Goal: Task Accomplishment & Management: Manage account settings

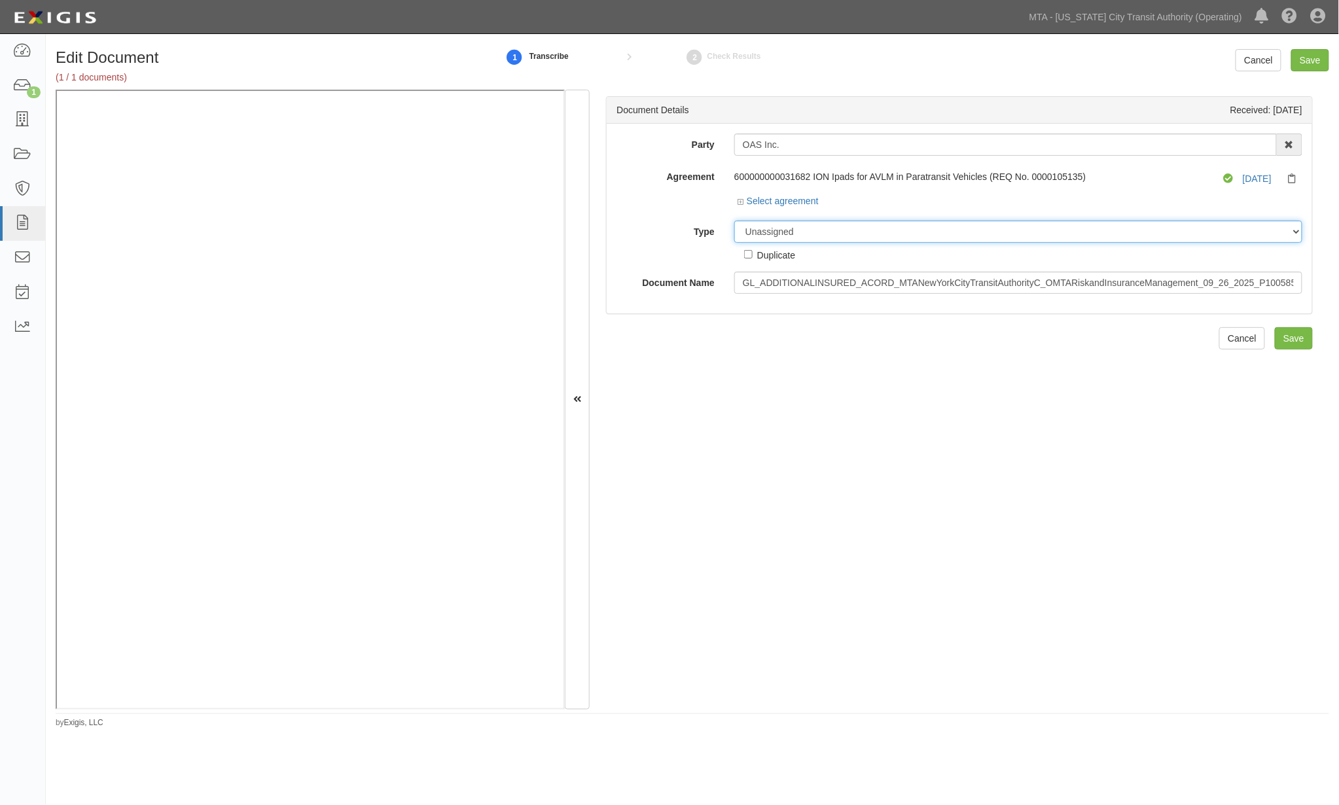
click at [869, 233] on select "Unassigned Binder Cancellation Notice Certificate Contract Endorsement Insuranc…" at bounding box center [1018, 232] width 568 height 22
click at [734, 221] on select "Unassigned Binder Cancellation Notice Certificate Contract Endorsement Insuranc…" at bounding box center [1018, 232] width 568 height 22
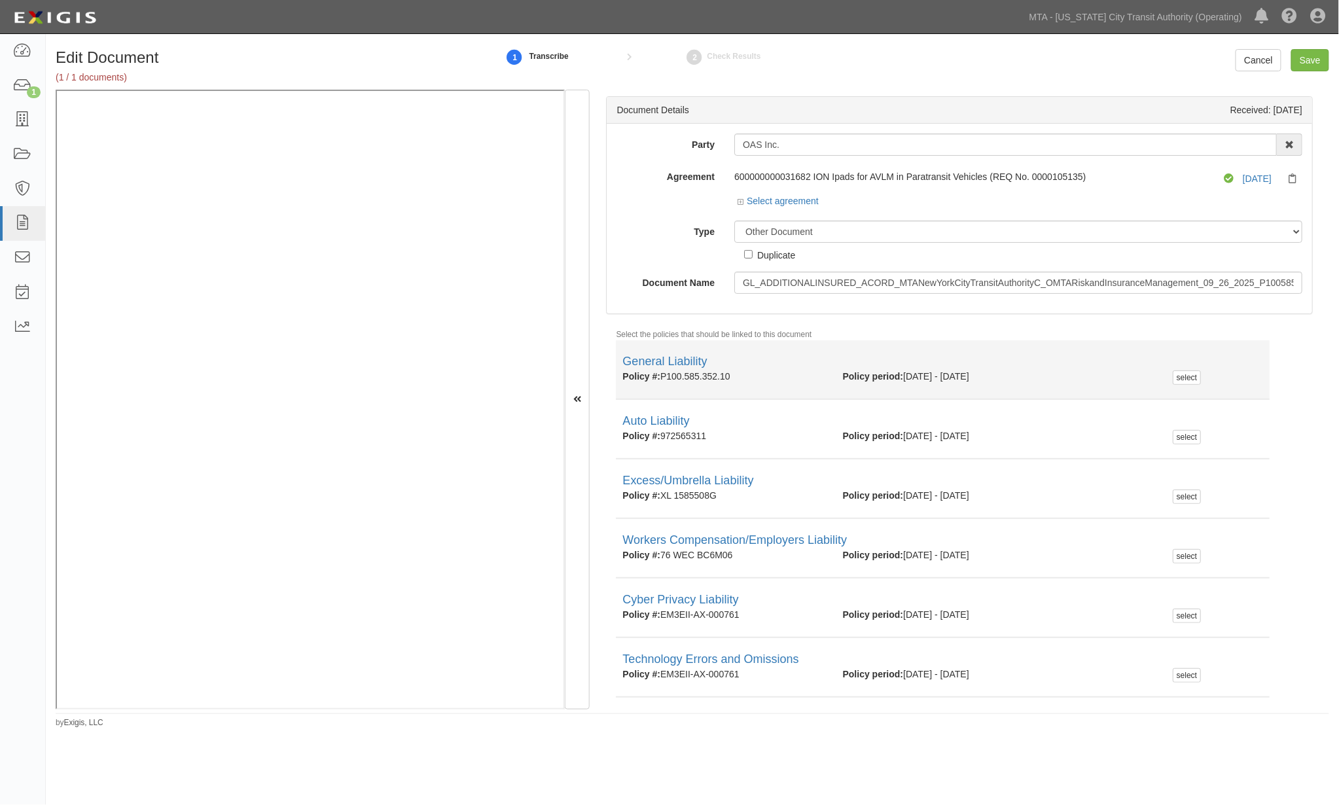
drag, startPoint x: 750, startPoint y: 375, endPoint x: 673, endPoint y: 380, distance: 76.8
click at [664, 384] on div "Policy #: P100.585.352.10 Policy period: 9/26/2024 - 9/26/2025 select" at bounding box center [943, 377] width 660 height 14
copy div "P100.585.352.10"
click at [685, 363] on link "General Liability" at bounding box center [665, 361] width 84 height 13
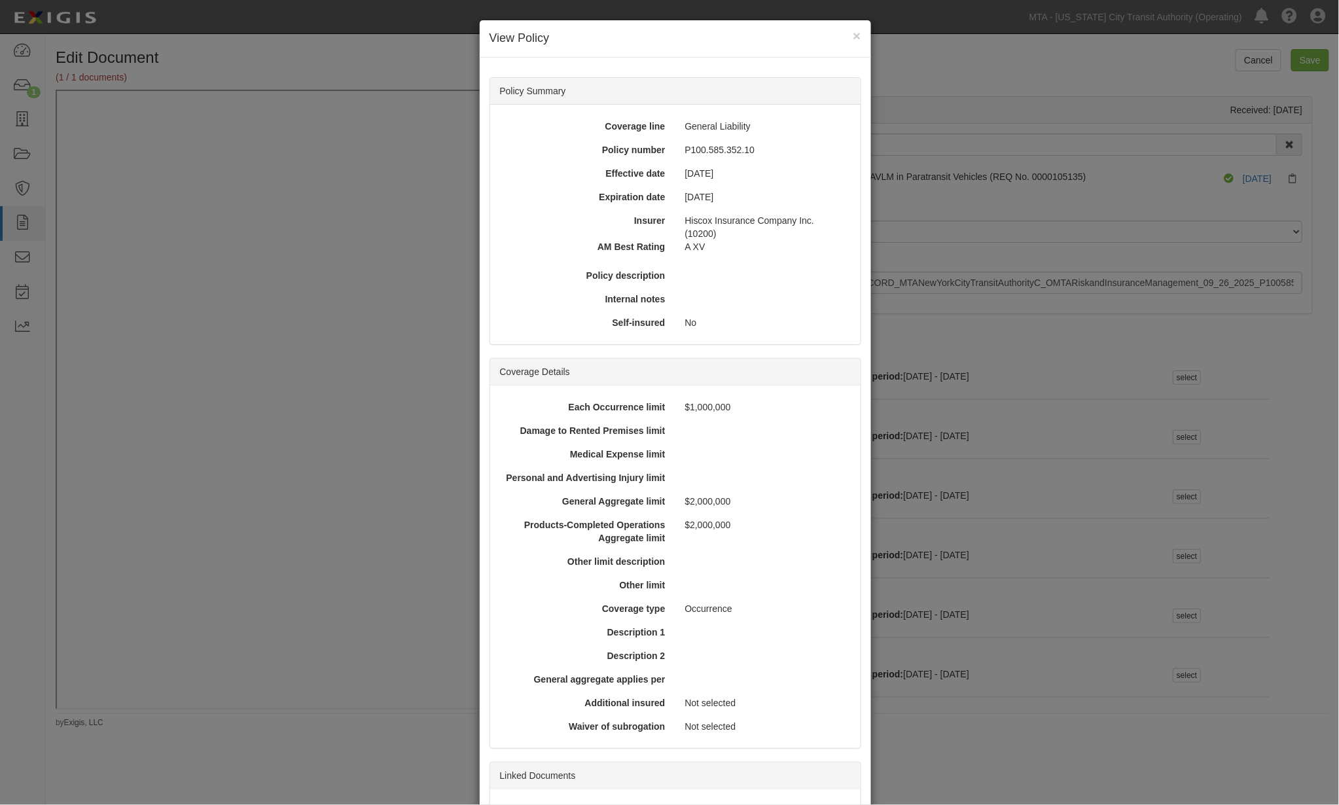
click at [990, 571] on div "× View Policy Policy Summary Coverage line General Liability Policy number P100…" at bounding box center [669, 402] width 1339 height 805
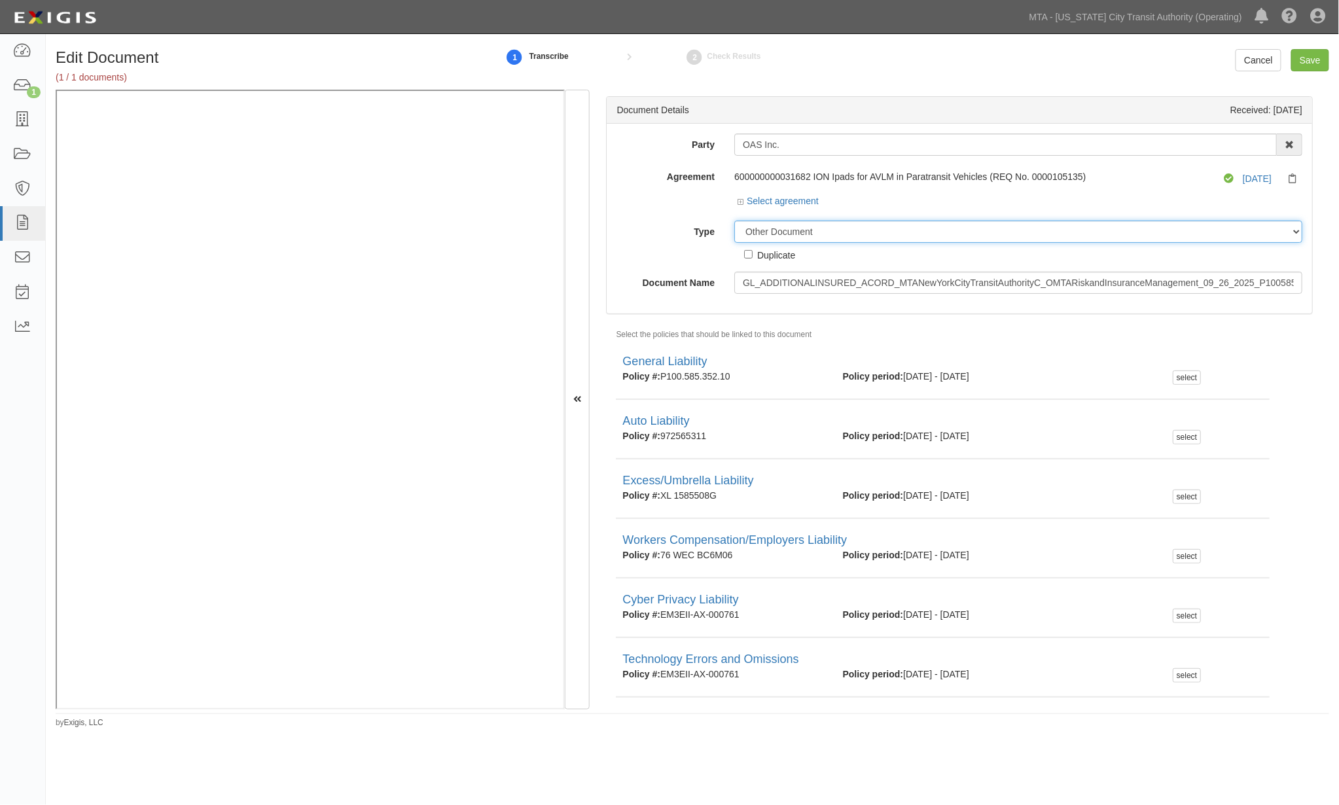
click at [829, 232] on select "Unassigned Binder Cancellation Notice Certificate Contract Endorsement Insuranc…" at bounding box center [1018, 232] width 568 height 22
select select "CertificateDetail"
click at [734, 221] on select "Unassigned Binder Cancellation Notice Certificate Contract Endorsement Insuranc…" at bounding box center [1018, 232] width 568 height 22
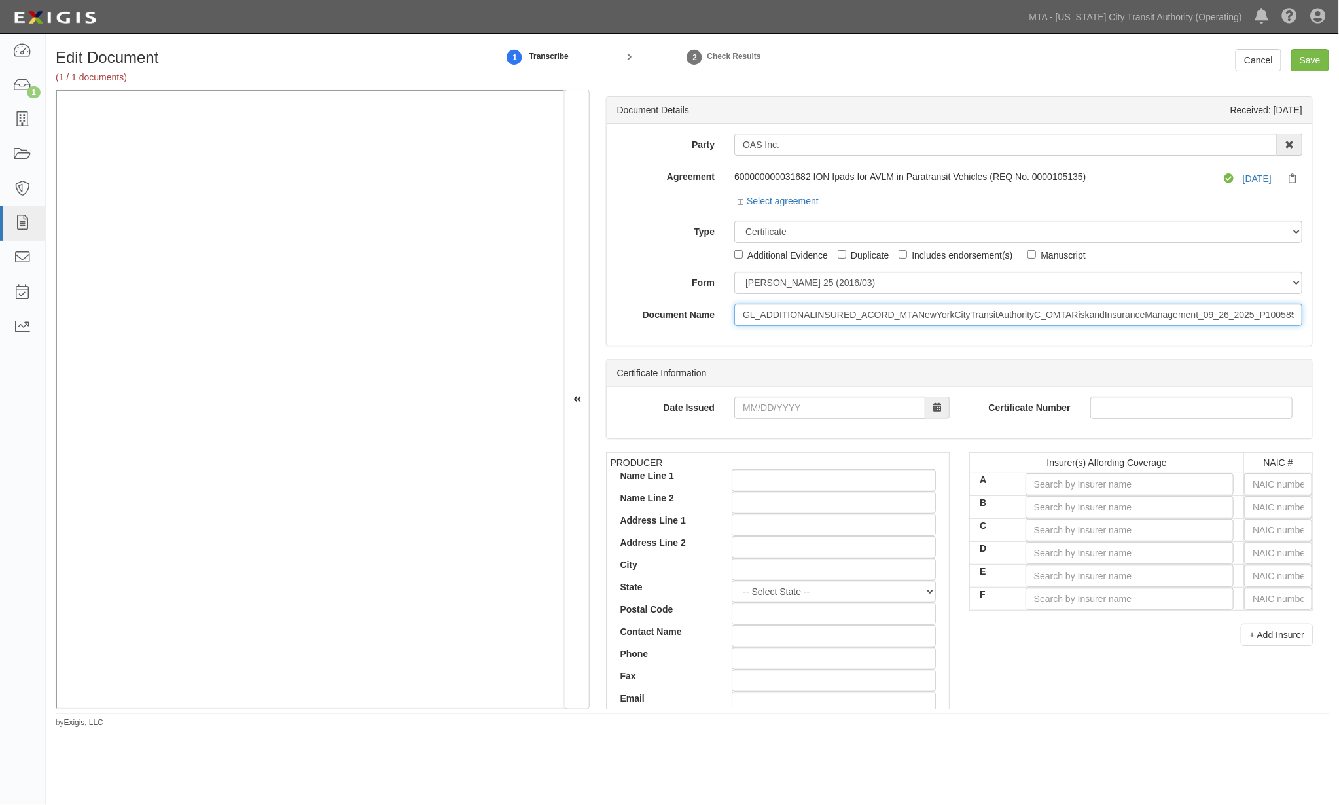
click at [787, 314] on input "GL_ADDITIONALINSURED_ACORD_MTANewYorkCityTransitAuthorityC_OMTARiskandInsurance…" at bounding box center [1018, 315] width 568 height 22
type input "9.26.26"
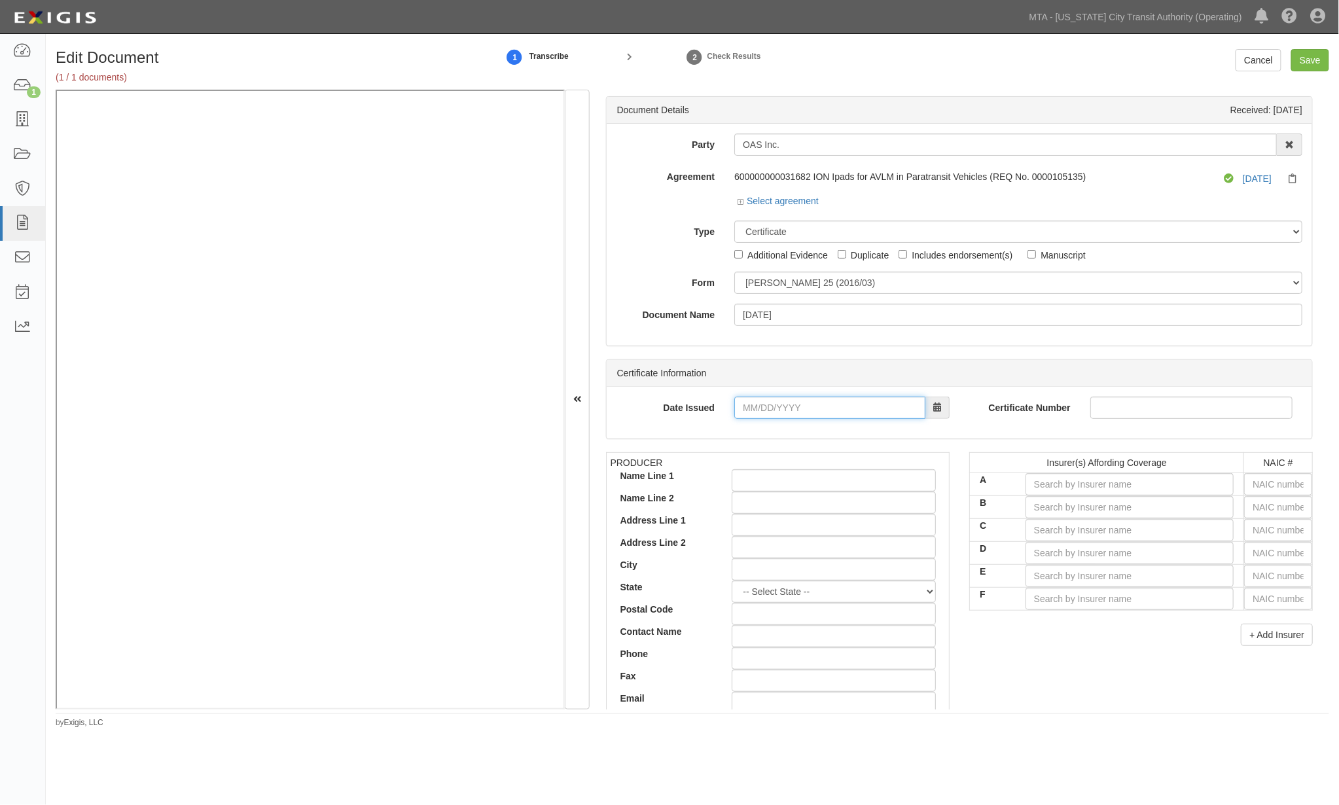
click at [834, 411] on input "Date Issued" at bounding box center [829, 408] width 191 height 22
click at [797, 408] on input "08/12/20" at bounding box center [829, 408] width 191 height 22
type input "08/12/2026"
click at [1016, 486] on input "text" at bounding box center [1278, 484] width 68 height 22
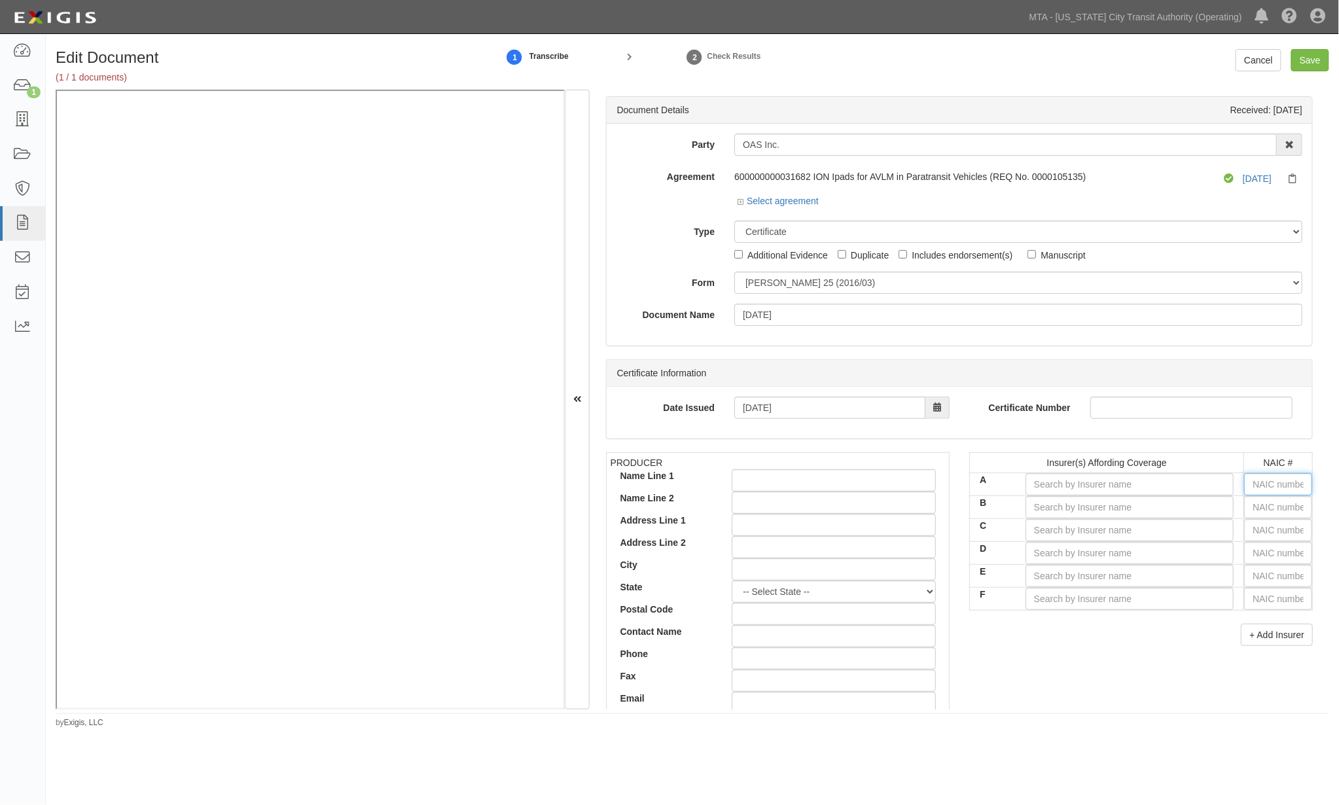
type input "16862"
type input "1"
type input "10750"
type input "10"
type input "10220"
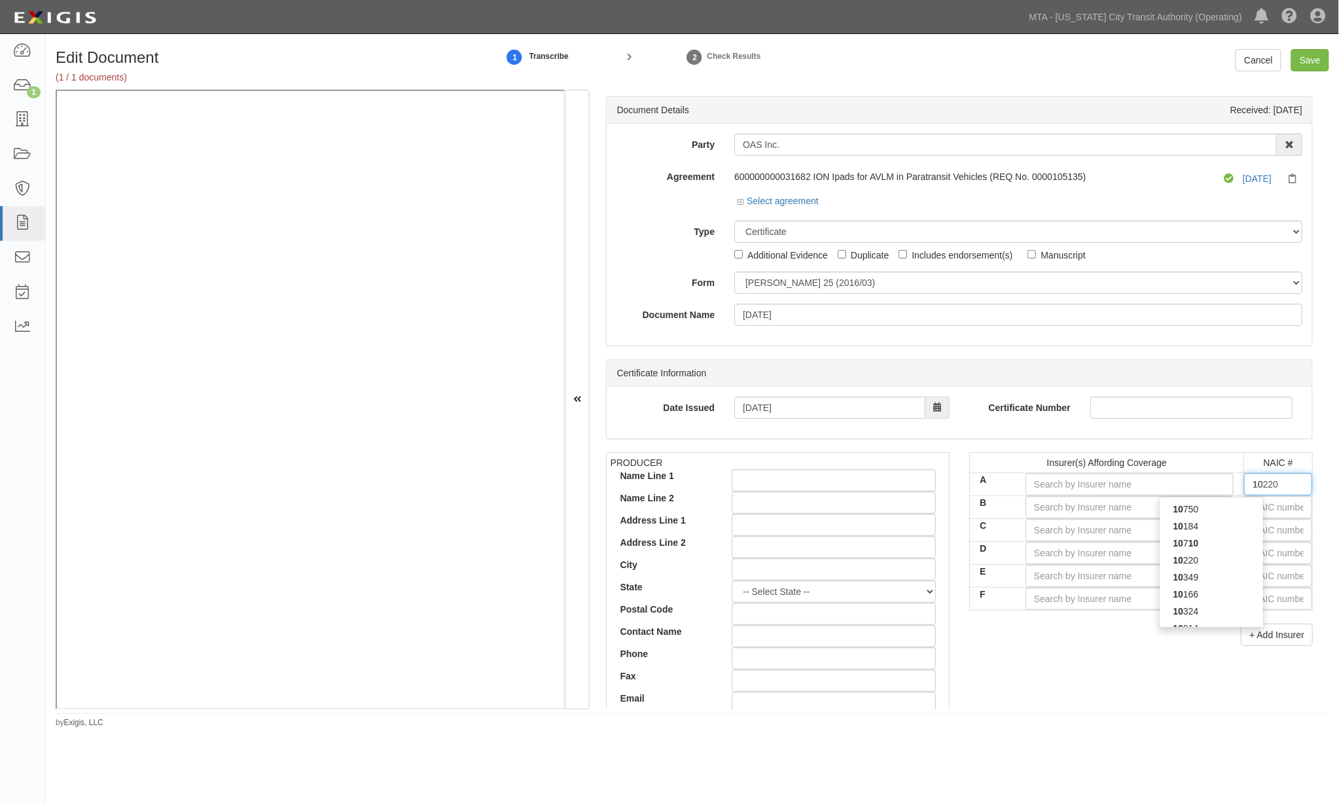
type input "102"
type input "10204"
type input "1020"
type input "10200"
click at [1016, 507] on div "10200" at bounding box center [1211, 509] width 103 height 17
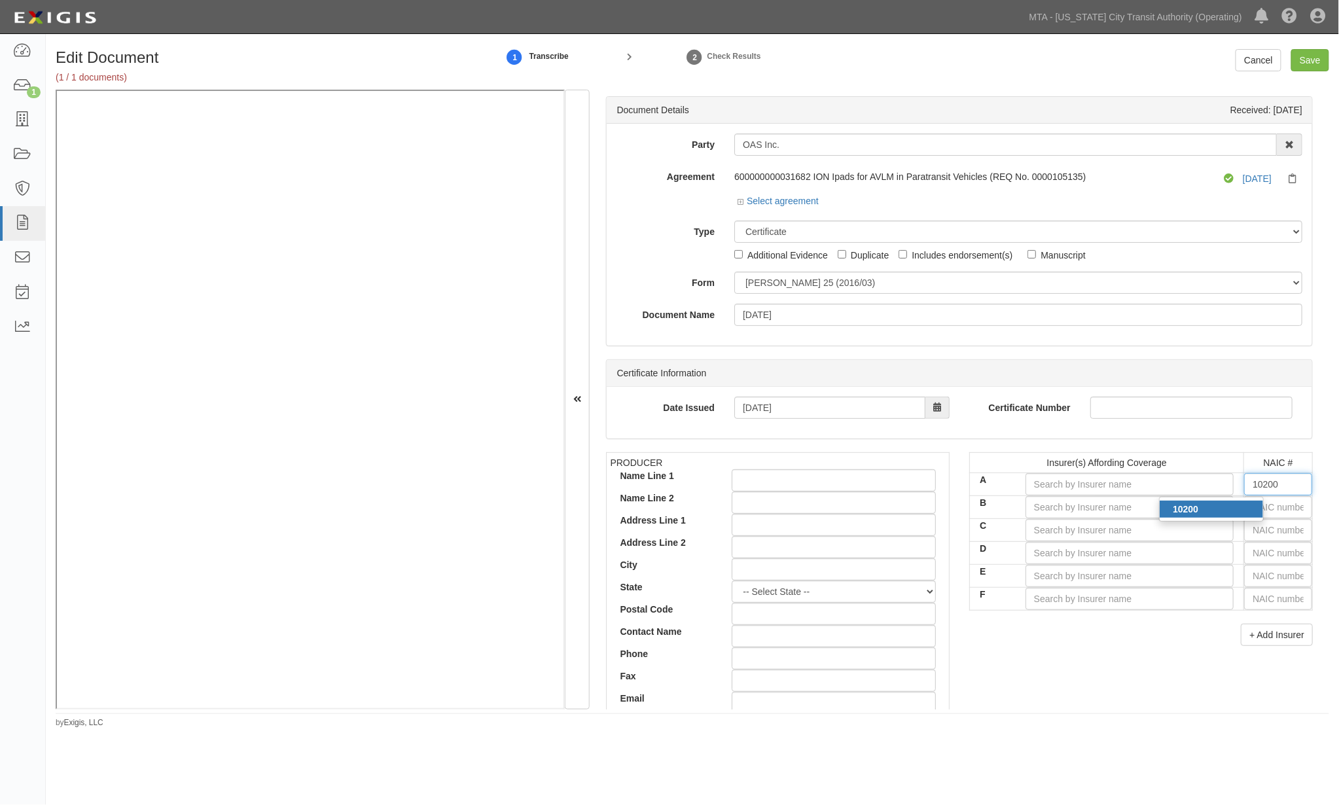
type input "Hiscox Insurance Company Inc. (A XV Rating)"
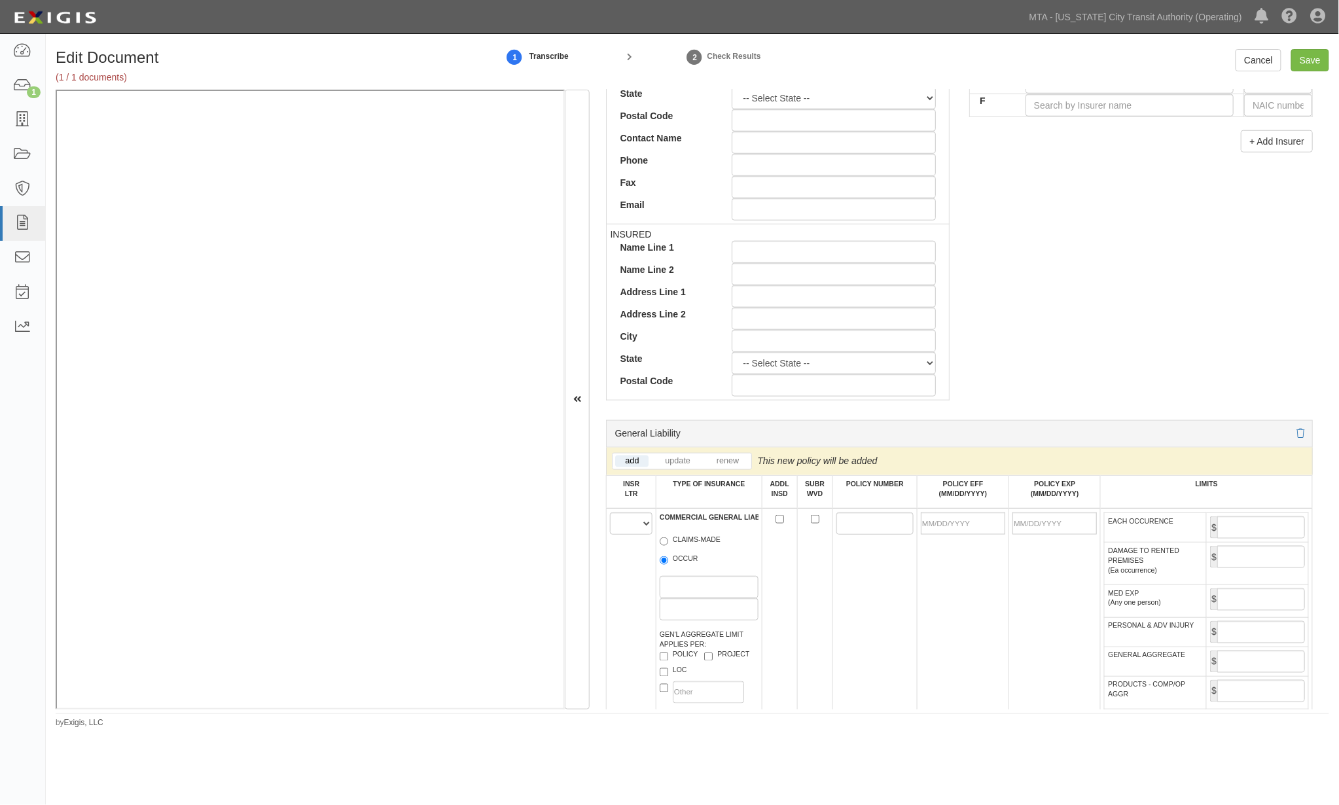
scroll to position [509, 0]
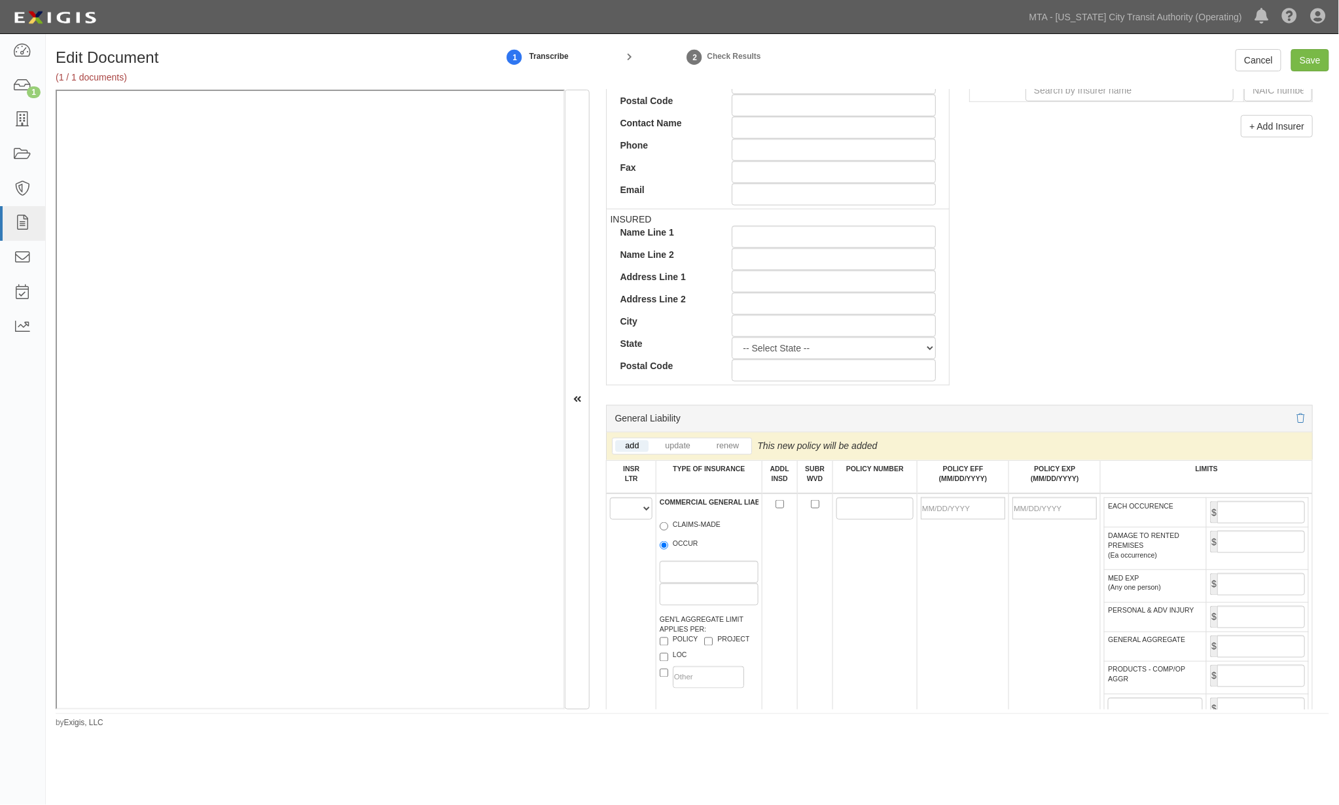
type input "10200"
click at [626, 508] on select "A B C D E F" at bounding box center [631, 508] width 43 height 22
select select "A"
click at [611, 501] on select "A B C D E F" at bounding box center [631, 508] width 43 height 22
click at [676, 552] on label "OCCUR" at bounding box center [679, 545] width 39 height 13
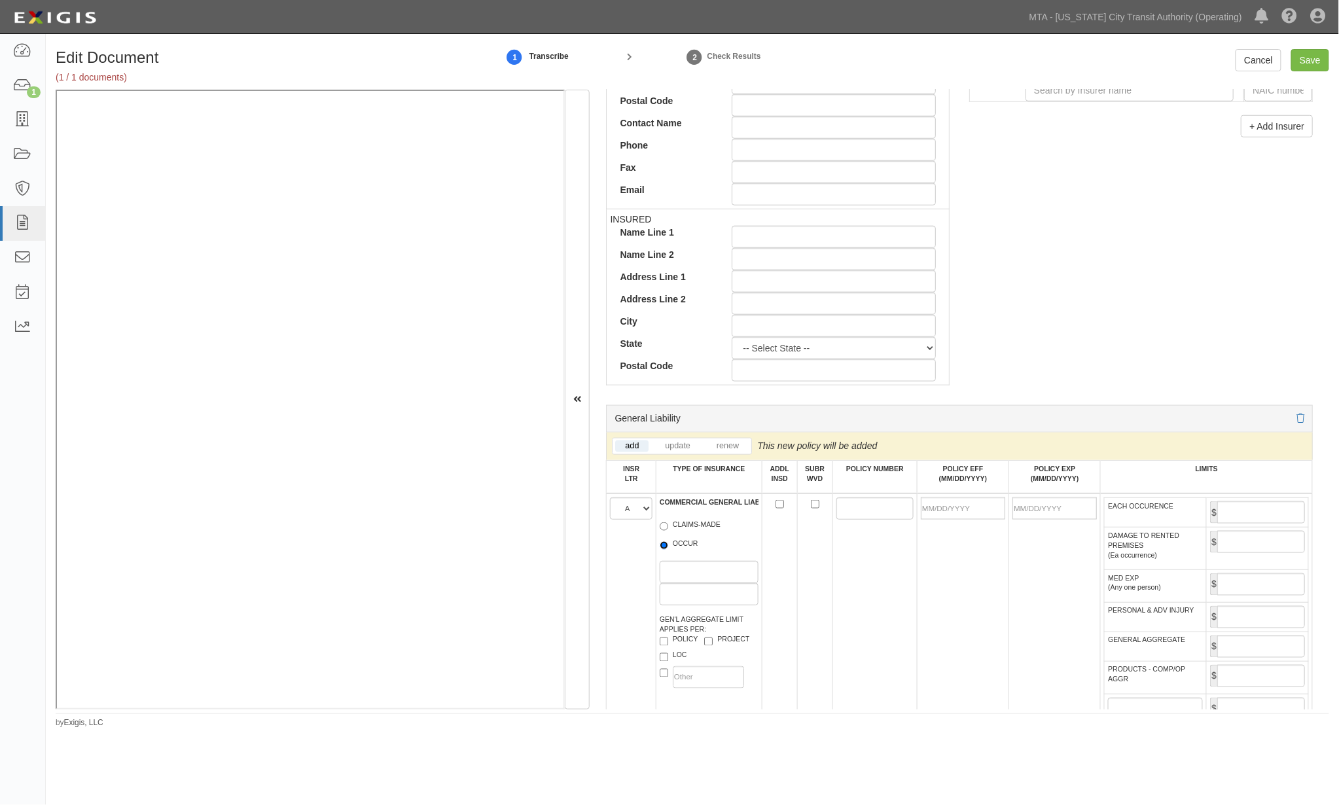
click at [668, 550] on input "OCCUR" at bounding box center [664, 545] width 9 height 9
radio input "true"
paste input "P100.585.352.11"
type input "P100.585.352.11"
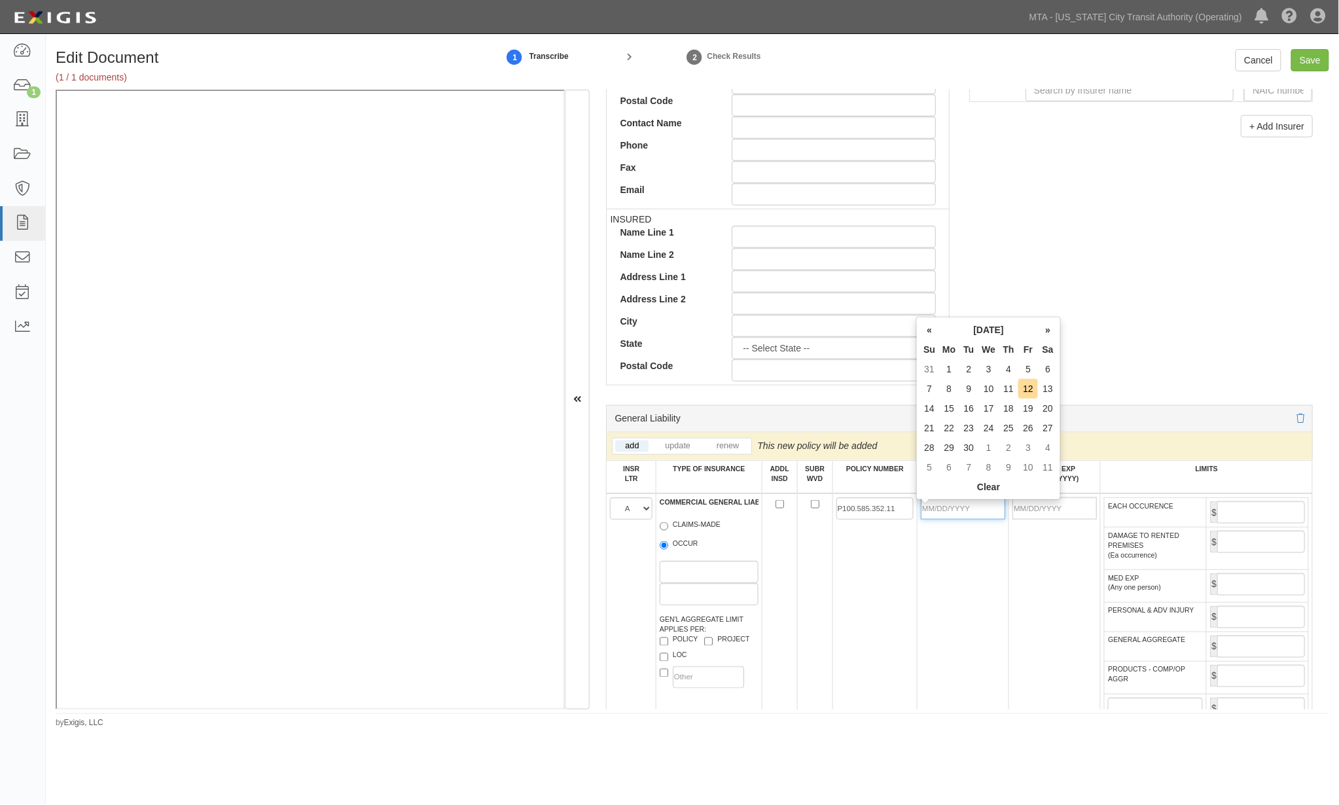
click at [941, 511] on input "POLICY EFF (MM/DD/YYYY)" at bounding box center [963, 508] width 84 height 22
type input "09/26/2025"
type input "09/26/2026"
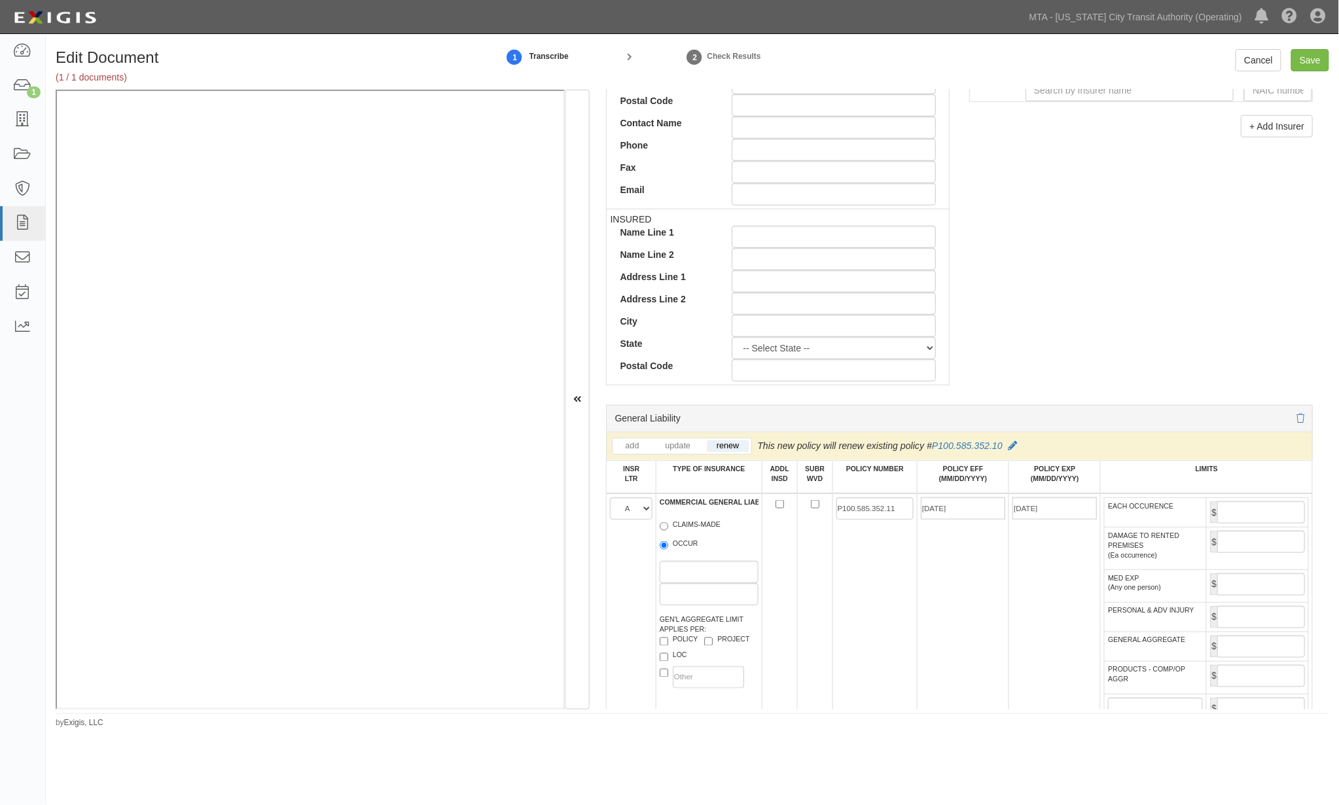
click at [936, 566] on td "09/26/2025" at bounding box center [963, 617] width 92 height 247
click at [1016, 513] on input "EACH OCCURENCE" at bounding box center [1262, 512] width 88 height 22
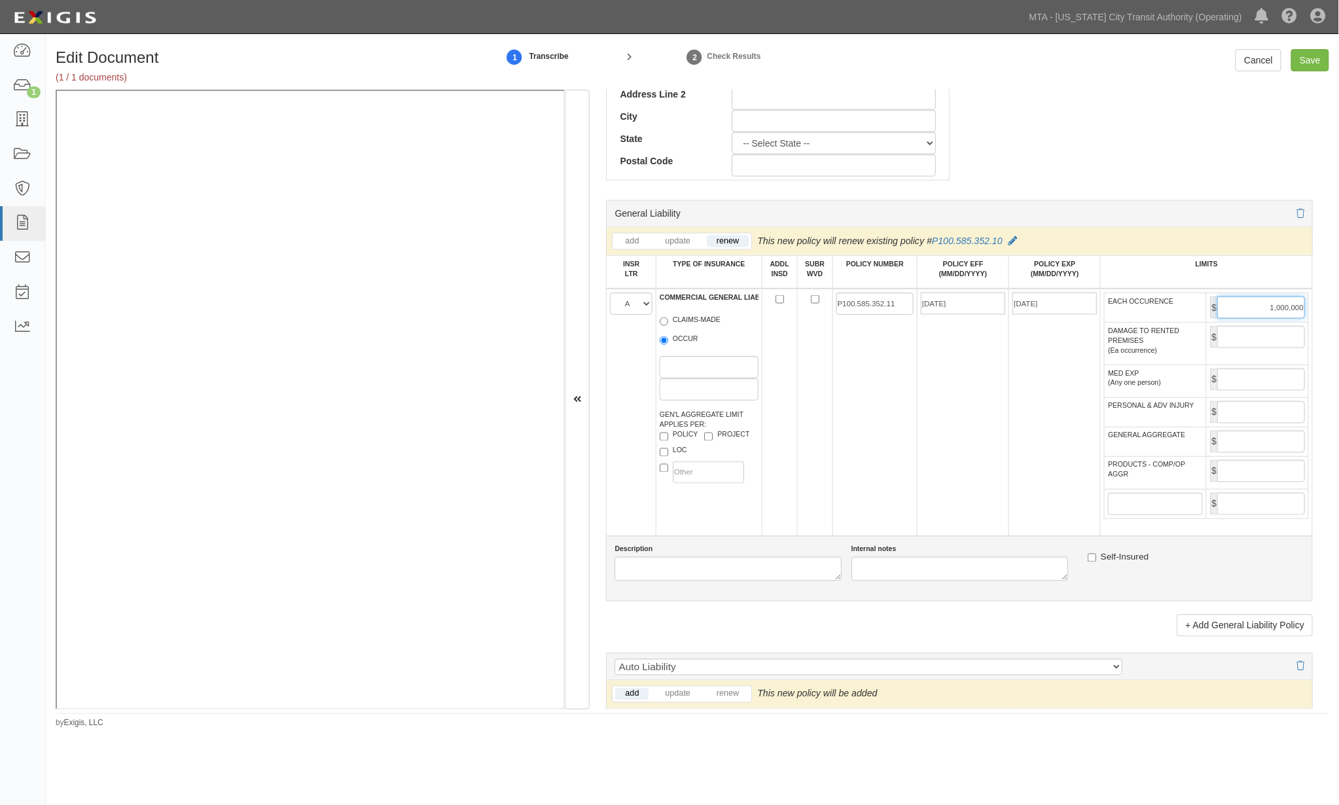
scroll to position [727, 0]
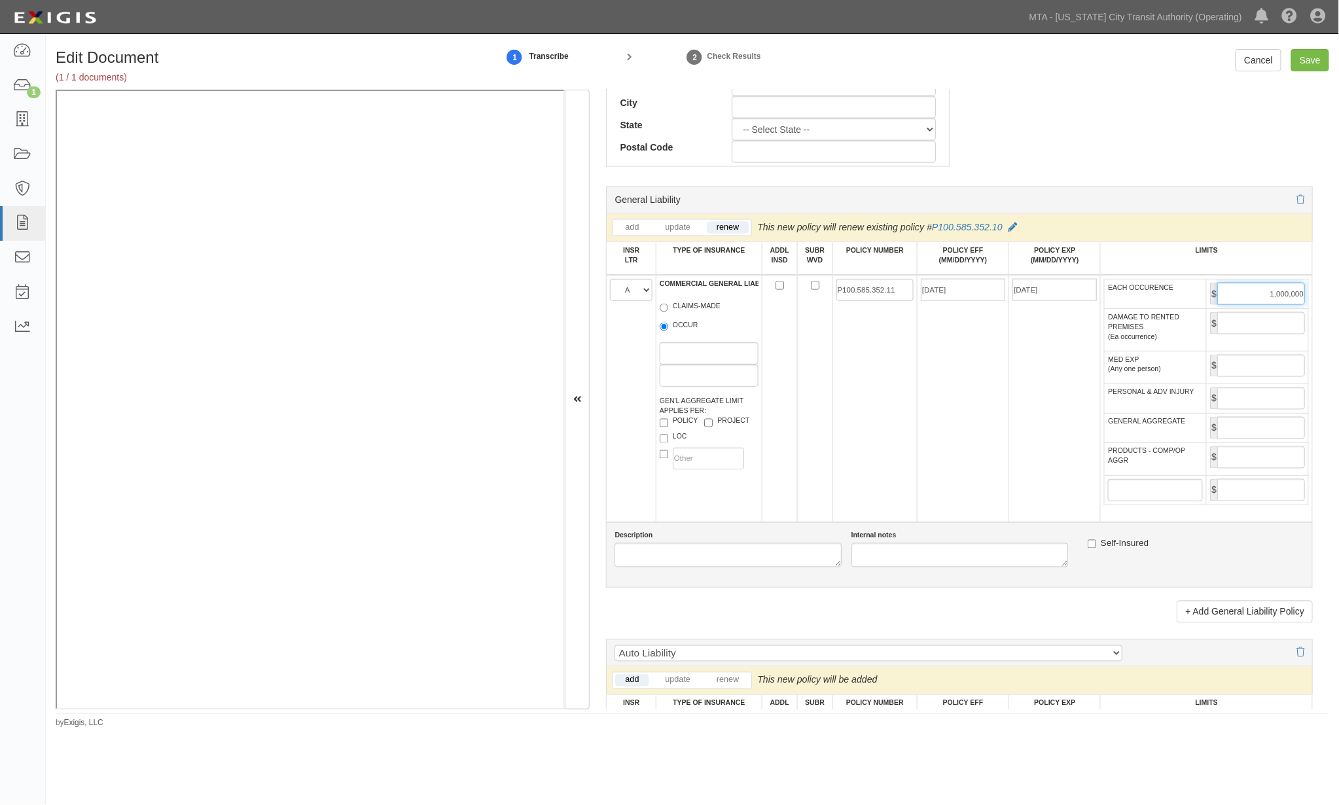
type input "1,000,000"
click at [1016, 439] on input "GENERAL AGGREGATE" at bounding box center [1262, 428] width 88 height 22
type input "2,000,000"
click at [1016, 469] on input "PRODUCTS - COMP/OP AGGR" at bounding box center [1262, 457] width 88 height 22
type input "2,000,000"
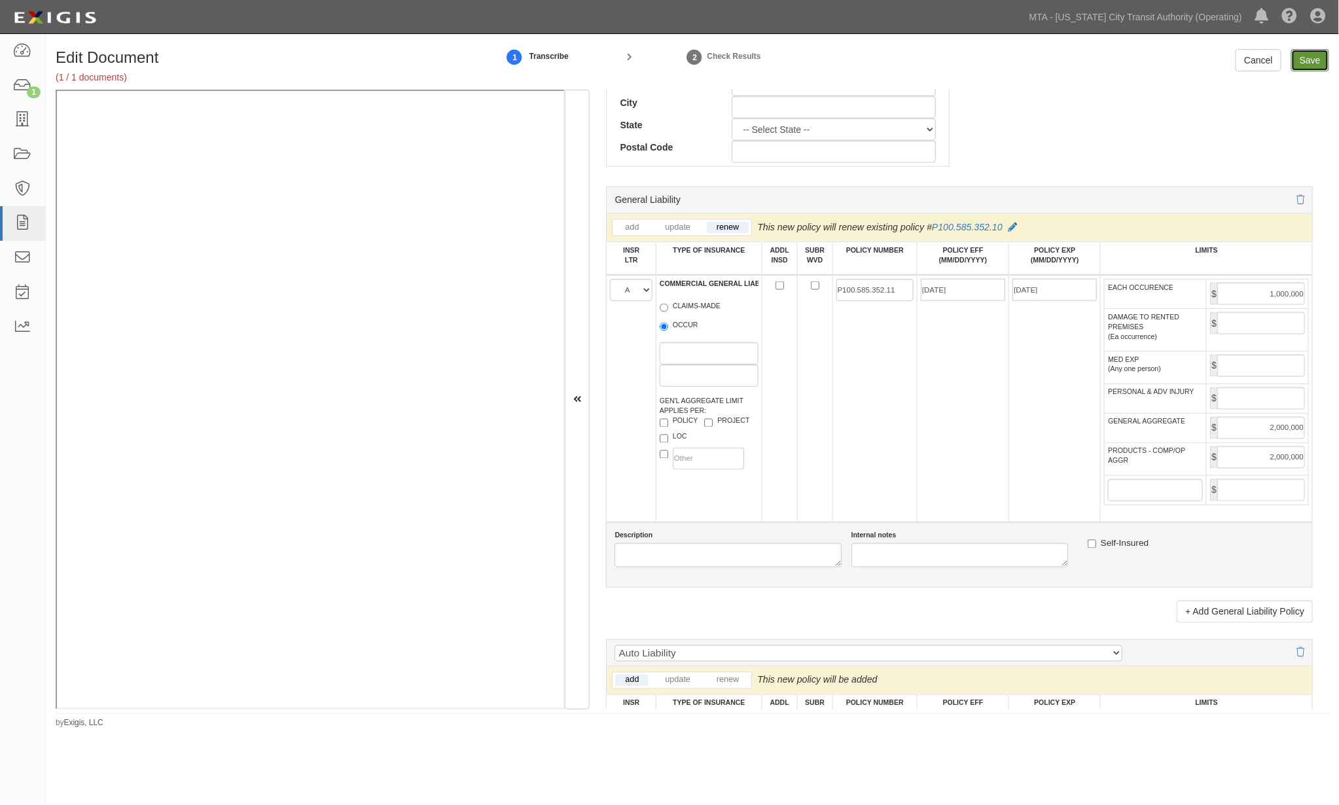
click at [1016, 51] on input "Save" at bounding box center [1311, 60] width 38 height 22
type input "1000000"
type input "2000000"
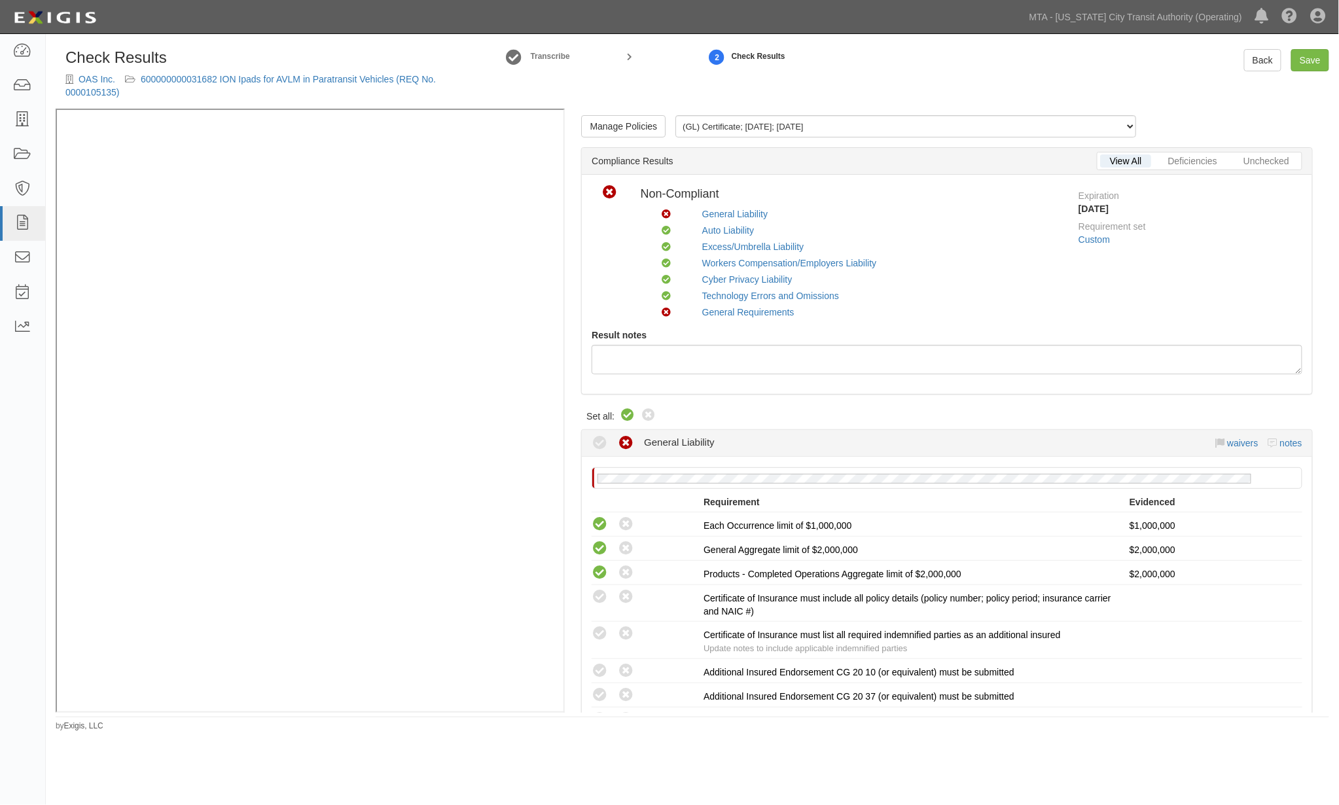
click at [626, 414] on icon at bounding box center [628, 416] width 16 height 16
radio input "true"
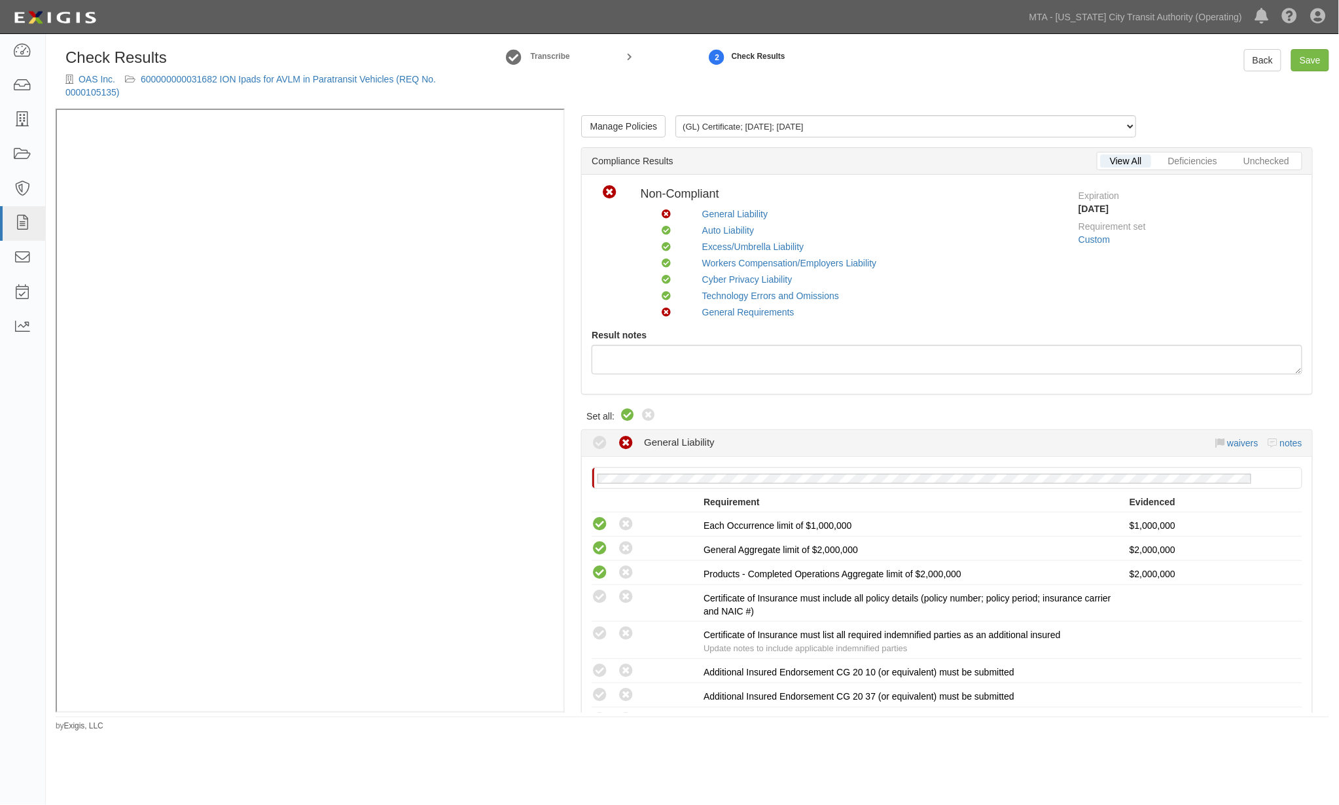
radio input "true"
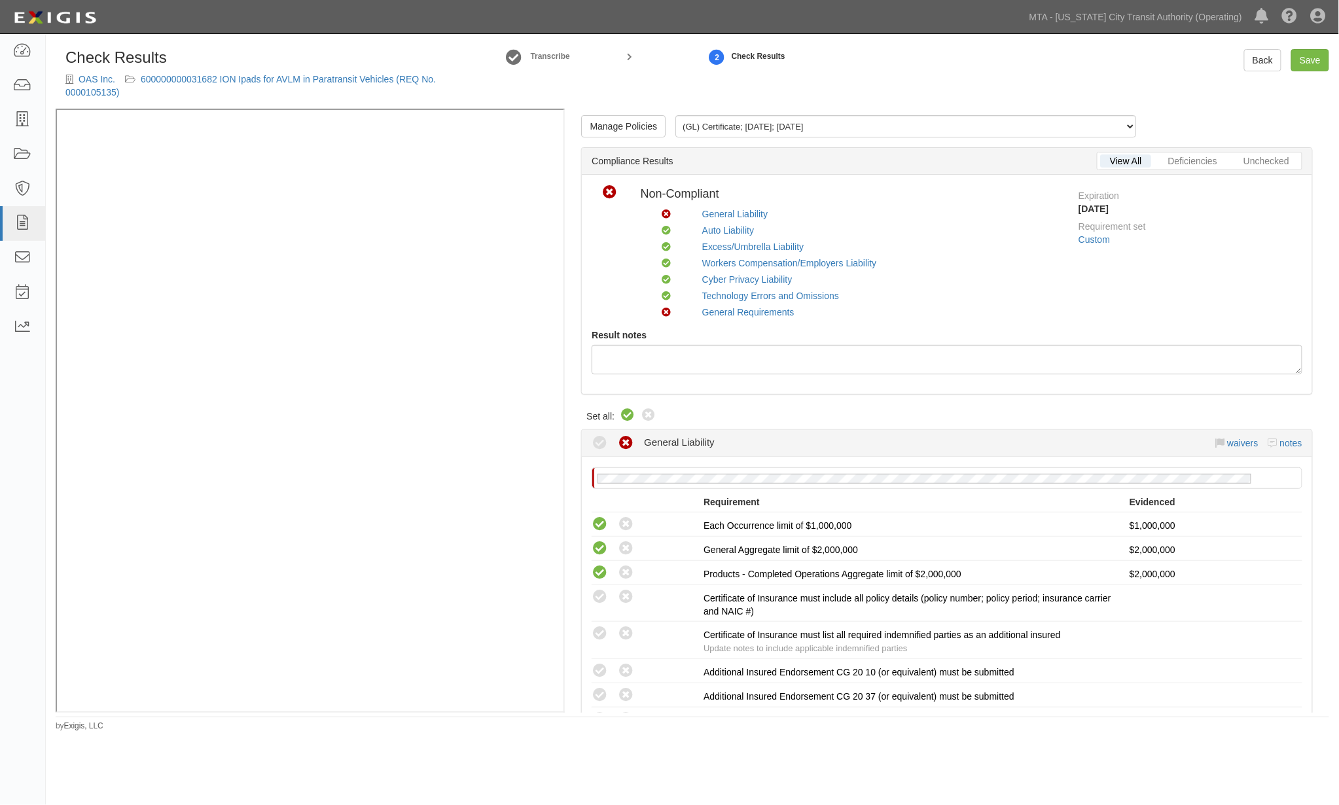
radio input "true"
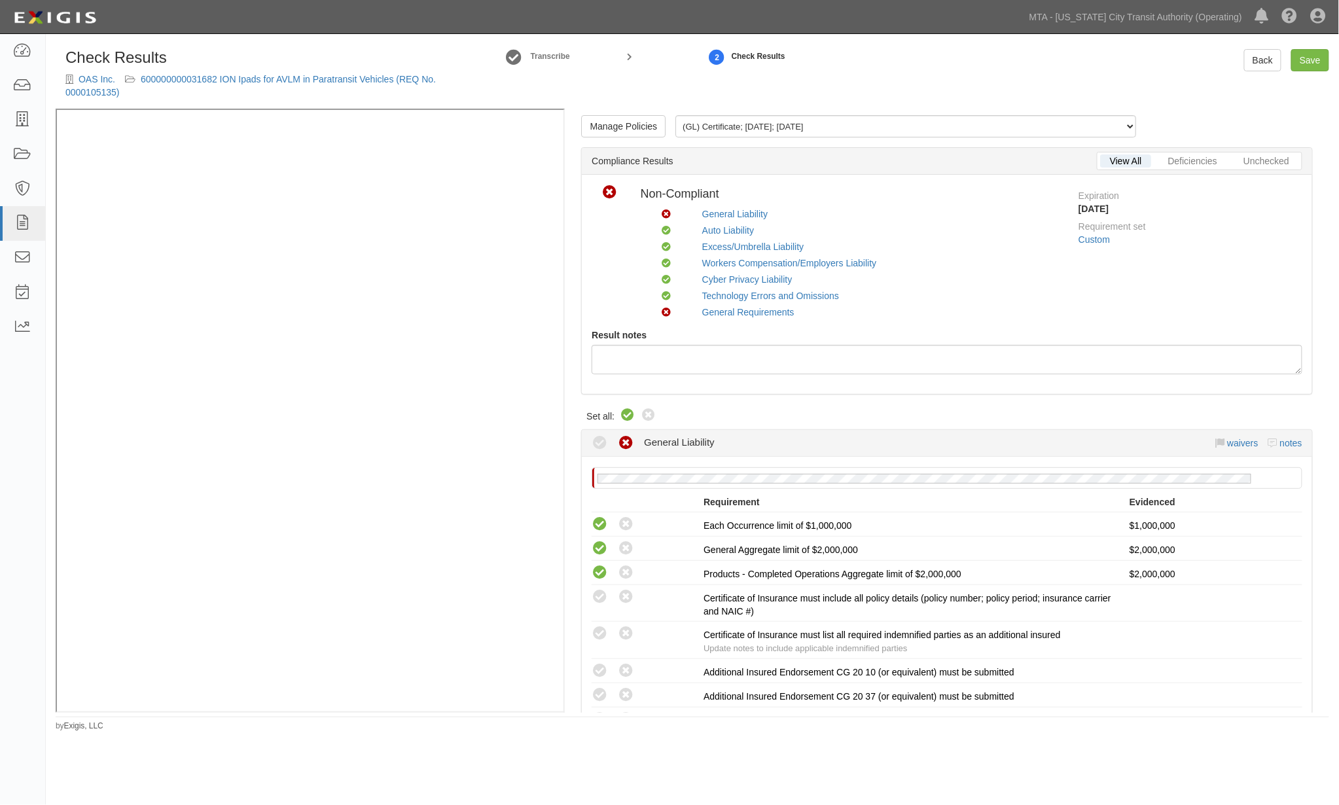
radio input "true"
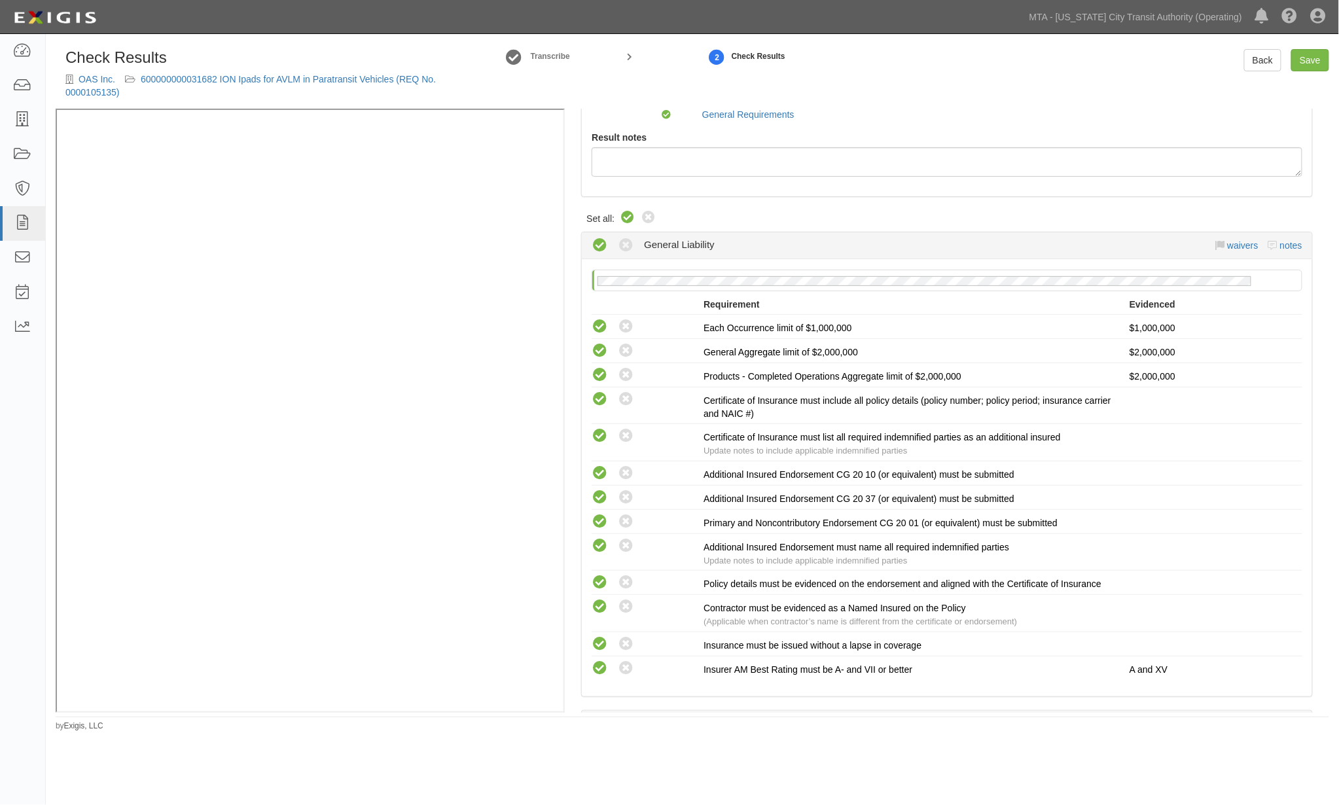
scroll to position [218, 0]
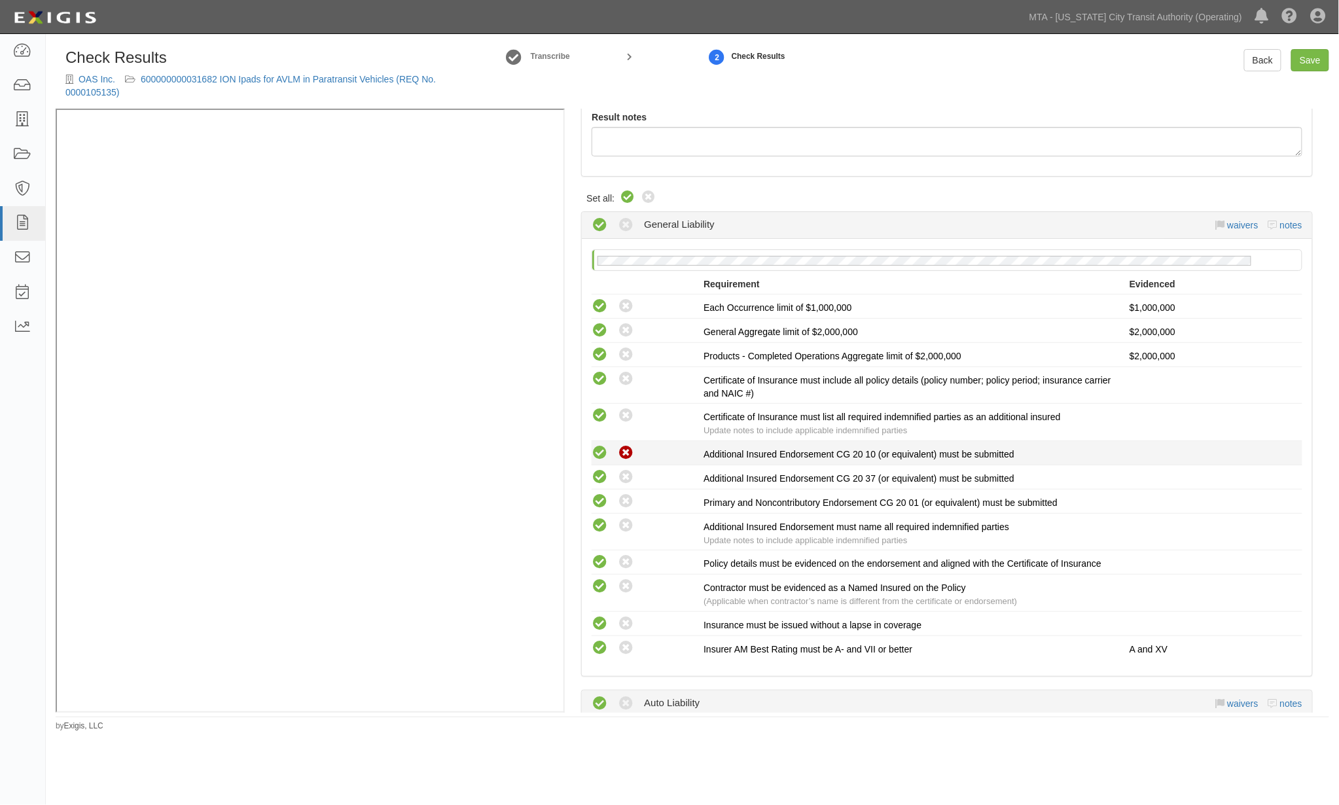
click at [622, 456] on icon at bounding box center [626, 453] width 16 height 16
radio input "true"
radio input "false"
radio input "true"
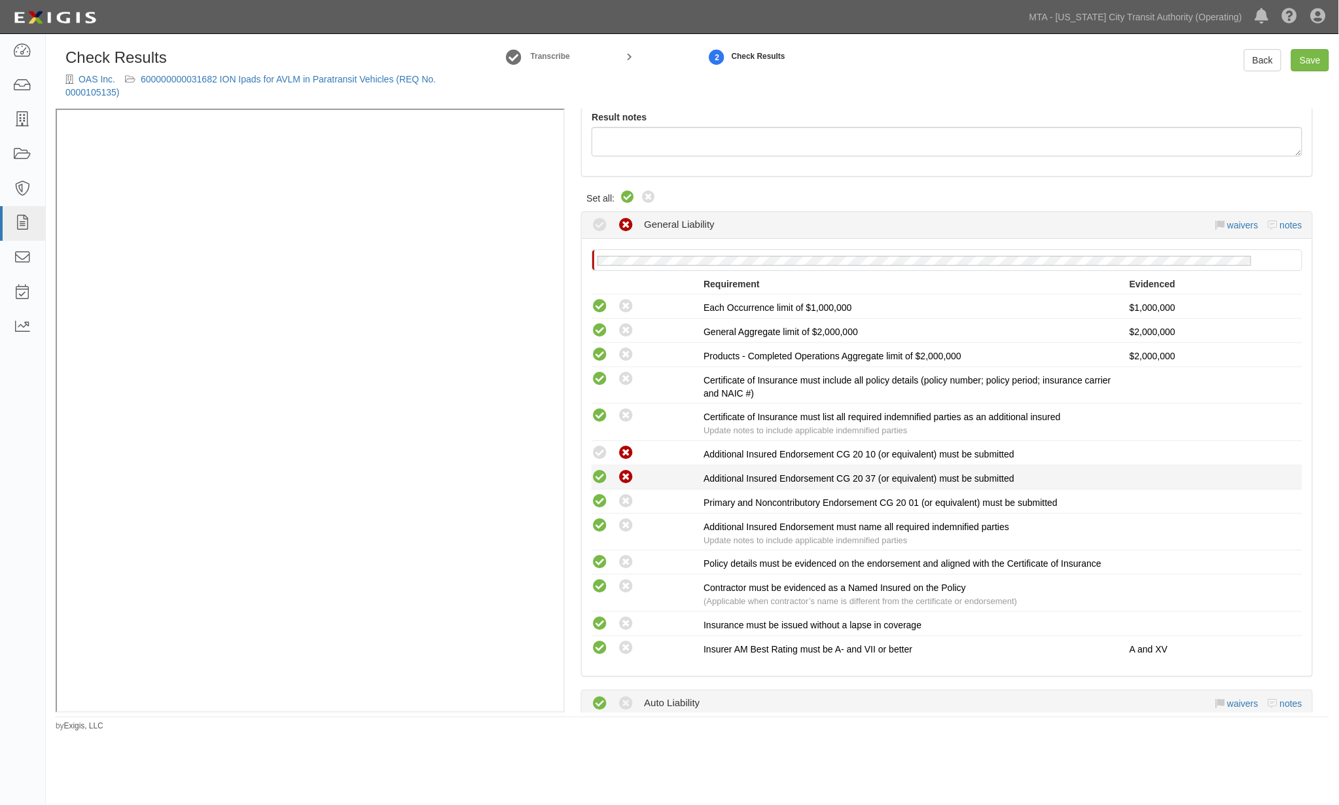
click at [628, 480] on icon at bounding box center [626, 477] width 16 height 16
radio input "false"
radio input "true"
click at [626, 566] on icon at bounding box center [626, 562] width 16 height 16
radio input "false"
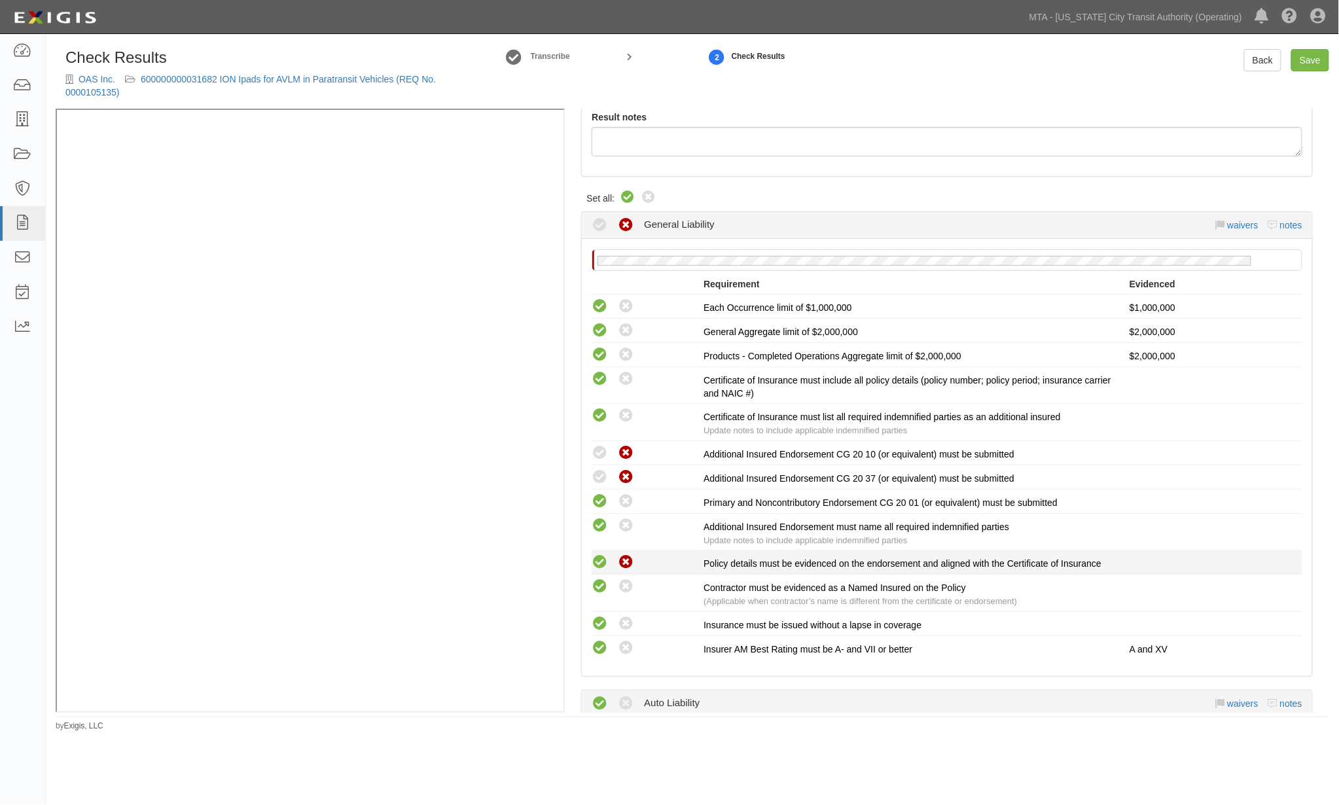
radio input "true"
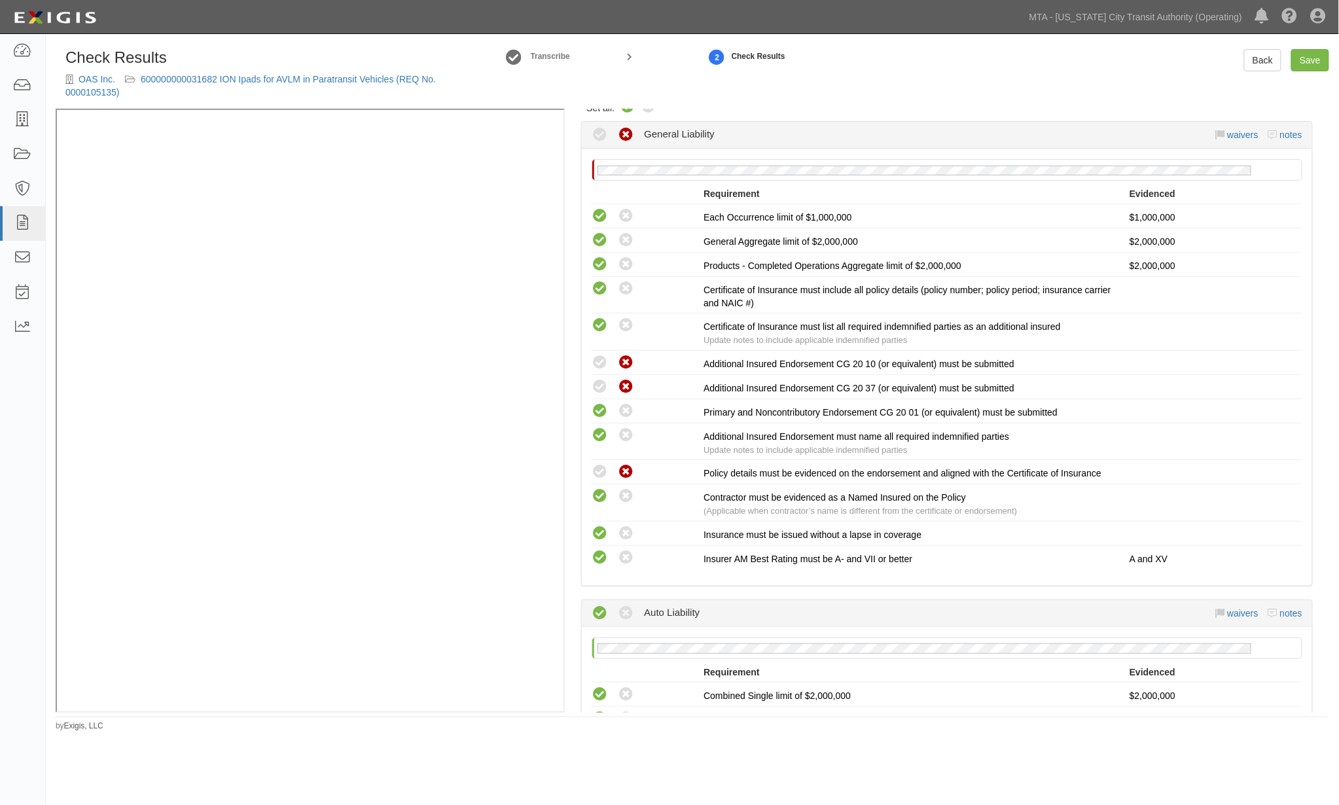
scroll to position [0, 0]
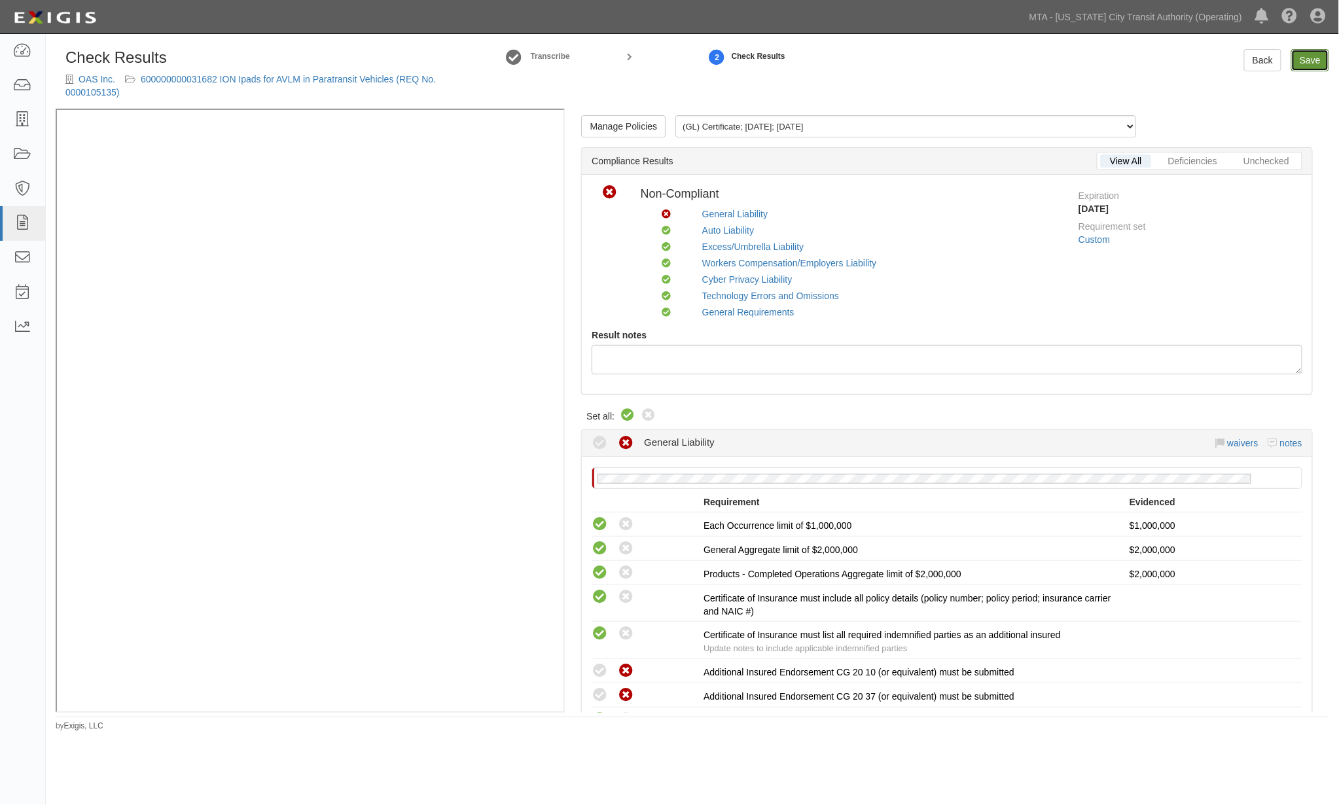
click at [1312, 56] on link "Save" at bounding box center [1311, 60] width 38 height 22
radio input "true"
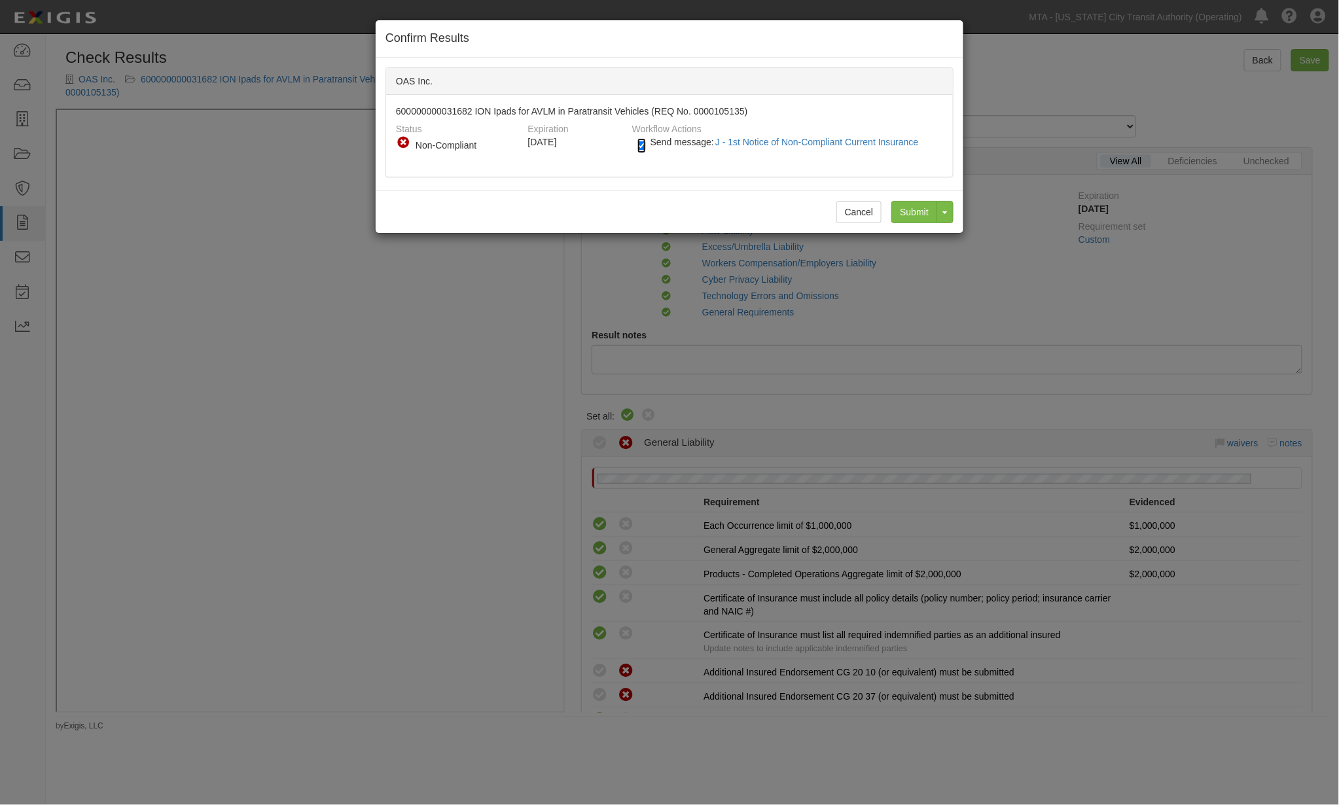
click at [645, 147] on input "Send message: J - 1st Notice of Non-Compliant Current Insurance" at bounding box center [642, 145] width 9 height 15
checkbox input "false"
click at [913, 201] on input "Submit" at bounding box center [915, 212] width 46 height 22
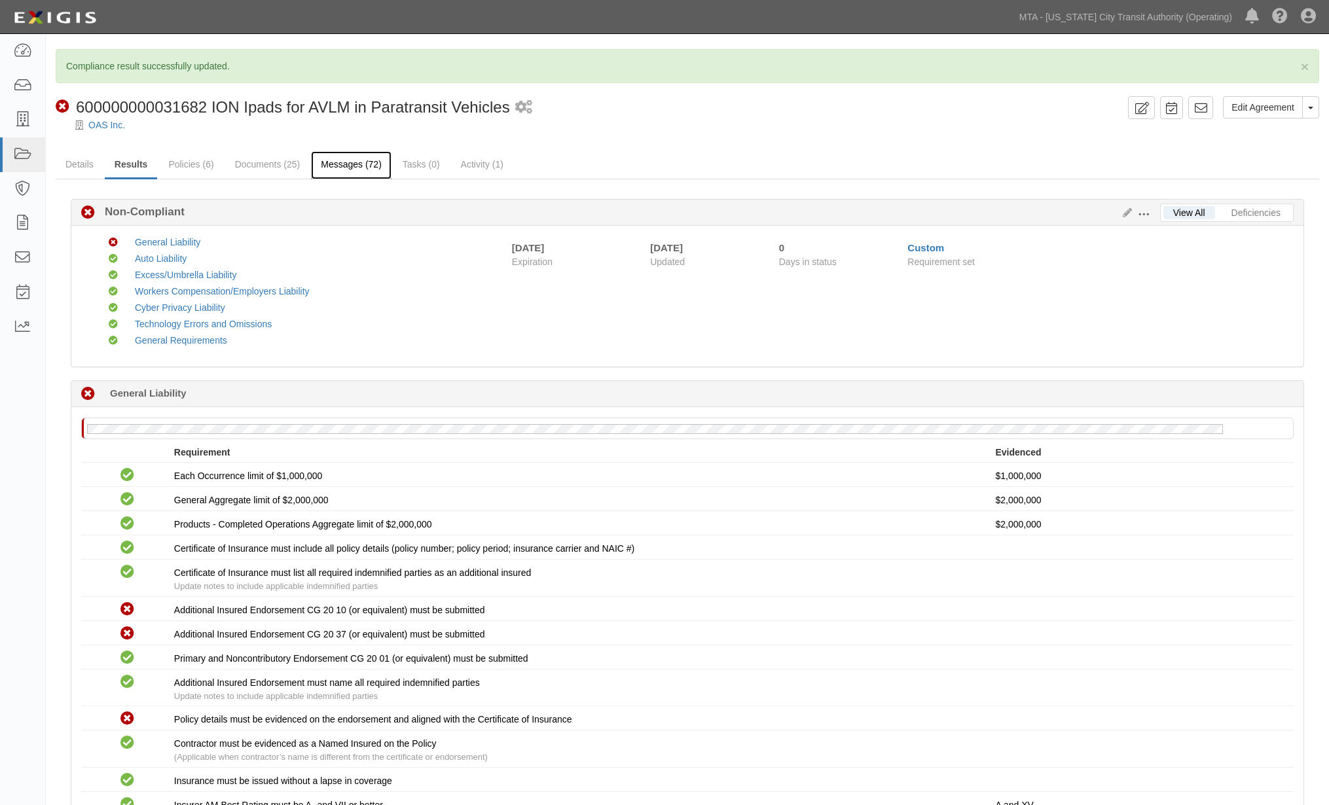
click at [335, 165] on link "Messages (72)" at bounding box center [351, 165] width 81 height 28
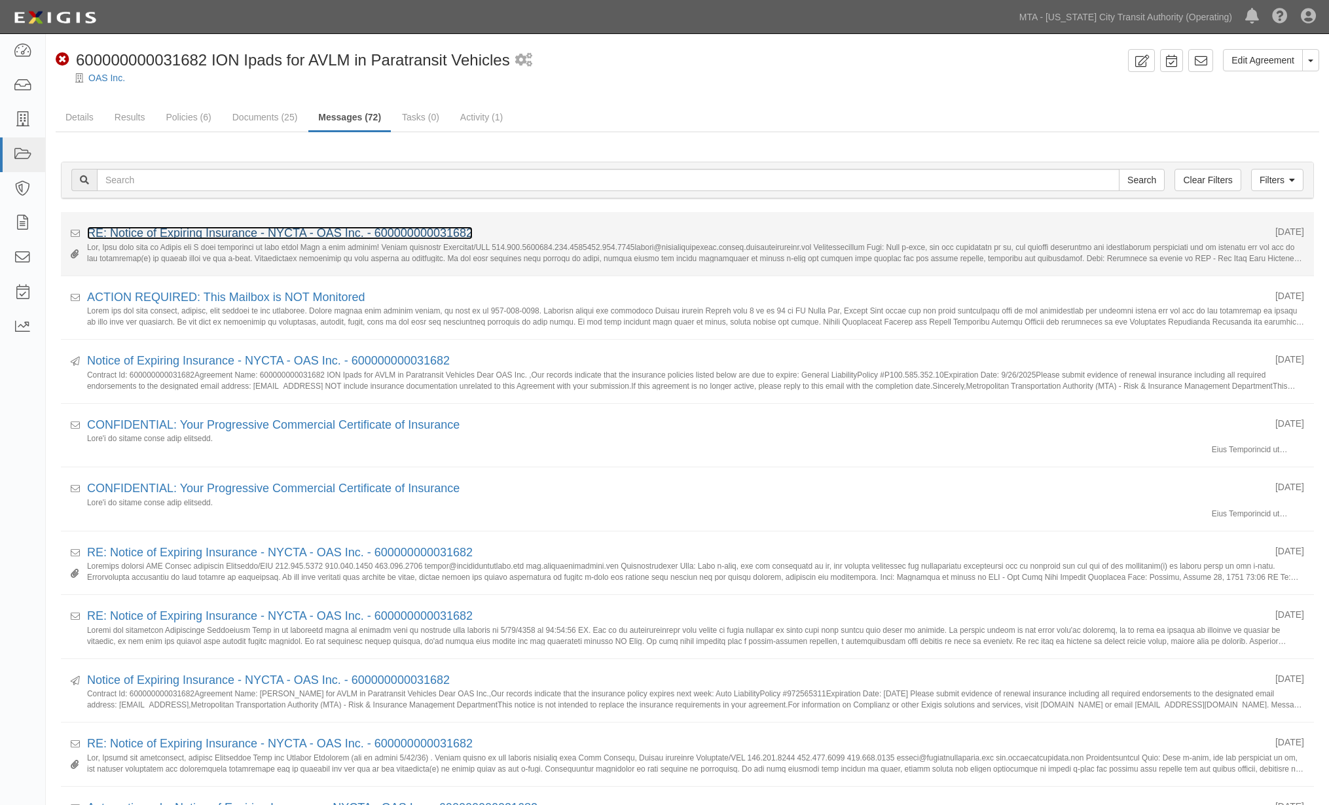
click at [382, 226] on link "RE: Notice of Expiring Insurance - NYCTA - OAS Inc. - 600000000031682" at bounding box center [280, 232] width 386 height 13
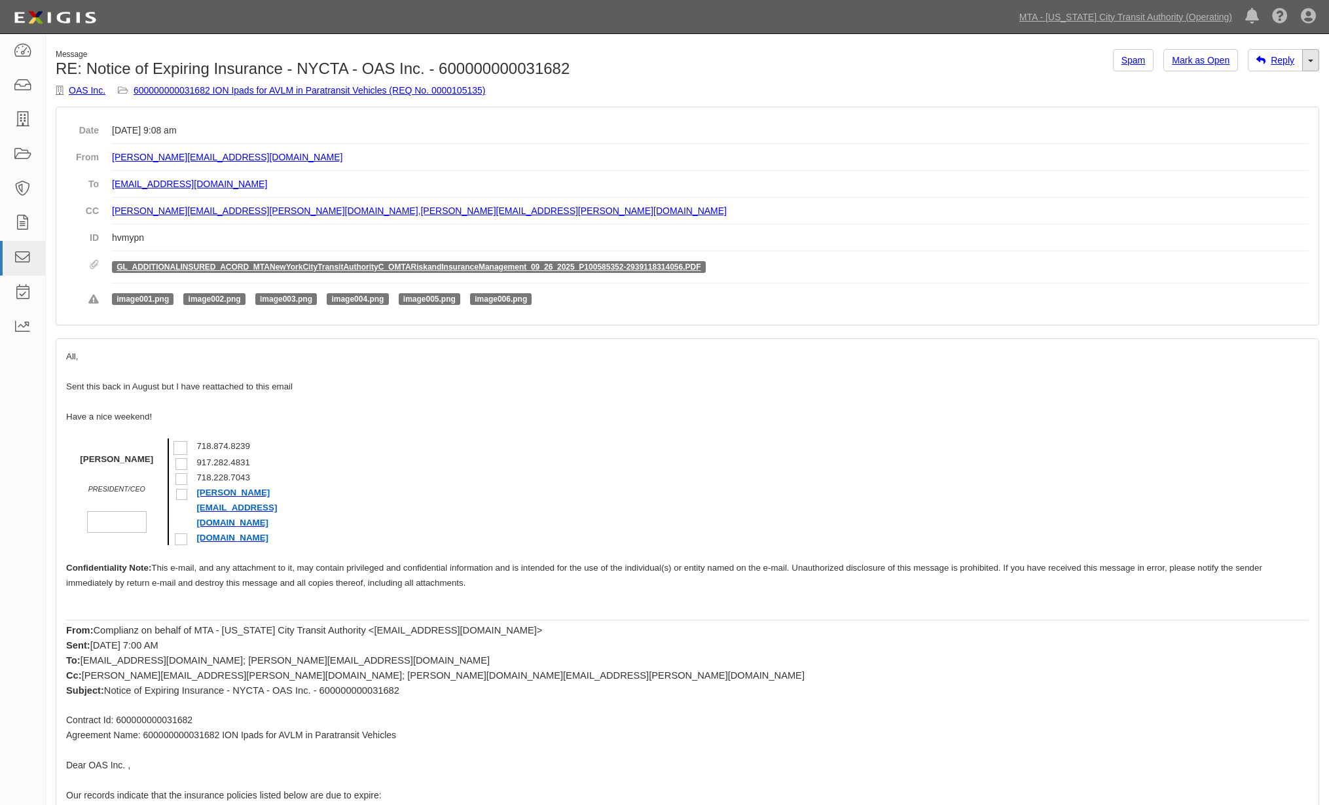
click at [1314, 60] on link "Toggle Dropdown" at bounding box center [1310, 60] width 17 height 22
click at [353, 89] on link "600000000031682 ION Ipads for AVLM in Paratransit Vehicles (REQ No. 0000105135)" at bounding box center [310, 90] width 352 height 10
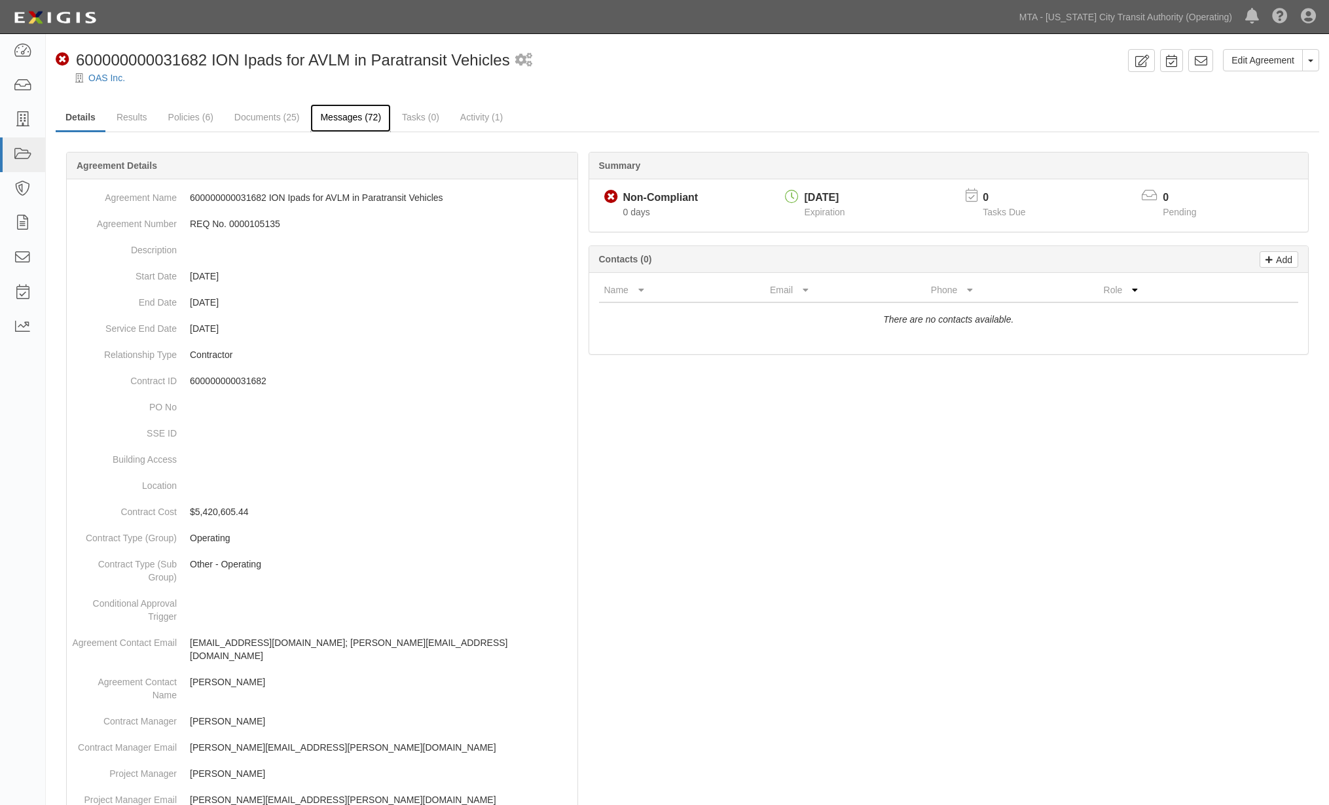
click at [347, 123] on link "Messages (72)" at bounding box center [350, 118] width 81 height 28
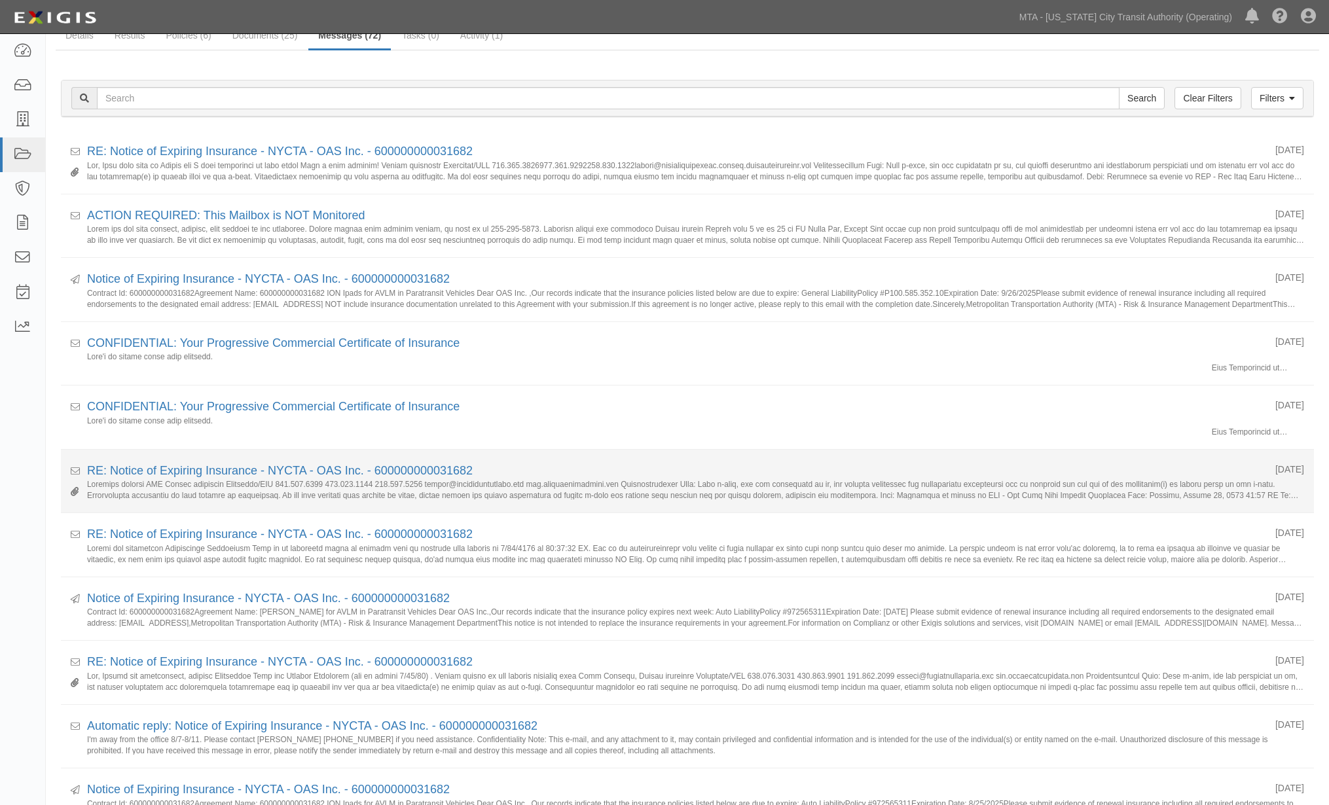
scroll to position [145, 0]
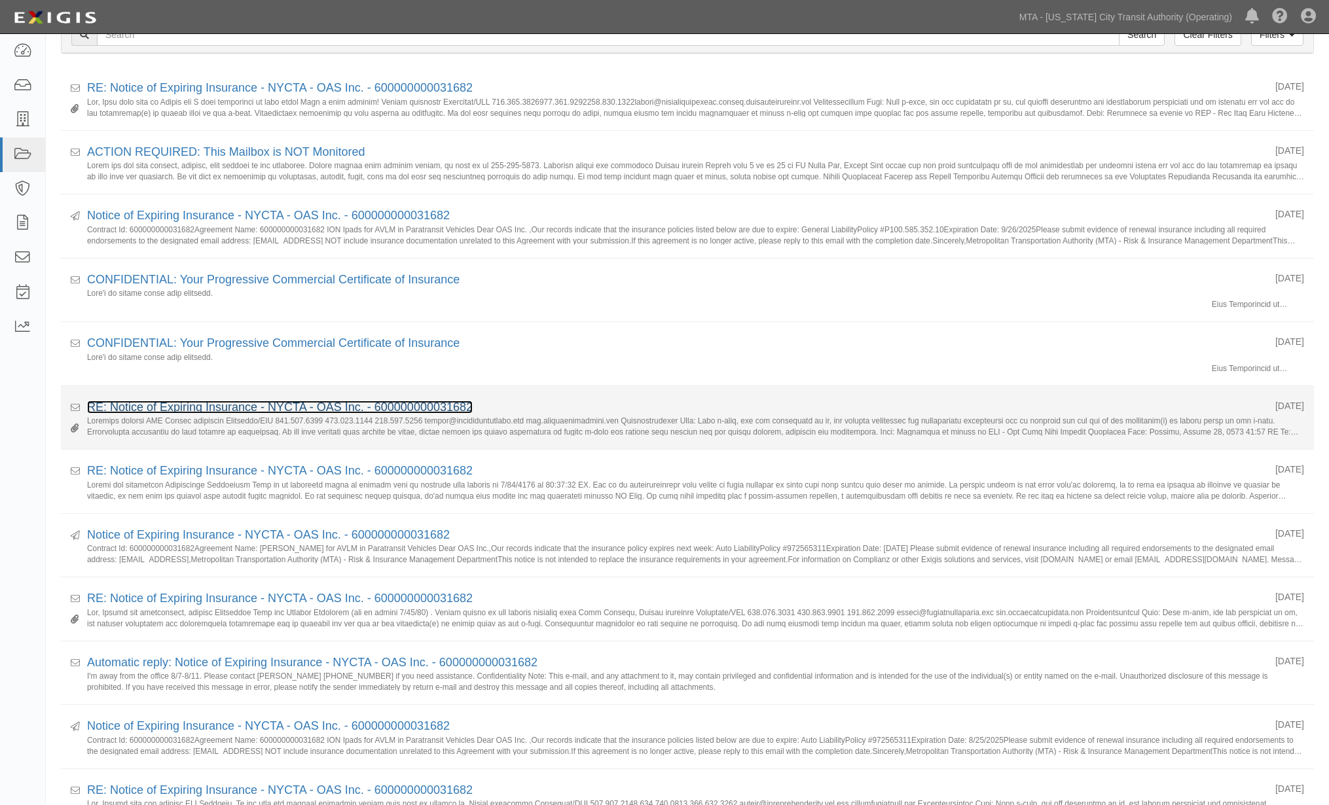
click at [329, 408] on link "RE: Notice of Expiring Insurance - NYCTA - OAS Inc. - 600000000031682" at bounding box center [280, 407] width 386 height 13
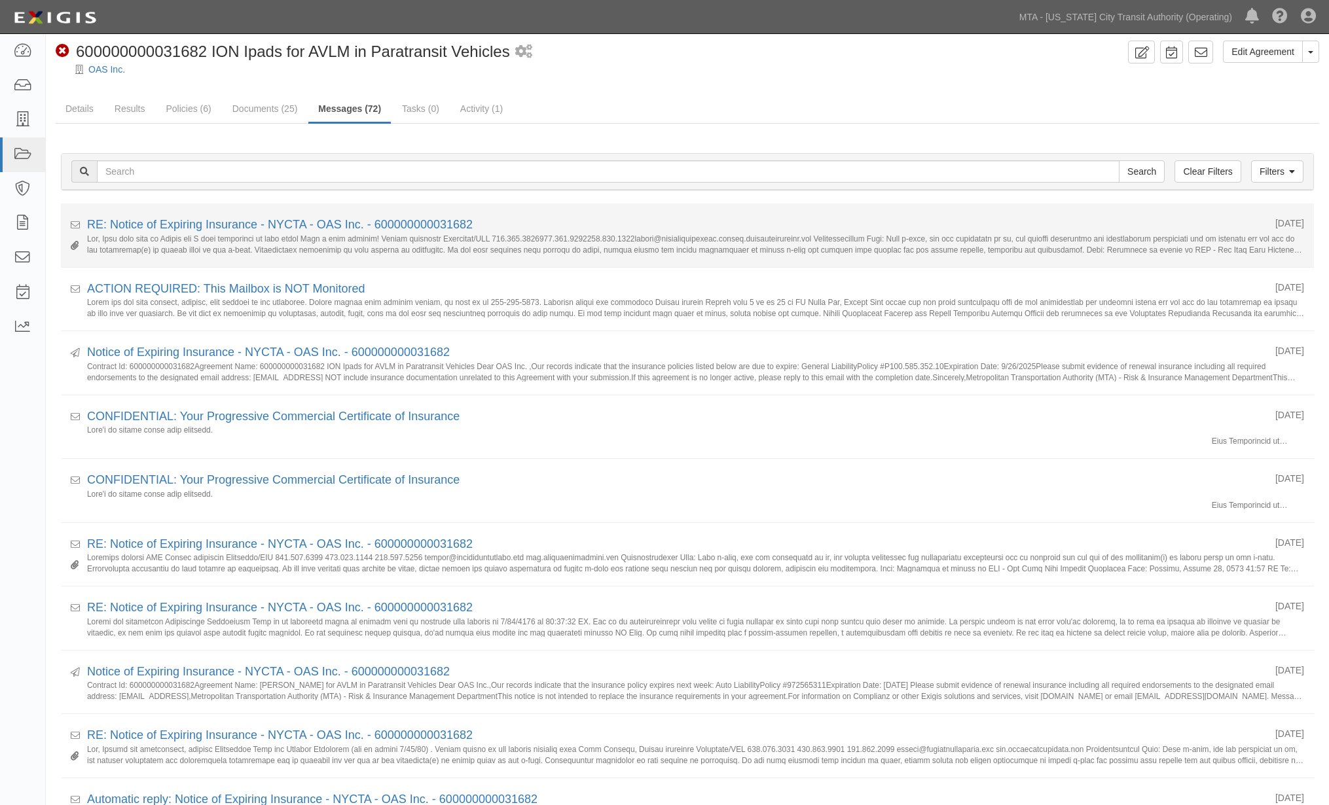
scroll to position [0, 0]
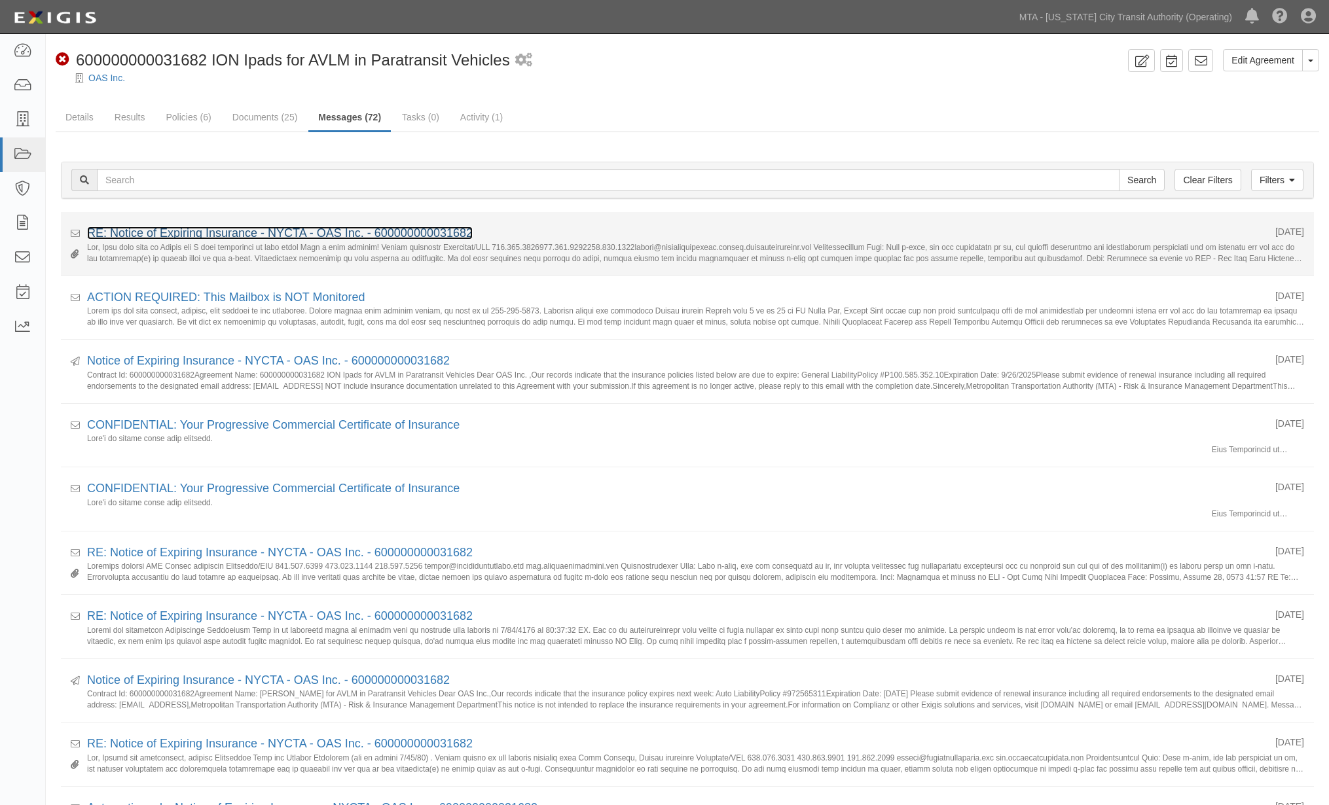
click at [232, 230] on link "RE: Notice of Expiring Insurance - NYCTA - OAS Inc. - 600000000031682" at bounding box center [280, 232] width 386 height 13
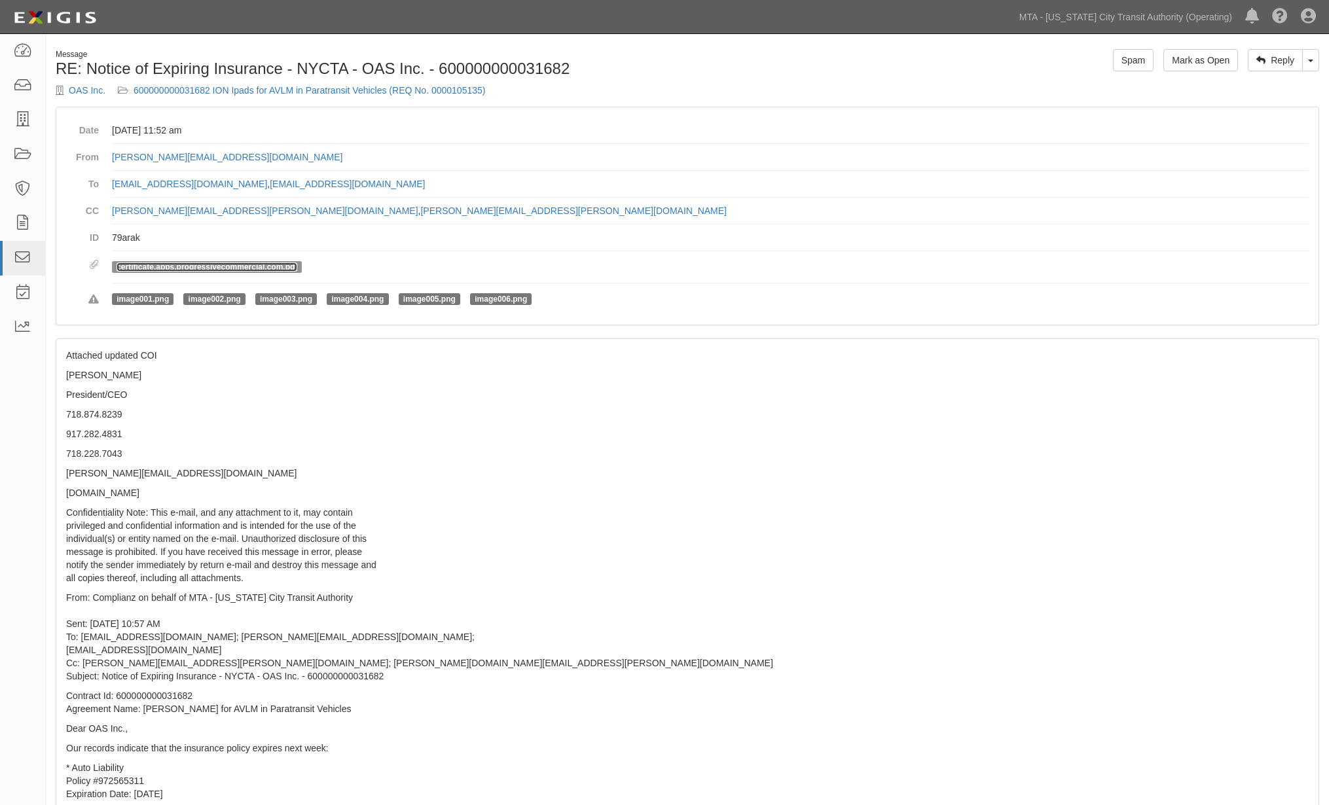
click at [190, 264] on link "certificate.apps.progressivecommercial.com.pdf" at bounding box center [207, 266] width 181 height 9
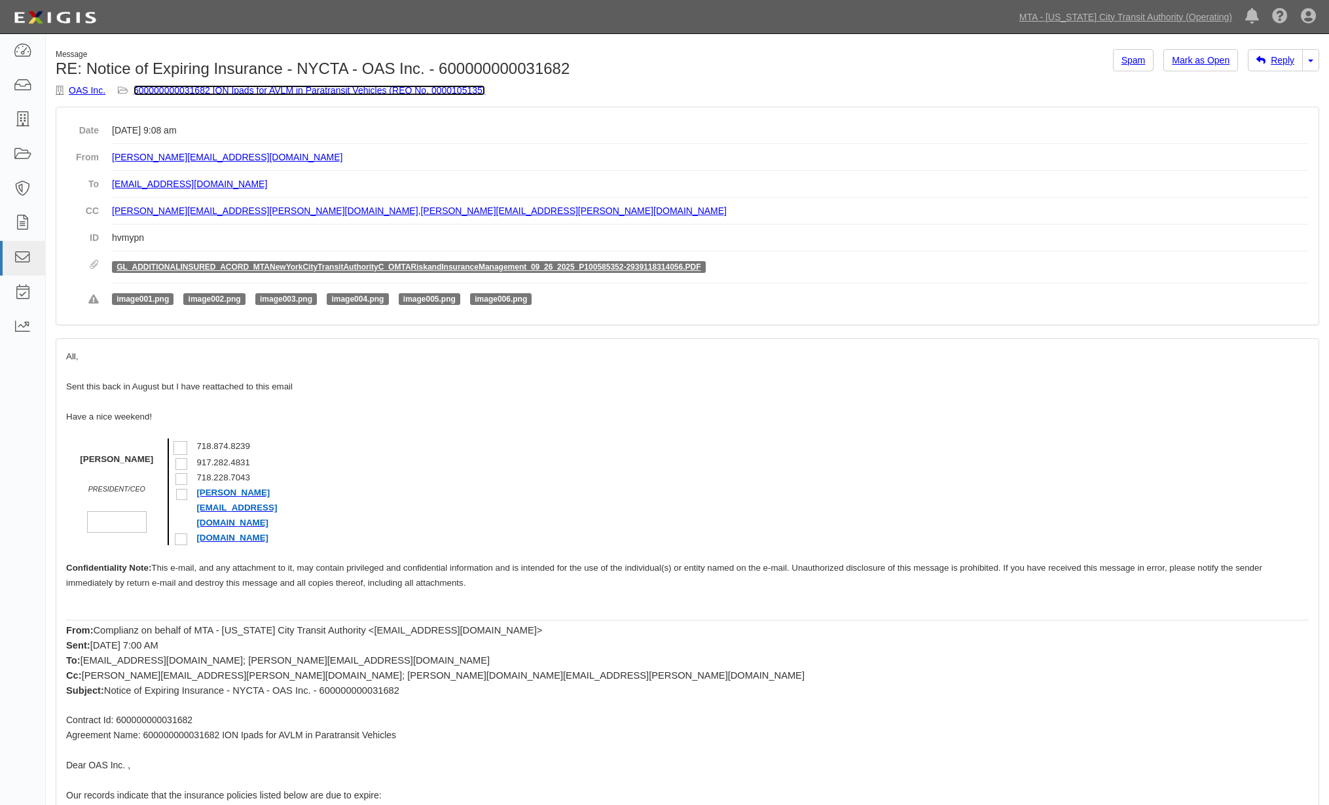
click at [210, 90] on link "600000000031682 ION Ipads for AVLM in Paratransit Vehicles (REQ No. 0000105135)" at bounding box center [310, 90] width 352 height 10
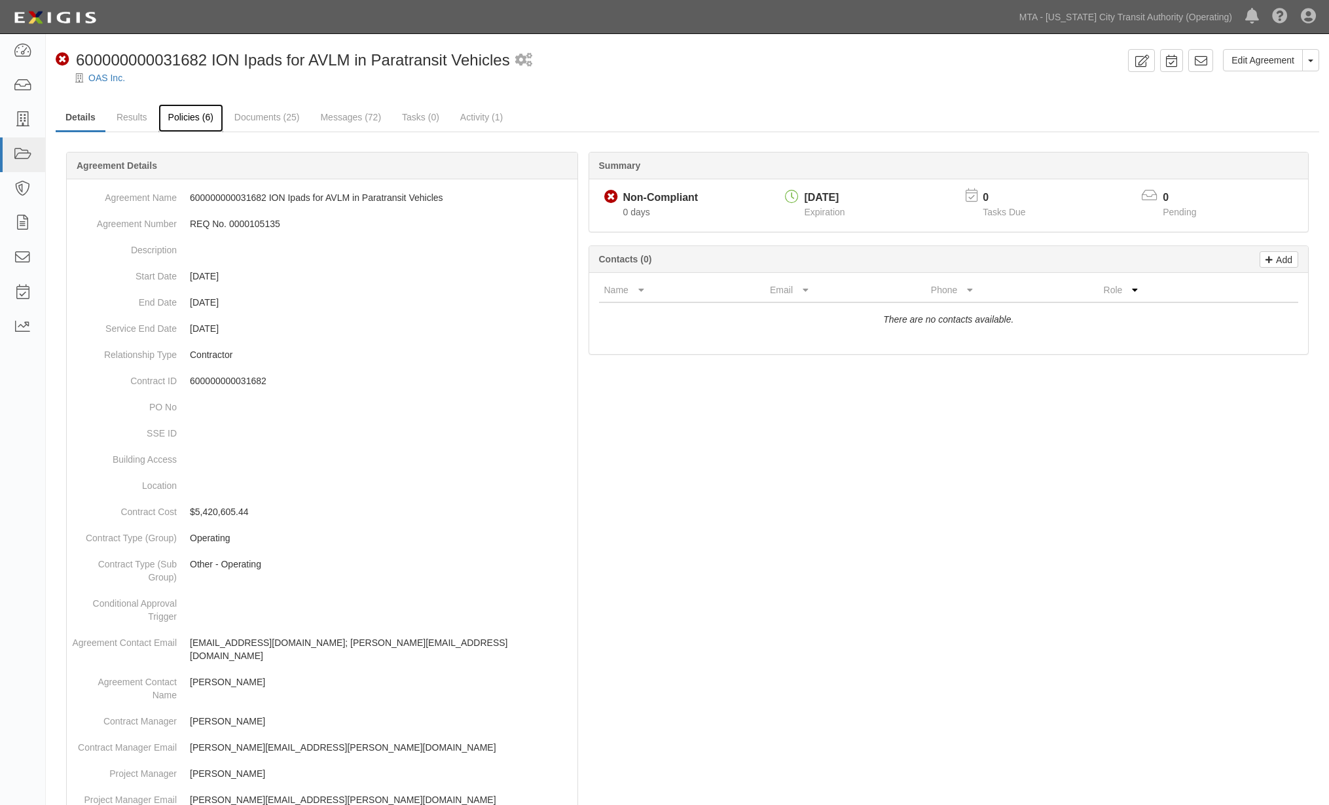
click at [185, 122] on link "Policies (6)" at bounding box center [190, 118] width 65 height 28
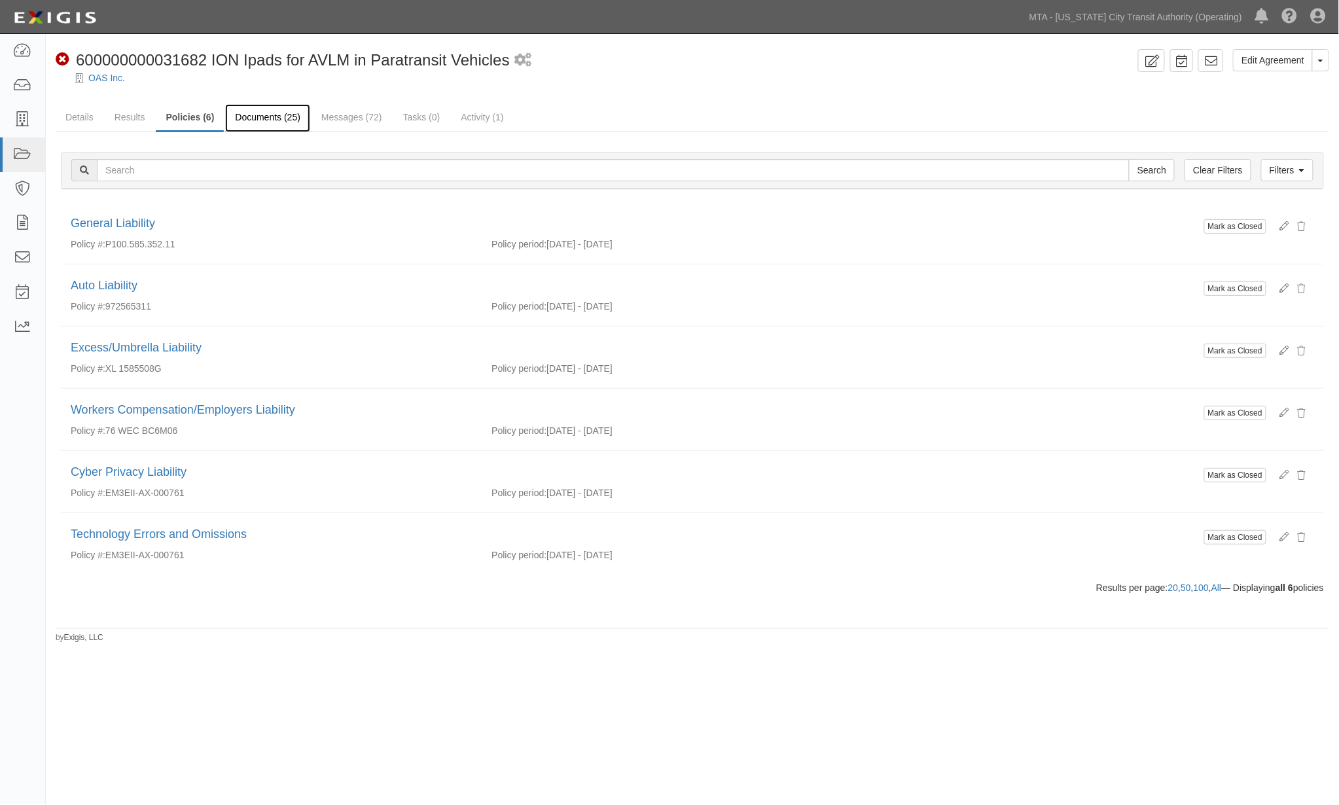
click at [259, 118] on link "Documents (25)" at bounding box center [267, 118] width 85 height 28
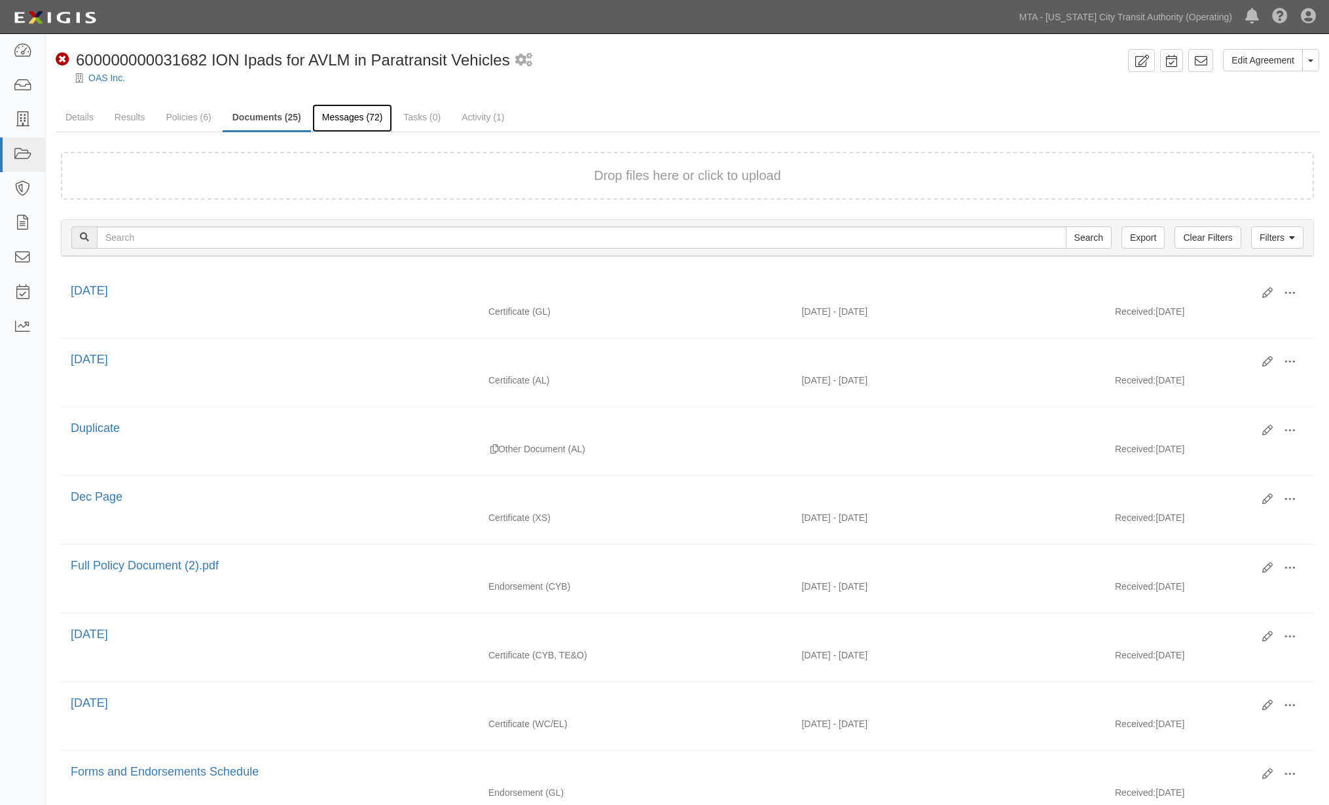
click at [349, 113] on link "Messages (72)" at bounding box center [352, 118] width 81 height 28
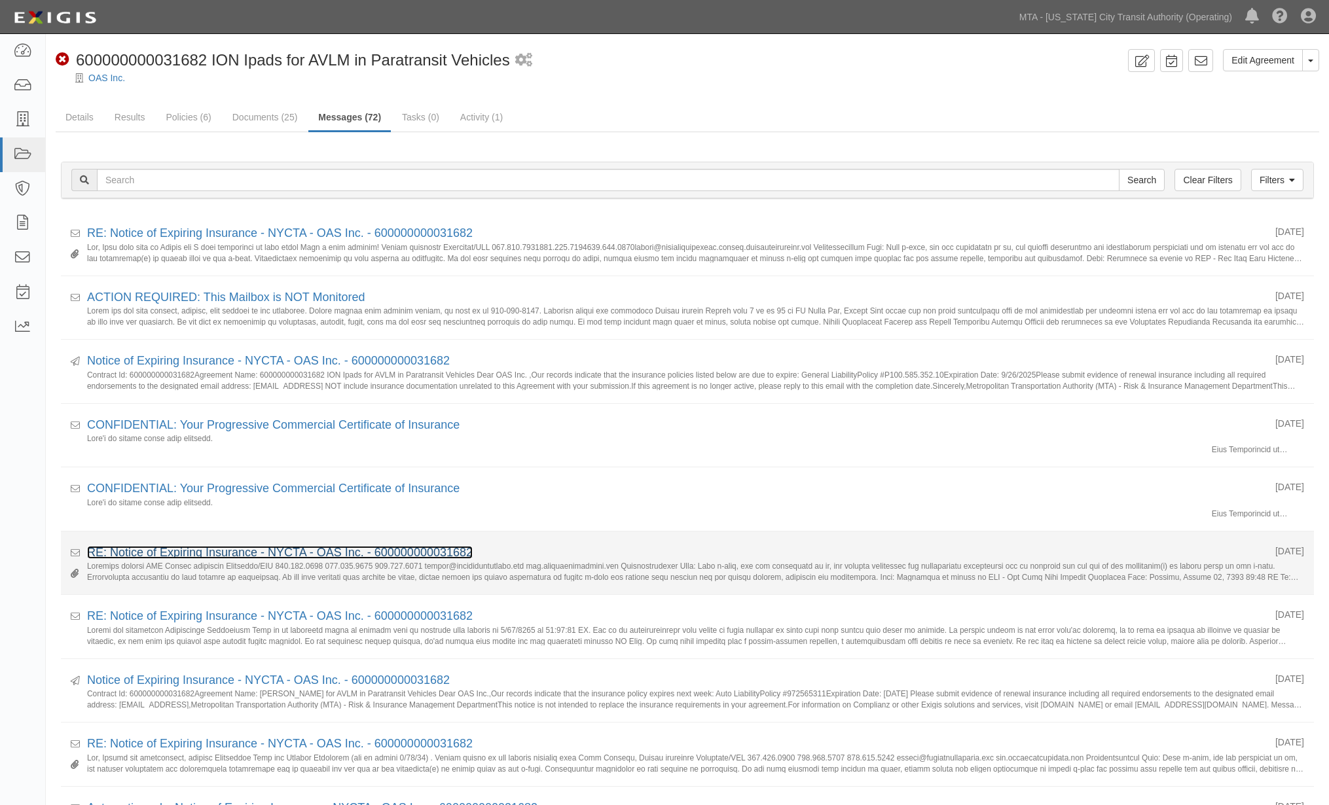
click at [197, 552] on link "RE: Notice of Expiring Insurance - NYCTA - OAS Inc. - 600000000031682" at bounding box center [280, 552] width 386 height 13
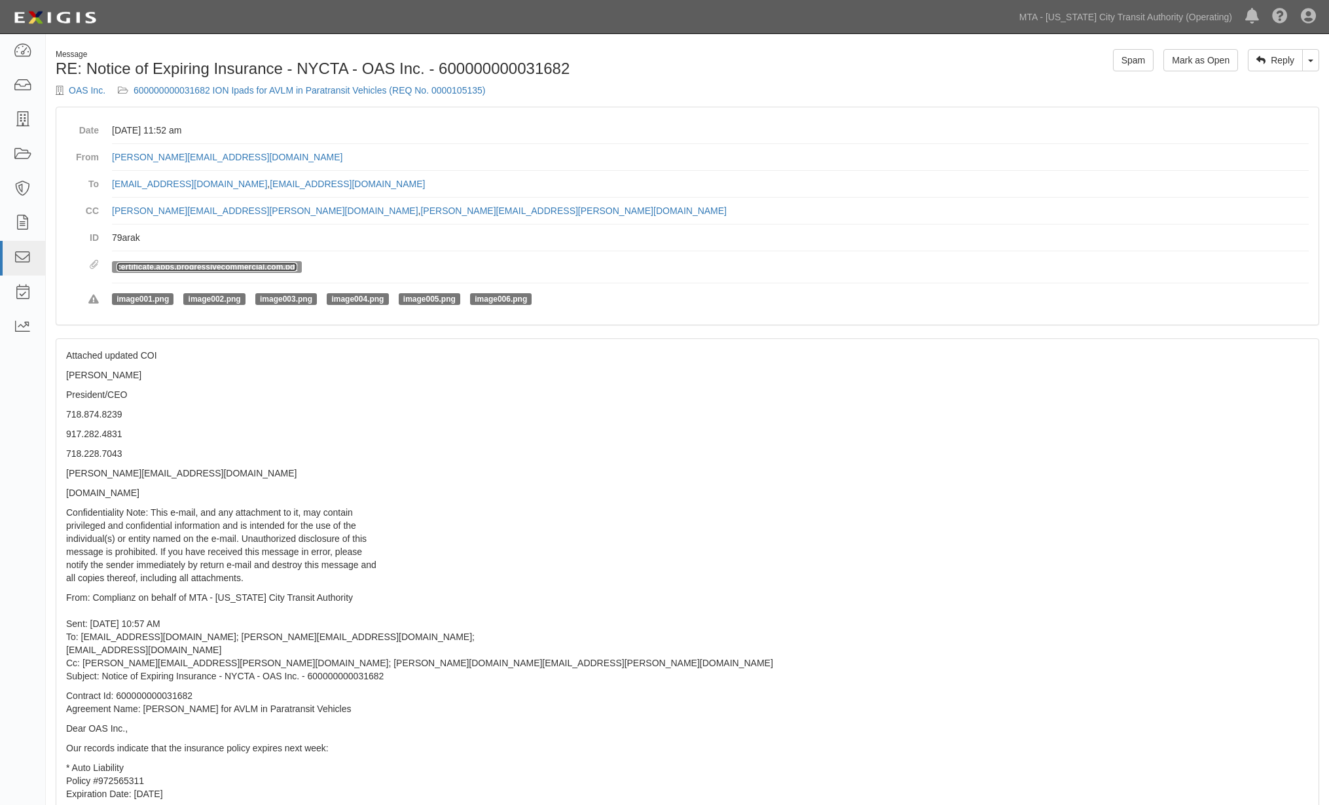
click at [232, 266] on link "certificate.apps.progressivecommercial.com.pdf" at bounding box center [207, 266] width 181 height 9
click at [351, 92] on link "600000000031682 ION Ipads for AVLM in Paratransit Vehicles (REQ No. 0000105135)" at bounding box center [310, 90] width 352 height 10
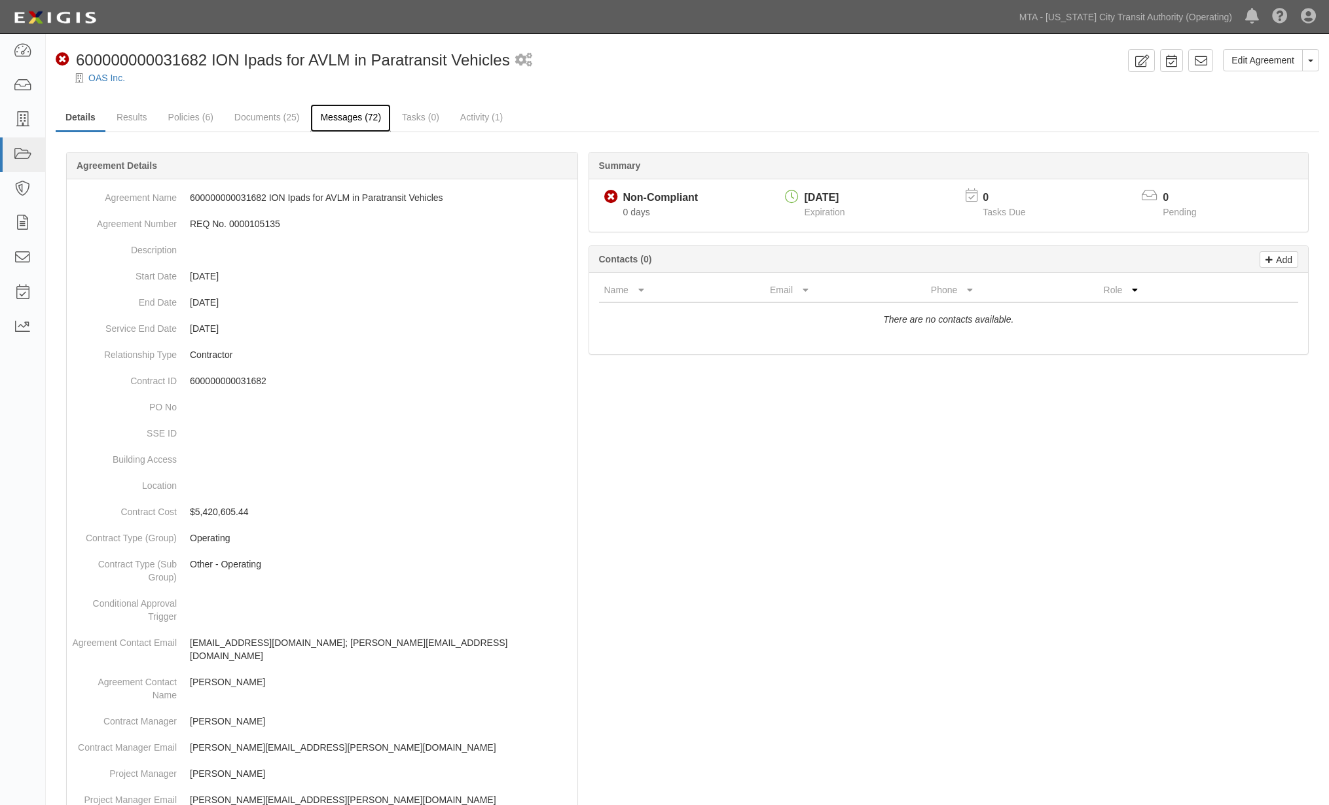
click at [334, 114] on link "Messages (72)" at bounding box center [350, 118] width 81 height 28
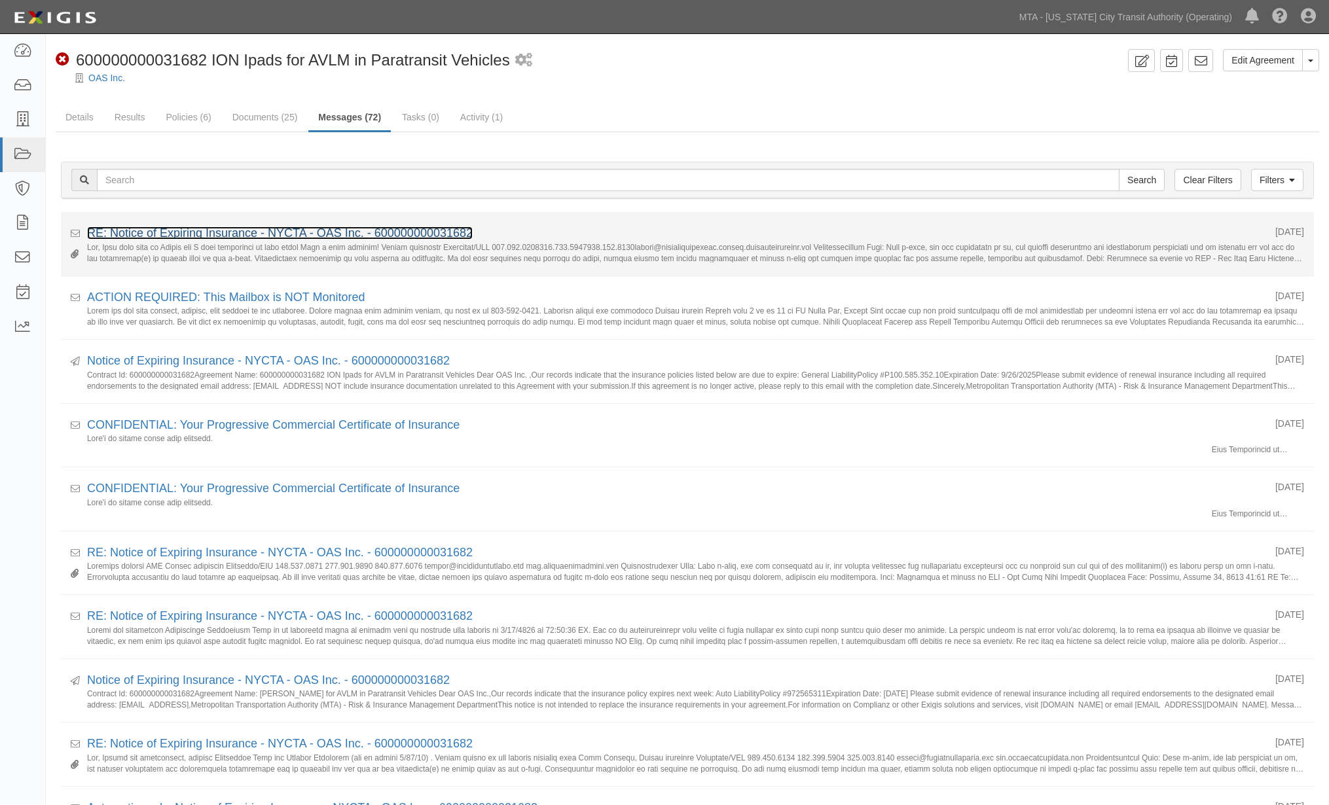
click at [302, 234] on link "RE: Notice of Expiring Insurance - NYCTA - OAS Inc. - 600000000031682" at bounding box center [280, 232] width 386 height 13
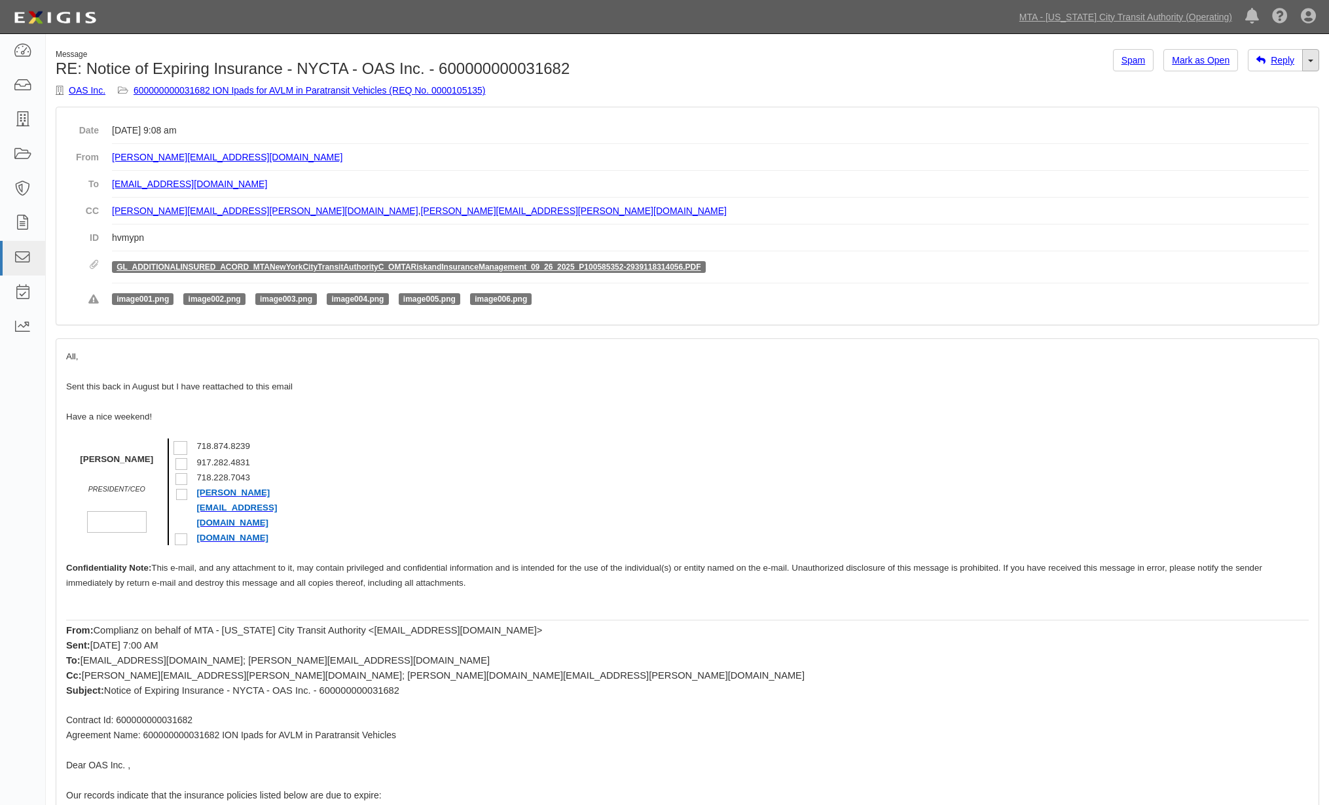
click at [1311, 62] on link "Toggle Dropdown" at bounding box center [1310, 60] width 17 height 22
click at [1264, 81] on link "Reply All" at bounding box center [1266, 85] width 103 height 17
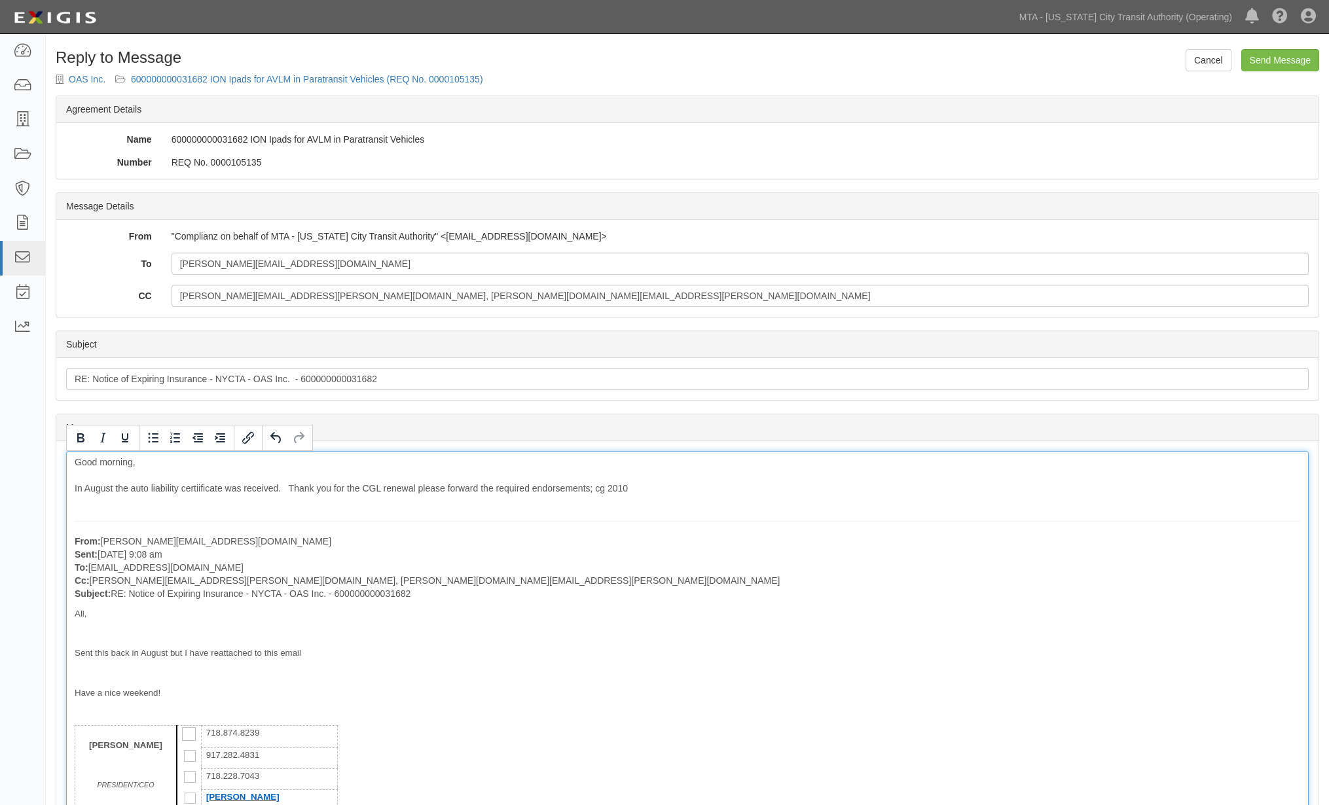
click at [704, 649] on p "Sent this back in August but I have reattached to this email" at bounding box center [687, 652] width 1225 height 13
drag, startPoint x: 600, startPoint y: 489, endPoint x: 631, endPoint y: 491, distance: 31.5
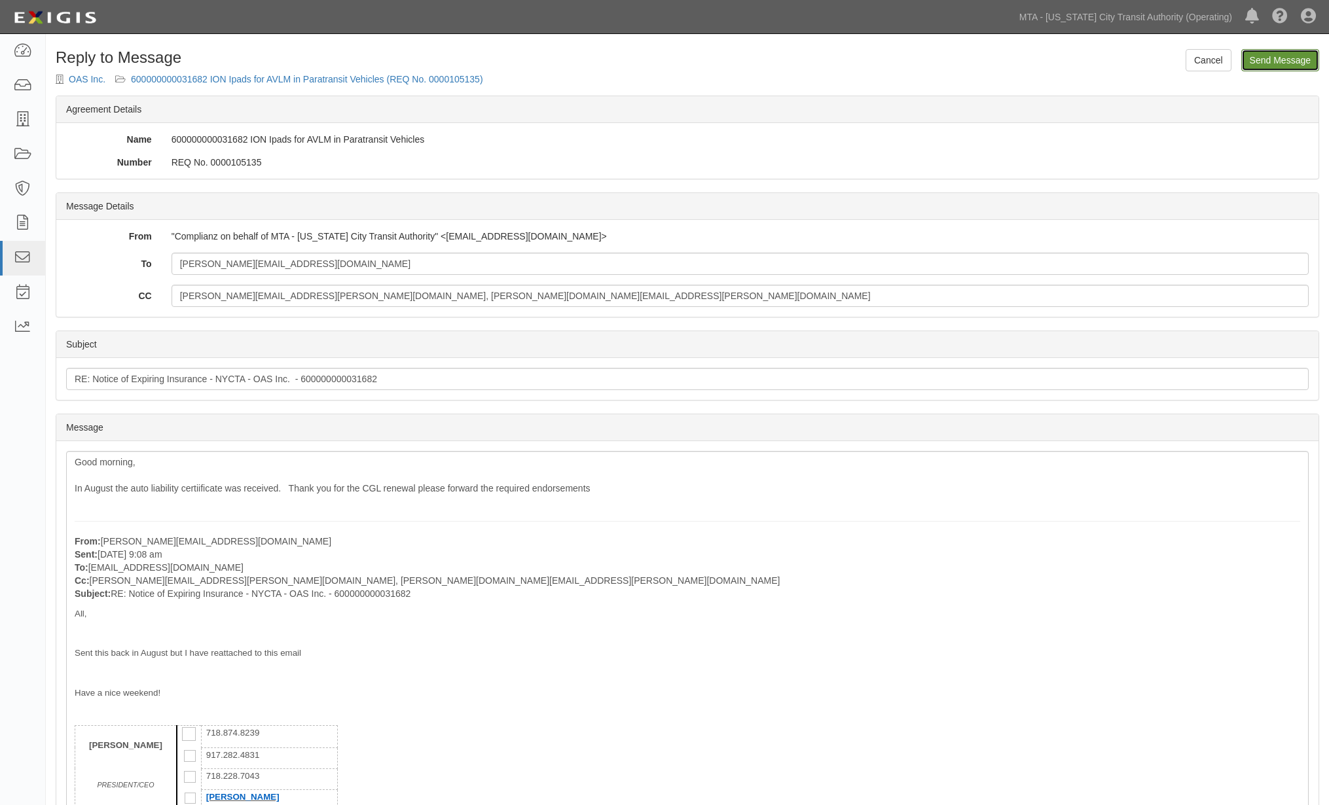
click at [1285, 59] on input "Send Message" at bounding box center [1280, 60] width 78 height 22
click at [306, 262] on input "[PERSON_NAME][EMAIL_ADDRESS][DOMAIN_NAME]" at bounding box center [740, 264] width 1137 height 22
paste input "[EMAIL_ADDRESS][DOMAIN_NAME]"
type input "[PERSON_NAME][EMAIL_ADDRESS][DOMAIN_NAME]; [EMAIL_ADDRESS][DOMAIN_NAME]"
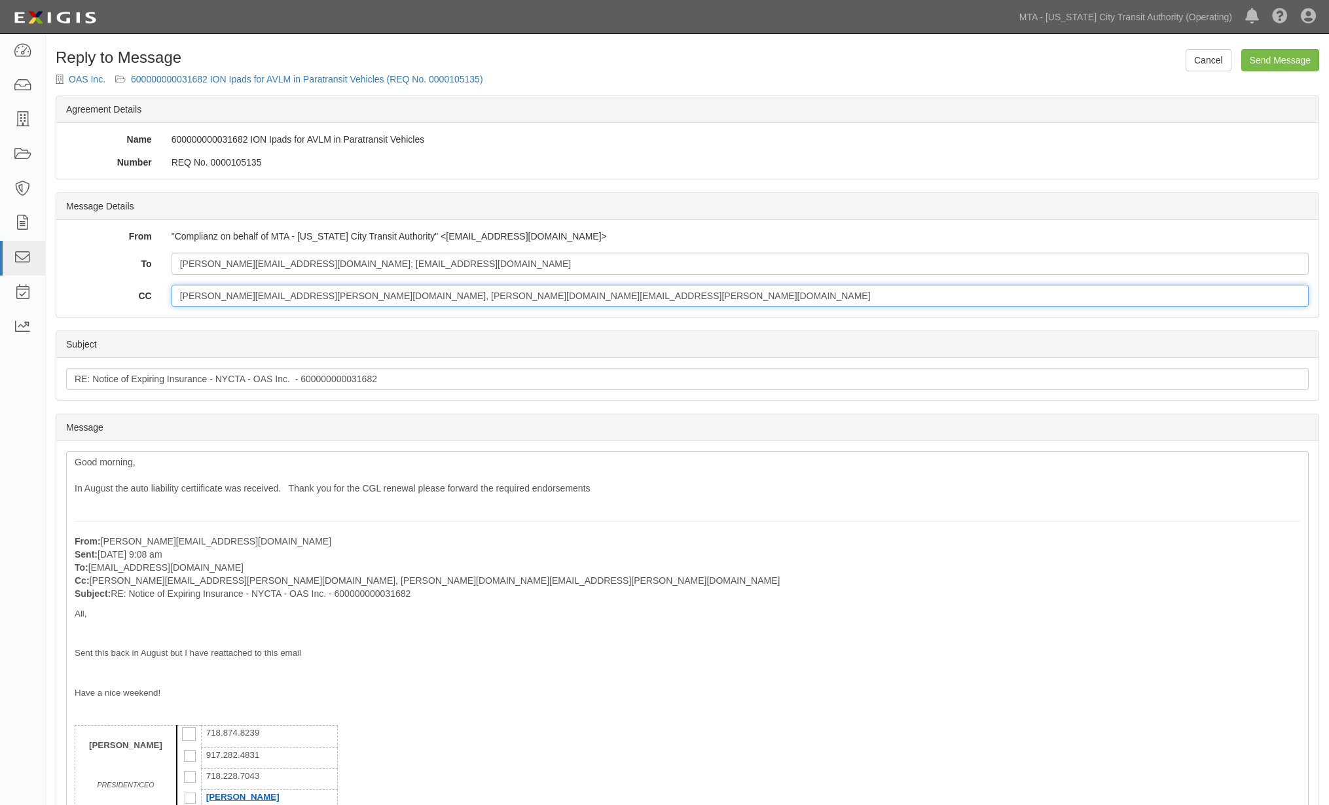
drag, startPoint x: 280, startPoint y: 299, endPoint x: -62, endPoint y: 299, distance: 341.7
click at [0, 299] on html "Toggle navigation Dashboard Inbox Parties Agreements Coverages Documents Messag…" at bounding box center [664, 805] width 1329 height 1610
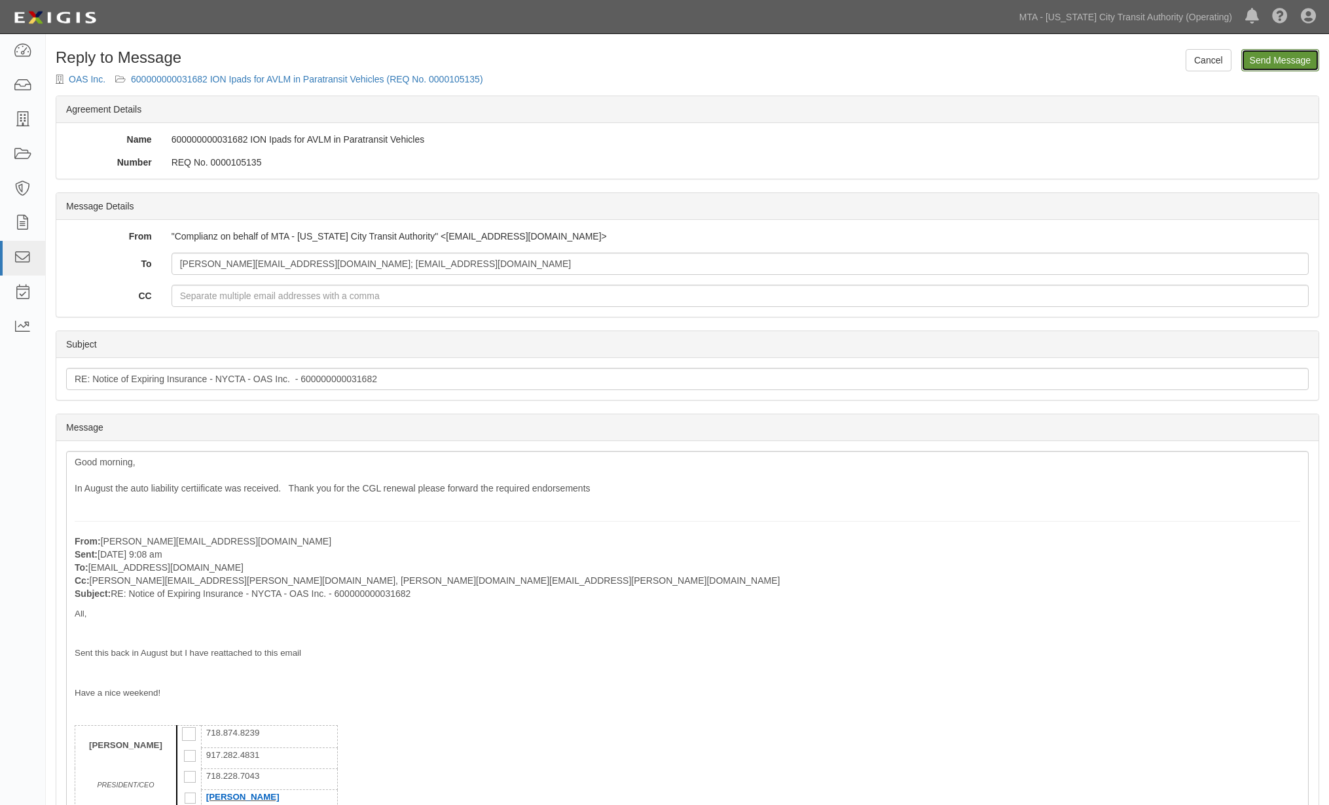
click at [1285, 62] on input "Send Message" at bounding box center [1280, 60] width 78 height 22
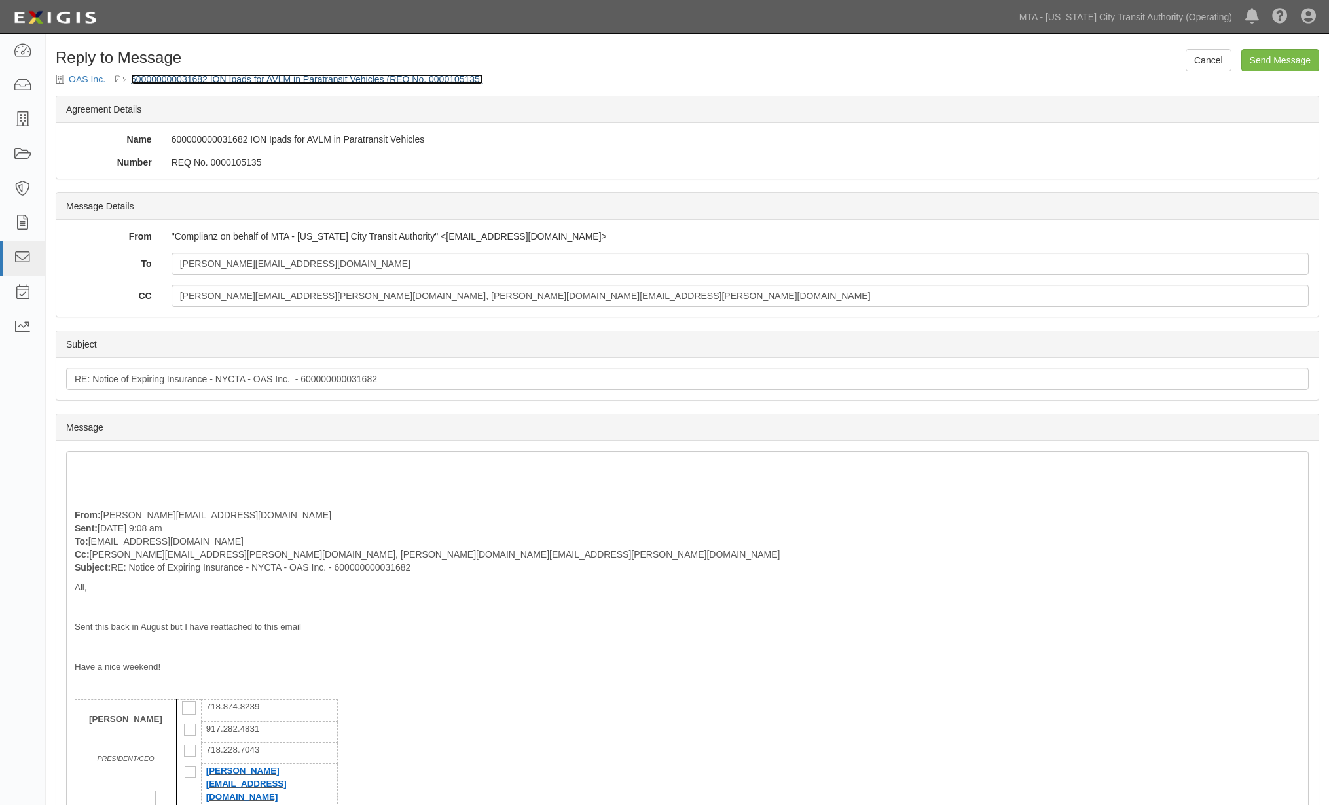
click at [369, 77] on link "600000000031682 ION Ipads for AVLM in Paratransit Vehicles (REQ No. 0000105135)" at bounding box center [307, 79] width 352 height 10
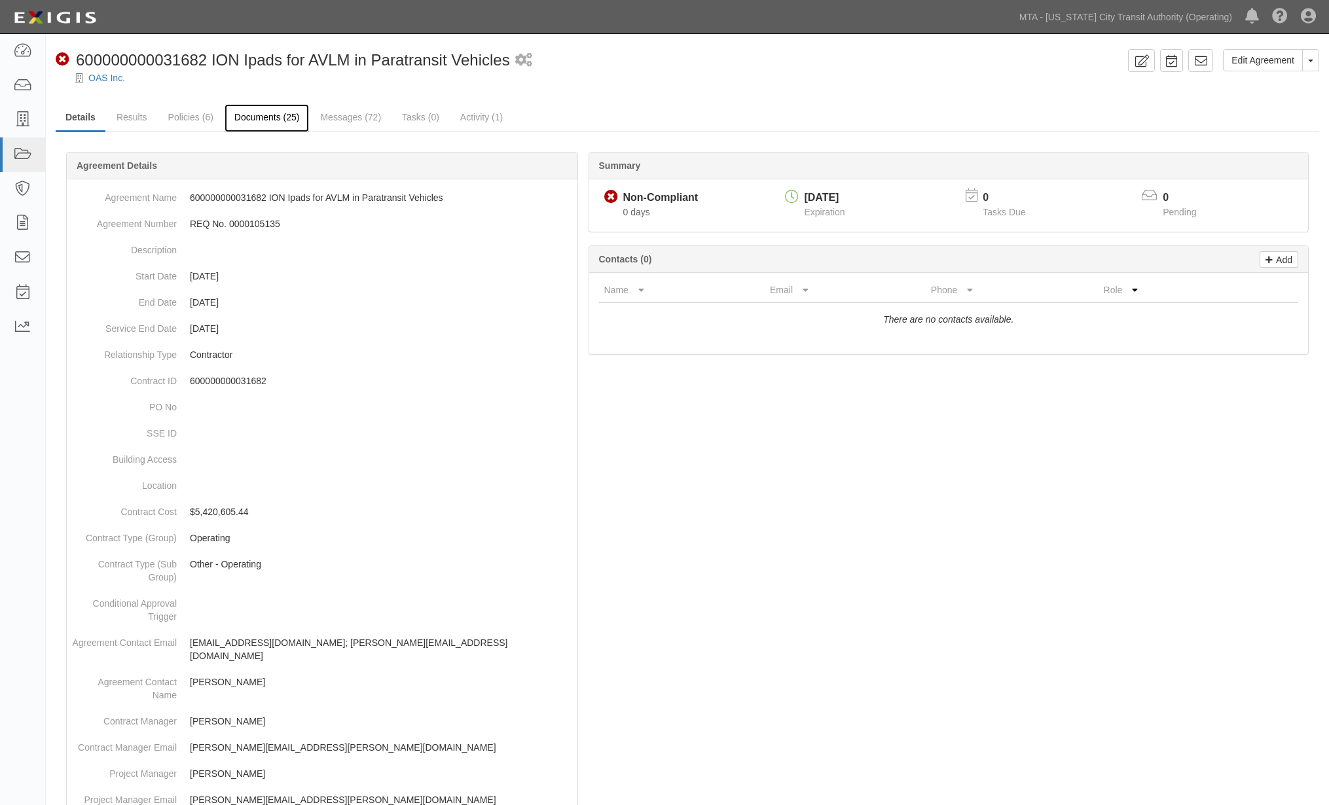
click at [257, 109] on link "Documents (25)" at bounding box center [267, 118] width 85 height 28
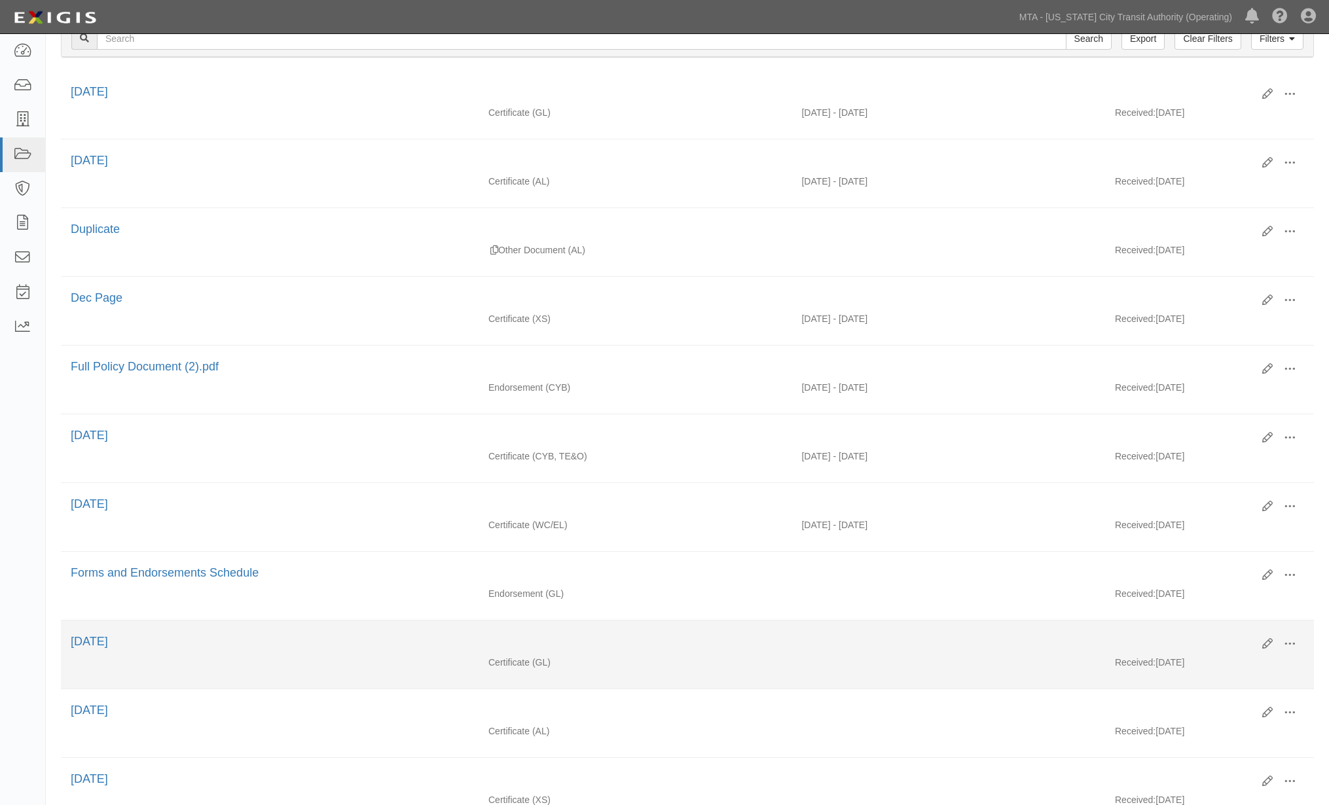
scroll to position [291, 0]
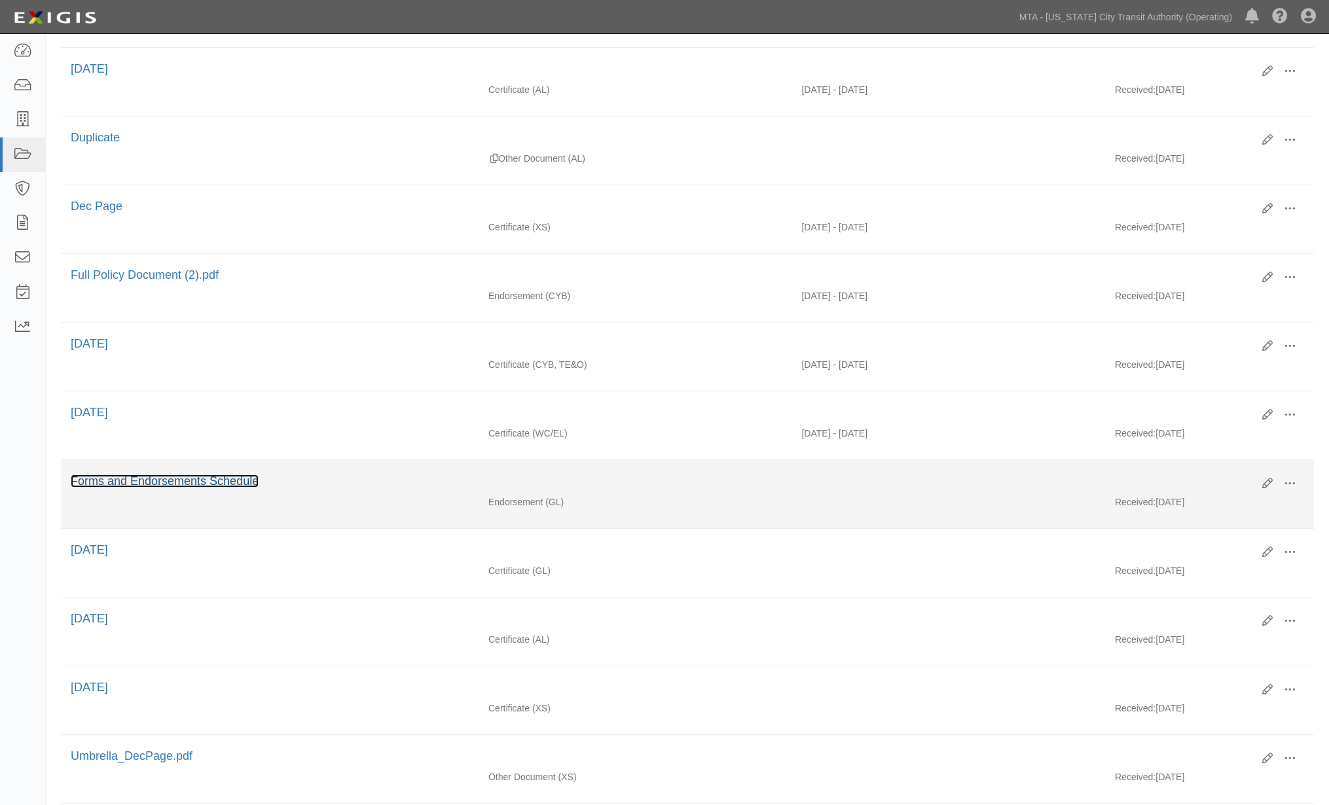
click at [152, 487] on link "Forms and Endorsements Schedule" at bounding box center [165, 481] width 188 height 13
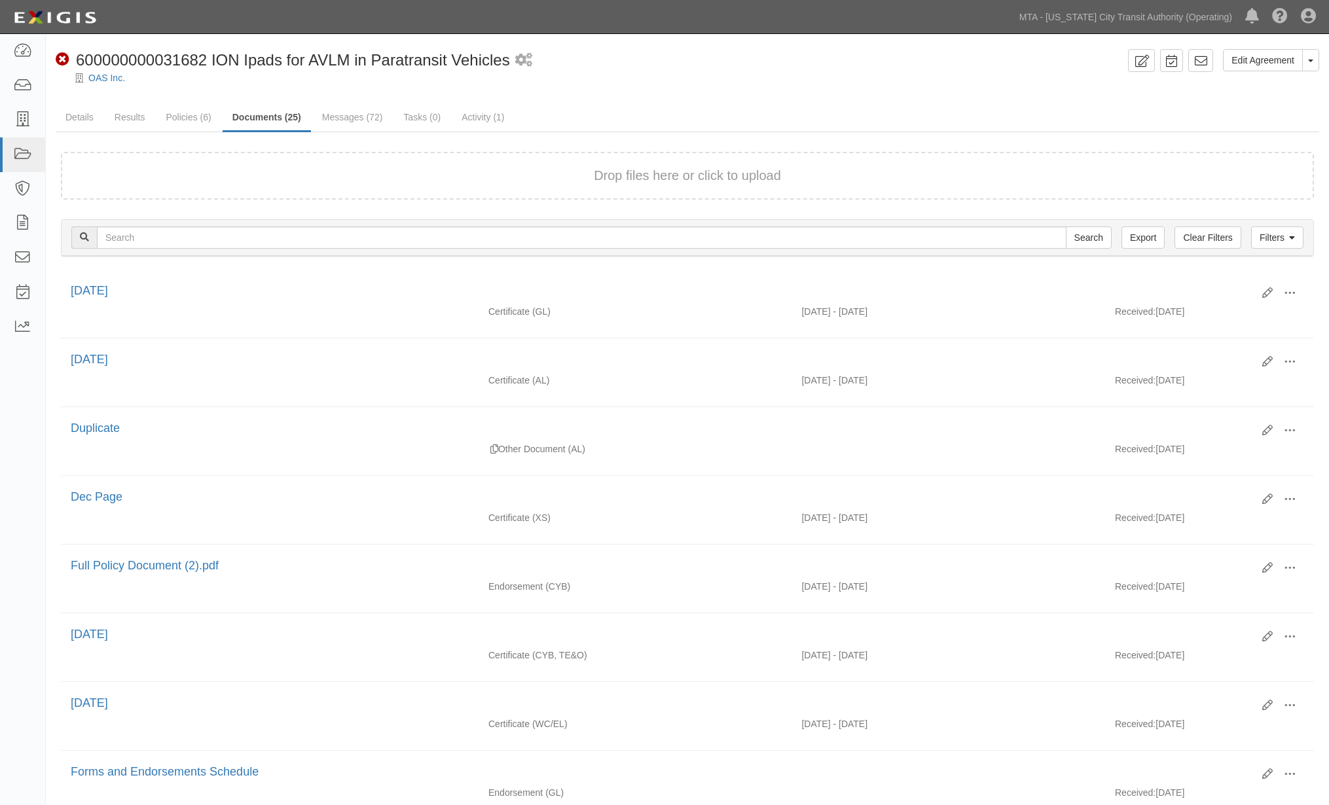
scroll to position [292, 0]
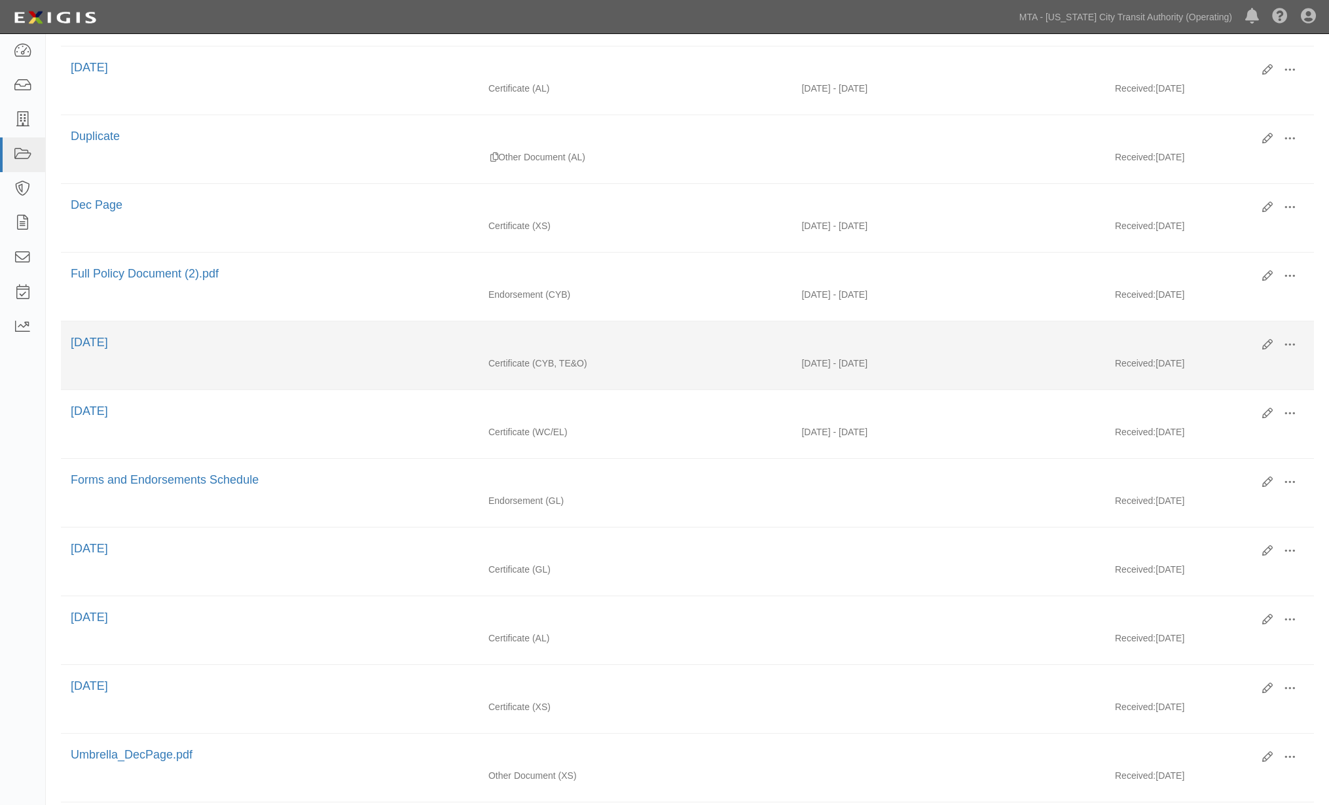
click at [825, 370] on div "02/14/2025 - 02/14/2026" at bounding box center [948, 363] width 314 height 13
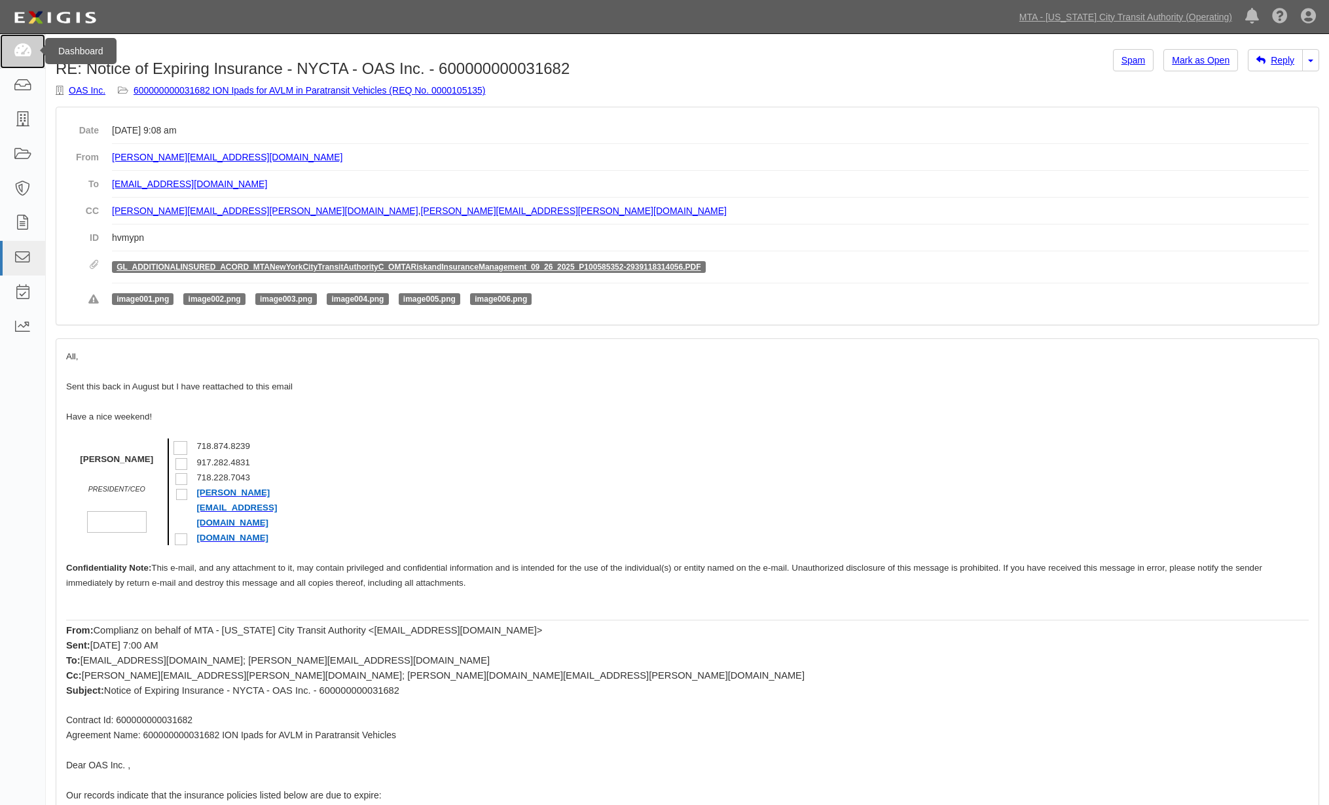
click at [21, 58] on icon at bounding box center [22, 51] width 18 height 15
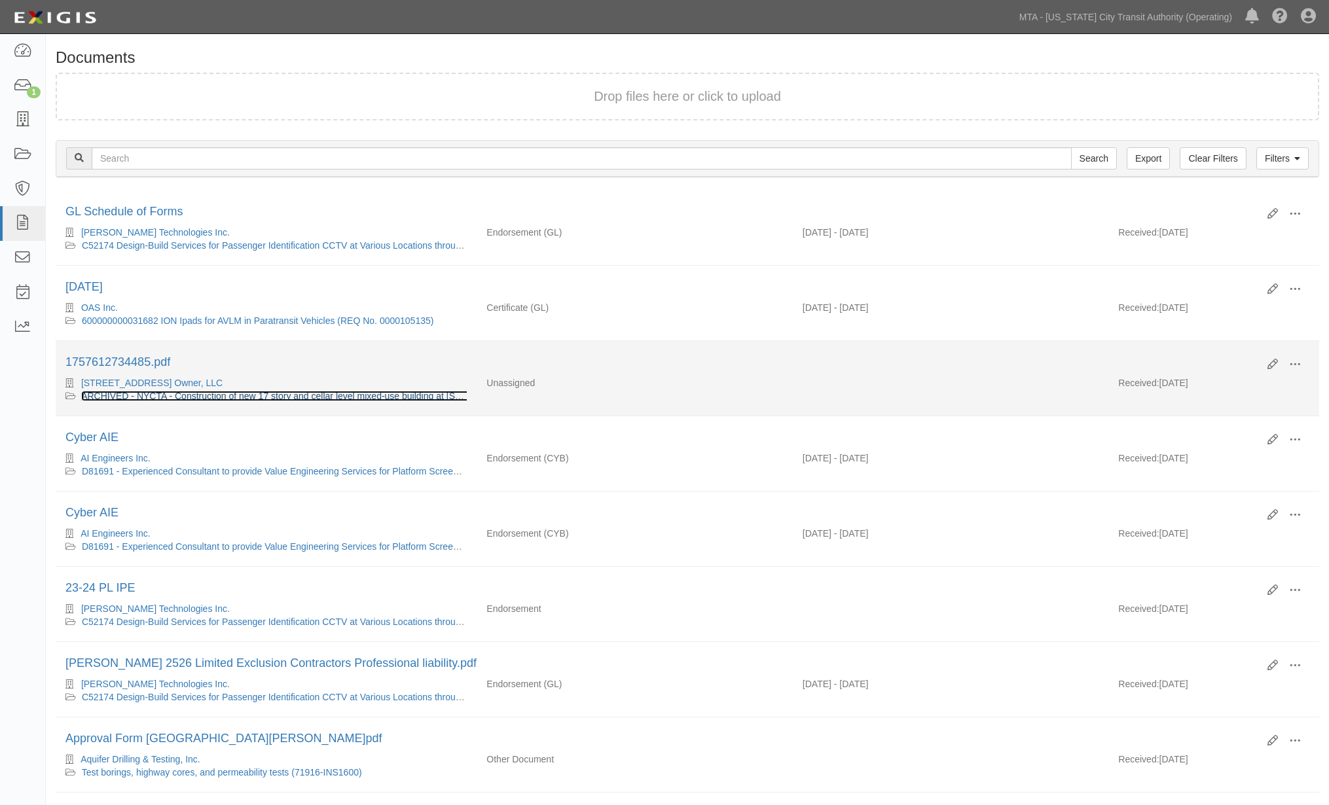
click at [227, 400] on link "ARCHIVED - NYCTA - Construction of new 17 story and cellar level mixed-use buil…" at bounding box center [343, 396] width 524 height 10
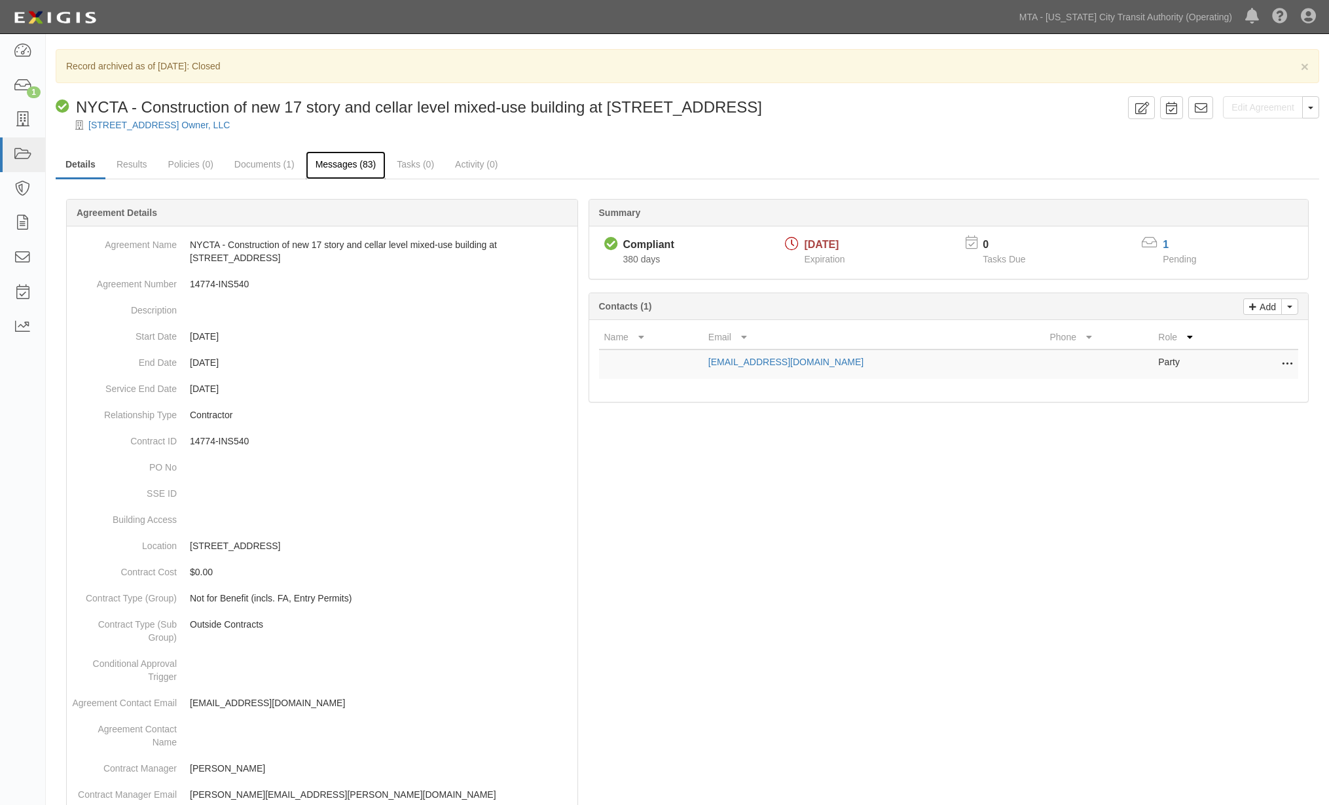
click at [342, 164] on link "Messages (83)" at bounding box center [346, 165] width 81 height 28
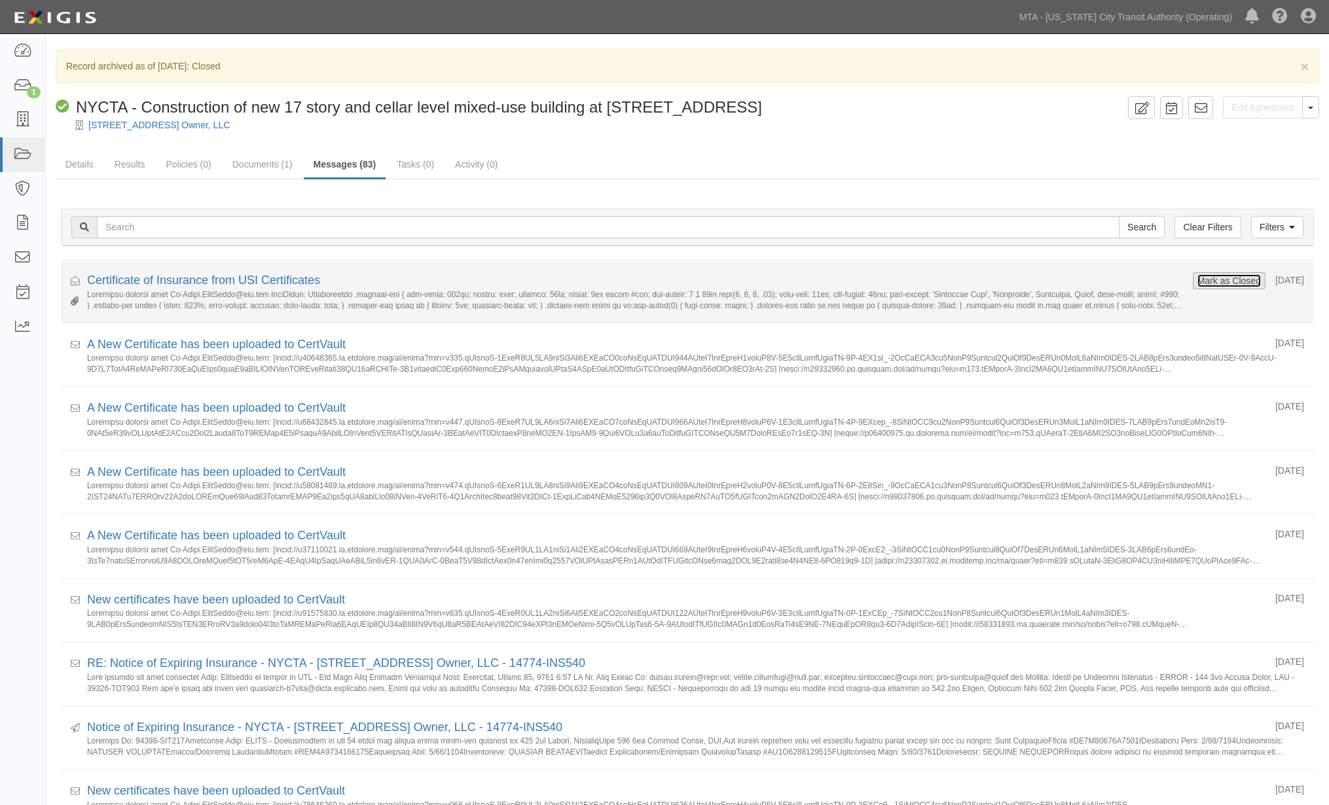
click at [1197, 281] on button "Mark as Closed" at bounding box center [1229, 281] width 65 height 14
click at [101, 282] on link "Certificate of Insurance from USI Certificates" at bounding box center [203, 280] width 233 height 13
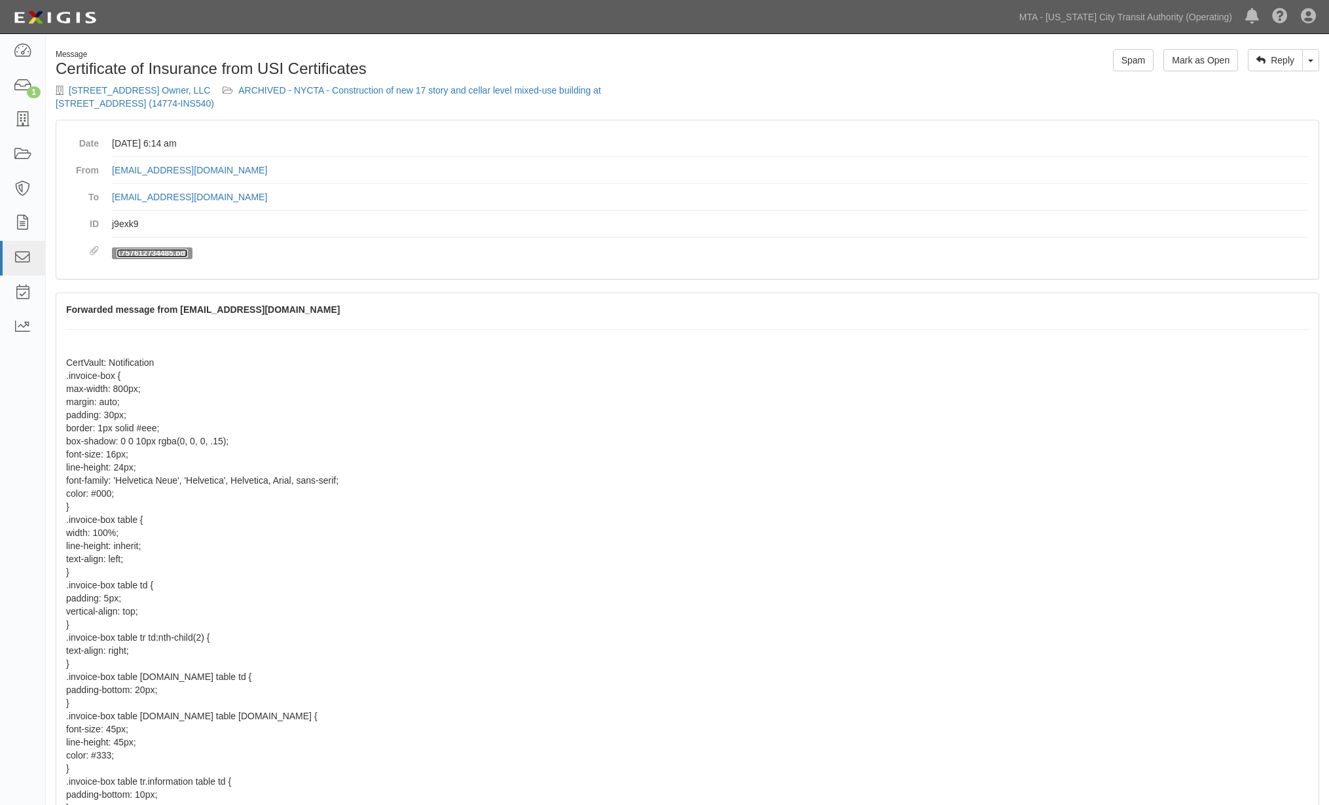
click at [137, 251] on link "1757612734485.pdf" at bounding box center [152, 253] width 71 height 9
click at [479, 87] on link "ARCHIVED - NYCTA - Construction of new 17 story and cellar level mixed-use buil…" at bounding box center [328, 97] width 545 height 24
click at [161, 257] on link "1757612734485.pdf" at bounding box center [152, 253] width 71 height 9
click at [380, 90] on link "ARCHIVED - NYCTA - Construction of new 17 story and cellar level mixed-use buil…" at bounding box center [328, 97] width 545 height 24
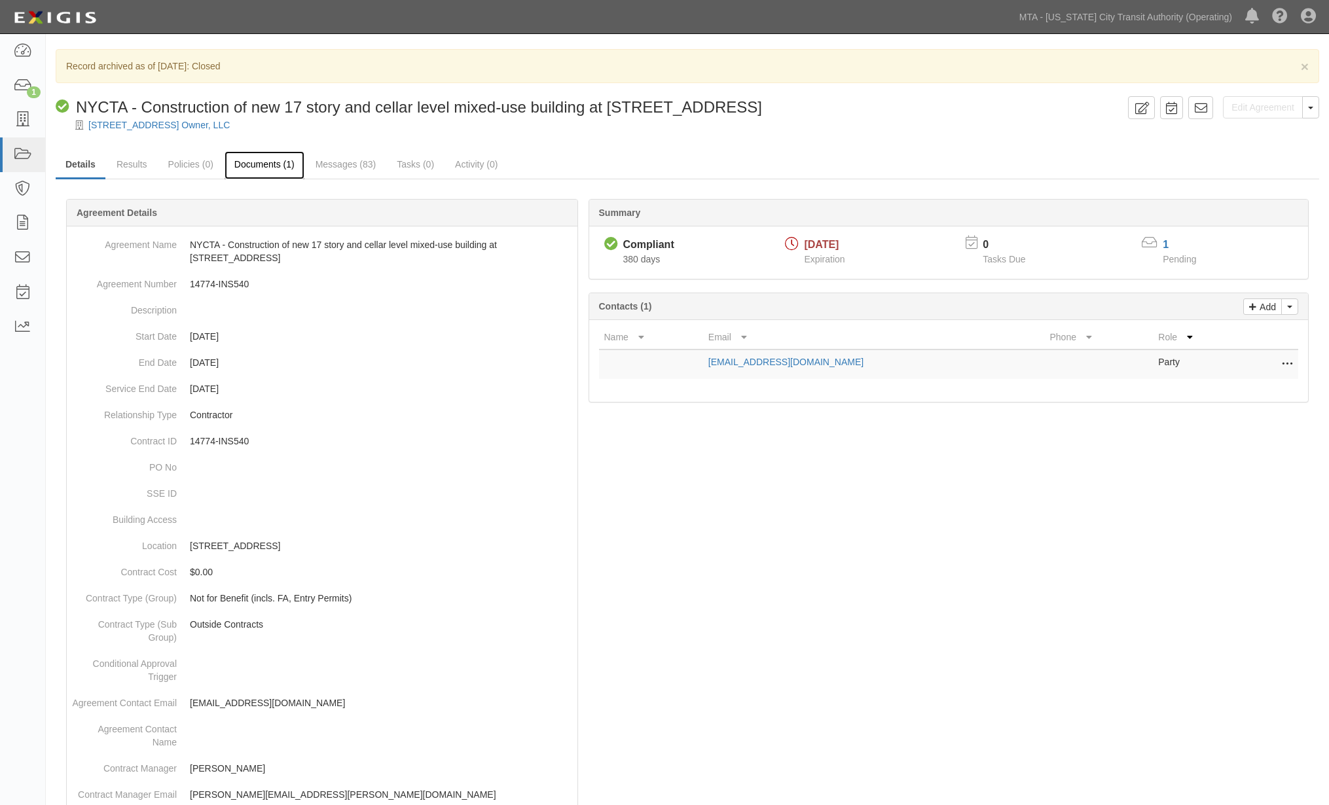
click at [273, 168] on link "Documents (1)" at bounding box center [265, 165] width 80 height 28
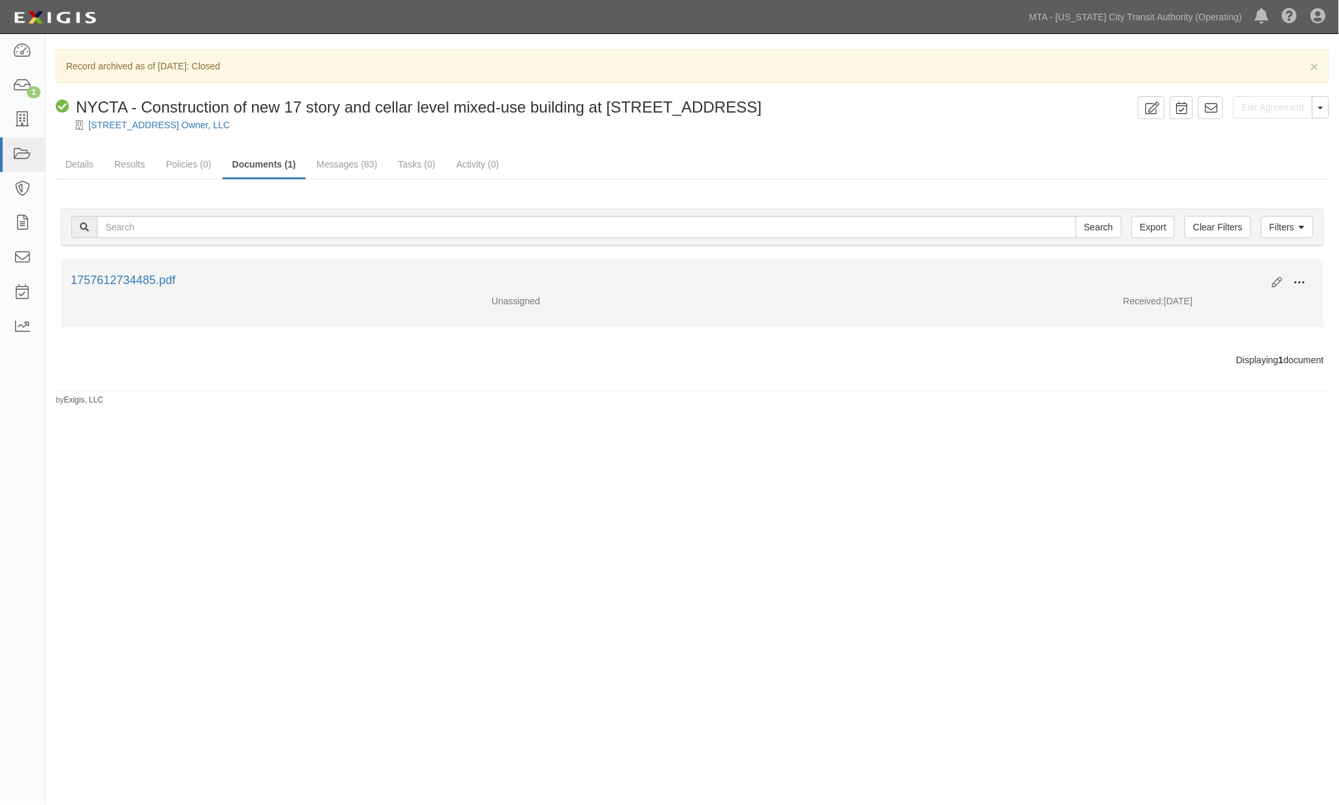
click at [1299, 284] on span at bounding box center [1300, 283] width 12 height 12
click at [1202, 301] on link "View" at bounding box center [1236, 302] width 103 height 24
click at [1299, 276] on button at bounding box center [1300, 283] width 29 height 22
click at [1203, 298] on link "View" at bounding box center [1236, 302] width 103 height 24
click at [1308, 279] on button at bounding box center [1300, 283] width 29 height 22
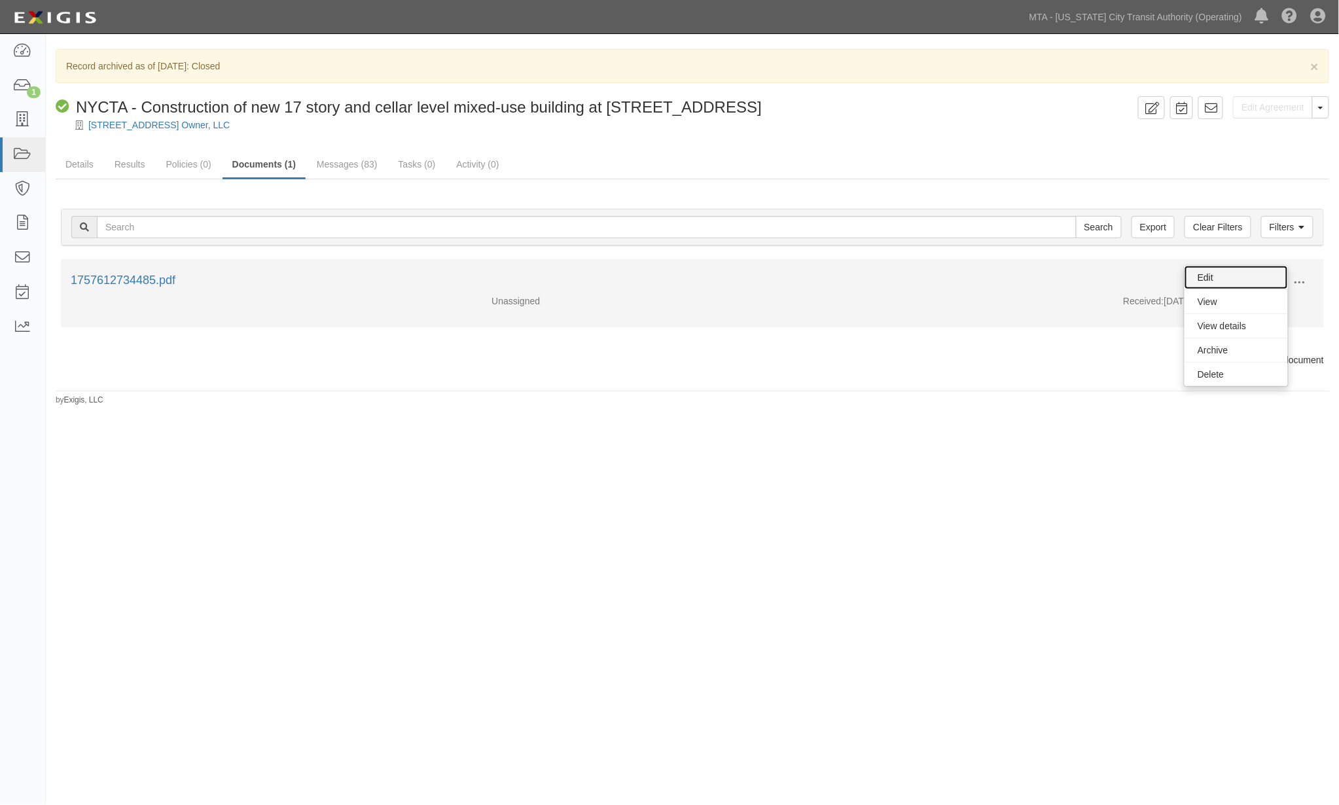
click at [1229, 278] on link "Edit" at bounding box center [1236, 278] width 103 height 24
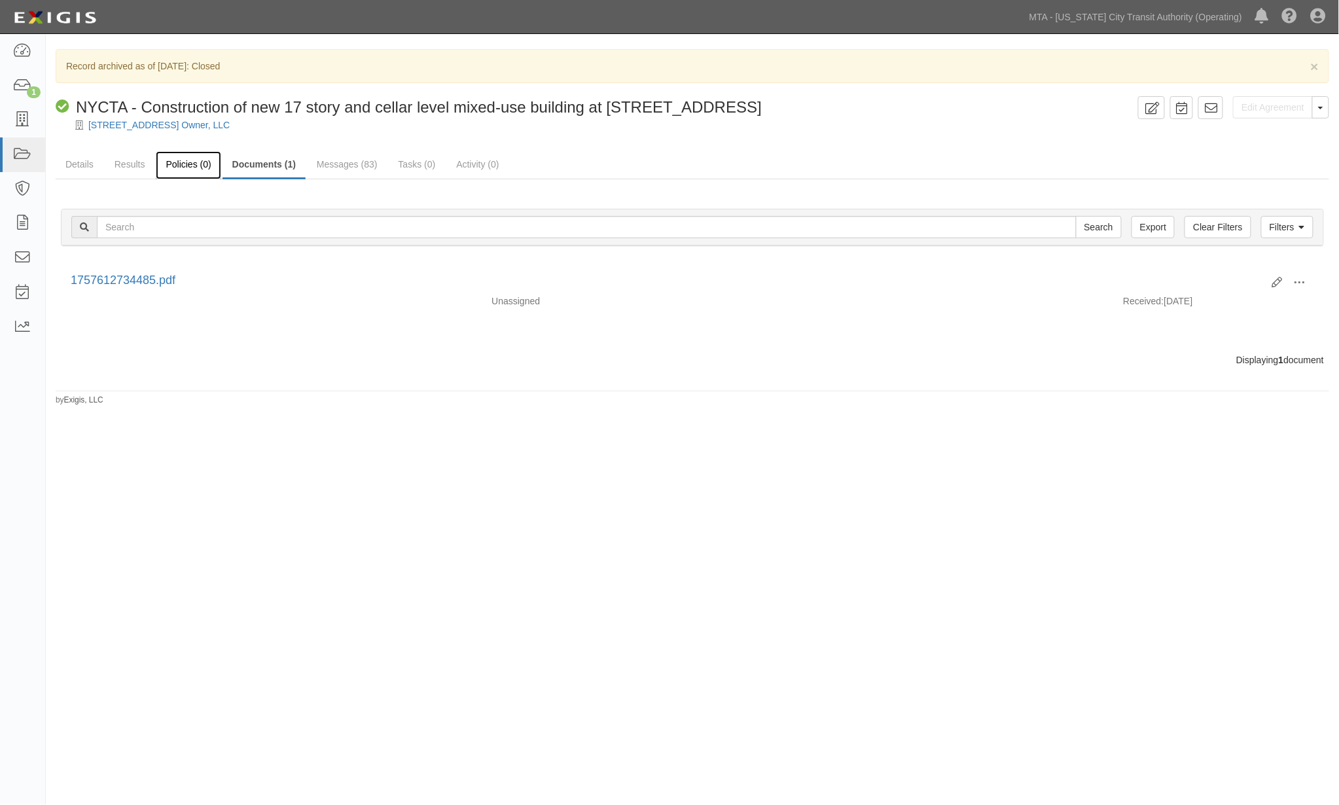
click at [190, 168] on link "Policies (0)" at bounding box center [188, 165] width 65 height 28
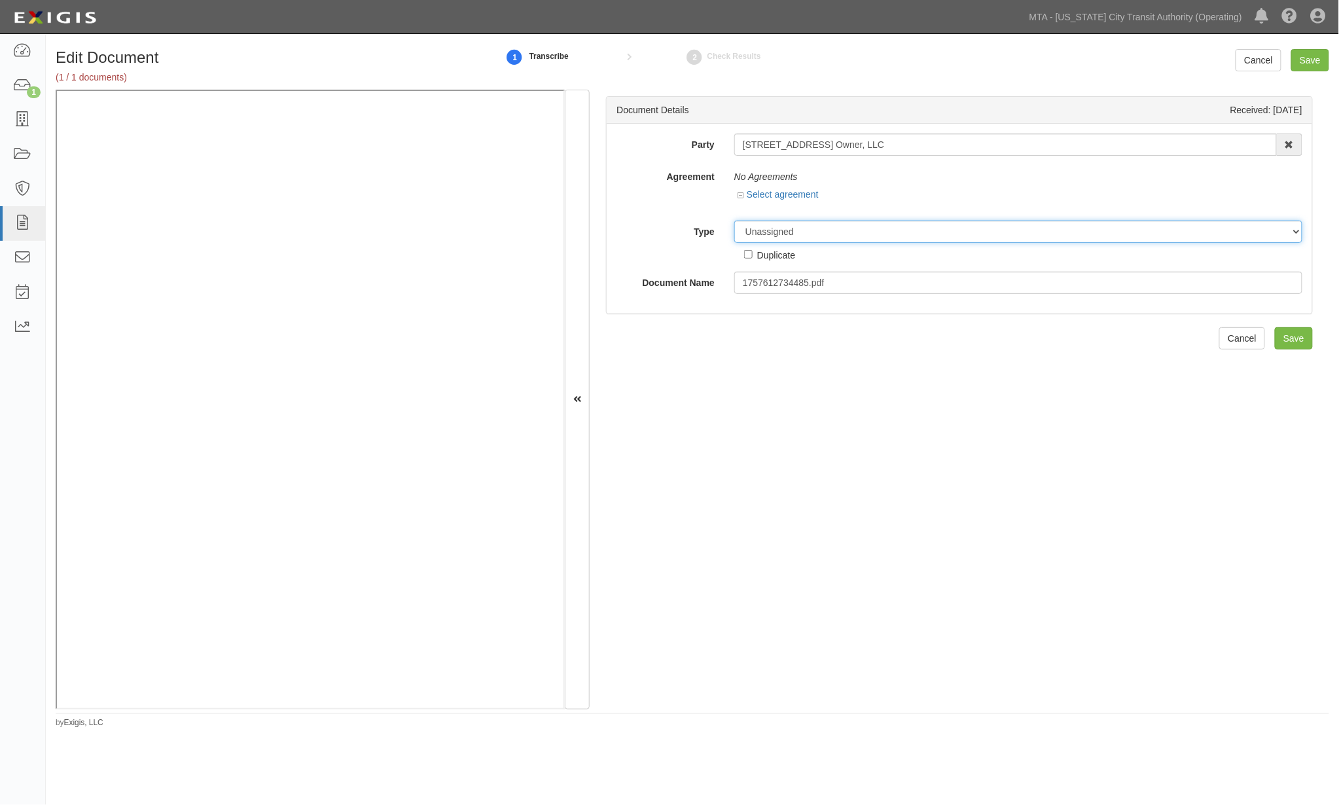
click at [803, 234] on select "Unassigned Binder Cancellation Notice Certificate Contract Endorsement Insuranc…" at bounding box center [1018, 232] width 568 height 22
click at [734, 221] on select "Unassigned Binder Cancellation Notice Certificate Contract Endorsement Insuranc…" at bounding box center [1018, 232] width 568 height 22
click at [819, 234] on select "Unassigned Binder Cancellation Notice Certificate Contract Endorsement Insuranc…" at bounding box center [1018, 232] width 568 height 22
click at [734, 221] on select "Unassigned Binder Cancellation Notice Certificate Contract Endorsement Insuranc…" at bounding box center [1018, 232] width 568 height 22
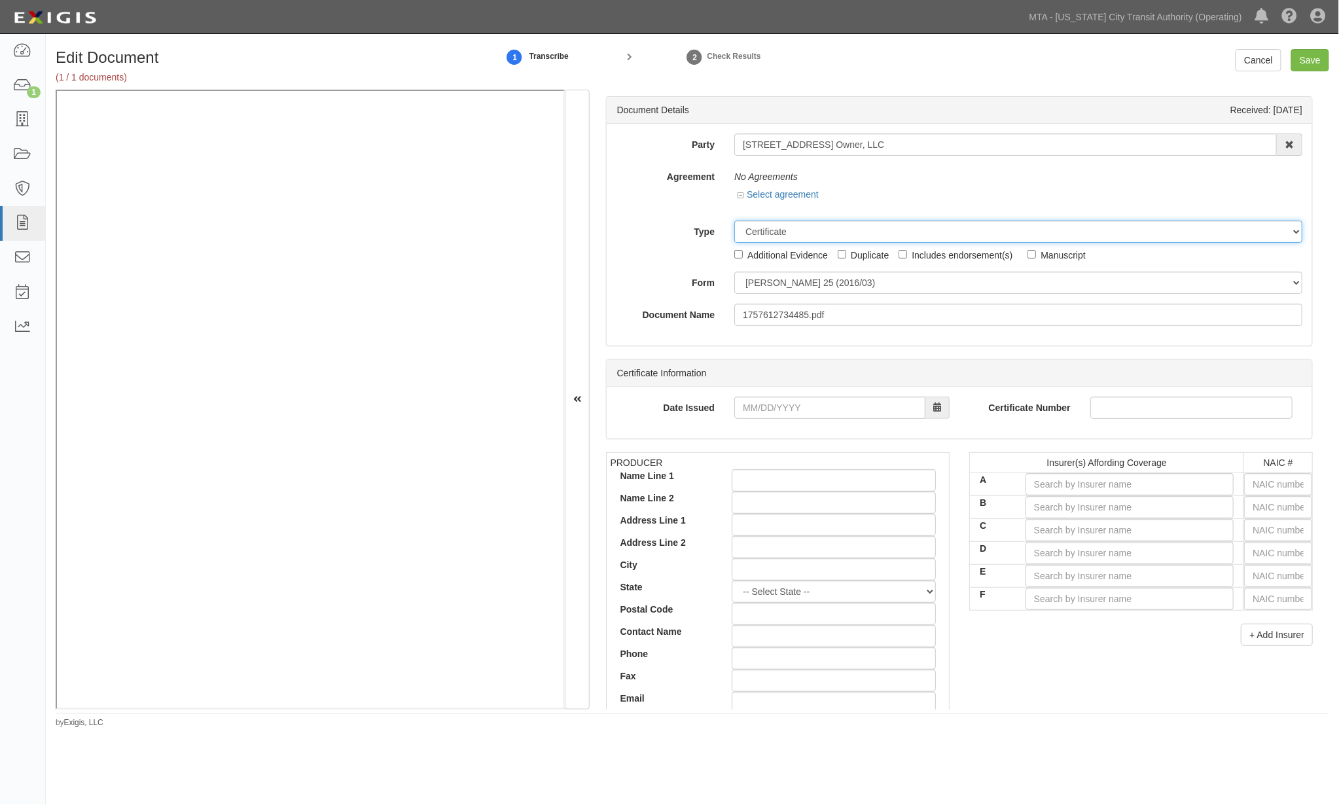
click at [808, 231] on select "Unassigned Binder Cancellation Notice Certificate Contract Endorsement Insuranc…" at bounding box center [1018, 232] width 568 height 22
select select "EndorsementDetail"
click at [734, 221] on select "Unassigned Binder Cancellation Notice Certificate Contract Endorsement Insuranc…" at bounding box center [1018, 232] width 568 height 22
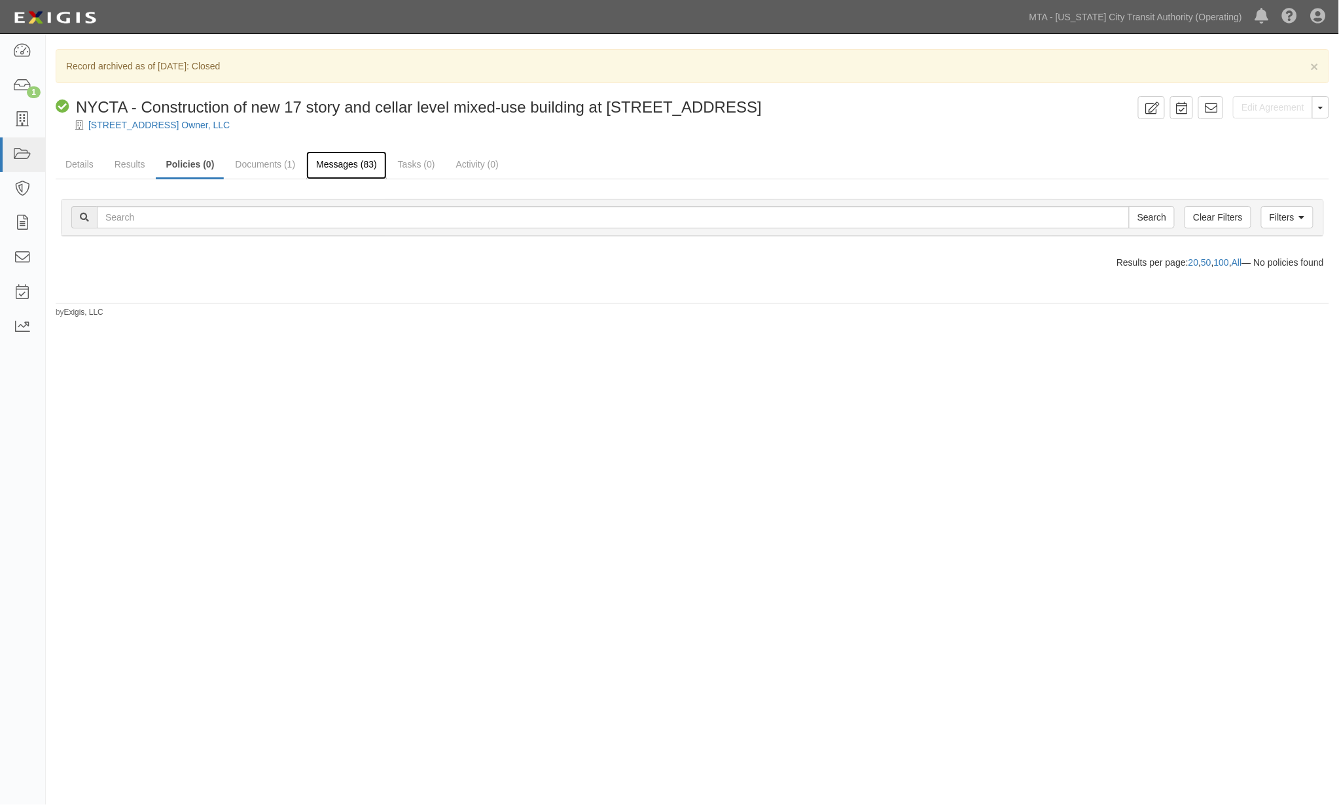
click at [357, 162] on link "Messages (83)" at bounding box center [346, 165] width 81 height 28
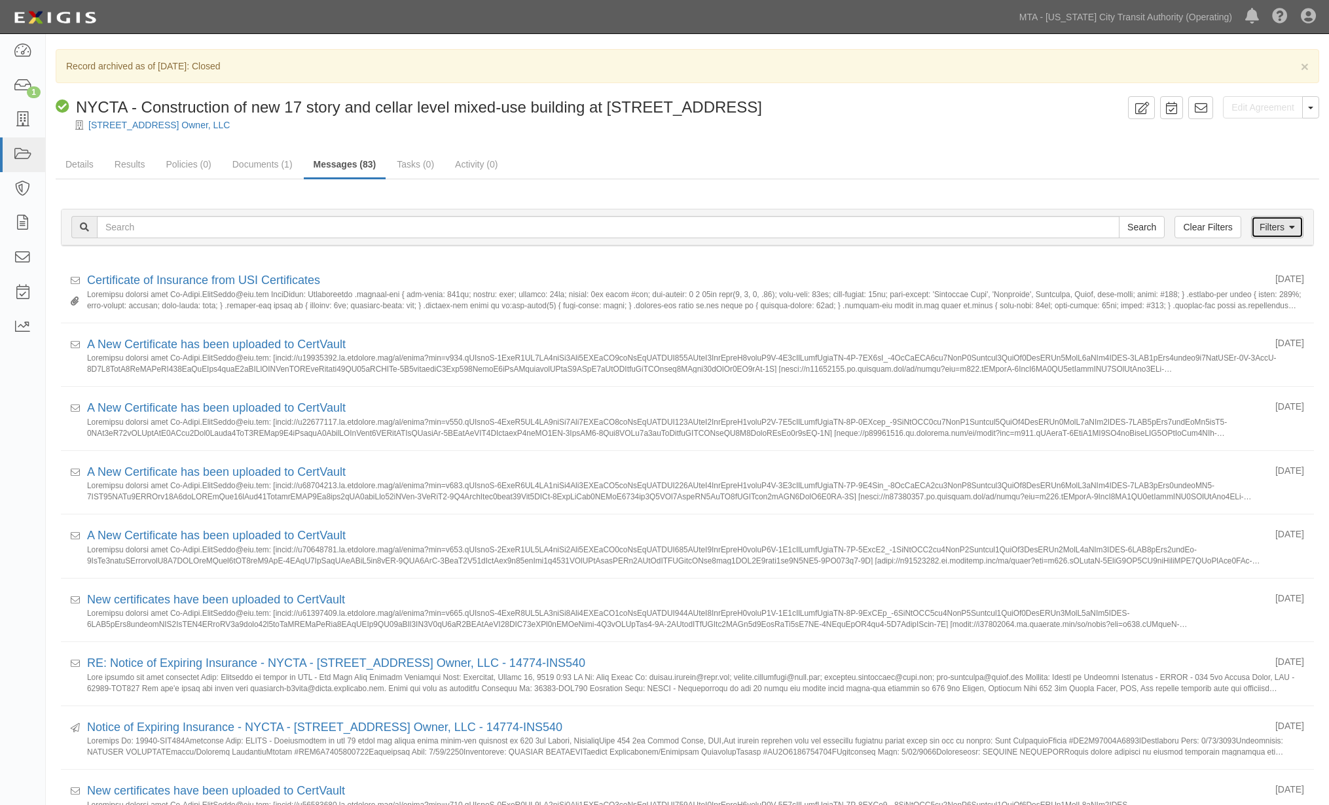
click at [1272, 228] on link "Filters" at bounding box center [1277, 227] width 52 height 22
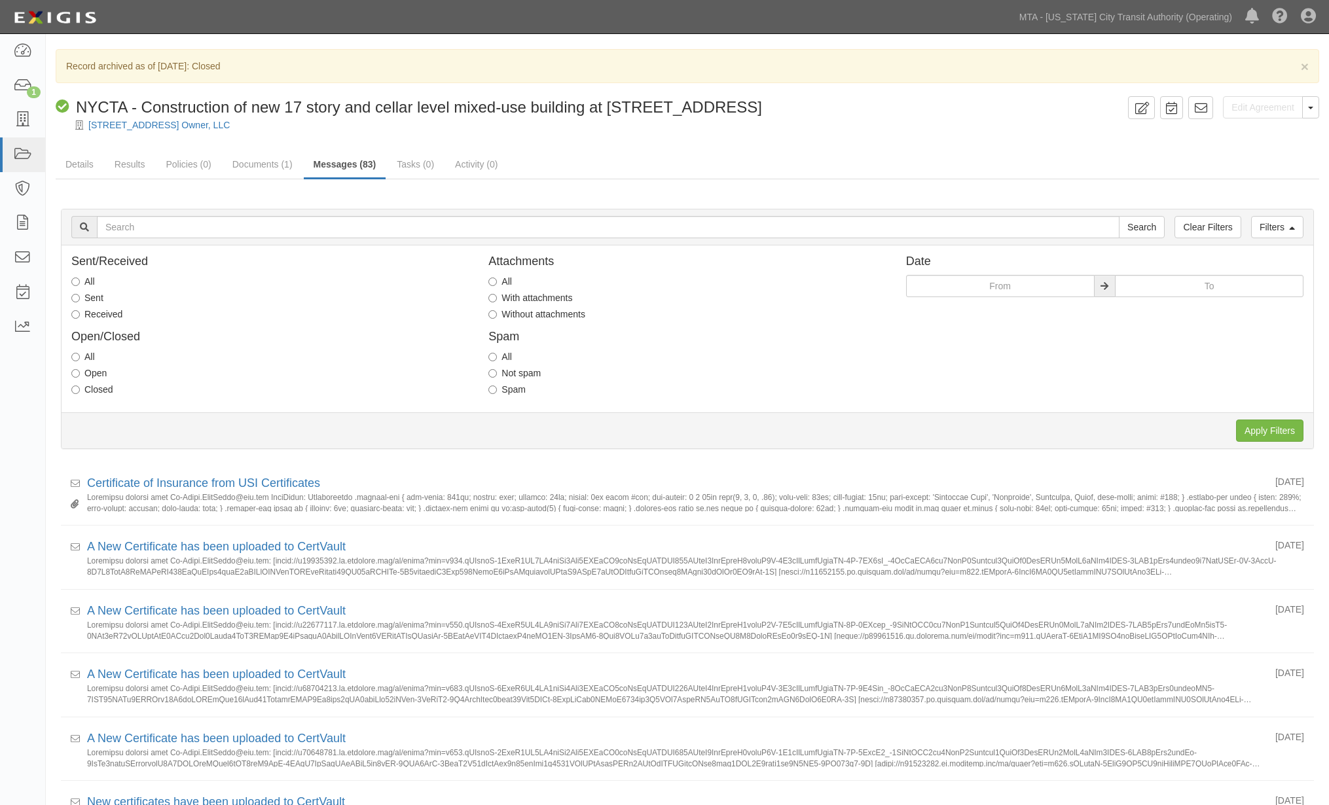
click at [85, 316] on label "Received" at bounding box center [96, 314] width 51 height 13
click at [80, 316] on input "Received" at bounding box center [75, 314] width 9 height 9
radio input "true"
click at [1252, 433] on input "Apply Filters" at bounding box center [1269, 431] width 67 height 22
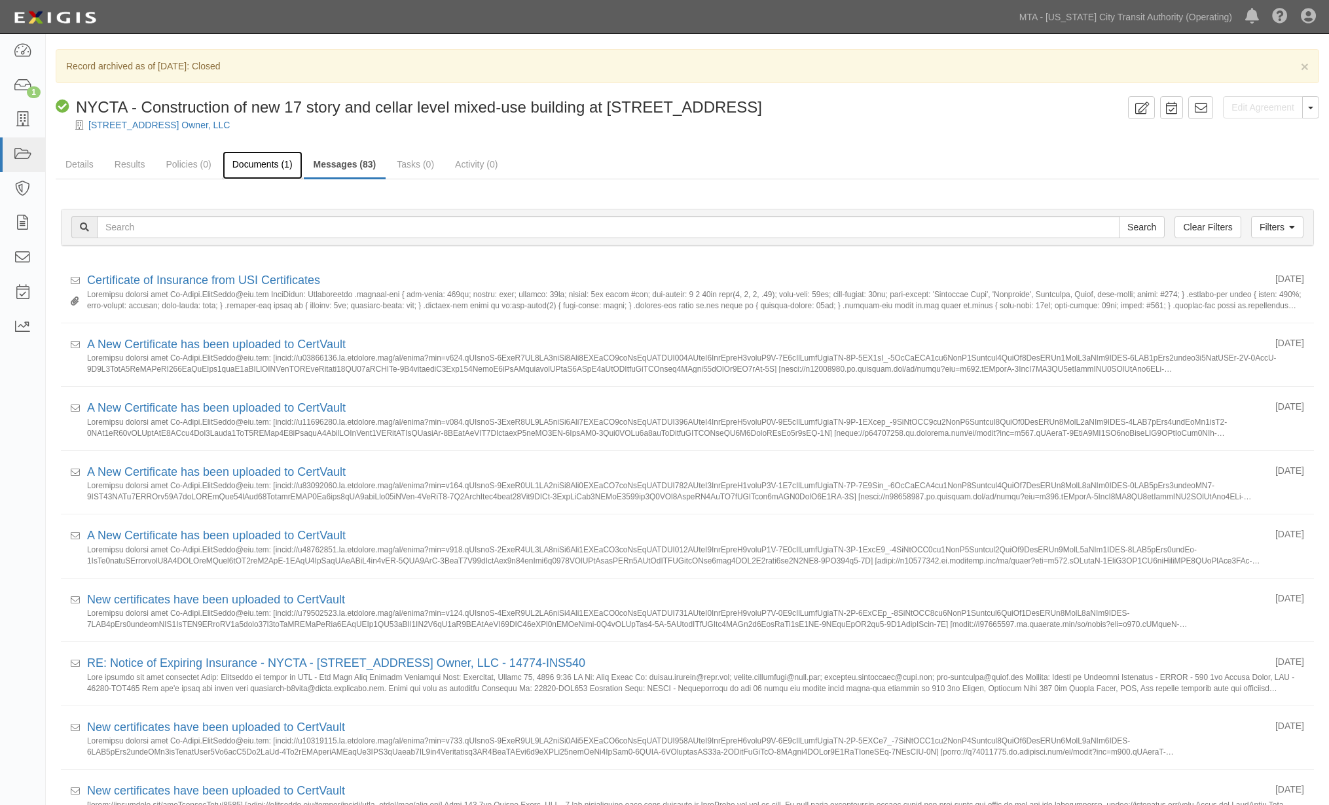
click at [283, 160] on link "Documents (1)" at bounding box center [263, 165] width 80 height 28
click at [347, 160] on link "Messages (83)" at bounding box center [345, 165] width 82 height 28
click at [280, 164] on link "Documents (1)" at bounding box center [263, 165] width 80 height 28
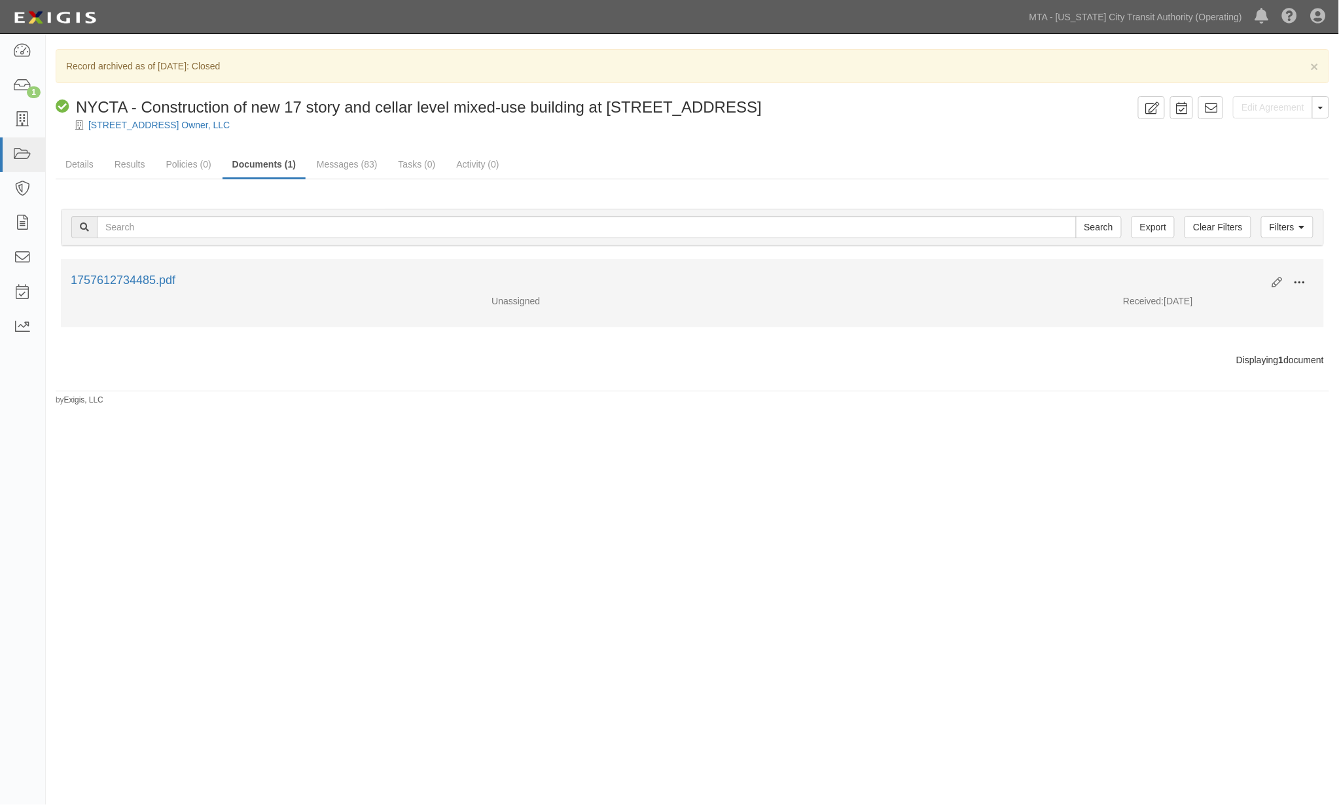
click at [1299, 280] on span at bounding box center [1300, 283] width 12 height 12
click at [1222, 352] on link "Archive" at bounding box center [1236, 350] width 103 height 24
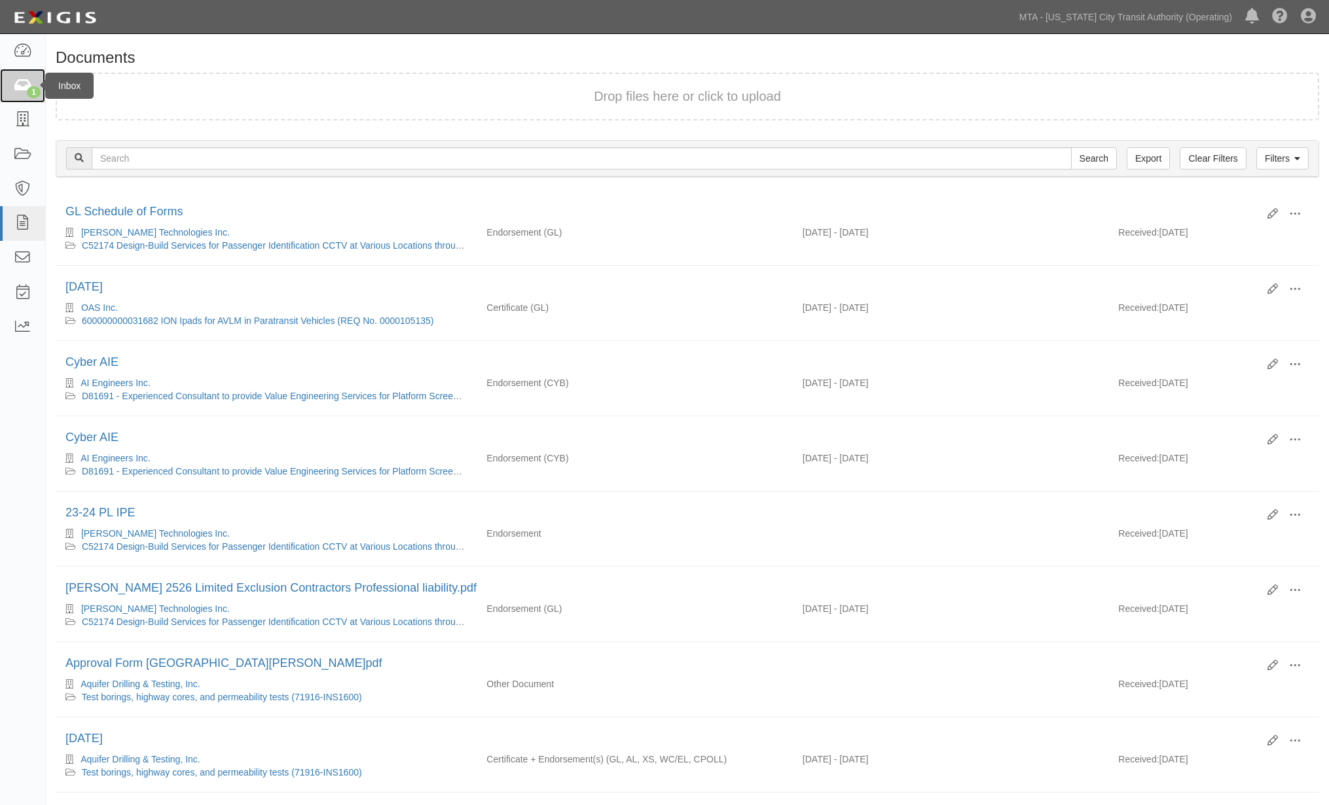
click at [12, 90] on link "1" at bounding box center [22, 86] width 45 height 35
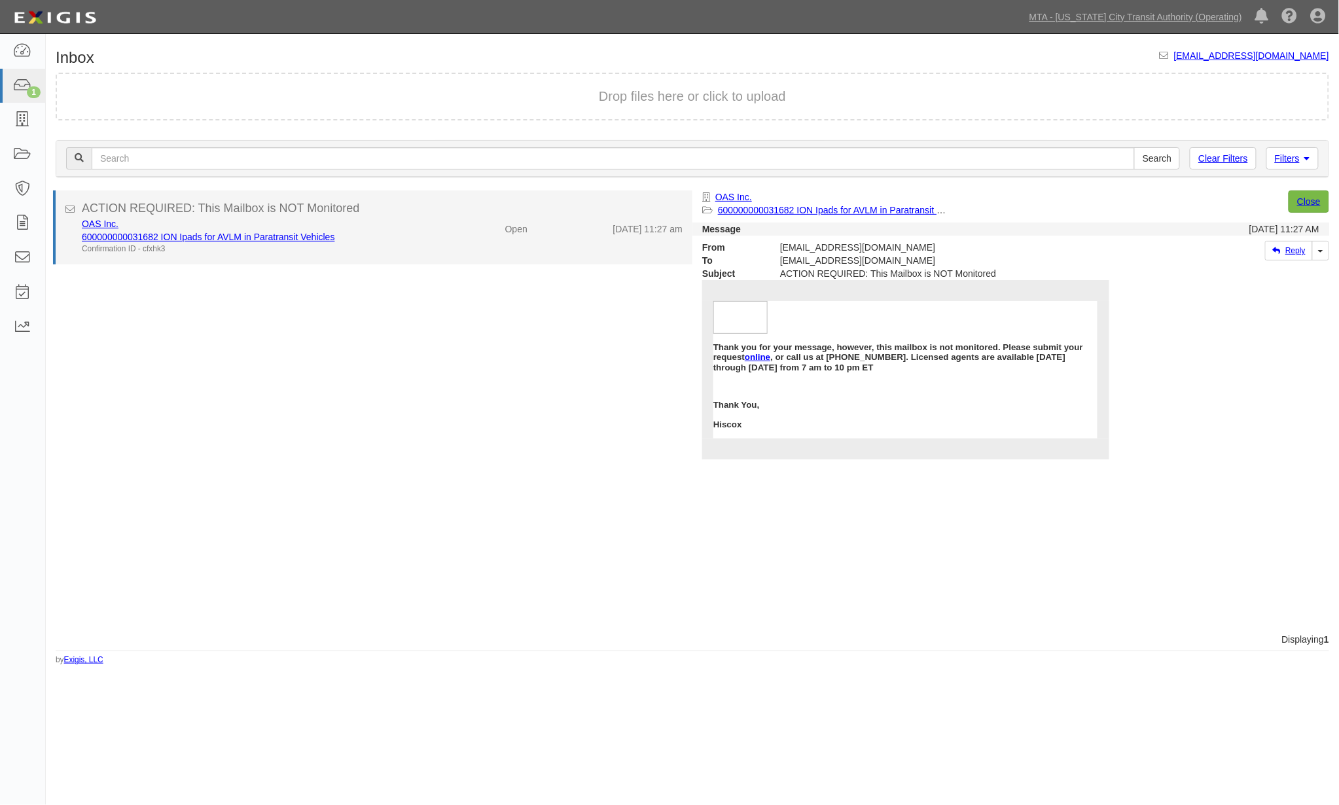
click at [395, 239] on div "600000000031682 ION Ipads for AVLM in Paratransit Vehicles" at bounding box center [253, 236] width 342 height 13
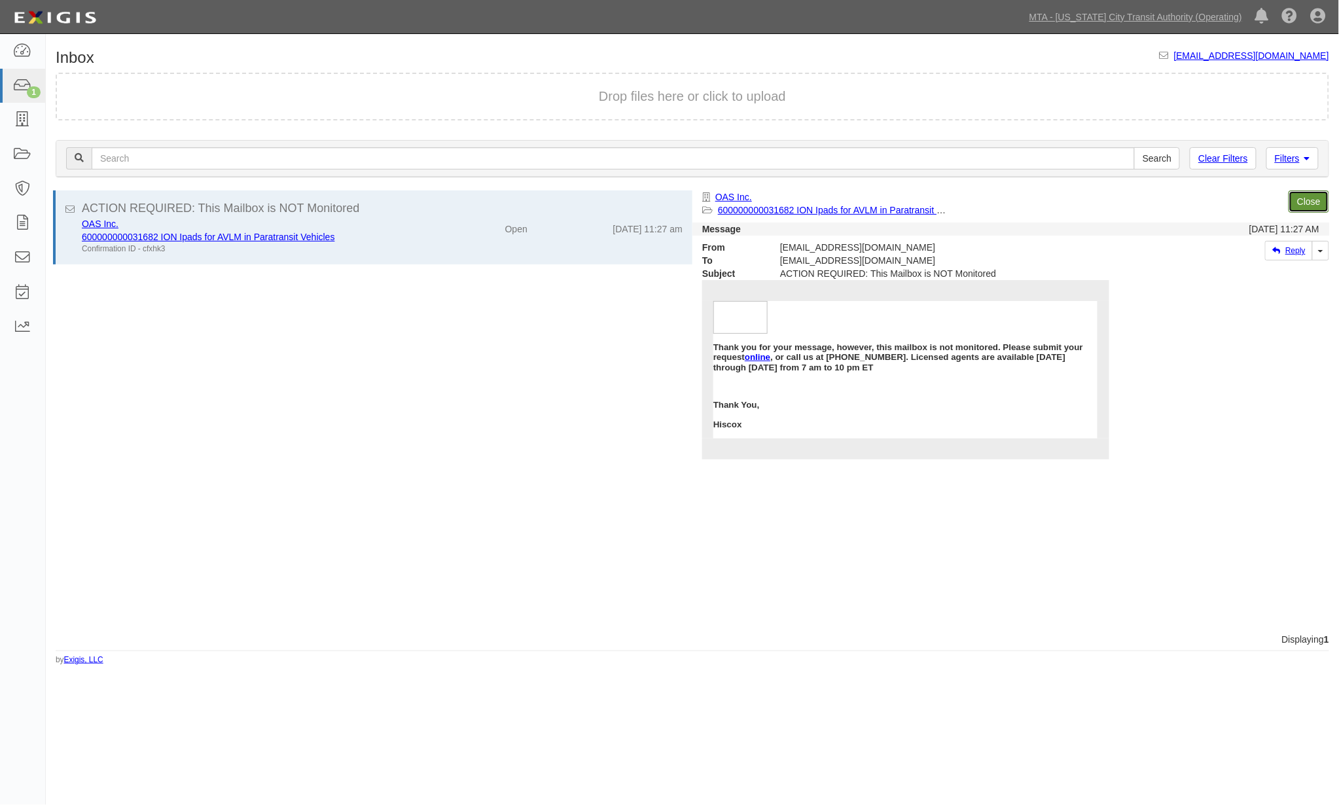
click at [1323, 191] on link "Close" at bounding box center [1309, 201] width 41 height 22
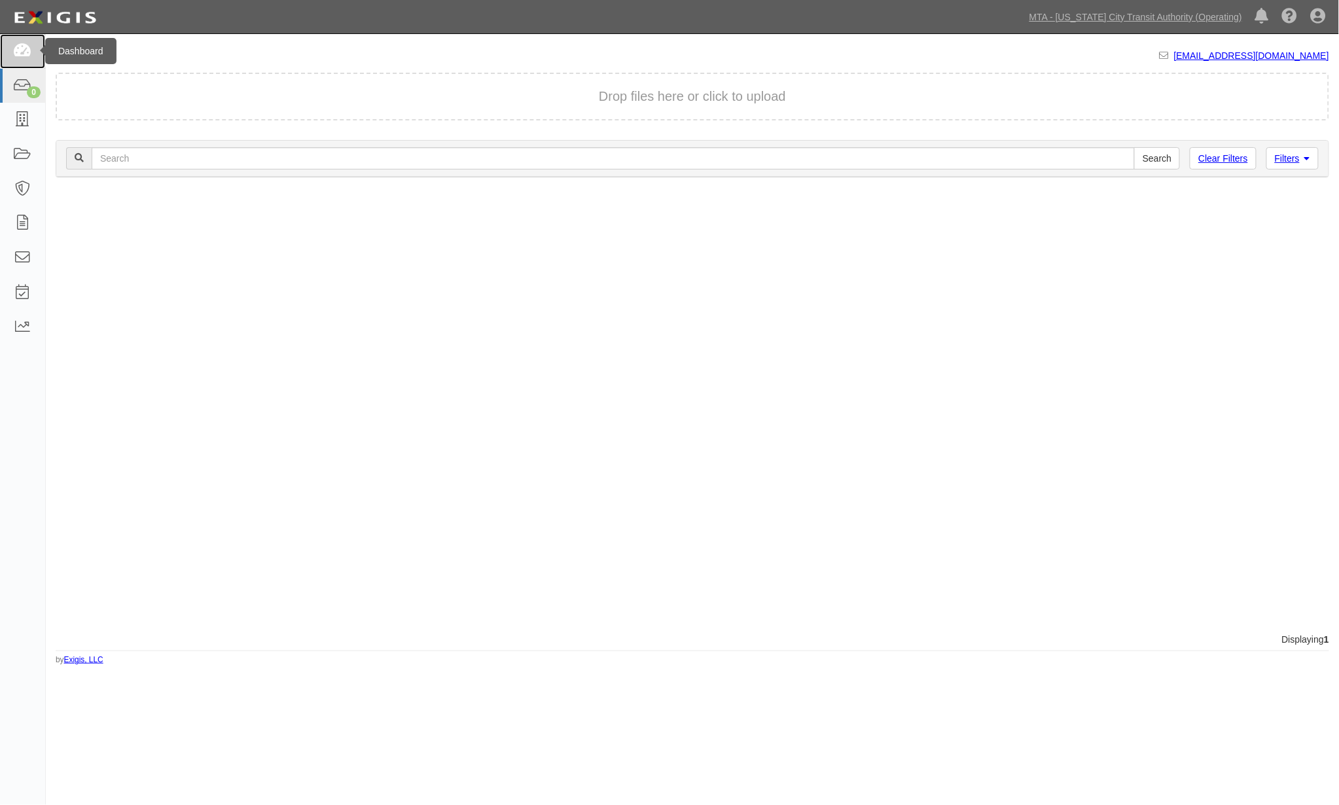
click at [25, 47] on icon at bounding box center [22, 51] width 18 height 15
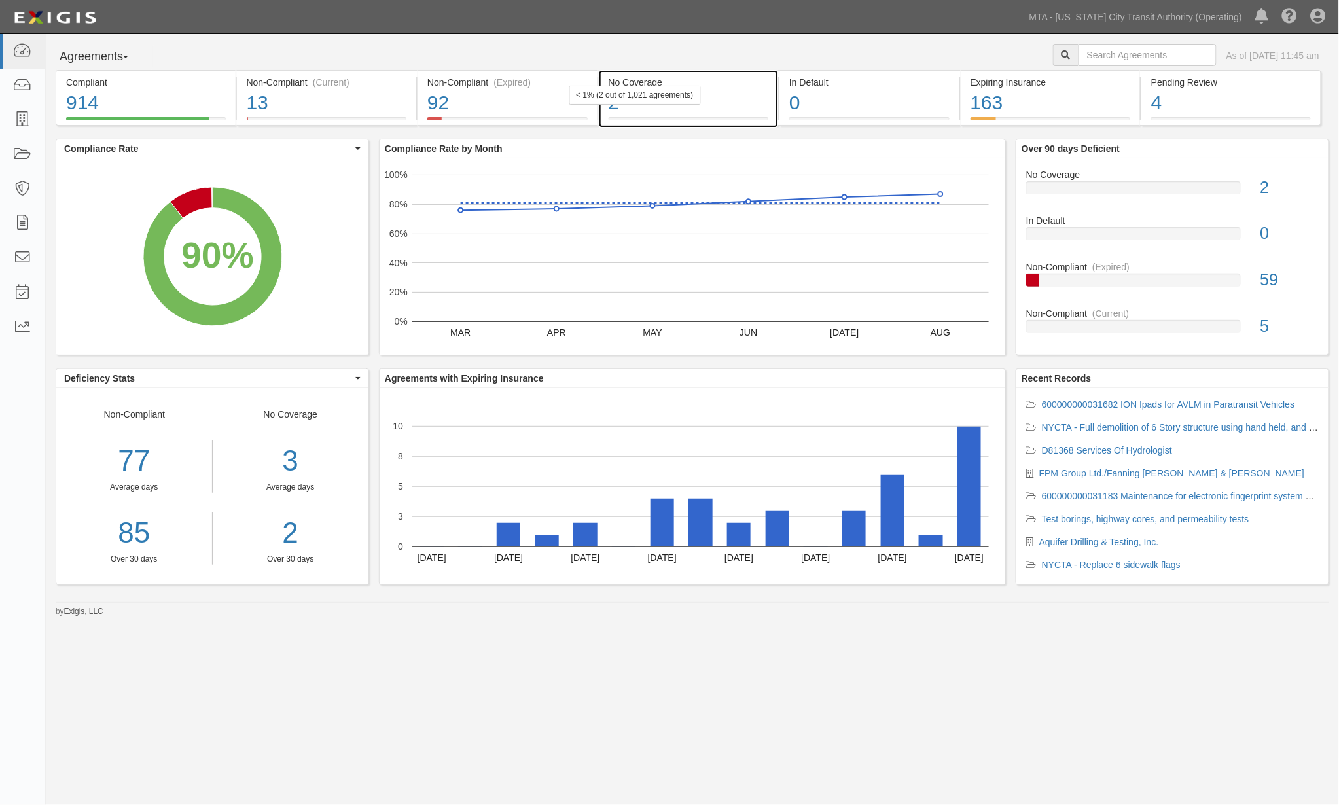
click at [769, 107] on div "No Coverage 2 < 1% (2 out of 1,021 agreements)" at bounding box center [689, 98] width 180 height 56
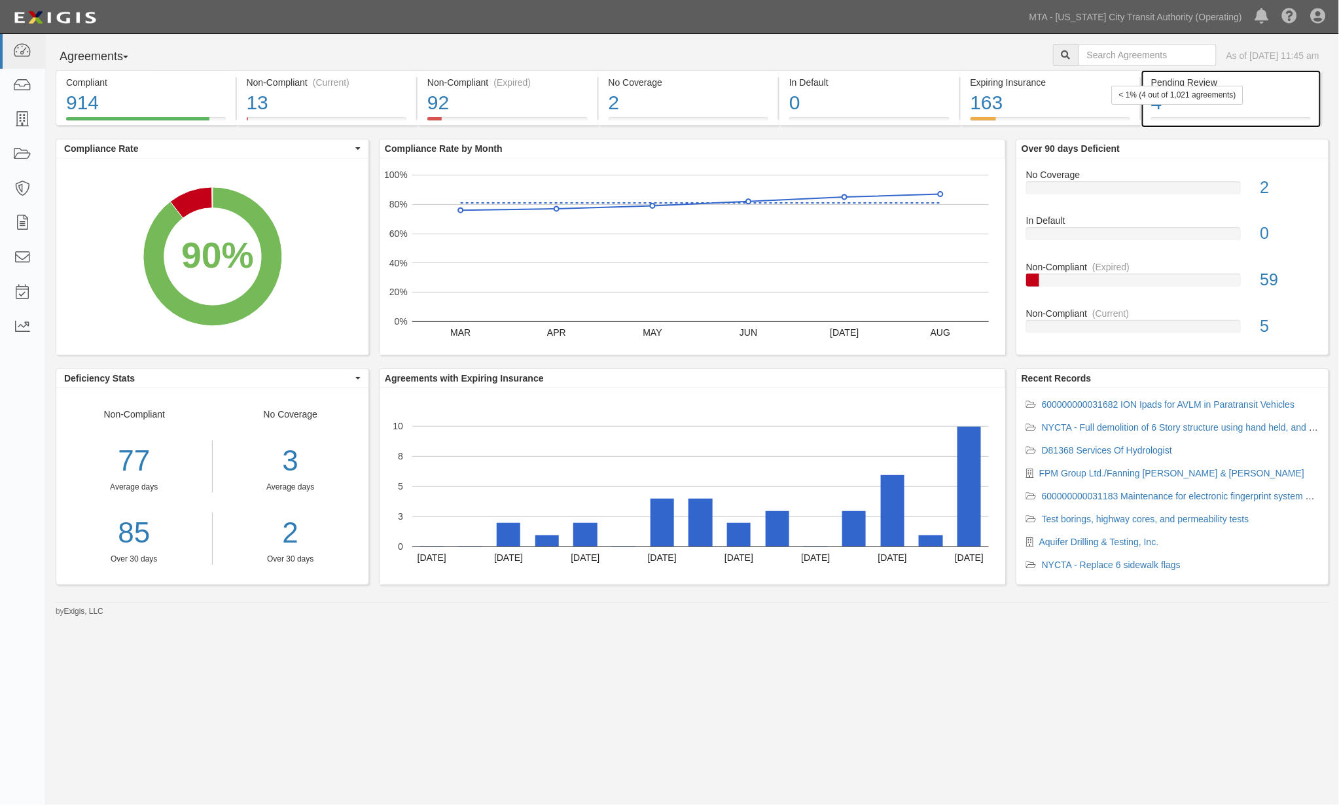
click at [1290, 101] on div "4" at bounding box center [1231, 103] width 160 height 28
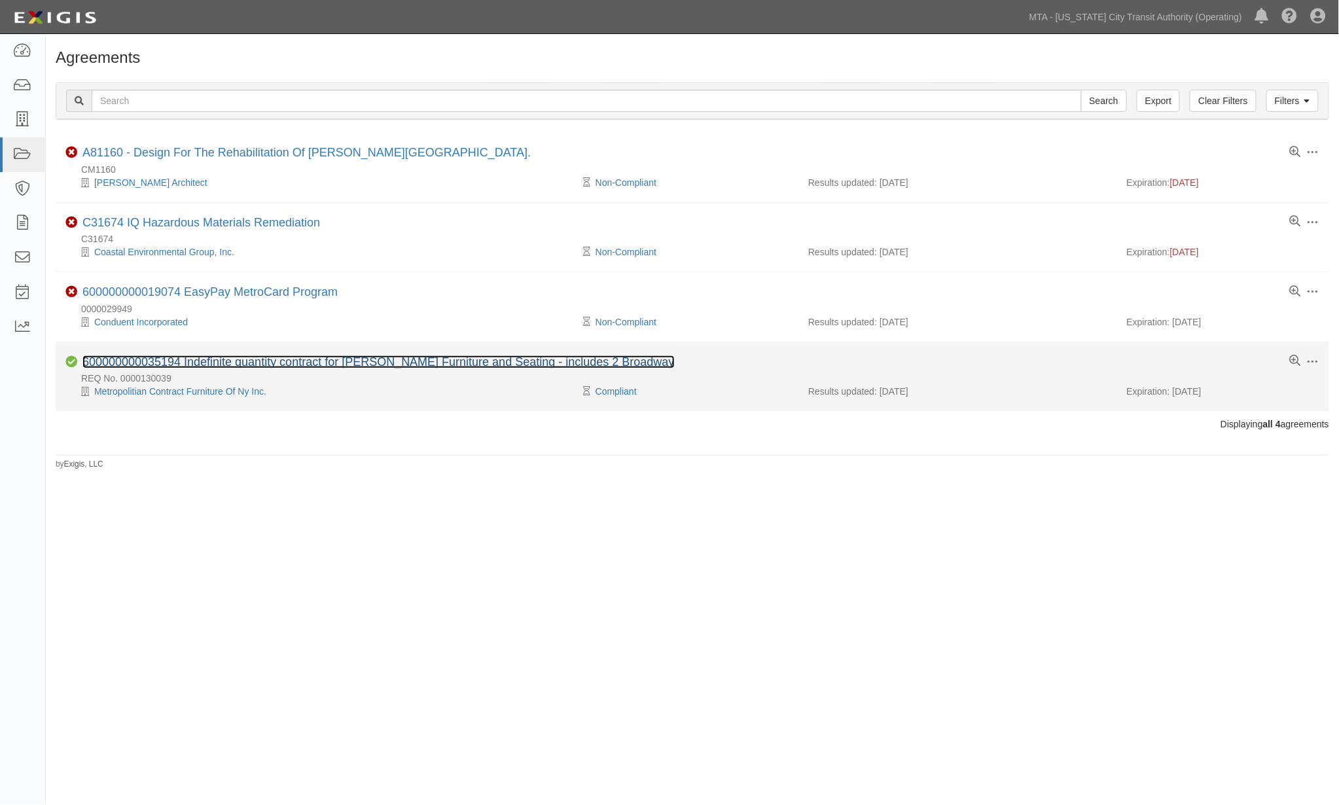
click at [310, 360] on link "600000000035194 Indefinite quantity contract for [PERSON_NAME] Furniture and Se…" at bounding box center [378, 361] width 592 height 13
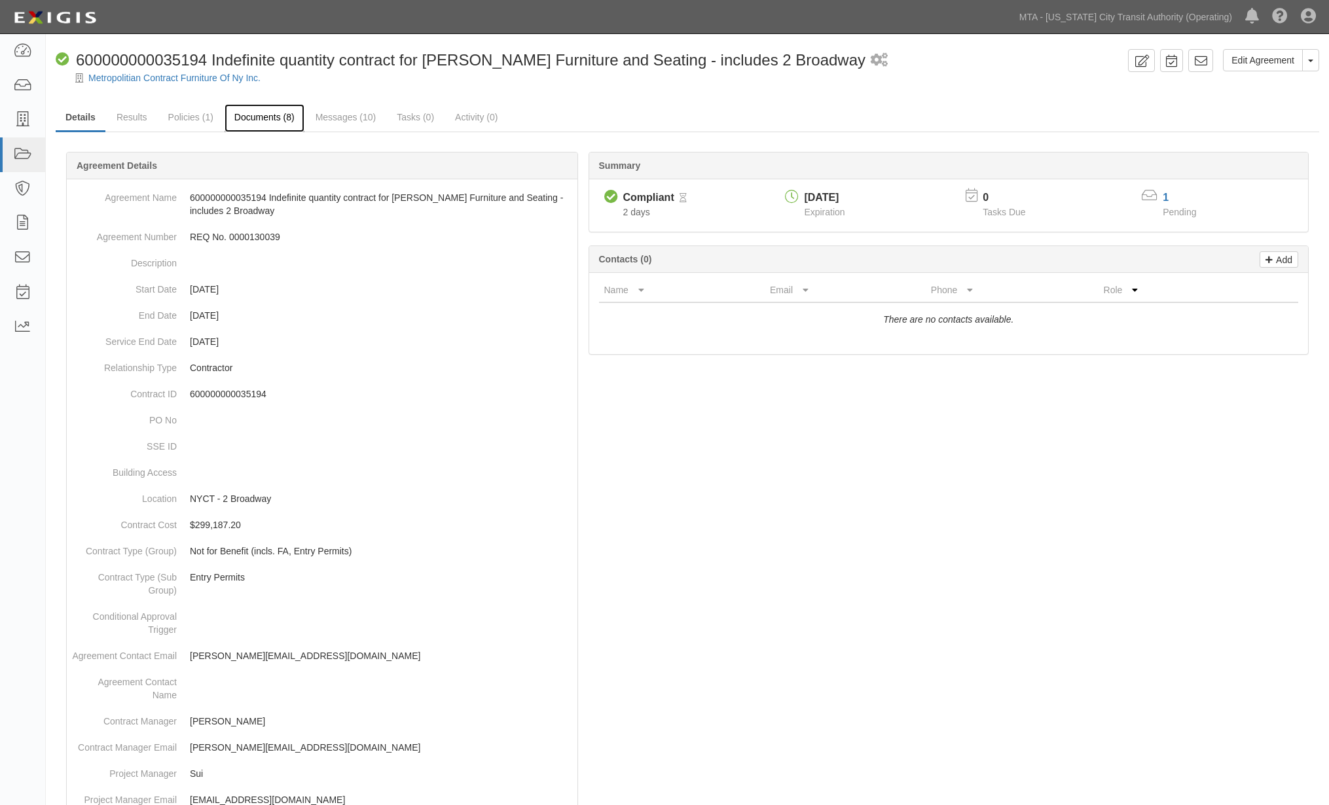
click at [284, 118] on link "Documents (8)" at bounding box center [265, 118] width 80 height 28
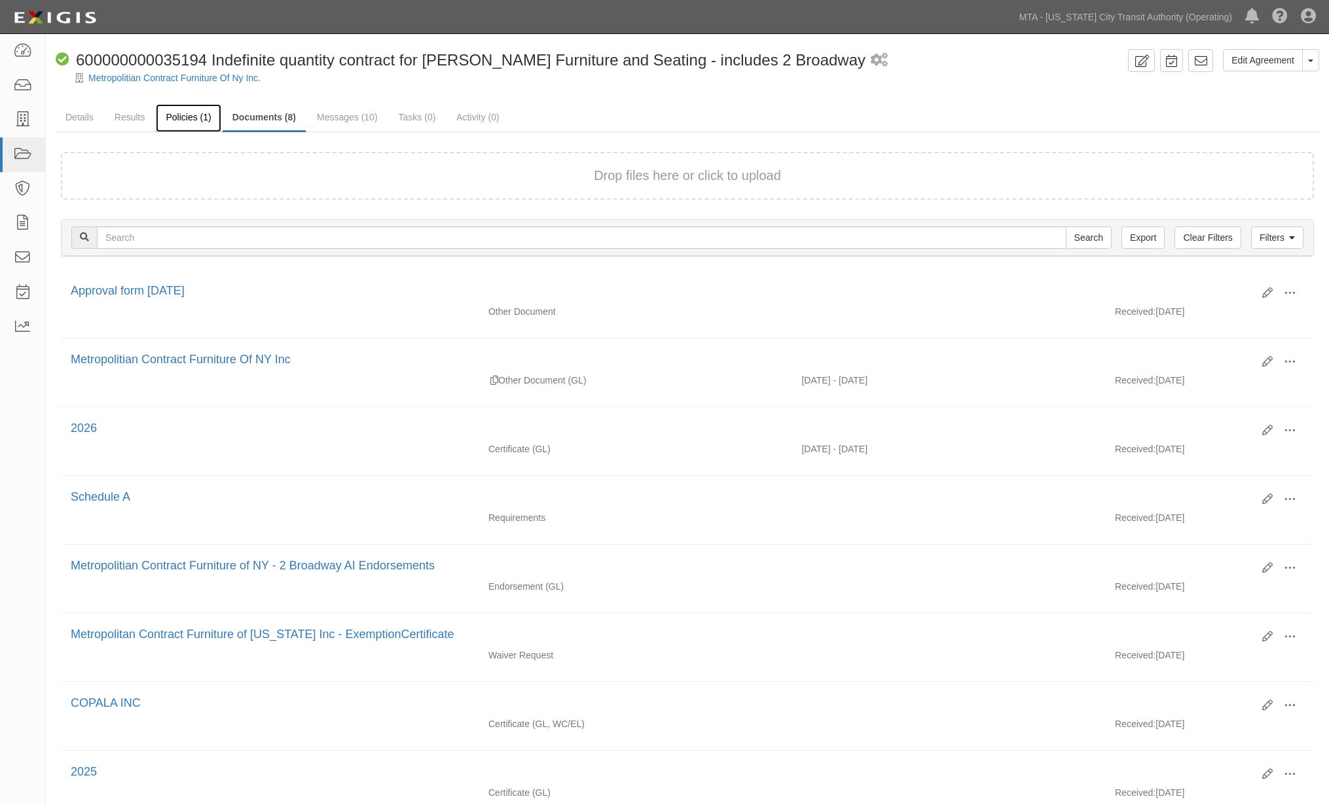
click at [182, 122] on link "Policies (1)" at bounding box center [188, 118] width 65 height 28
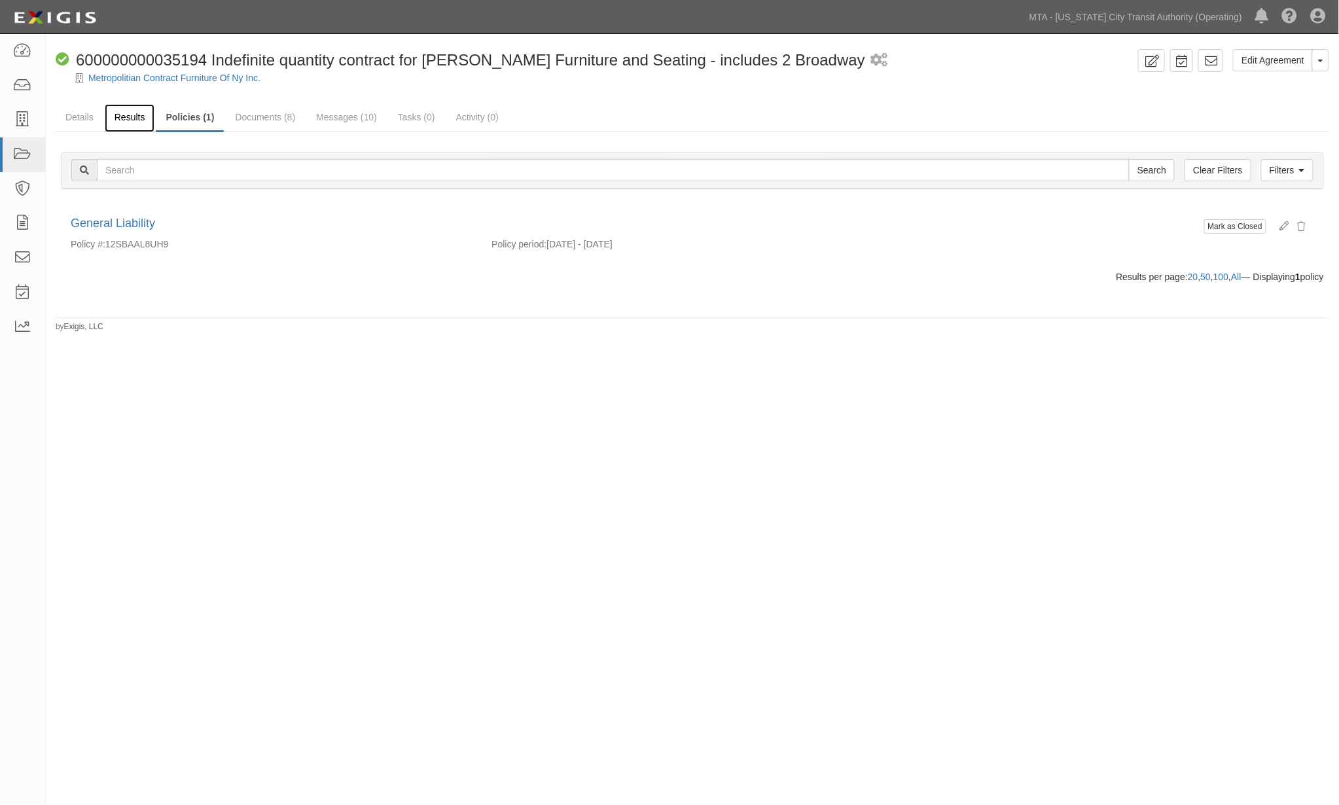
click at [118, 111] on link "Results" at bounding box center [130, 118] width 50 height 28
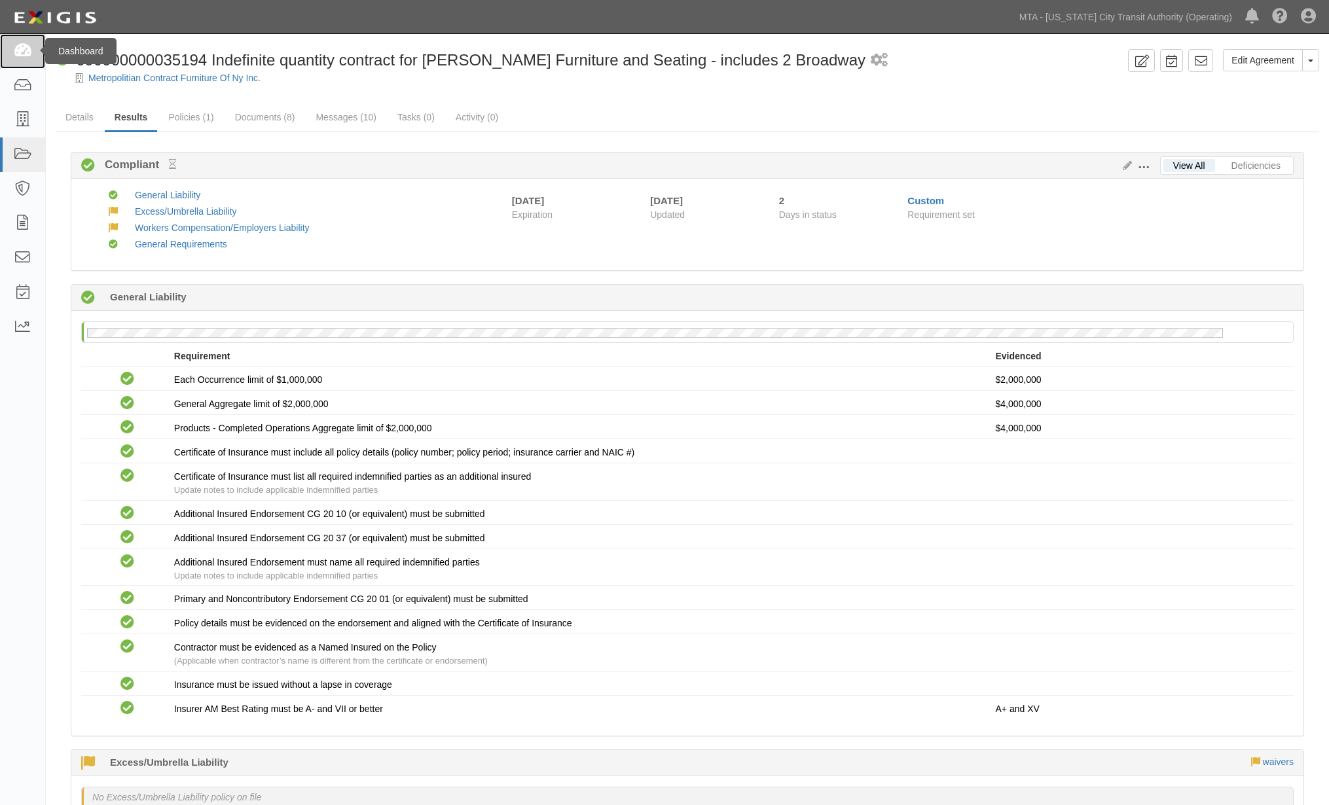
click at [21, 48] on icon at bounding box center [22, 51] width 18 height 15
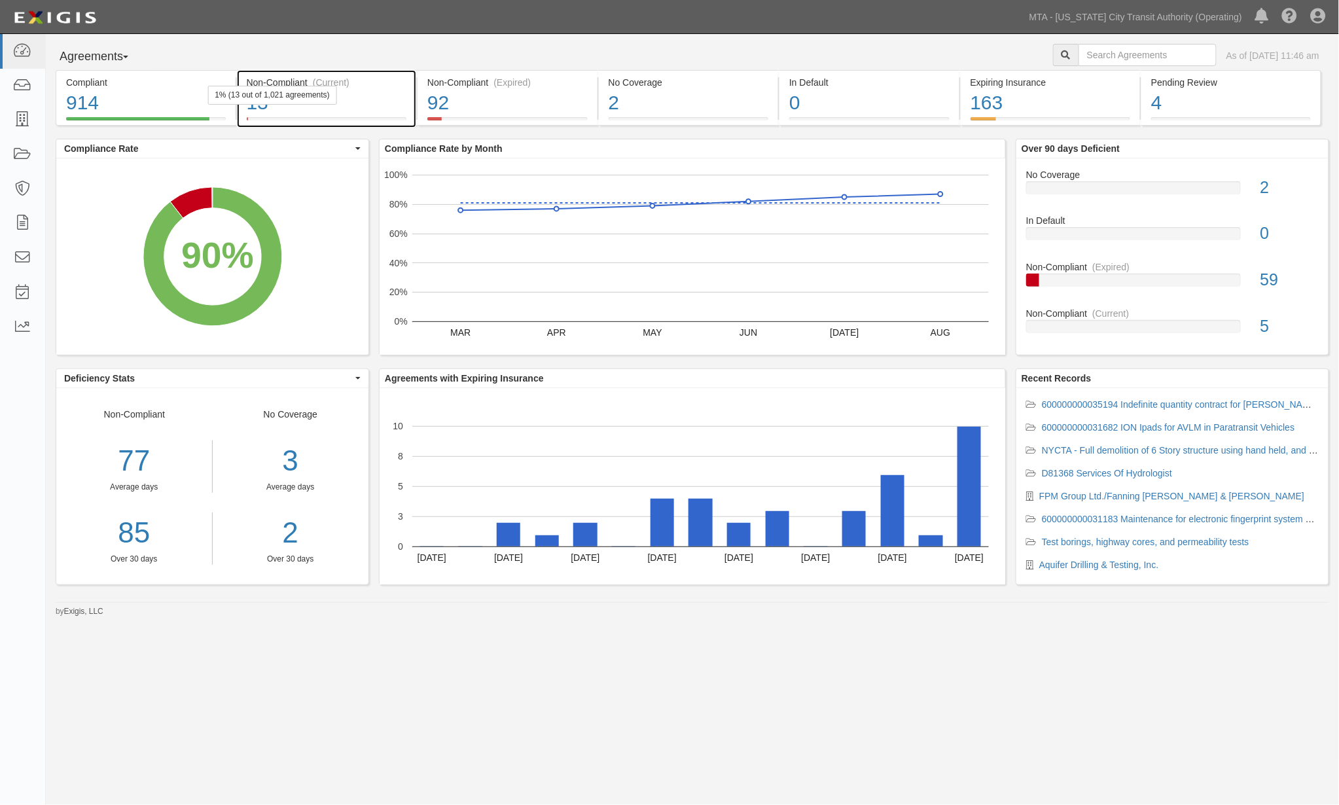
click at [390, 99] on div "13" at bounding box center [327, 103] width 160 height 28
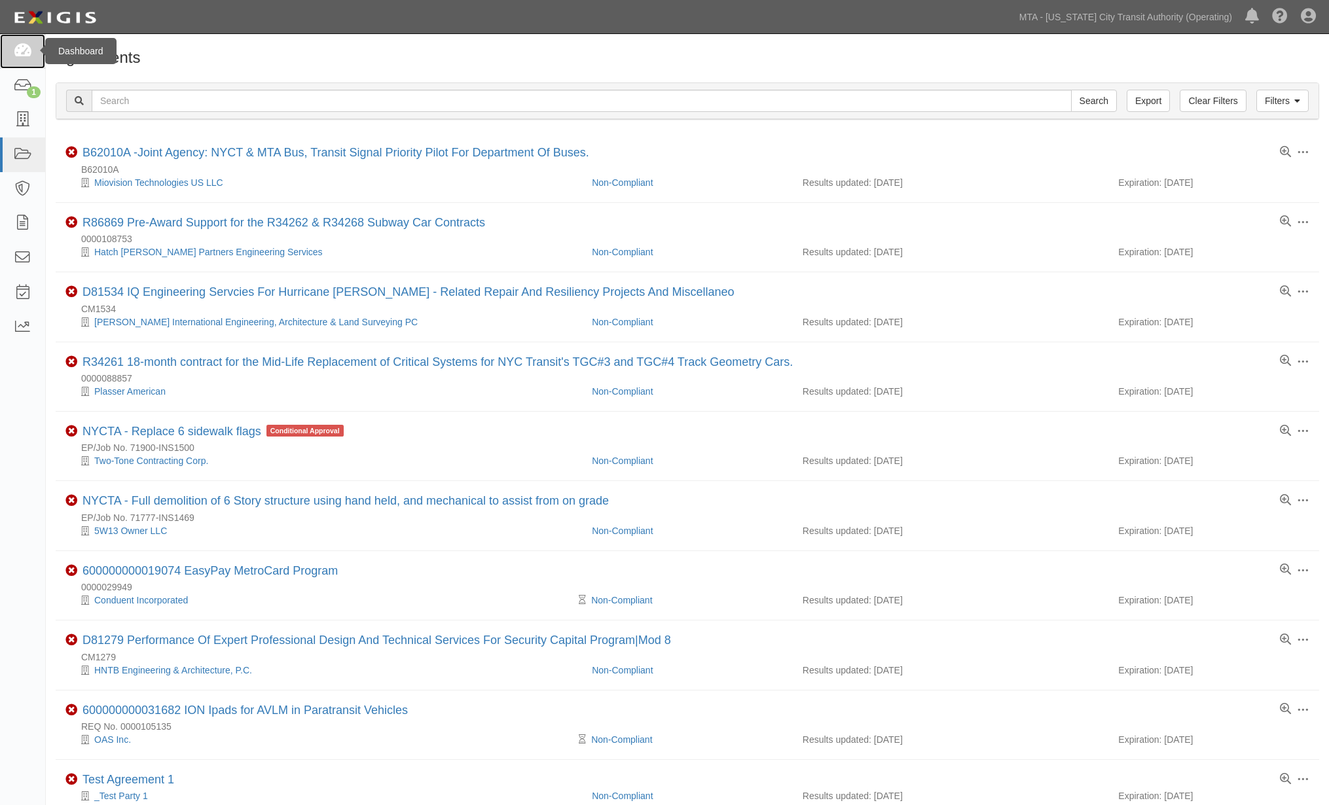
click at [20, 55] on icon at bounding box center [22, 51] width 18 height 15
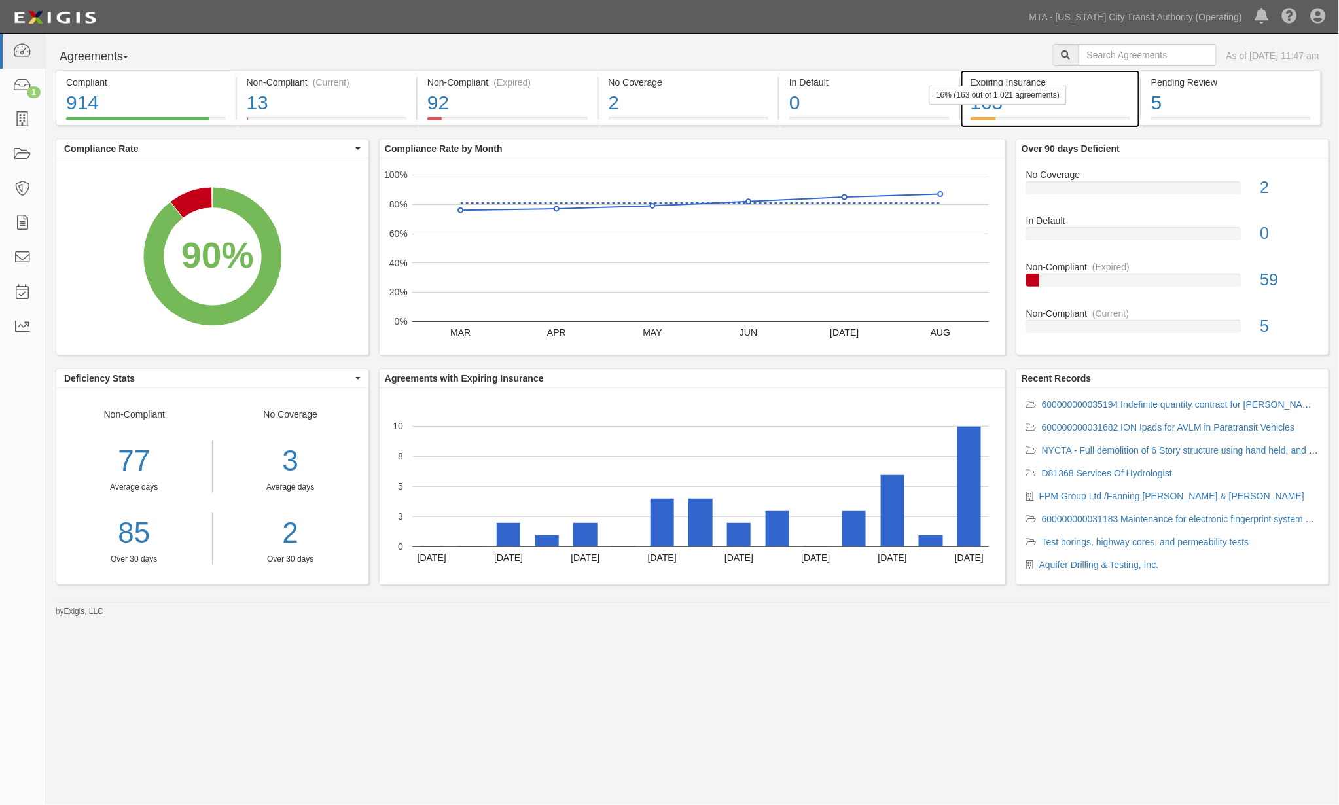
click at [1106, 103] on div "163" at bounding box center [1051, 103] width 160 height 28
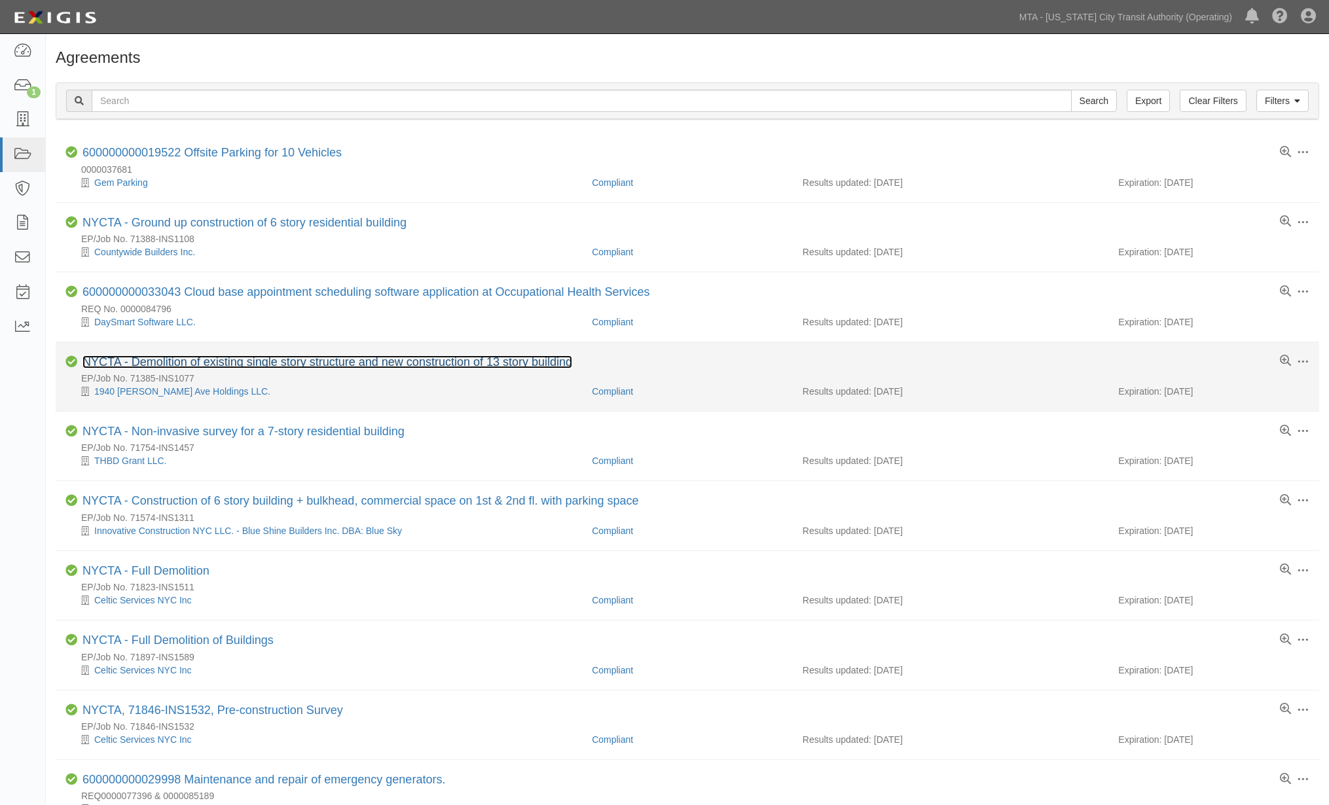
click at [441, 367] on link "NYCTA - Demolition of existing single story structure and new construction of 1…" at bounding box center [327, 361] width 490 height 13
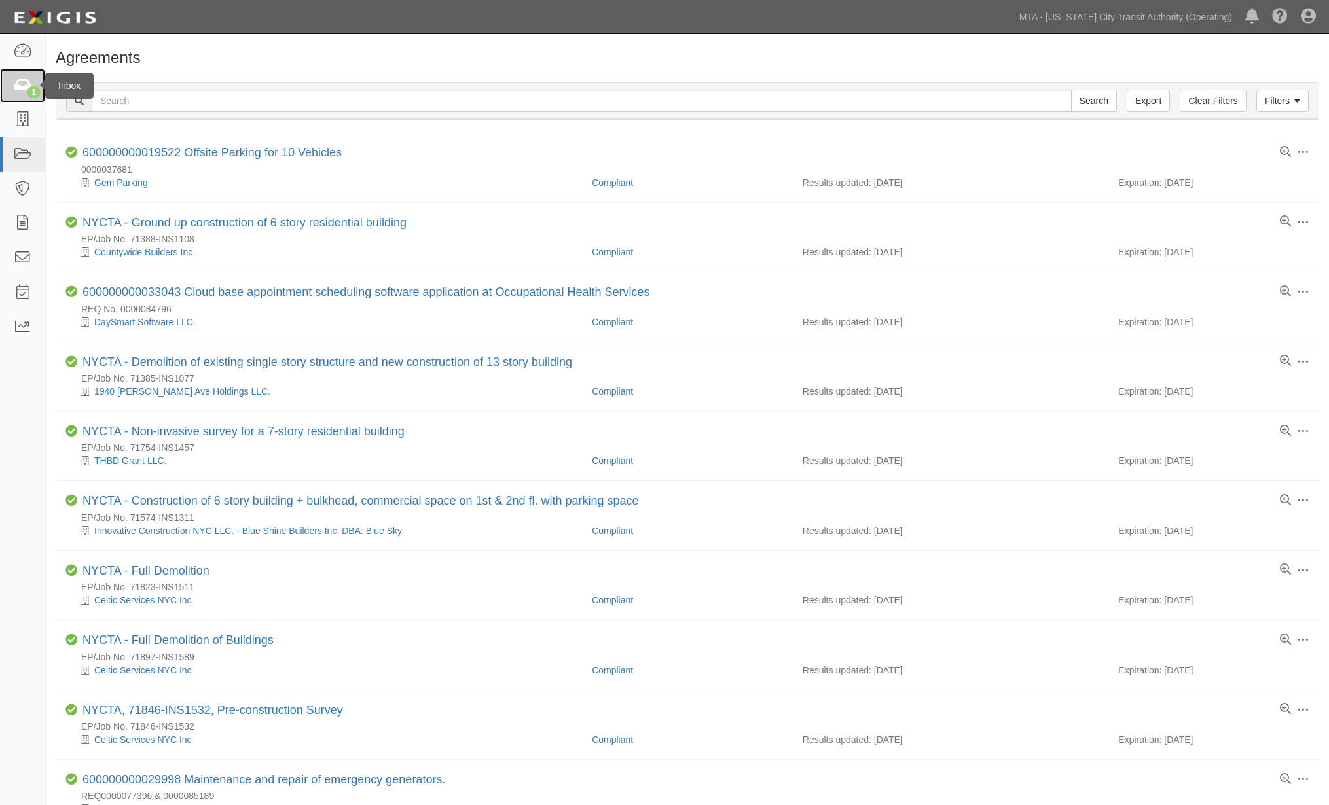
click at [16, 94] on link "1" at bounding box center [22, 86] width 45 height 35
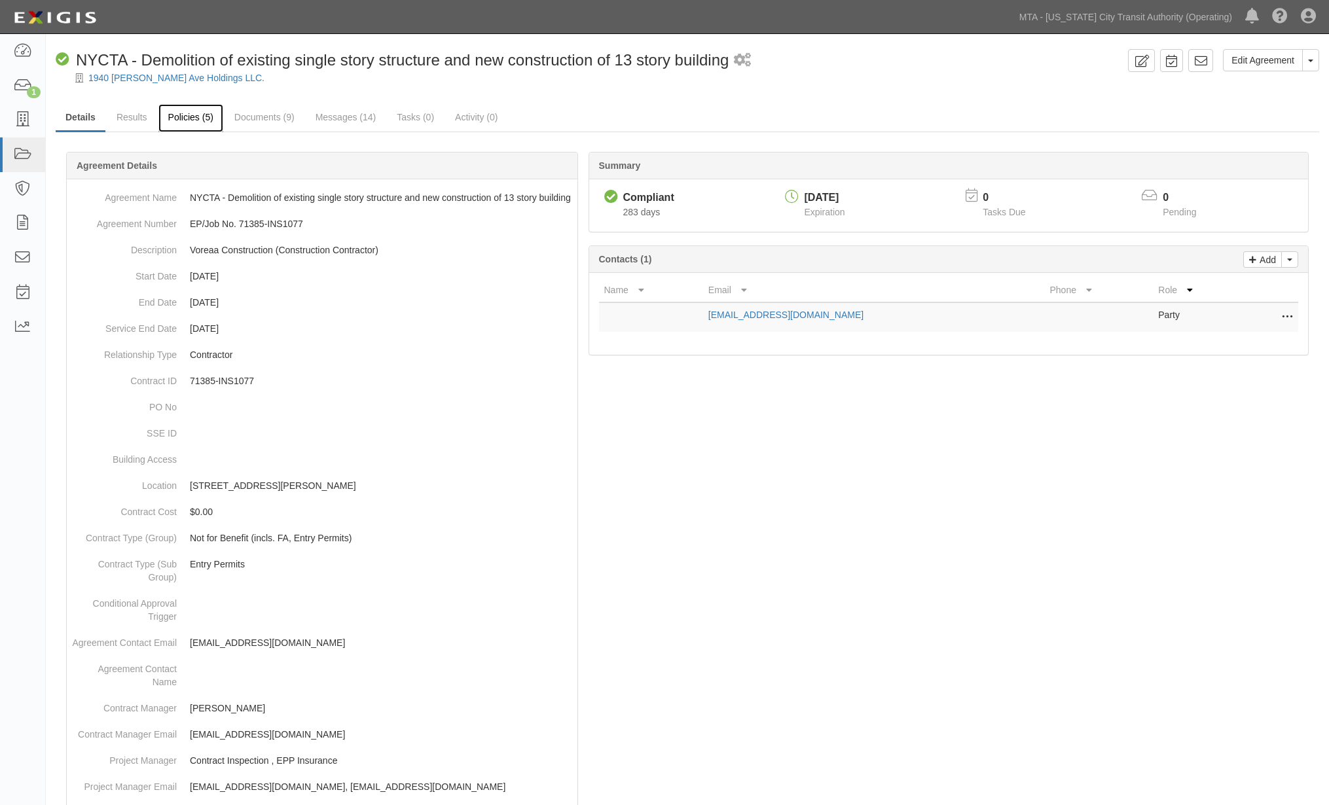
click at [187, 113] on link "Policies (5)" at bounding box center [190, 118] width 65 height 28
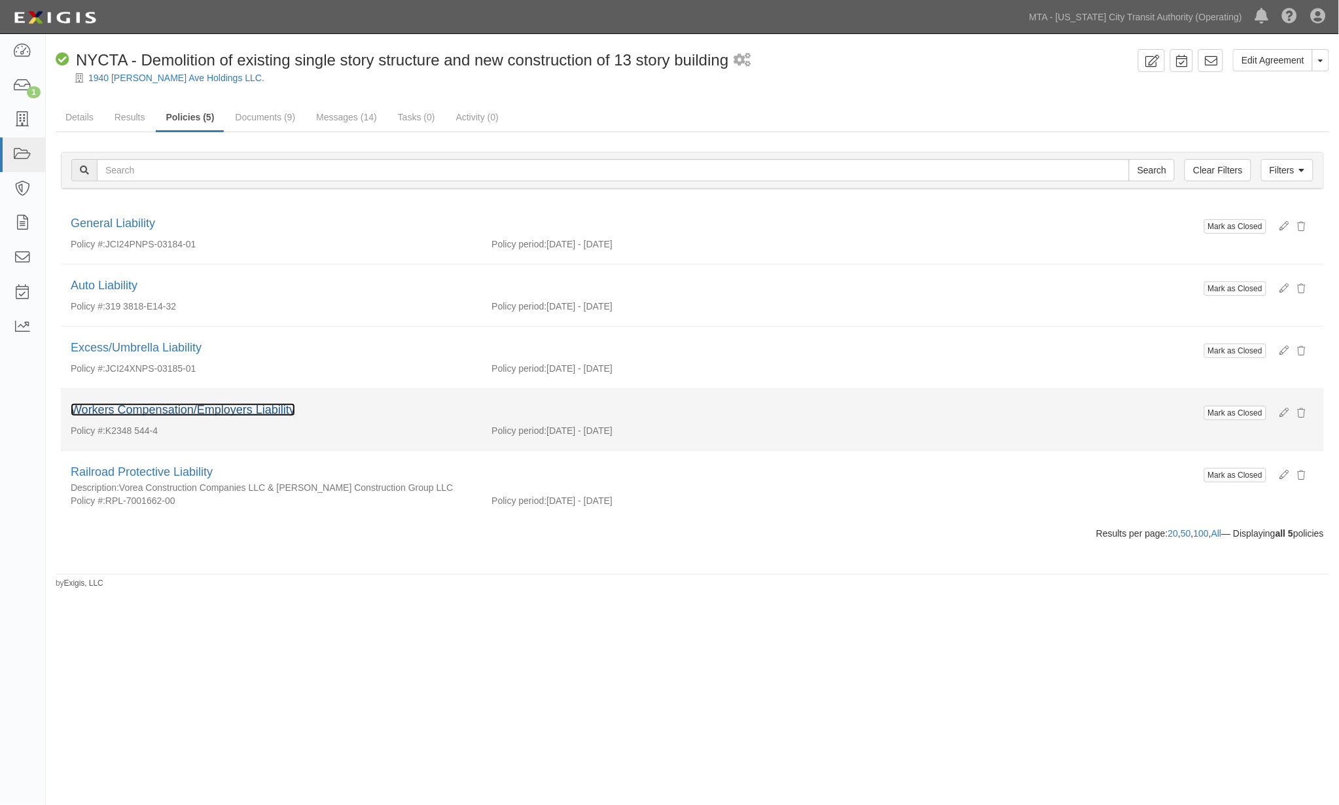
click at [260, 415] on link "Workers Compensation/Employers Liability" at bounding box center [183, 409] width 225 height 13
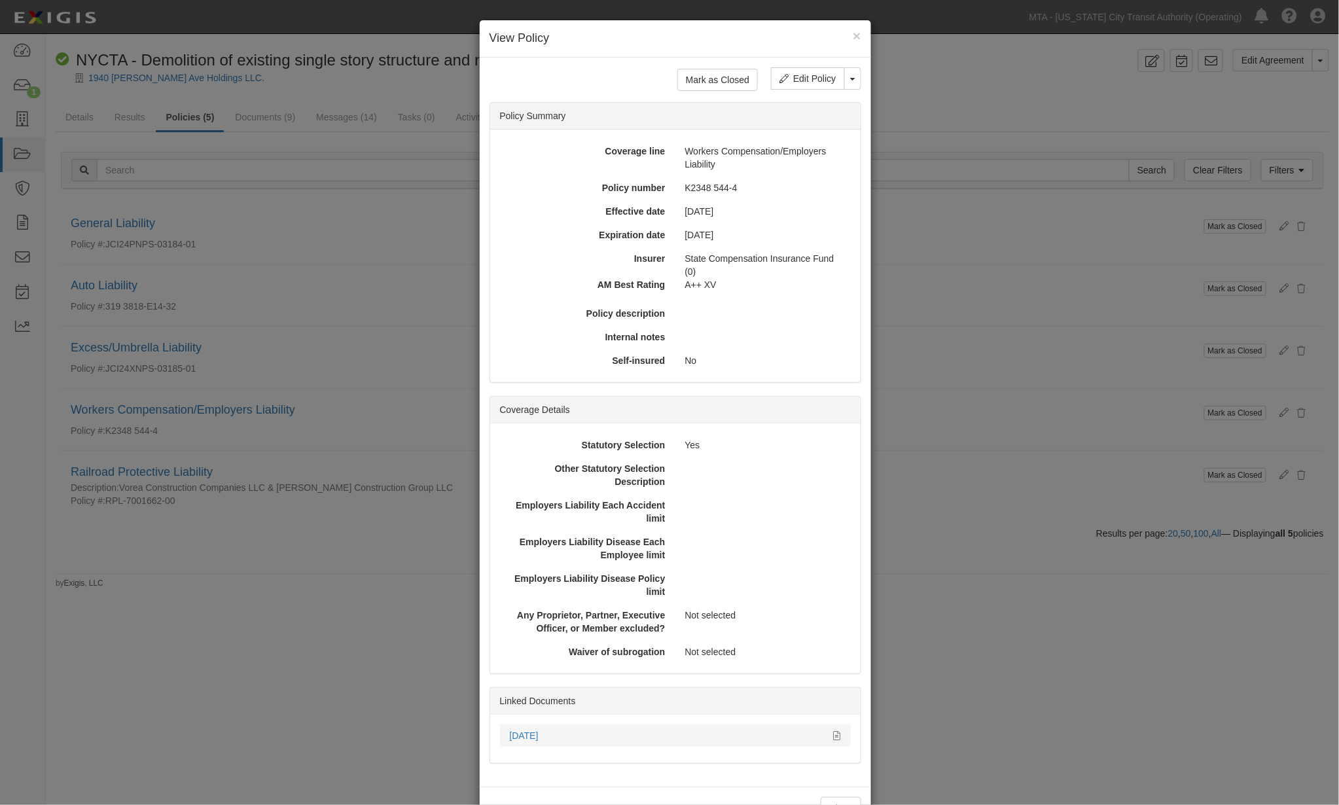
click at [837, 736] on div "[DATE]" at bounding box center [675, 735] width 351 height 13
click at [836, 736] on div "[DATE]" at bounding box center [675, 735] width 351 height 13
click at [834, 732] on icon at bounding box center [837, 736] width 7 height 9
click at [295, 636] on div "× View Policy Mark as Closed Edit Policy Toggle Dropdown Delete Policy Policy S…" at bounding box center [669, 402] width 1339 height 805
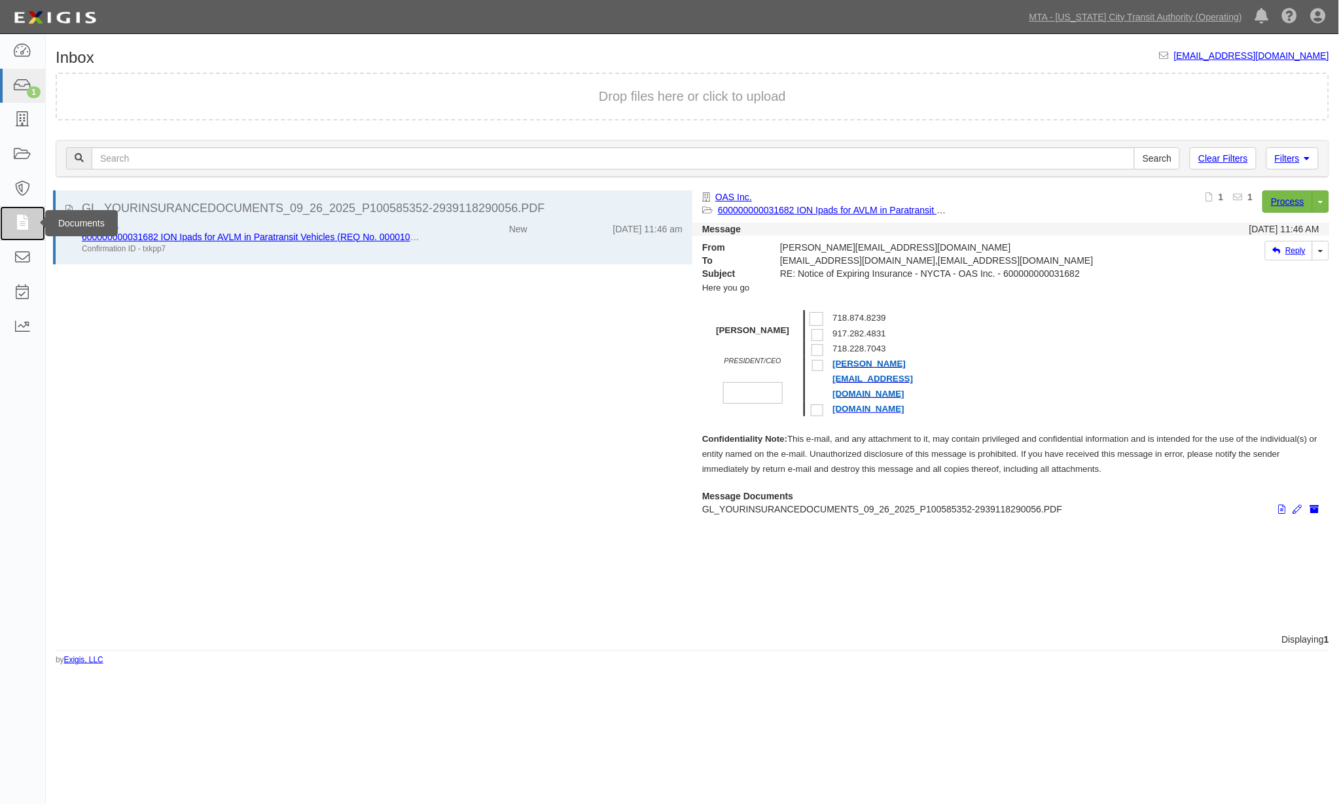
click at [25, 223] on icon at bounding box center [22, 223] width 18 height 15
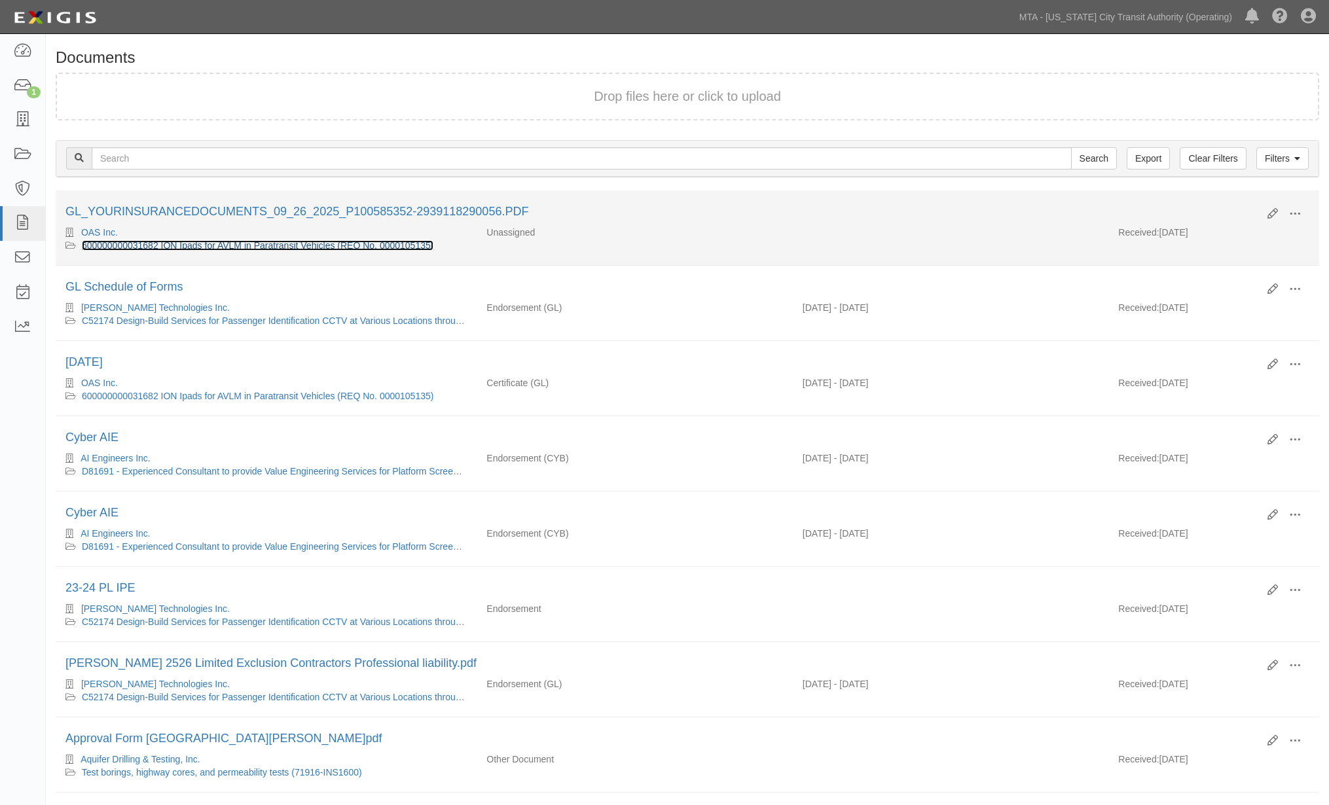
click at [331, 246] on link "600000000031682 ION Ipads for AVLM in Paratransit Vehicles (REQ No. 0000105135)" at bounding box center [258, 245] width 352 height 10
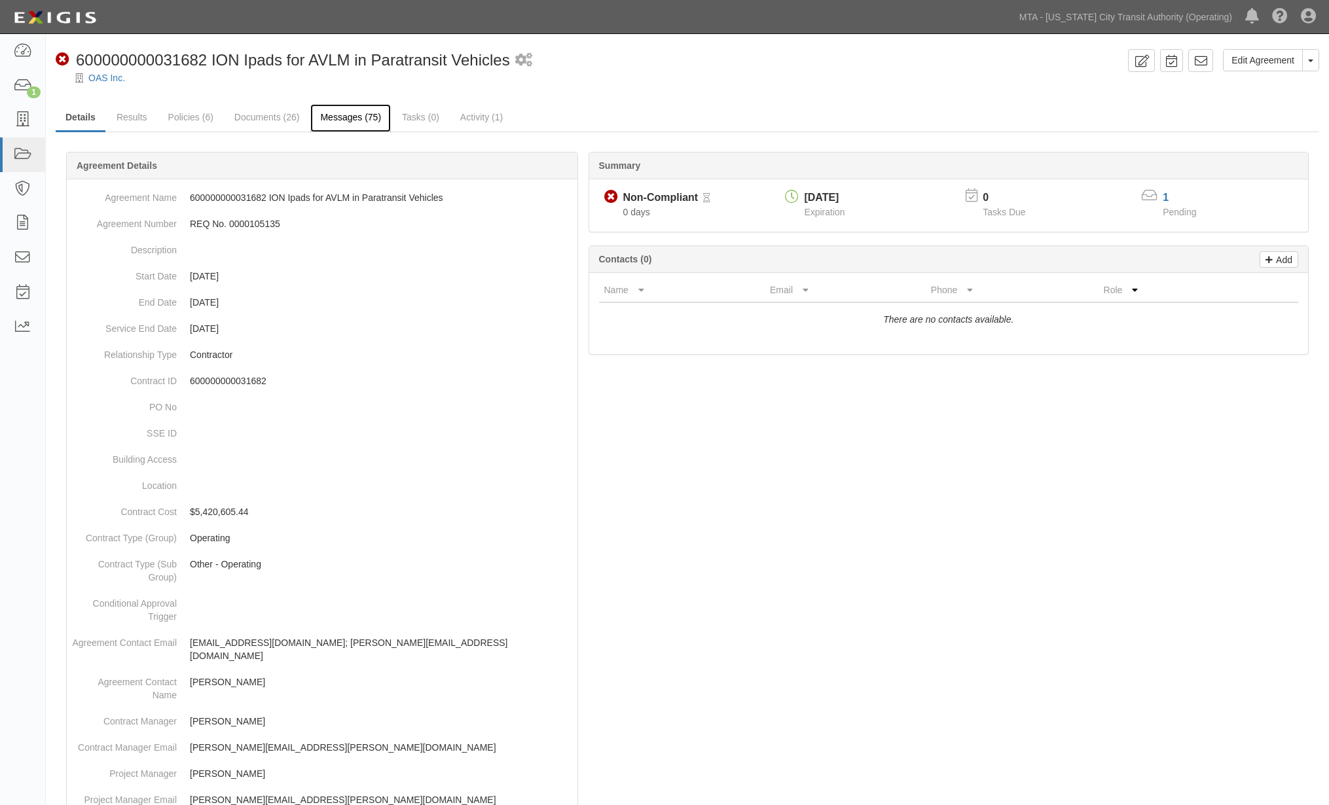
click at [348, 116] on link "Messages (75)" at bounding box center [350, 118] width 81 height 28
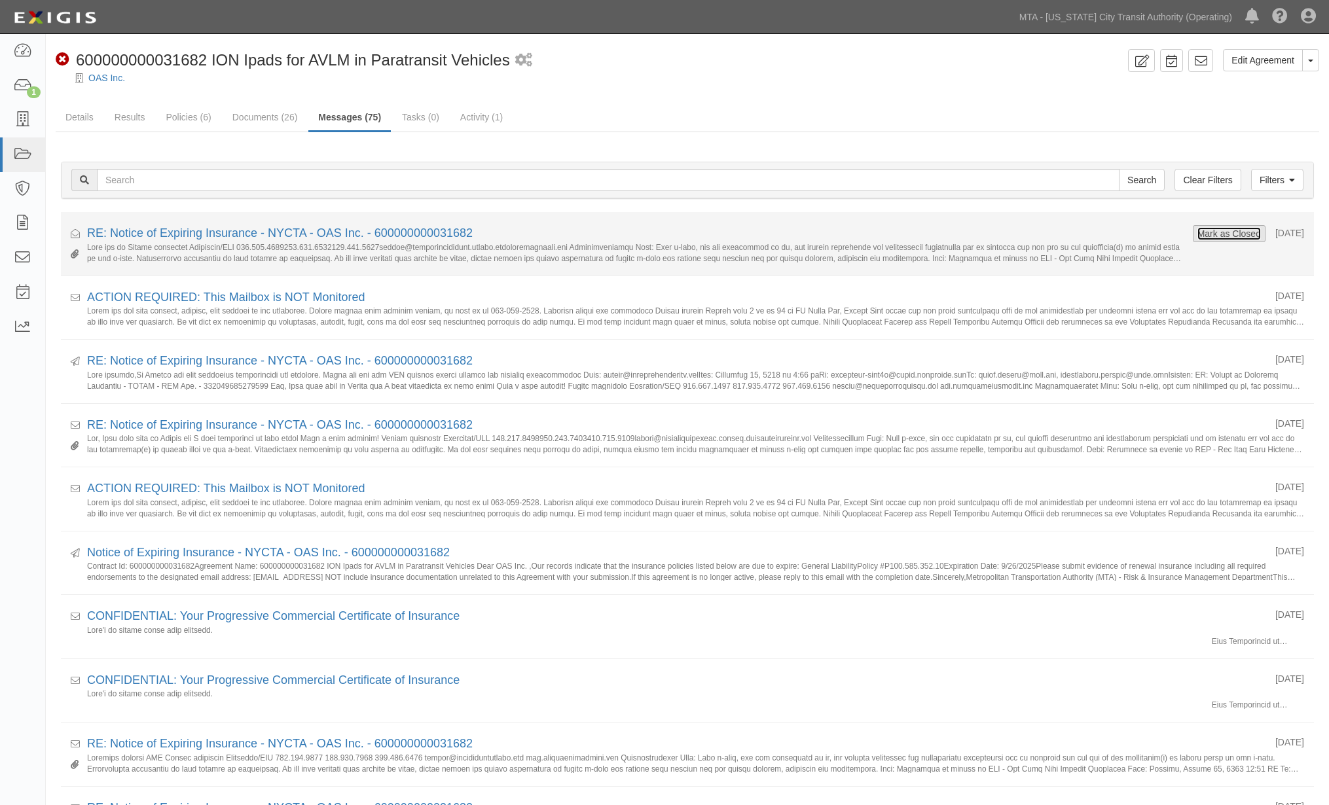
click at [1216, 230] on button "Mark as Closed" at bounding box center [1229, 233] width 65 height 14
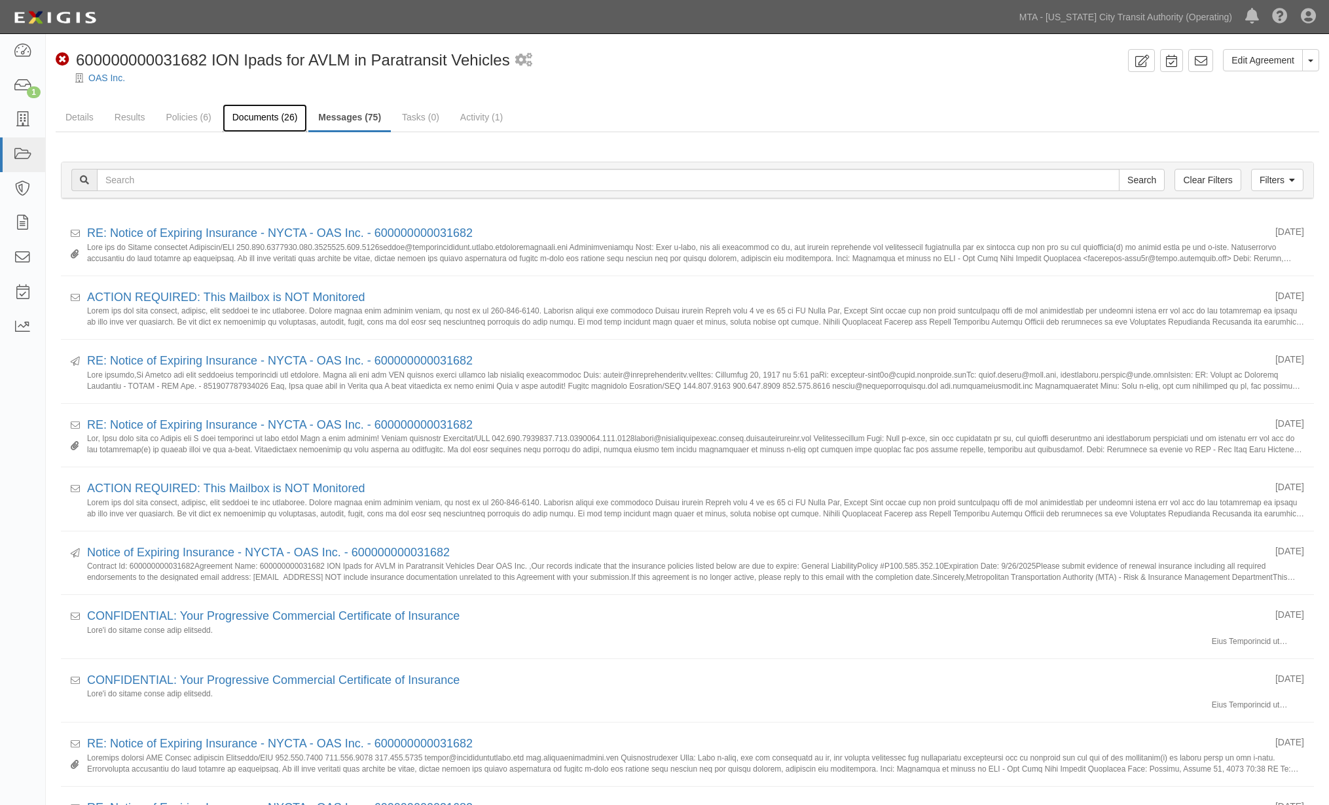
click at [247, 121] on link "Documents (26)" at bounding box center [265, 118] width 85 height 28
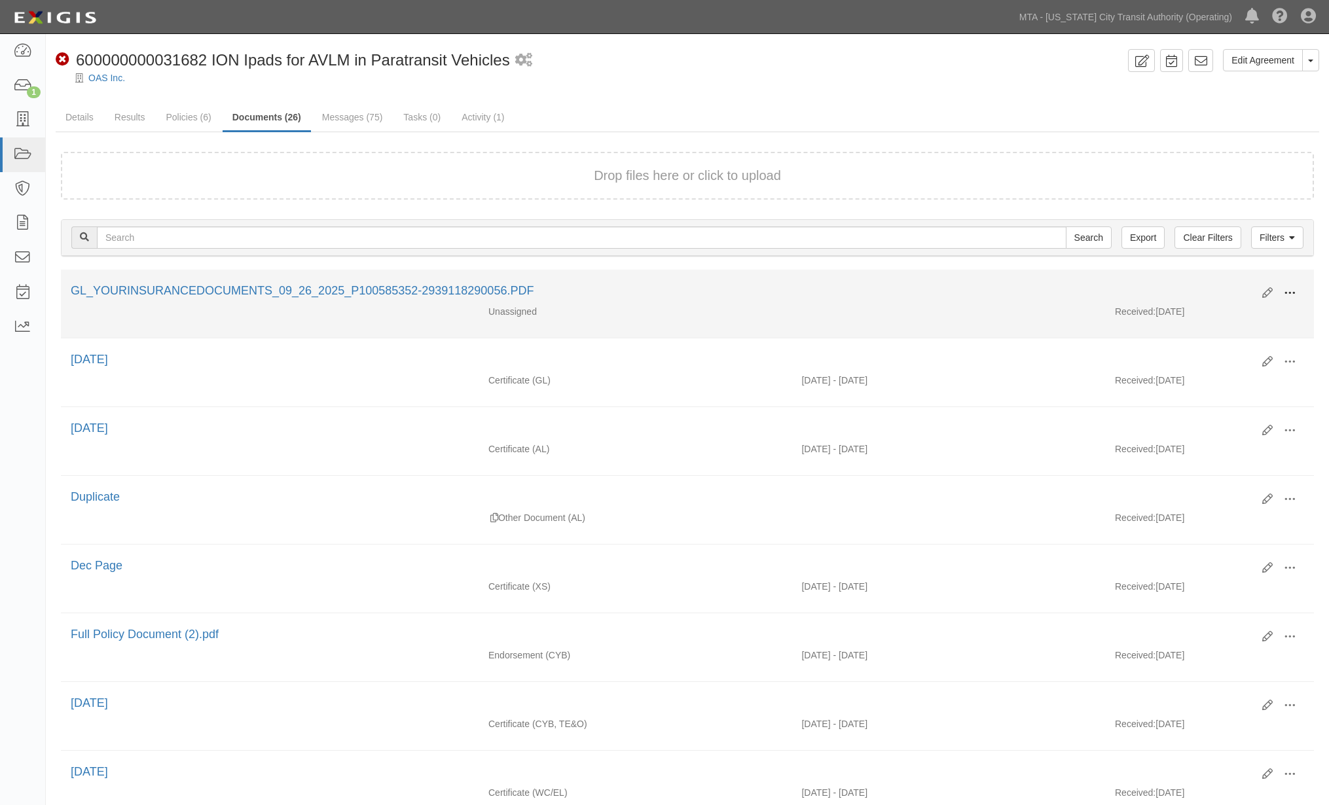
click at [1288, 289] on span at bounding box center [1290, 293] width 12 height 12
click at [1203, 310] on link "View" at bounding box center [1225, 312] width 103 height 24
click at [1292, 287] on span at bounding box center [1290, 293] width 12 height 12
click at [1206, 285] on link "Edit" at bounding box center [1225, 288] width 103 height 24
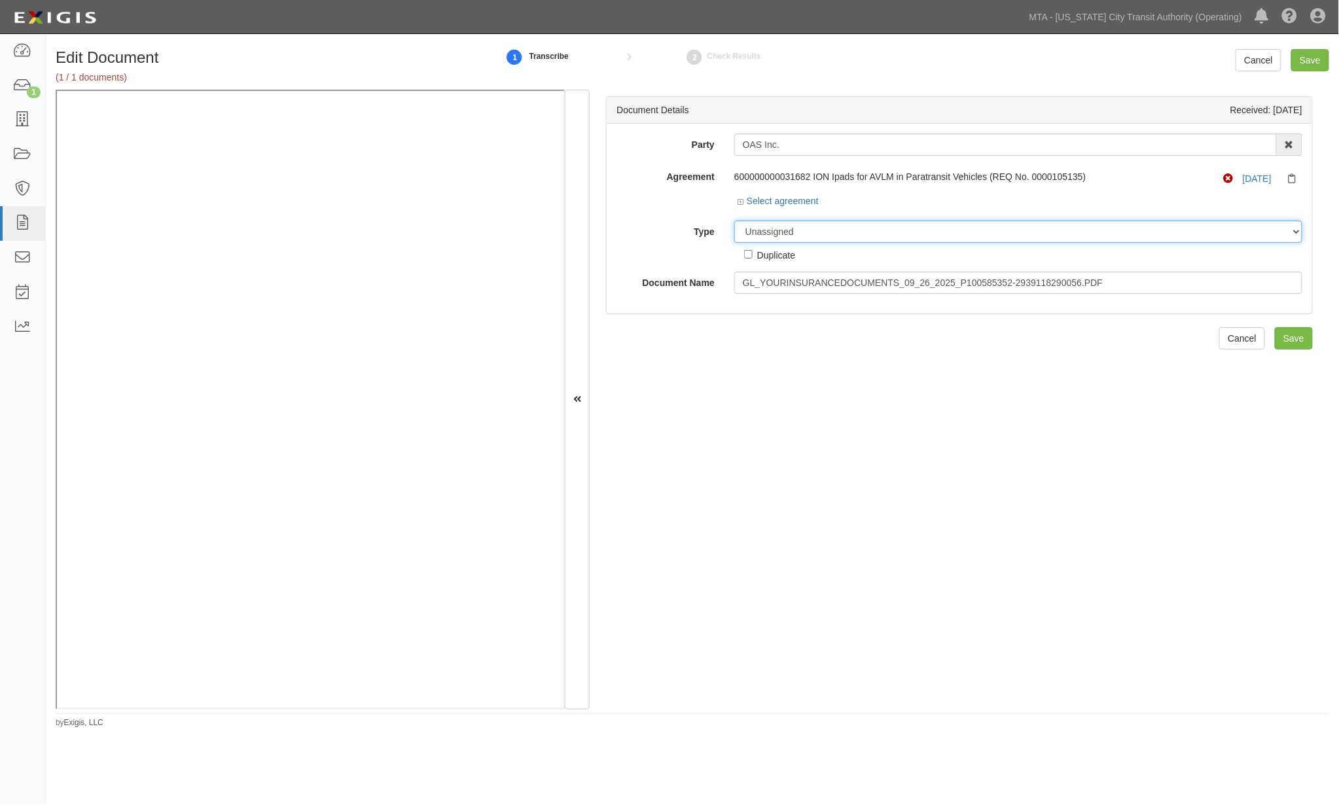
click at [788, 225] on select "Unassigned Binder Cancellation Notice Certificate Contract Endorsement Insuranc…" at bounding box center [1018, 232] width 568 height 22
select select "EndorsementDetail"
click at [734, 221] on select "Unassigned Binder Cancellation Notice Certificate Contract Endorsement Insuranc…" at bounding box center [1018, 232] width 568 height 22
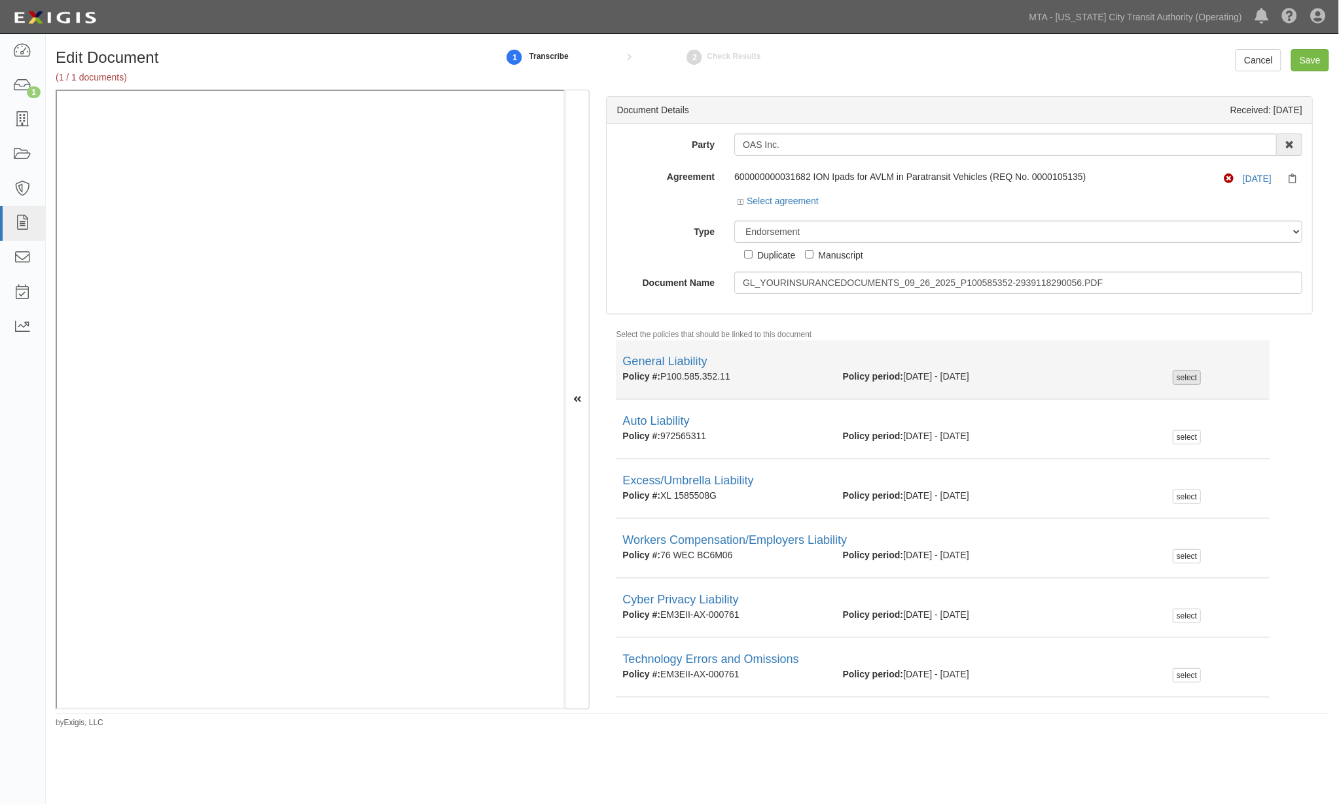
click at [1178, 373] on div "select" at bounding box center [1187, 378] width 28 height 14
checkbox input "true"
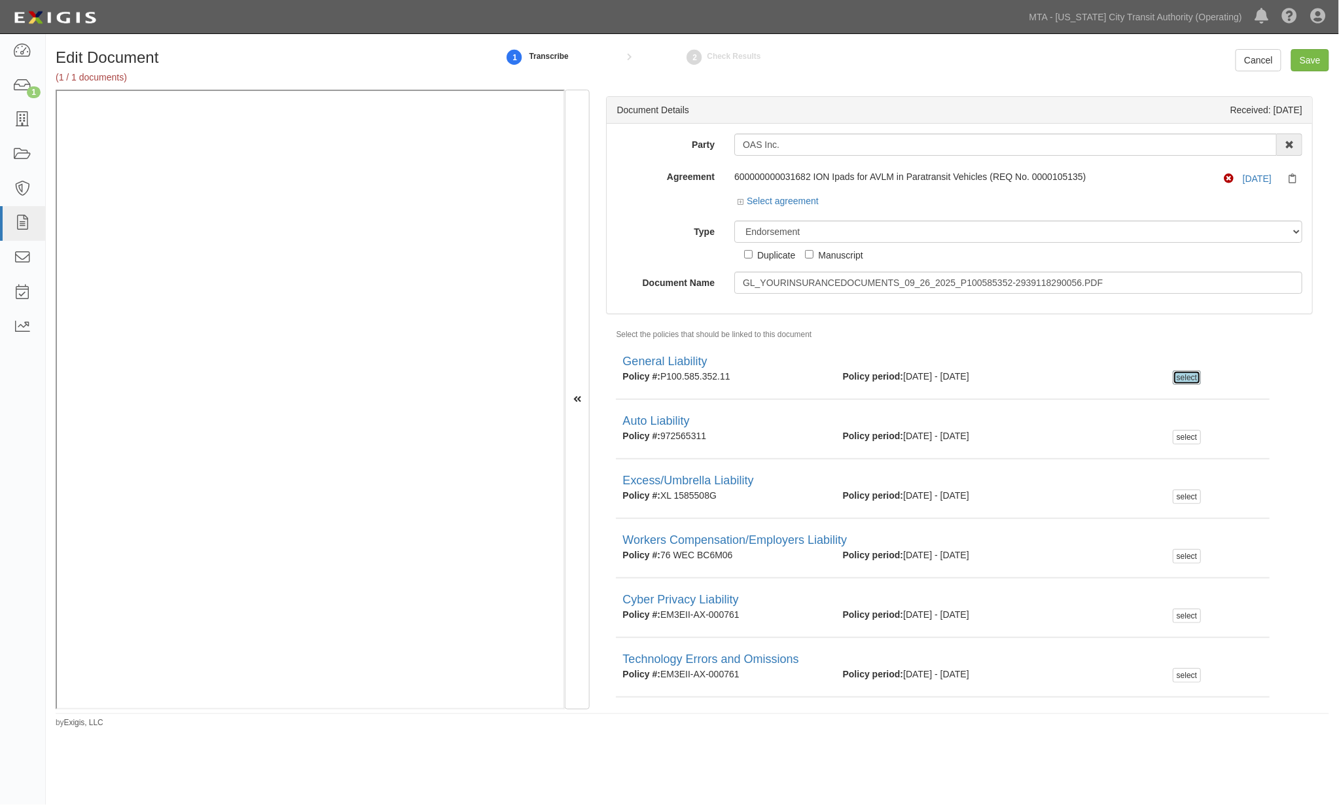
scroll to position [35, 0]
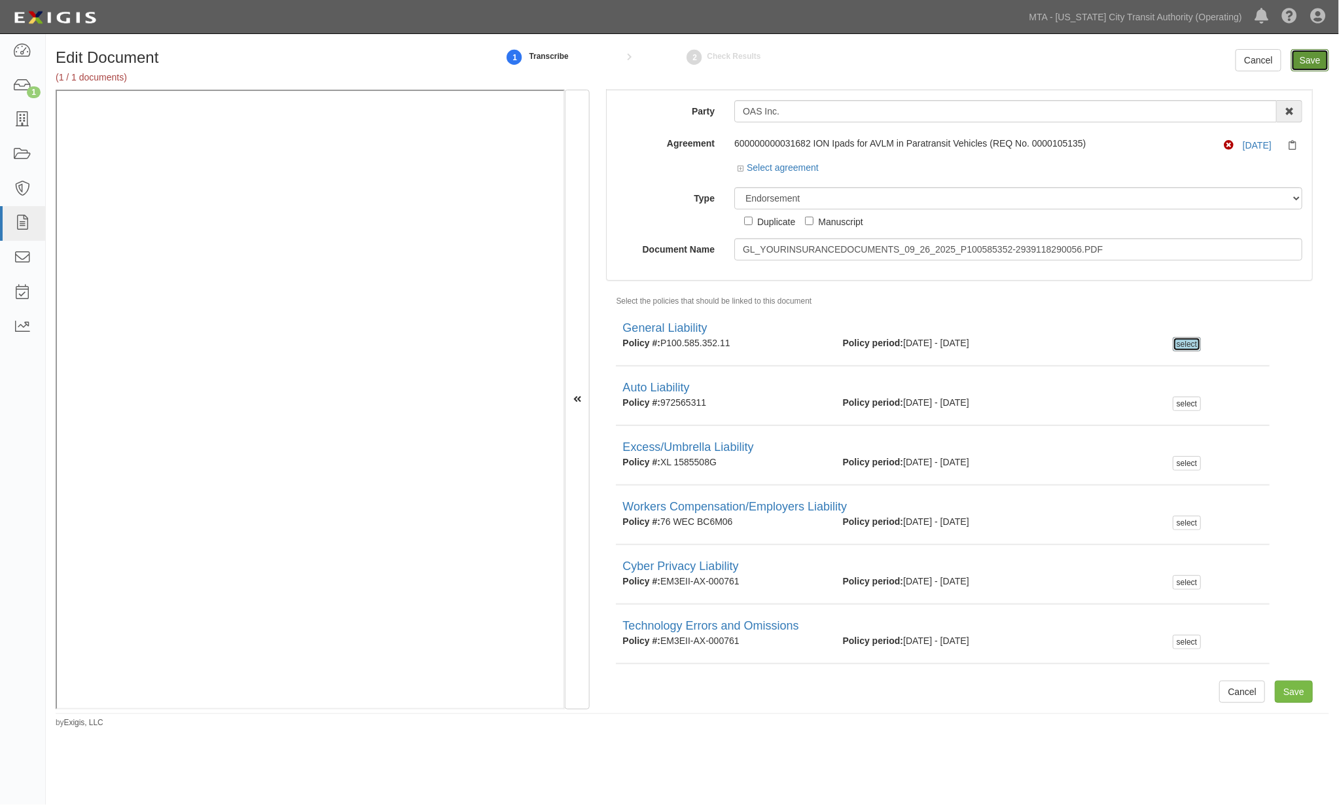
click at [1314, 57] on input "Save" at bounding box center [1311, 60] width 38 height 22
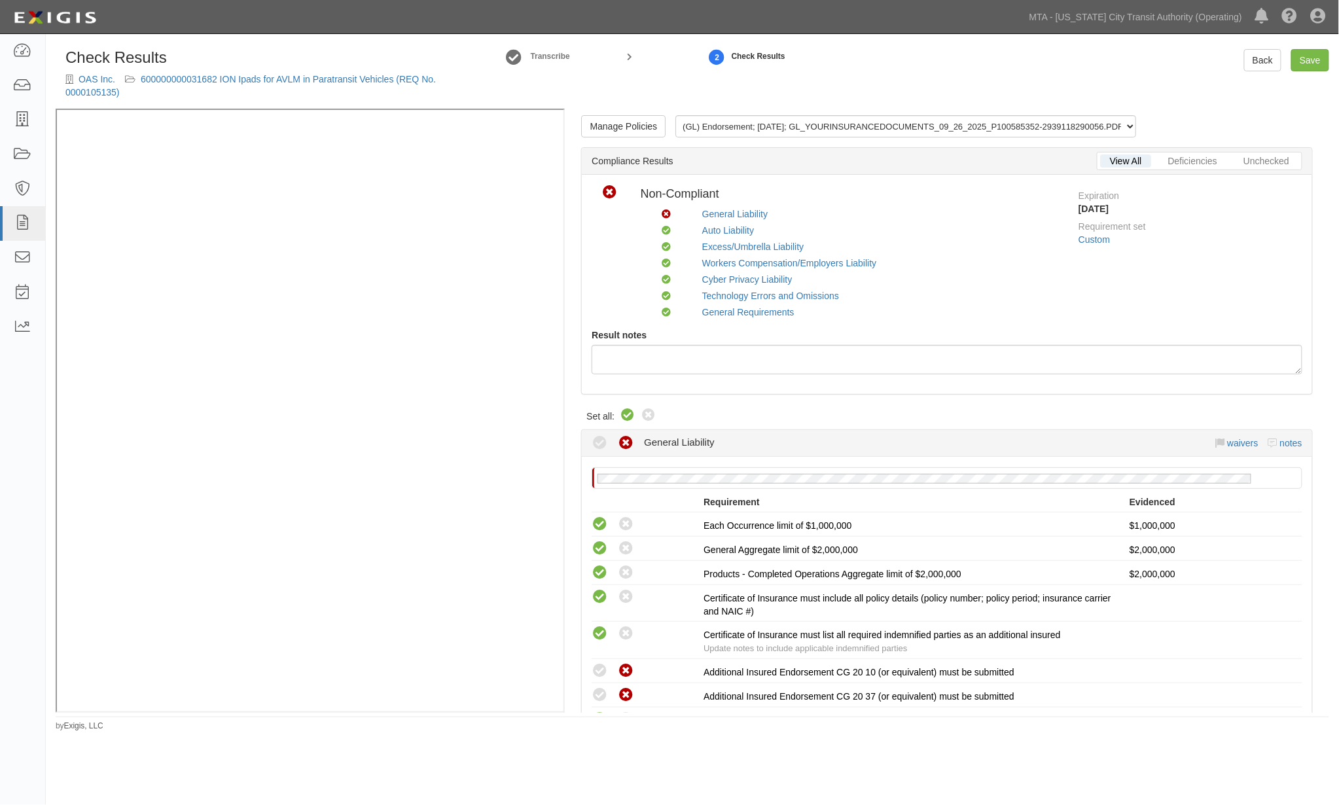
click at [626, 418] on icon at bounding box center [628, 416] width 16 height 16
radio input "true"
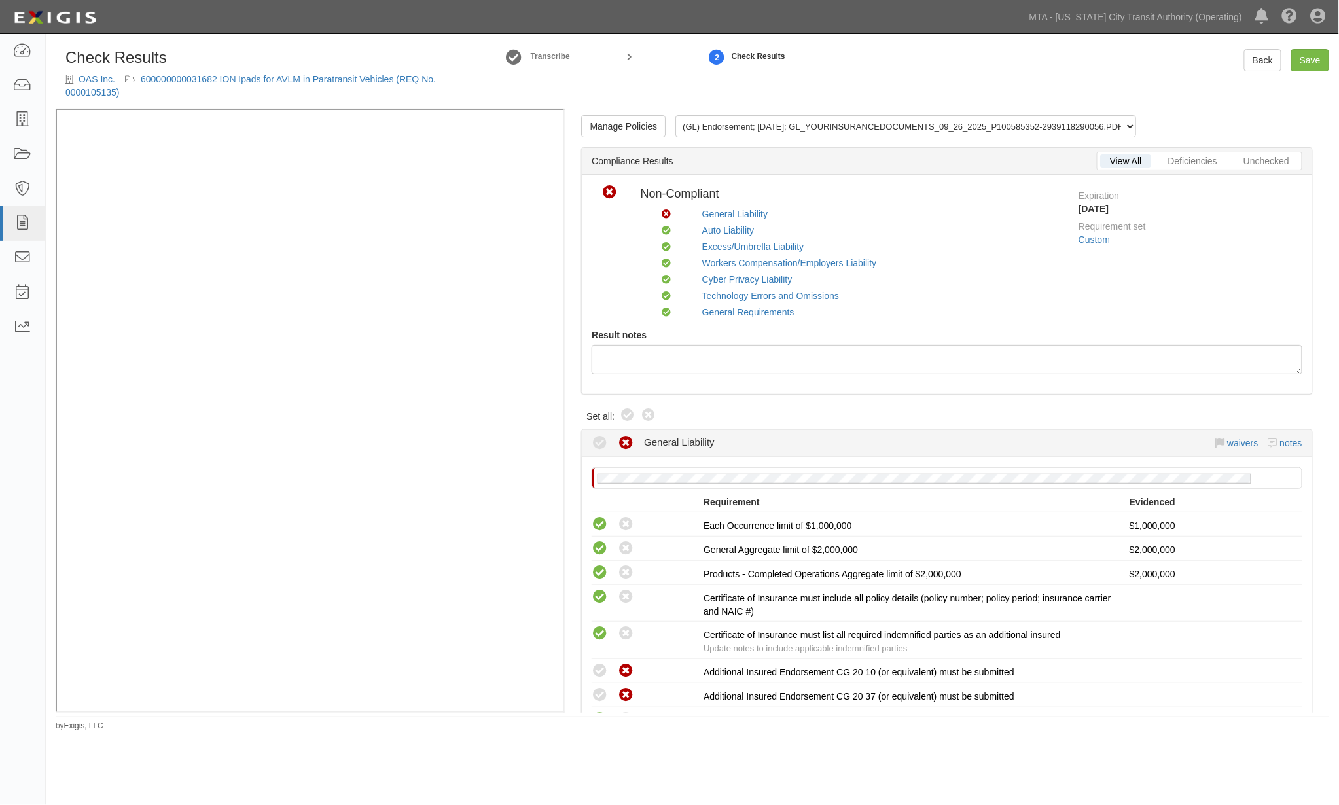
radio input "true"
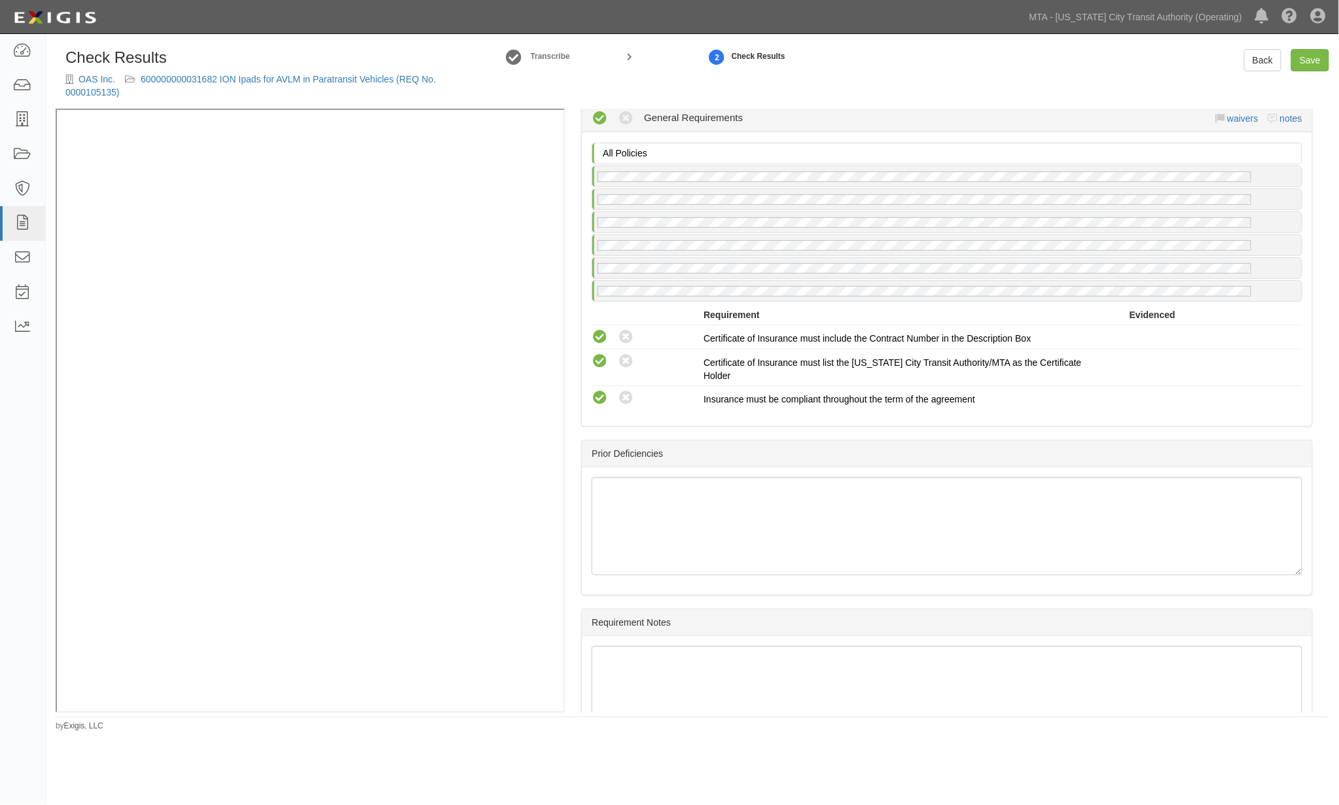
scroll to position [2463, 0]
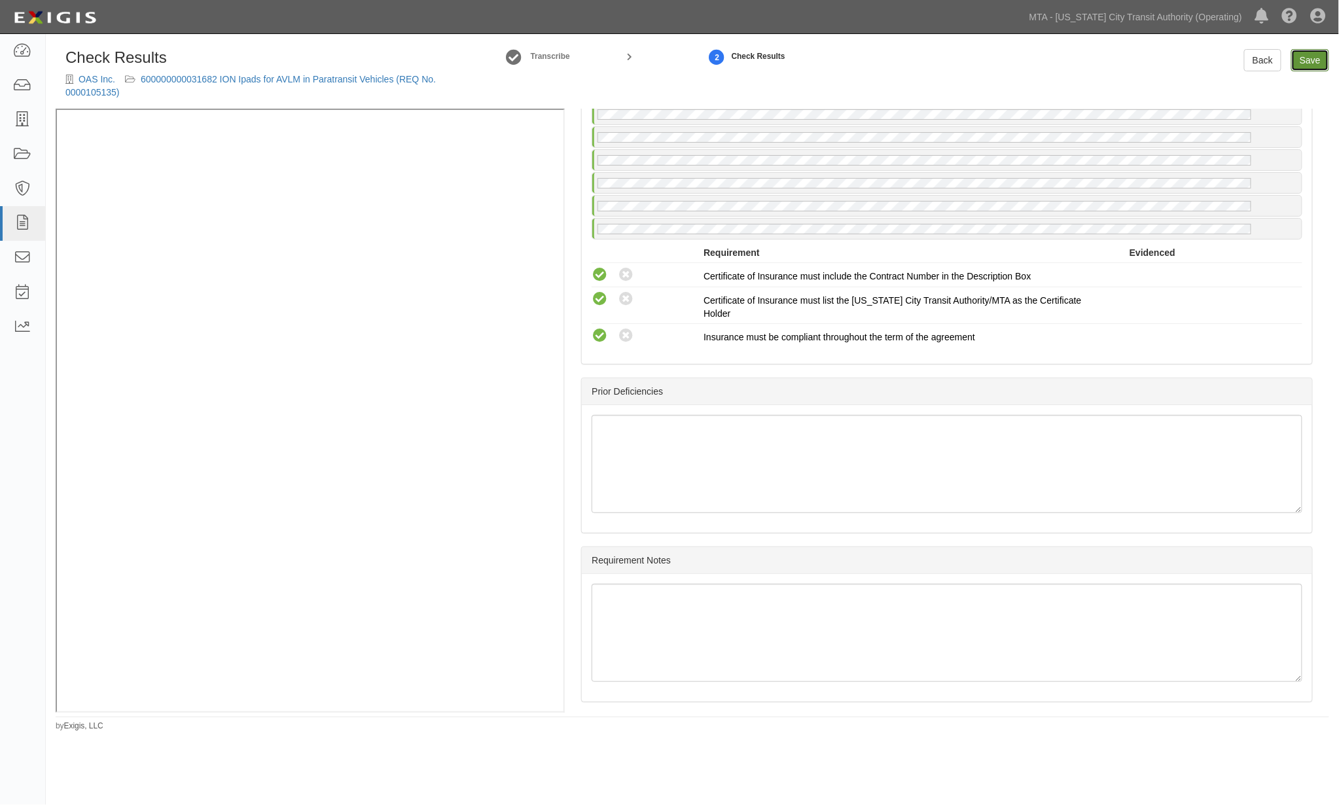
click at [1299, 60] on link "Save" at bounding box center [1311, 60] width 38 height 22
radio input "true"
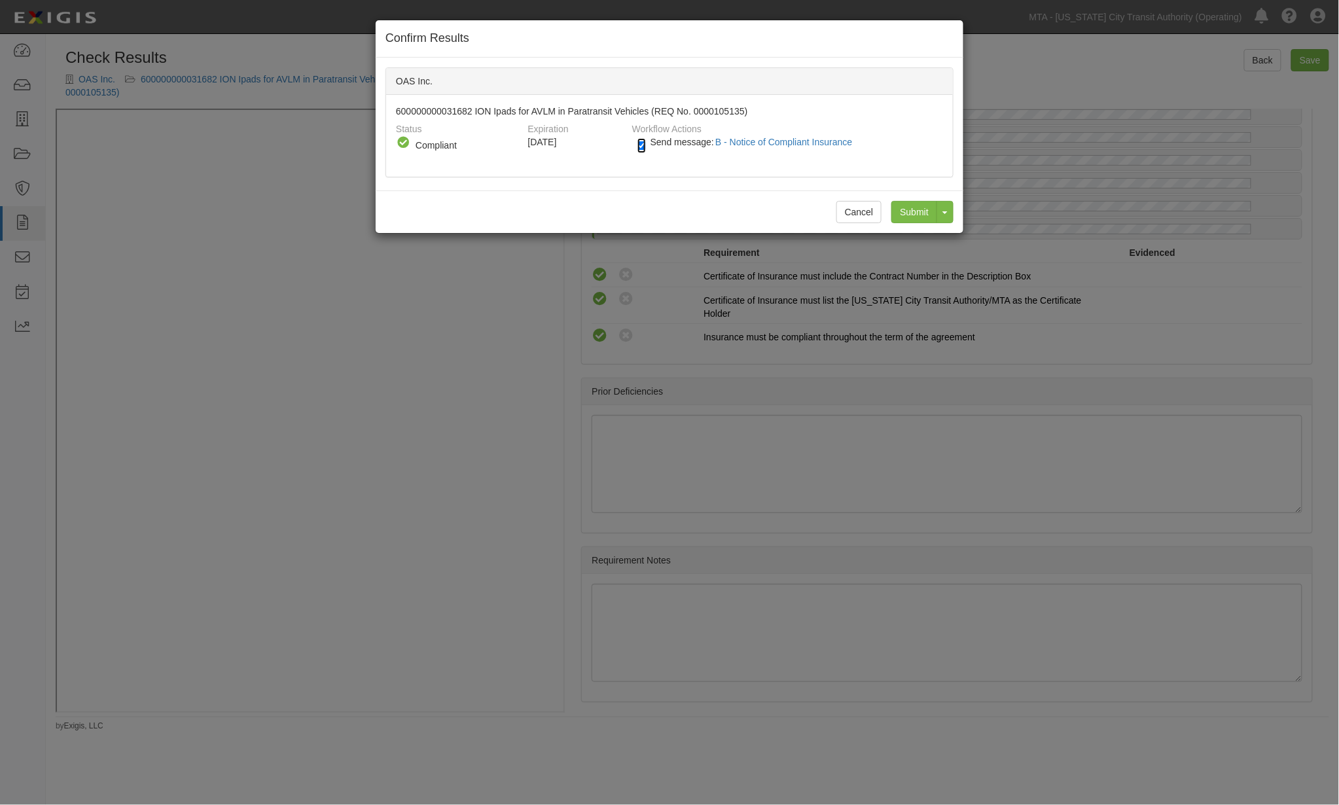
click at [644, 141] on input "Send message: B - Notice of Compliant Insurance" at bounding box center [642, 145] width 9 height 15
checkbox input "false"
click at [907, 213] on input "Submit" at bounding box center [915, 212] width 46 height 22
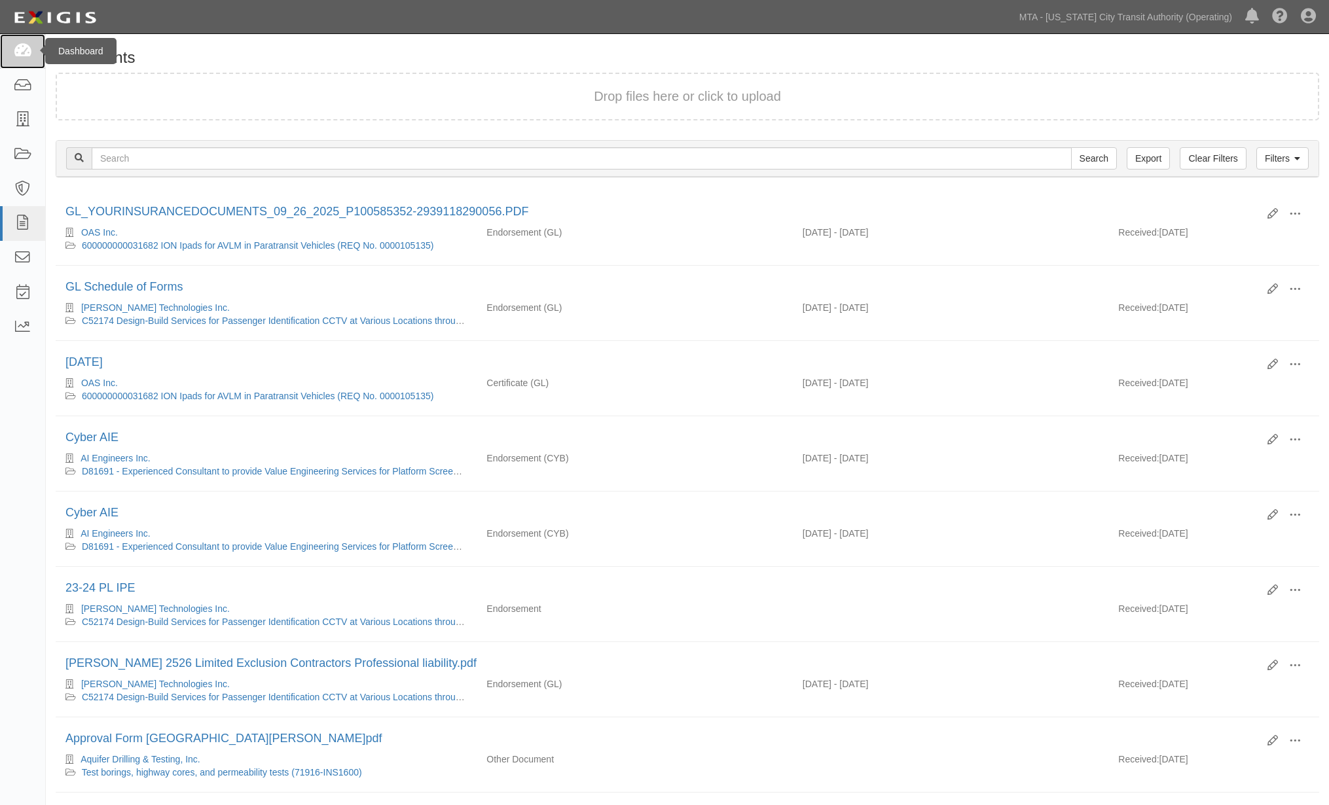
click at [30, 51] on icon at bounding box center [22, 51] width 18 height 15
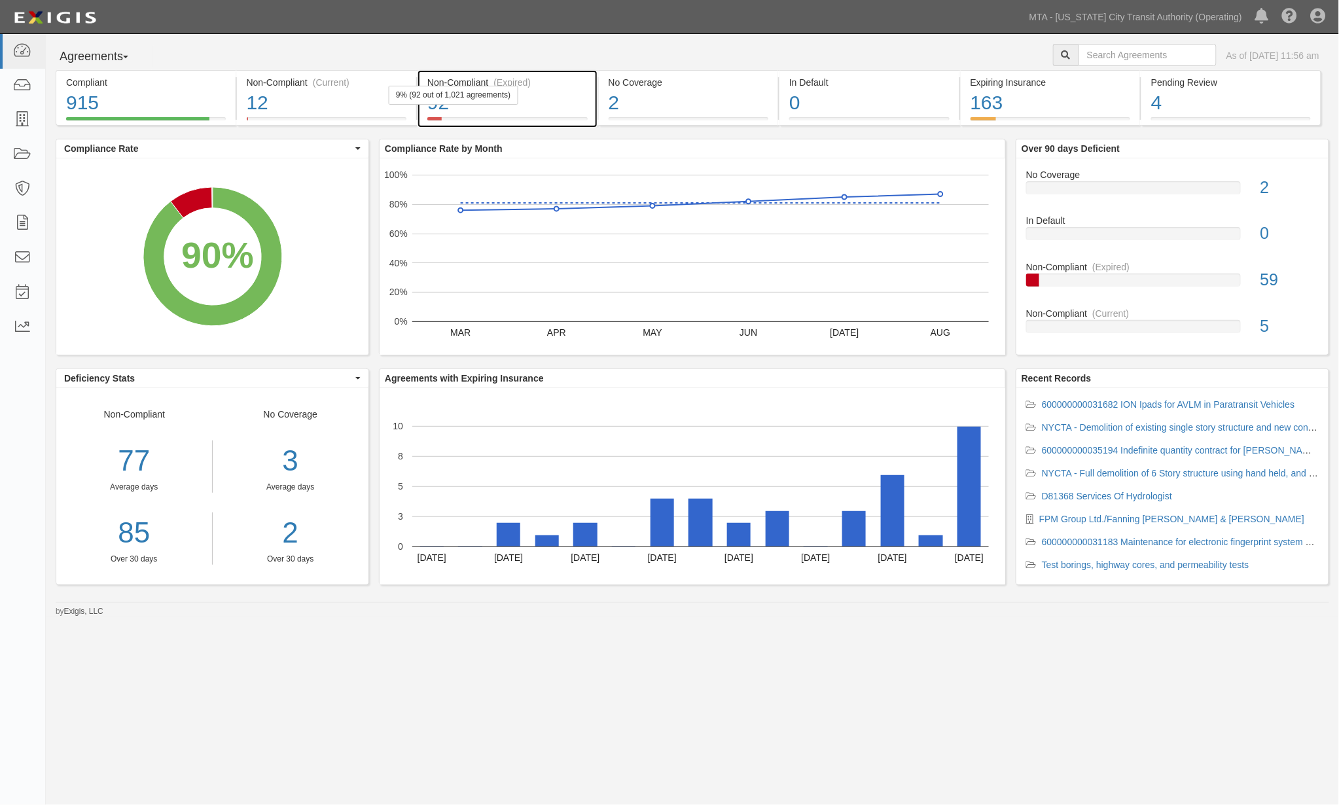
click at [573, 110] on div "92" at bounding box center [507, 103] width 160 height 28
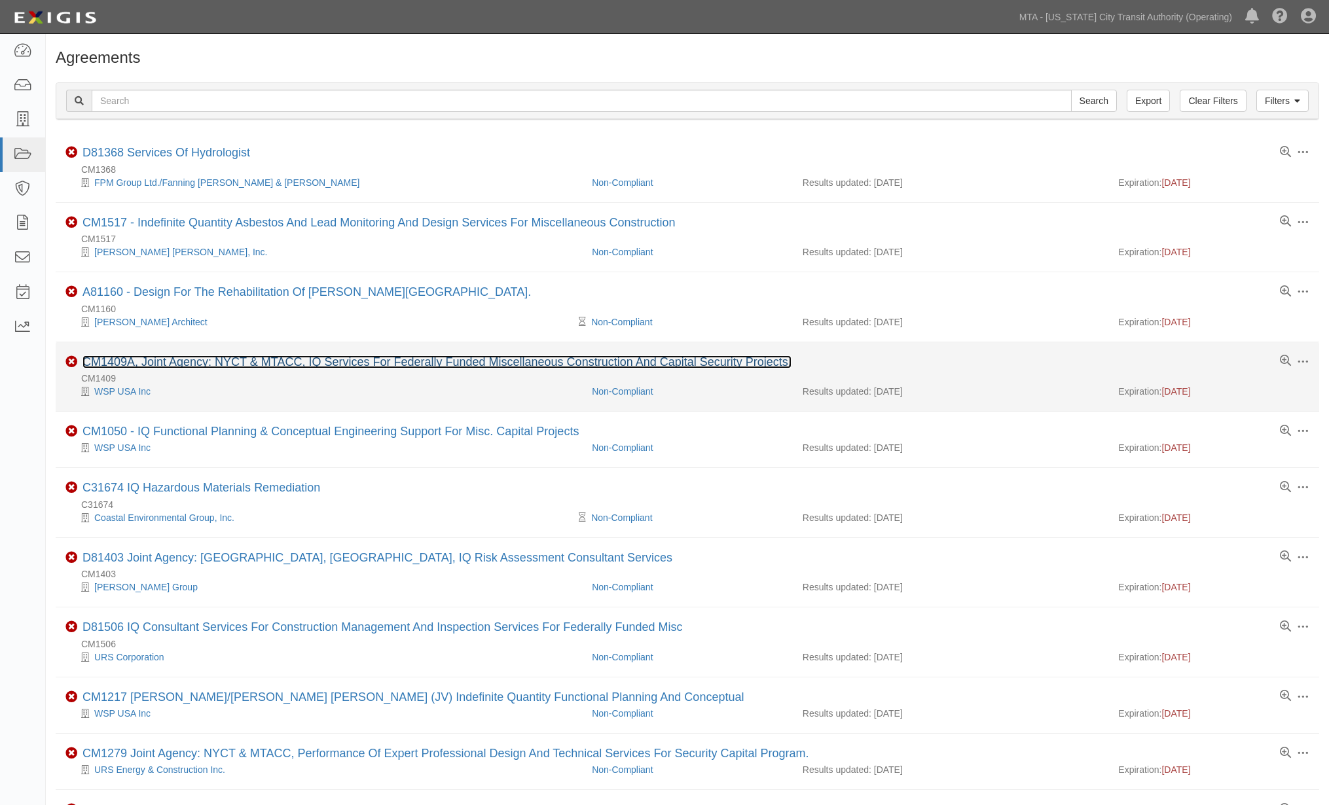
click at [435, 363] on link "CM1409A, Joint Agency: NYCT & MTACC, IQ Services For Federally Funded Miscellan…" at bounding box center [436, 361] width 709 height 13
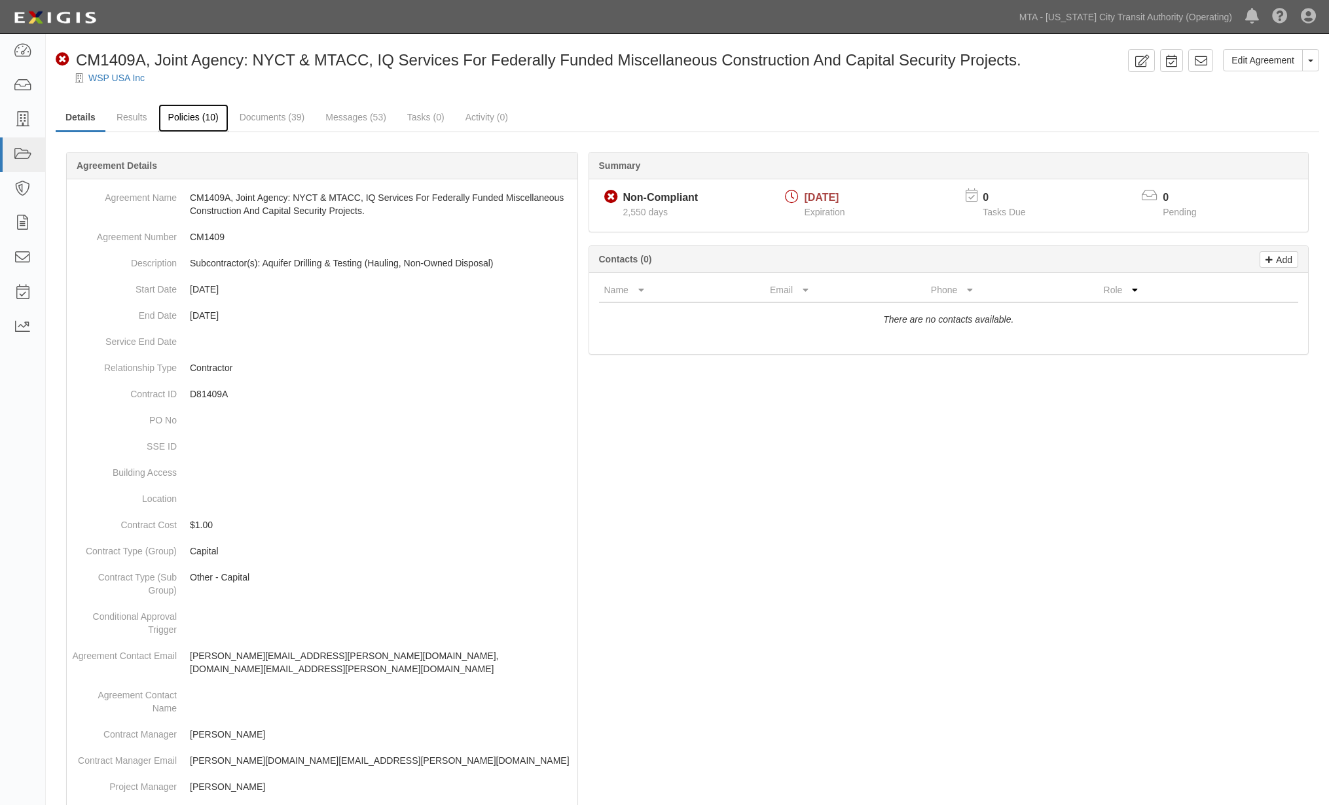
click at [199, 118] on link "Policies (10)" at bounding box center [193, 118] width 70 height 28
click at [15, 52] on icon at bounding box center [22, 51] width 18 height 15
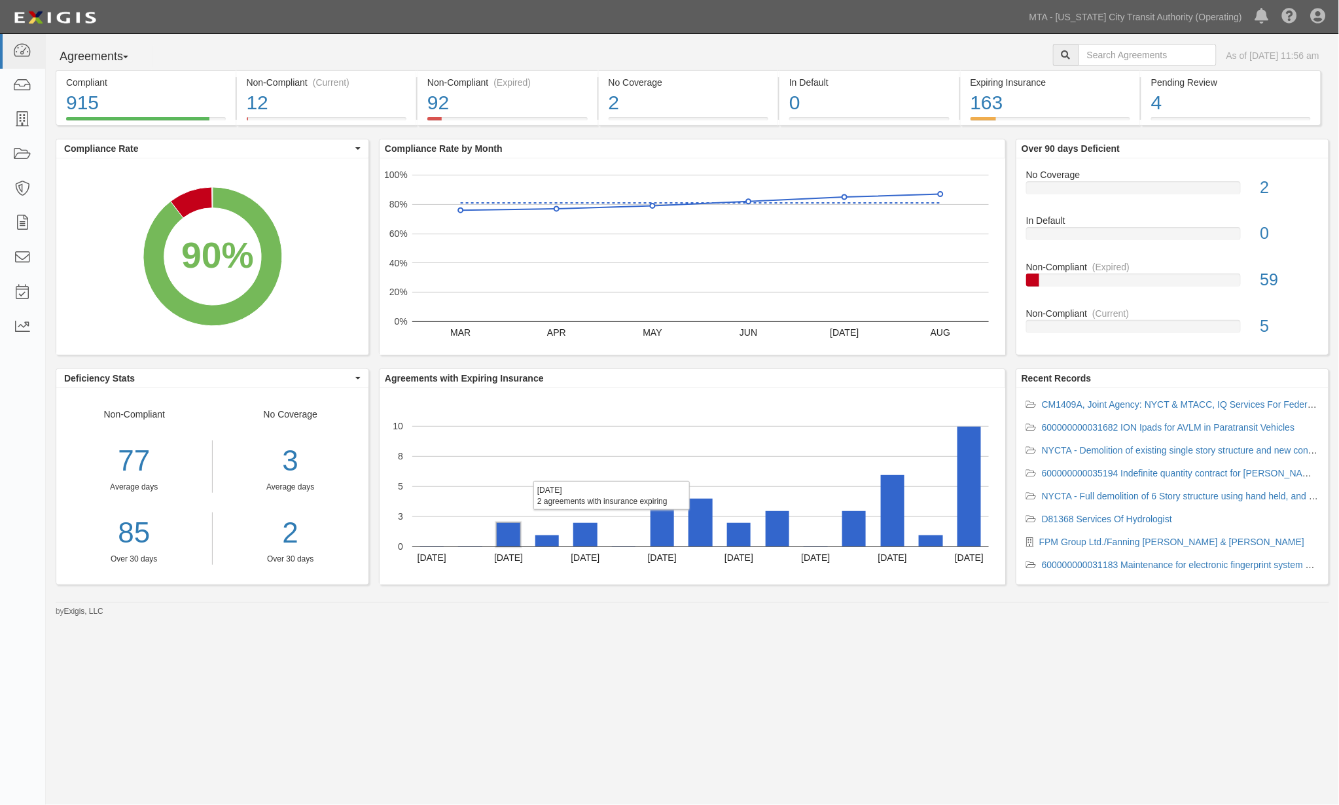
click at [512, 530] on rect "A chart." at bounding box center [509, 535] width 24 height 24
click at [541, 541] on rect "A chart." at bounding box center [547, 540] width 24 height 11
click at [583, 535] on rect "A chart." at bounding box center [585, 535] width 24 height 24
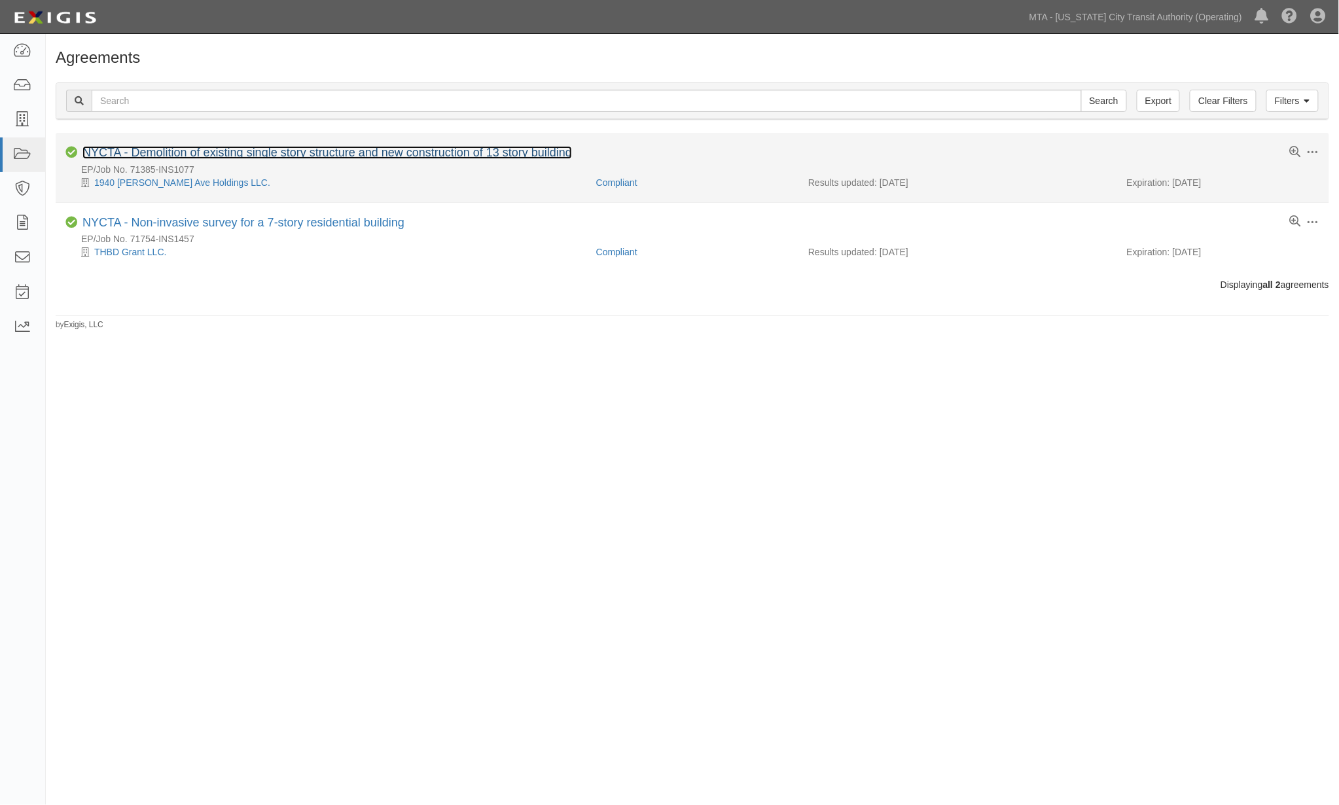
click at [458, 155] on link "NYCTA - Demolition of existing single story structure and new construction of 1…" at bounding box center [327, 152] width 490 height 13
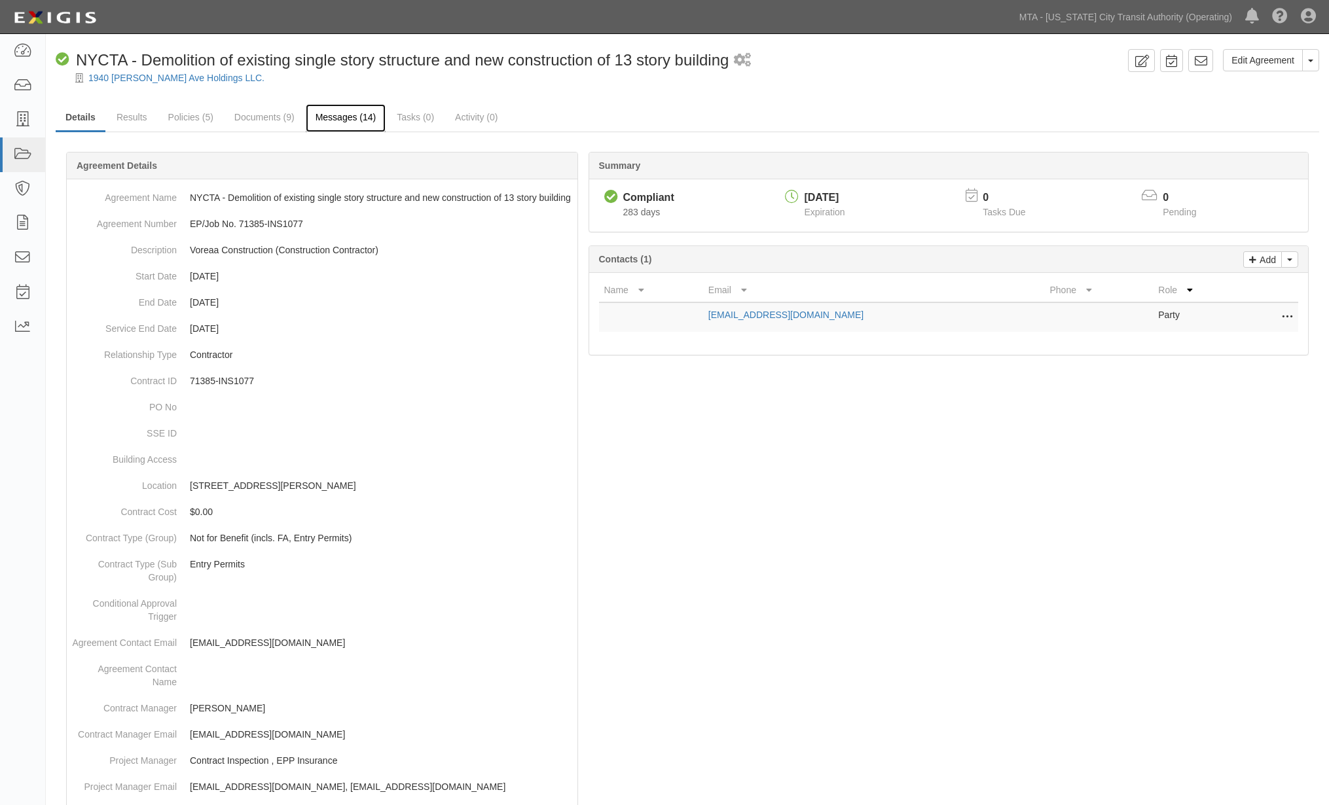
click at [349, 113] on link "Messages (14)" at bounding box center [346, 118] width 81 height 28
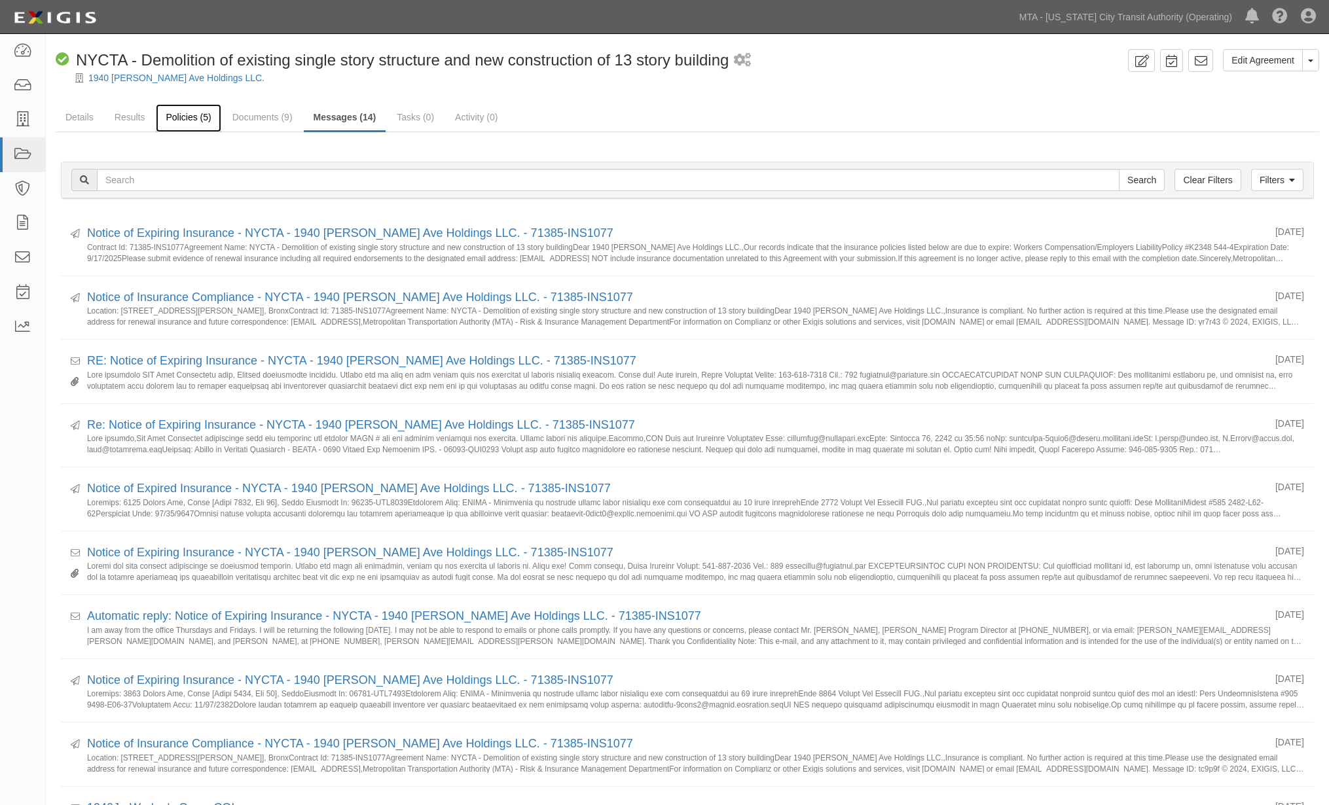
click at [170, 118] on link "Policies (5)" at bounding box center [188, 118] width 65 height 28
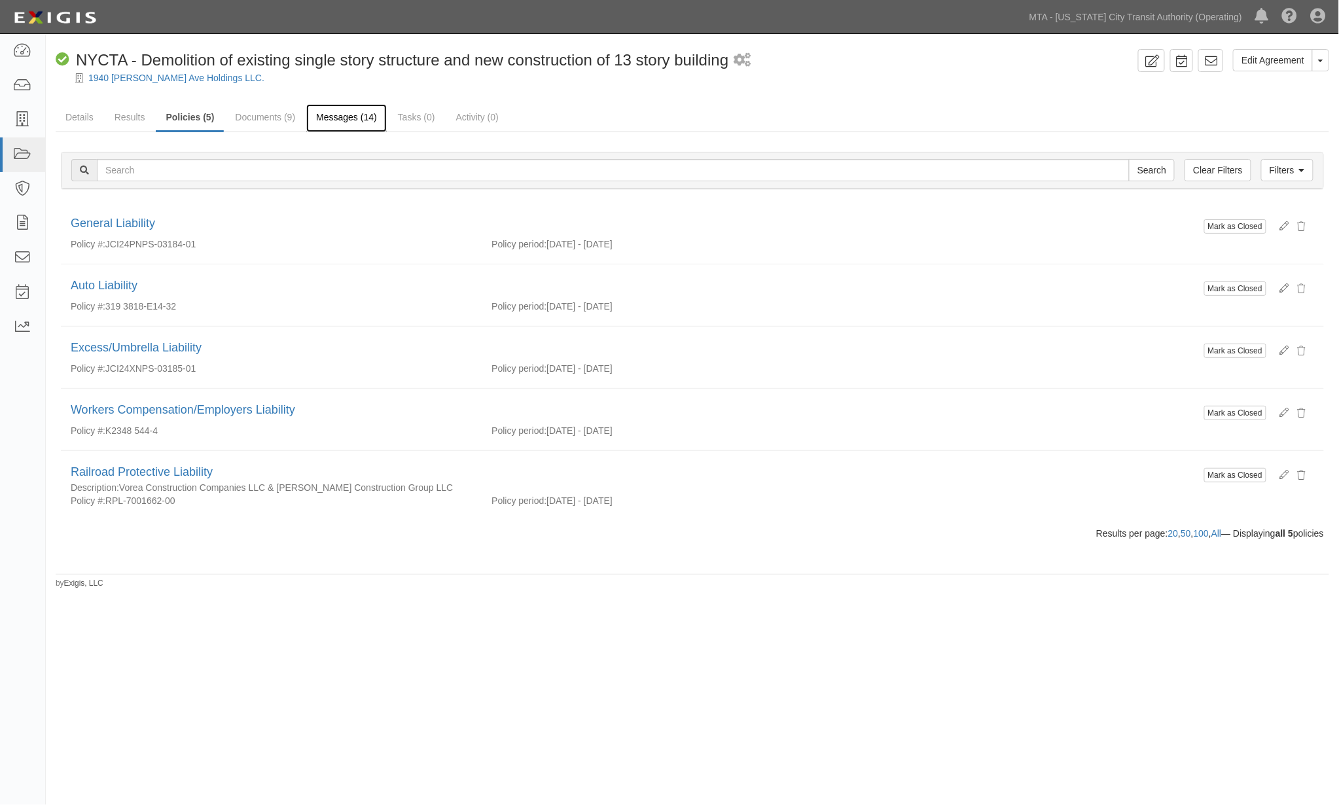
click at [343, 120] on link "Messages (14)" at bounding box center [346, 118] width 81 height 28
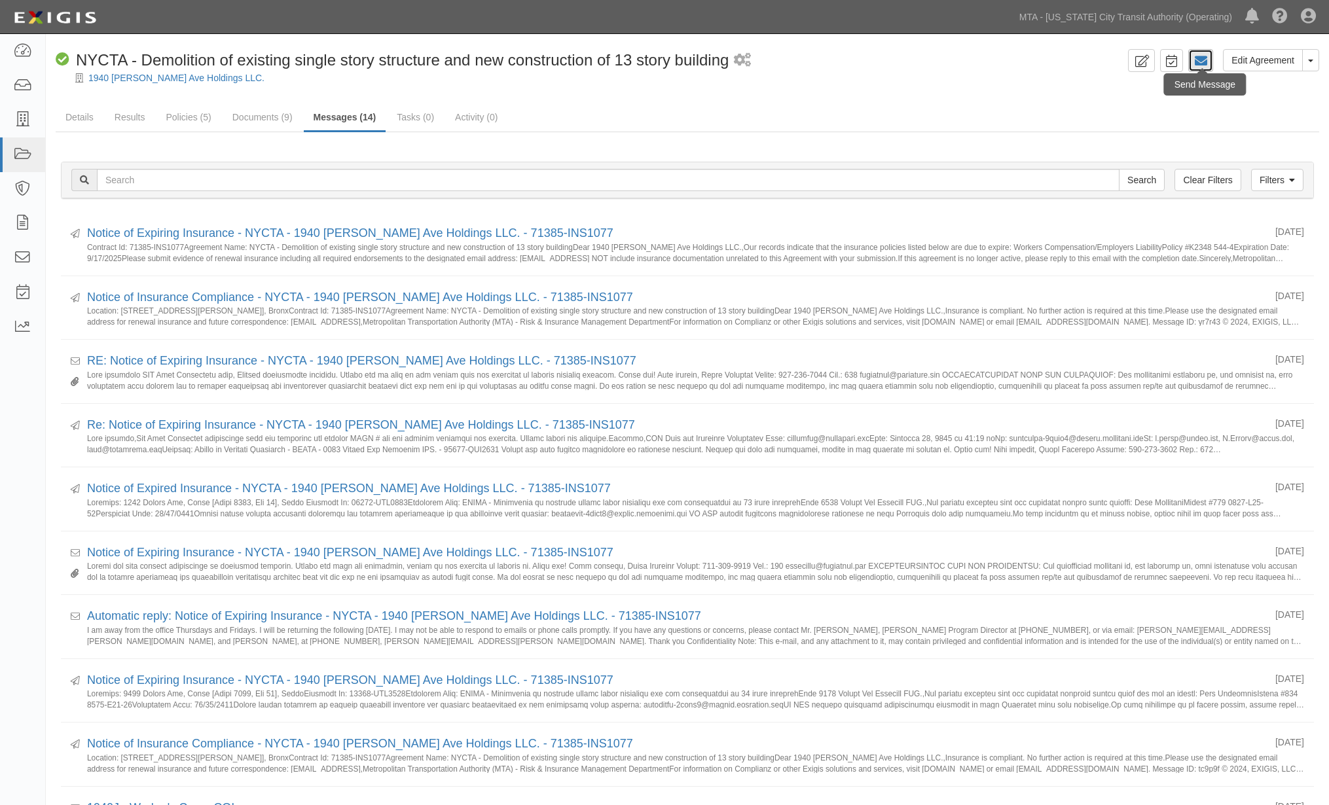
click at [1203, 59] on icon at bounding box center [1200, 60] width 13 height 13
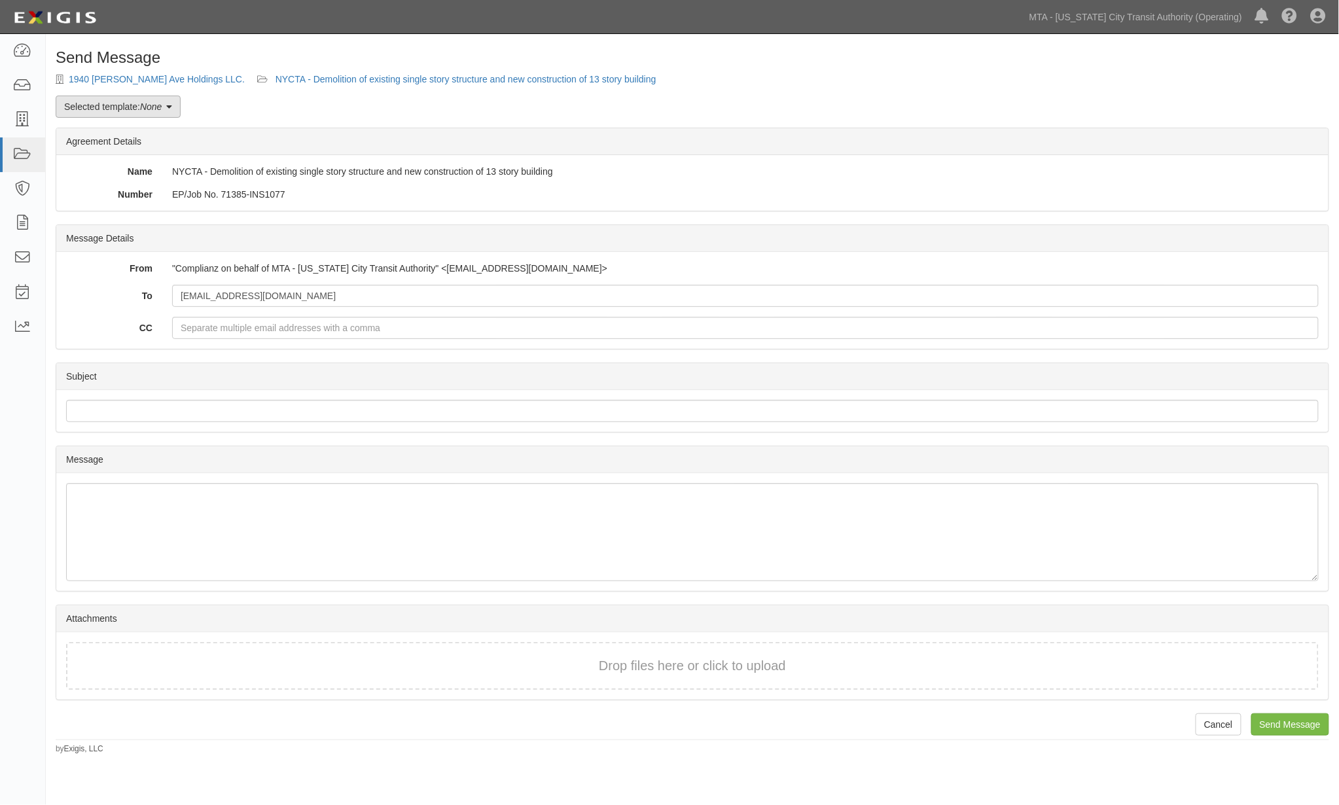
click at [134, 105] on link "Selected template: None" at bounding box center [118, 107] width 125 height 22
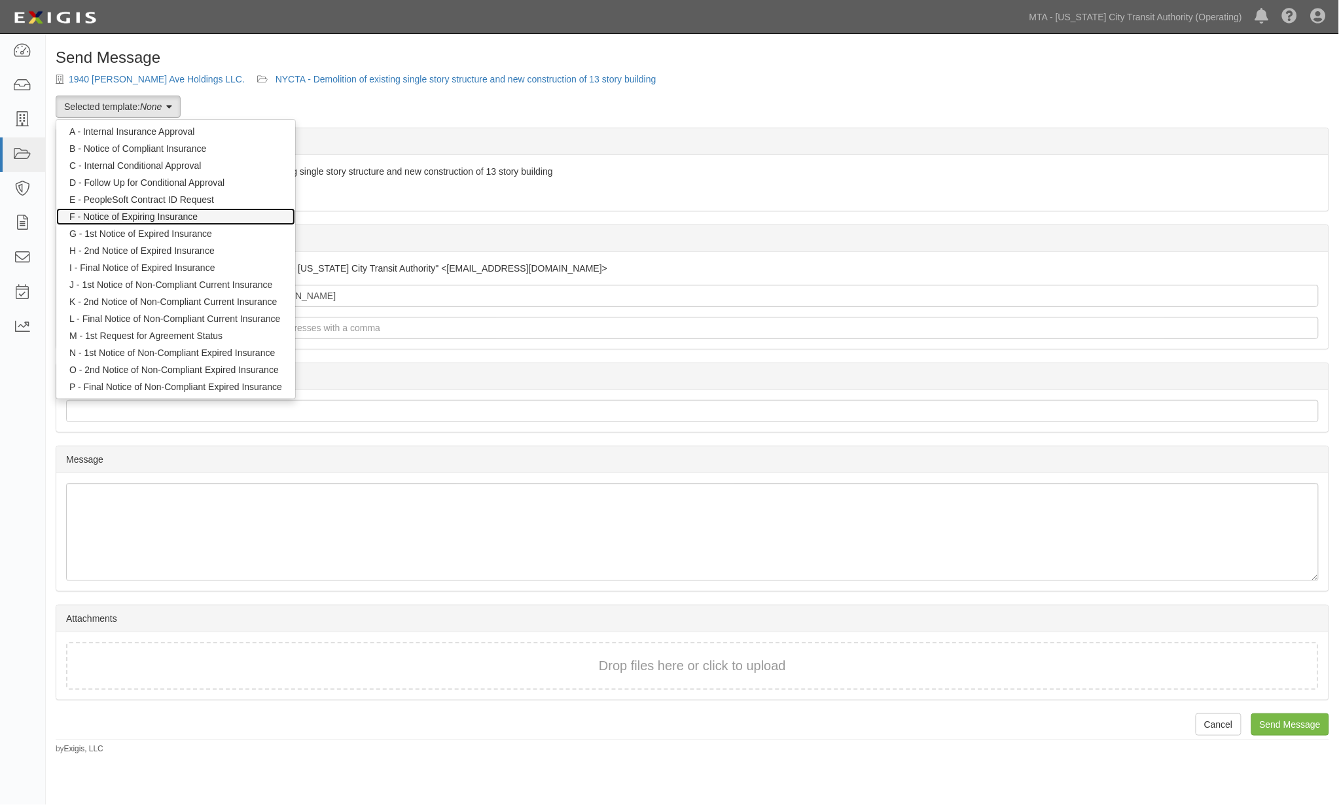
click at [151, 214] on link "F - Notice of Expiring Insurance" at bounding box center [175, 216] width 239 height 17
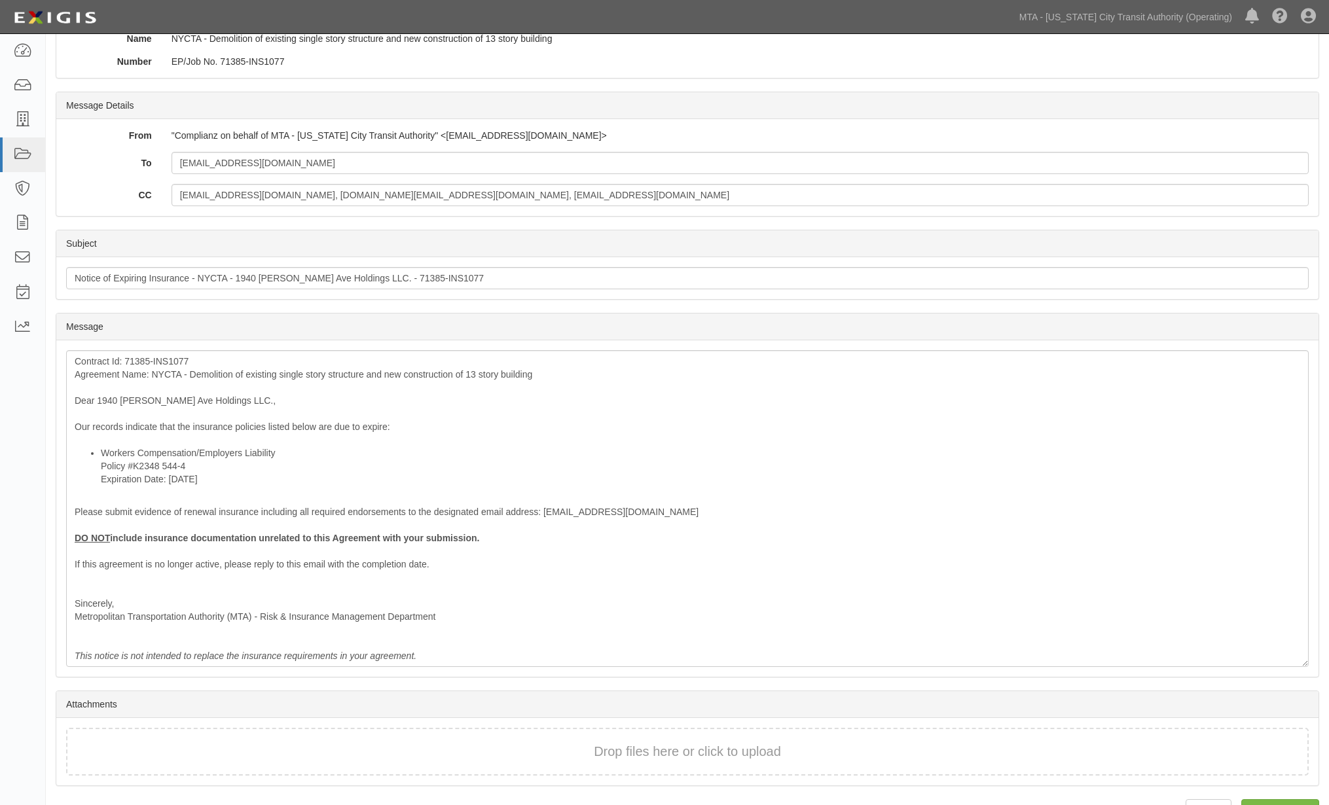
scroll to position [145, 0]
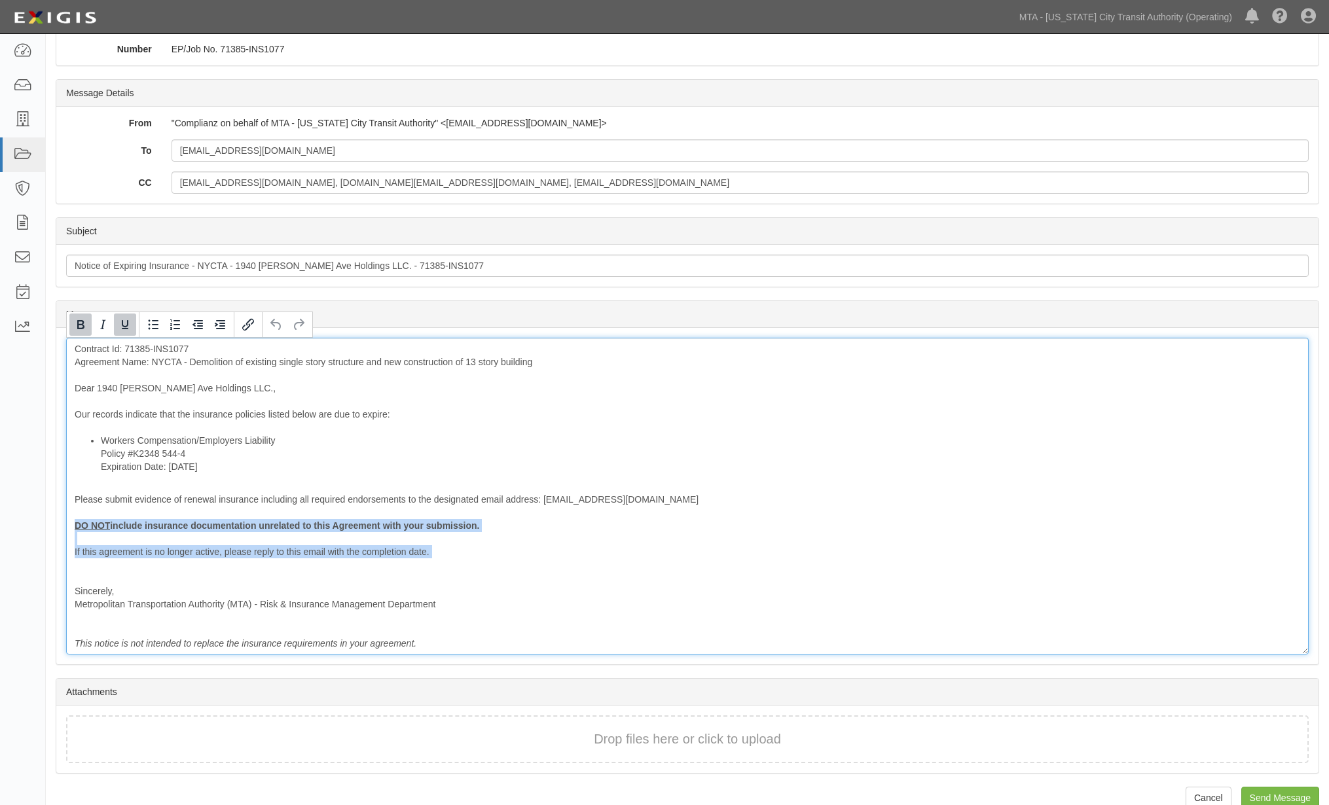
drag, startPoint x: 139, startPoint y: 568, endPoint x: 56, endPoint y: 520, distance: 96.2
click at [56, 520] on div "Message Contract Id: 71385-INS1077 Agreement Name: NYCTA - Demolition of existi…" at bounding box center [687, 496] width 1262 height 336
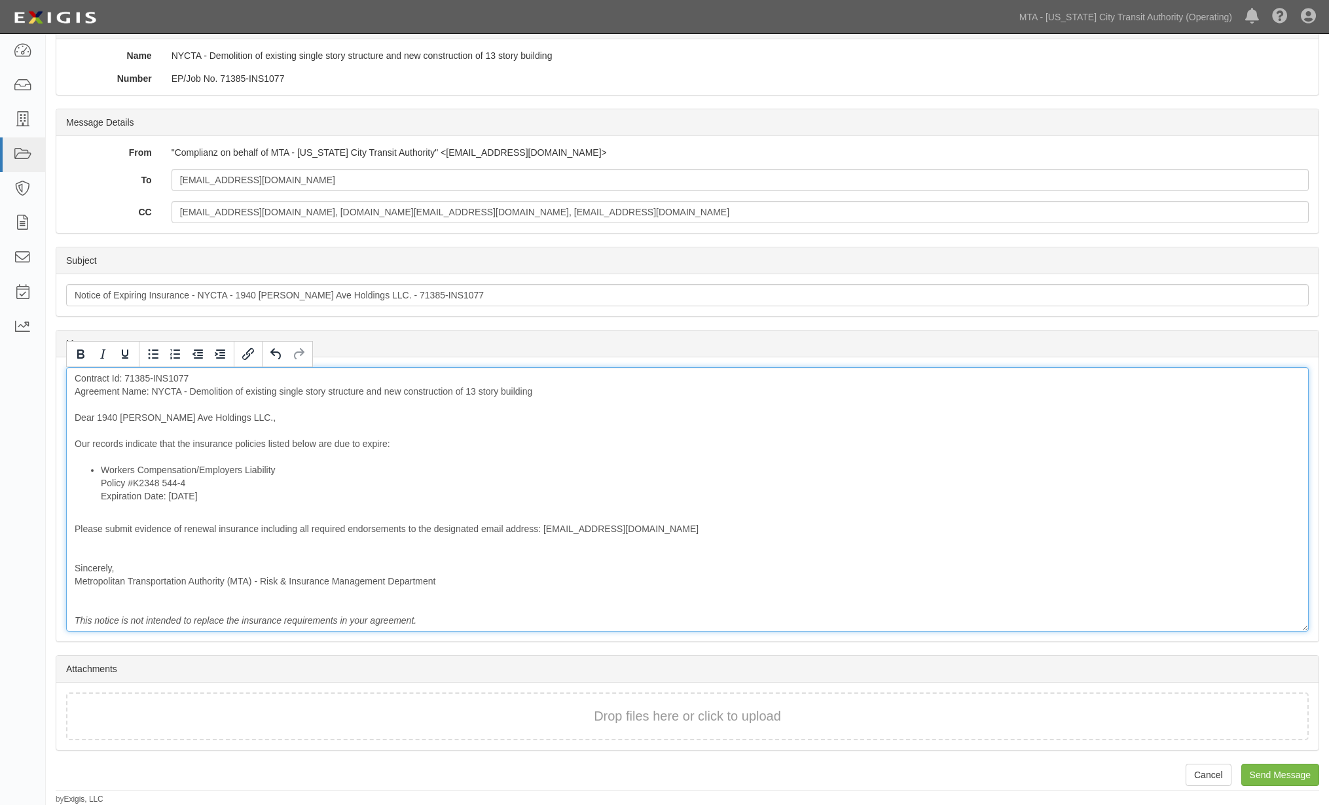
scroll to position [115, 0]
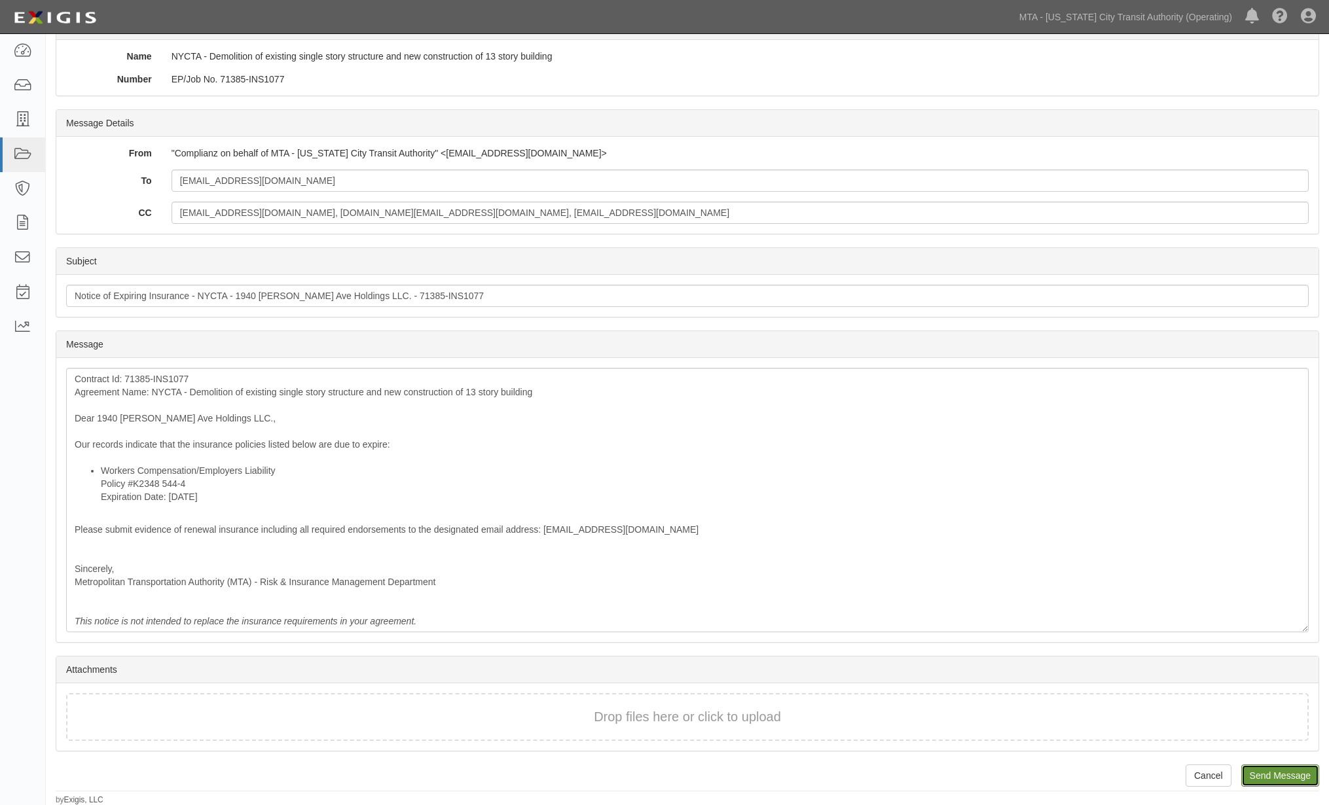
click at [1267, 784] on input "Send Message" at bounding box center [1280, 776] width 78 height 22
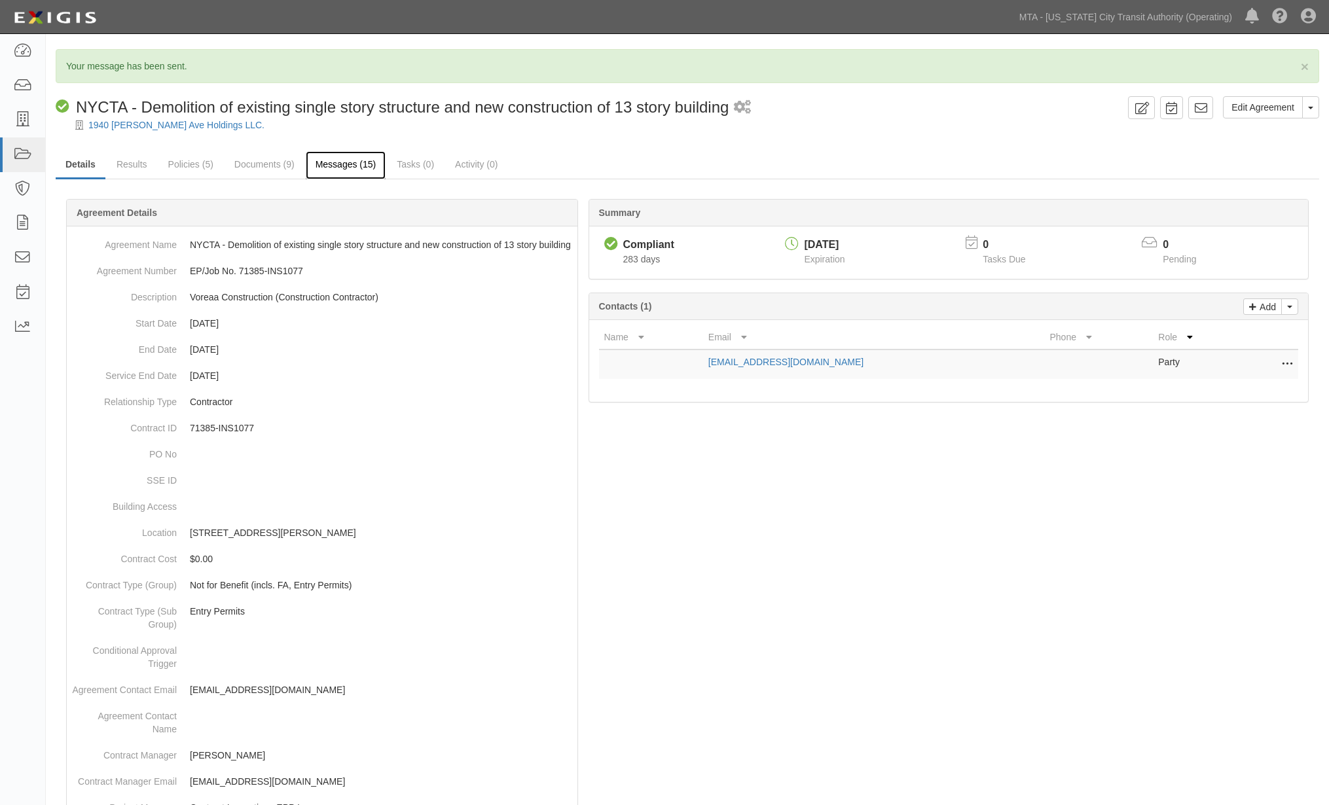
click at [333, 162] on link "Messages (15)" at bounding box center [346, 165] width 81 height 28
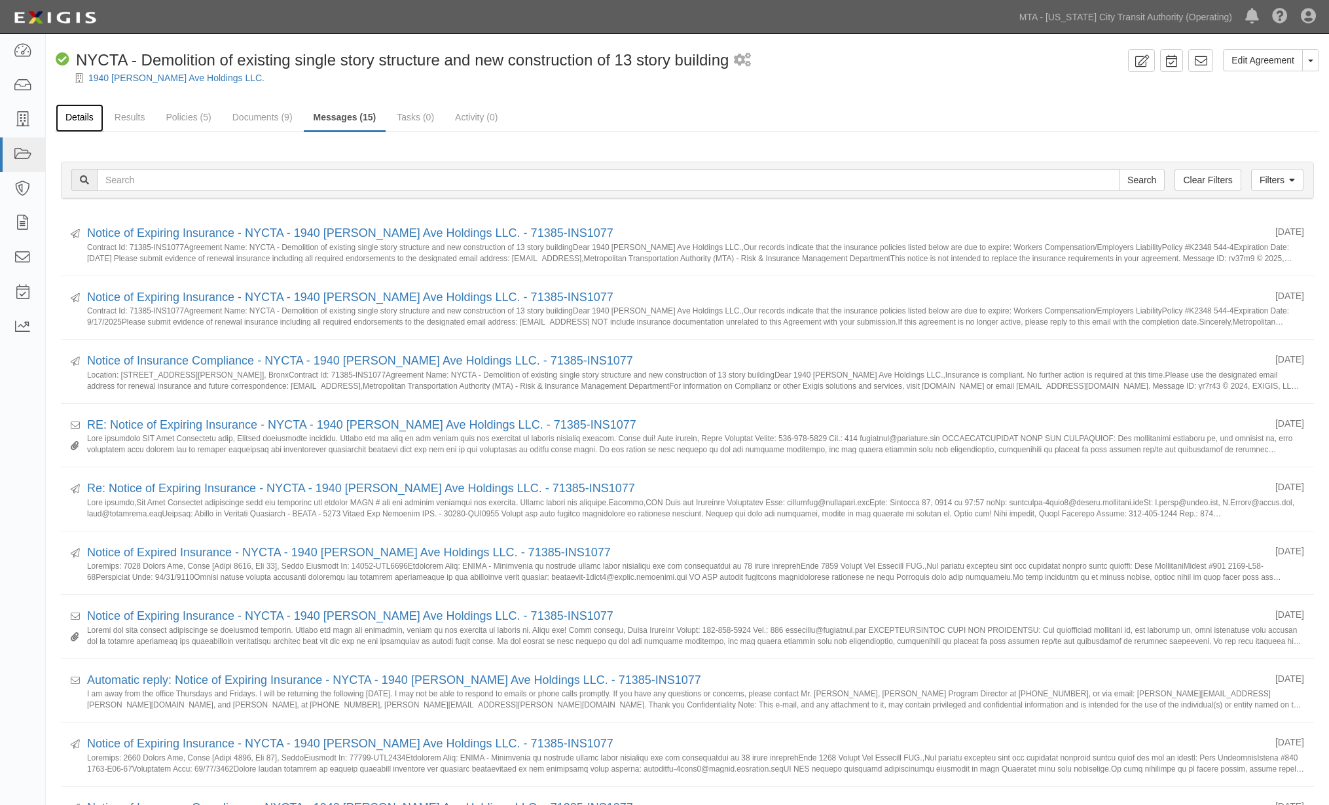
click at [81, 118] on link "Details" at bounding box center [80, 118] width 48 height 28
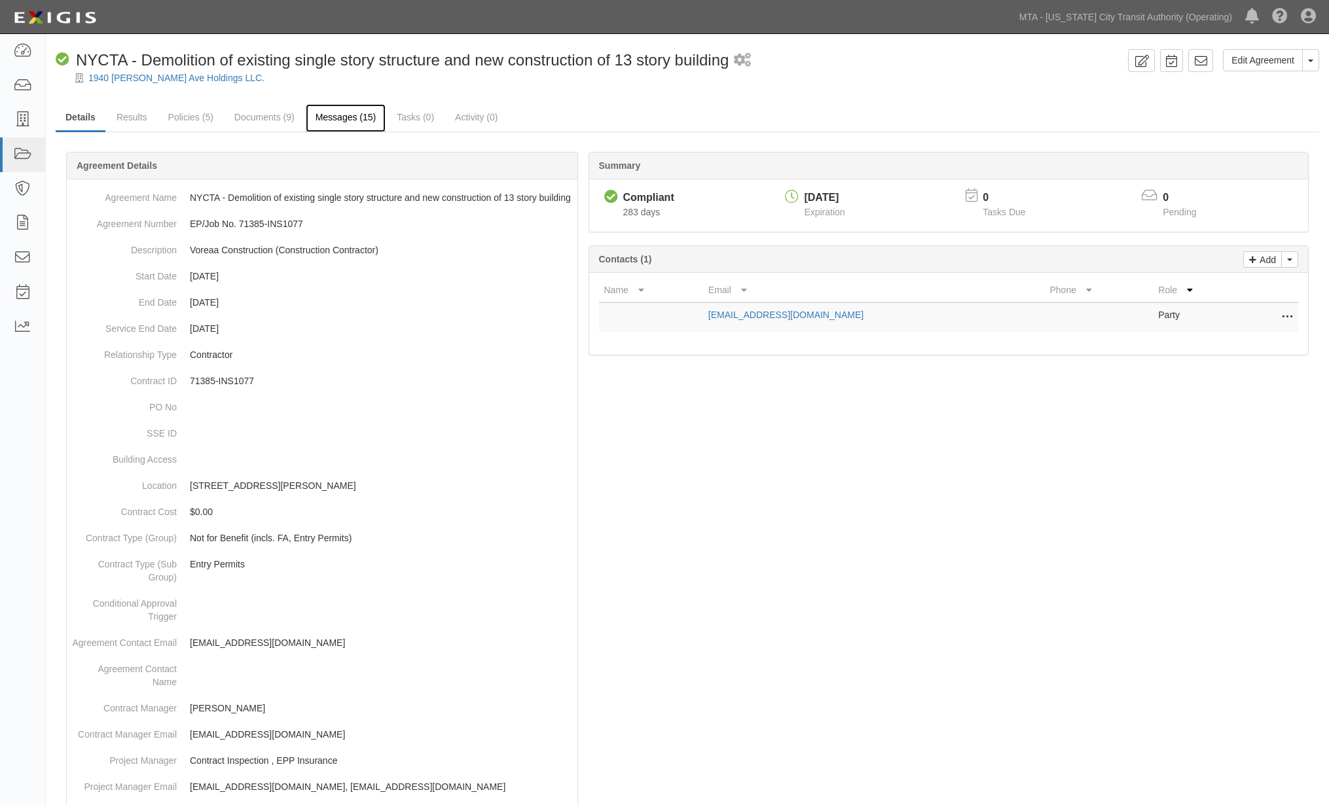
click at [356, 114] on link "Messages (15)" at bounding box center [346, 118] width 81 height 28
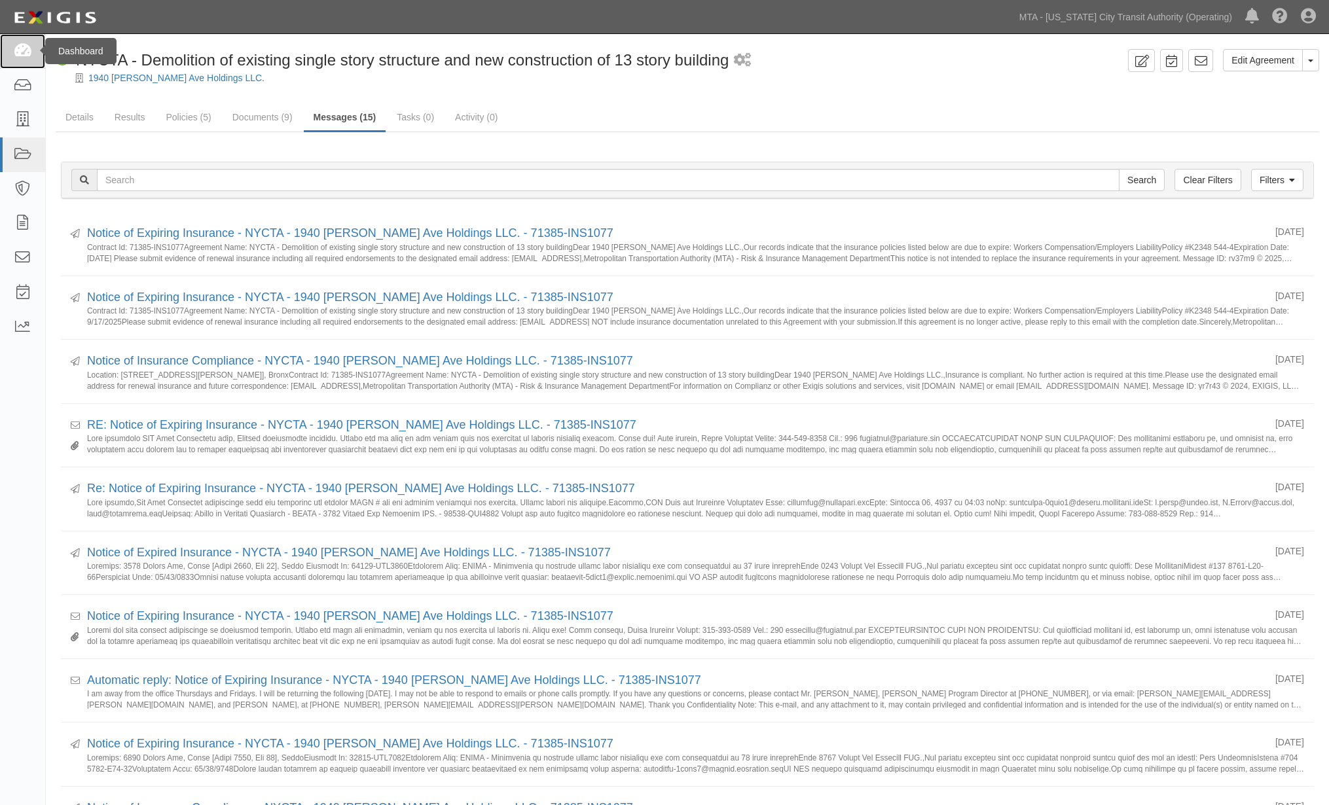
click at [16, 51] on icon at bounding box center [22, 51] width 18 height 15
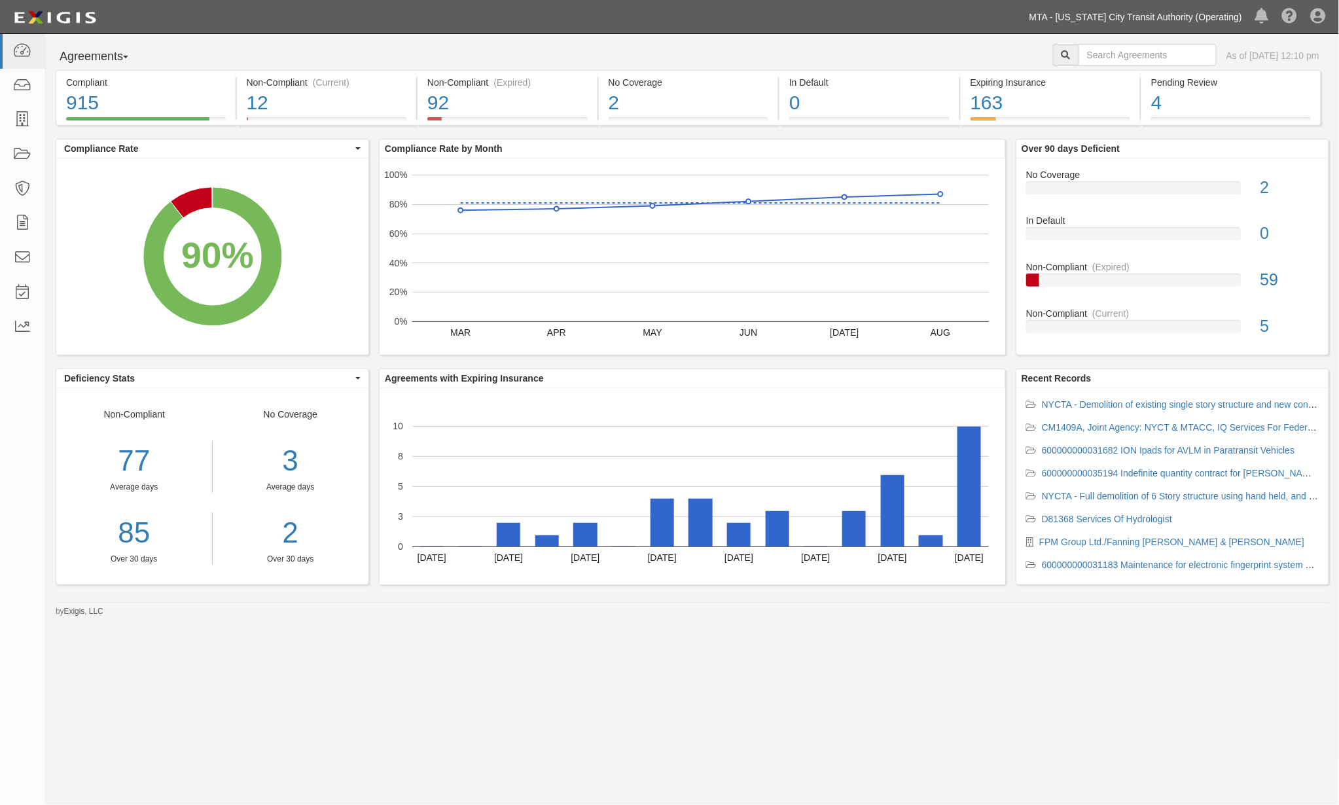
click at [1129, 22] on link "MTA - [US_STATE] City Transit Authority (Operating)" at bounding box center [1136, 17] width 226 height 26
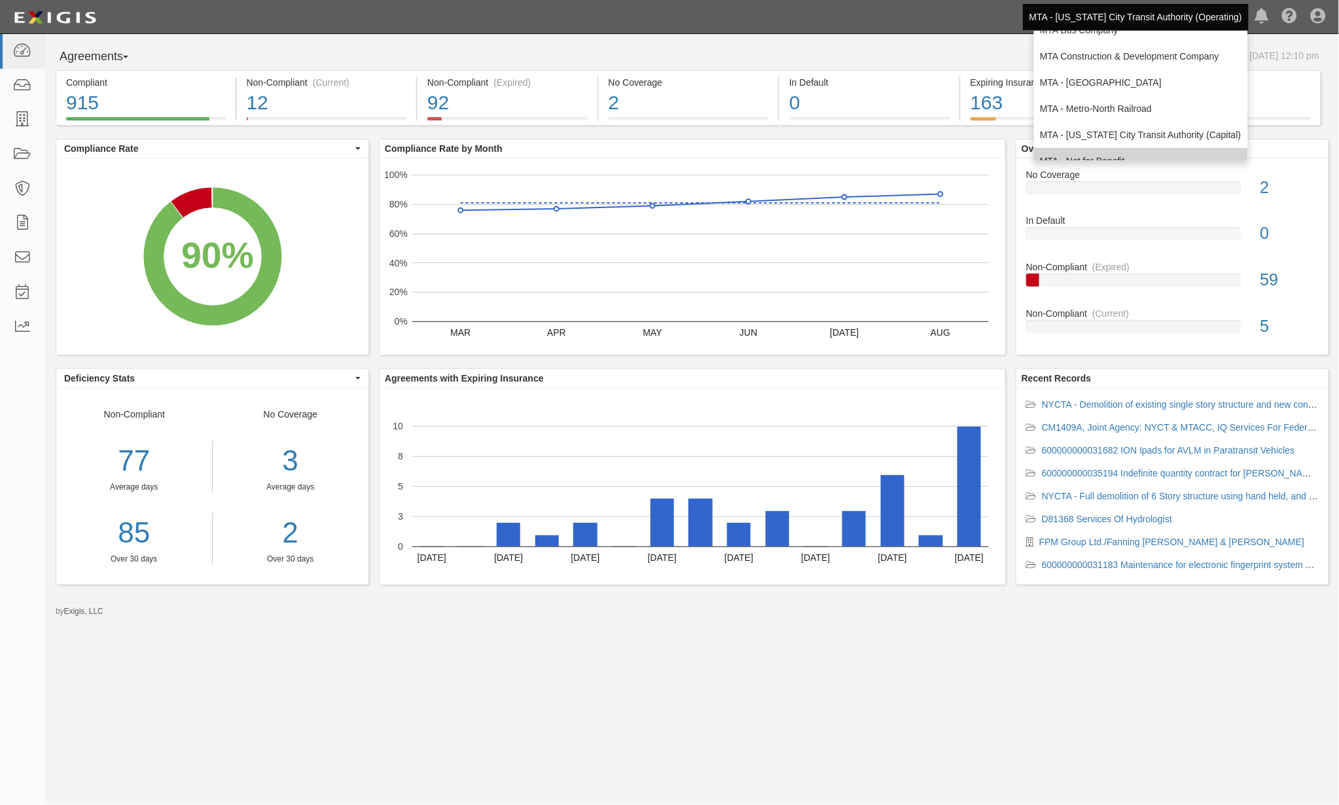
scroll to position [86, 0]
click at [1110, 140] on link "MTA - Triborough Bridge & Tunnel Authority" at bounding box center [1141, 144] width 214 height 26
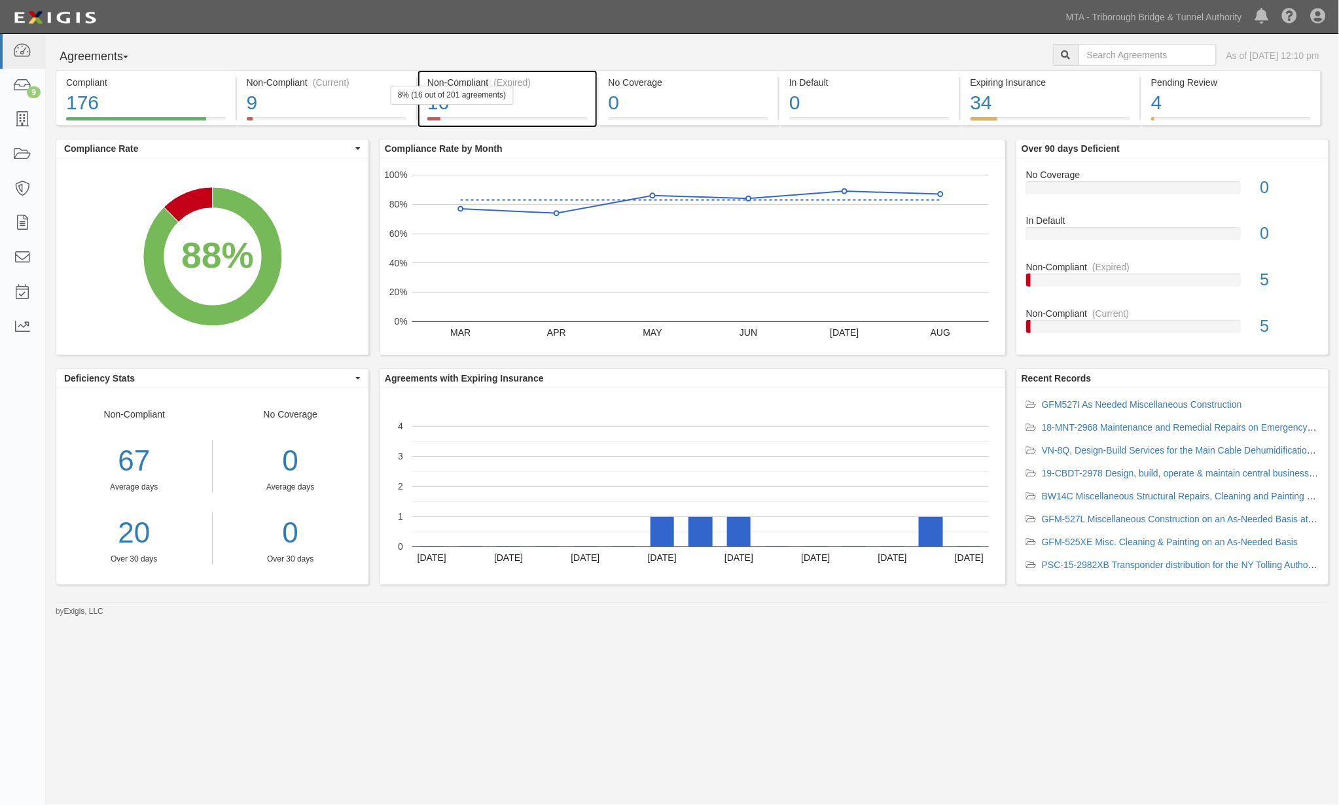
click at [568, 107] on div "16" at bounding box center [507, 103] width 160 height 28
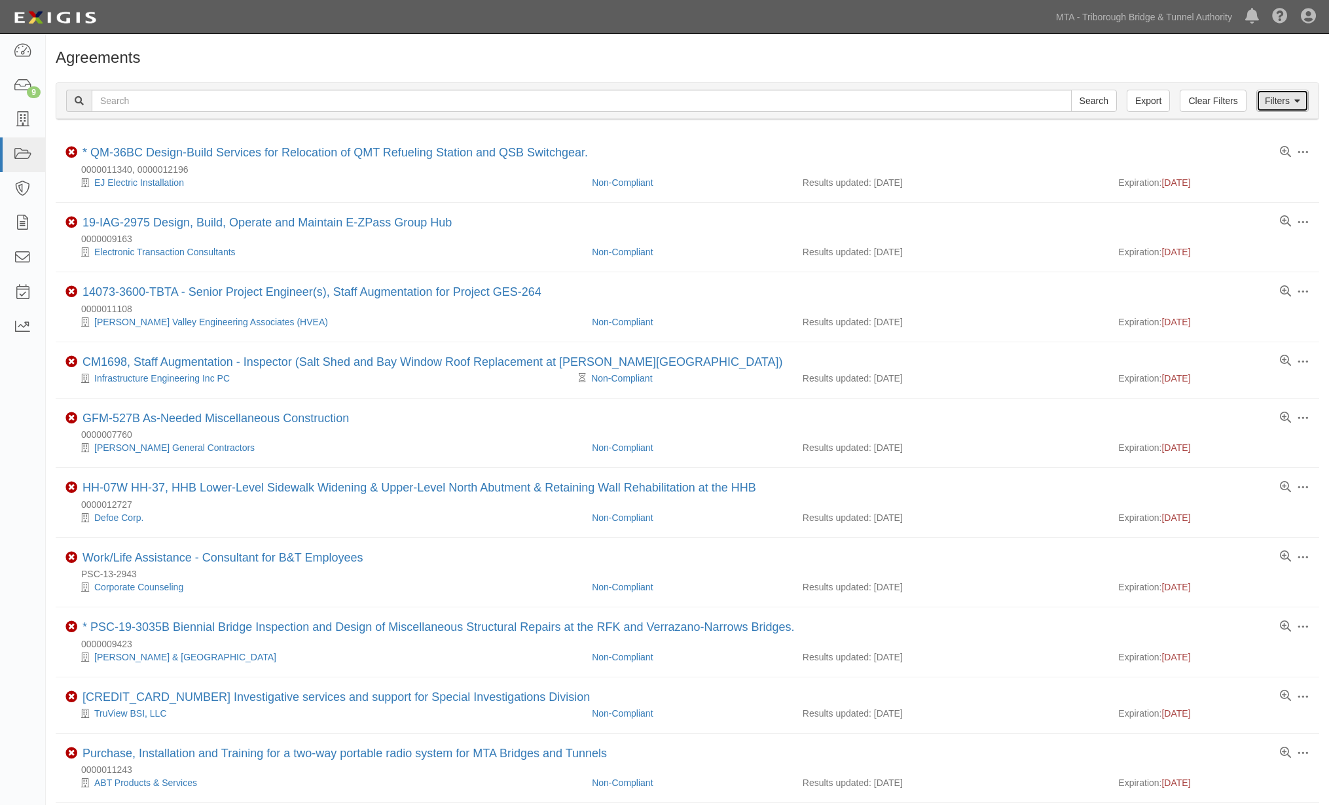
click at [1257, 103] on link "Filters" at bounding box center [1282, 101] width 52 height 22
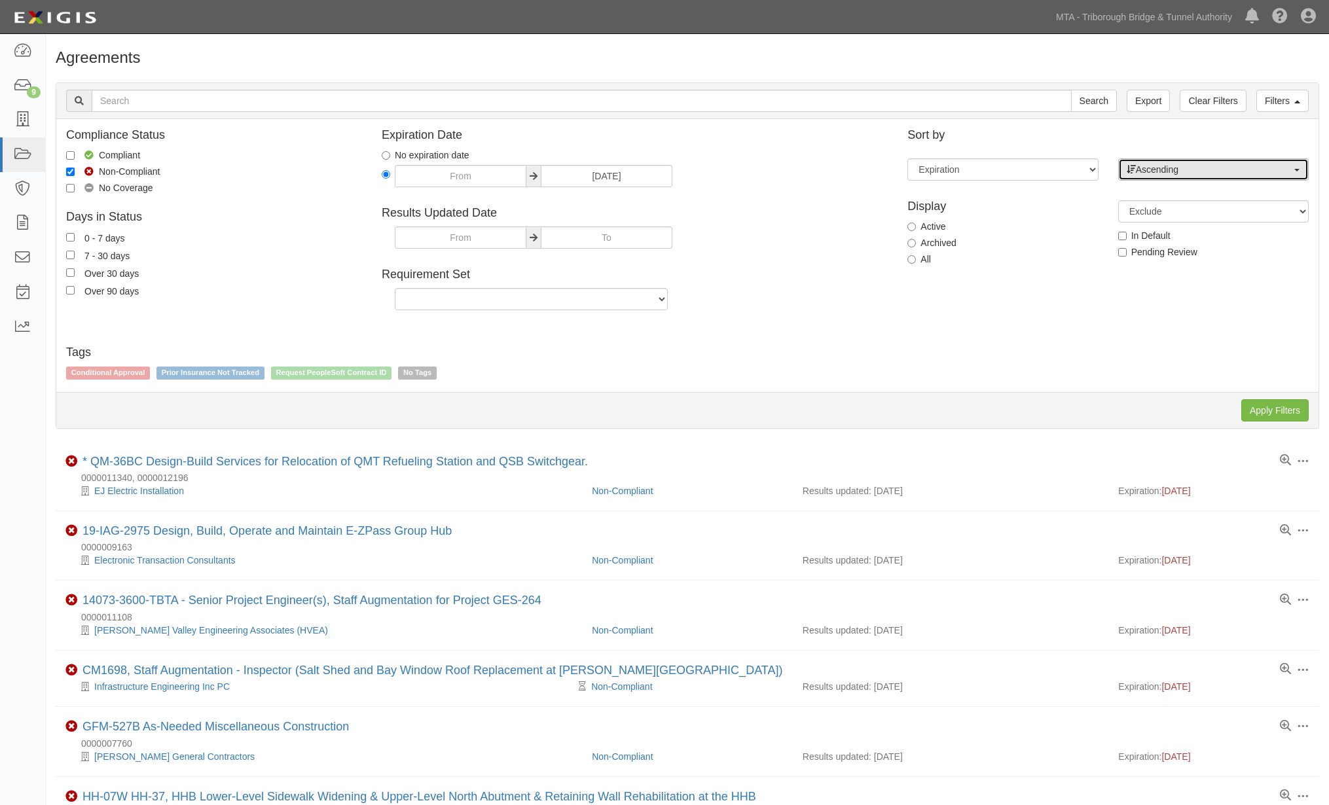
click at [1174, 177] on button "Ascending" at bounding box center [1213, 169] width 190 height 22
click at [1173, 215] on span "Descending" at bounding box center [1168, 211] width 48 height 13
select select "desc"
click at [1247, 407] on input "Apply Filters" at bounding box center [1274, 410] width 67 height 22
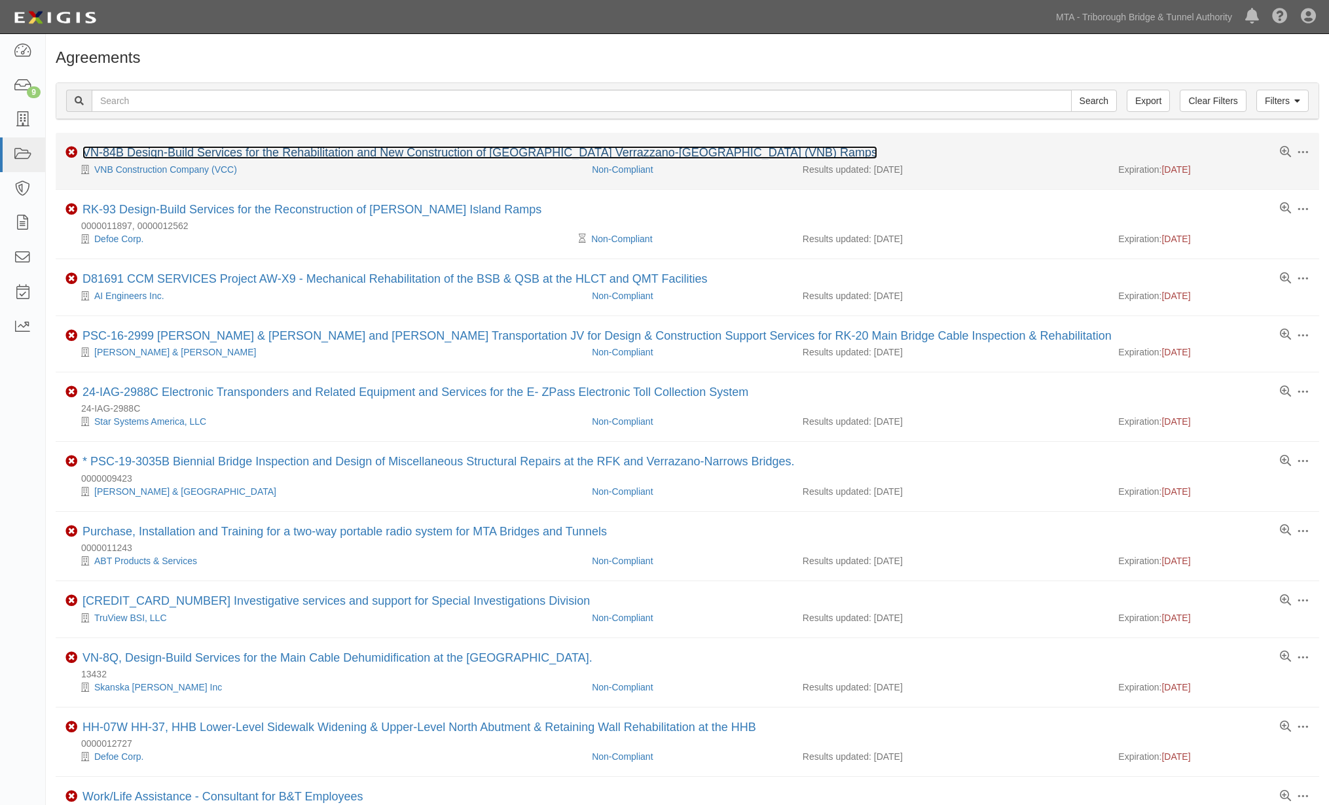
click at [564, 149] on link "VN-84B Design-Build Services for the Rehabilitation and New Construction of [GE…" at bounding box center [479, 152] width 795 height 13
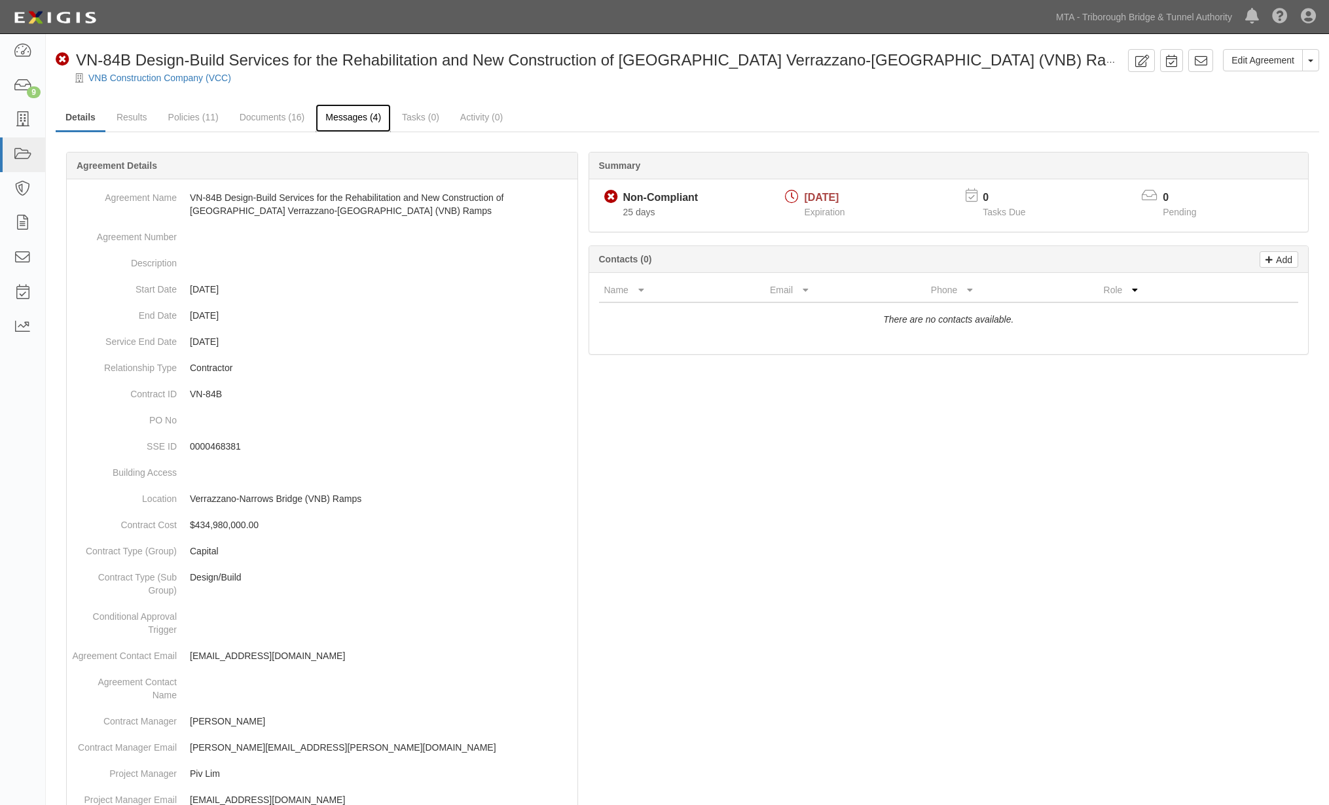
click at [344, 120] on link "Messages (4)" at bounding box center [353, 118] width 75 height 28
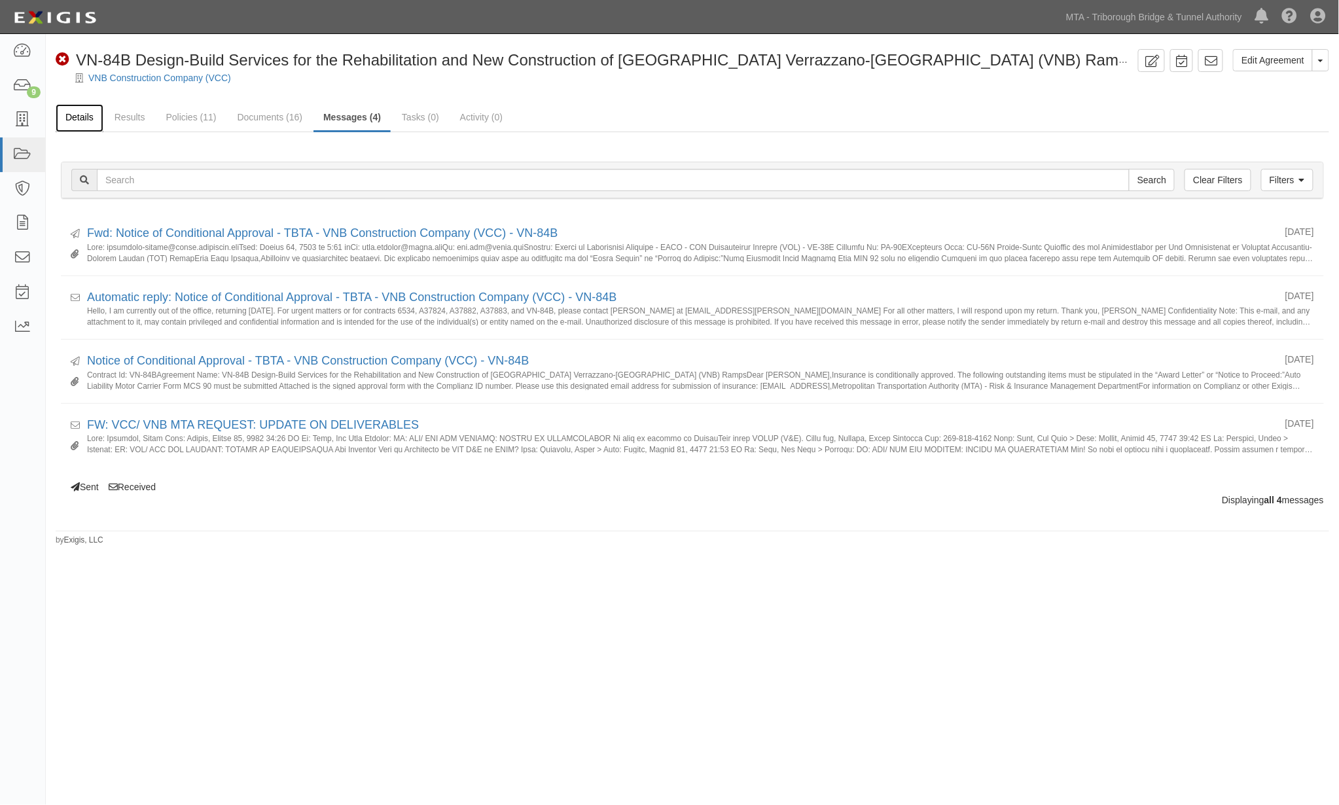
click at [64, 113] on link "Details" at bounding box center [80, 118] width 48 height 28
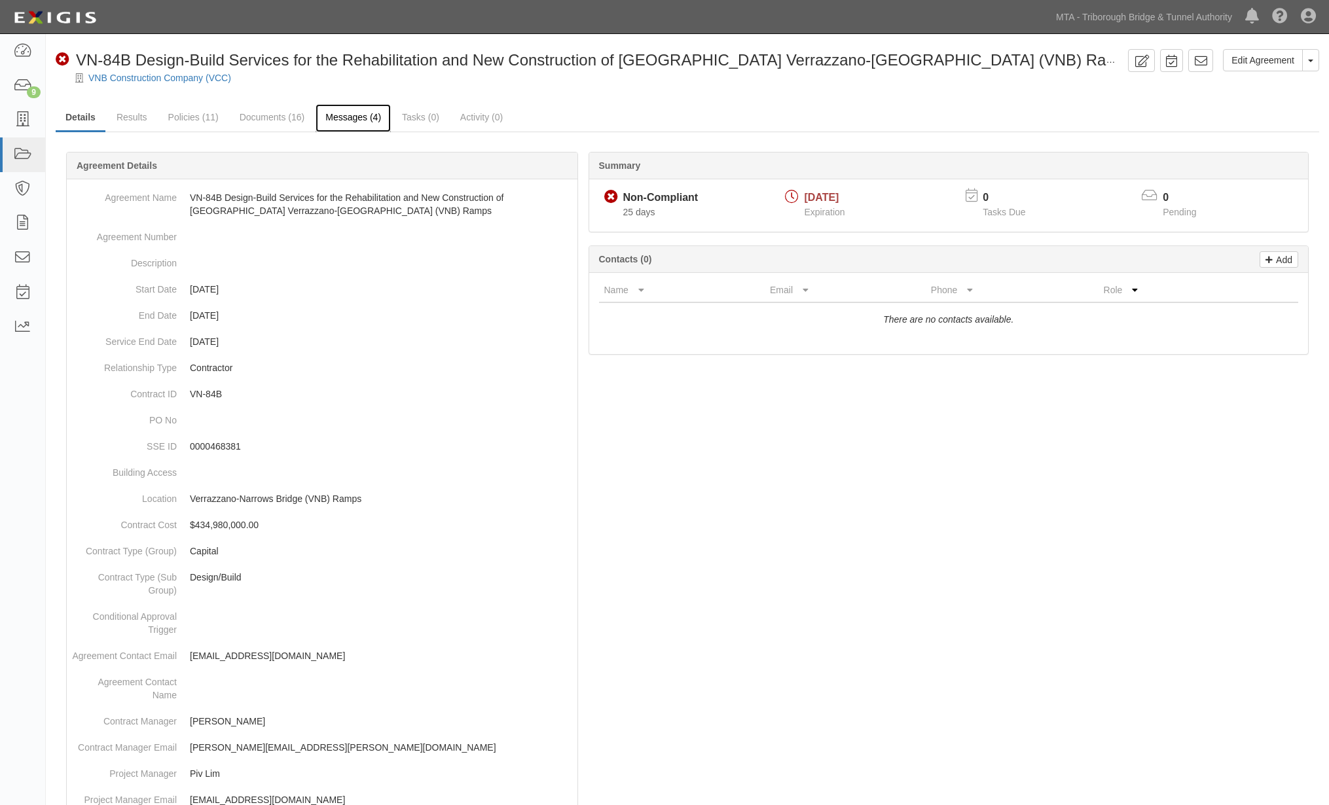
click at [340, 113] on link "Messages (4)" at bounding box center [353, 118] width 75 height 28
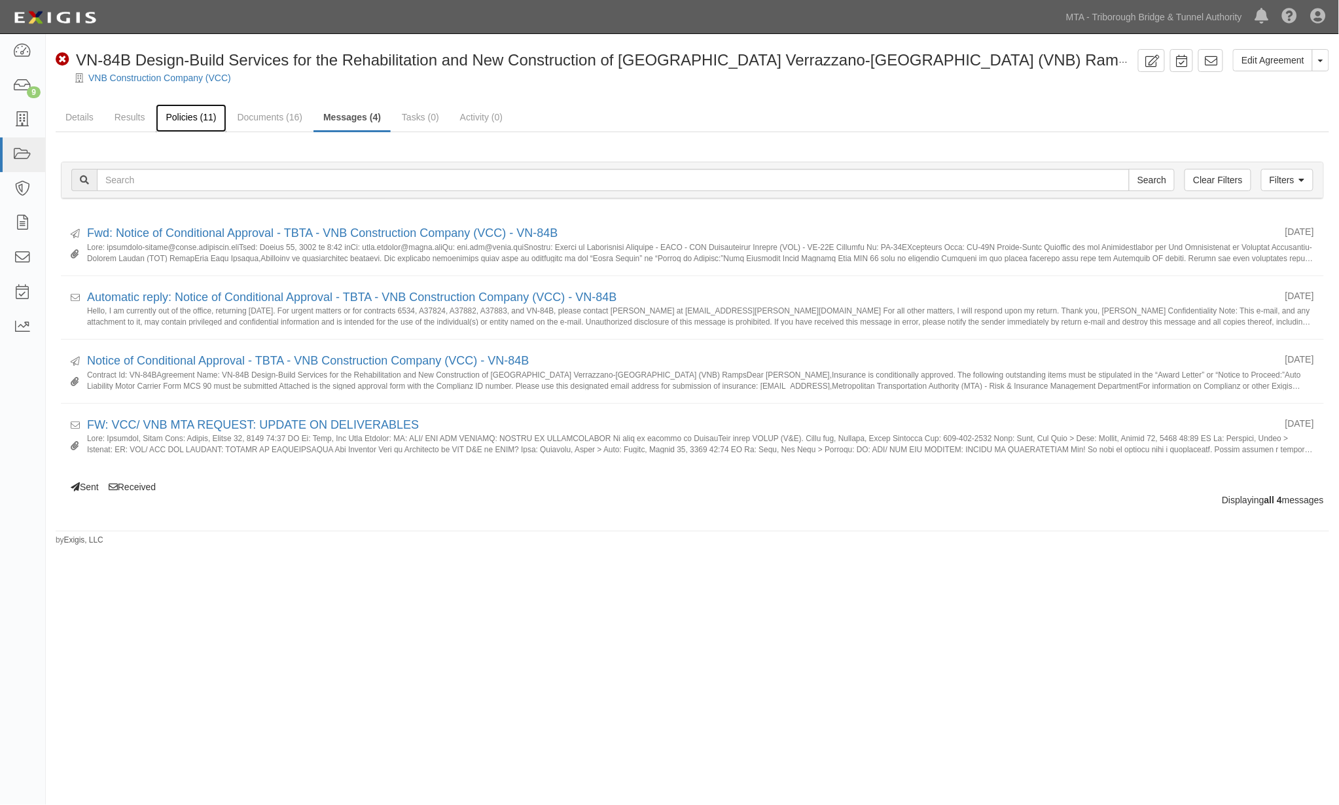
click at [183, 117] on link "Policies (11)" at bounding box center [191, 118] width 70 height 28
click at [18, 82] on icon at bounding box center [22, 86] width 18 height 15
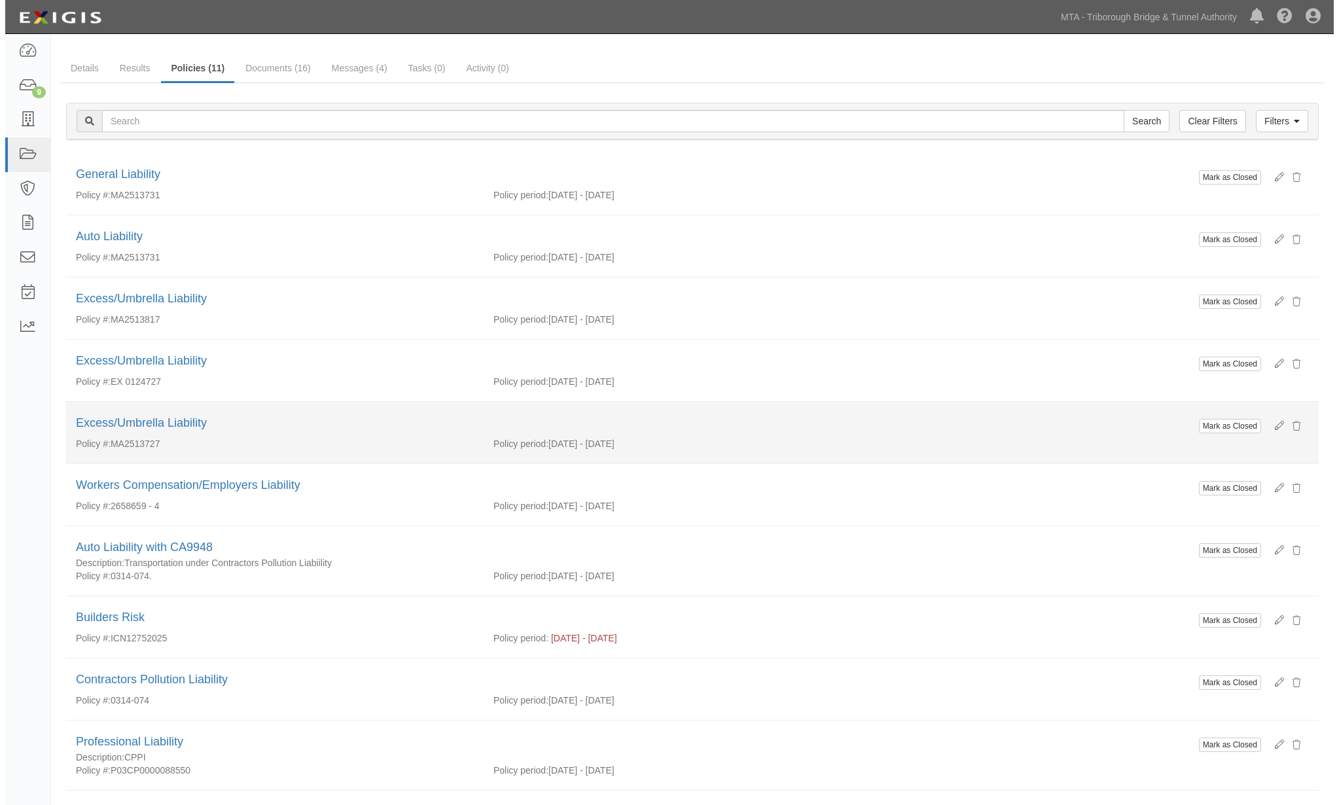
scroll to position [173, 0]
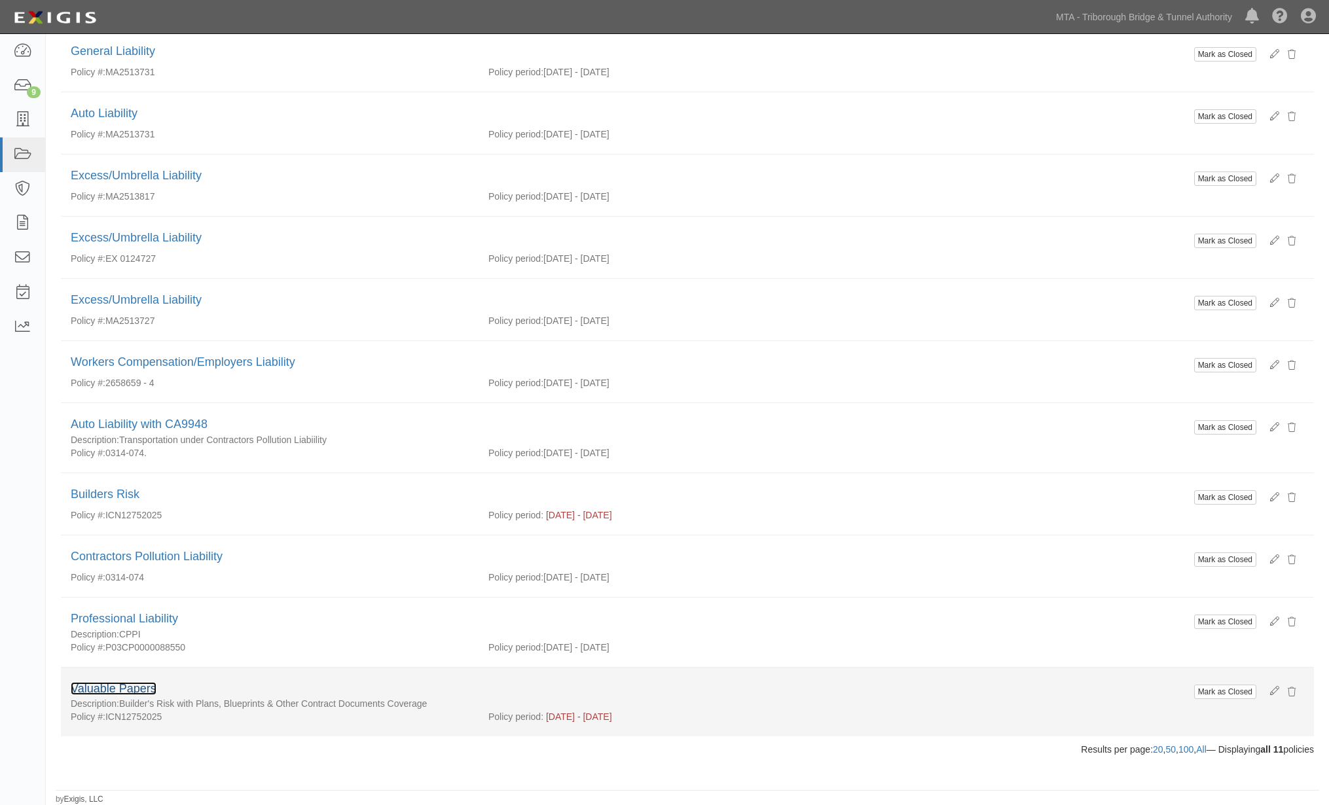
click at [123, 686] on link "Valuable Papers" at bounding box center [114, 688] width 86 height 13
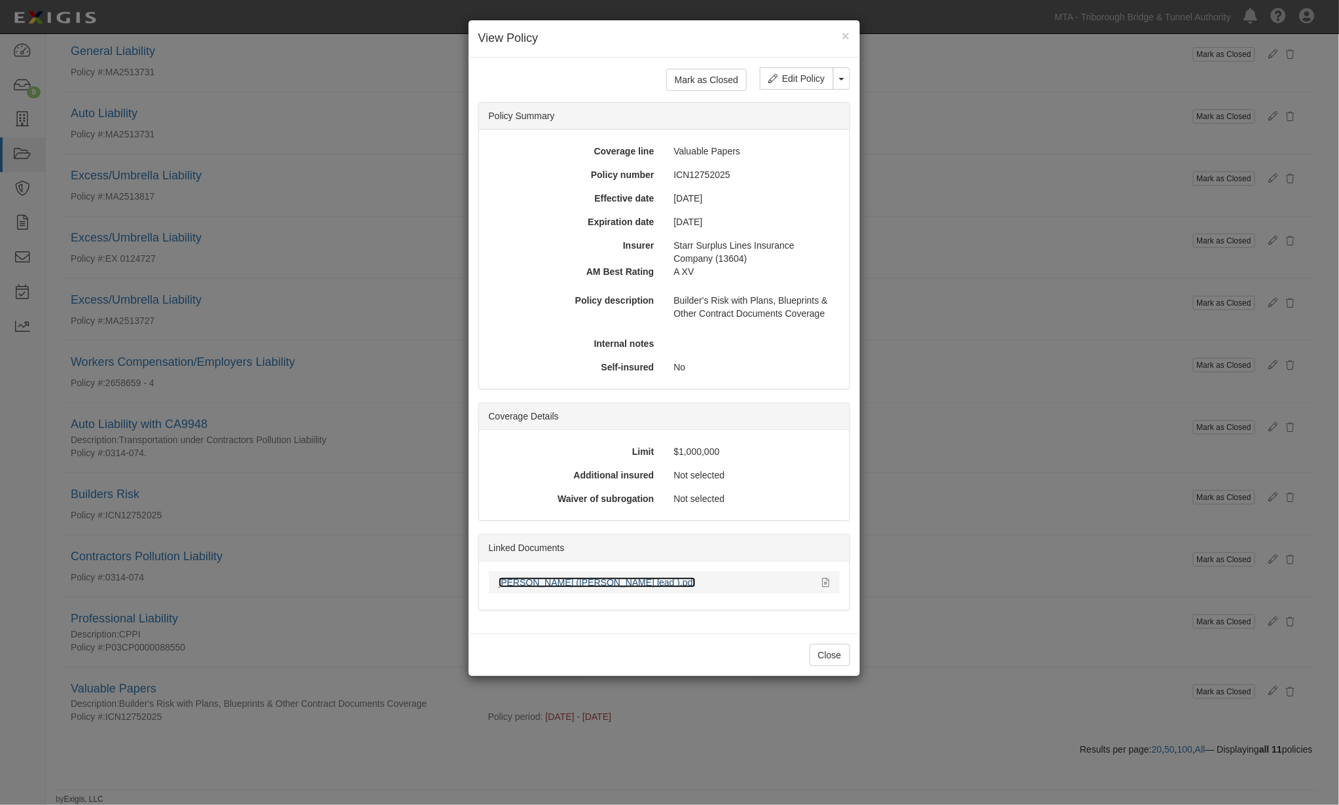
click at [579, 581] on link "[PERSON_NAME] ([PERSON_NAME] lead ).pdf" at bounding box center [597, 582] width 197 height 10
click at [923, 676] on div "× View Policy Mark as Closed Edit Policy Toggle Dropdown Delete Policy Policy S…" at bounding box center [669, 402] width 1339 height 805
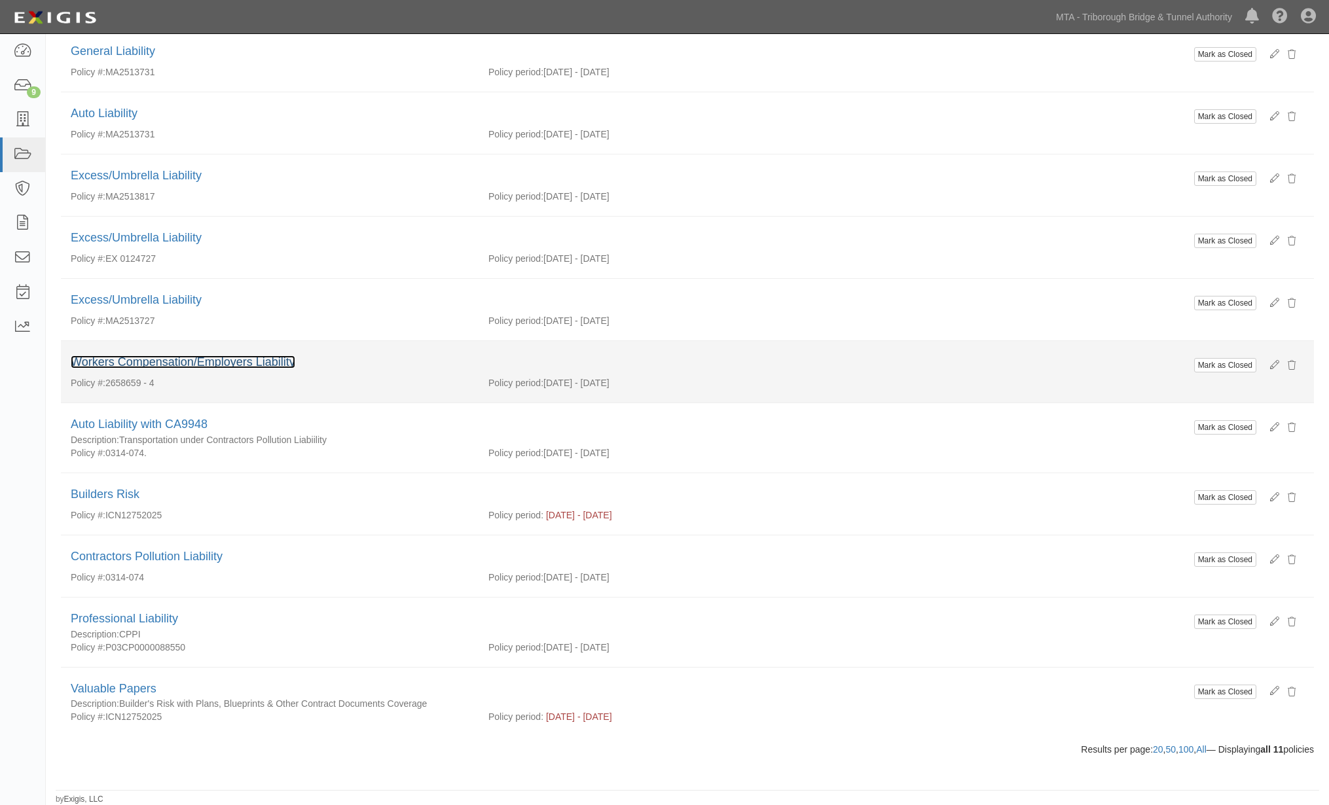
click at [151, 361] on link "Workers Compensation/Employers Liability" at bounding box center [183, 361] width 225 height 13
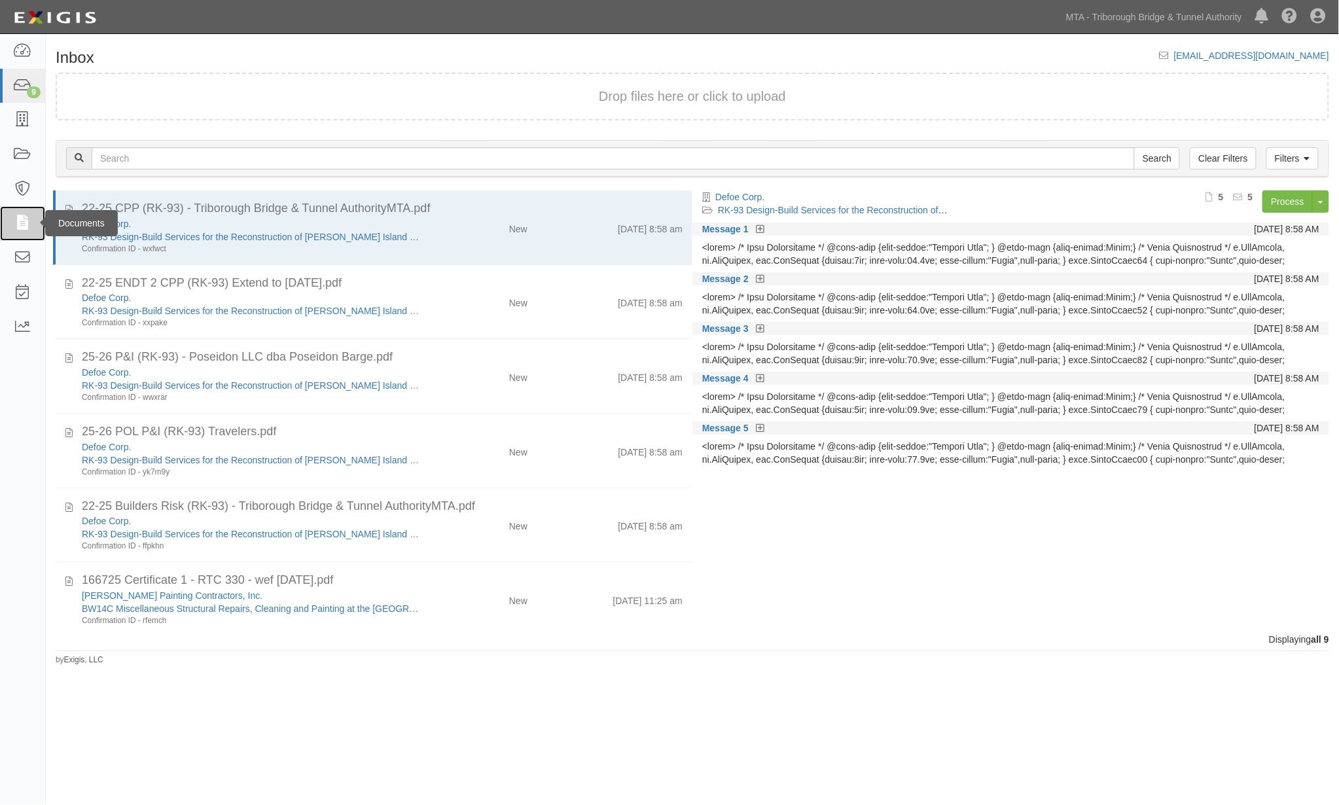
click at [21, 224] on icon at bounding box center [22, 223] width 18 height 15
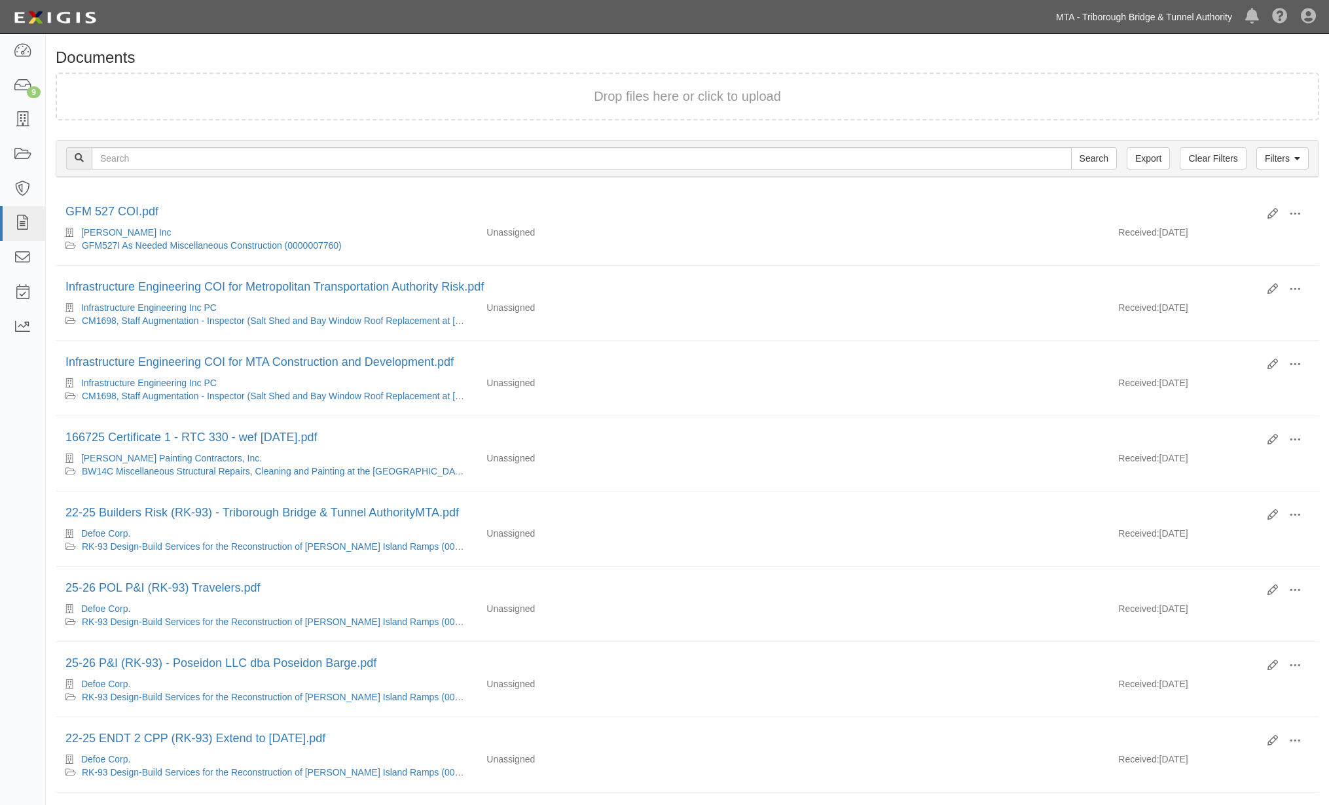
click at [1178, 12] on link "MTA - Triborough Bridge & Tunnel Authority" at bounding box center [1143, 17] width 189 height 26
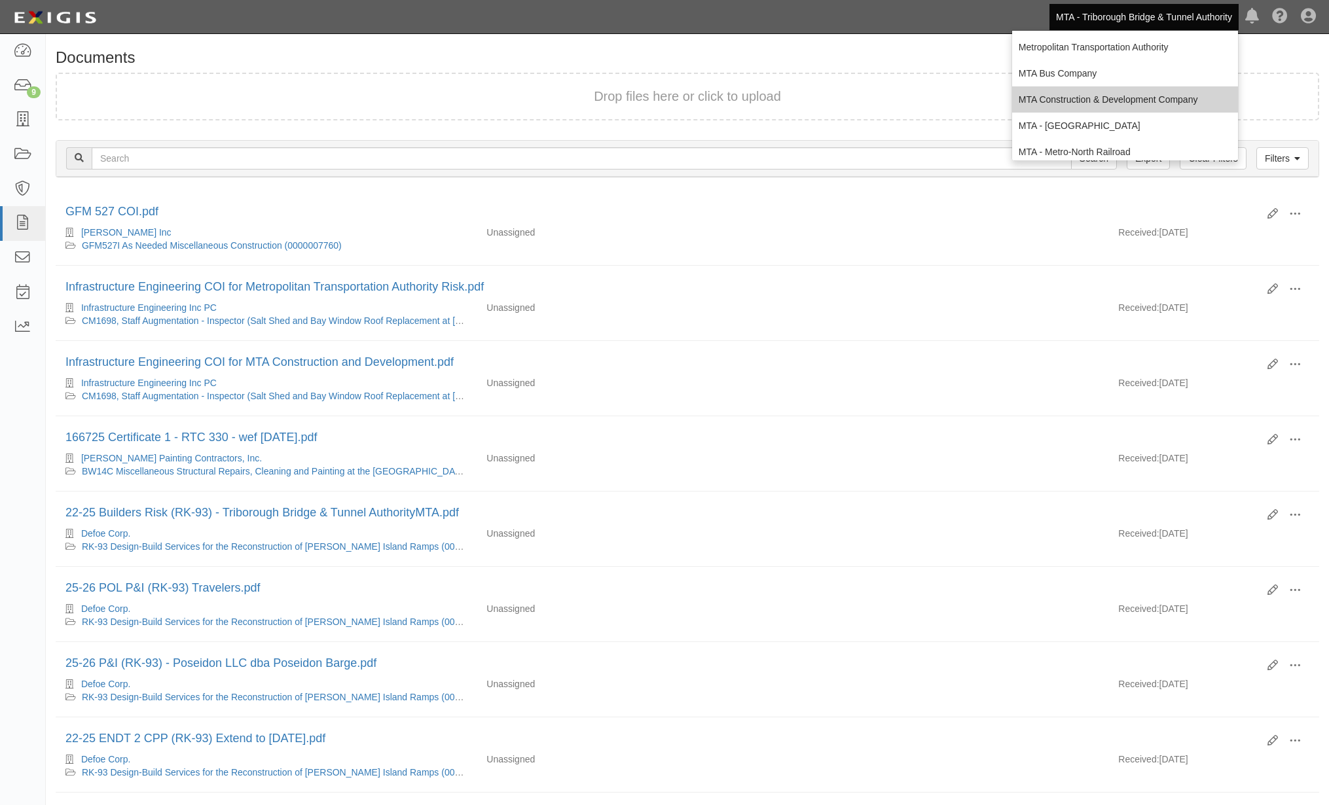
scroll to position [86, 0]
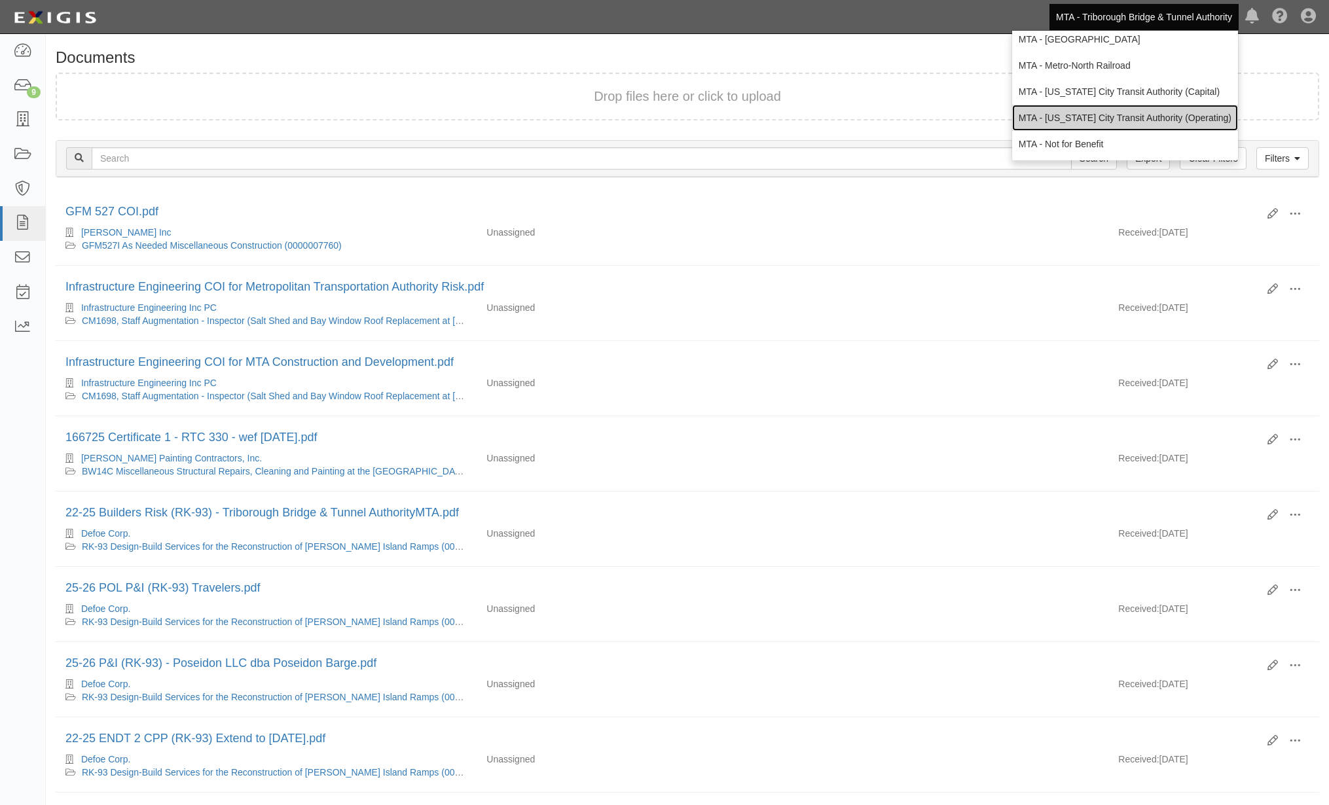
click at [1057, 125] on link "MTA - [US_STATE] City Transit Authority (Operating)" at bounding box center [1125, 118] width 226 height 26
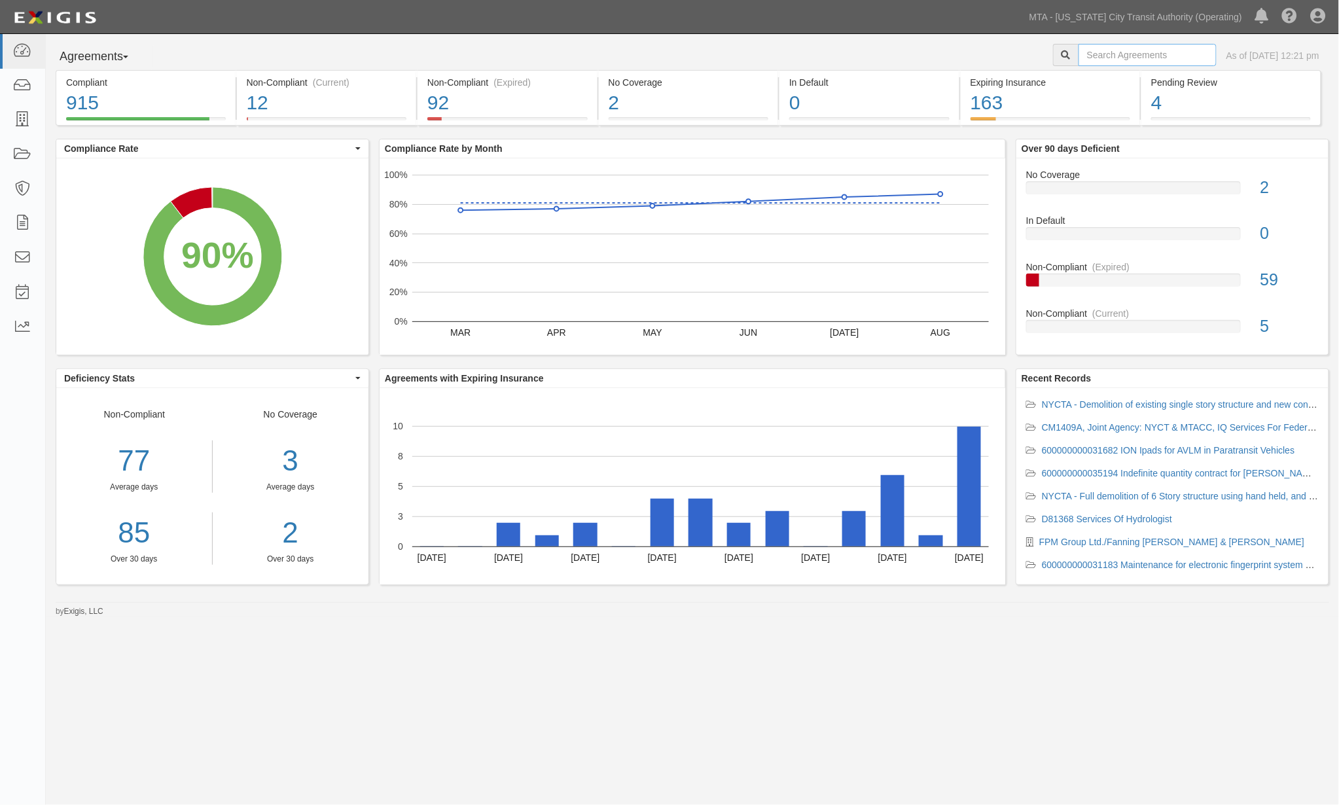
click at [1111, 56] on input "text" at bounding box center [1148, 55] width 138 height 22
type input "lawrence"
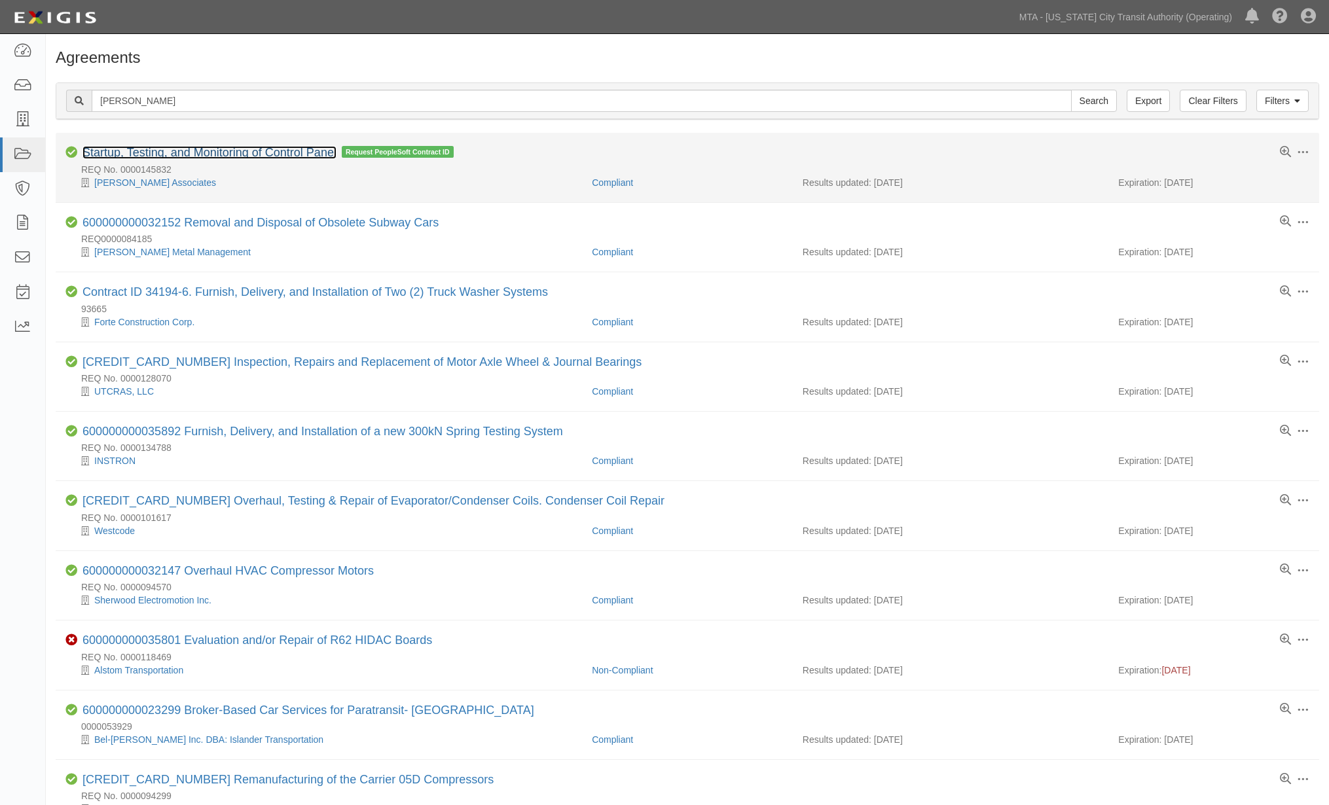
click at [230, 153] on link "Startup, Testing, and Monitoring of Control Panel" at bounding box center [209, 152] width 254 height 13
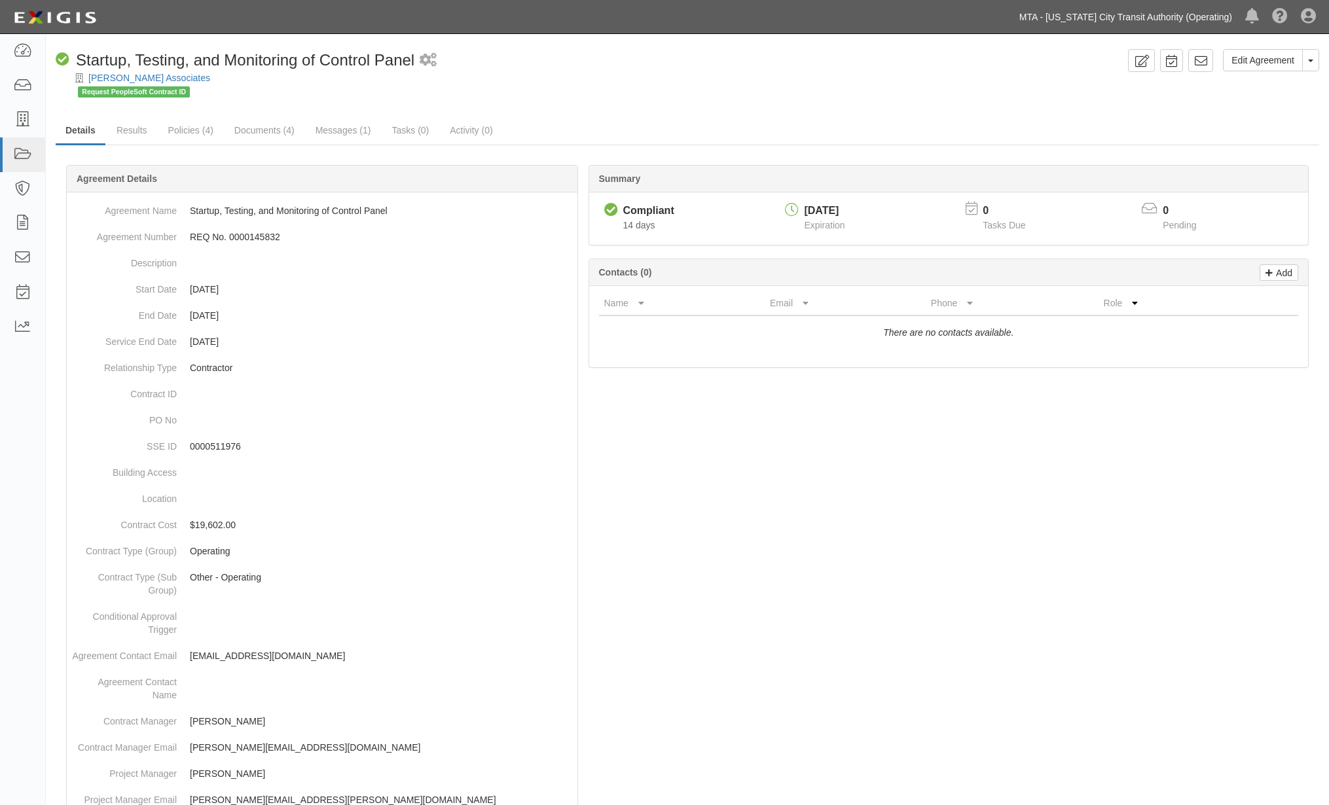
click at [1161, 17] on link "MTA - [US_STATE] City Transit Authority (Operating)" at bounding box center [1126, 17] width 226 height 26
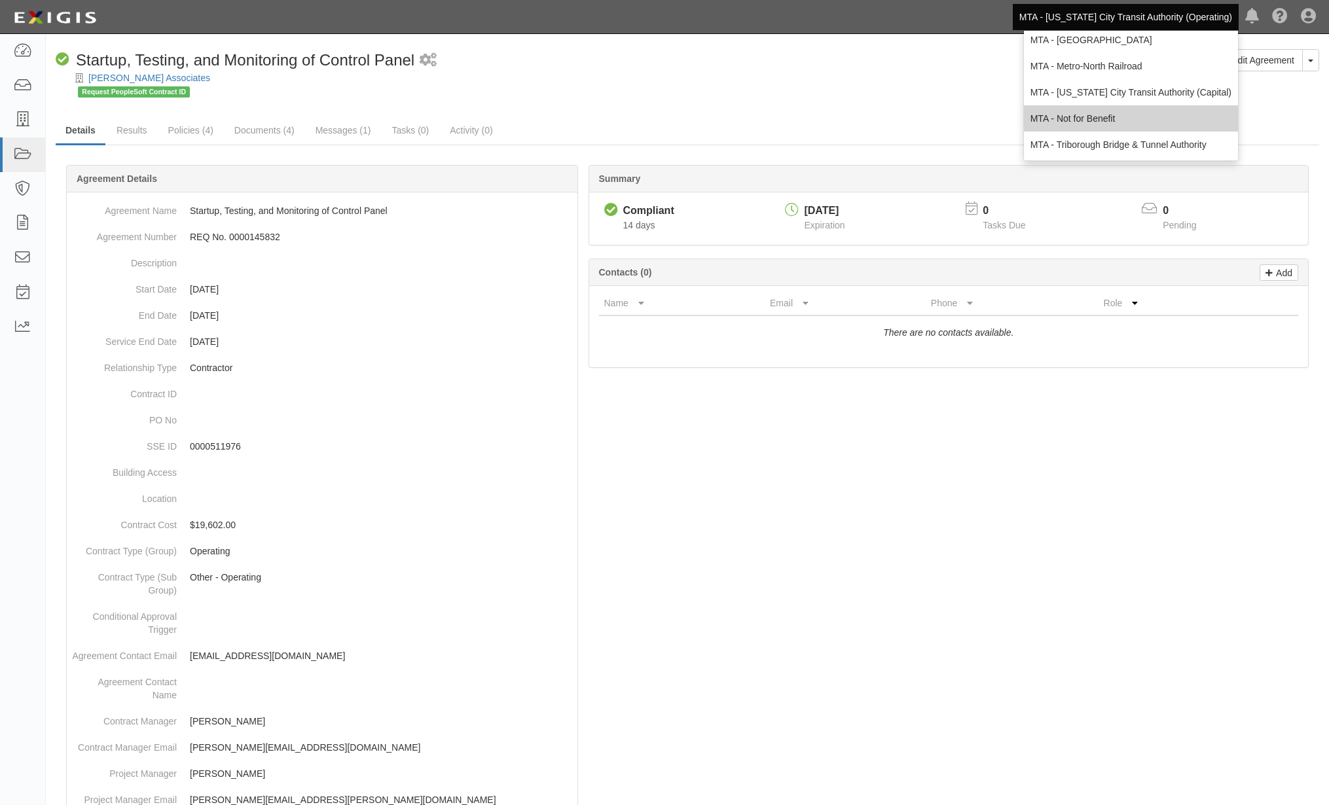
scroll to position [86, 0]
click at [1074, 139] on link "MTA - Triborough Bridge & Tunnel Authority" at bounding box center [1131, 144] width 214 height 26
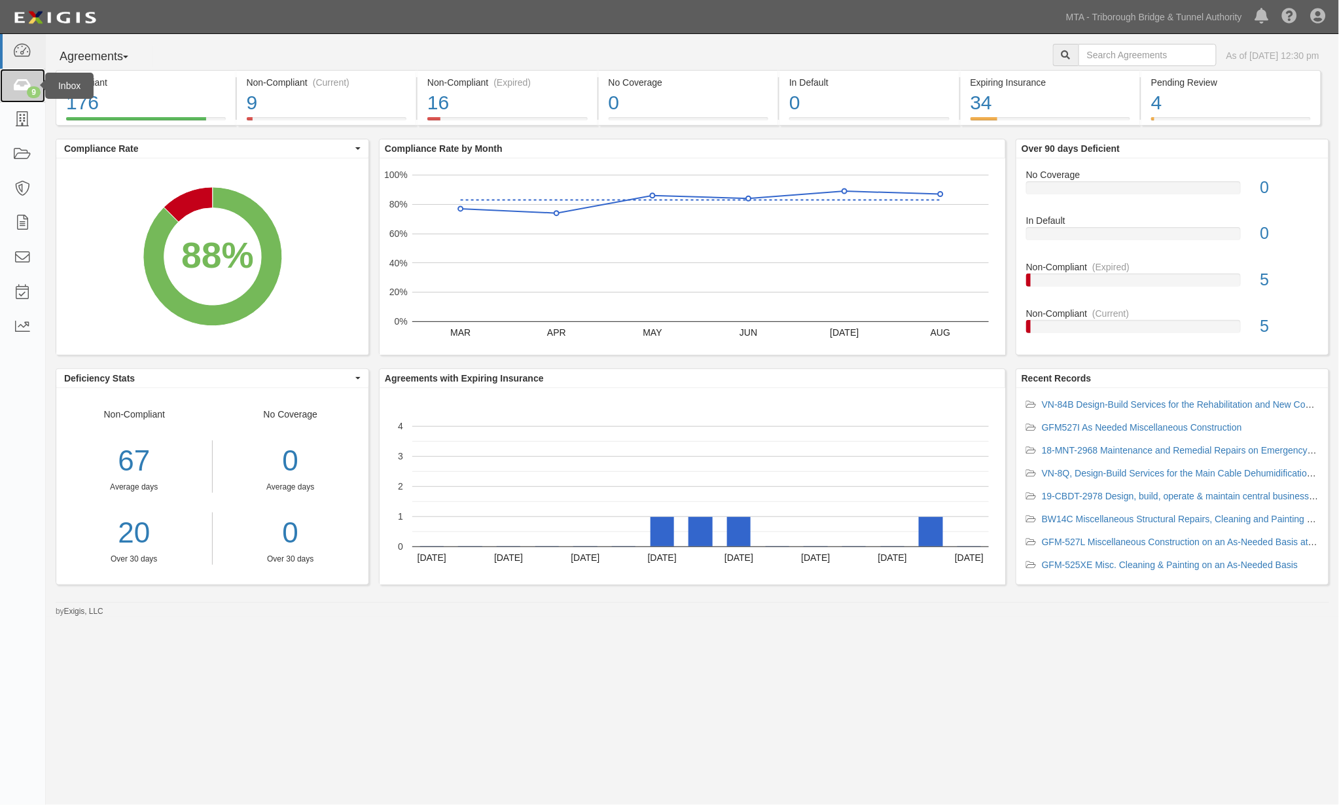
click at [14, 88] on icon at bounding box center [22, 86] width 18 height 15
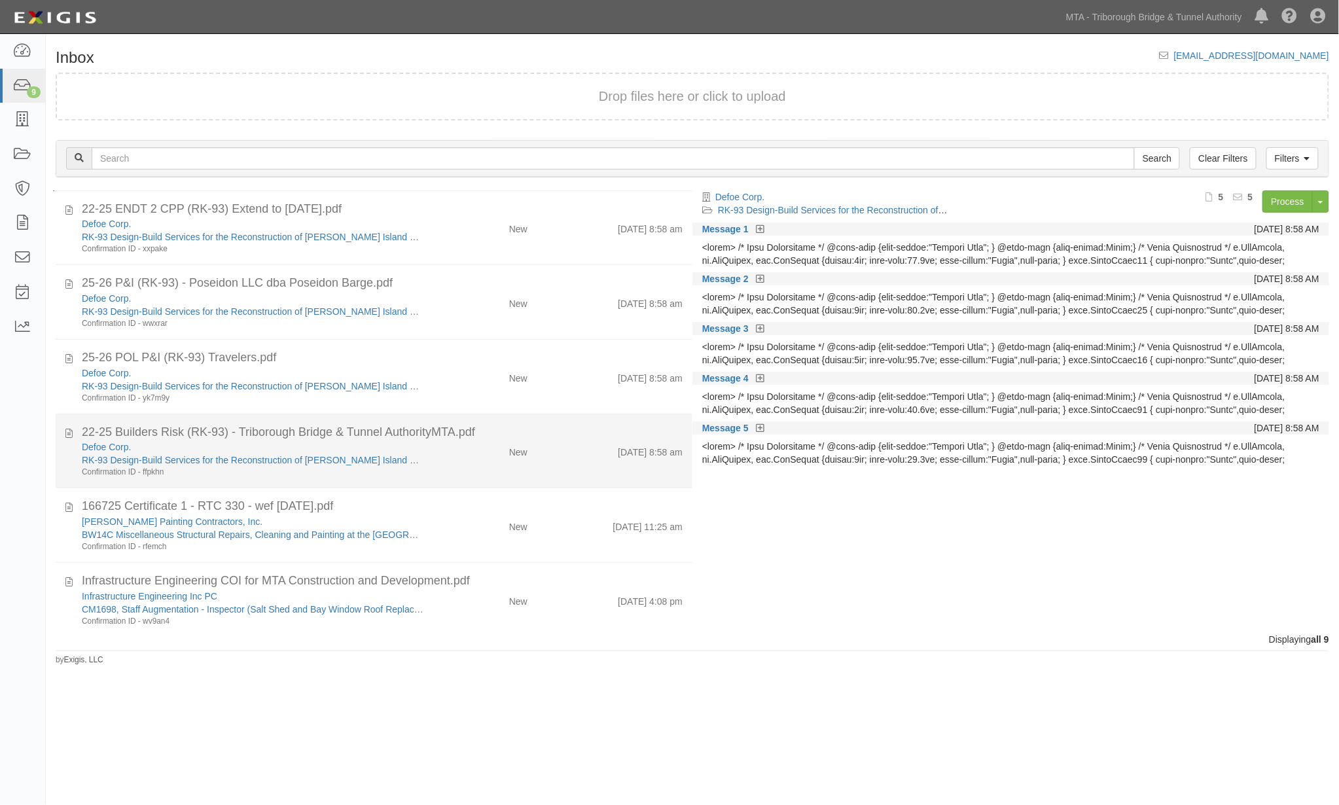
scroll to position [223, 0]
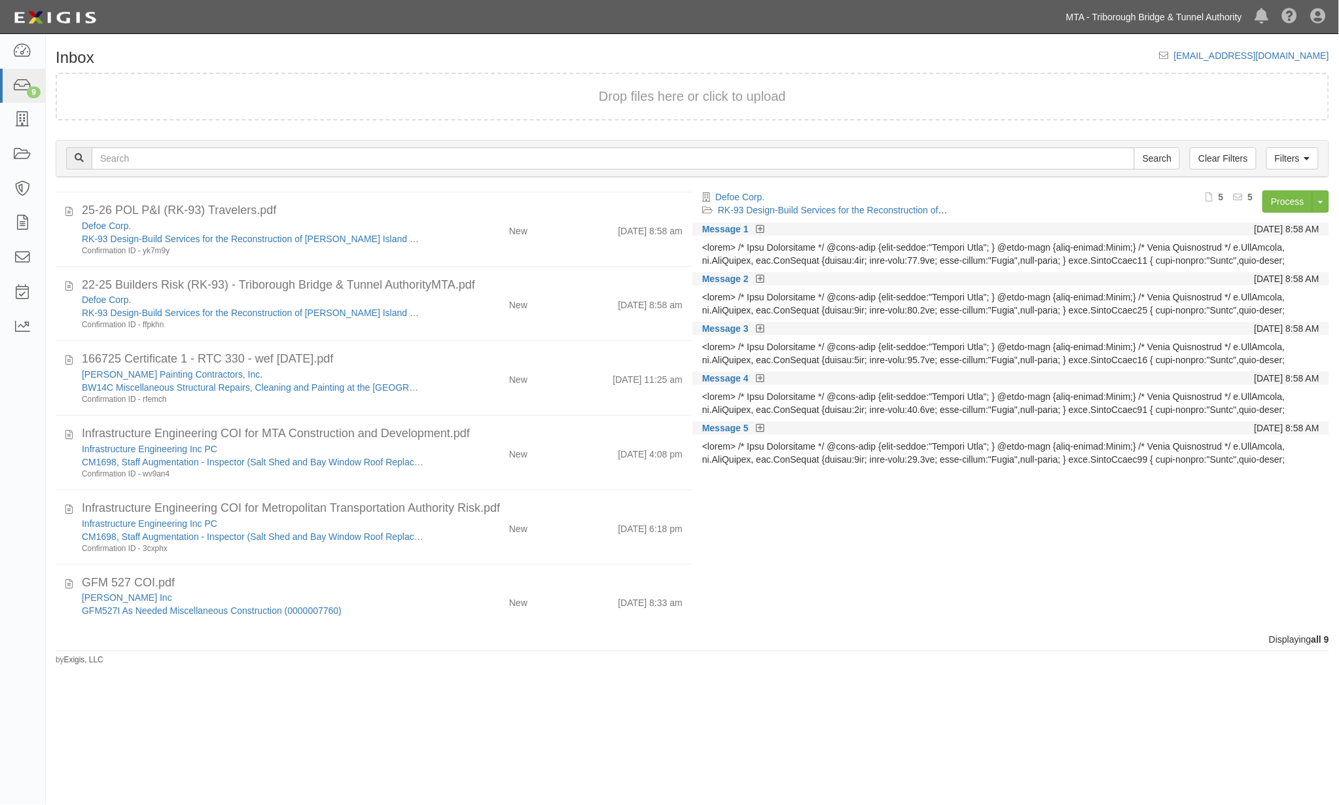
click at [1173, 20] on link "MTA - Triborough Bridge & Tunnel Authority" at bounding box center [1154, 17] width 189 height 26
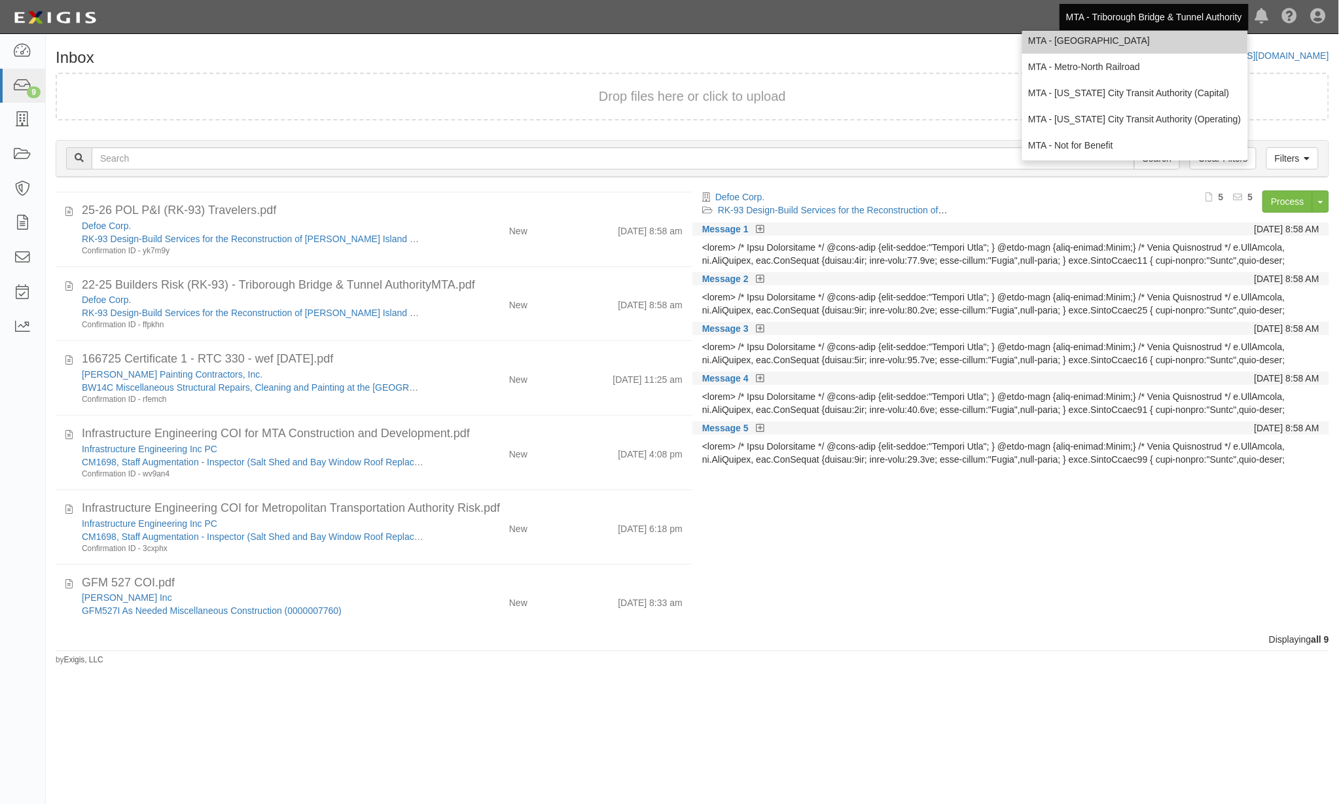
scroll to position [86, 0]
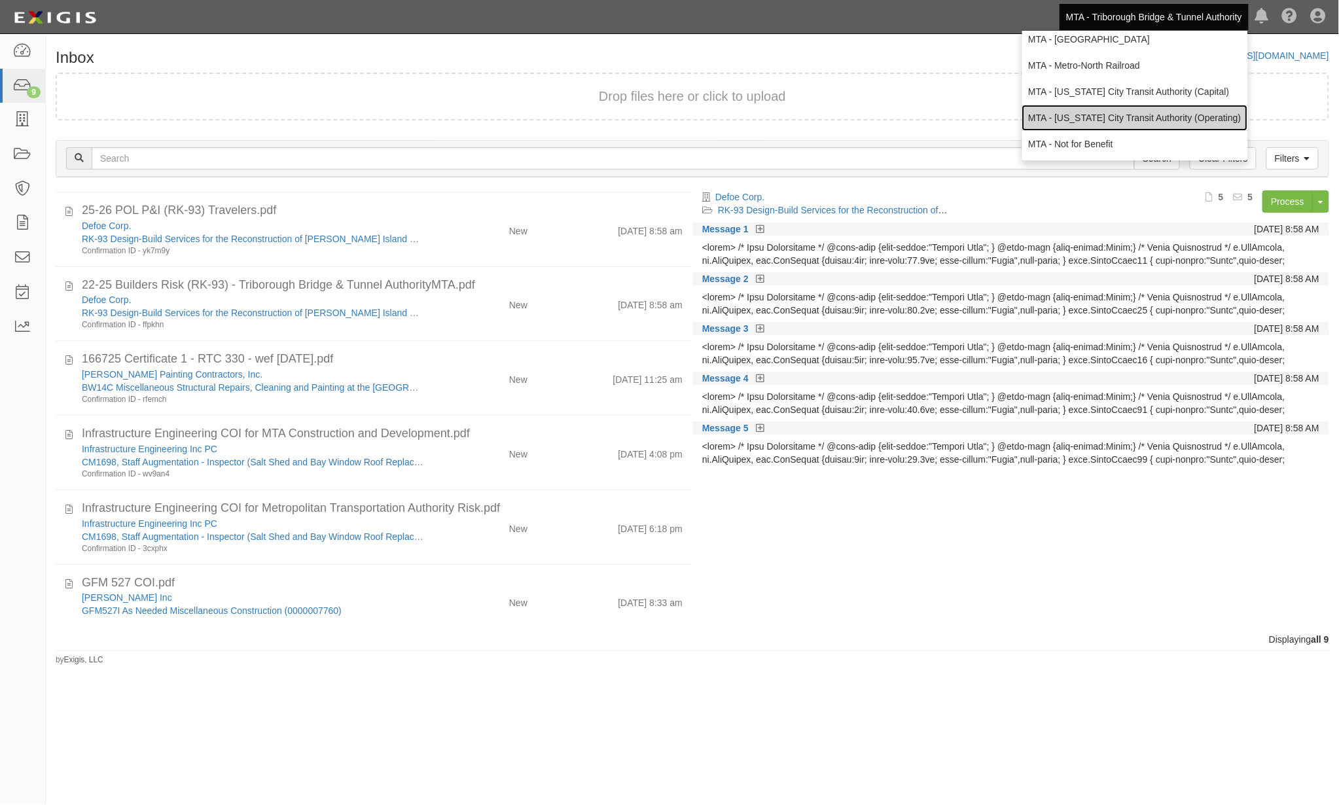
click at [1096, 121] on link "MTA - [US_STATE] City Transit Authority (Operating)" at bounding box center [1135, 118] width 226 height 26
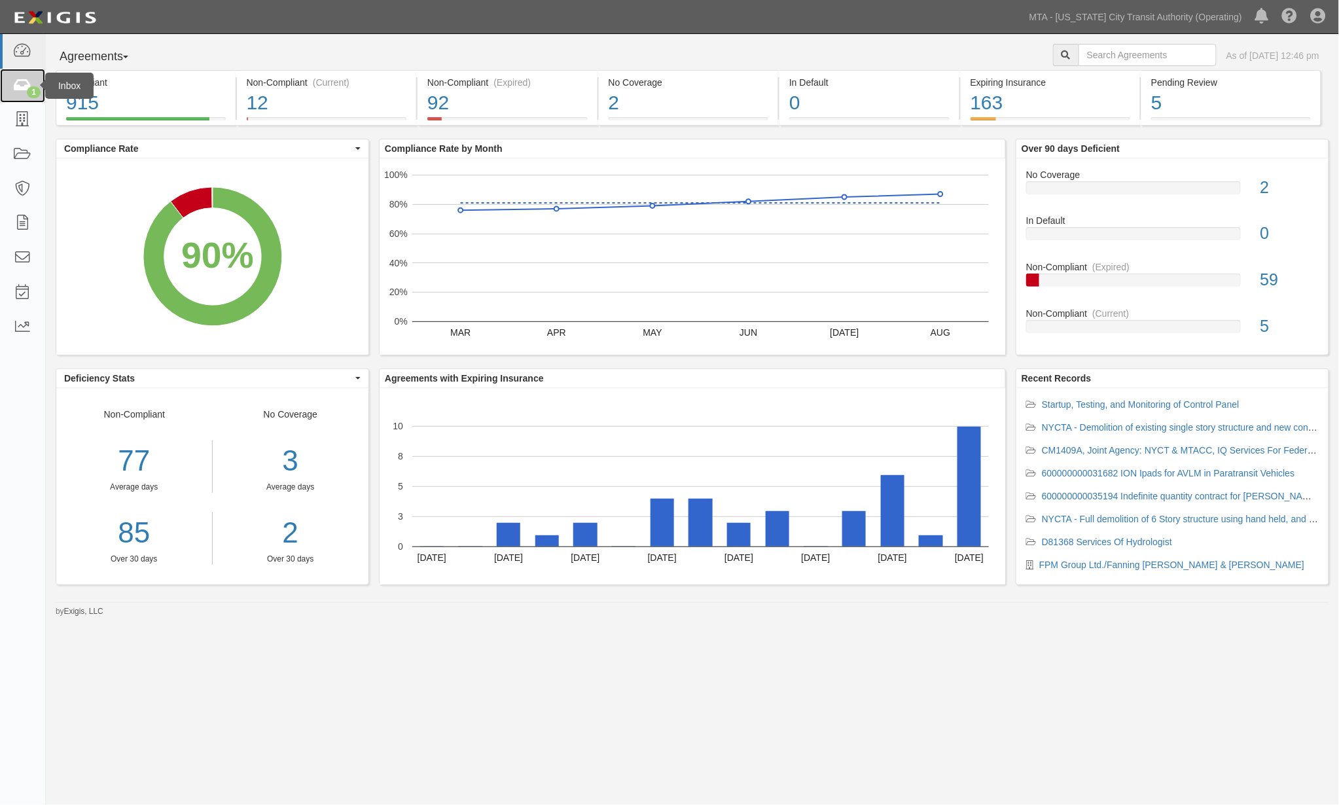
click at [20, 81] on icon at bounding box center [22, 86] width 18 height 15
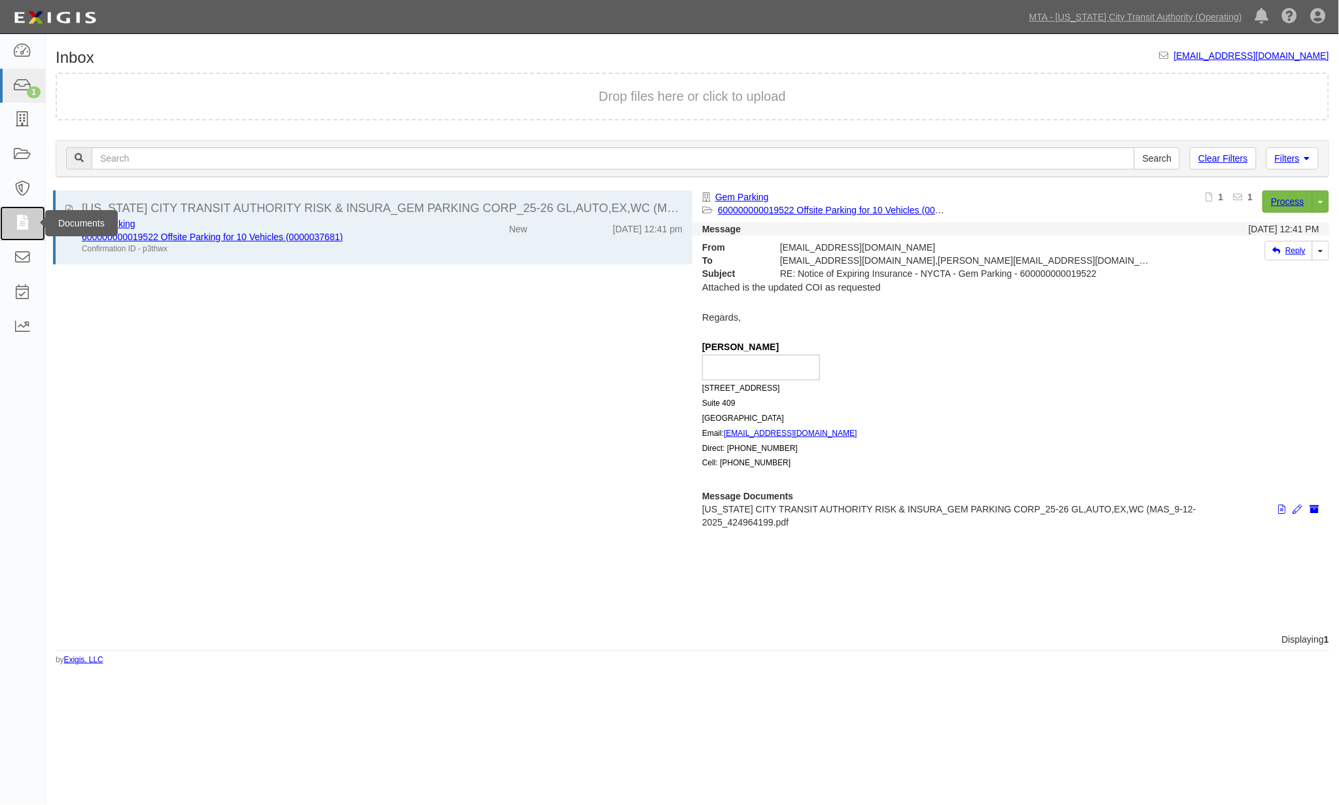
click at [7, 218] on link at bounding box center [22, 223] width 45 height 35
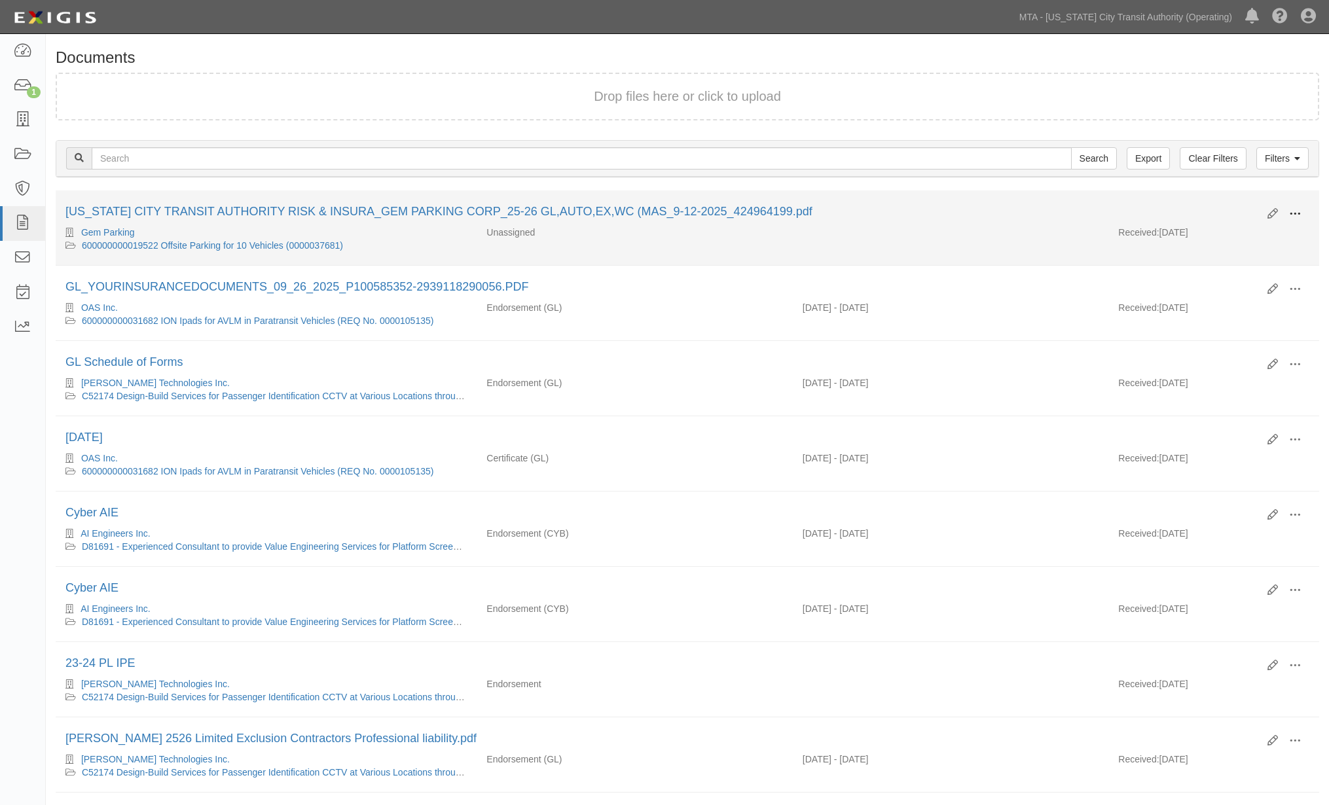
click at [1293, 210] on span at bounding box center [1295, 214] width 12 height 12
click at [1200, 202] on link "Edit" at bounding box center [1231, 209] width 103 height 24
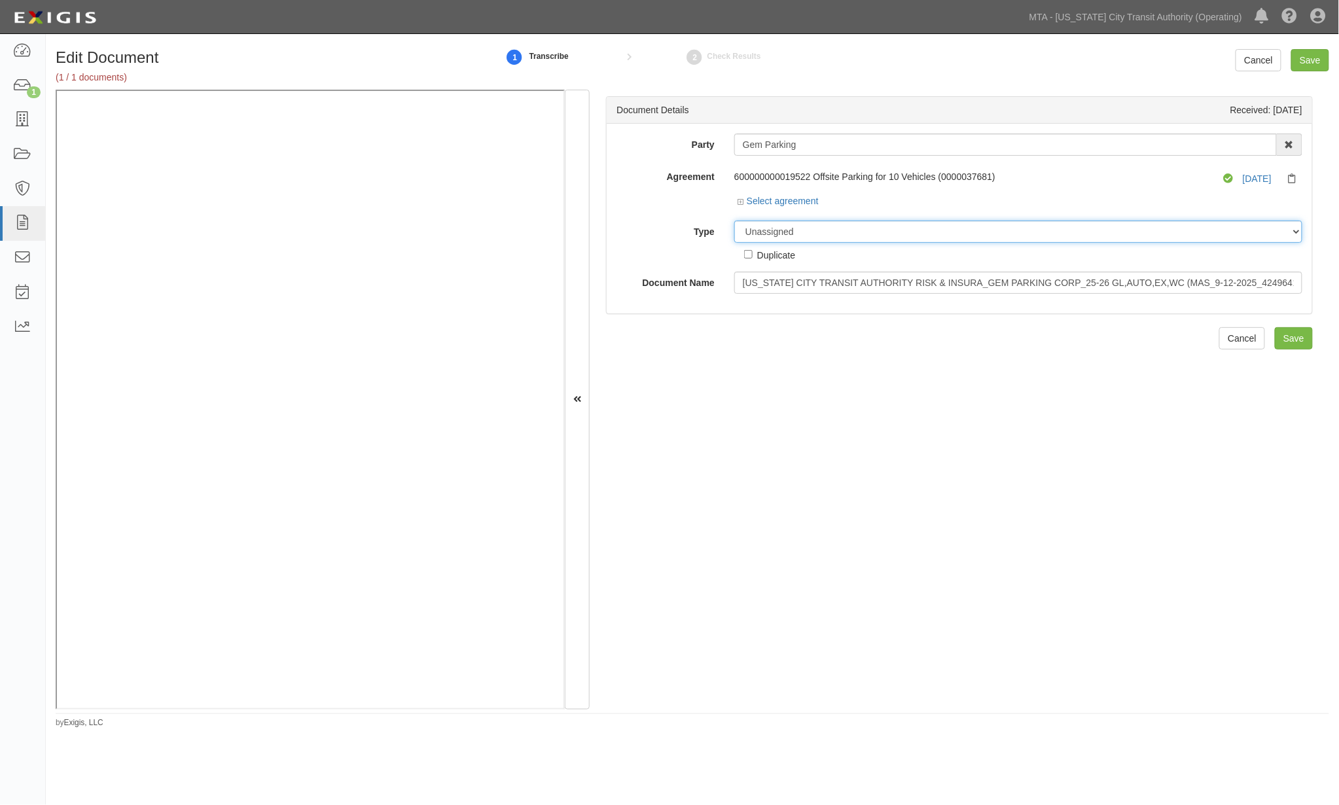
click at [804, 230] on select "Unassigned Binder Cancellation Notice Certificate Contract Endorsement Insuranc…" at bounding box center [1018, 232] width 568 height 22
click at [734, 221] on select "Unassigned Binder Cancellation Notice Certificate Contract Endorsement Insuranc…" at bounding box center [1018, 232] width 568 height 22
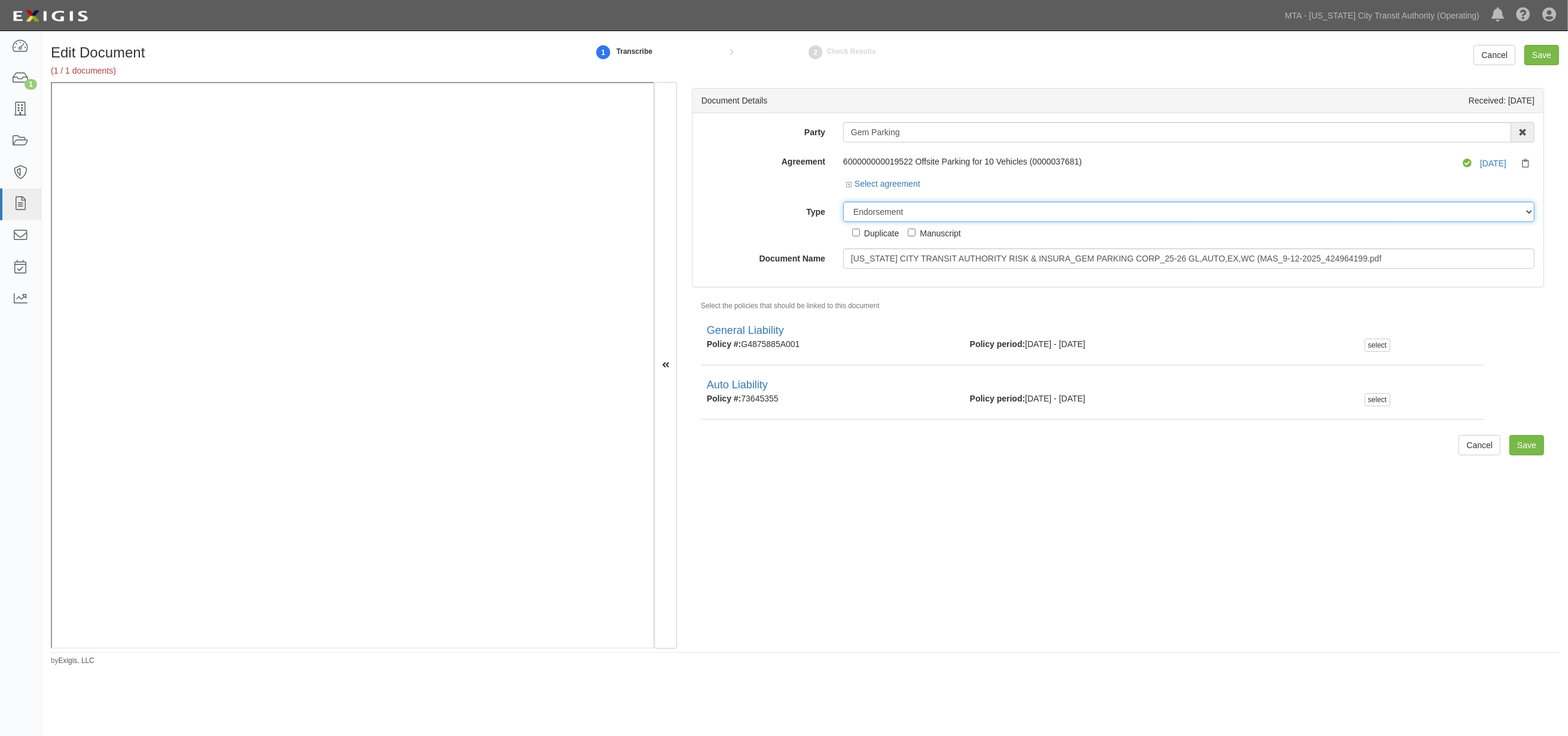
click at [912, 210] on select "Unassigned Binder Cancellation Notice Certificate Contract Endorsement Insuranc…" at bounding box center [1189, 212] width 692 height 20
select select "CertificateDetail"
click at [843, 202] on select "Unassigned Binder Cancellation Notice Certificate Contract Endorsement Insuranc…" at bounding box center [1189, 212] width 692 height 20
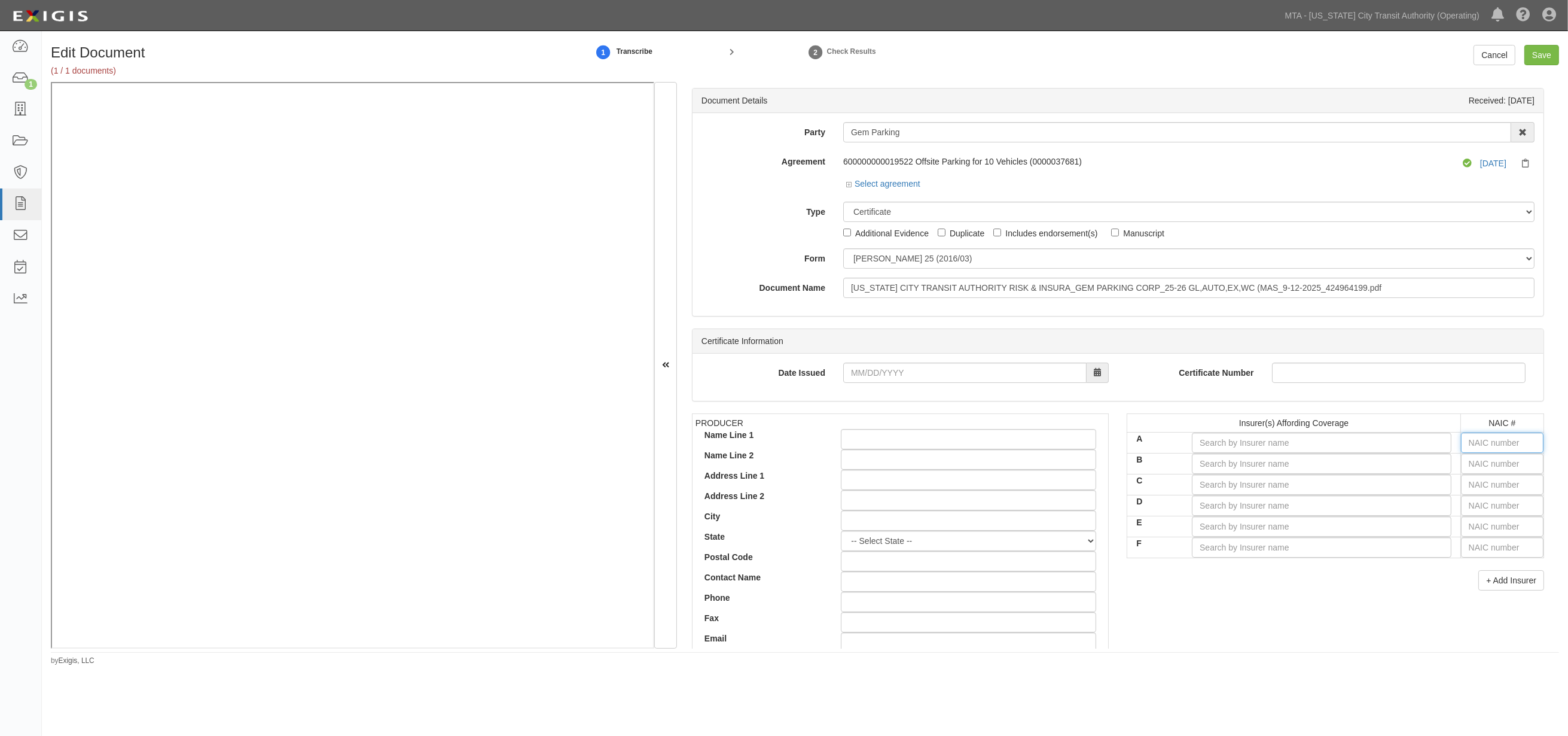
click at [1224, 438] on input "text" at bounding box center [1502, 443] width 82 height 20
type input "16862"
type input "1"
type input "19984"
type input "19"
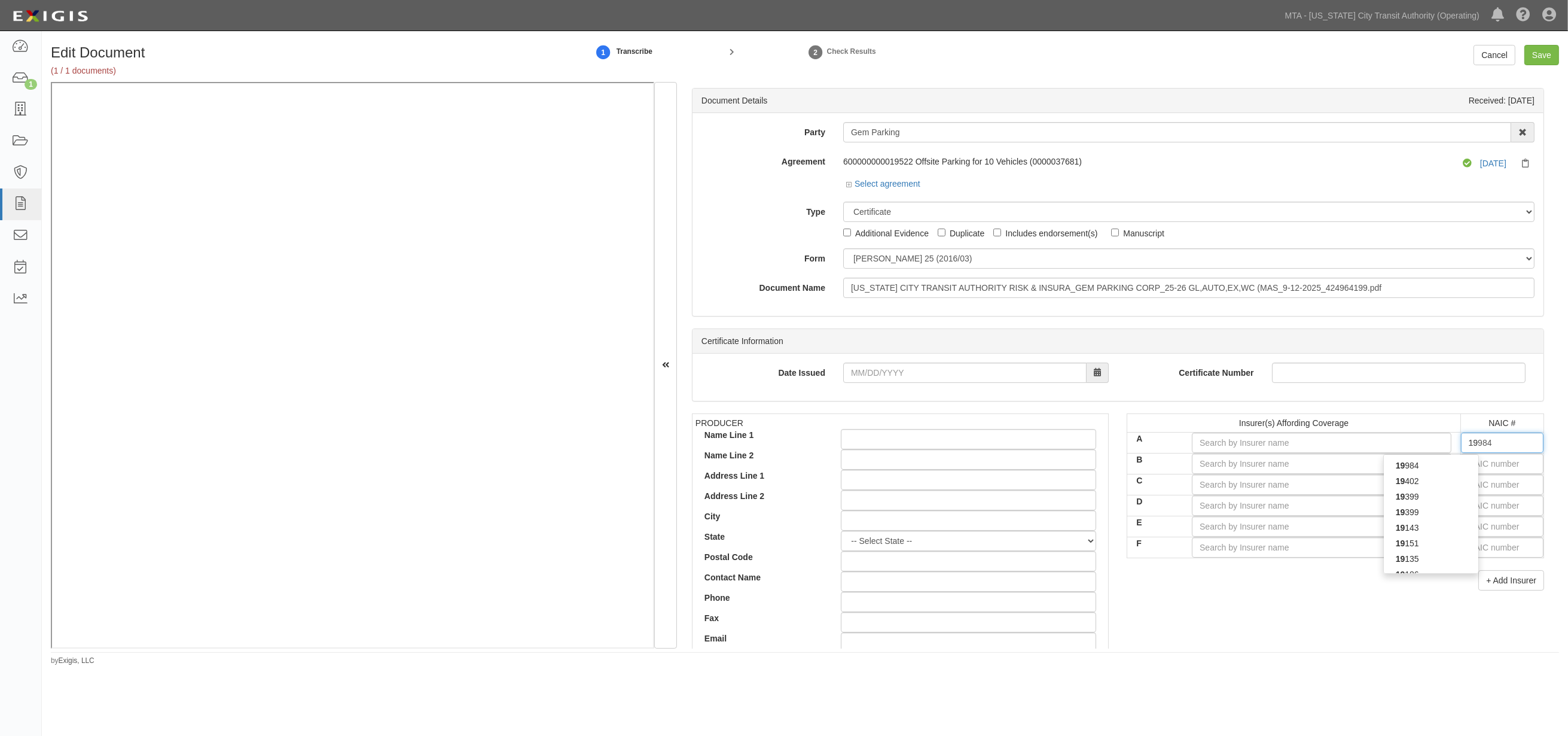
type input "19402"
type input "194"
drag, startPoint x: 1488, startPoint y: 442, endPoint x: 1452, endPoint y: 443, distance: 36.0
click at [1224, 443] on input "194" at bounding box center [1502, 443] width 82 height 20
click at [1224, 453] on input "194" at bounding box center [1502, 443] width 82 height 20
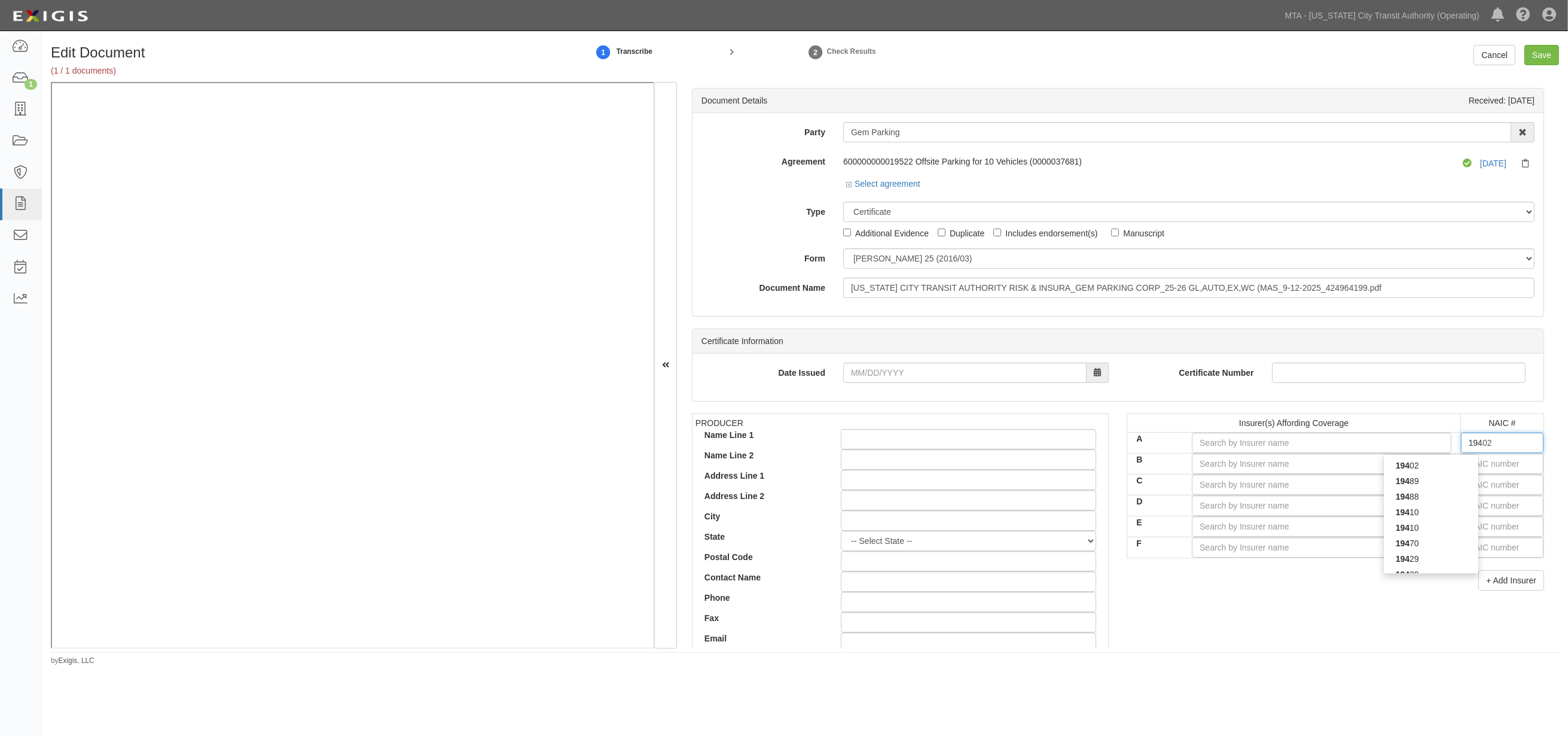
drag, startPoint x: 1505, startPoint y: 444, endPoint x: 1402, endPoint y: 439, distance: 103.1
click at [1224, 439] on tr "A 19402 194 194 194 02 194 89 194 88 194 10 194 10 194 70 194 29 194 29 194 37 …" at bounding box center [1336, 443] width 417 height 21
type input "16862"
type input "1"
type input "19984"
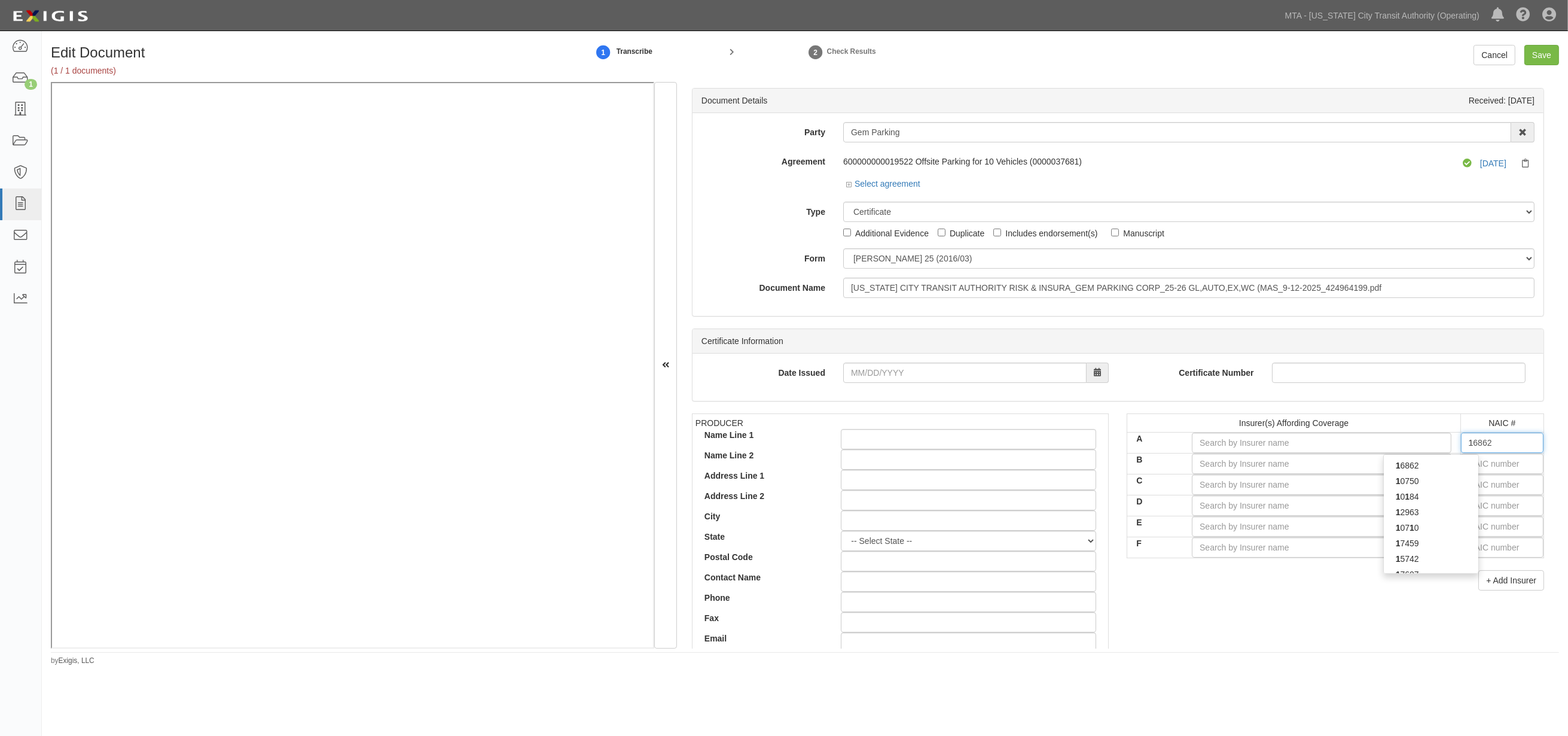
type input "19"
type input "19402"
type input "194"
type input "19437"
type input "1943"
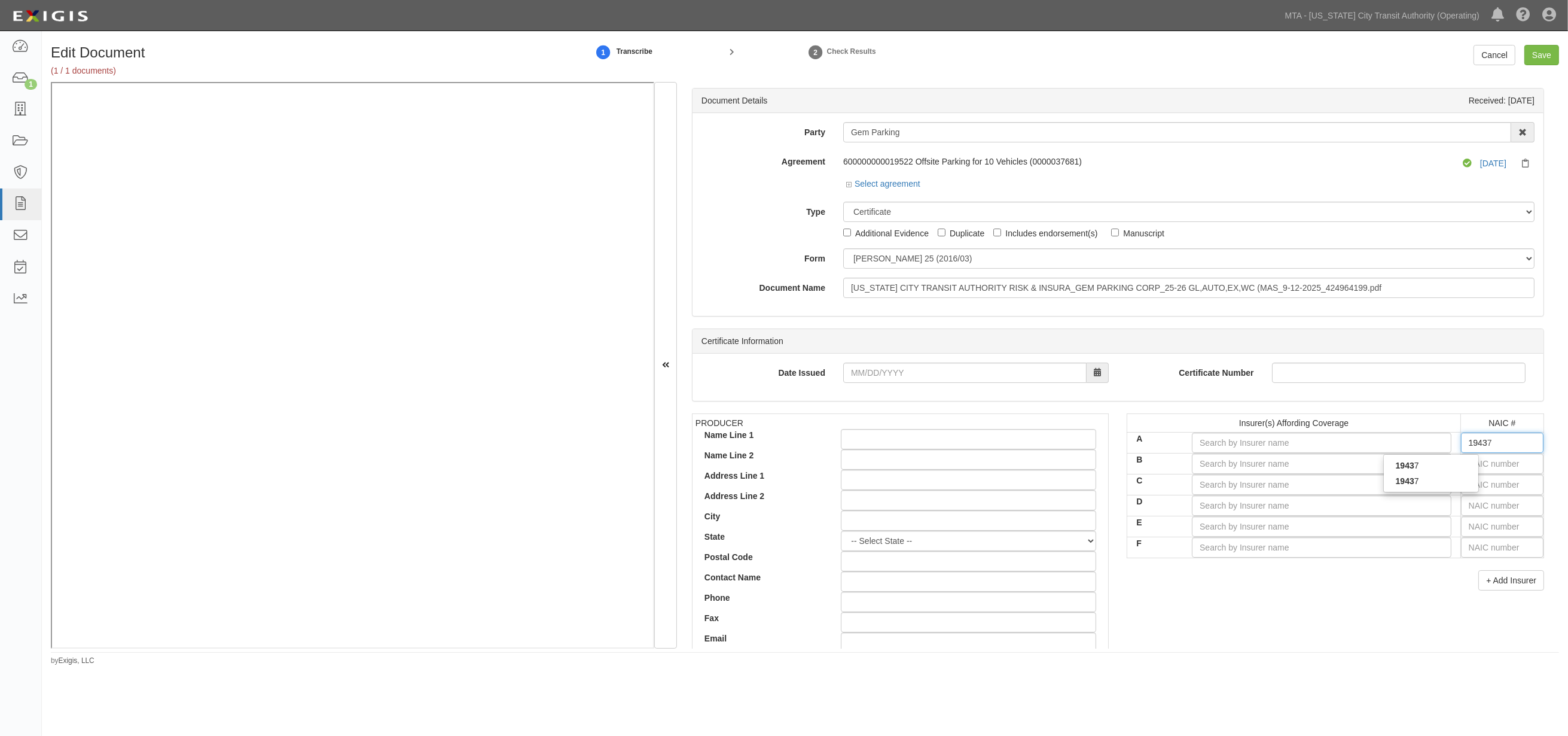
type input "19437"
click at [1224, 468] on div "19437" at bounding box center [1431, 465] width 94 height 16
type input "Lexington Insurance Company (A XV Rating)"
type input "19437"
click at [1224, 526] on input "text" at bounding box center [1502, 527] width 82 height 20
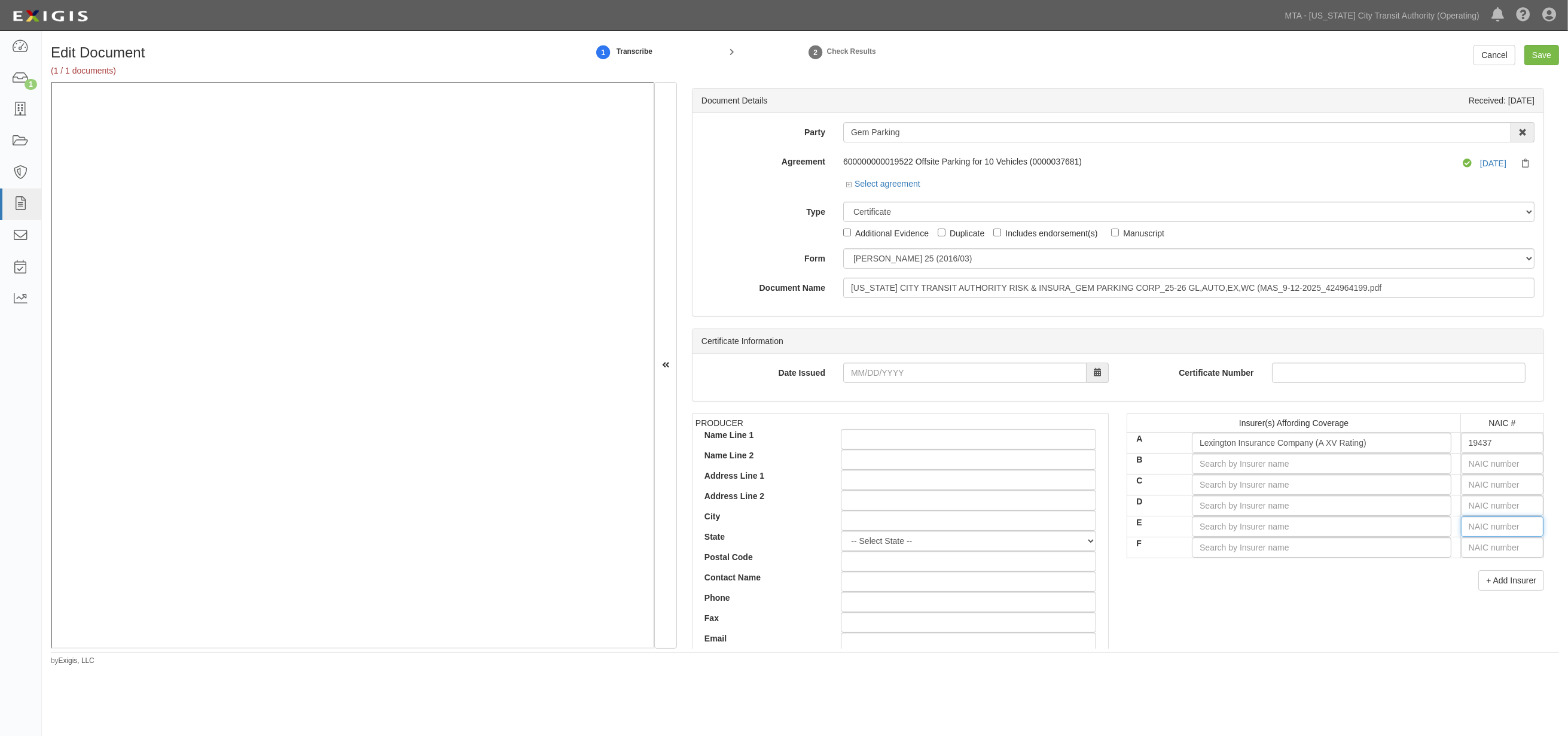
type input "25232"
type input "2"
type input "22667"
type input "2266"
type input "22667"
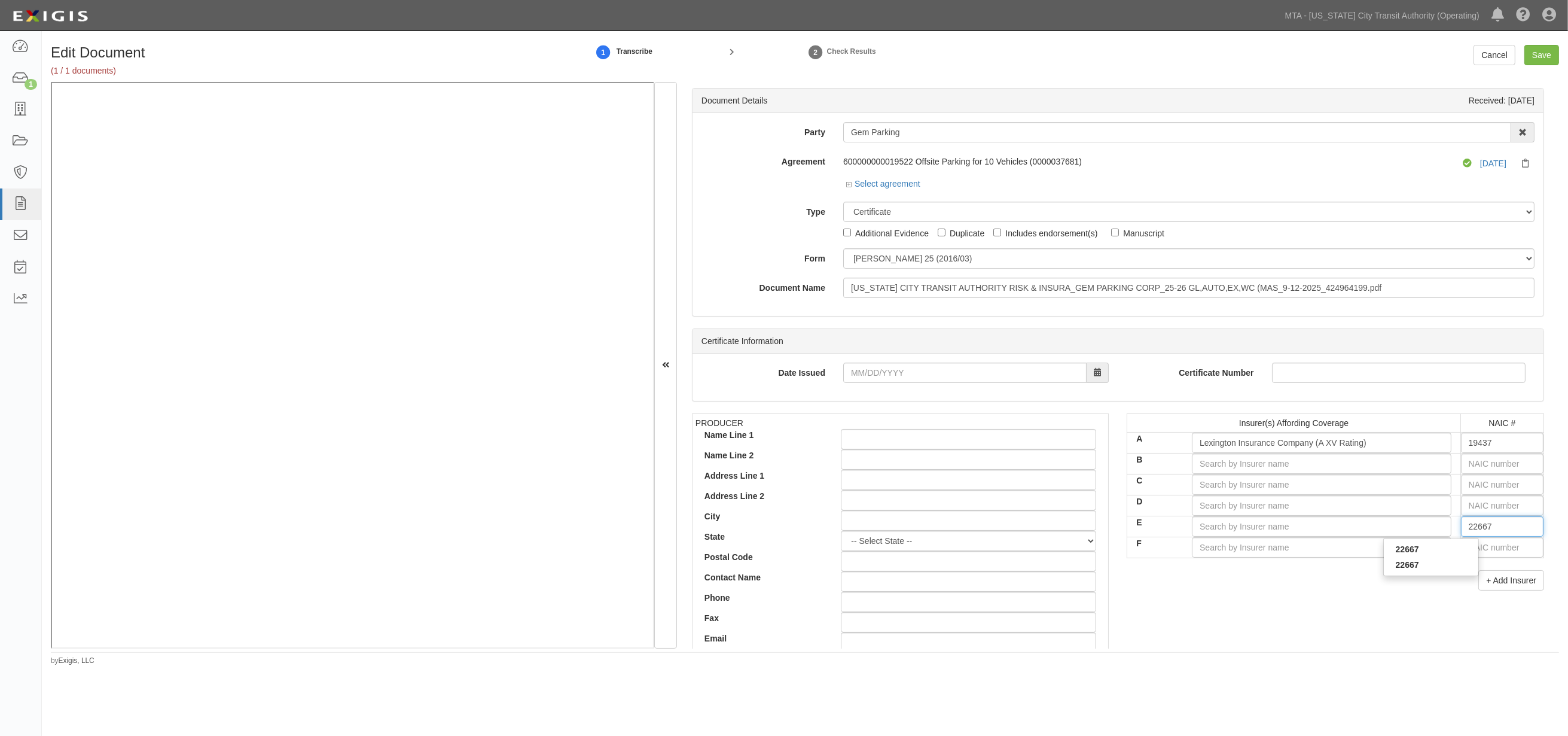
click at [1224, 547] on div "22667" at bounding box center [1431, 549] width 94 height 16
type input "ACE American Insurance Company (A++ XV Rating)"
type input "22667"
click at [1224, 485] on input "text" at bounding box center [1502, 485] width 82 height 20
type input "16862"
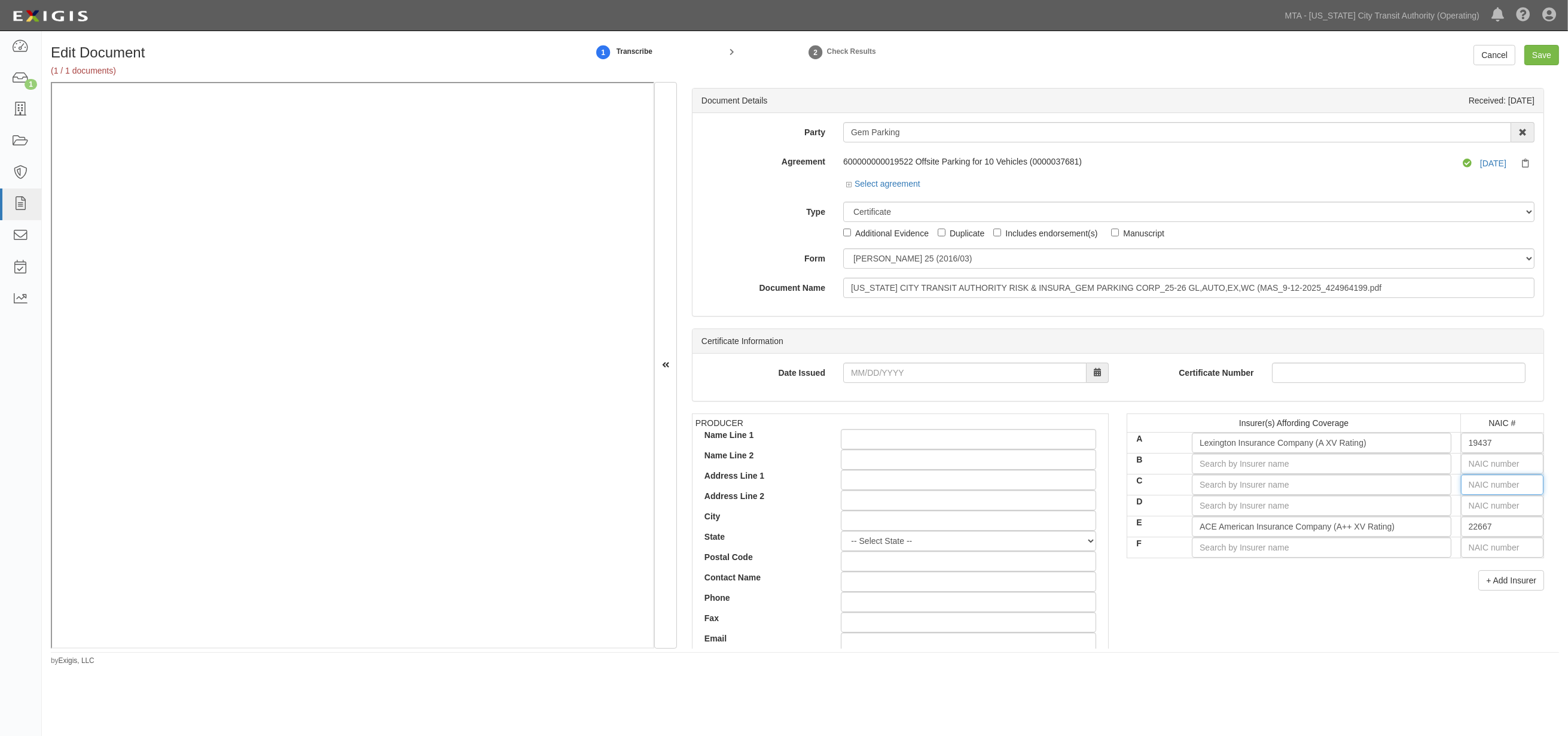
type input "1"
type input "10750"
type input "10"
type input "10220"
type input "102"
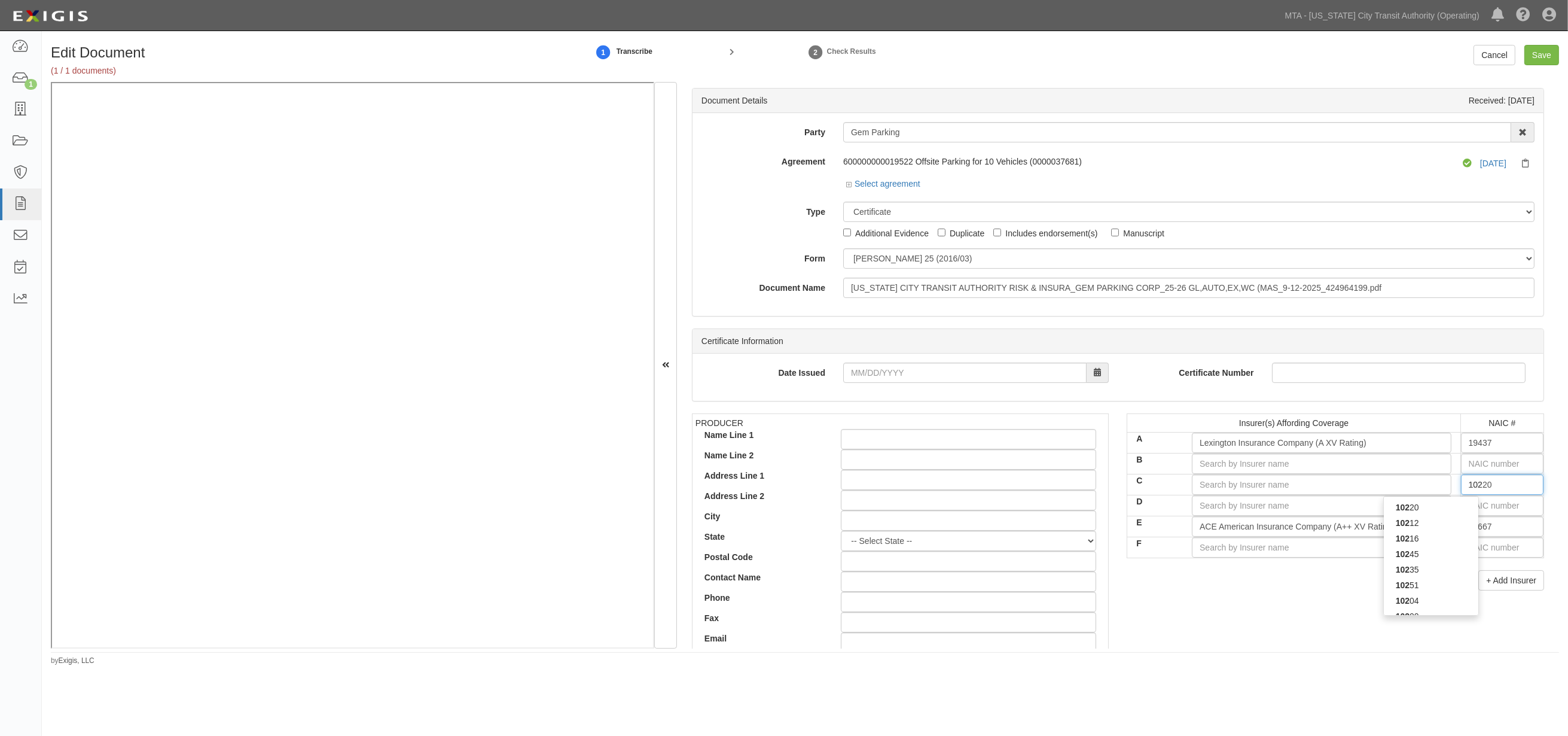
type input "10204"
type input "1020"
drag, startPoint x: 1481, startPoint y: 486, endPoint x: 1445, endPoint y: 486, distance: 36.0
click at [1224, 486] on tr "C 10204 1020 1020 1020 4 1020 0 1020 6 1020 7 1020 2" at bounding box center [1336, 484] width 417 height 21
type input "16862"
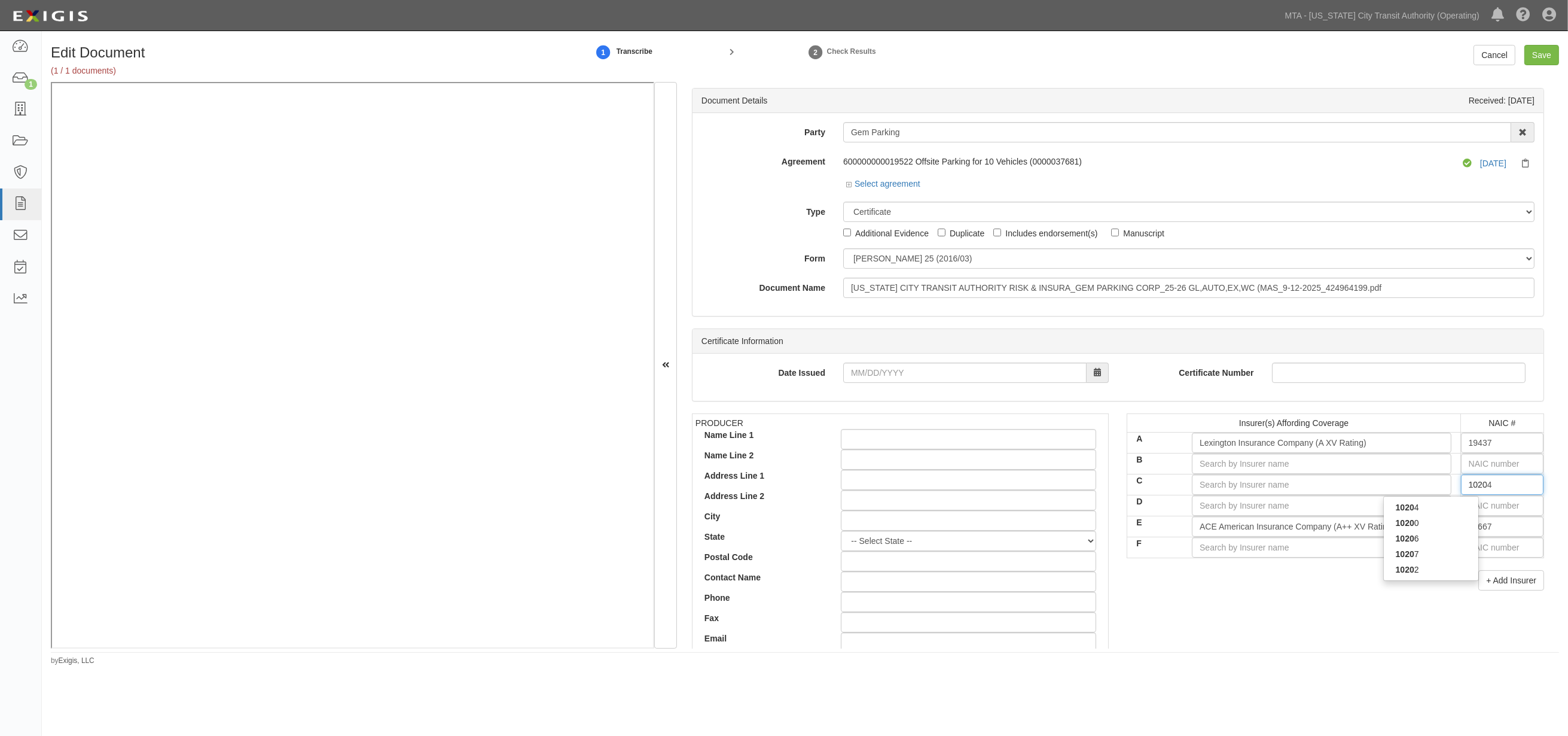
type input "1"
type input "10750"
type input "10"
type input "10184"
type input "101"
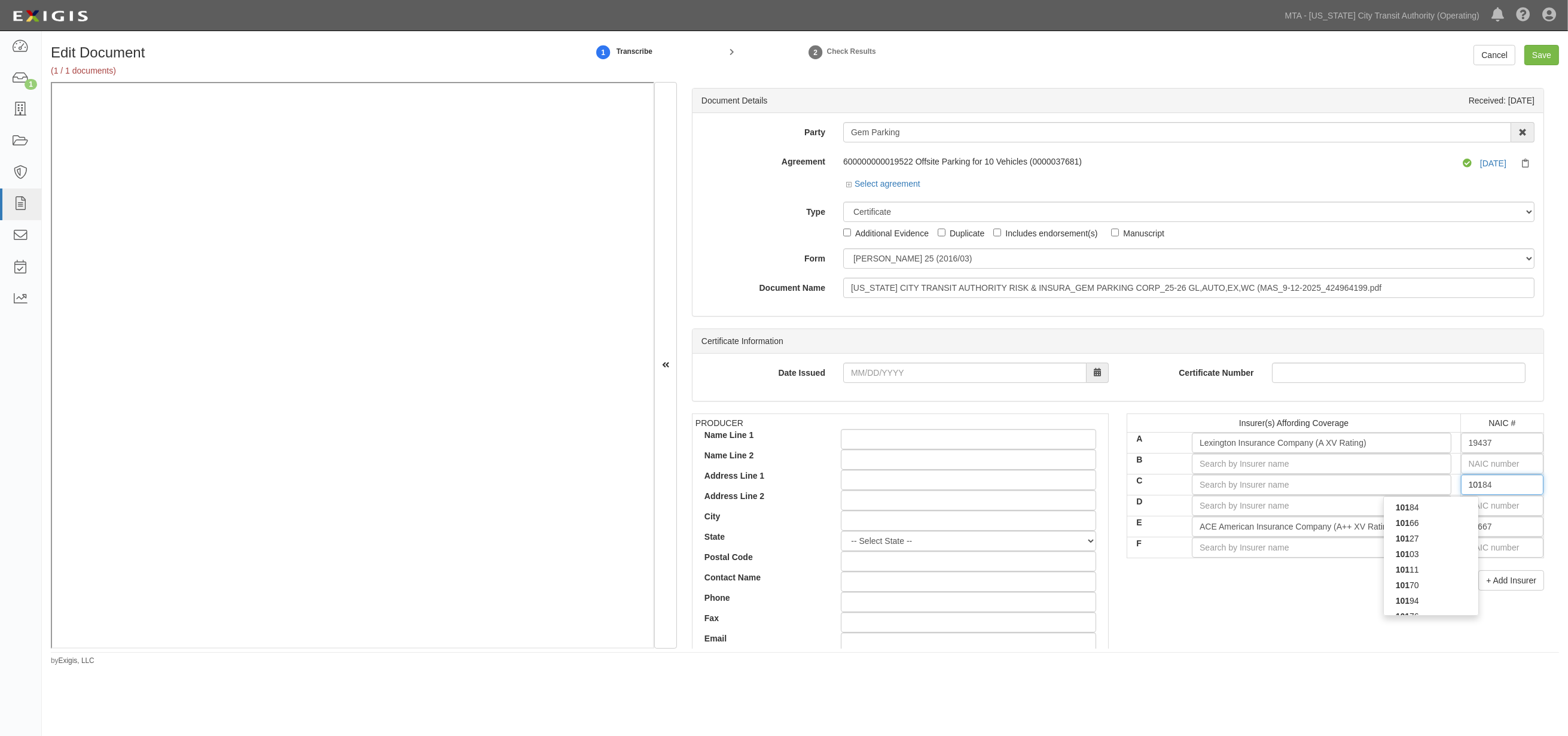
type input "10127"
type input "1012"
type input "10120"
click at [1224, 505] on div "10120" at bounding box center [1431, 507] width 94 height 16
type input "Everest National Insurance Company (A+ XV Rating)"
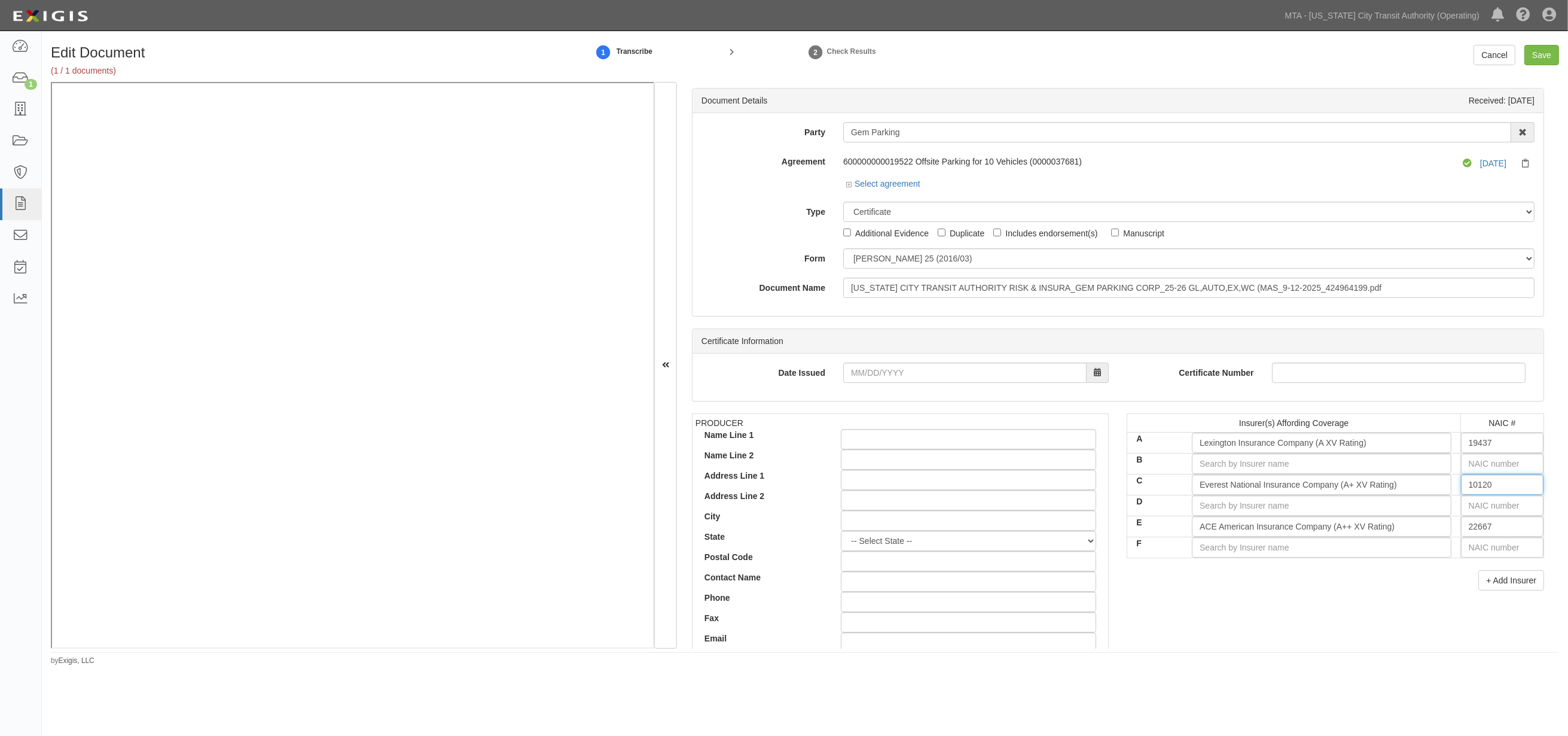
type input "10120"
click at [1224, 507] on input "text" at bounding box center [1502, 506] width 82 height 20
type input "25232"
type input "2"
type input "20796"
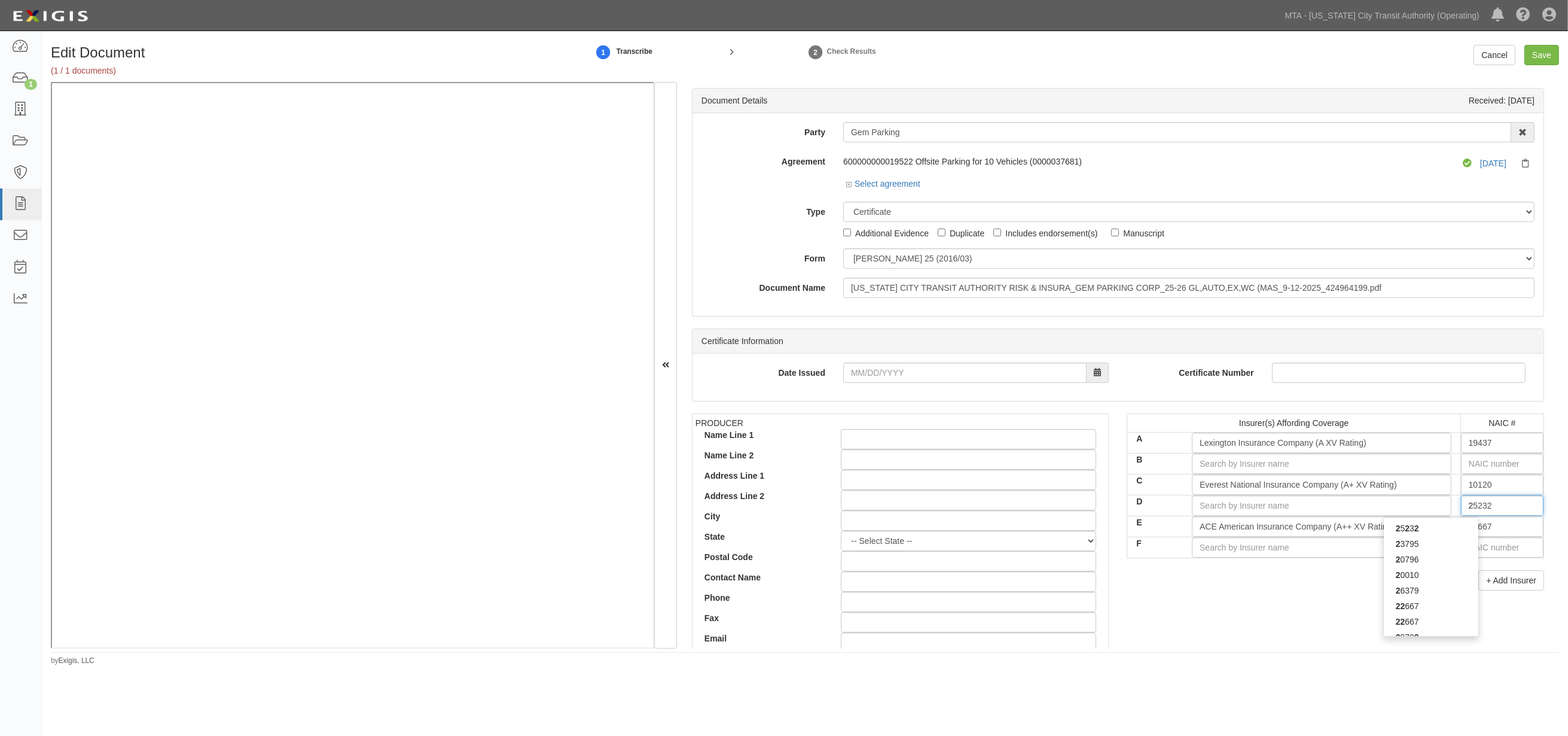
type input "20"
type input "20370"
type input "203"
type input "20303"
type input "2030"
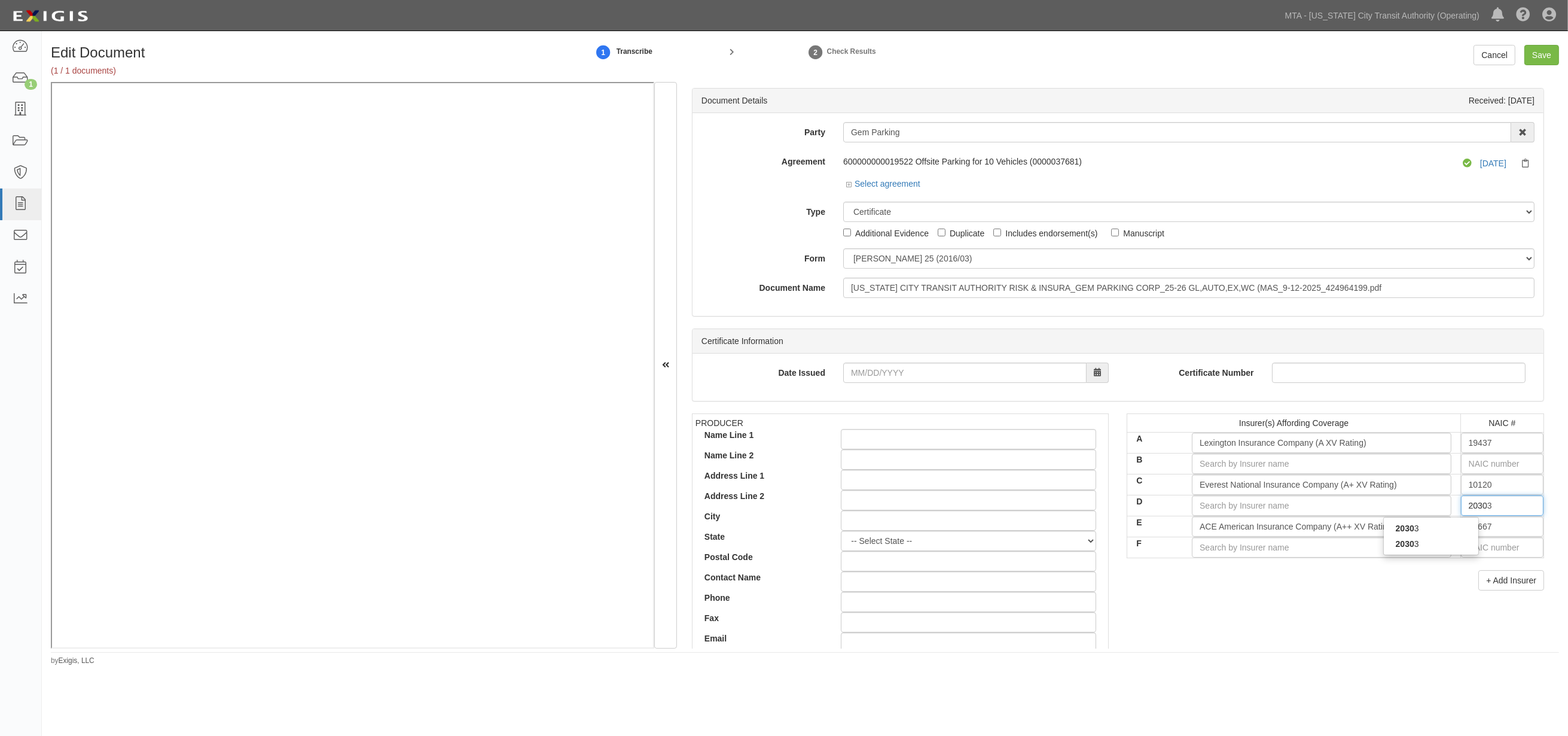
type input "20303"
click at [1224, 525] on div "20303" at bounding box center [1431, 528] width 94 height 16
type input "Great Northern Insurance Company (A++ XV Rating)"
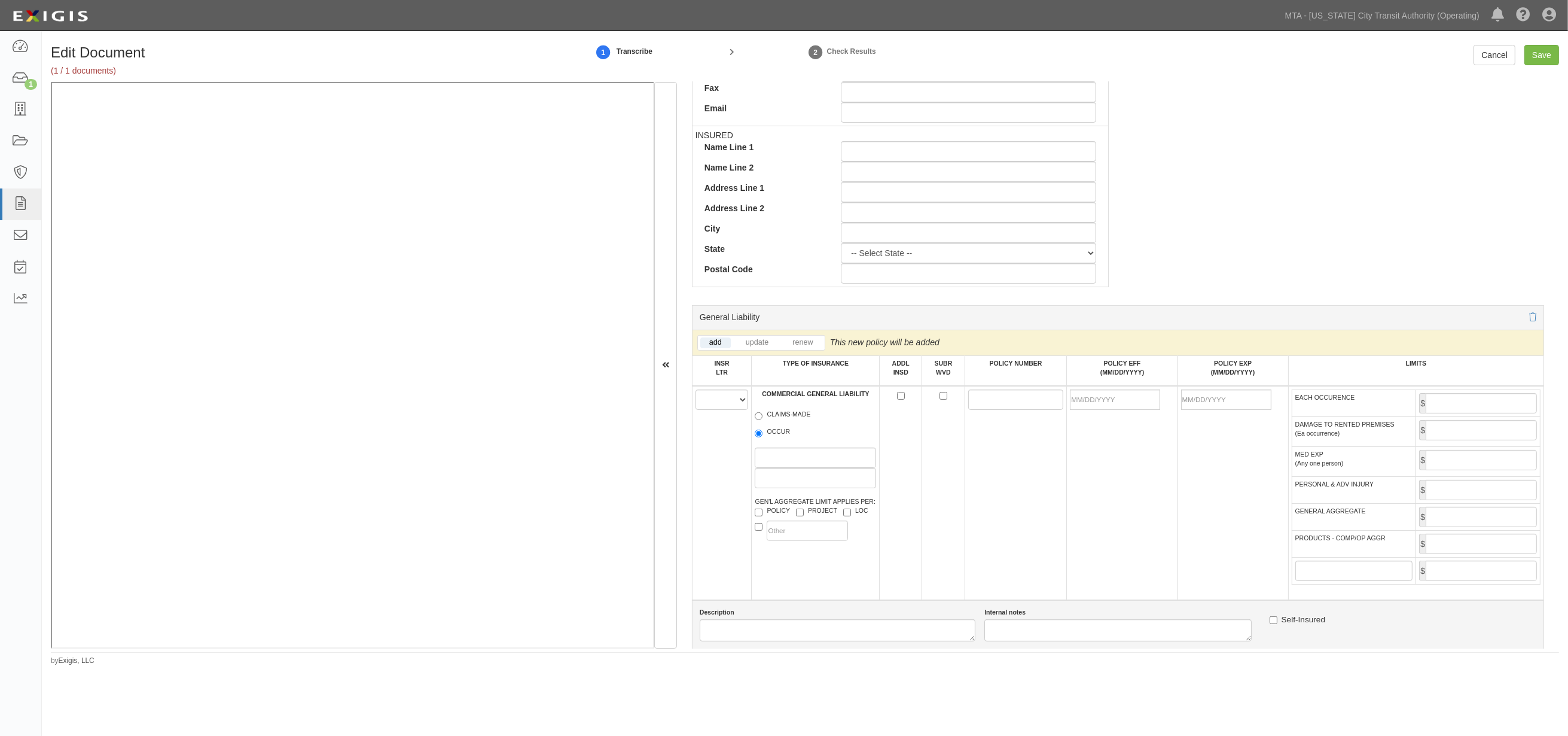
scroll to position [531, 0]
type input "20303"
click at [705, 404] on select "A B C D E F" at bounding box center [722, 399] width 53 height 20
select select "E"
click at [695, 391] on select "A B C D E F" at bounding box center [722, 399] width 53 height 20
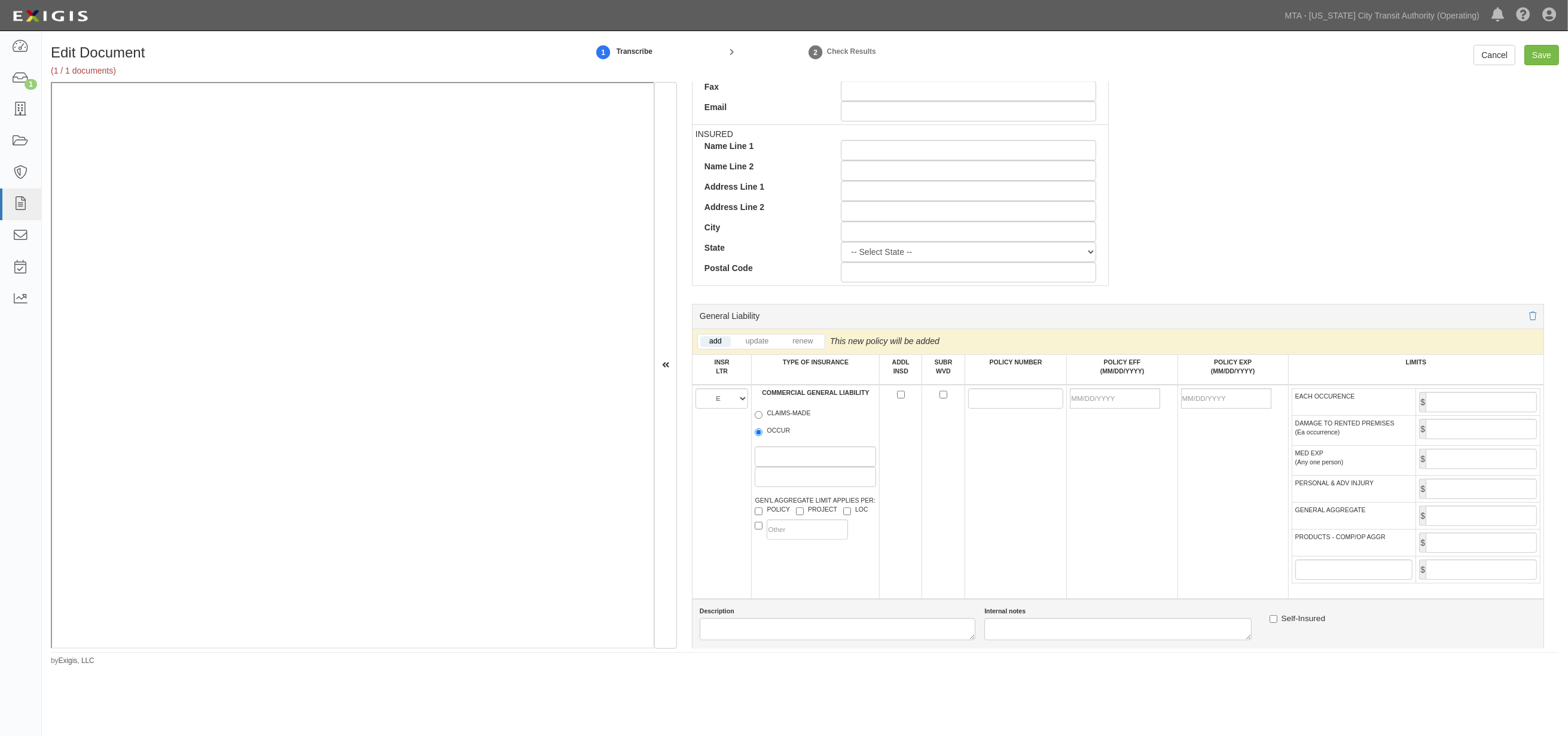
click at [775, 438] on label "OCCUR" at bounding box center [772, 432] width 36 height 12
click at [763, 436] on input "OCCUR" at bounding box center [758, 432] width 8 height 8
radio input "true"
paste input "G4875885A 002"
type input "G4875885A 002"
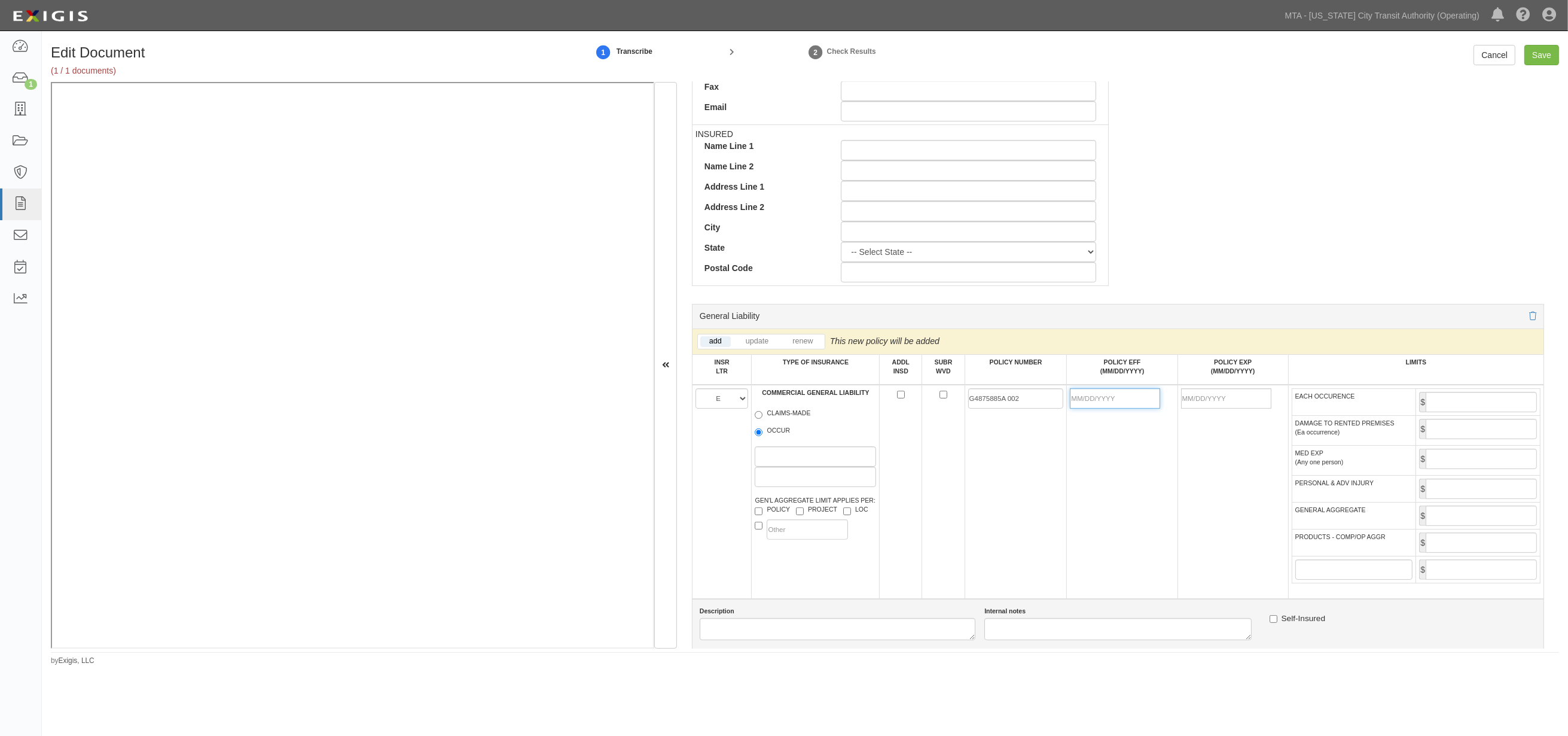
click at [1080, 399] on input "POLICY EFF (MM/DD/YYYY)" at bounding box center [1115, 399] width 90 height 20
type input "09/15/2025"
type input "09/15/2026"
click at [1095, 467] on td "09/15/2025" at bounding box center [1122, 492] width 111 height 214
click at [1224, 406] on input "EACH OCCURENCE" at bounding box center [1482, 402] width 111 height 20
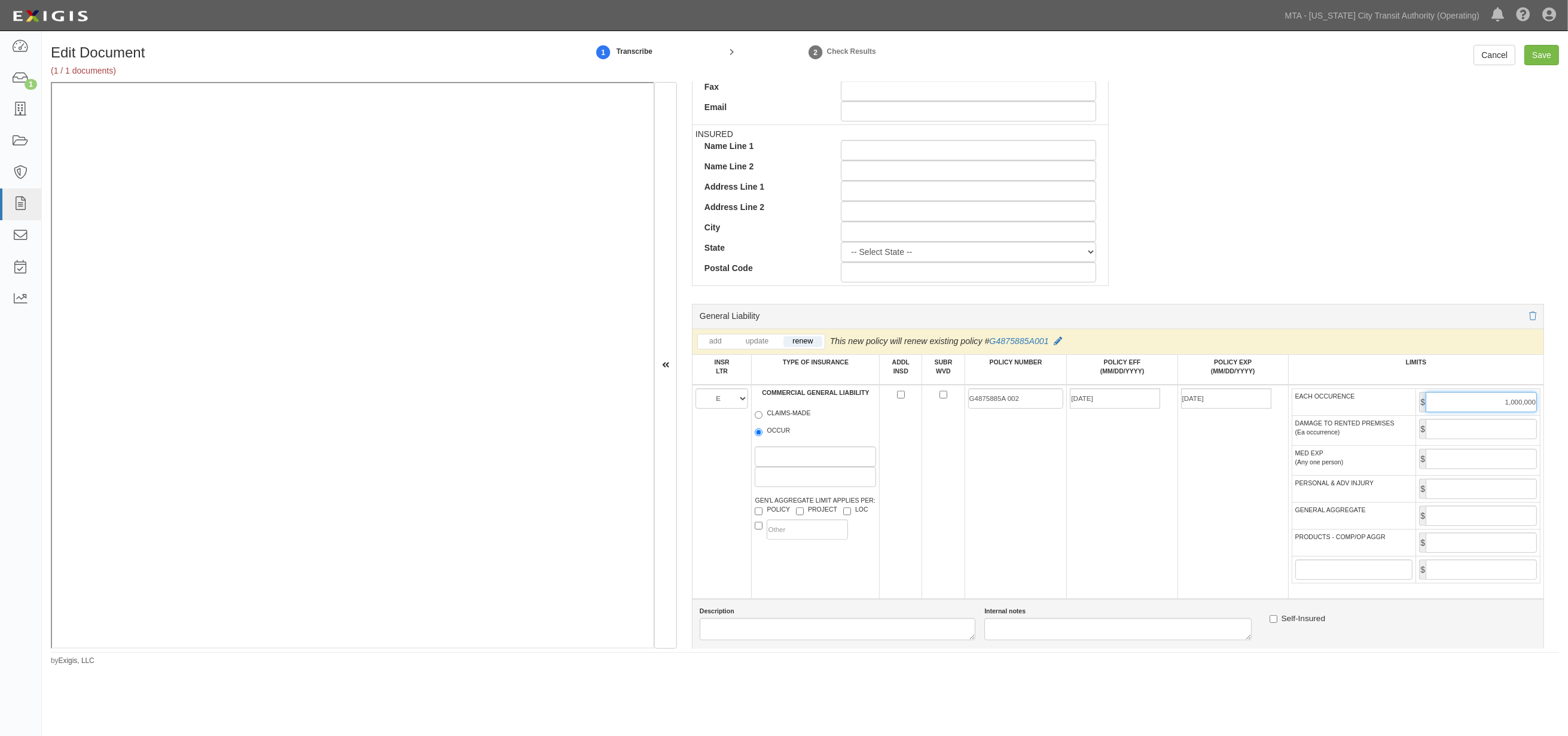
type input "1,000,000"
click at [1224, 526] on input "GENERAL AGGREGATE" at bounding box center [1482, 516] width 111 height 20
type input "2,000,000"
click at [1224, 553] on input "PRODUCTS - COMP/OP AGGR" at bounding box center [1482, 543] width 111 height 20
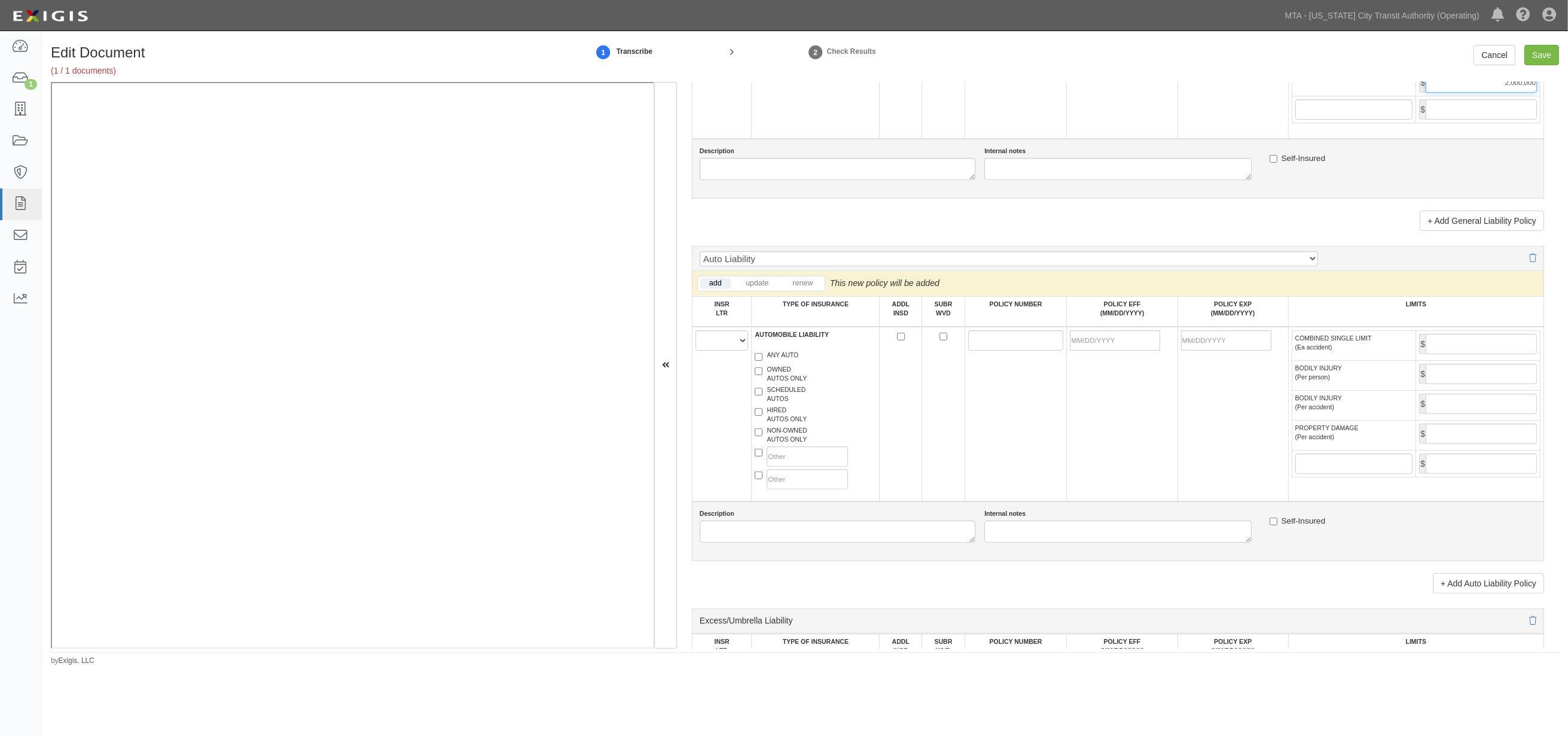
scroll to position [997, 0]
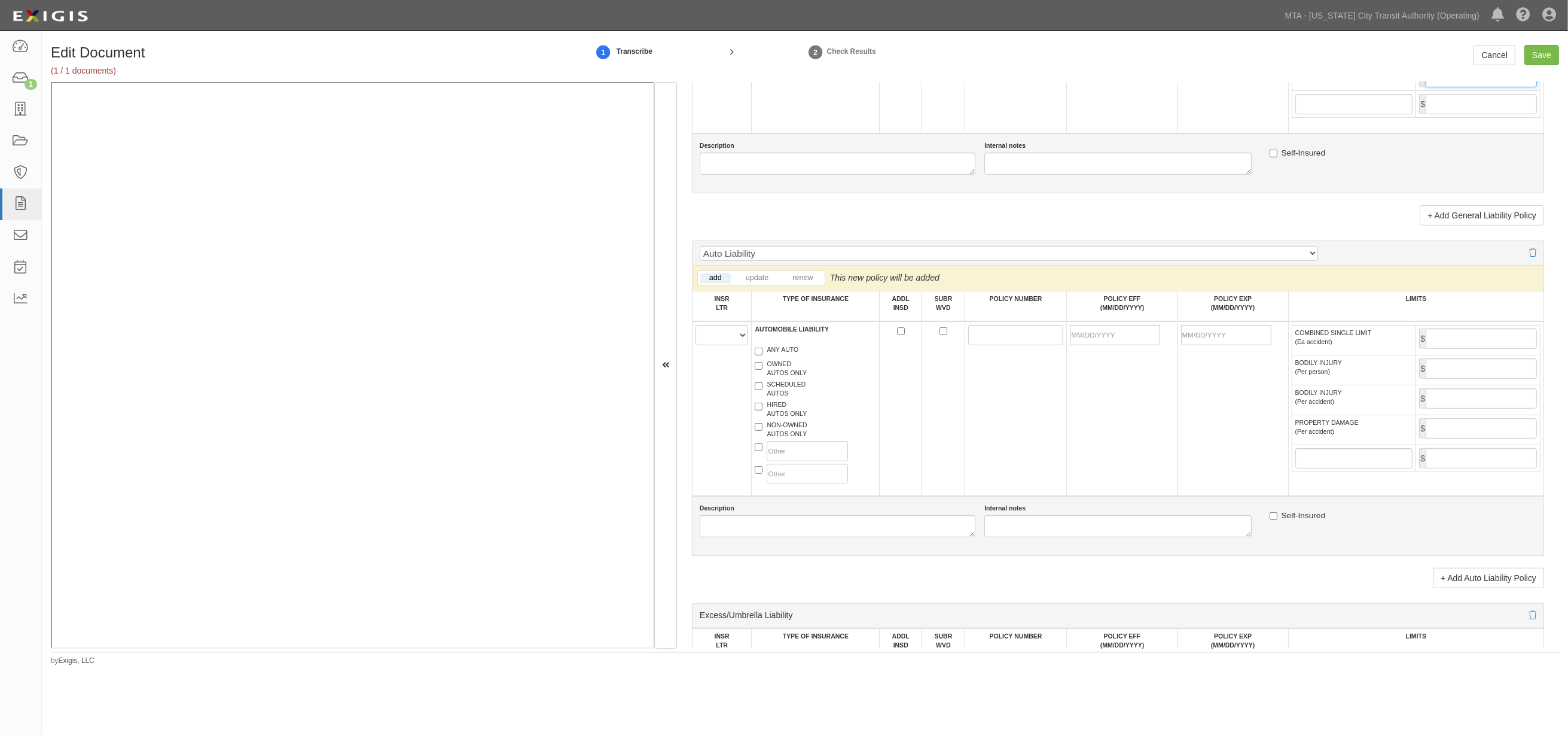
type input "2,000,000"
click at [707, 346] on select "A B C D E F" at bounding box center [722, 335] width 53 height 20
select select "D"
click at [695, 337] on select "A B C D E F" at bounding box center [722, 335] width 53 height 20
click at [767, 357] on label "ANY AUTO" at bounding box center [777, 351] width 44 height 12
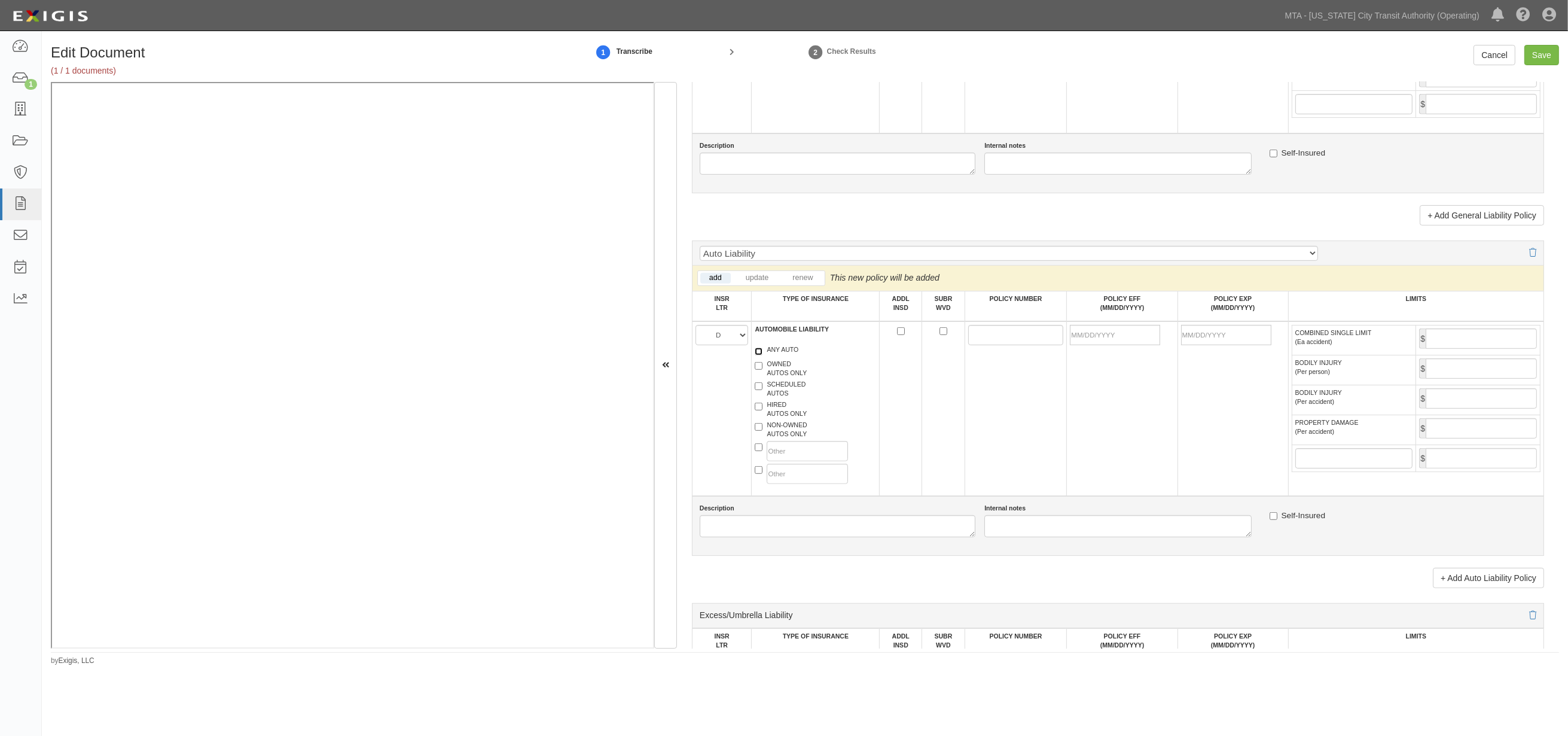
click at [763, 356] on input "ANY AUTO" at bounding box center [758, 351] width 8 height 8
checkbox input "true"
paste input "73645355"
type input "73645355"
click at [1103, 346] on input "POLICY EFF (MM/DD/YYYY)" at bounding box center [1115, 335] width 90 height 20
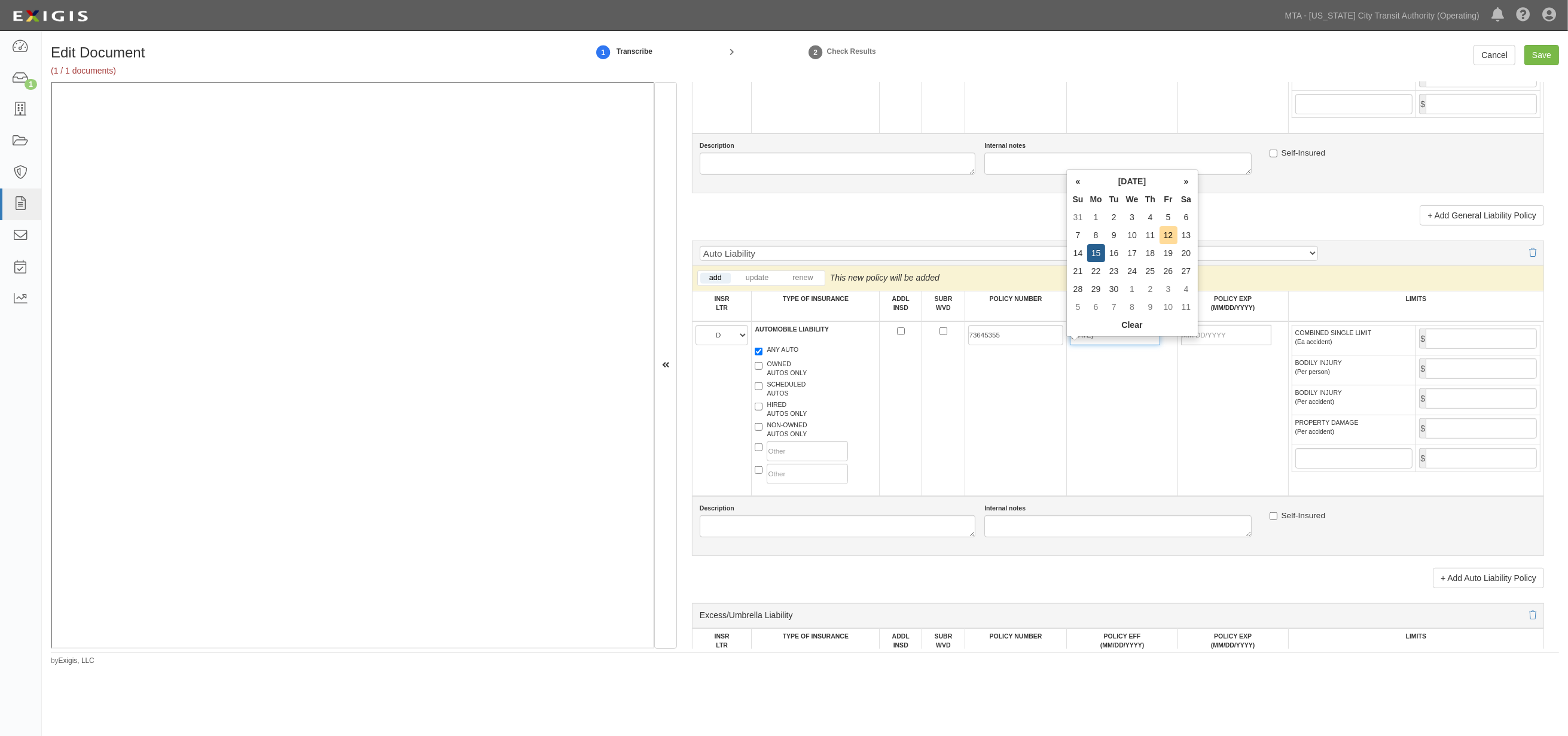
type input "09/15/2025"
type input "09/15/2026"
click at [1119, 392] on td "09/15/2025" at bounding box center [1122, 409] width 111 height 175
click at [965, 401] on td "73645355" at bounding box center [1016, 409] width 102 height 175
click at [1224, 346] on input "COMBINED SINGLE LIMIT (Ea accident)" at bounding box center [1482, 338] width 111 height 20
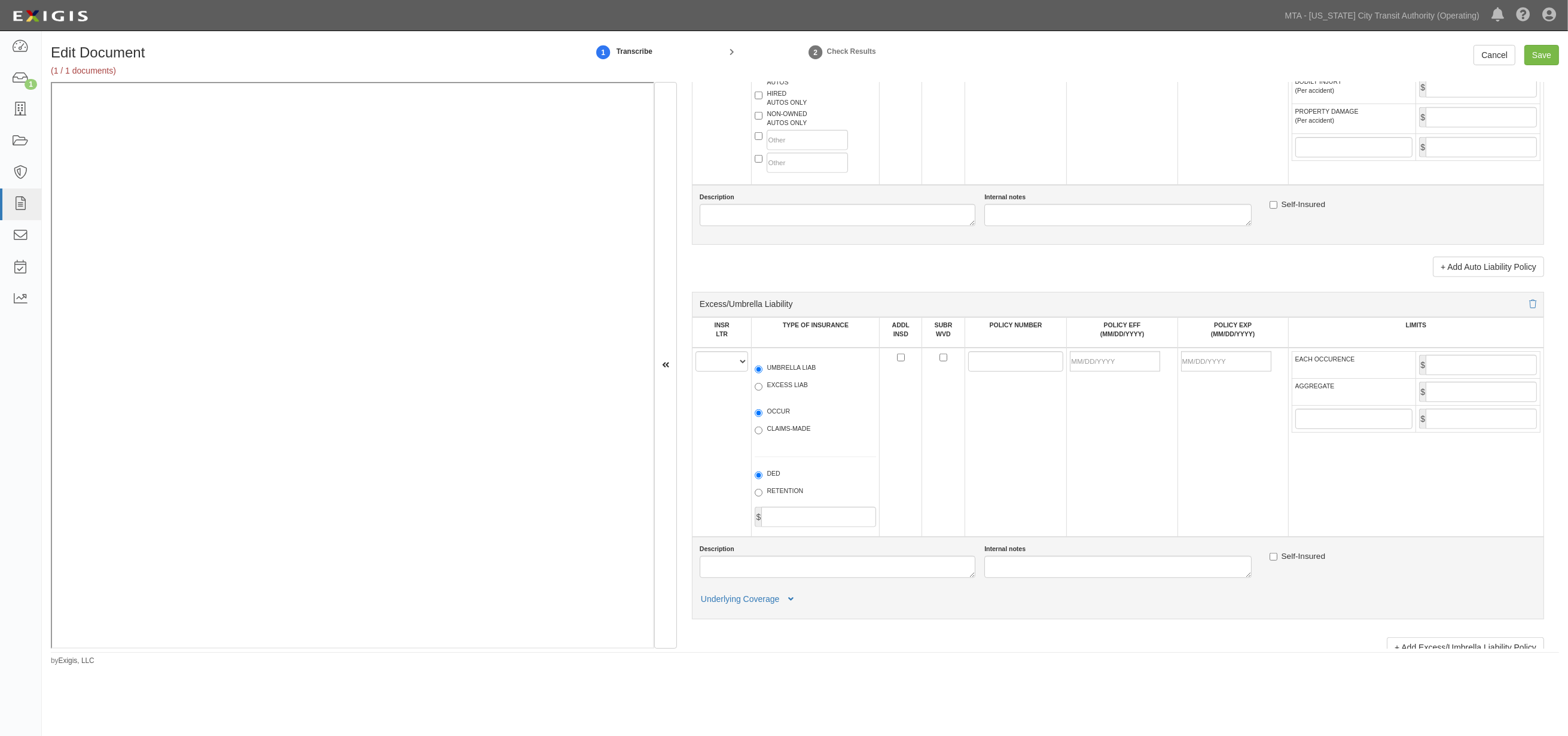
scroll to position [1330, 0]
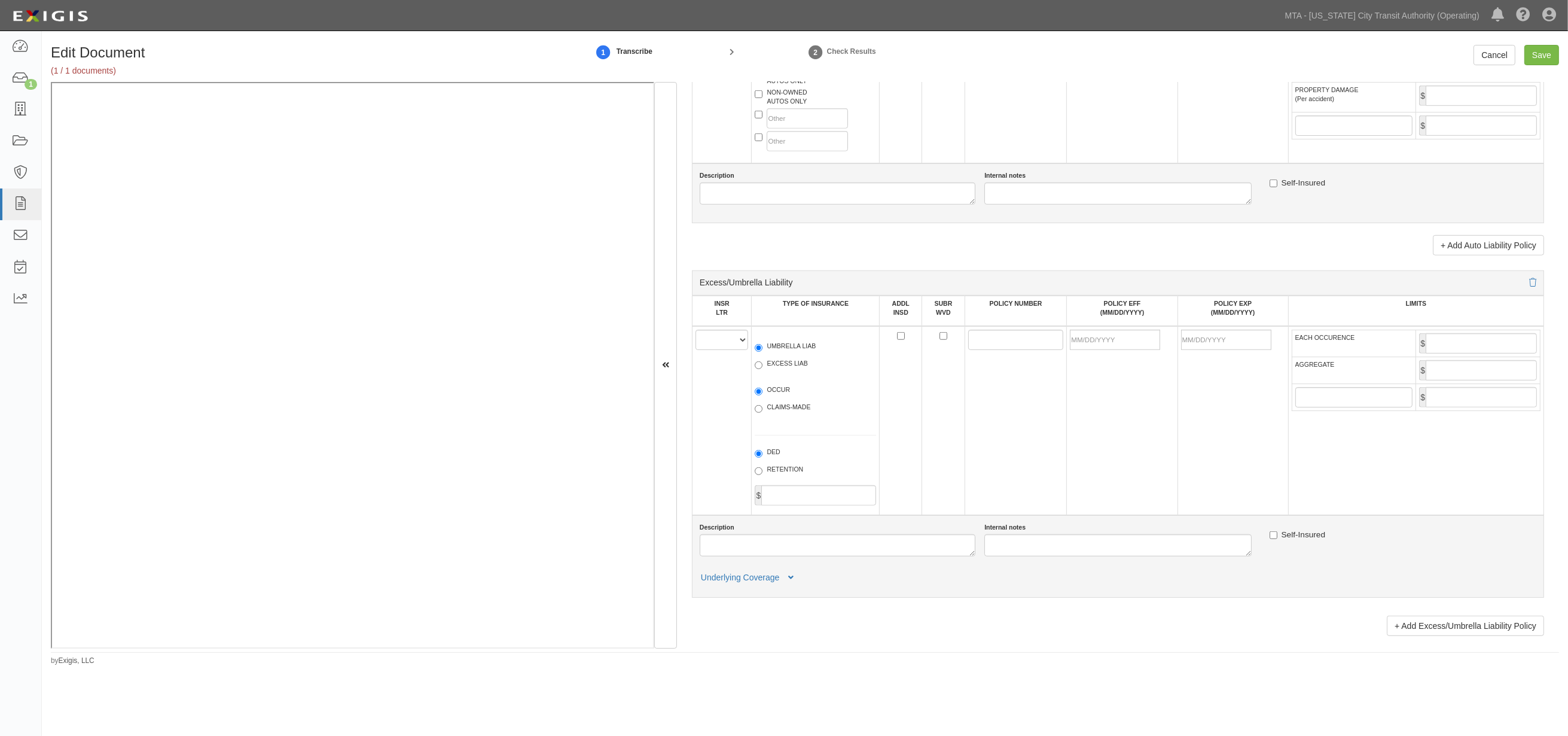
type input "1,000,000"
click at [716, 350] on select "A B C D E F" at bounding box center [722, 340] width 53 height 20
select select "A"
click at [695, 350] on select "A B C D E F" at bounding box center [722, 340] width 53 height 20
click at [780, 354] on label "UMBRELLA LIAB" at bounding box center [785, 347] width 61 height 12
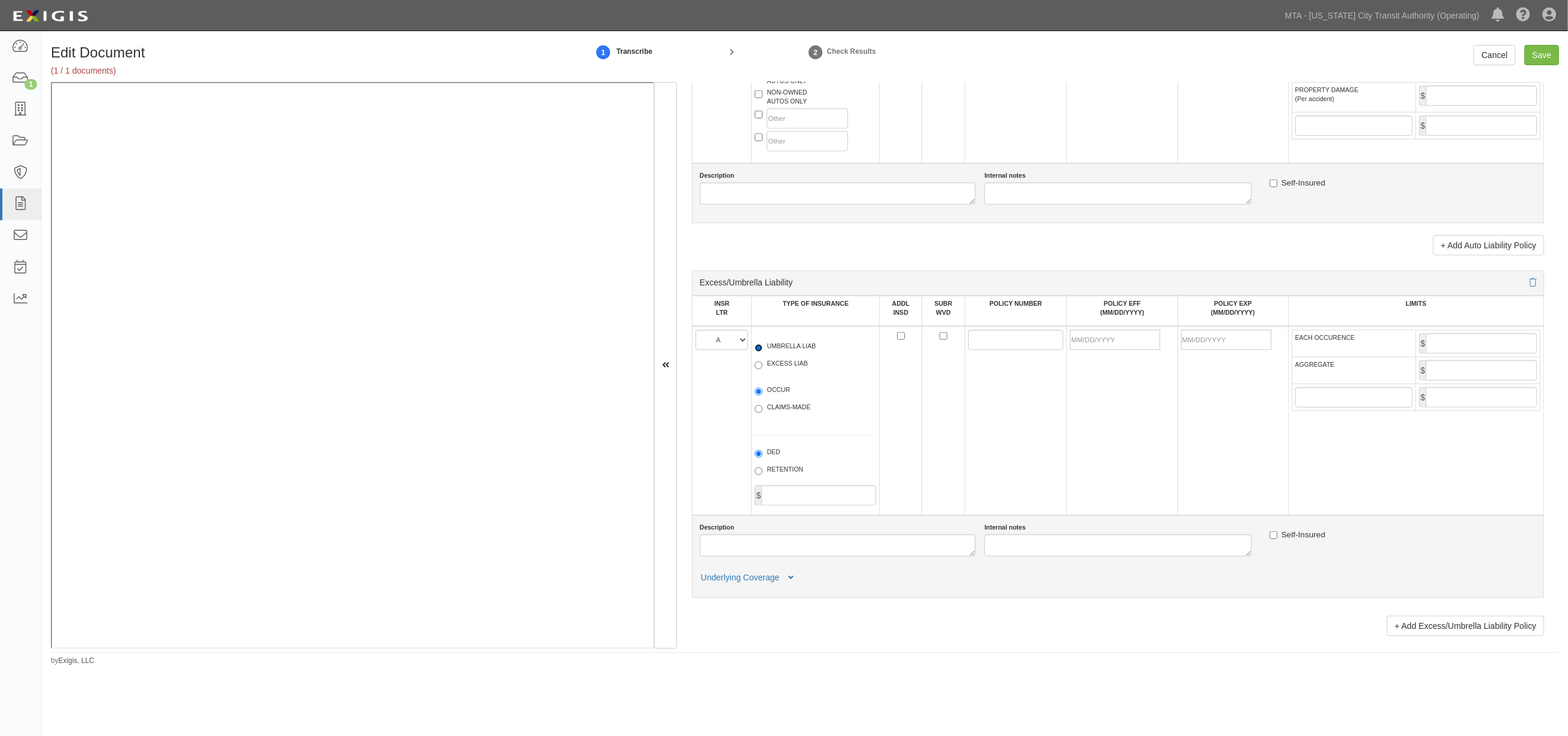
click at [763, 352] on input "UMBRELLA LIAB" at bounding box center [758, 347] width 8 height 8
radio input "true"
click at [781, 398] on label "OCCUR" at bounding box center [772, 391] width 36 height 12
click at [763, 396] on input "OCCUR" at bounding box center [758, 391] width 8 height 8
radio input "true"
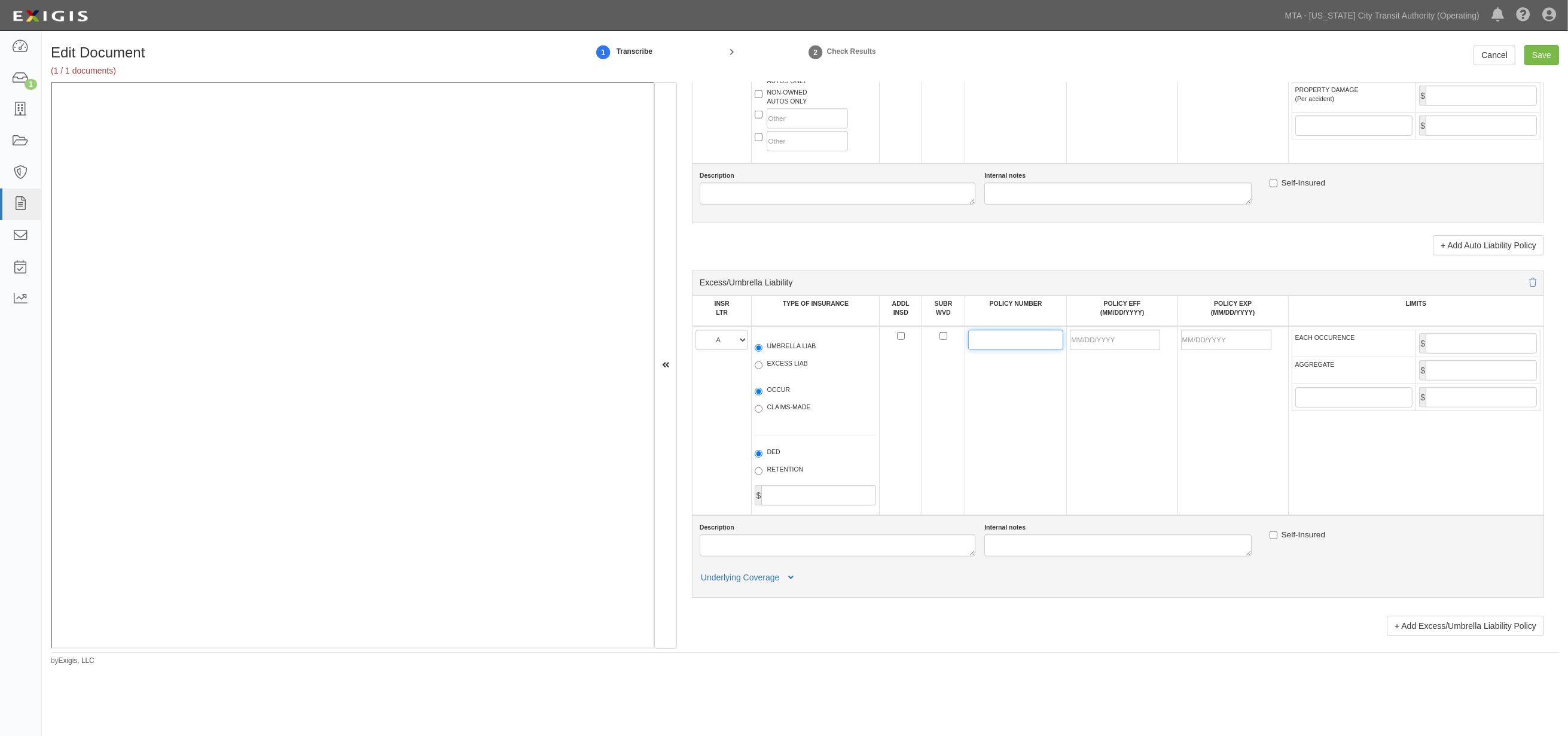
paste input "027734414"
type input "027734414"
click at [1107, 350] on input "POLICY EFF (MM/DD/YYYY)" at bounding box center [1115, 340] width 90 height 20
type input "09/15/2025"
type input "09/15/2026"
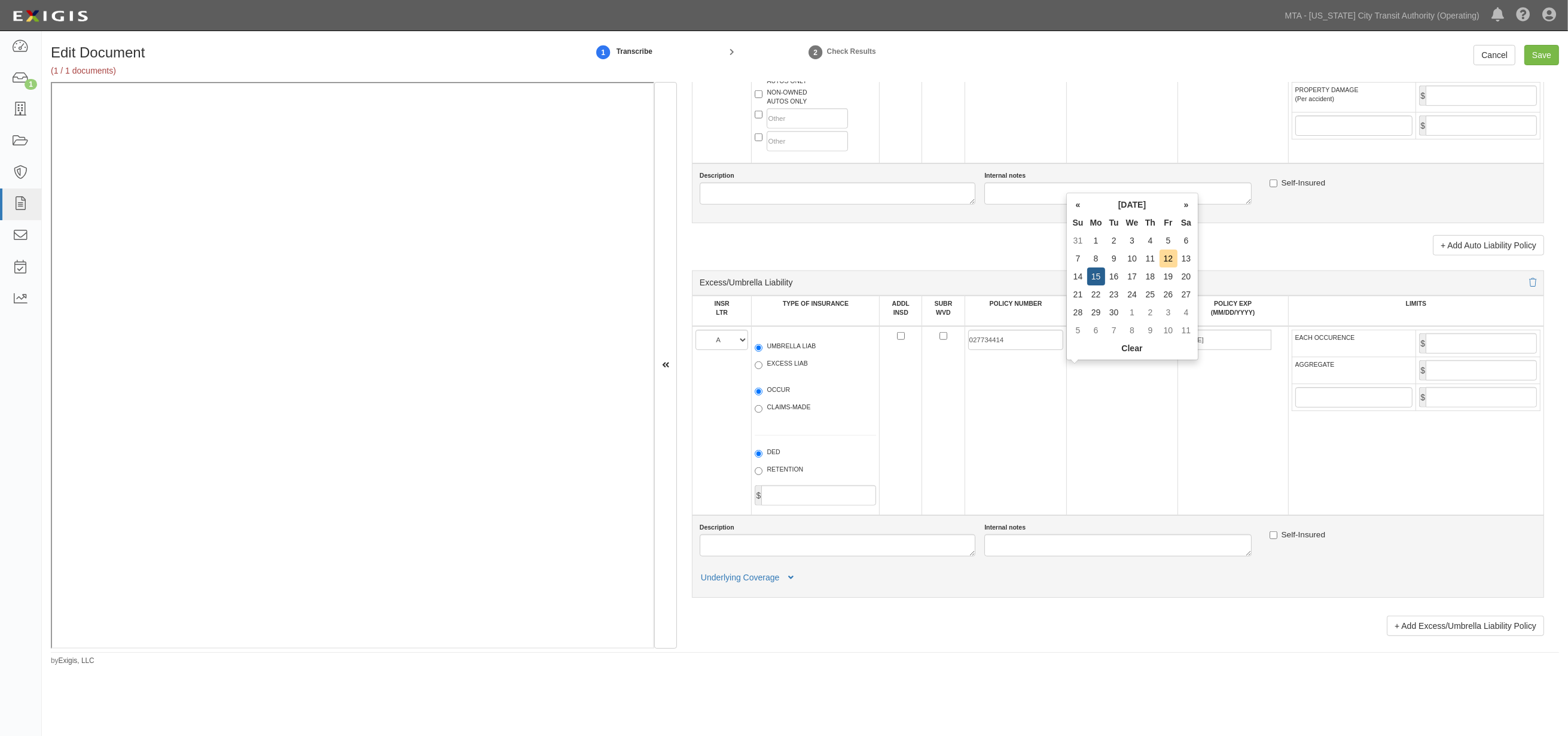
click at [1158, 403] on td "09/15/2025" at bounding box center [1122, 421] width 111 height 189
click at [1224, 354] on input "EACH OCCURENCE" at bounding box center [1482, 344] width 111 height 20
type input "20,000,000"
click at [1224, 380] on input "AGGREGATE" at bounding box center [1482, 370] width 111 height 20
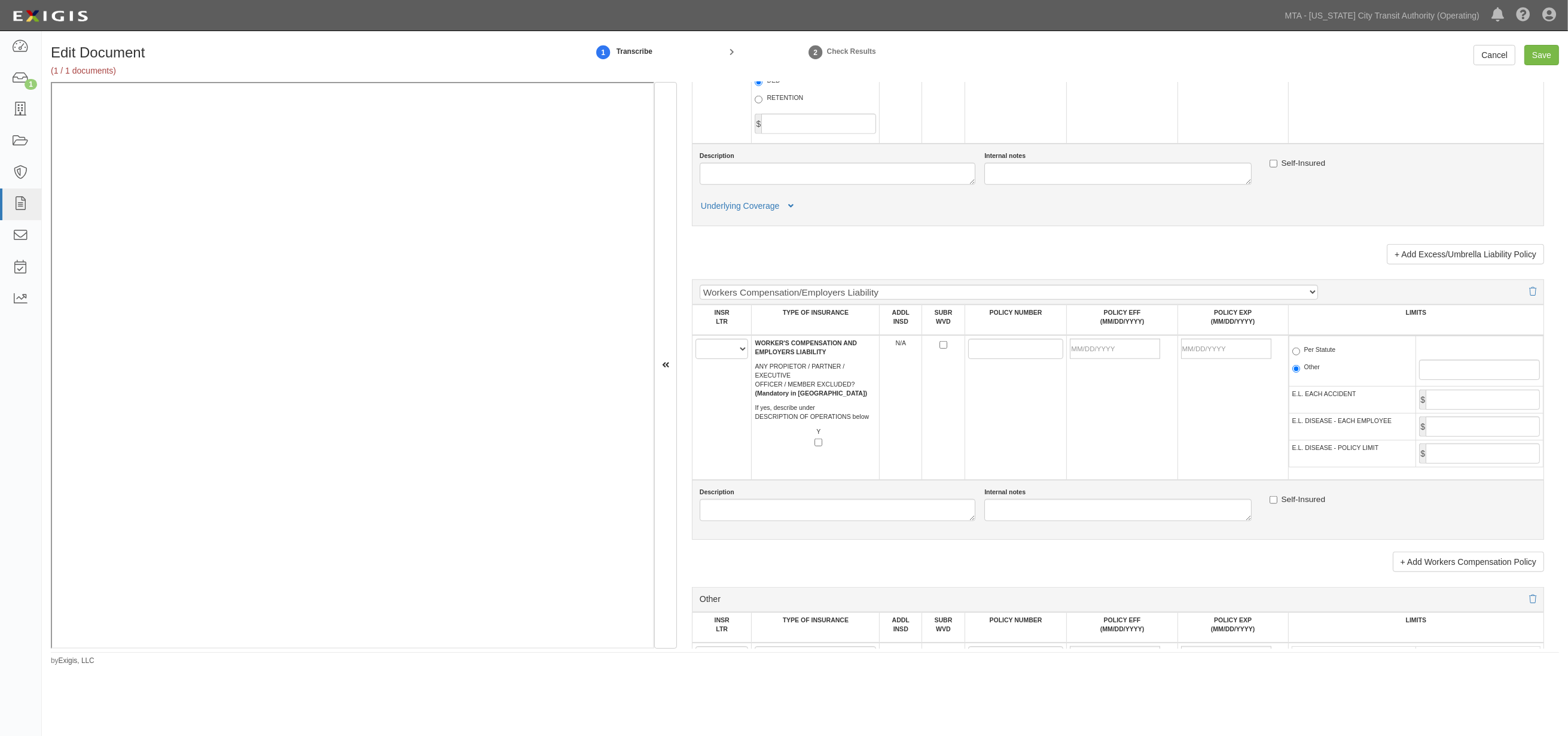
scroll to position [1728, 0]
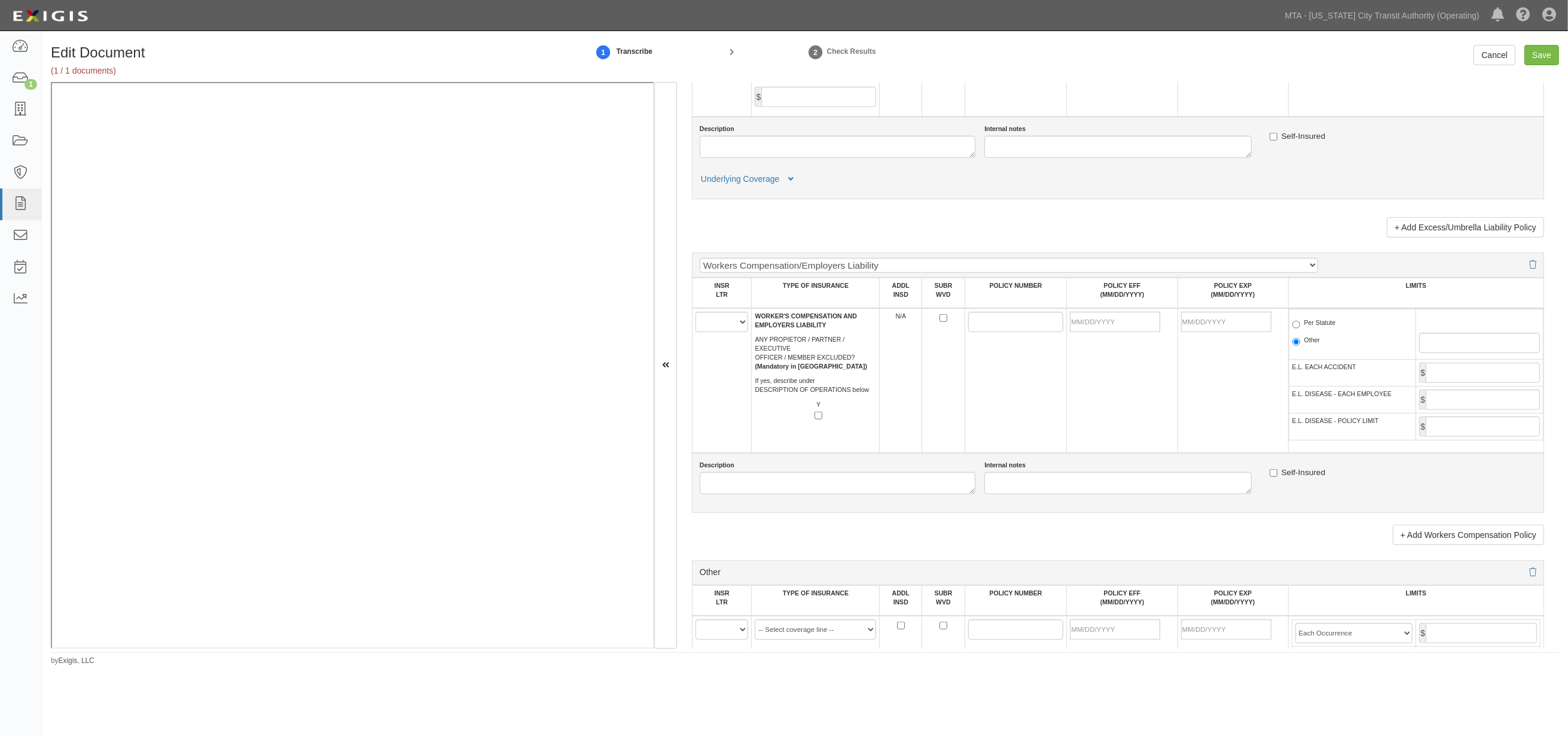
type input "20,000,000"
click at [719, 332] on select "A B C D E F" at bounding box center [722, 322] width 53 height 20
select select "C"
click at [695, 332] on select "A B C D E F" at bounding box center [722, 322] width 53 height 20
paste input "CC5WC00084241"
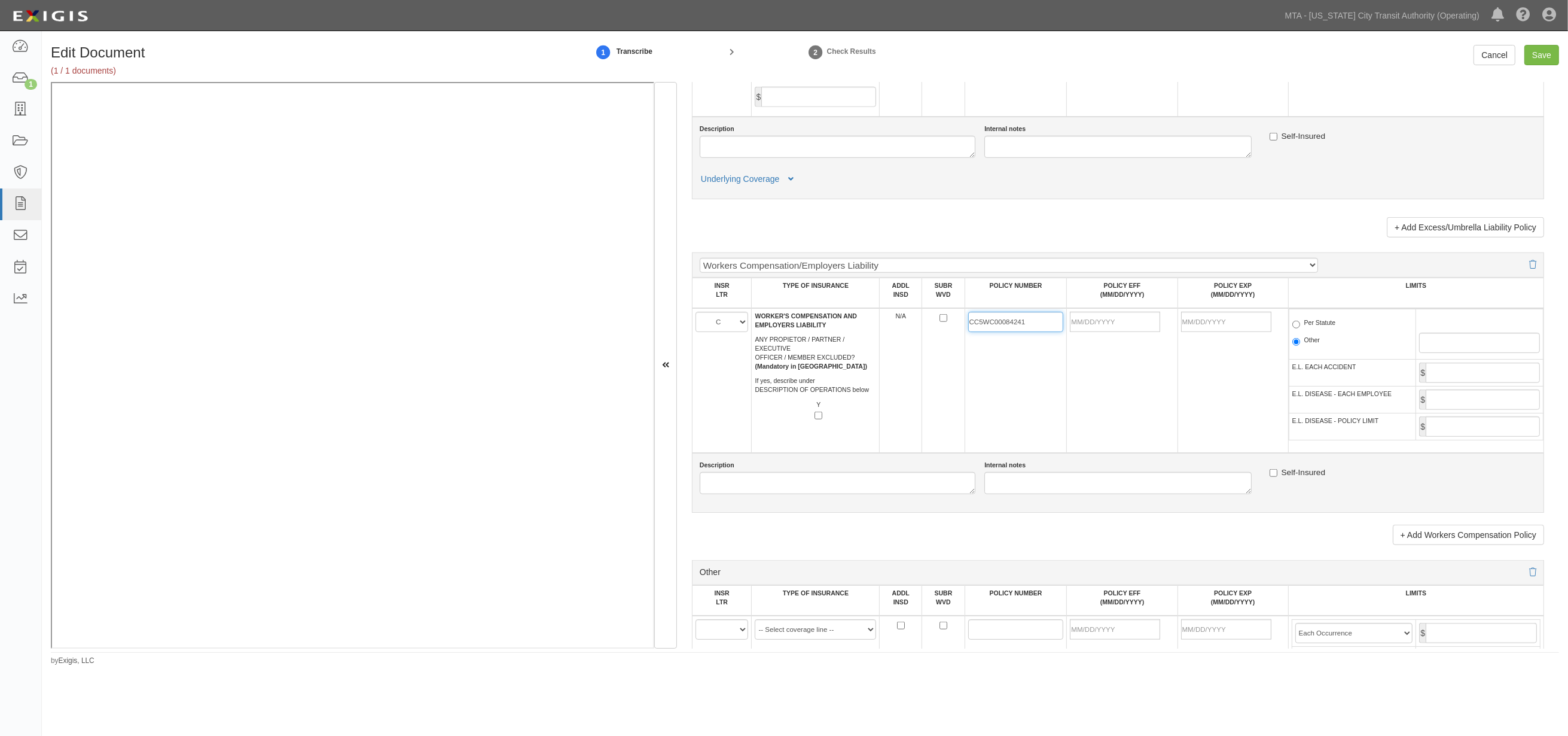
type input "CC5WC00084241"
click at [1099, 332] on input "POLICY EFF (MM/DD/YYYY)" at bounding box center [1115, 322] width 90 height 20
type input "09/15/2025"
type input "09/15/2026"
click at [1137, 441] on td "09/15/2025" at bounding box center [1122, 380] width 111 height 144
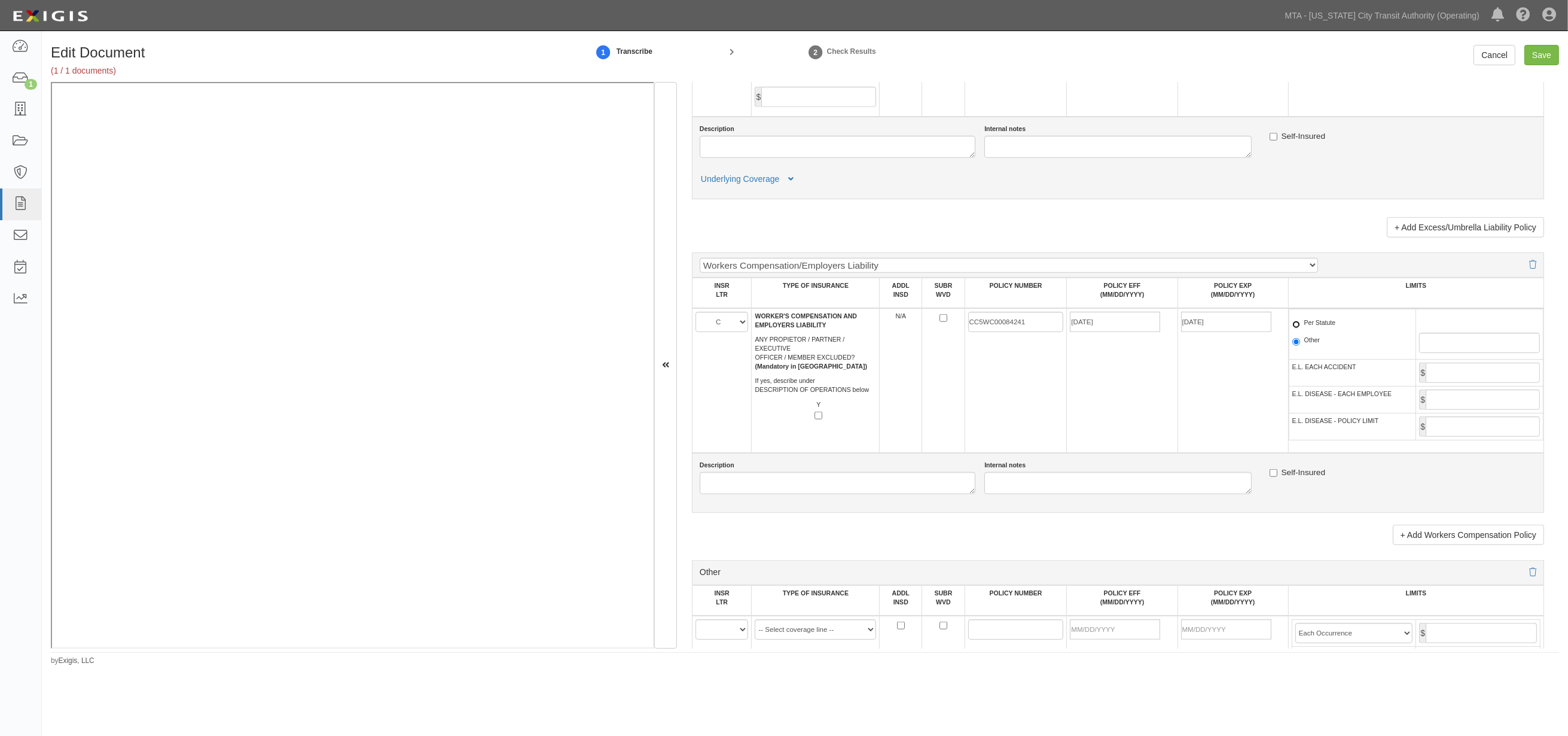
click at [1224, 328] on input "Per Statute" at bounding box center [1297, 325] width 8 height 8
radio input "true"
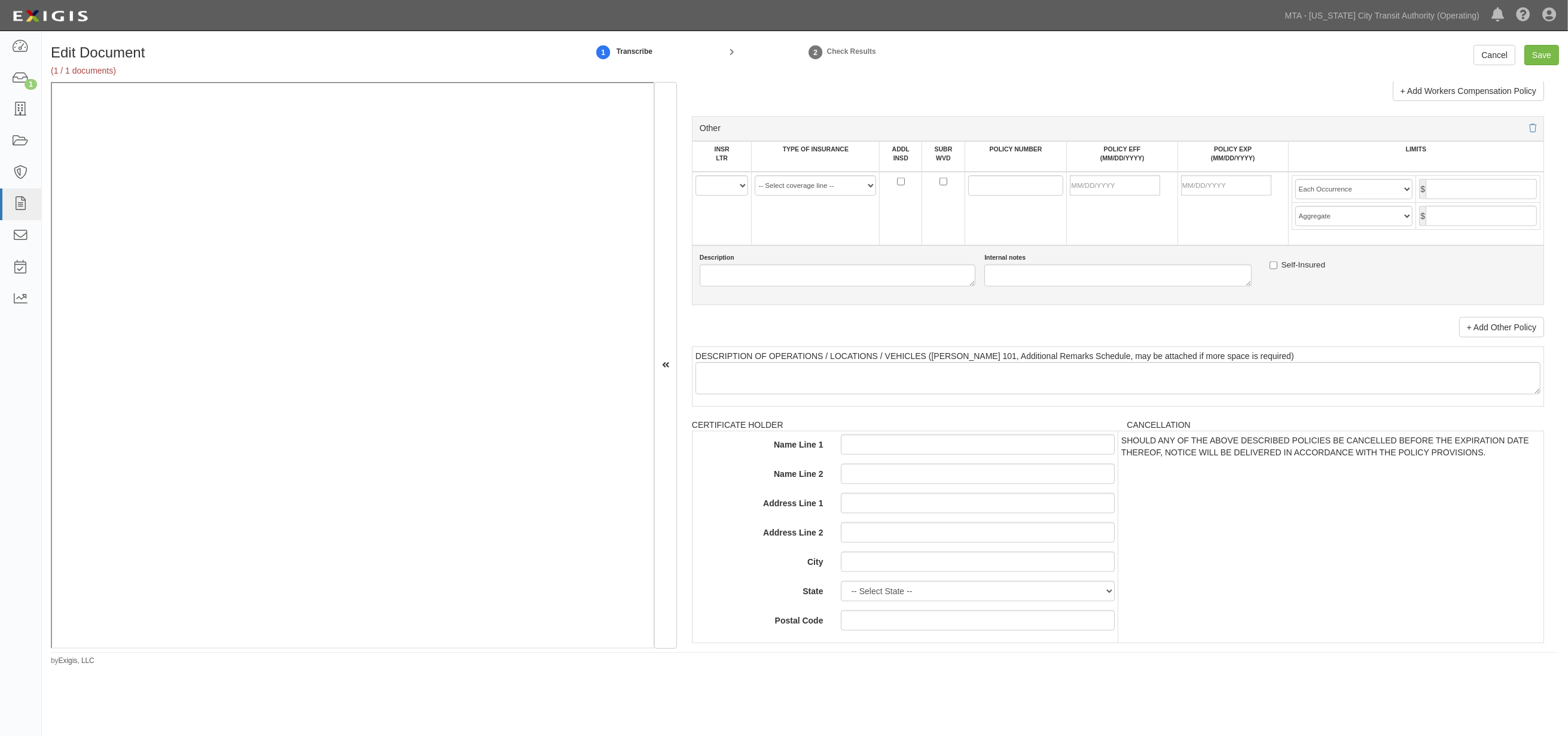
scroll to position [2273, 0]
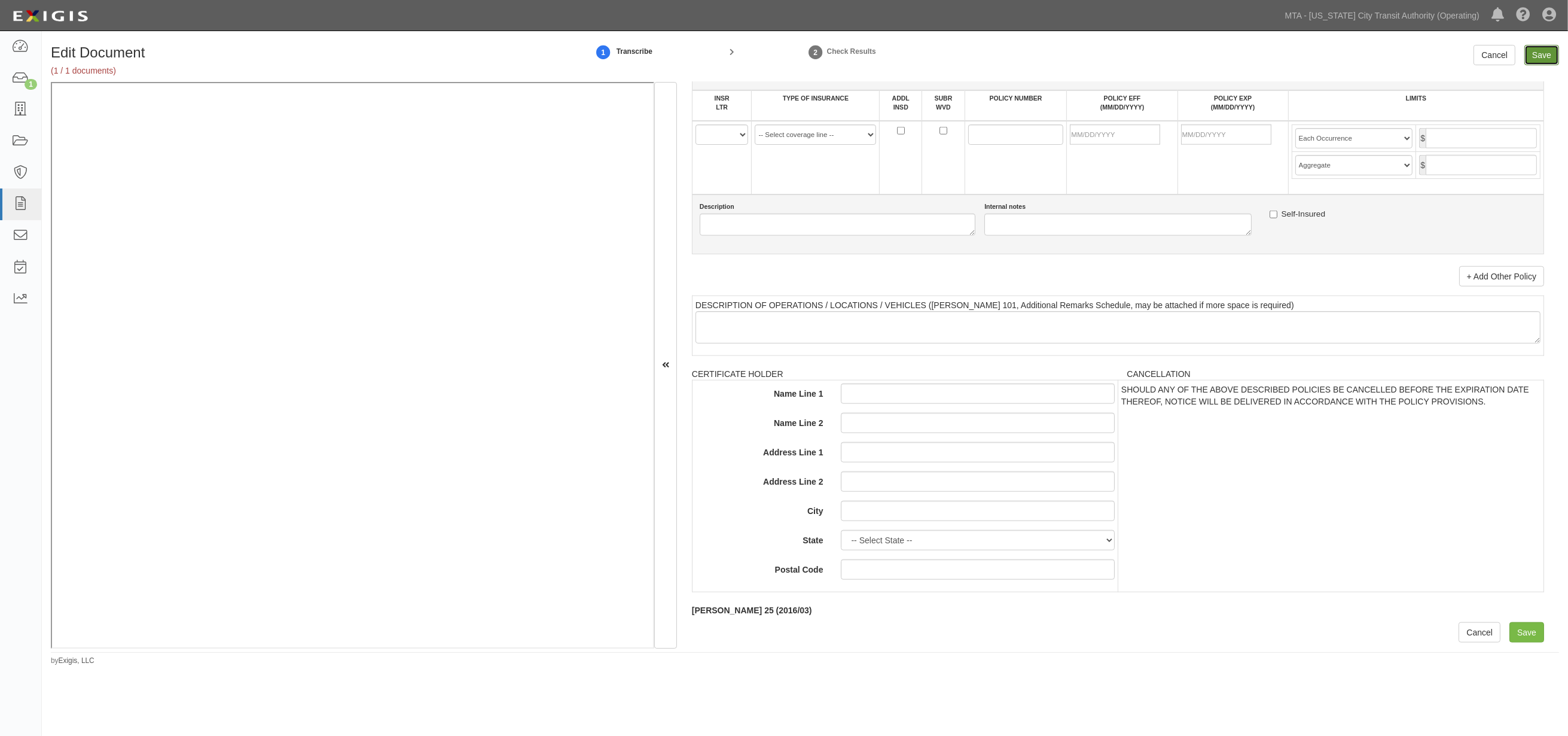
click at [1224, 55] on input "Save" at bounding box center [1542, 55] width 35 height 20
type input "1000000"
type input "2000000"
type input "1000000"
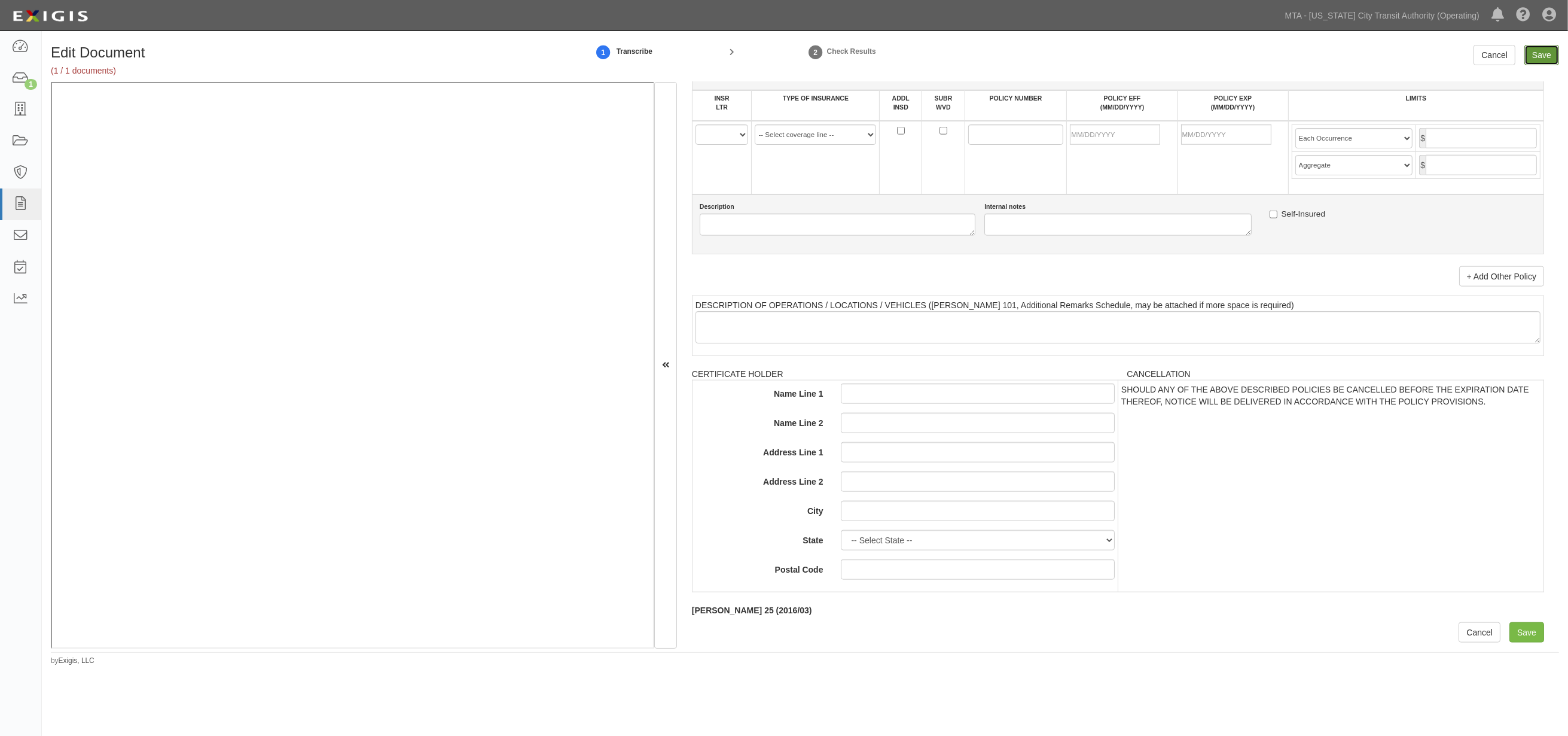
type input "20000000"
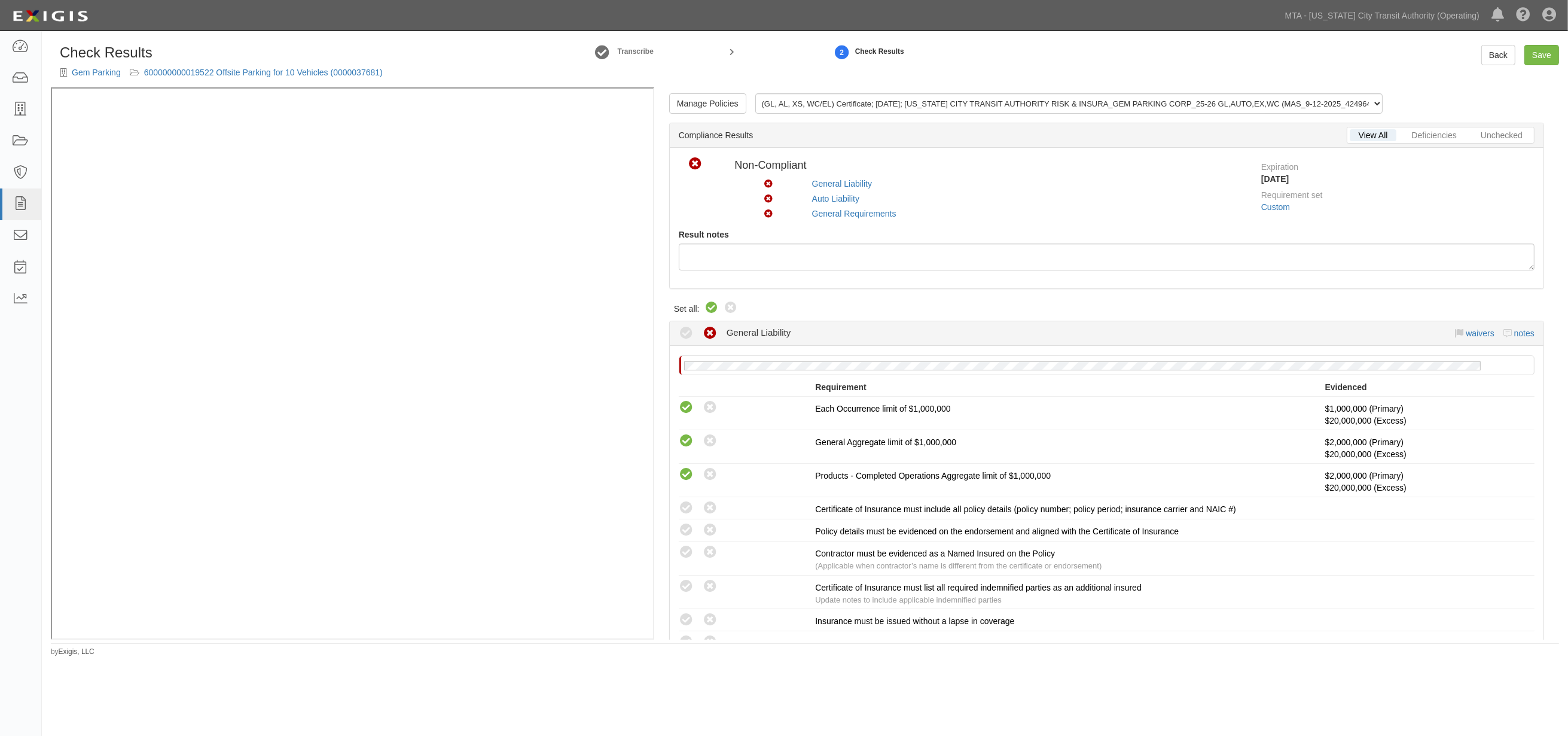
click at [707, 305] on icon at bounding box center [712, 308] width 15 height 15
radio input "true"
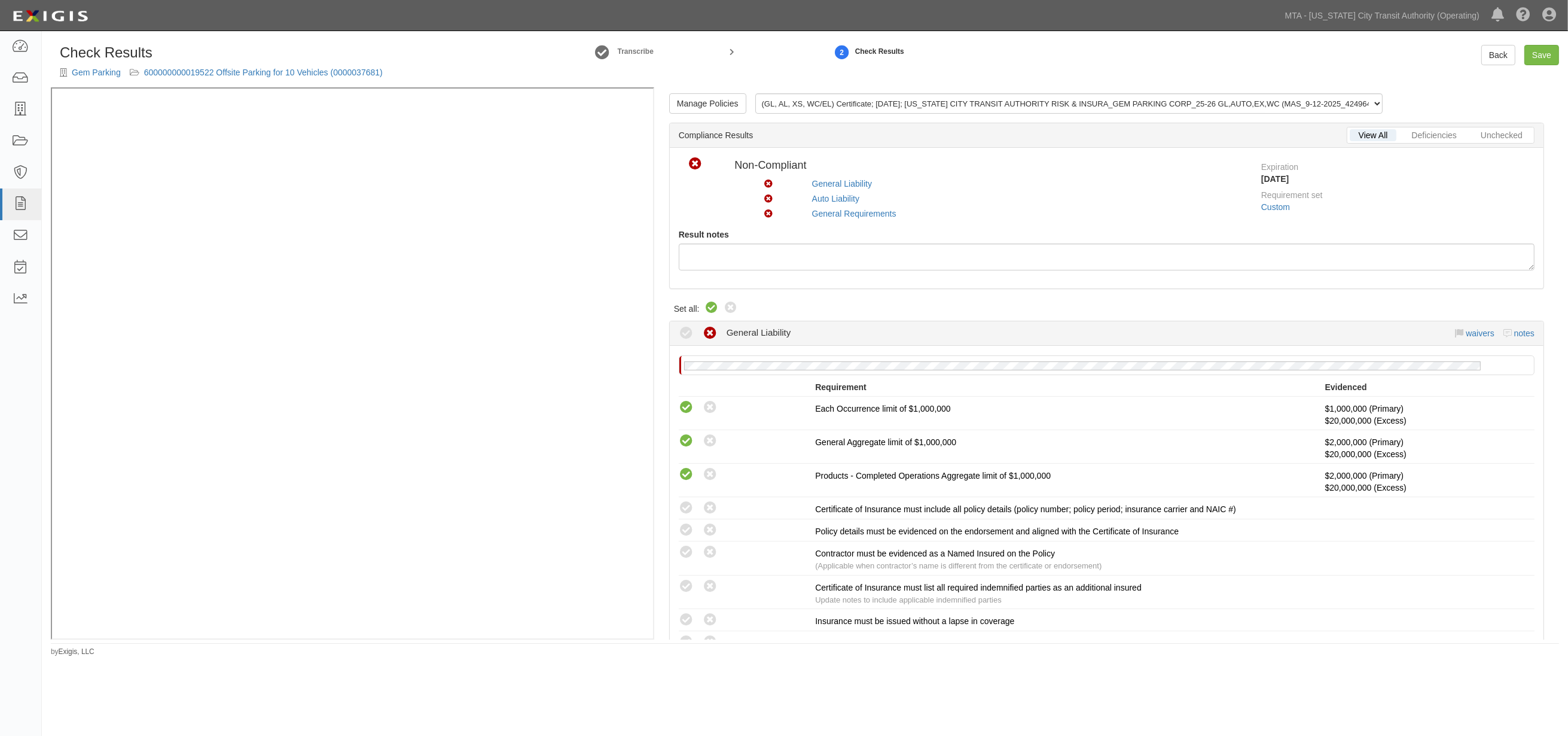
radio input "true"
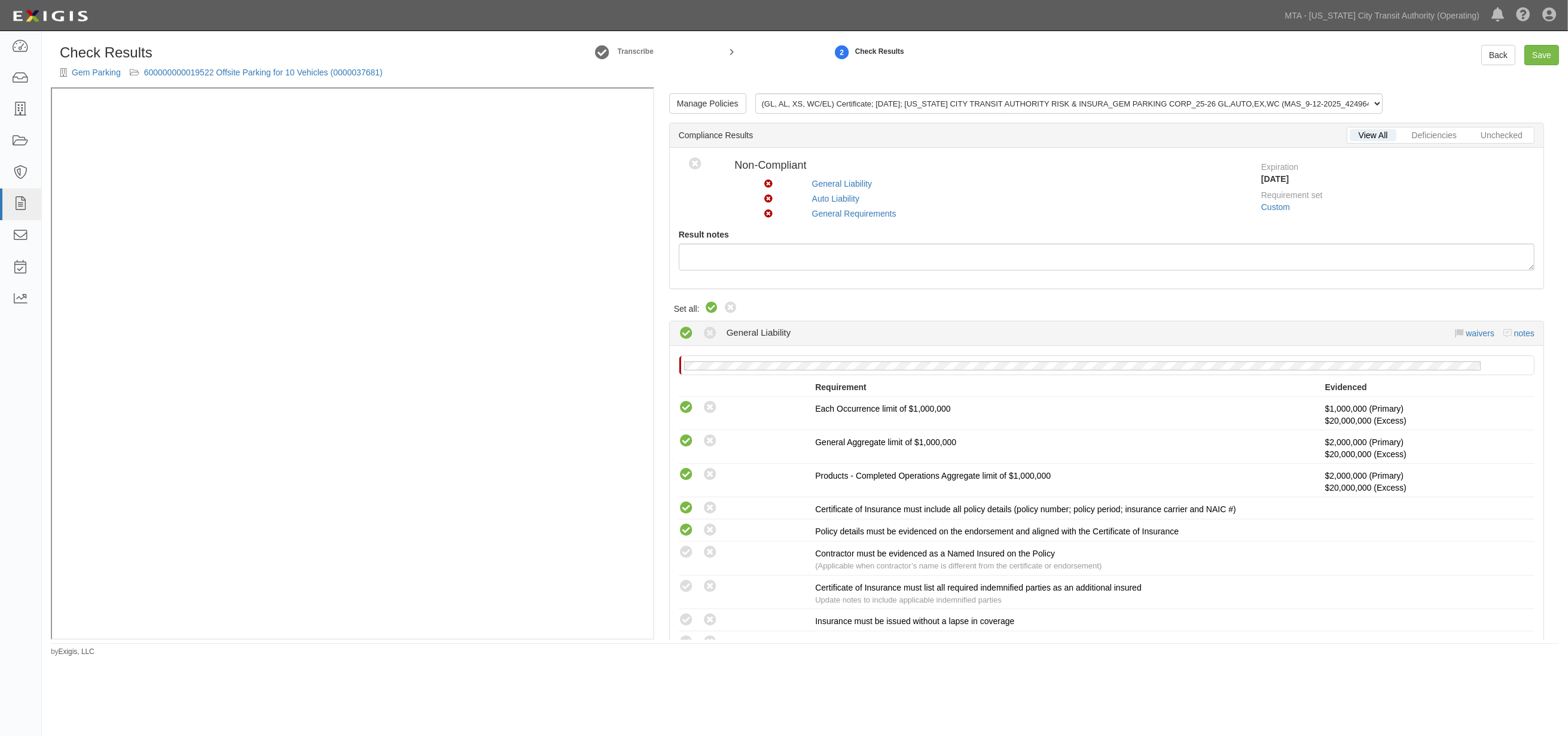
radio input "true"
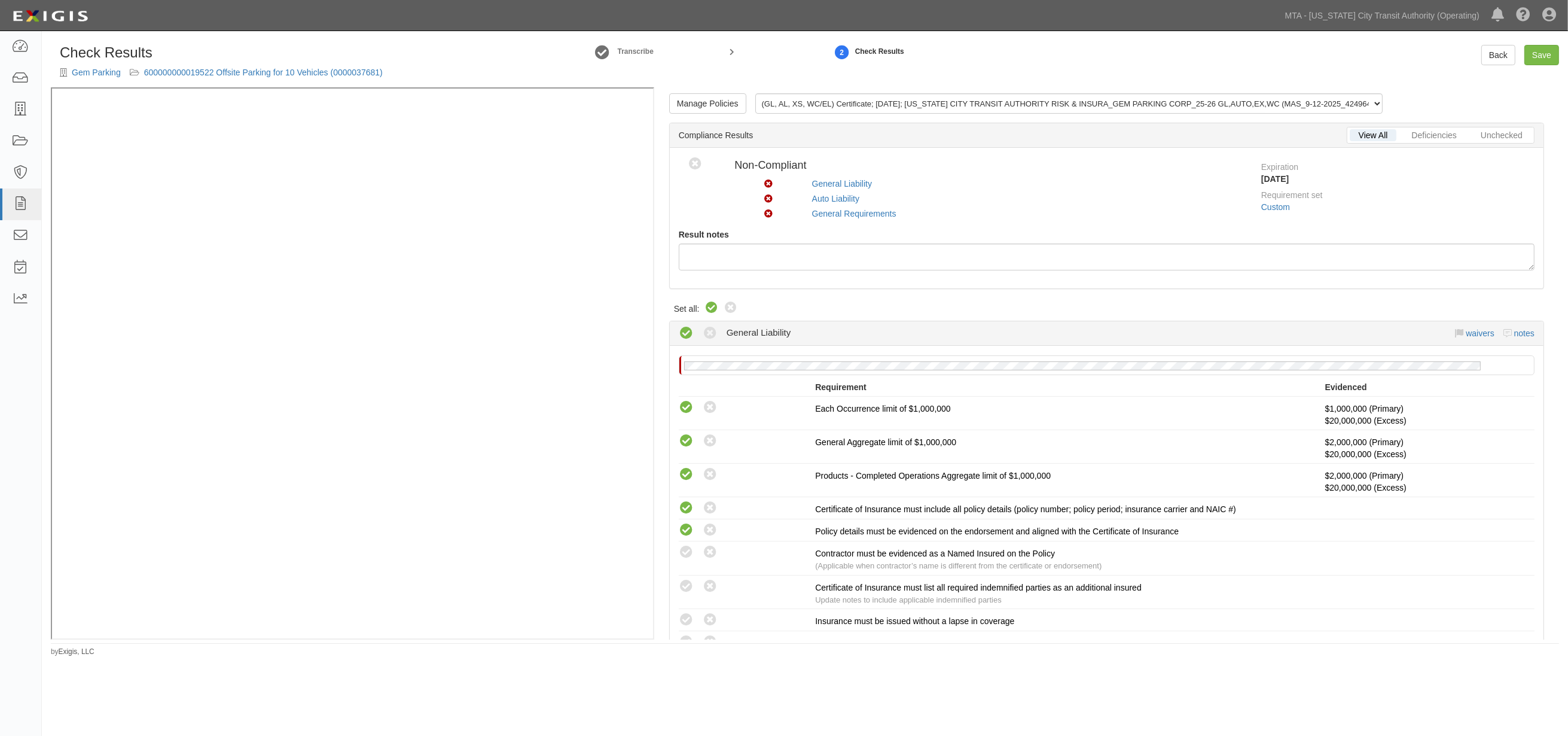
radio input "true"
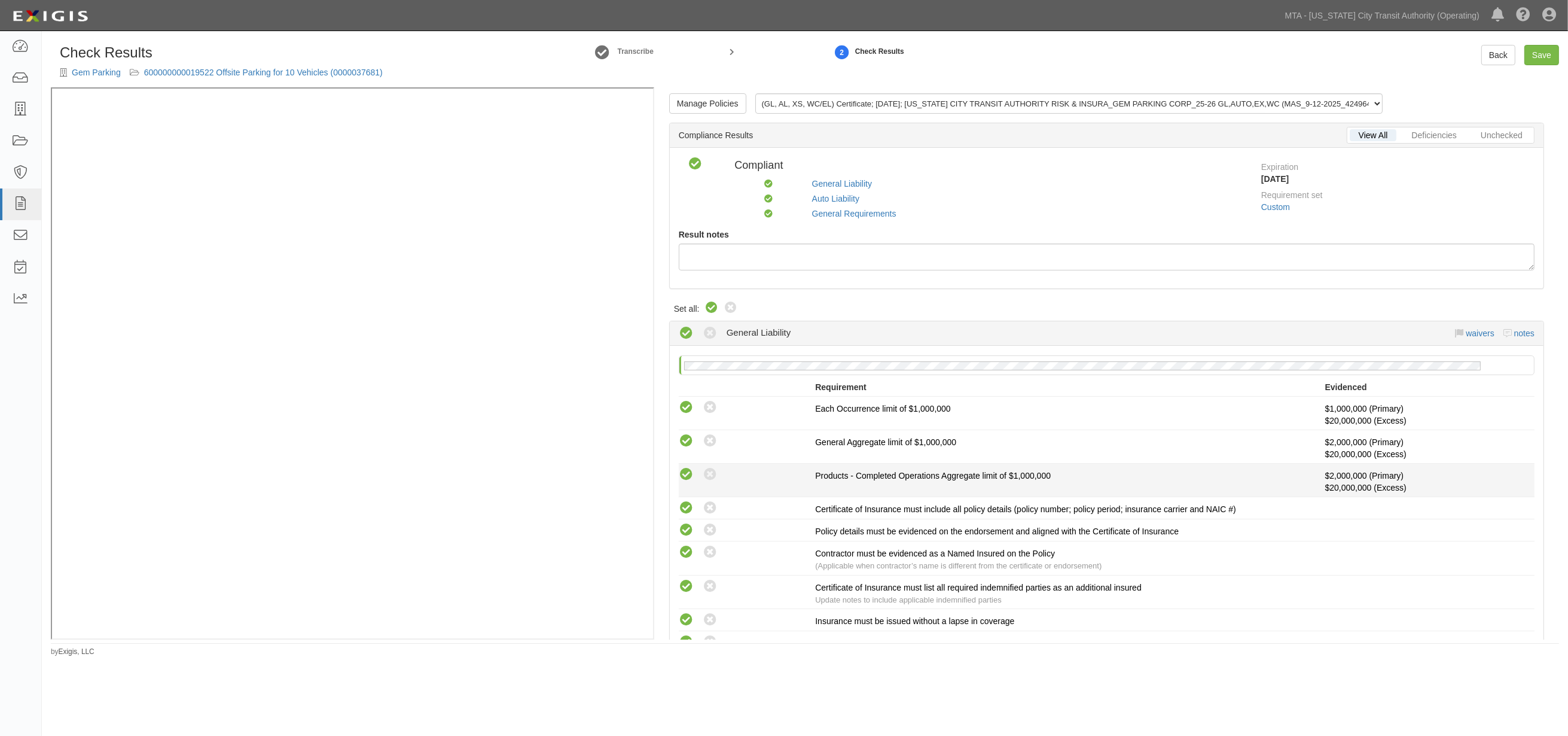
click at [1059, 491] on div "This compliance result is calculated automatically and cannot be changed Waived…" at bounding box center [1107, 480] width 874 height 27
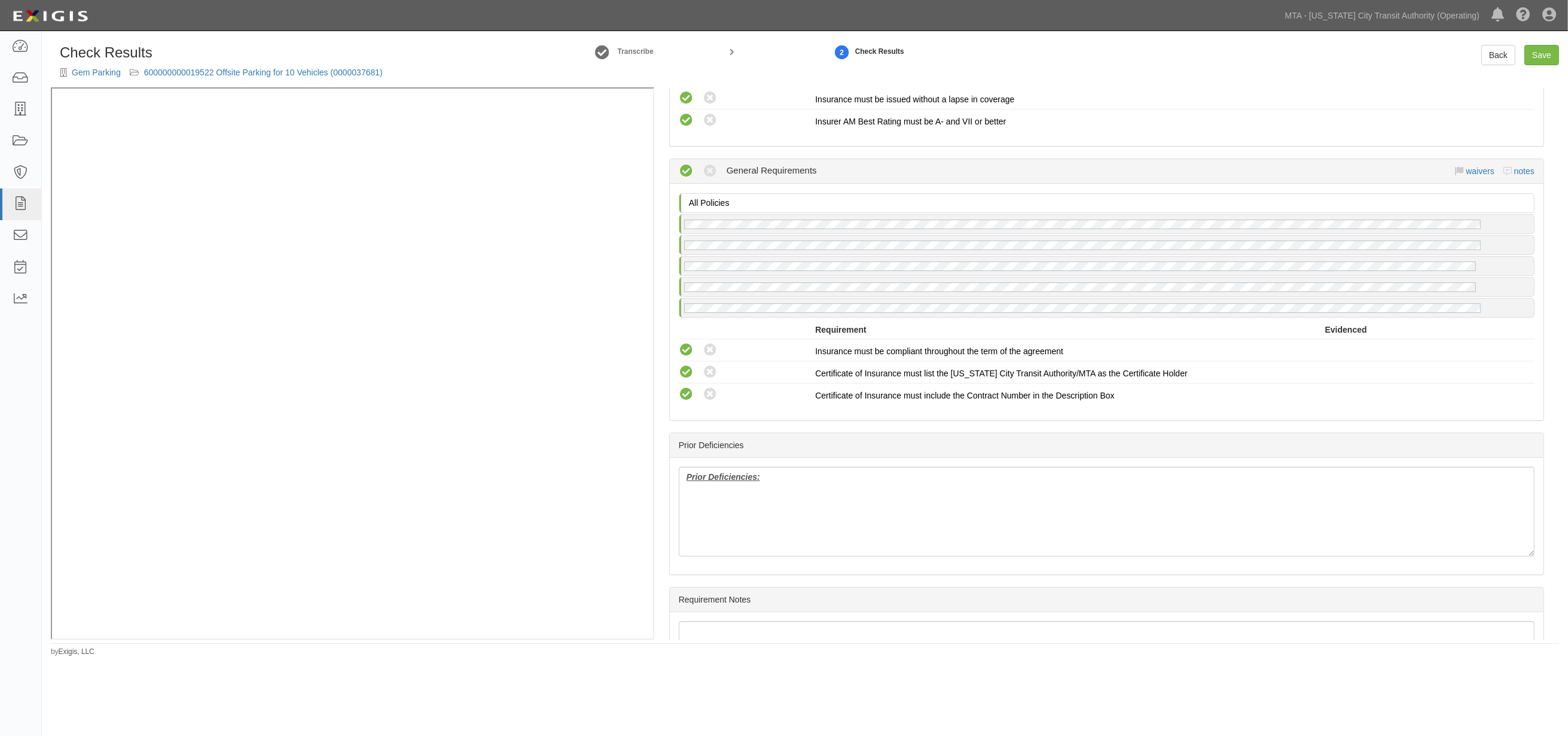
scroll to position [969, 0]
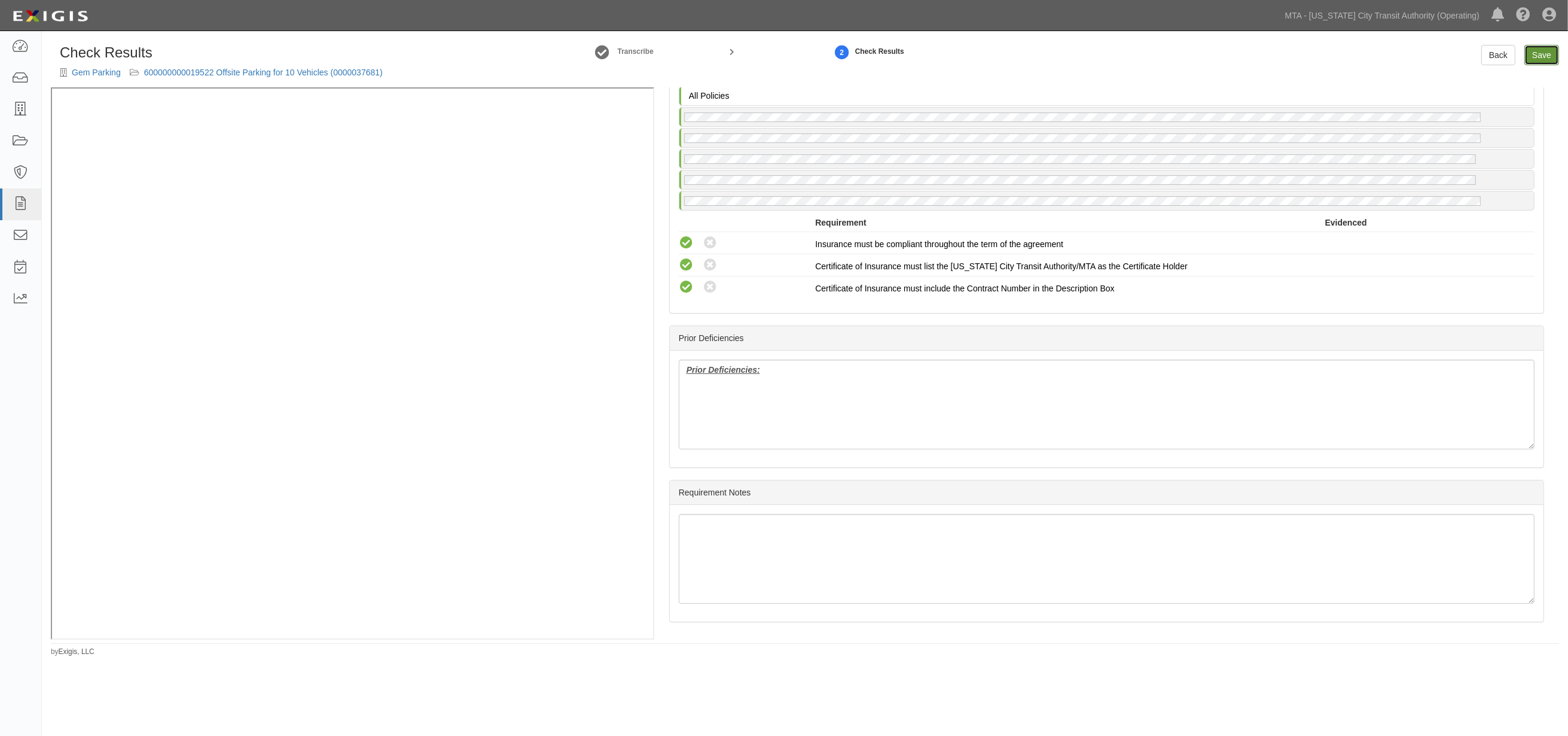
click at [1539, 56] on link "Save" at bounding box center [1542, 55] width 35 height 20
radio input "true"
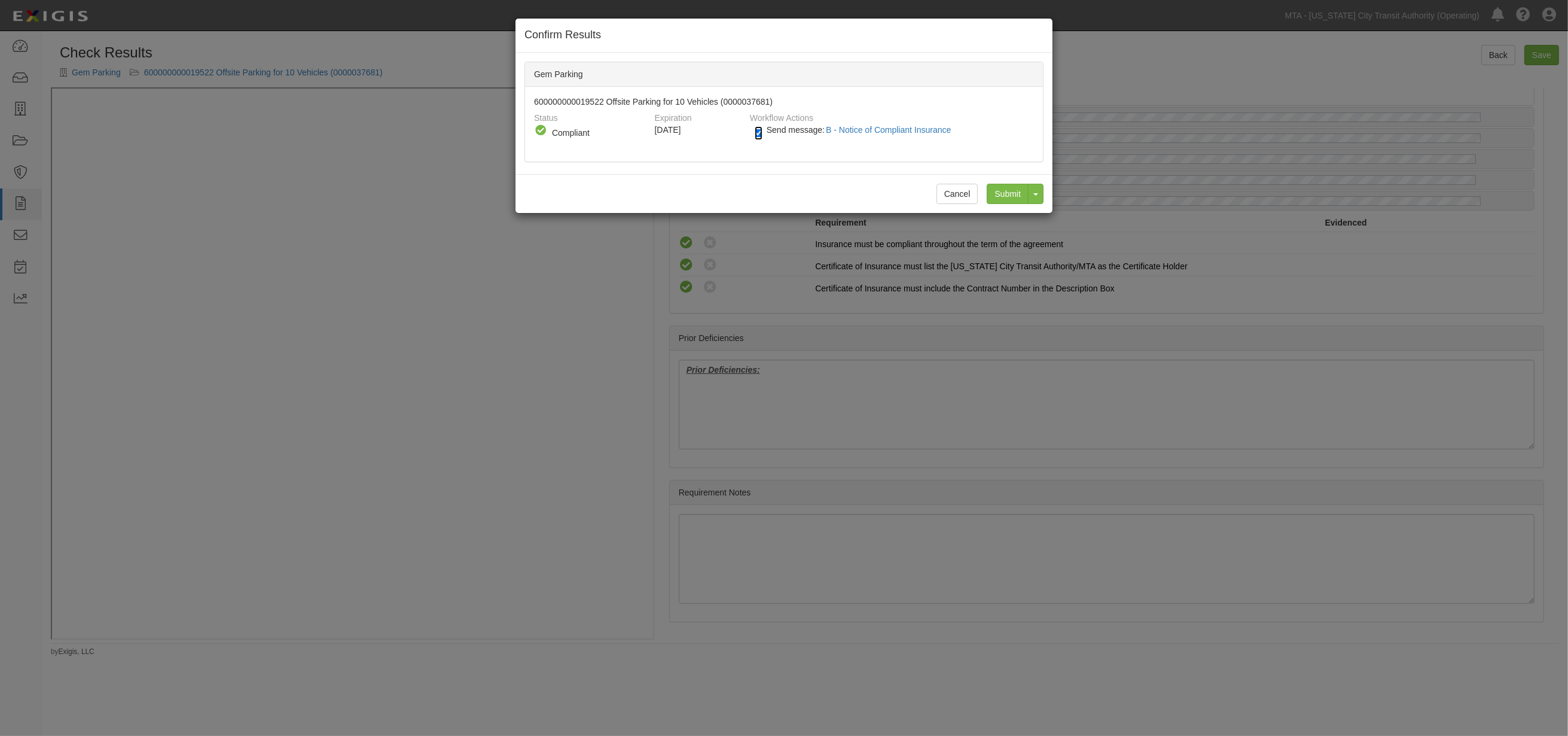
click at [756, 127] on input "Send message: B - Notice of Compliant Insurance" at bounding box center [758, 133] width 8 height 14
checkbox input "false"
click at [1013, 200] on input "Submit" at bounding box center [1008, 194] width 42 height 20
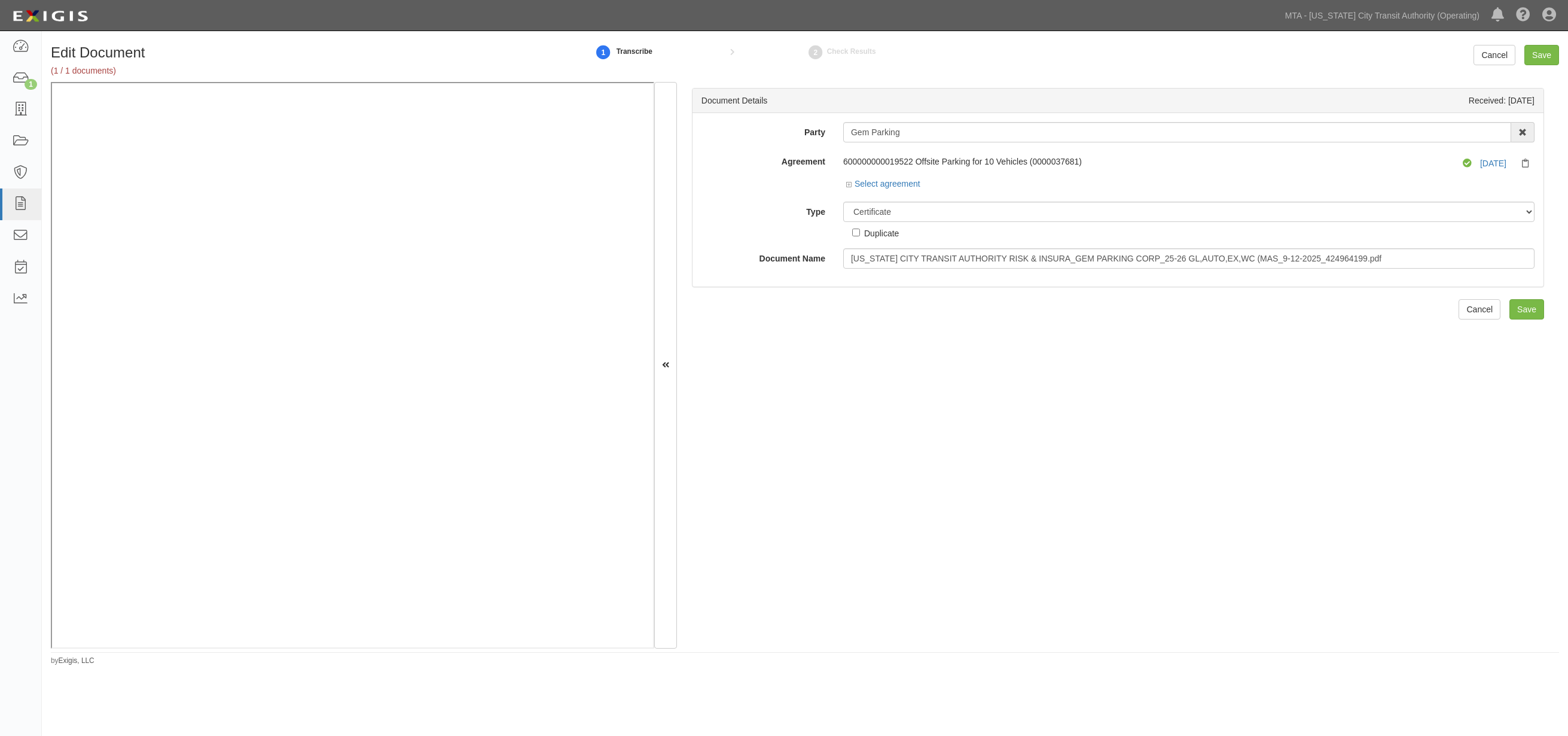
select select "CertificateDetail"
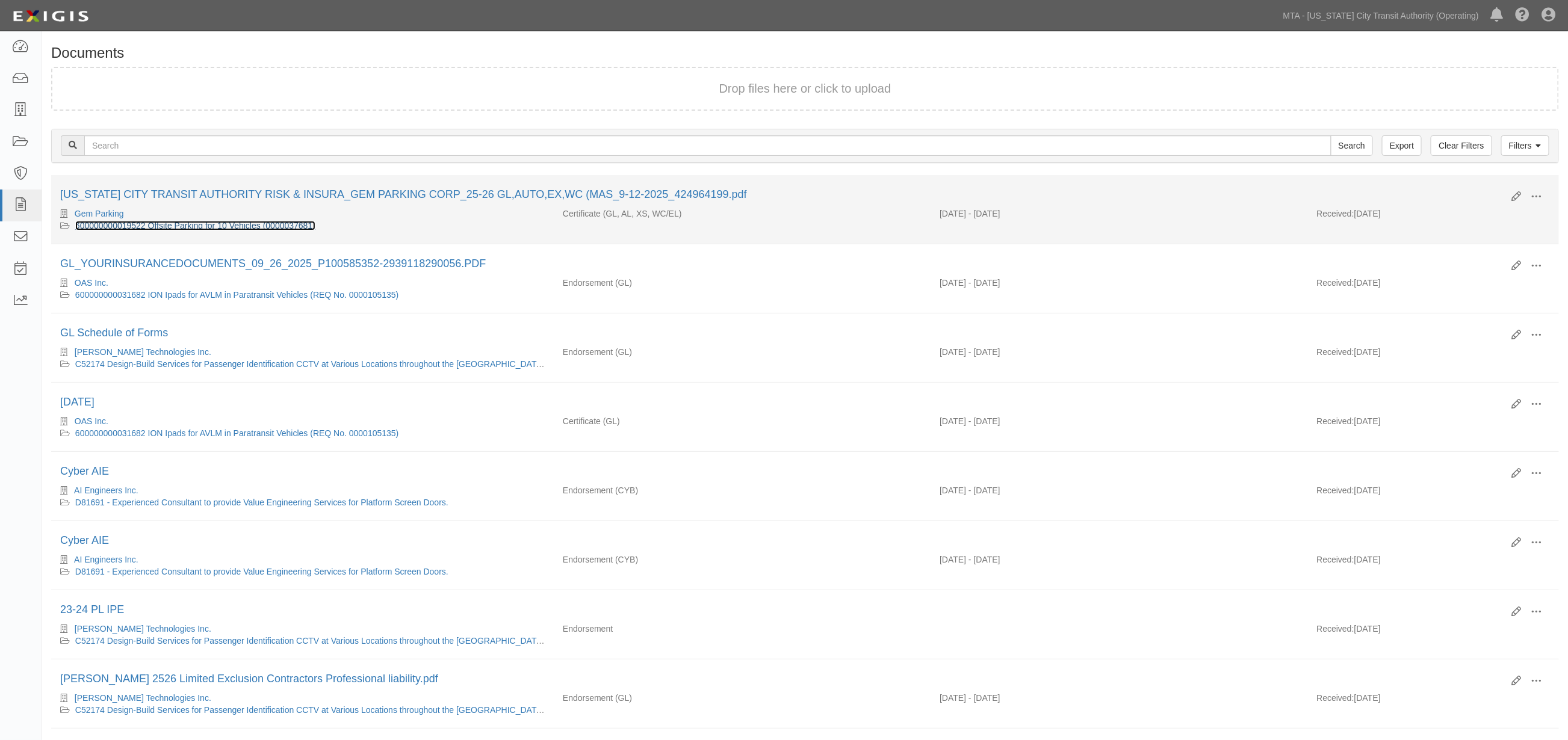
drag, startPoint x: 0, startPoint y: 0, endPoint x: 227, endPoint y: 224, distance: 318.9
click at [227, 224] on link "600000000019522 Offsite Parking for 10 Vehicles (0000037681)" at bounding box center [195, 225] width 240 height 9
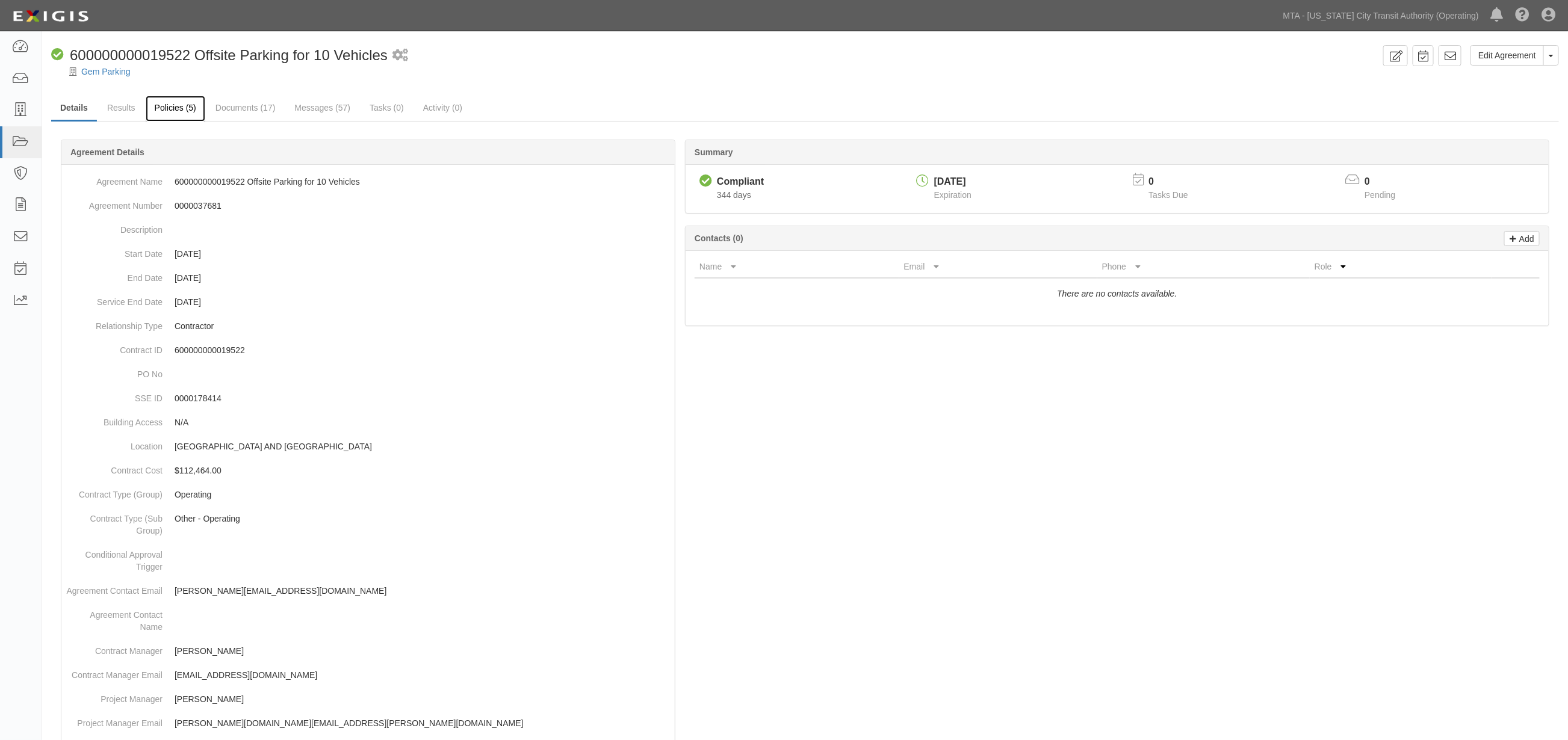
click at [188, 105] on link "Policies (5)" at bounding box center [175, 108] width 60 height 26
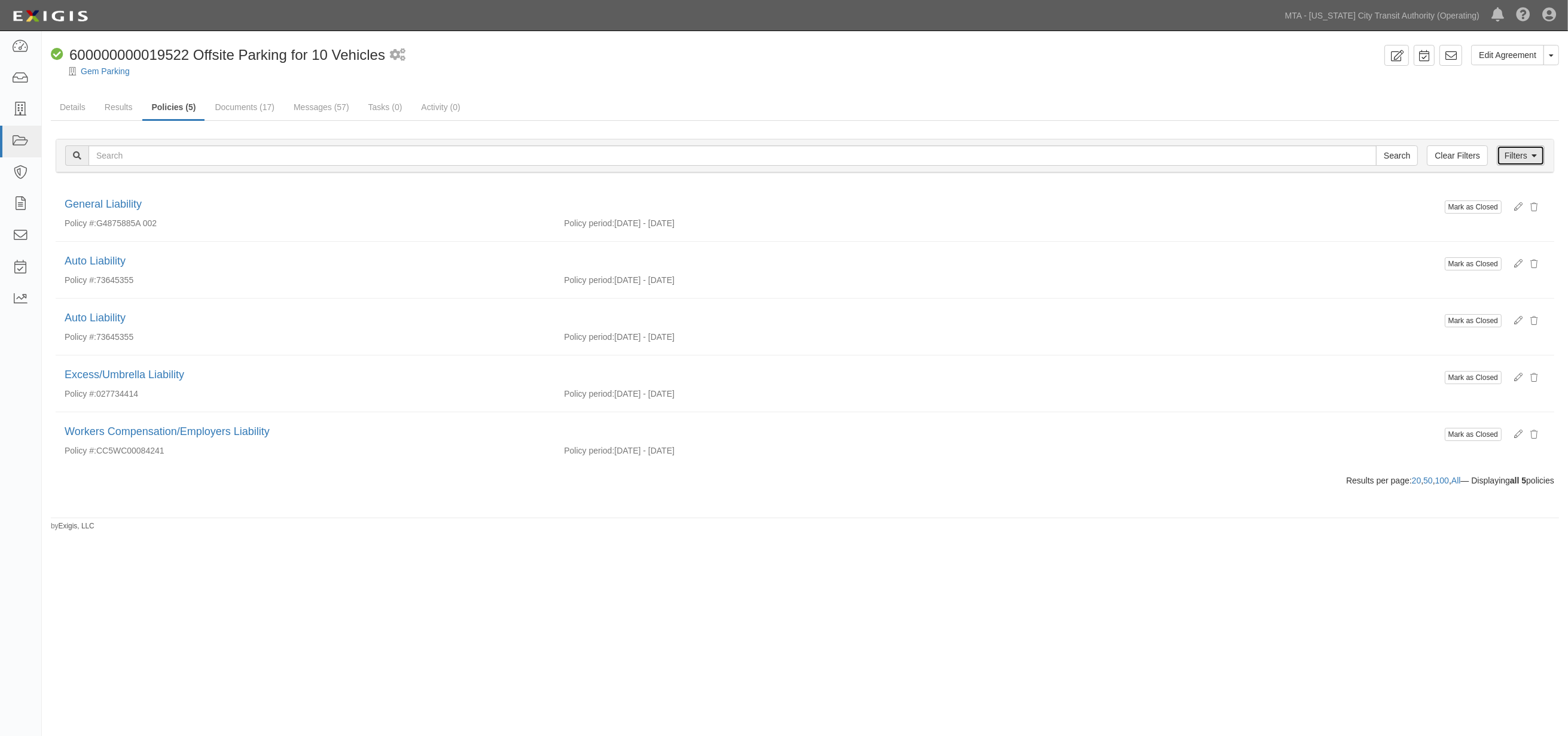
click at [1515, 154] on link "Filters" at bounding box center [1520, 155] width 48 height 20
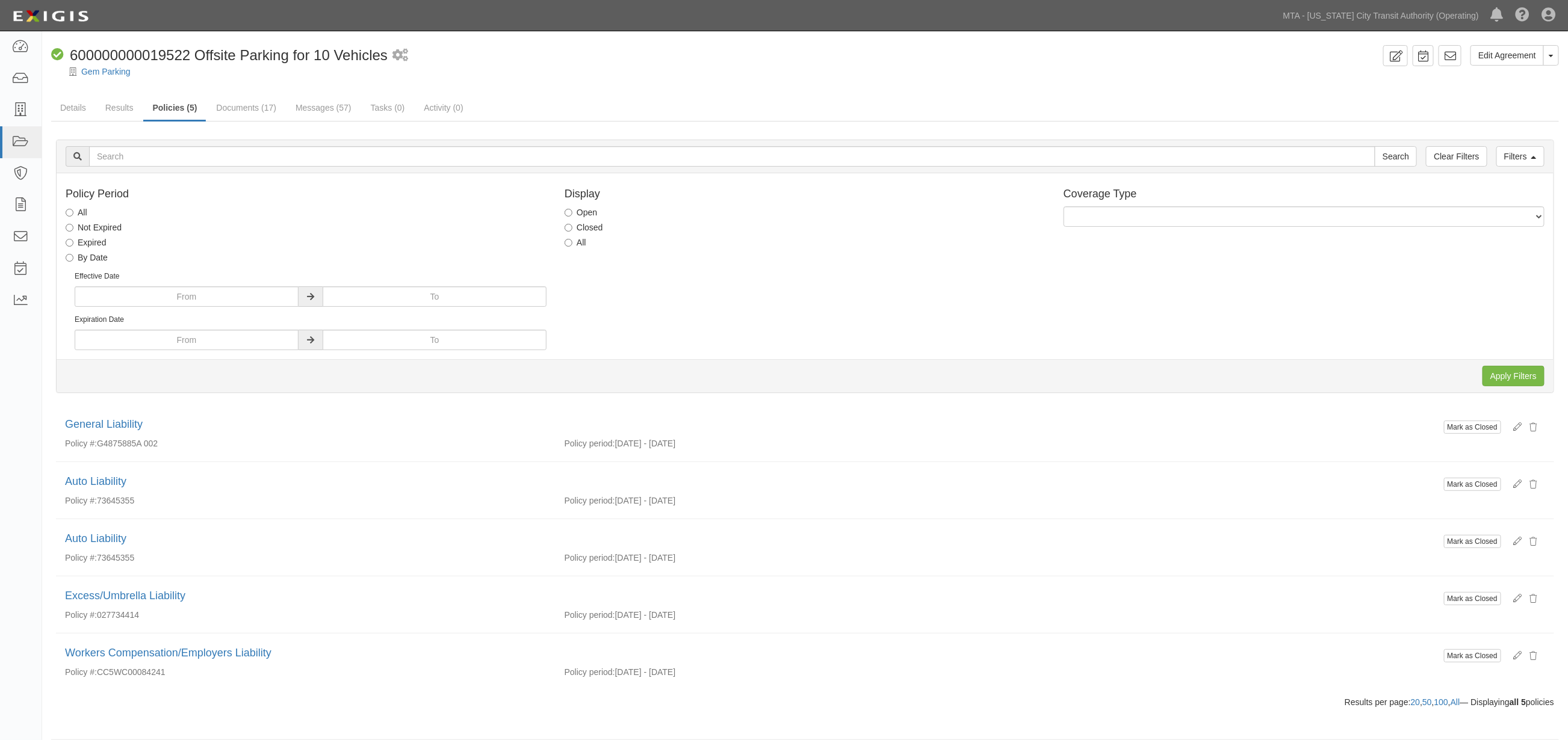
click at [580, 244] on label "All" at bounding box center [576, 242] width 22 height 12
click at [573, 244] on input "All" at bounding box center [568, 243] width 8 height 8
radio input "true"
click at [1507, 375] on input "Apply Filters" at bounding box center [1513, 376] width 62 height 20
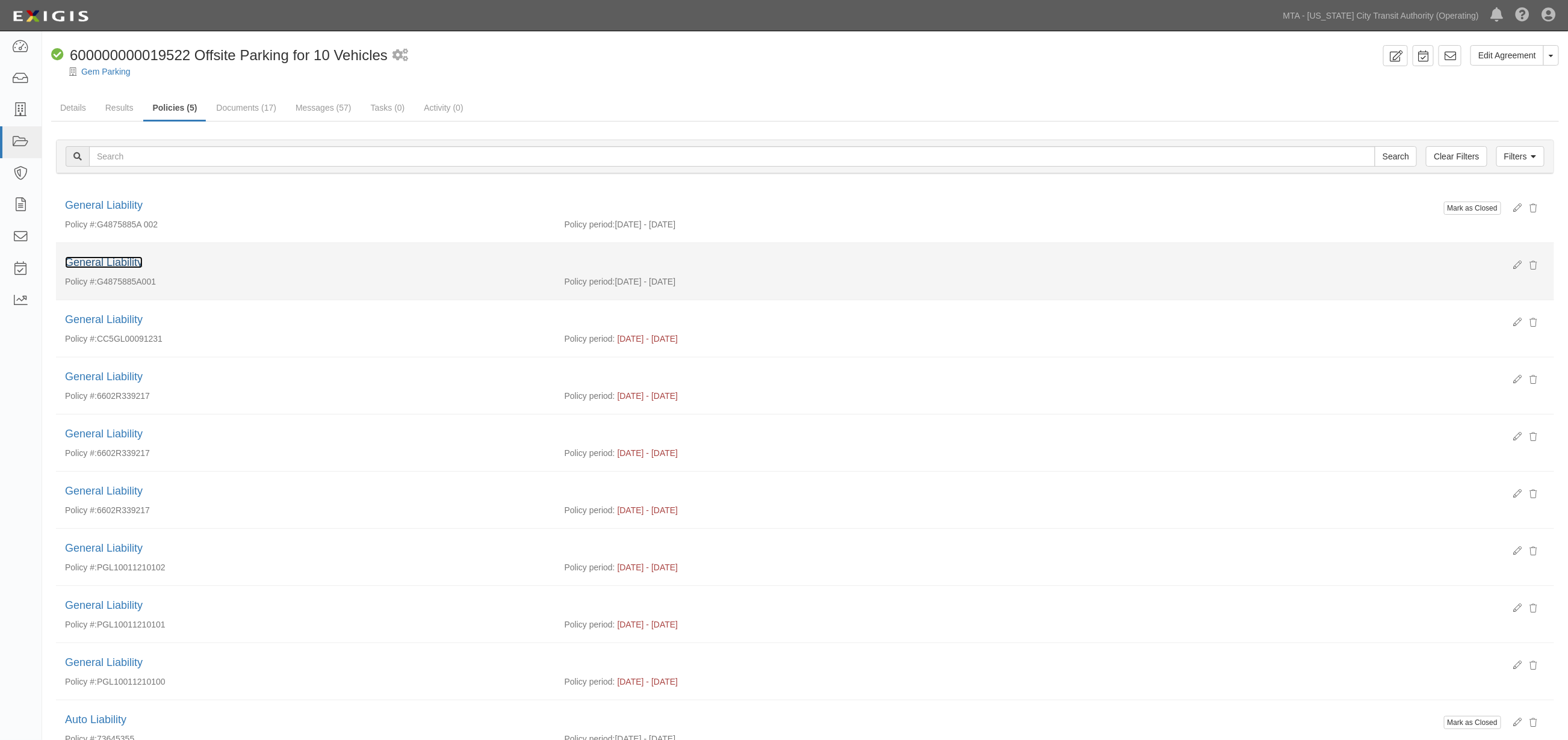
click at [111, 260] on link "General Liability" at bounding box center [104, 262] width 77 height 12
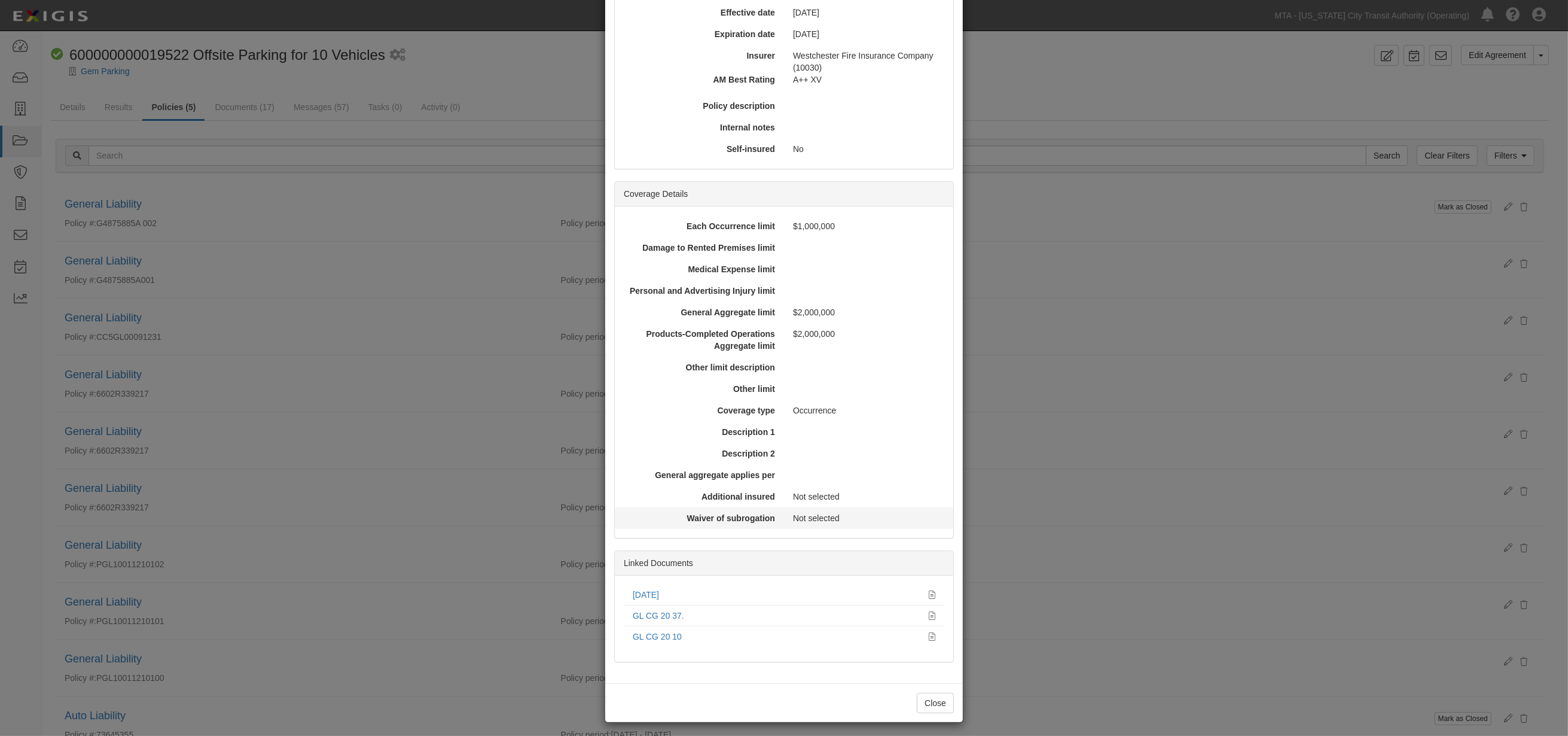
scroll to position [174, 0]
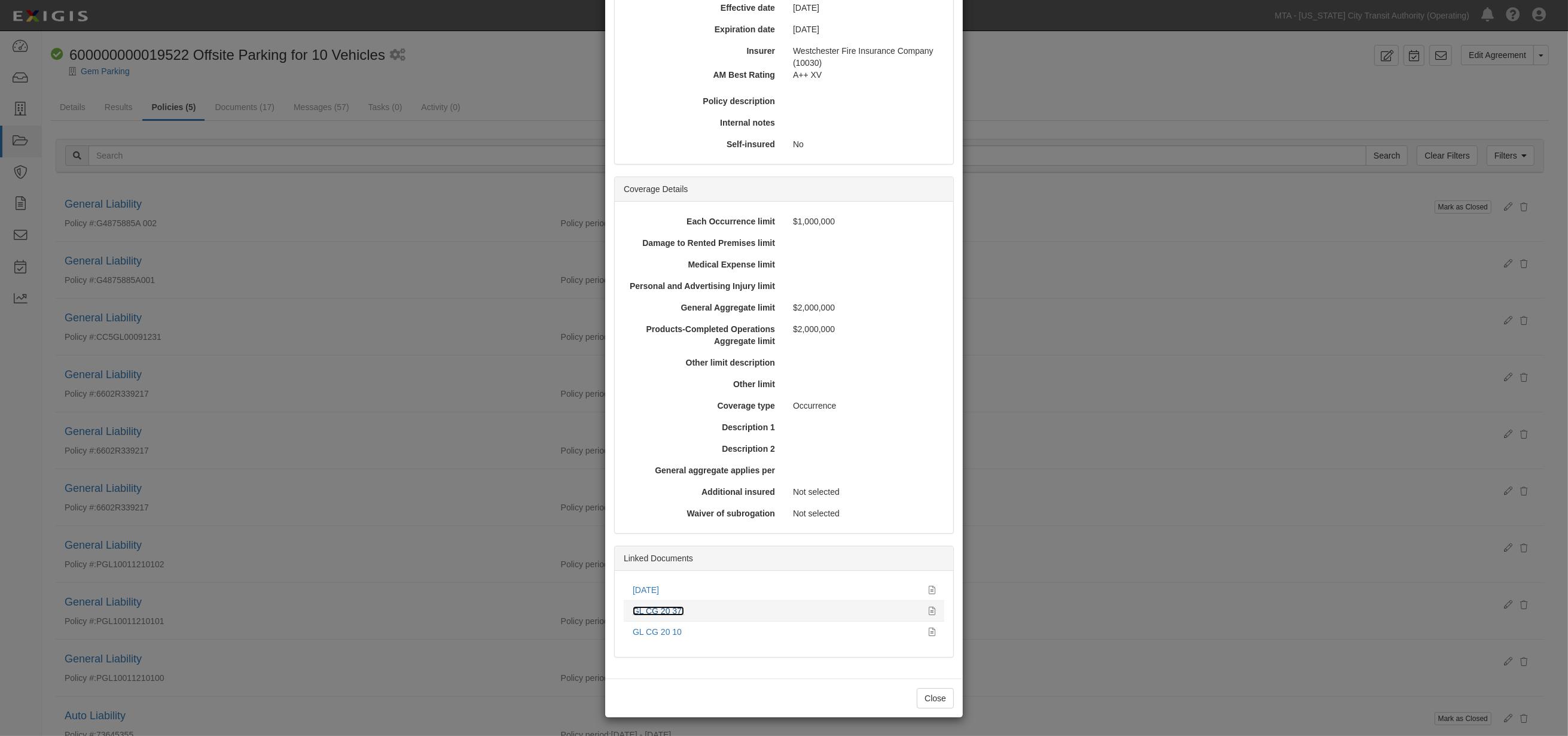
click at [660, 606] on link "GL CG 20 37." at bounding box center [659, 611] width 51 height 9
click at [479, 344] on div "× View Policy Mark as Open Edit Policy Toggle Dropdown Delete Policy Policy Sum…" at bounding box center [784, 368] width 1568 height 736
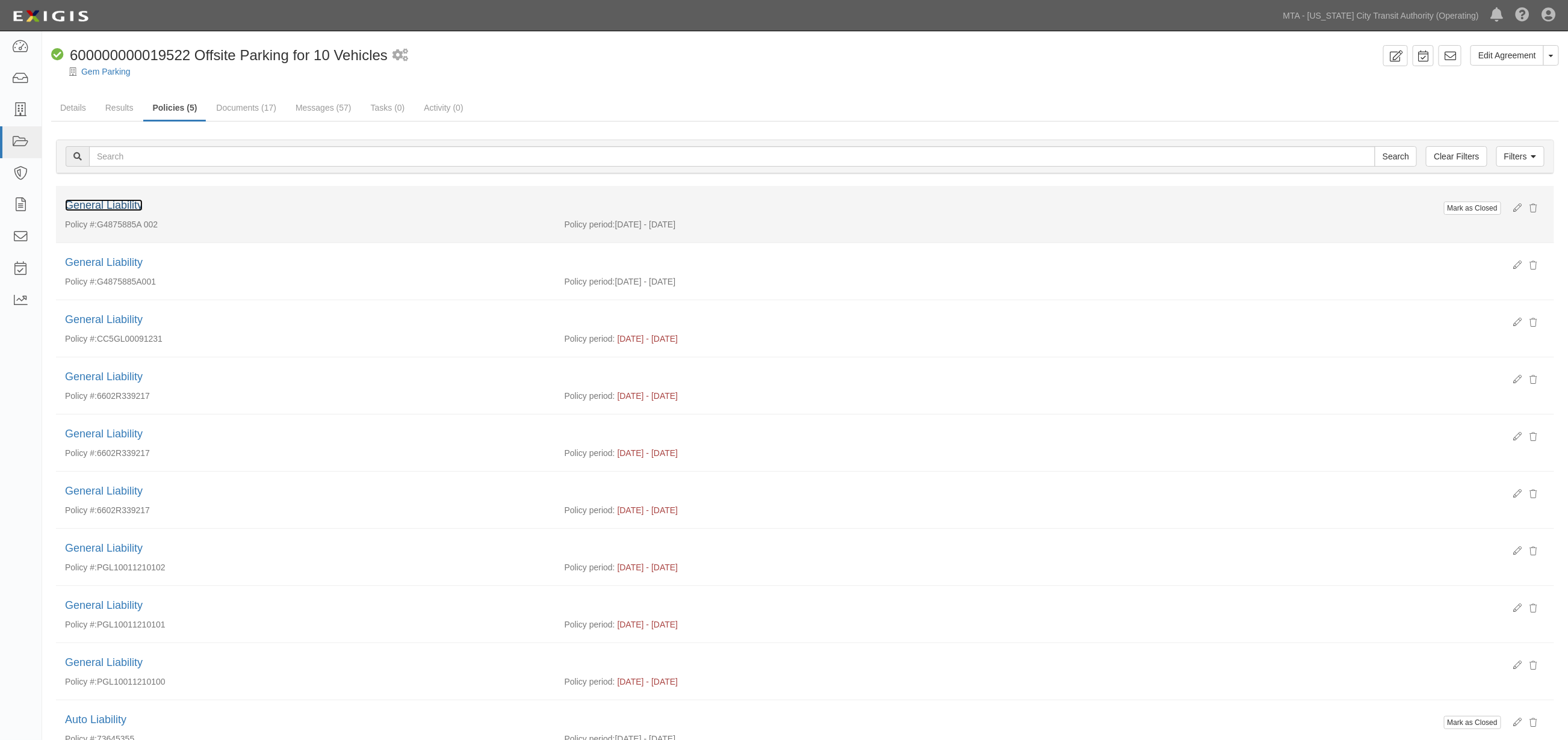
click at [114, 205] on link "General Liability" at bounding box center [104, 205] width 77 height 12
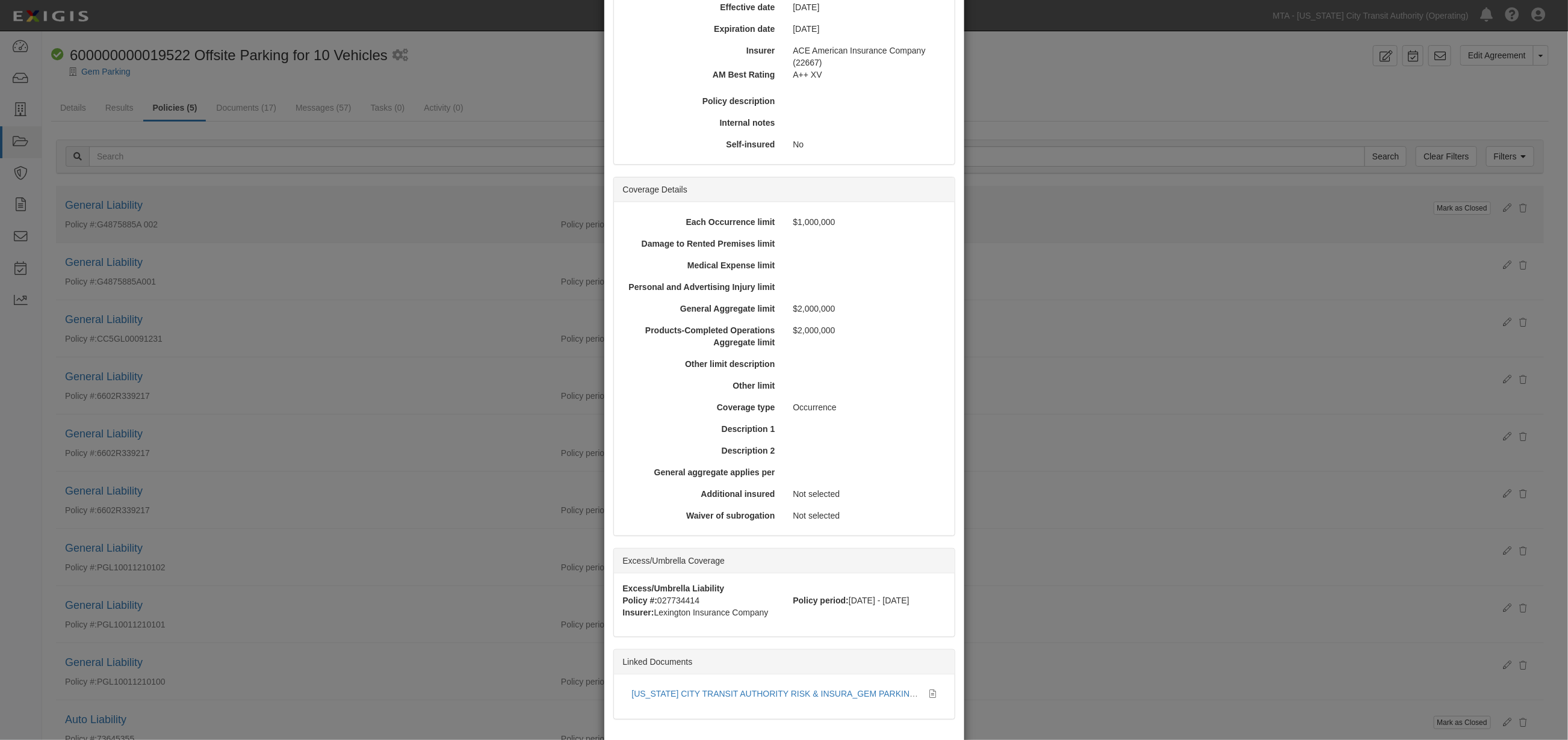
scroll to position [0, 0]
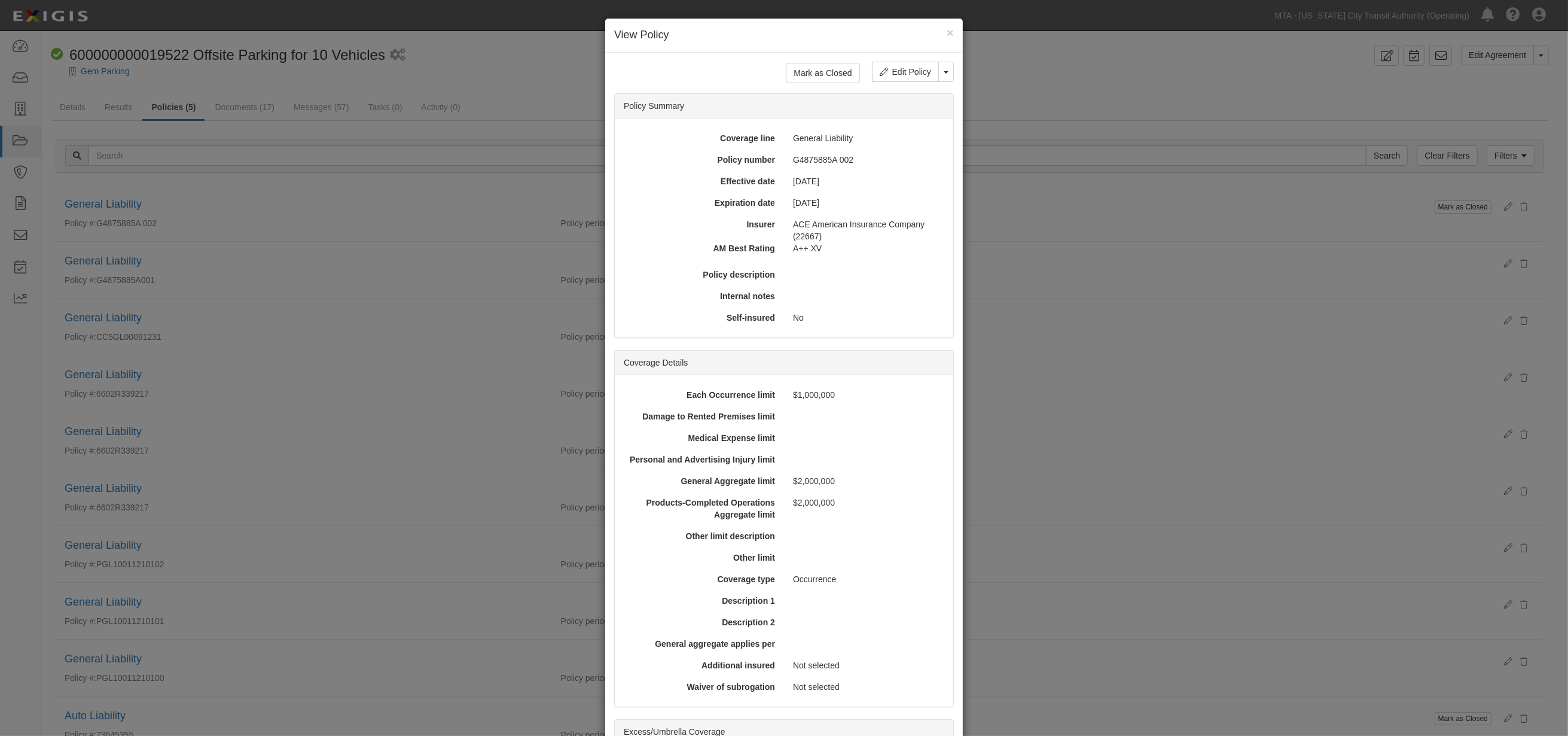
click at [380, 237] on div "× View Policy Mark as Closed Edit Policy Toggle Dropdown Delete Policy Policy S…" at bounding box center [784, 368] width 1568 height 736
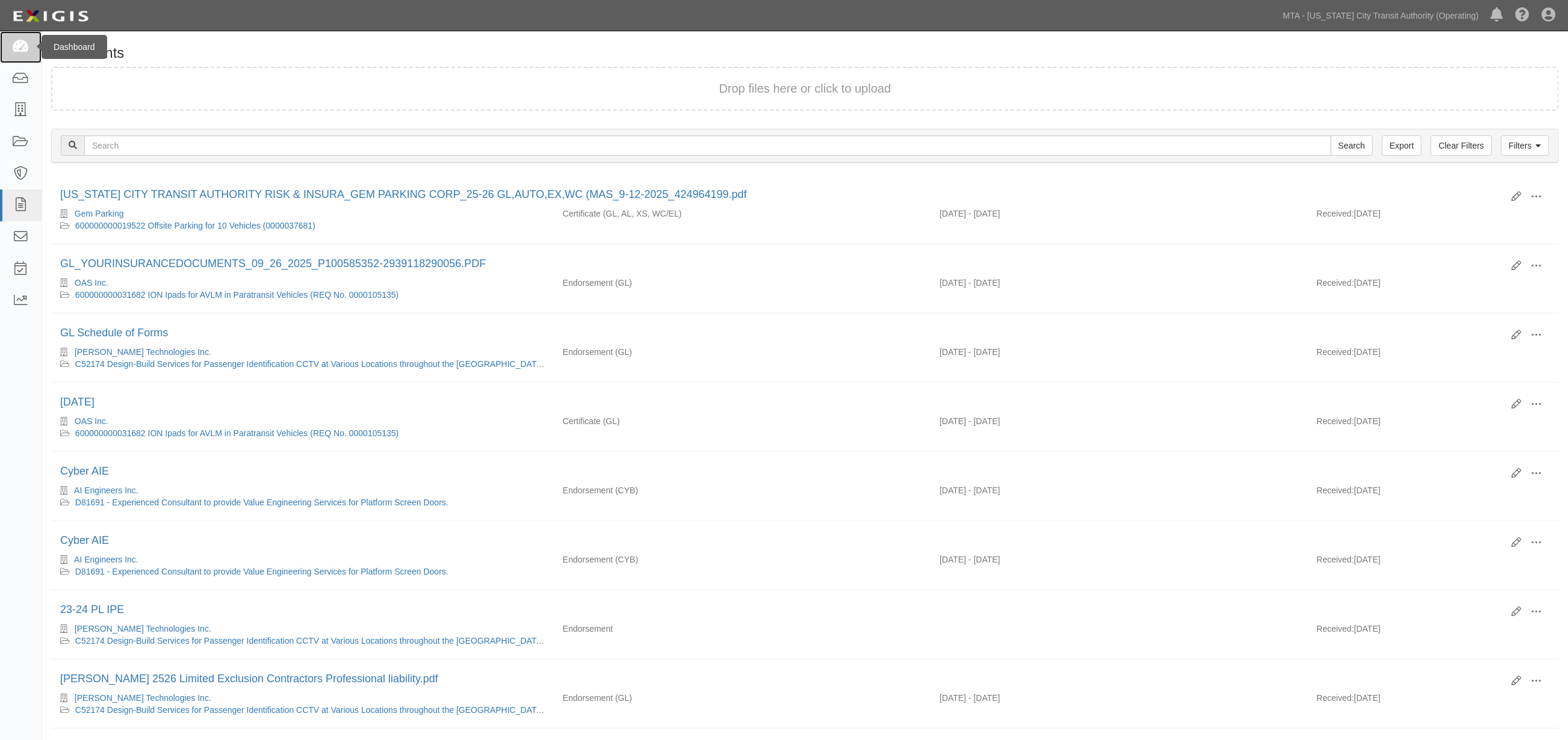
click at [28, 50] on icon at bounding box center [20, 47] width 17 height 14
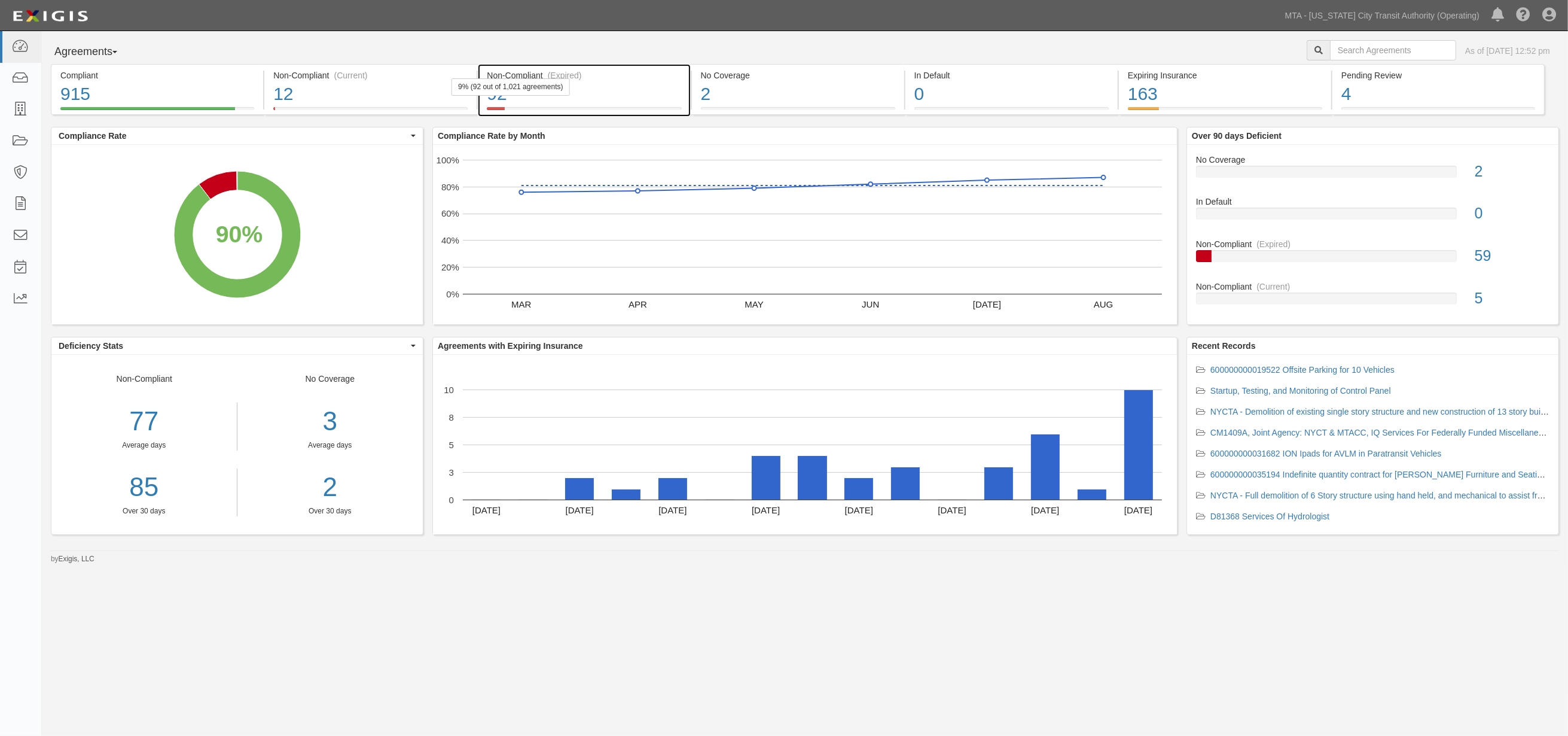
click at [613, 103] on div "92" at bounding box center [584, 94] width 195 height 26
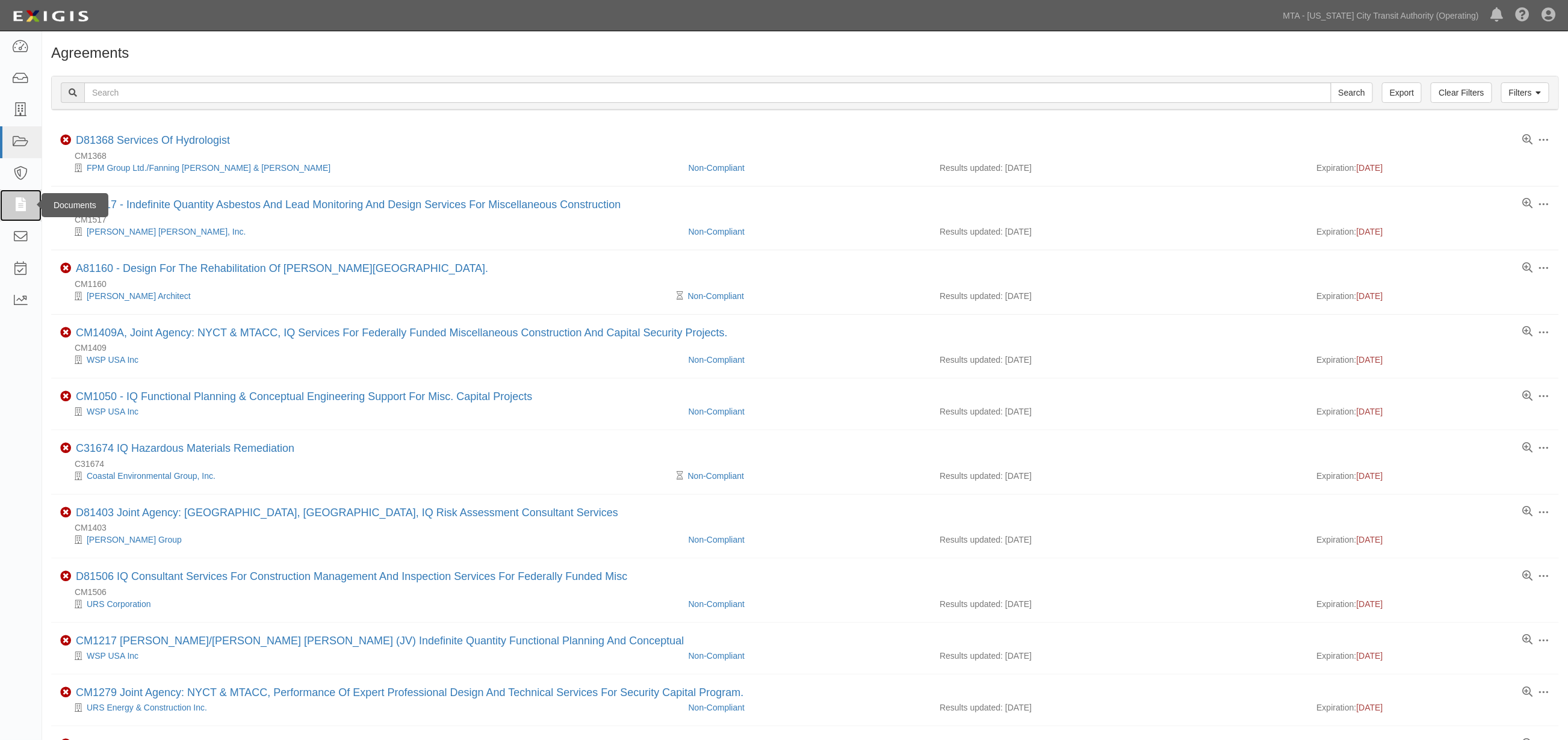
click at [22, 207] on icon at bounding box center [20, 205] width 17 height 14
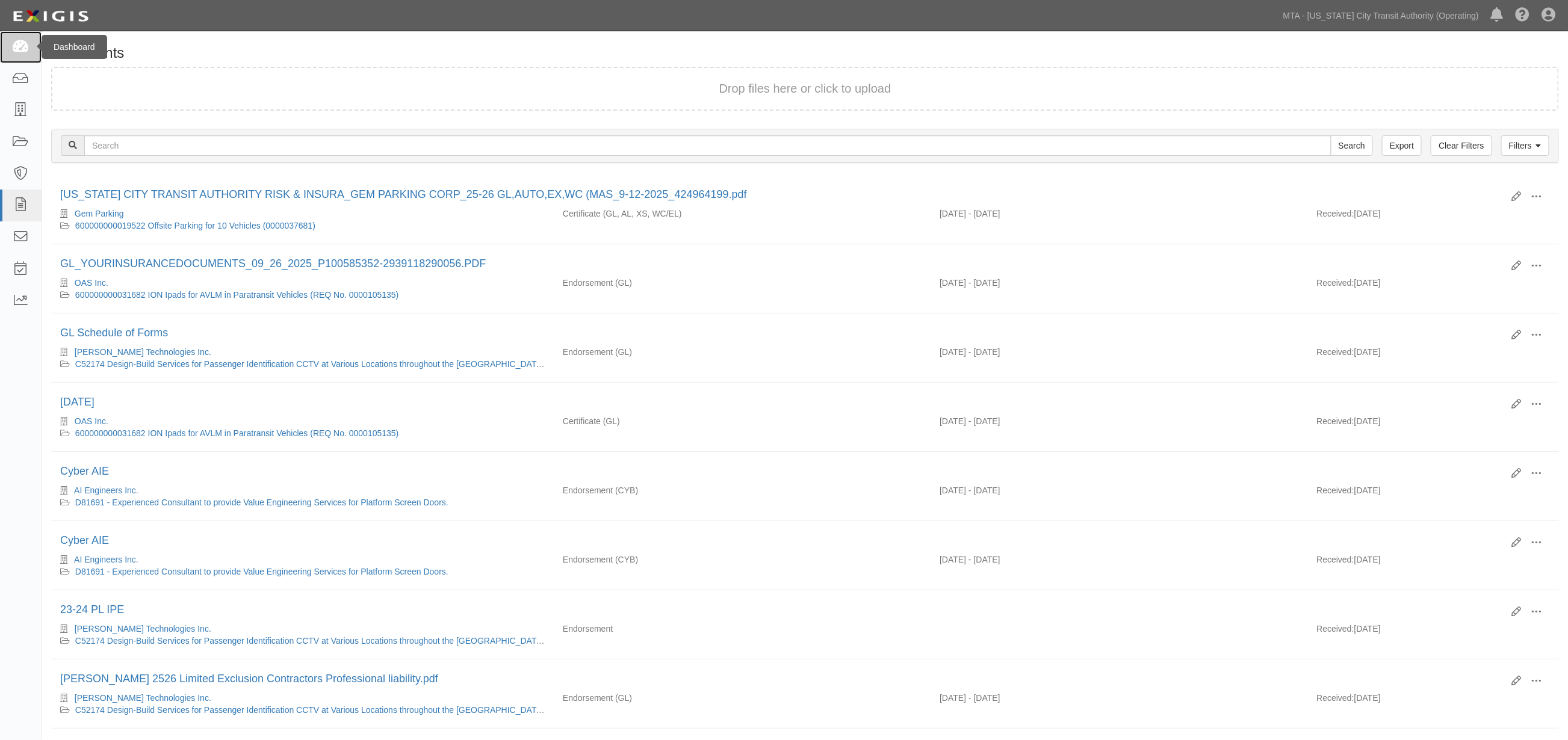
click at [17, 46] on icon at bounding box center [20, 47] width 17 height 14
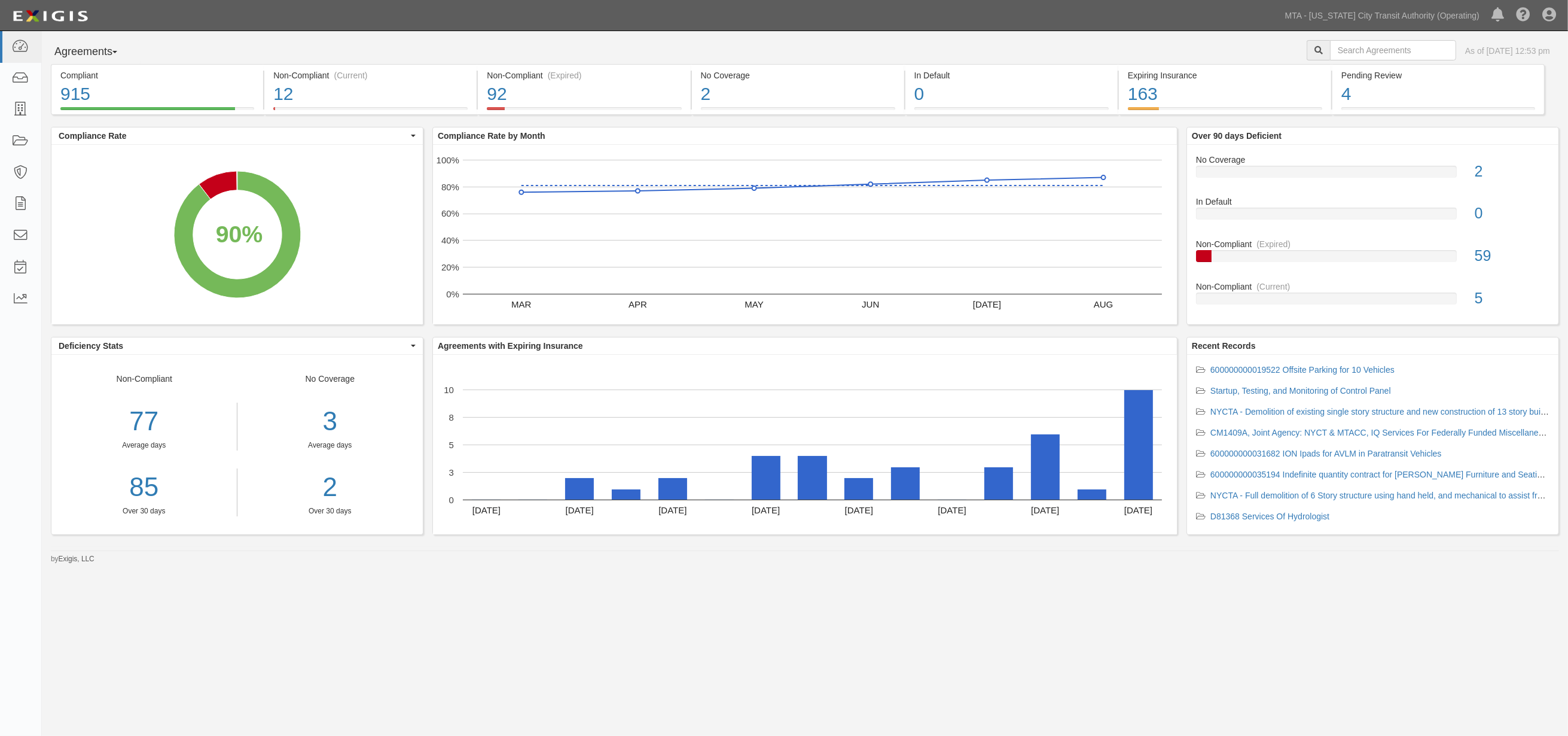
click at [969, 678] on div "Agreements Parties Agreements Coverages As of [DATE] 12:53 pm Compliant 915 90%…" at bounding box center [784, 362] width 1568 height 663
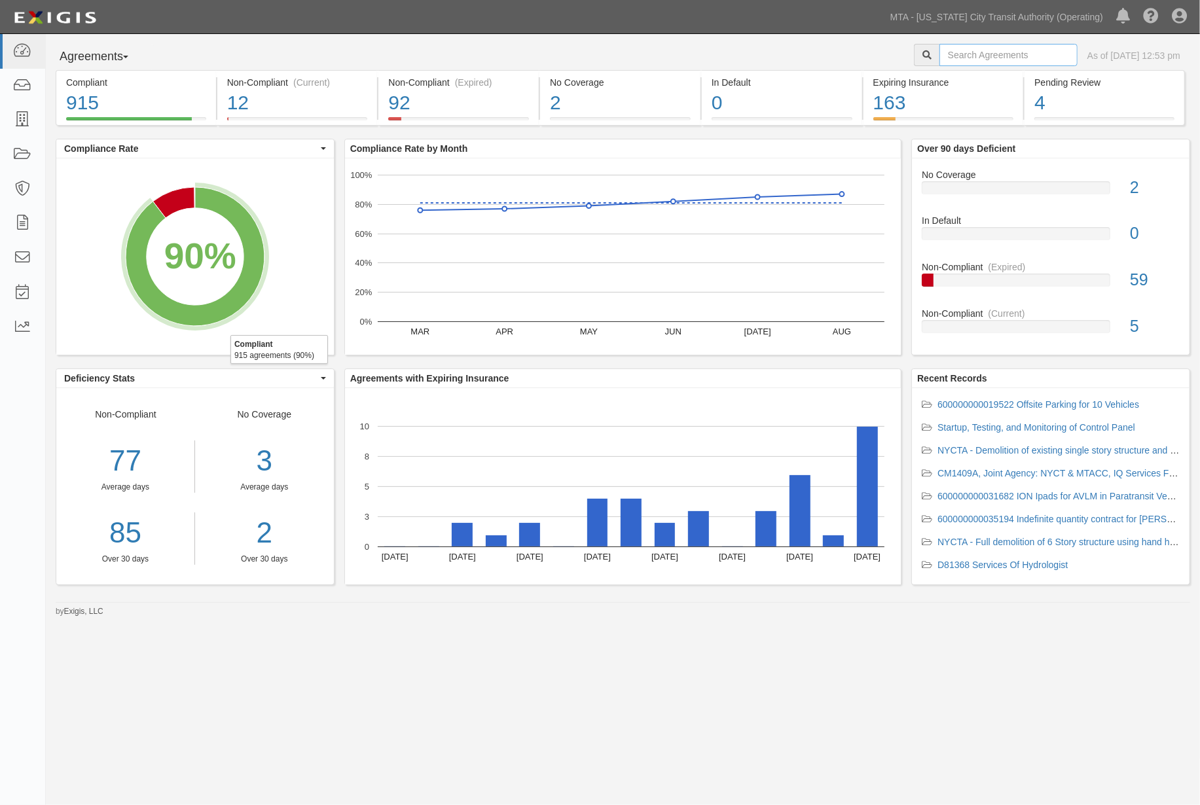
click at [976, 54] on input "text" at bounding box center [1008, 55] width 138 height 22
type input "plasser"
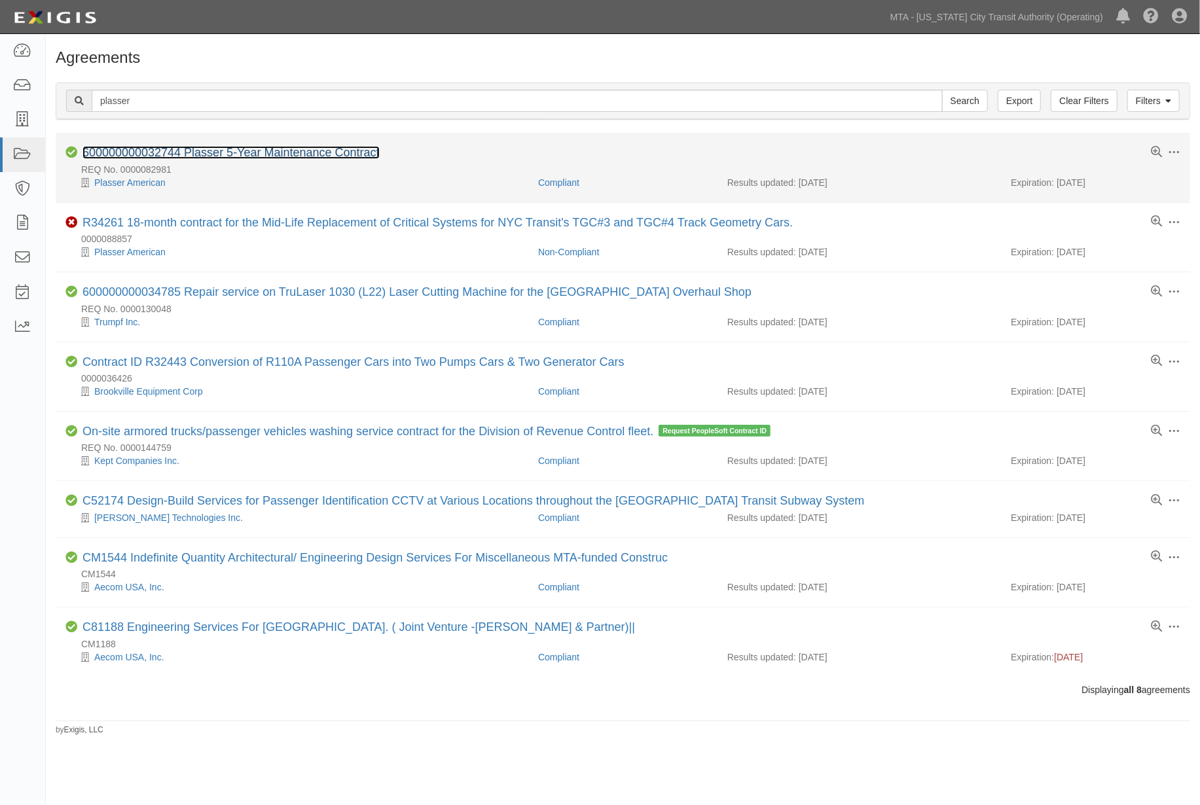
click at [246, 153] on link "600000000032744 Plasser 5-Year Maintenance Contract" at bounding box center [230, 152] width 297 height 13
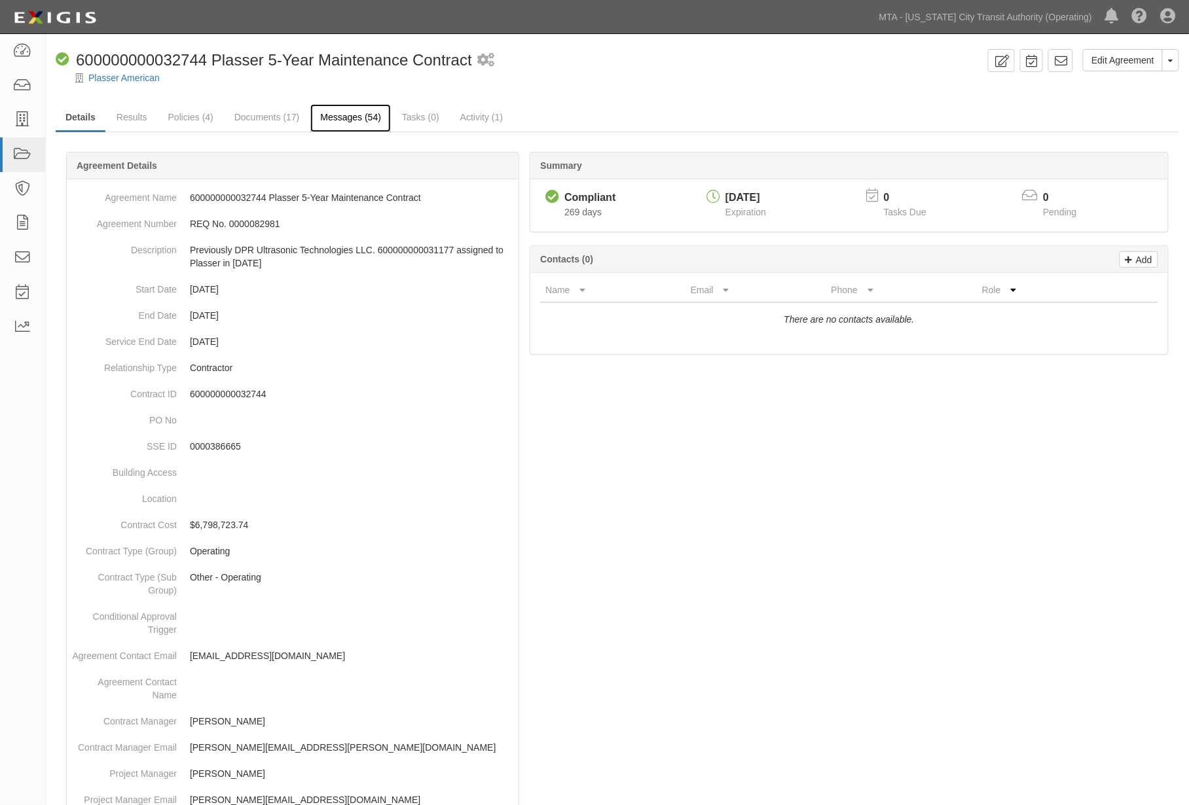
click at [332, 120] on link "Messages (54)" at bounding box center [350, 118] width 81 height 28
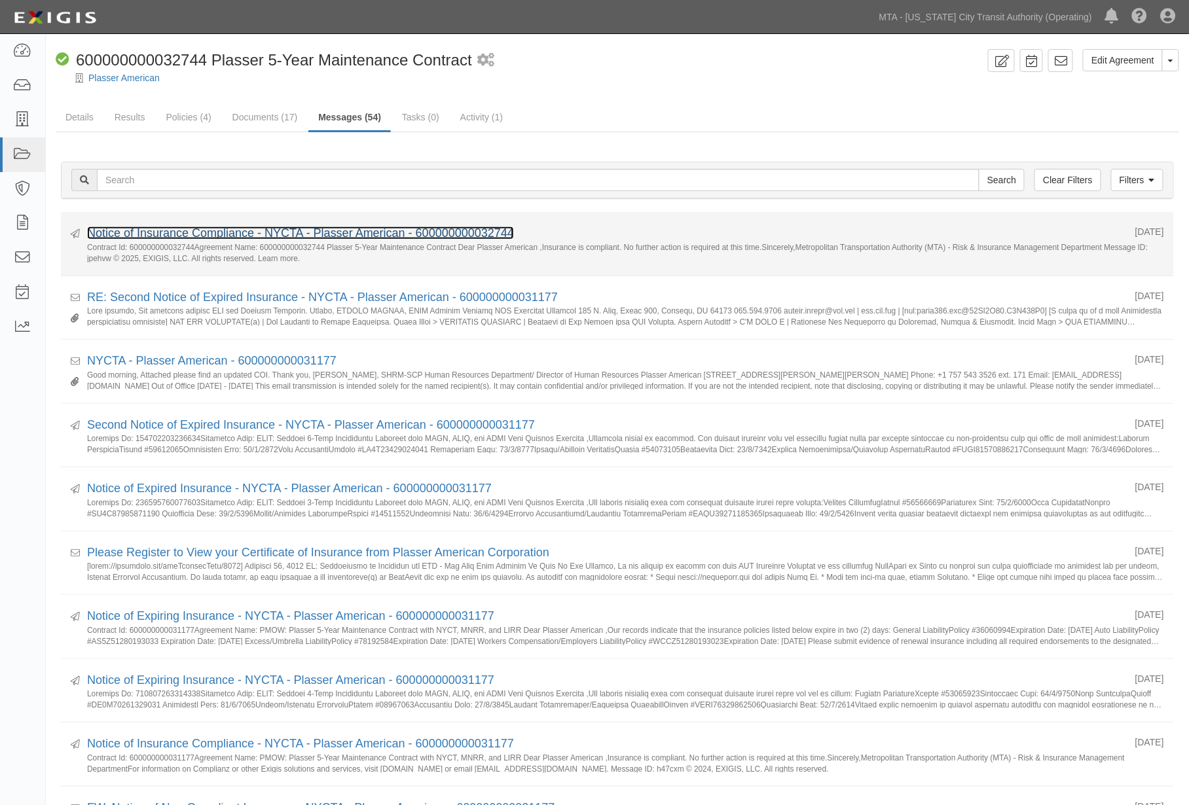
click at [221, 231] on link "Notice of Insurance Compliance - NYCTA - Plasser American - 600000000032744" at bounding box center [300, 232] width 427 height 13
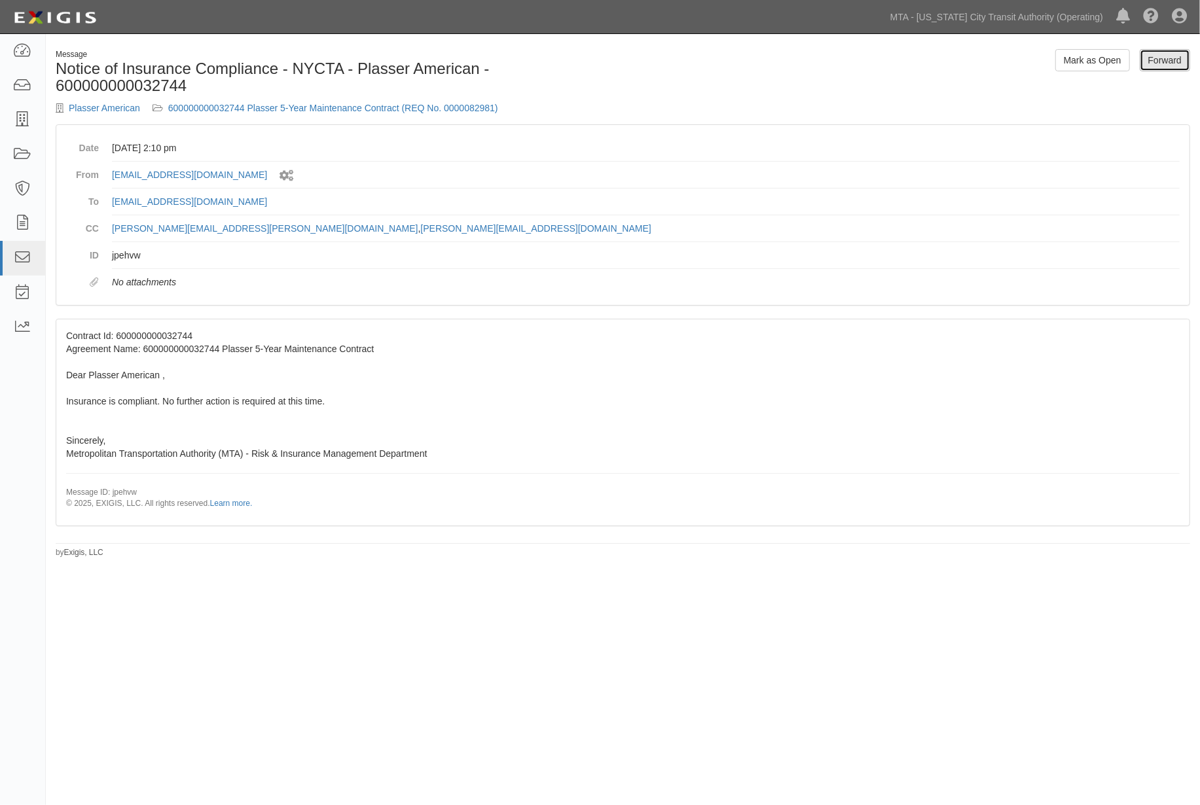
click at [1172, 62] on link "Forward" at bounding box center [1165, 60] width 50 height 22
click at [374, 107] on link "600000000032744 Plasser 5-Year Maintenance Contract (REQ No. 0000082981)" at bounding box center [333, 108] width 330 height 10
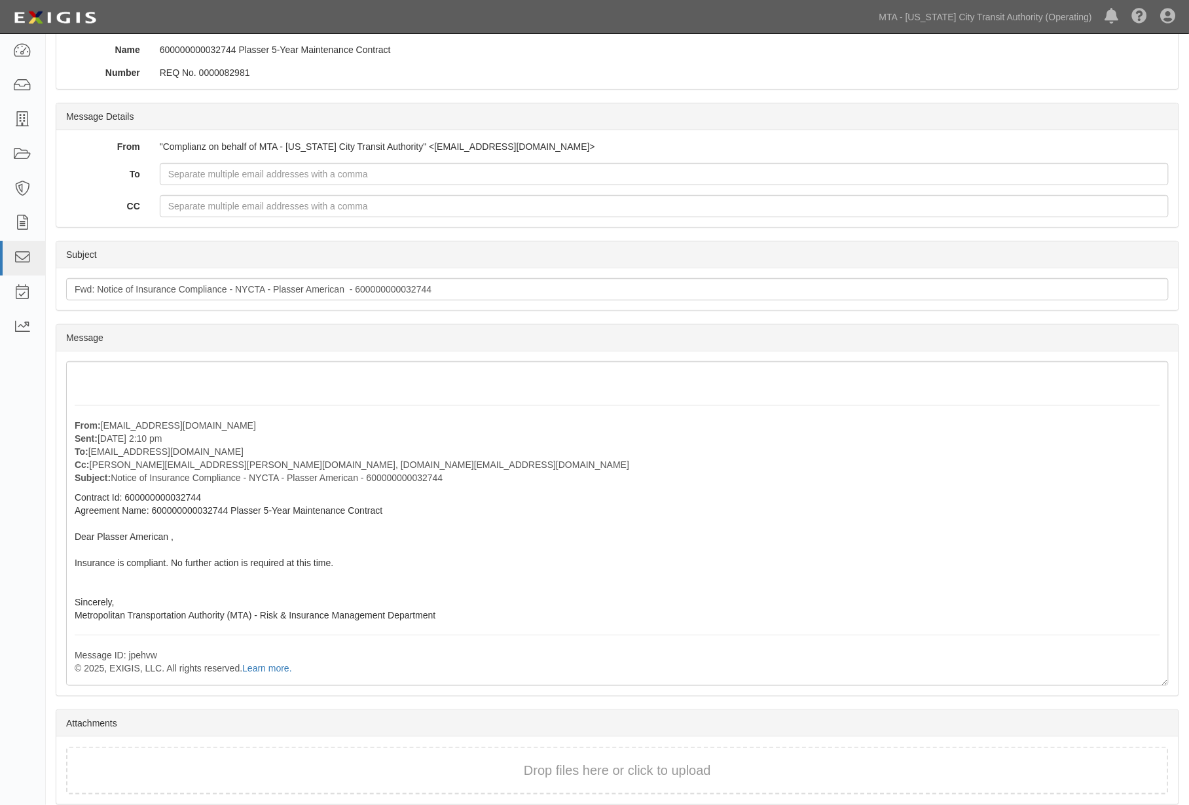
scroll to position [144, 0]
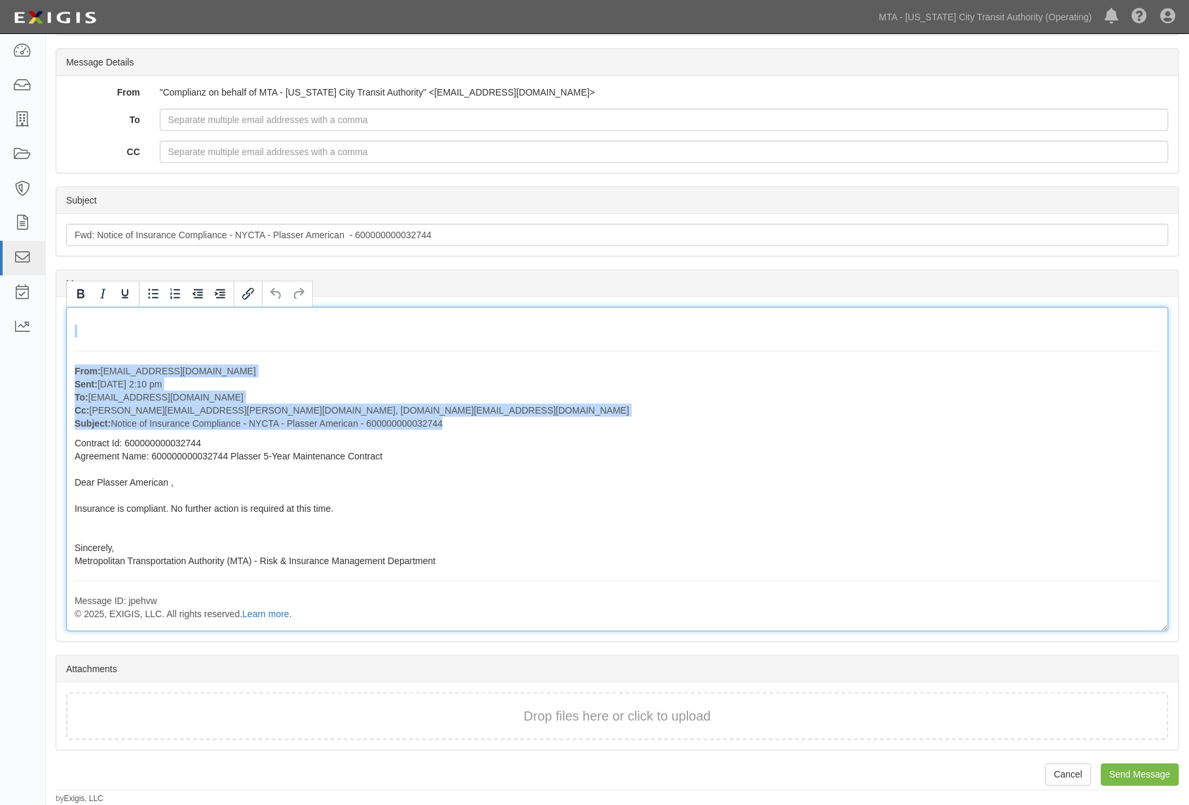
drag, startPoint x: 68, startPoint y: 348, endPoint x: 454, endPoint y: 570, distance: 445.8
click at [454, 570] on div "From: [EMAIL_ADDRESS][DOMAIN_NAME] Sent: [DATE] 2:10 pm To: [EMAIL_ADDRESS][DOM…" at bounding box center [617, 469] width 1102 height 325
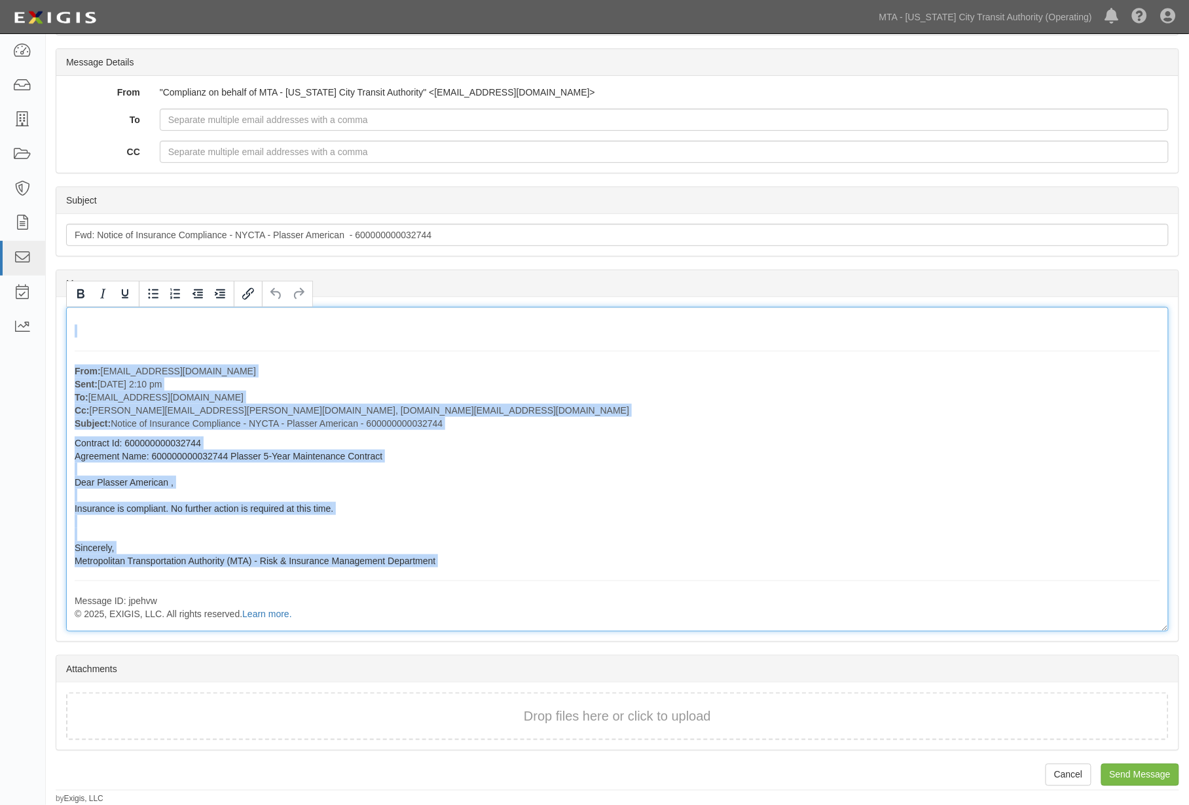
copy div "From: [EMAIL_ADDRESS][DOMAIN_NAME] Sent: [DATE] 2:10 pm To: [EMAIL_ADDRESS][DOM…"
click at [577, 393] on p "From: [EMAIL_ADDRESS][DOMAIN_NAME] Sent: [DATE] 2:10 pm To: [EMAIL_ADDRESS][DOM…" at bounding box center [617, 397] width 1085 height 65
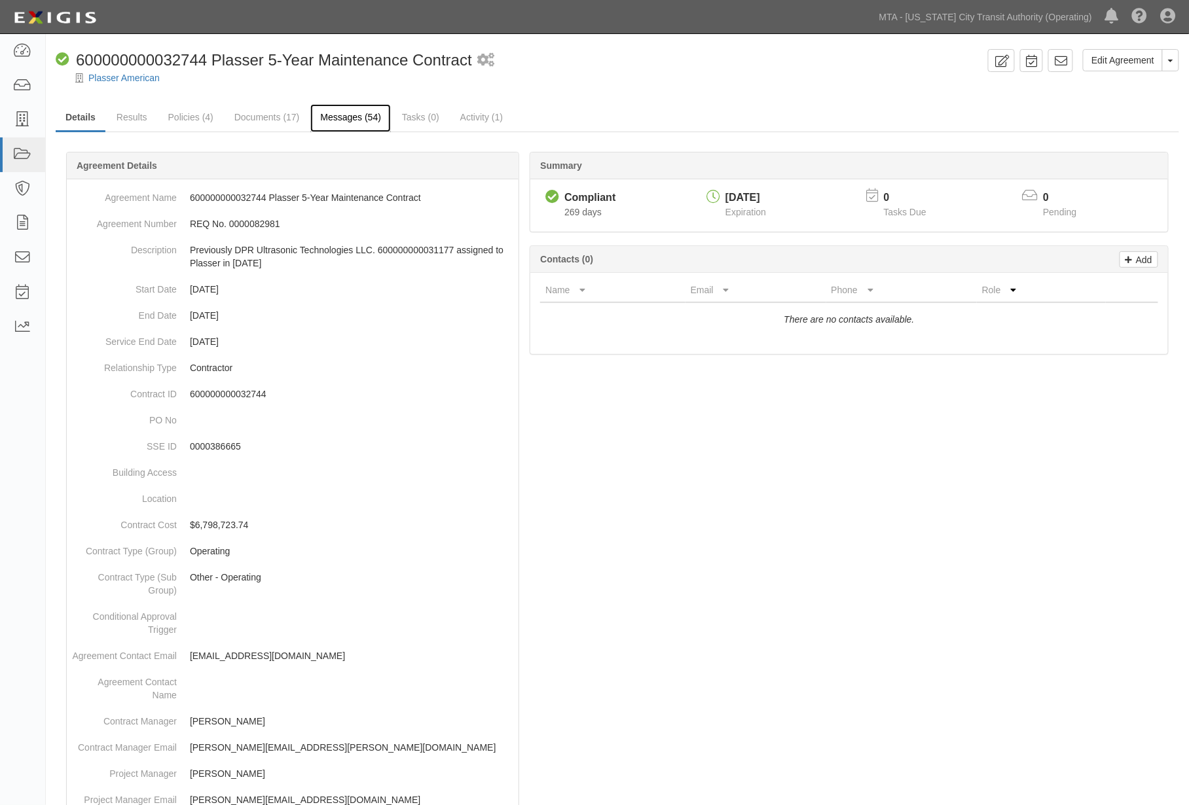
click at [336, 115] on link "Messages (54)" at bounding box center [350, 118] width 81 height 28
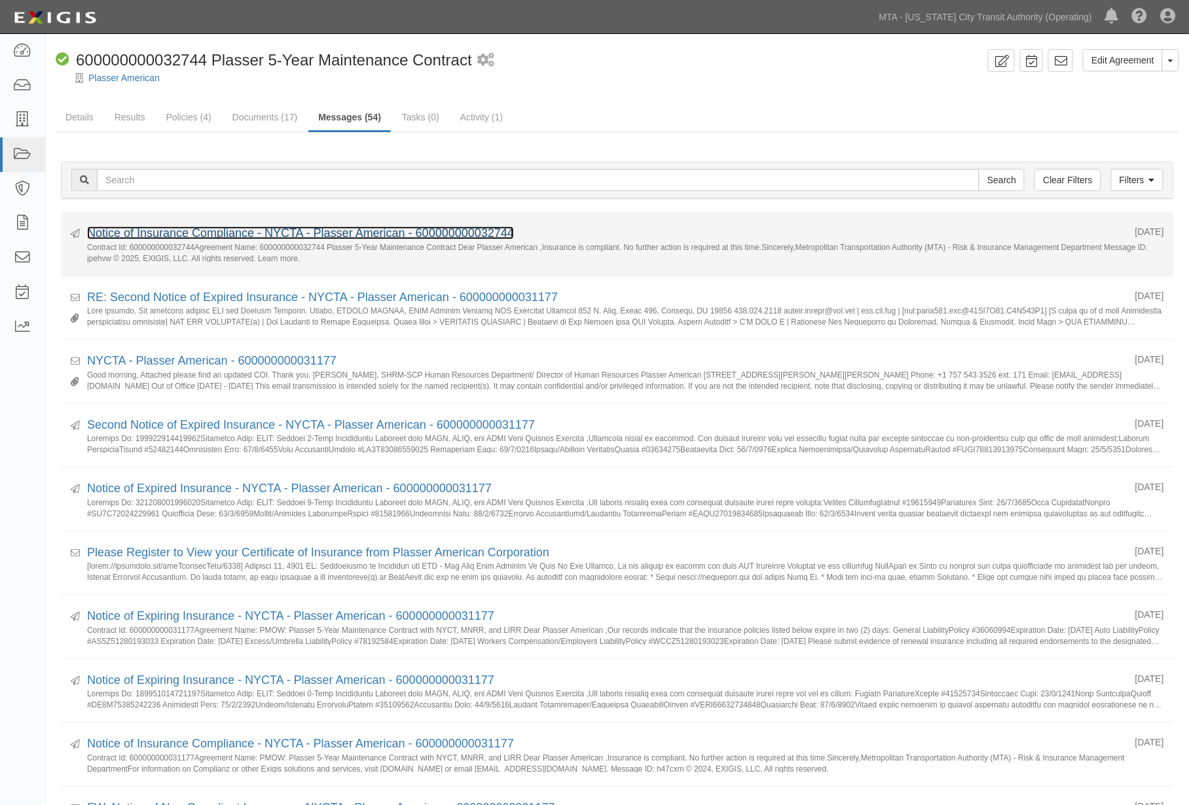
click at [293, 229] on link "Notice of Insurance Compliance - NYCTA - Plasser American - 600000000032744" at bounding box center [300, 232] width 427 height 13
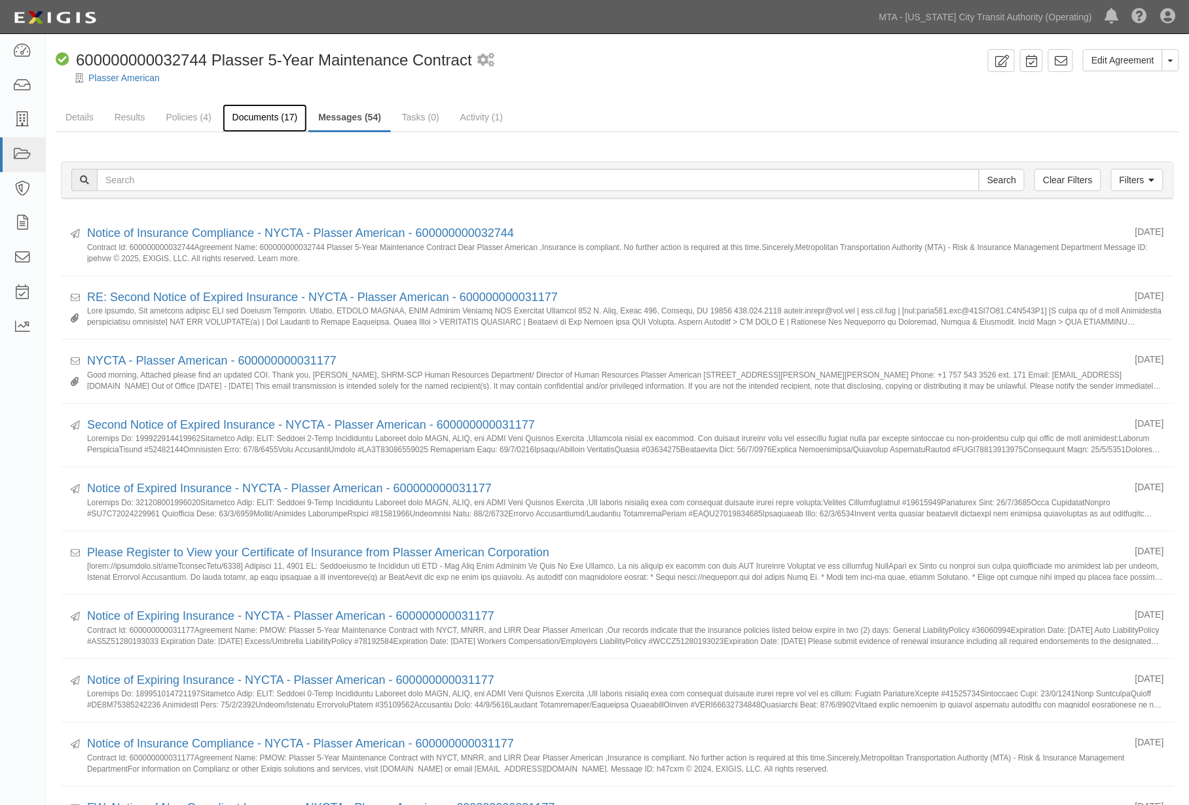
click at [252, 117] on link "Documents (17)" at bounding box center [265, 118] width 85 height 28
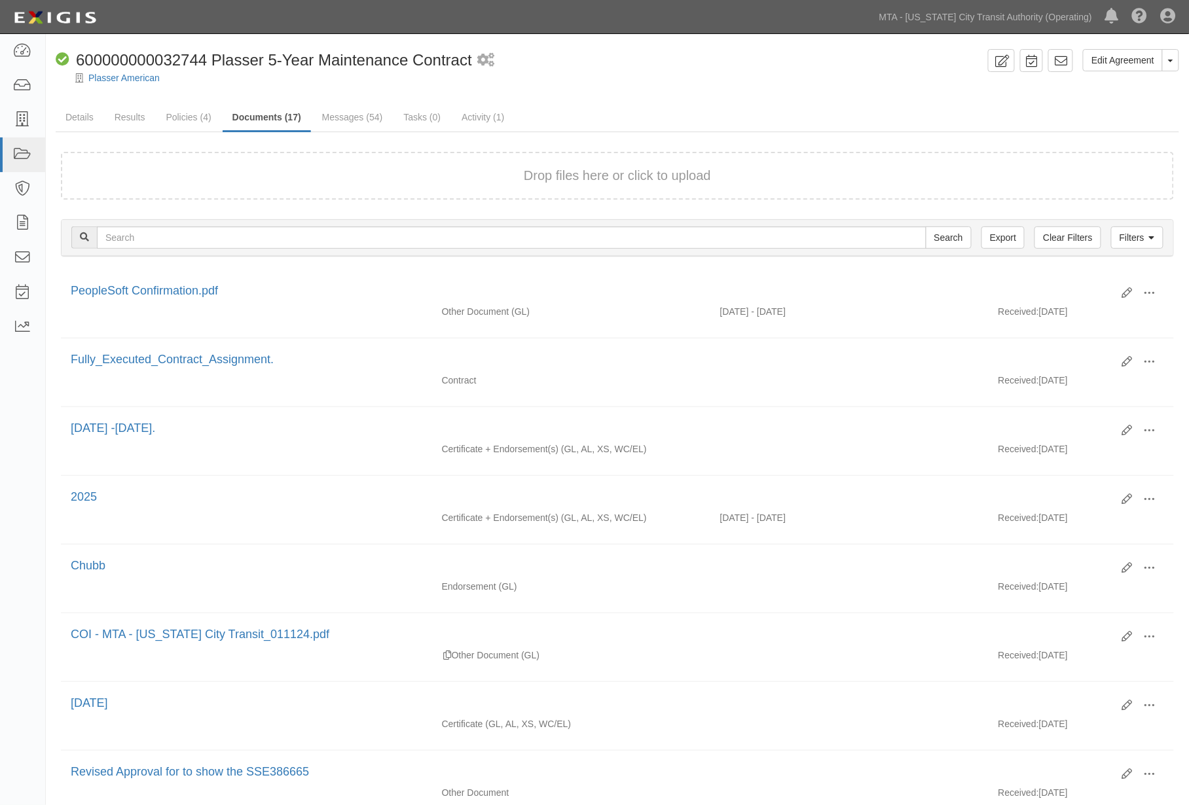
click at [888, 81] on div "Plasser American" at bounding box center [626, 77] width 1123 height 13
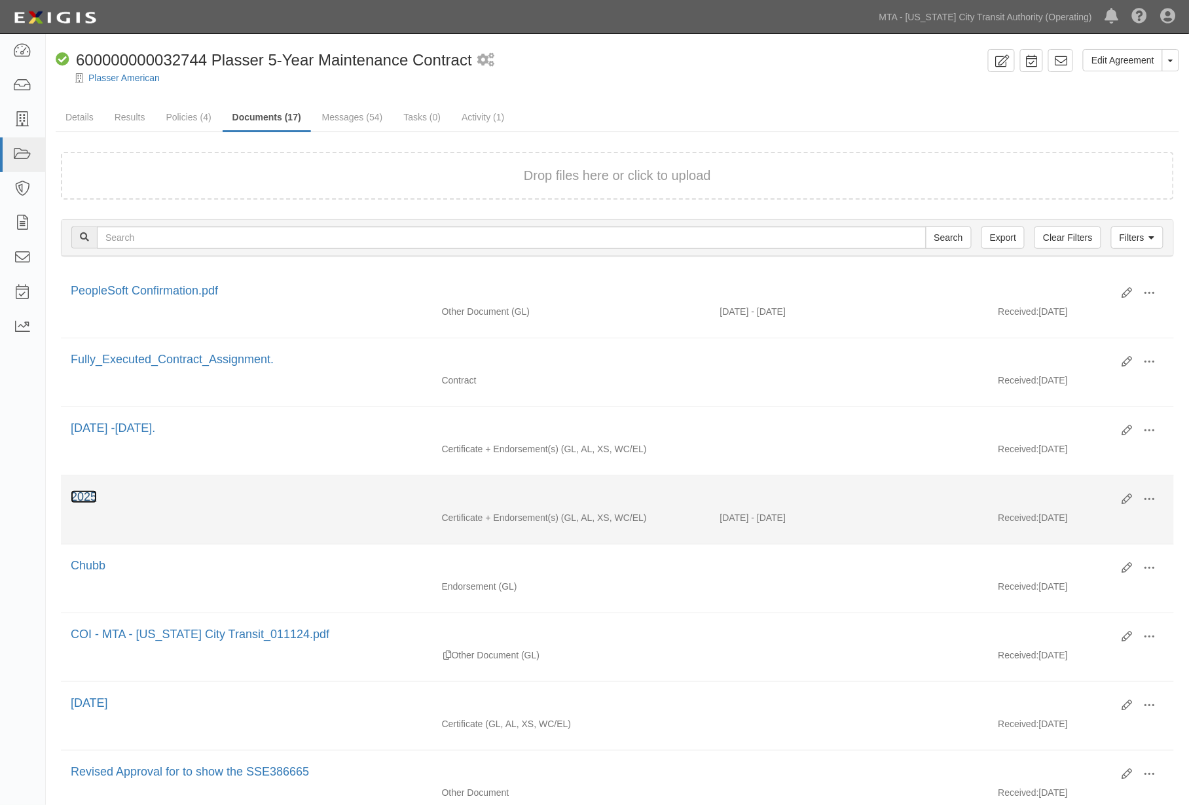
click at [92, 496] on link "2025" at bounding box center [84, 496] width 26 height 13
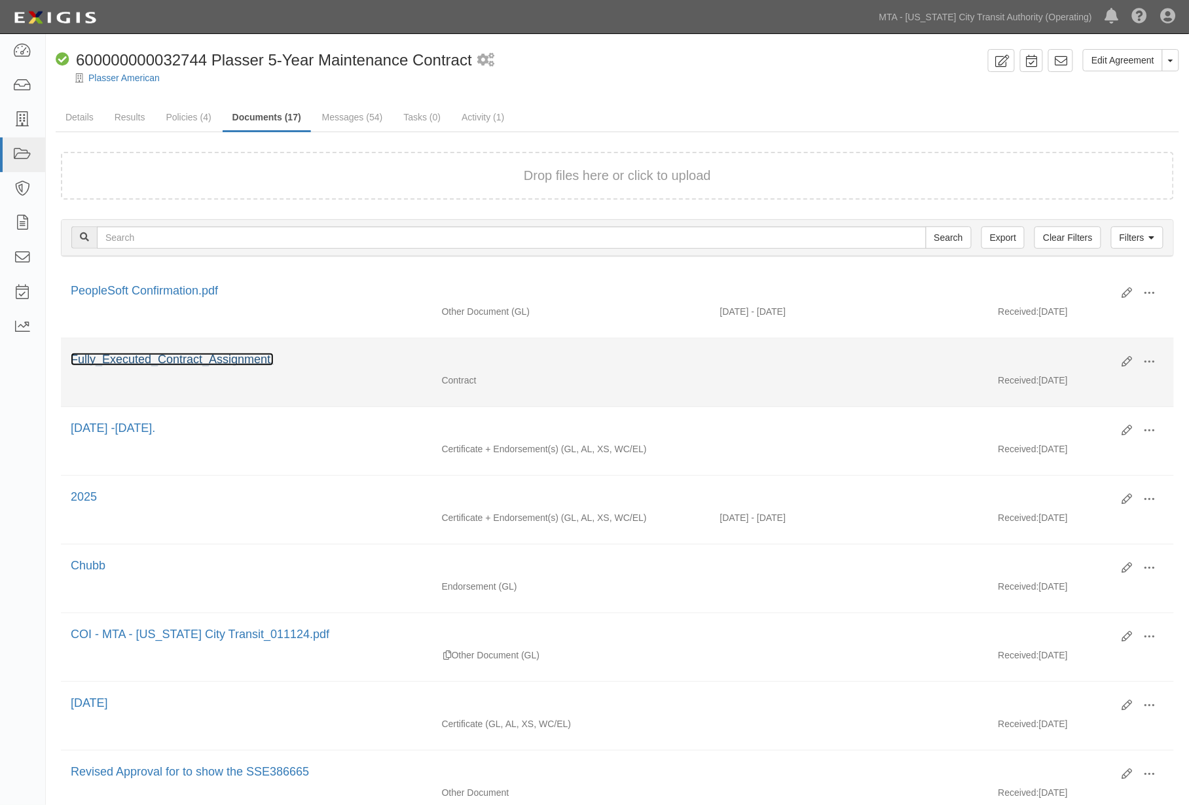
click at [217, 361] on link "Fully_Executed_Contract_Assignment." at bounding box center [172, 359] width 203 height 13
click at [206, 363] on link "Fully_Executed_Contract_Assignment." at bounding box center [172, 359] width 203 height 13
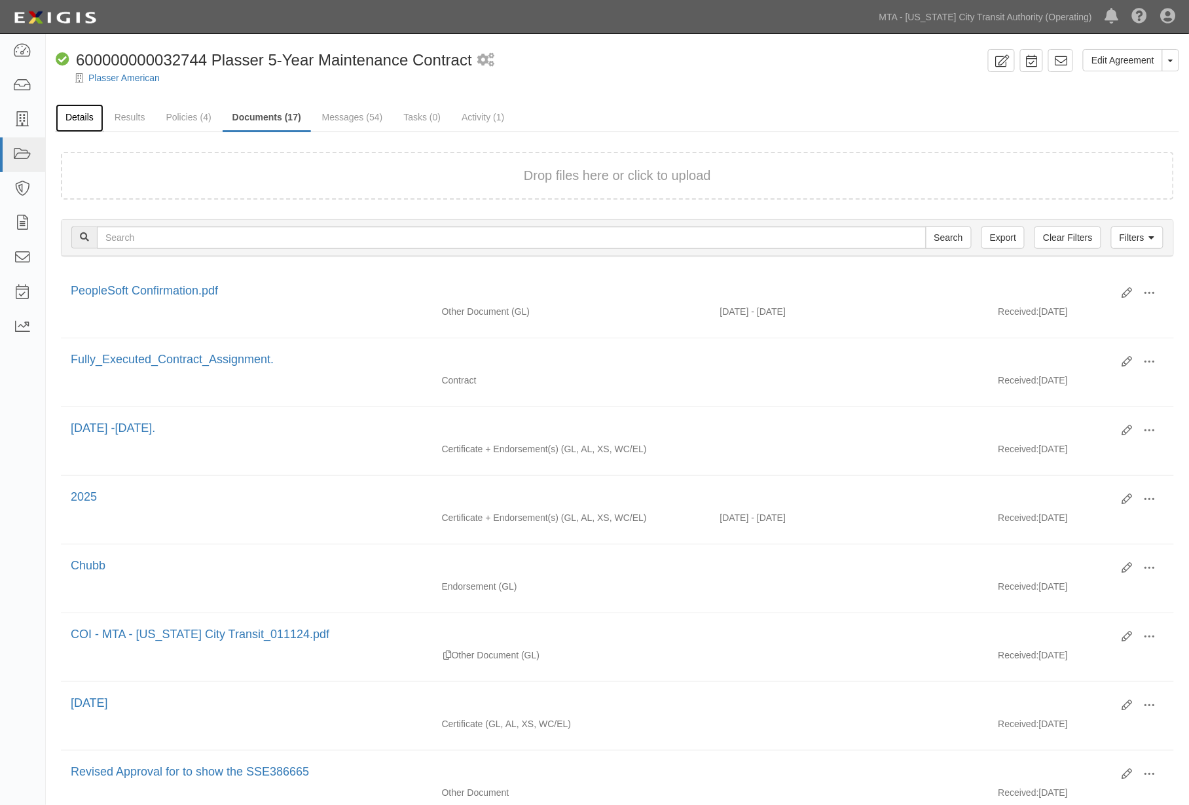
click at [88, 119] on link "Details" at bounding box center [80, 118] width 48 height 28
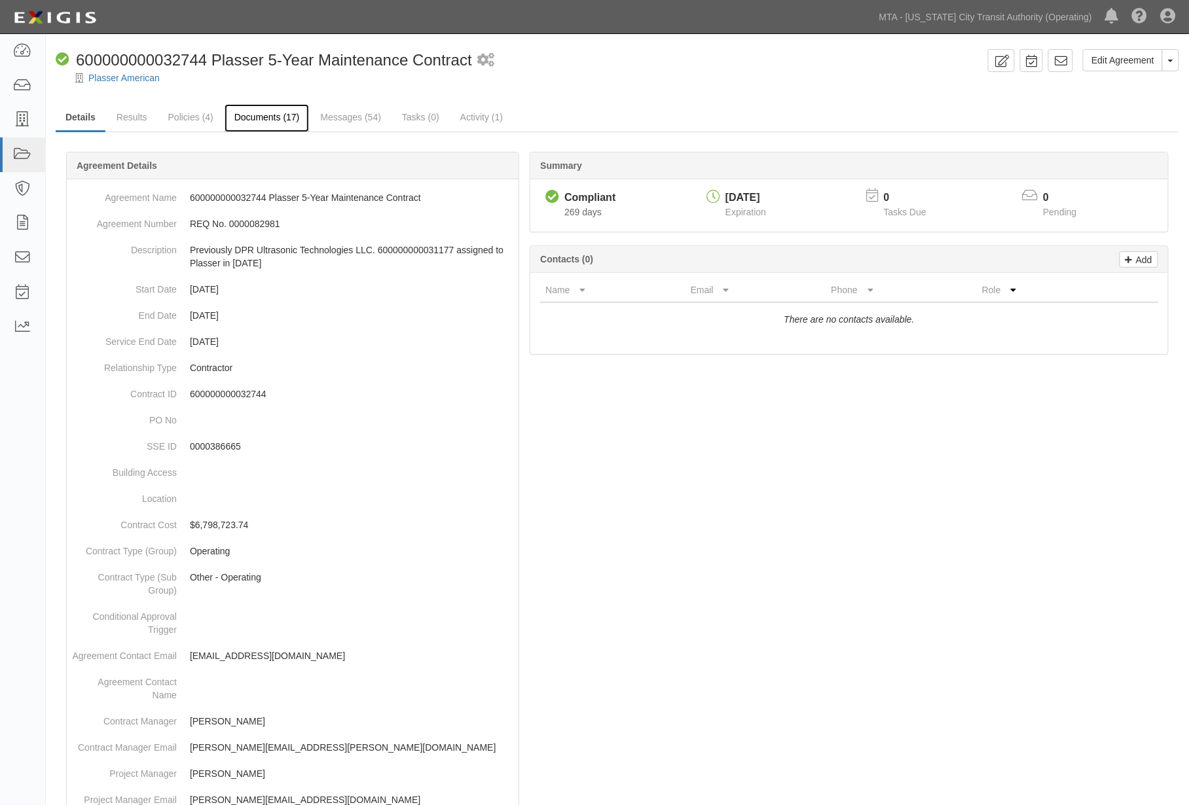
click at [264, 115] on link "Documents (17)" at bounding box center [267, 118] width 85 height 28
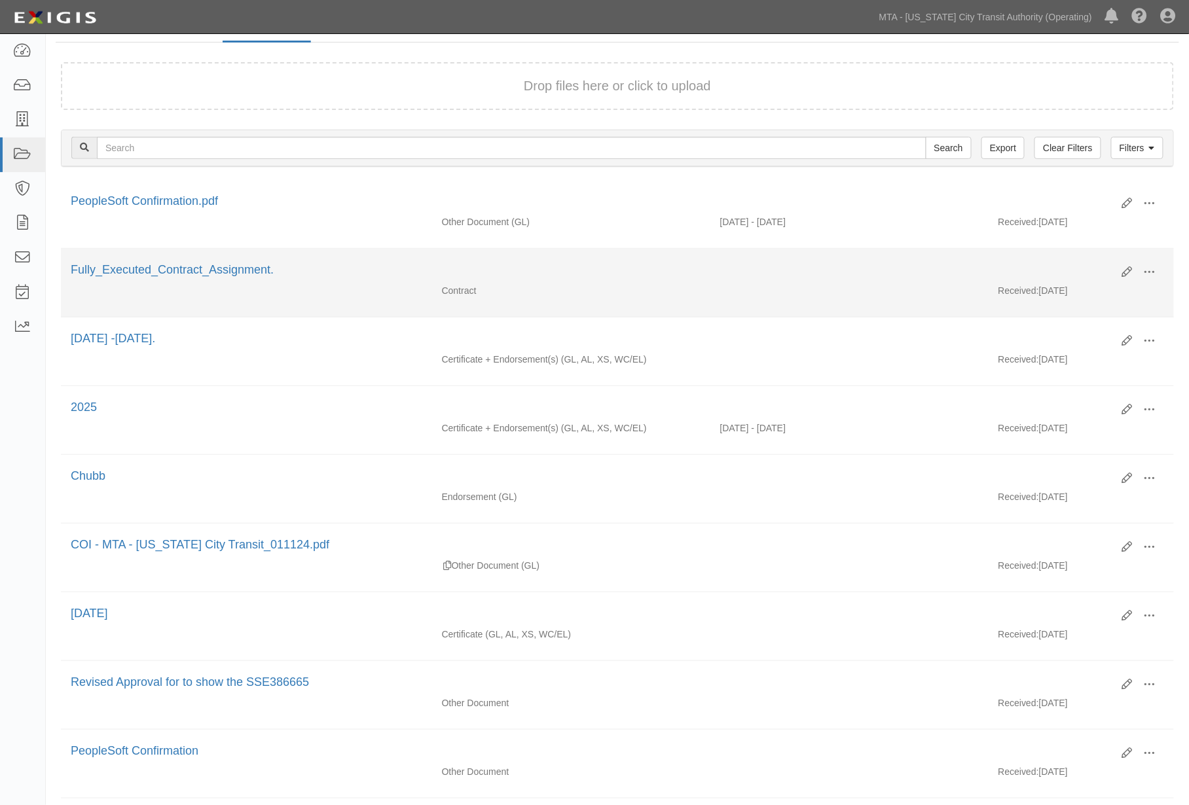
scroll to position [73, 0]
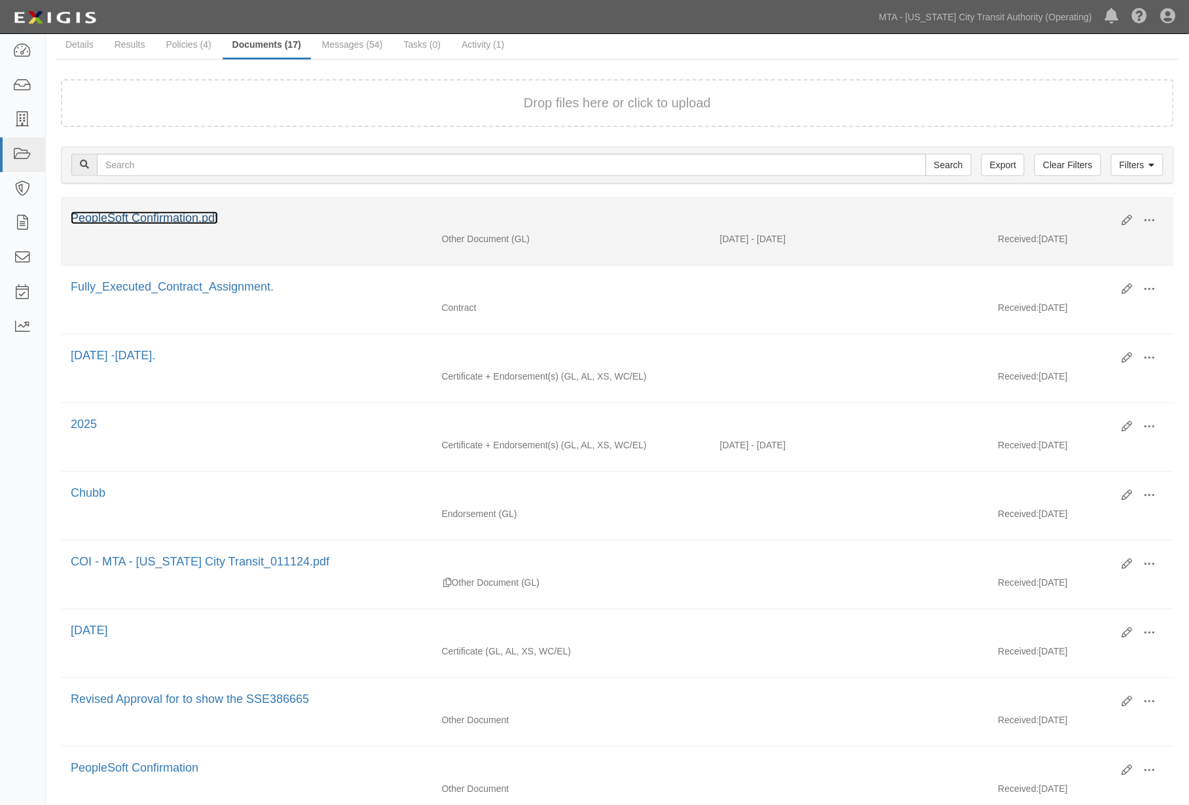
click at [186, 214] on link "PeopleSoft Confirmation.pdf" at bounding box center [144, 217] width 147 height 13
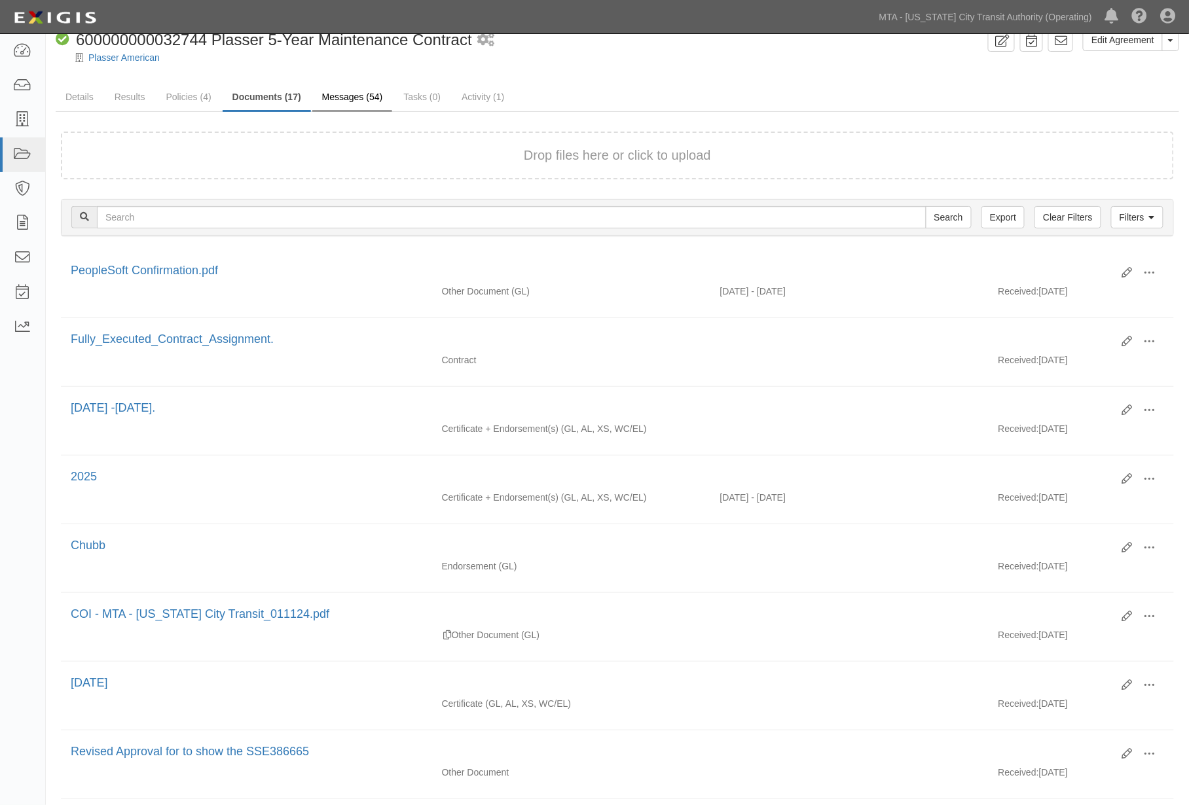
scroll to position [0, 0]
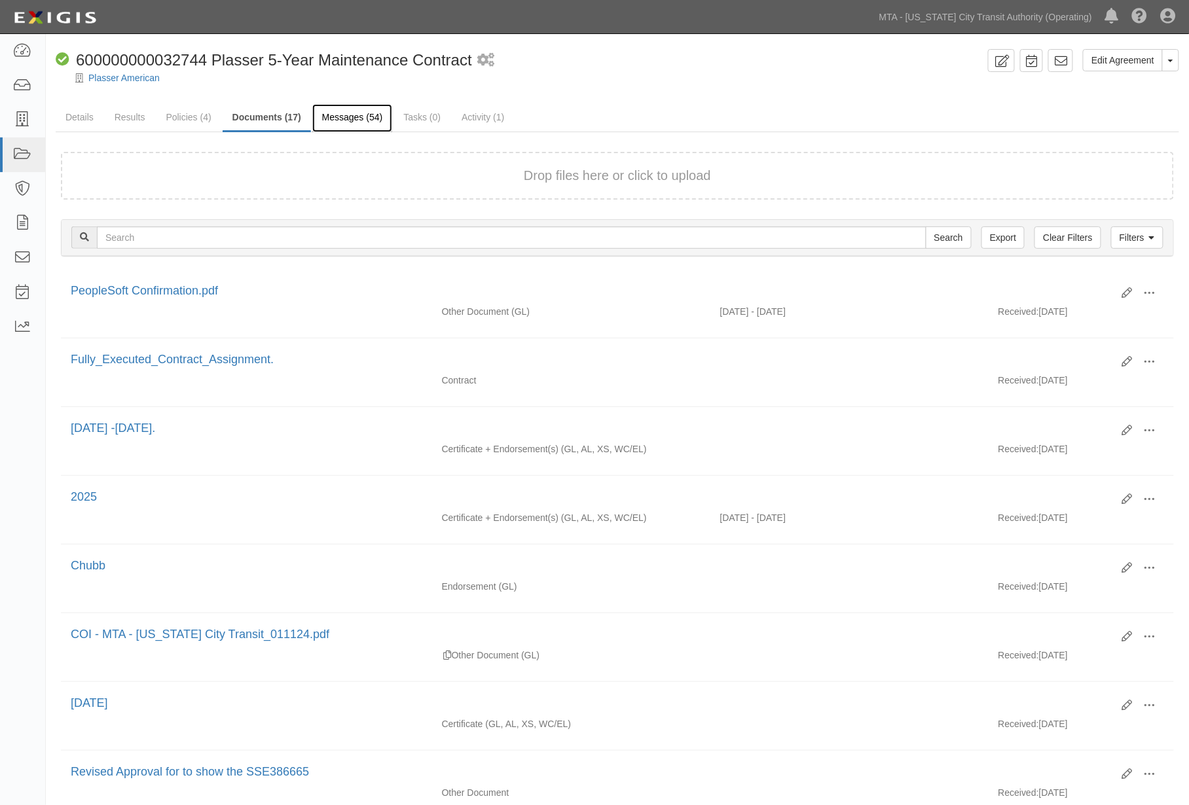
click at [343, 118] on link "Messages (54)" at bounding box center [352, 118] width 81 height 28
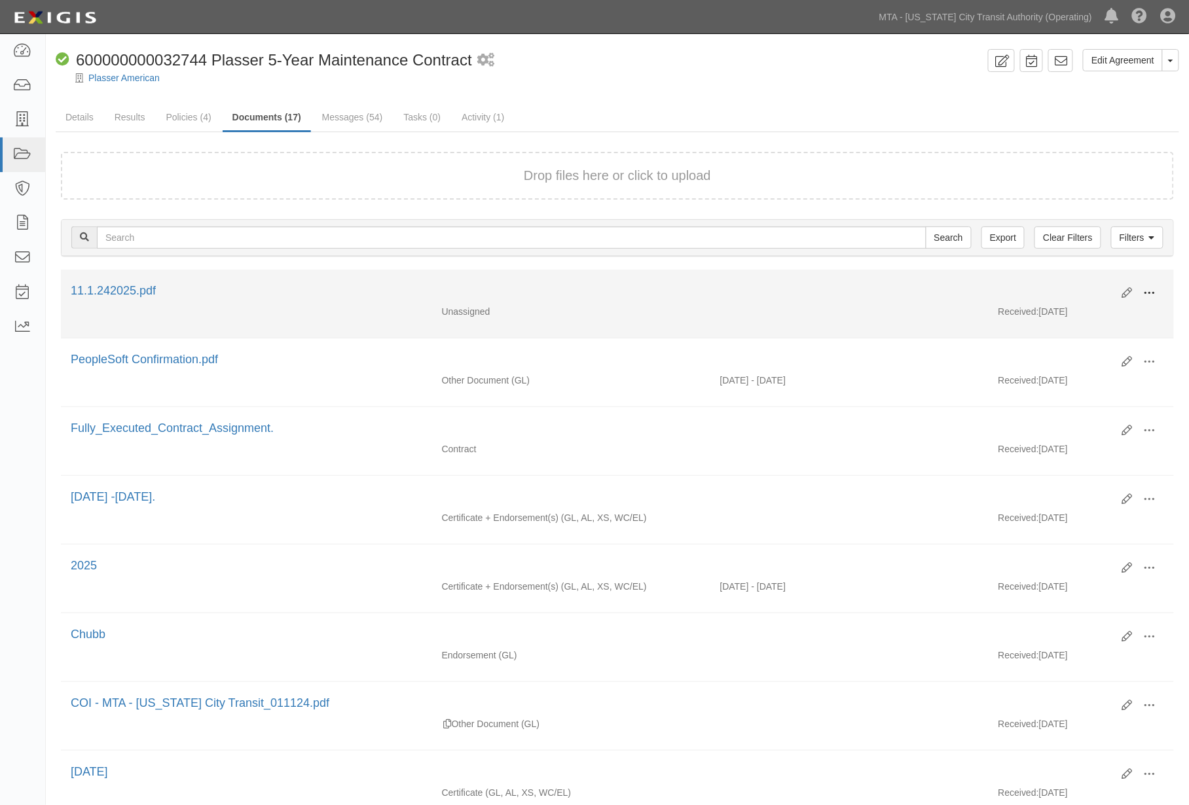
click at [1151, 291] on span at bounding box center [1150, 293] width 12 height 12
click at [1061, 286] on link "Edit" at bounding box center [1085, 288] width 103 height 24
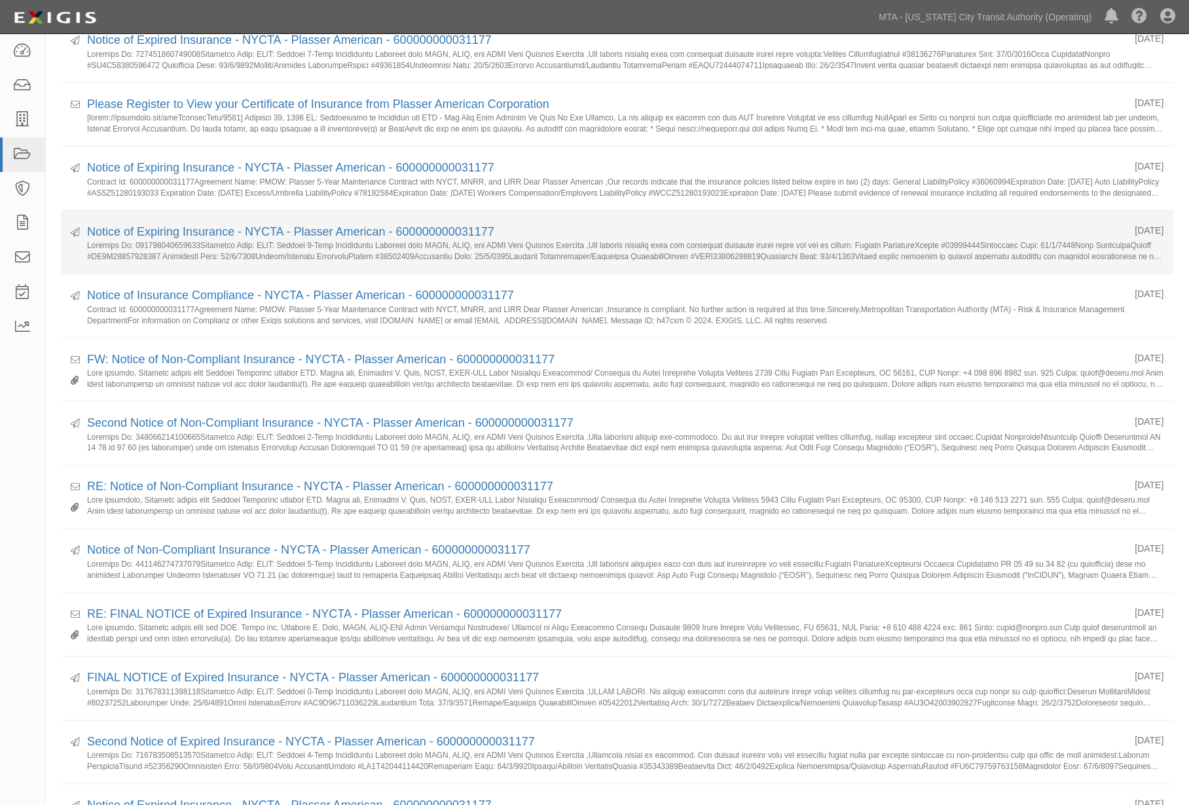
scroll to position [727, 0]
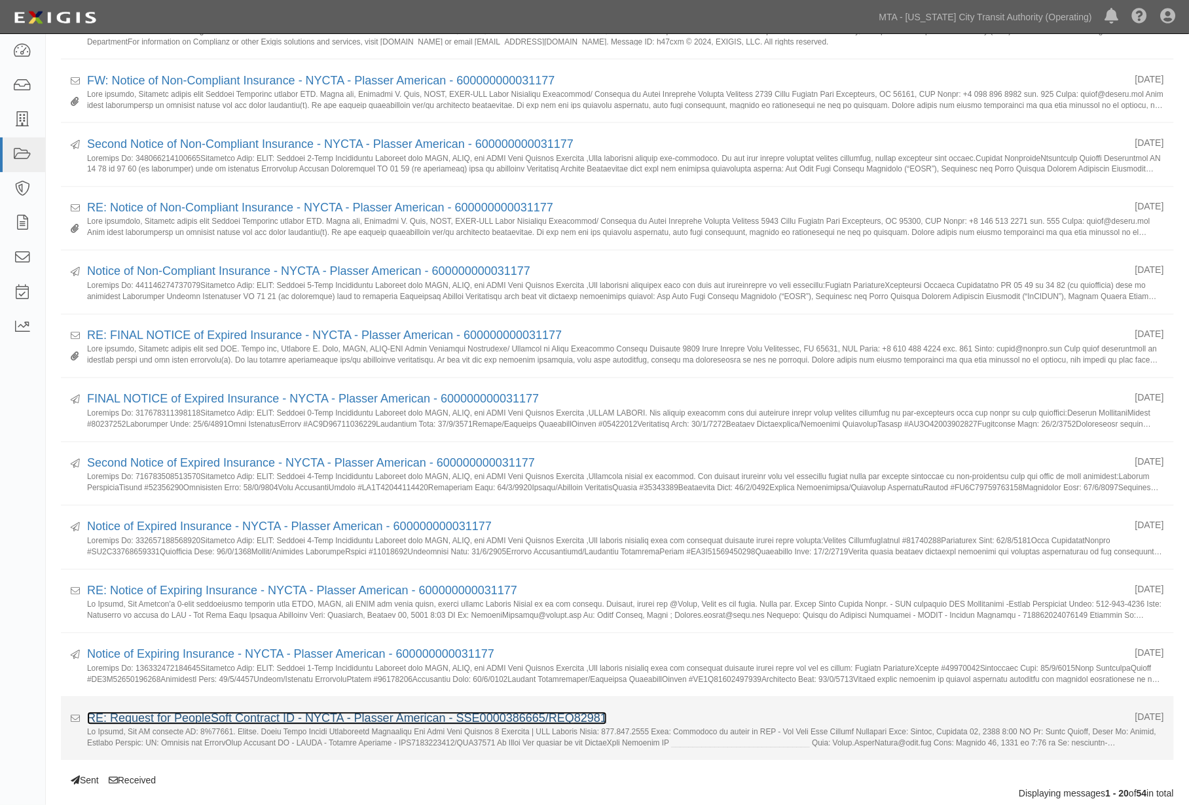
click at [321, 718] on link "RE: Request for PeopleSoft Contract ID - NYCTA - Plasser American - SSE00003866…" at bounding box center [347, 718] width 520 height 13
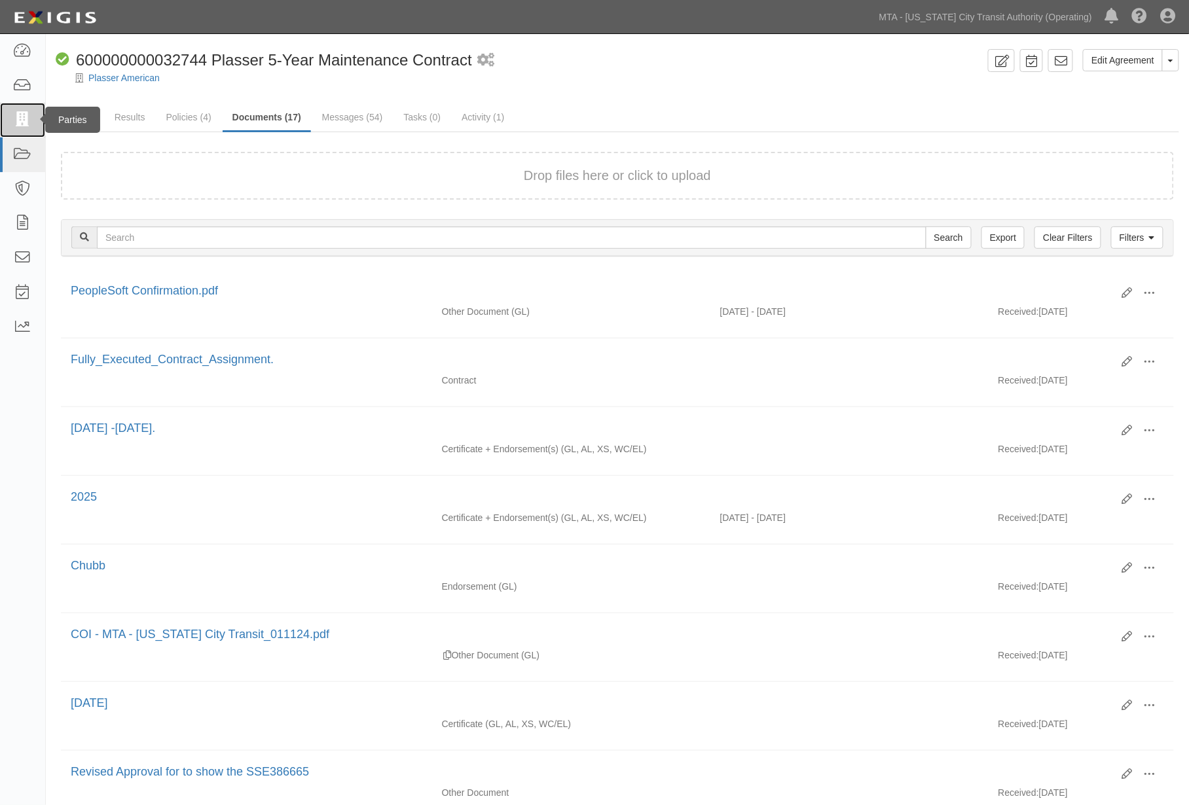
click at [20, 114] on icon at bounding box center [22, 120] width 18 height 15
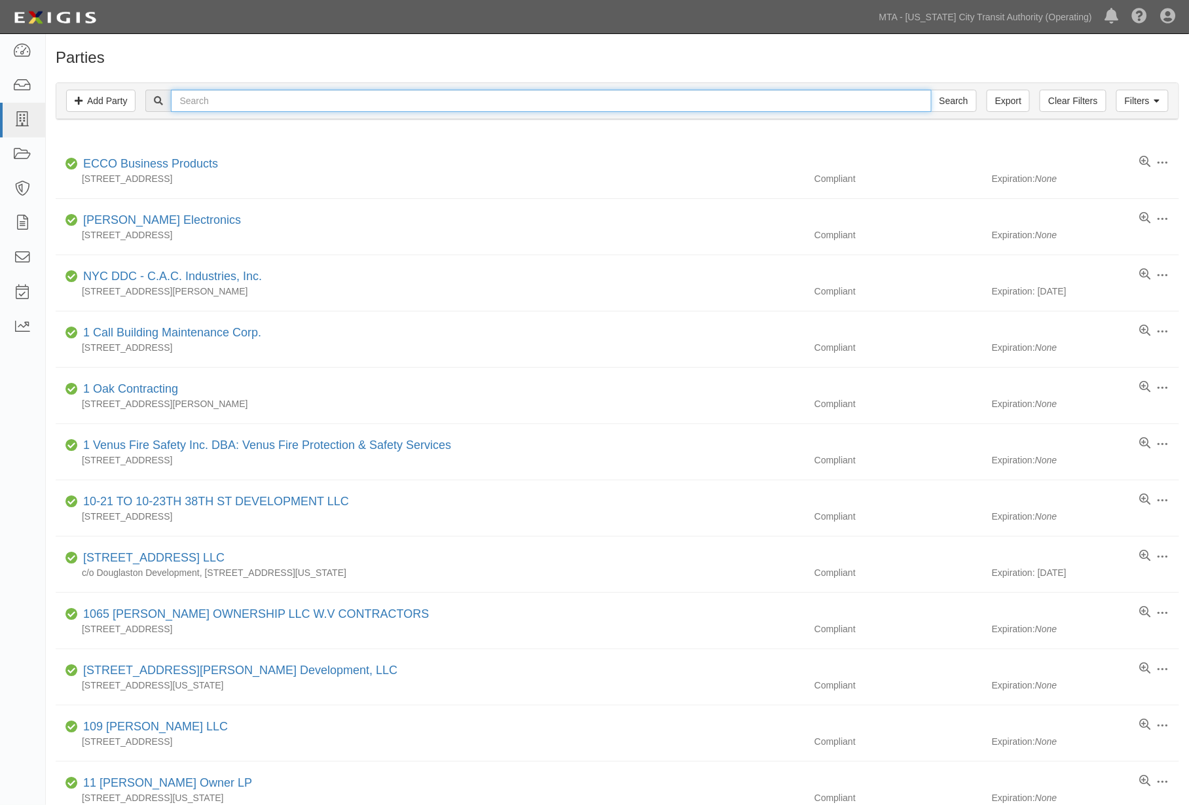
click at [201, 103] on input "text" at bounding box center [551, 101] width 760 height 22
type input "DPR"
click at [931, 90] on input "Search" at bounding box center [954, 101] width 46 height 22
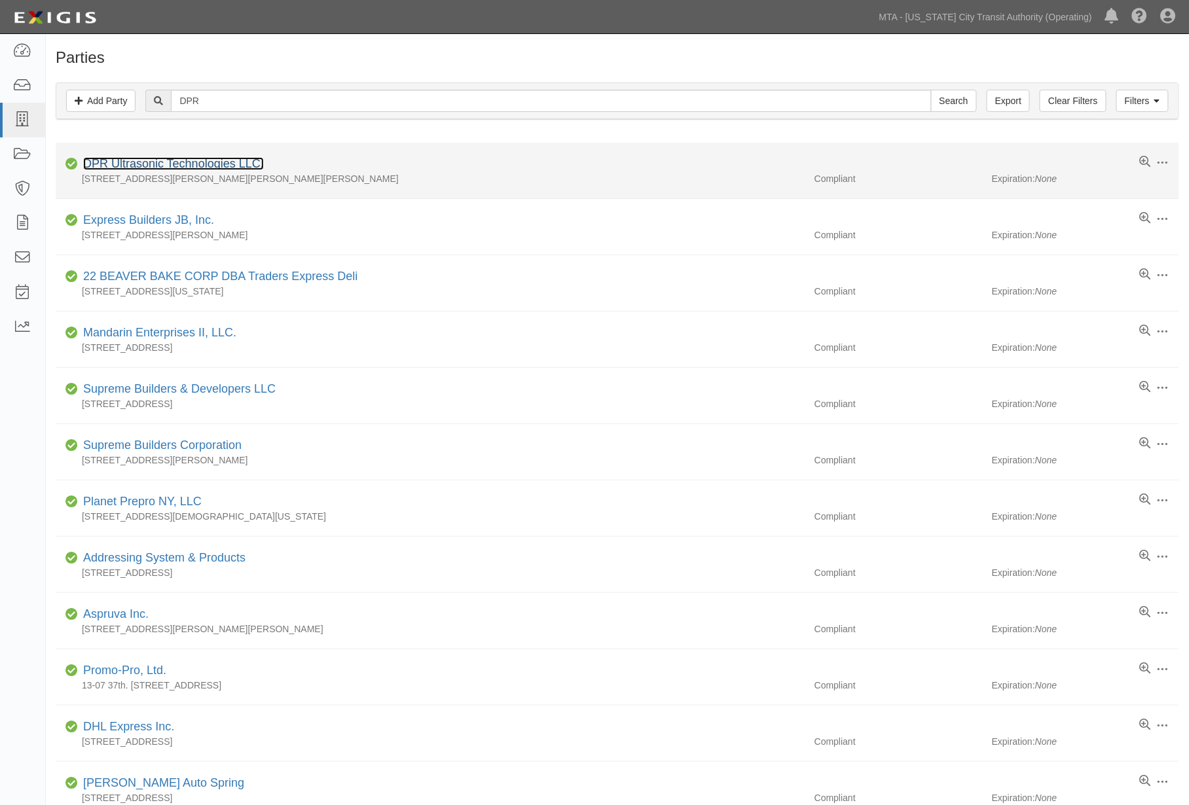
click at [225, 167] on link "DPR Ultrasonic Technologies LLC." at bounding box center [173, 163] width 181 height 13
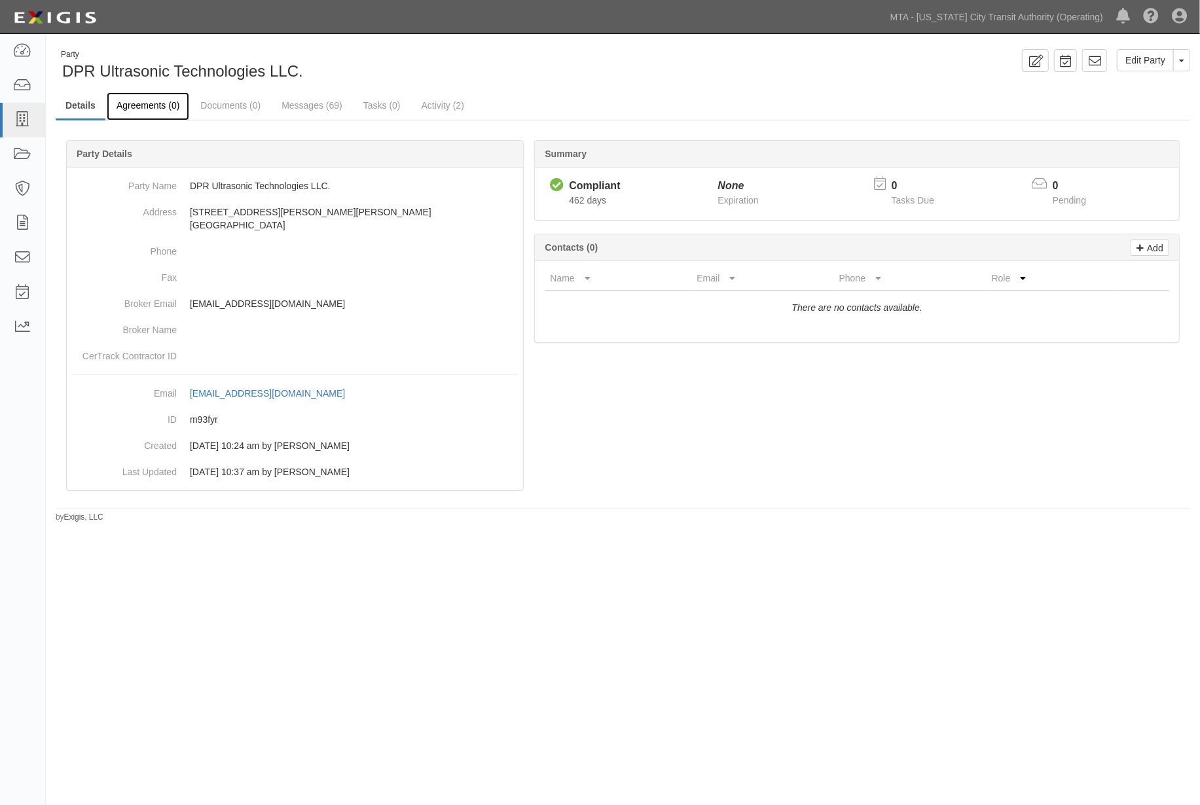
click at [145, 107] on link "Agreements (0)" at bounding box center [148, 106] width 82 height 28
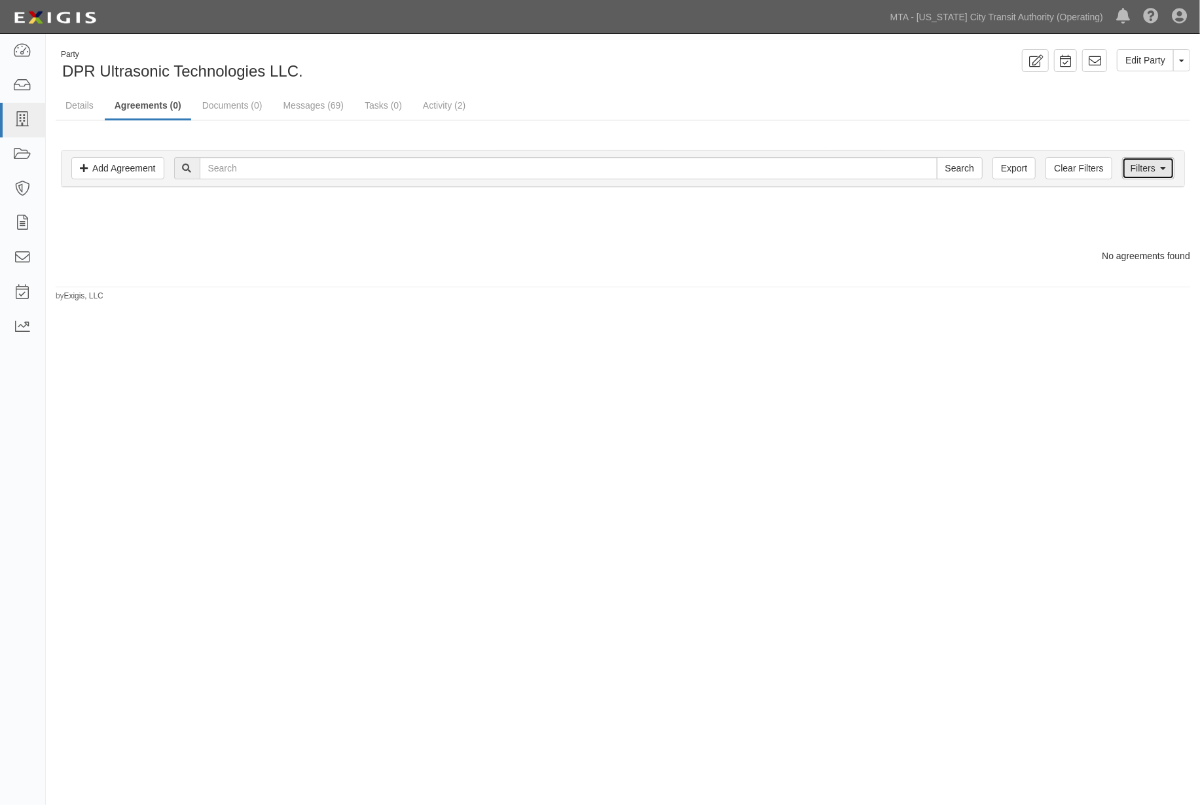
click at [1155, 171] on link "Filters" at bounding box center [1148, 168] width 52 height 22
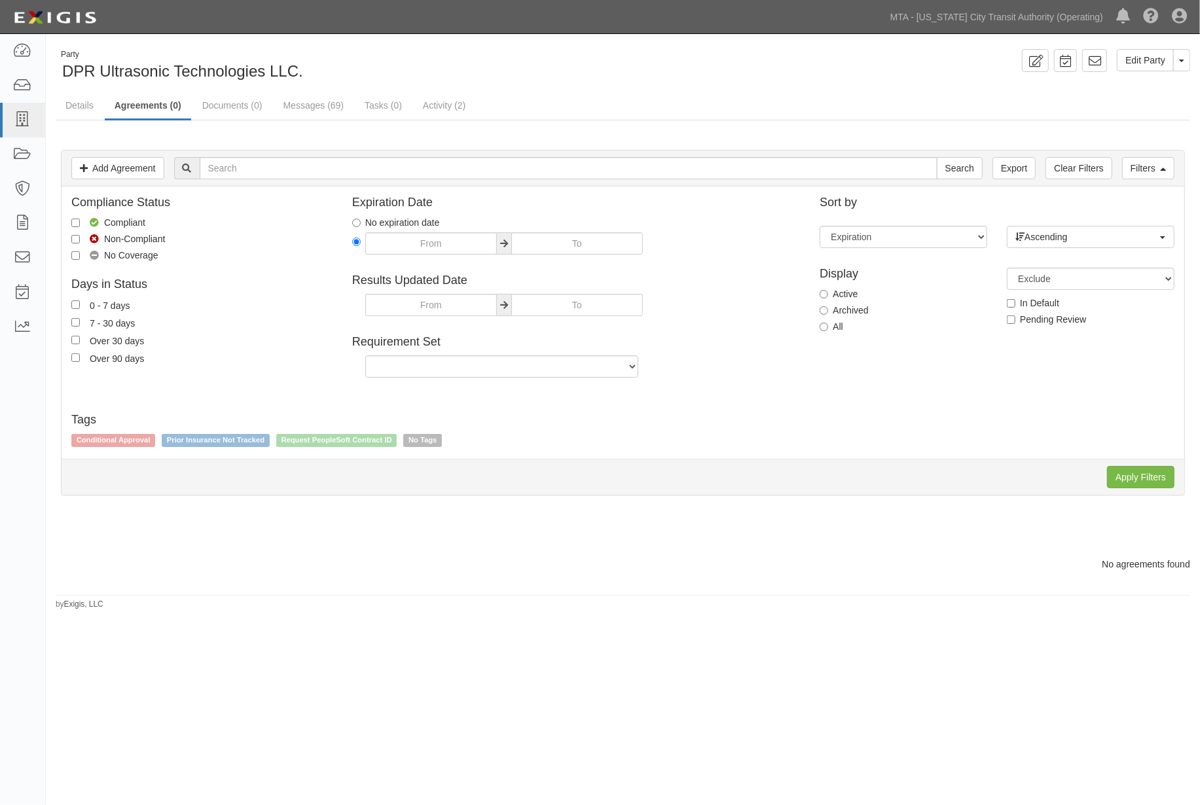
click at [849, 312] on label "Archived" at bounding box center [844, 310] width 48 height 13
click at [828, 312] on input "Archived" at bounding box center [824, 310] width 9 height 9
radio input "true"
click at [1134, 478] on input "Apply Filters" at bounding box center [1140, 477] width 67 height 22
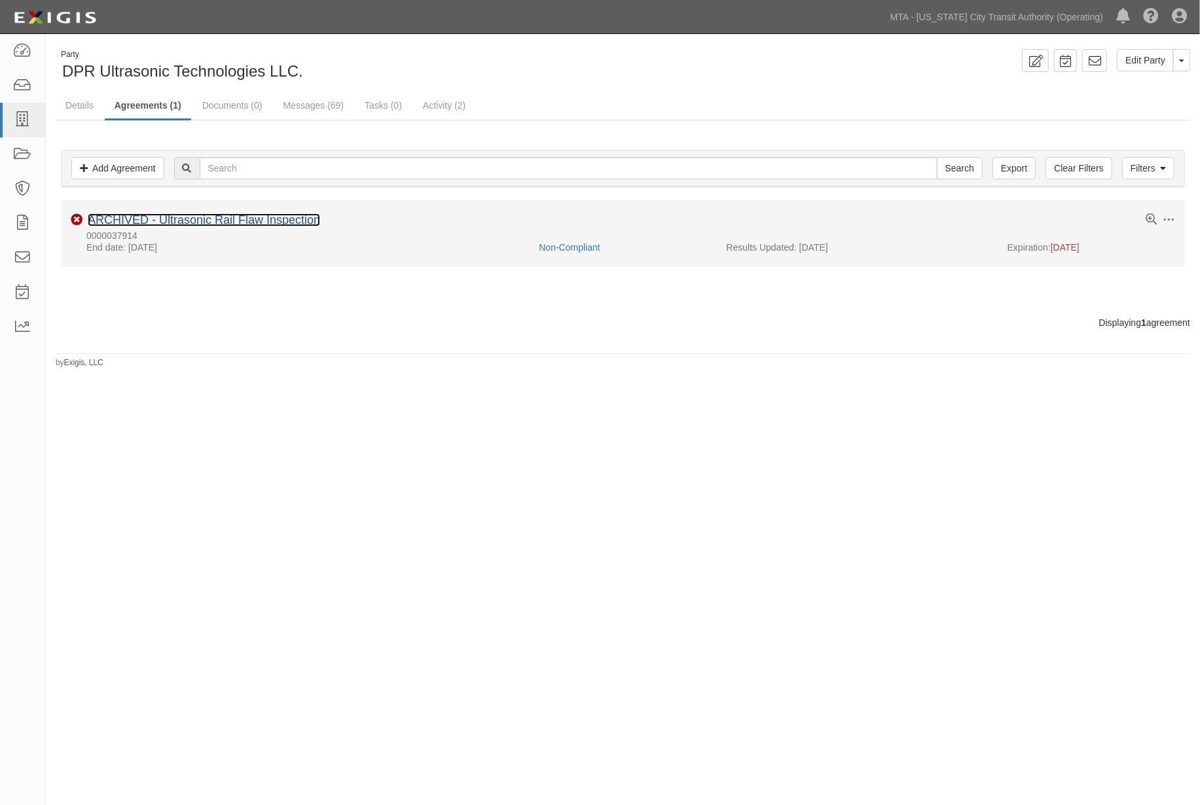
click at [296, 219] on link "ARCHIVED - Ultrasonic Rail Flaw Inspection" at bounding box center [204, 219] width 232 height 13
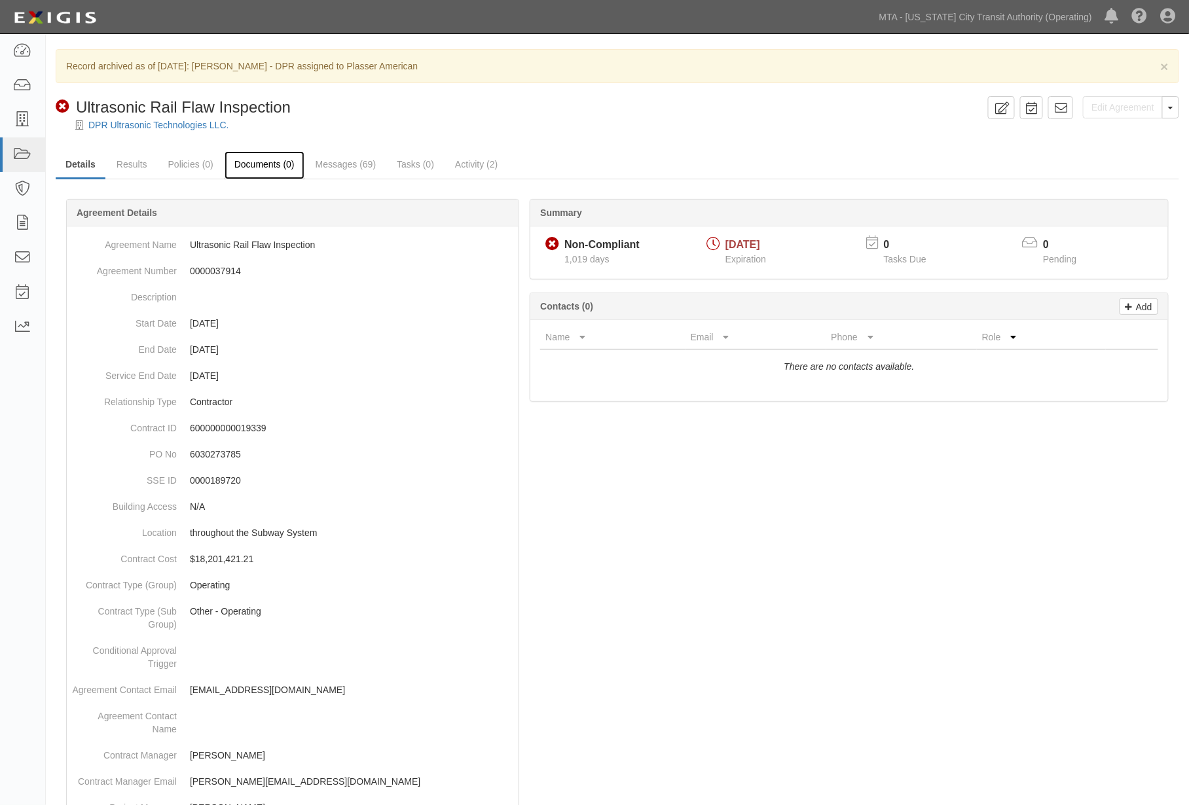
click at [245, 168] on link "Documents (0)" at bounding box center [265, 165] width 80 height 28
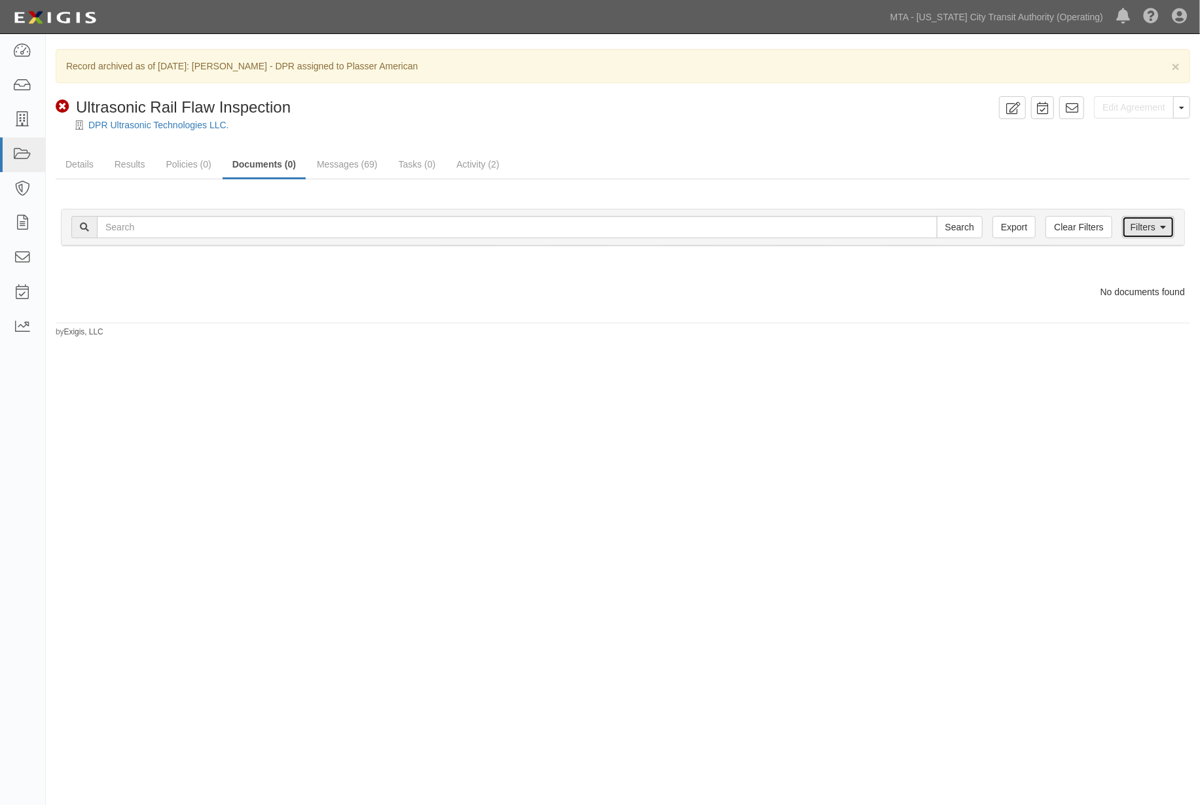
click at [1146, 225] on link "Filters" at bounding box center [1148, 227] width 52 height 22
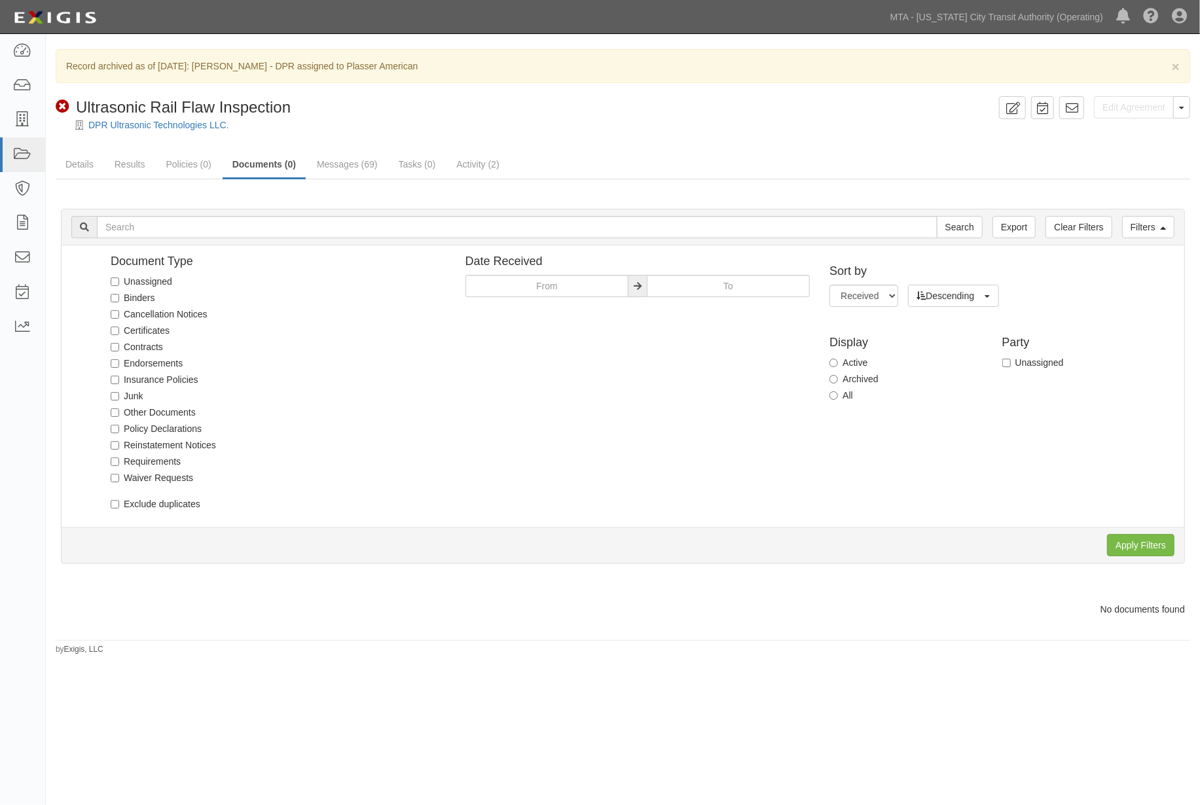
click at [868, 380] on label "Archived" at bounding box center [853, 378] width 48 height 13
click at [838, 380] on input "Archived" at bounding box center [833, 379] width 9 height 9
radio input "true"
click at [1123, 539] on input "Apply Filters" at bounding box center [1140, 545] width 67 height 22
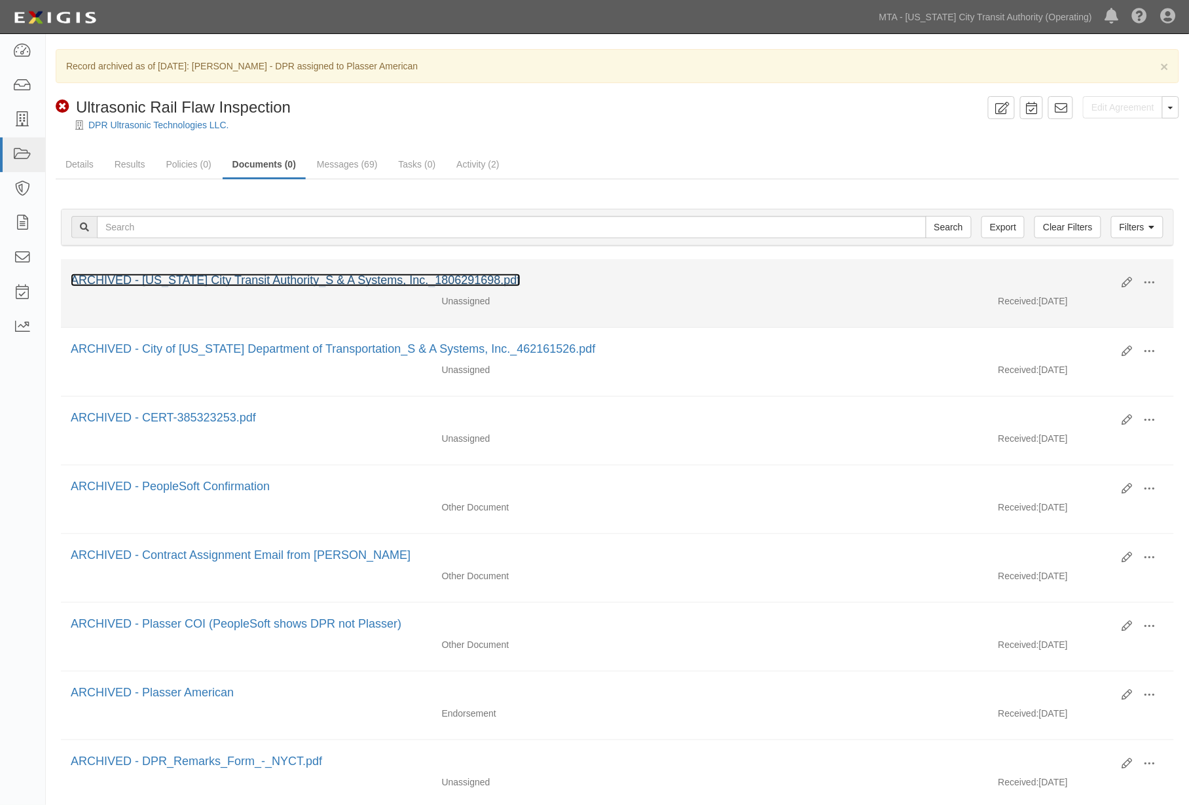
click at [216, 278] on link "ARCHIVED - [US_STATE] City Transit Authority_S & A Systems, Inc._1806291698.pdf" at bounding box center [296, 280] width 450 height 13
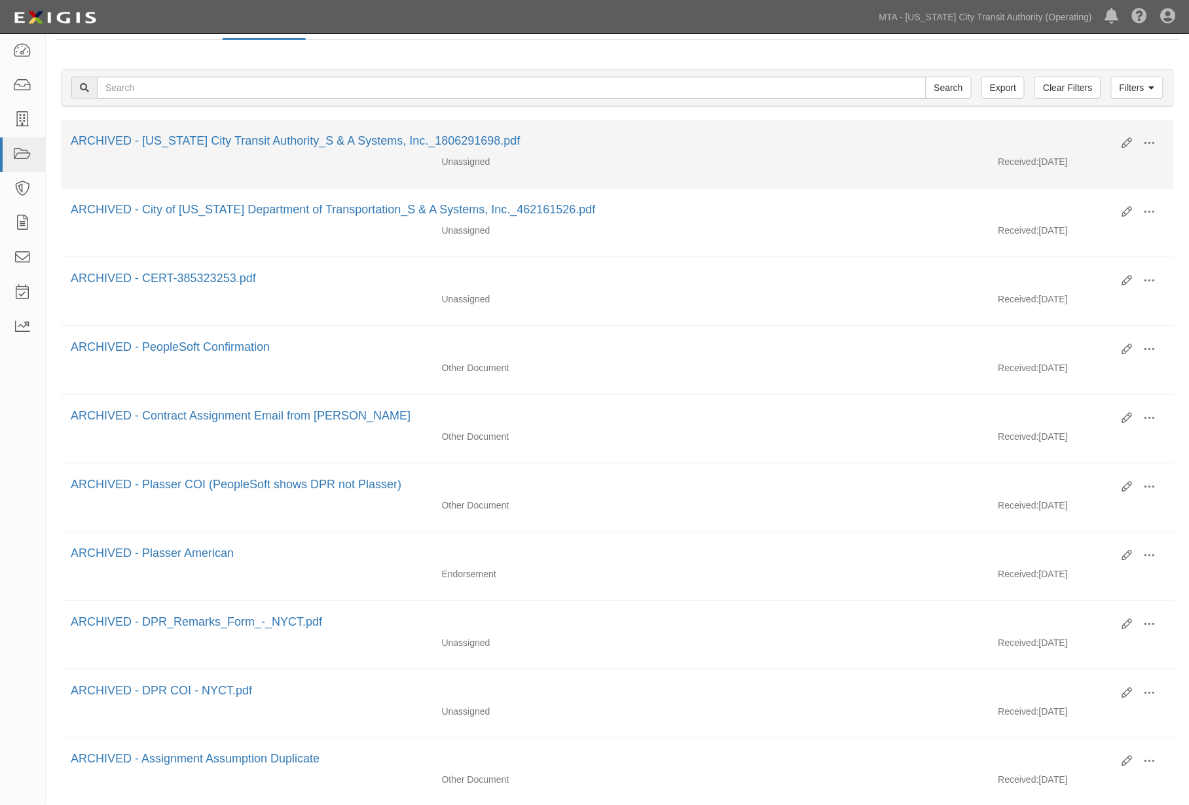
scroll to position [145, 0]
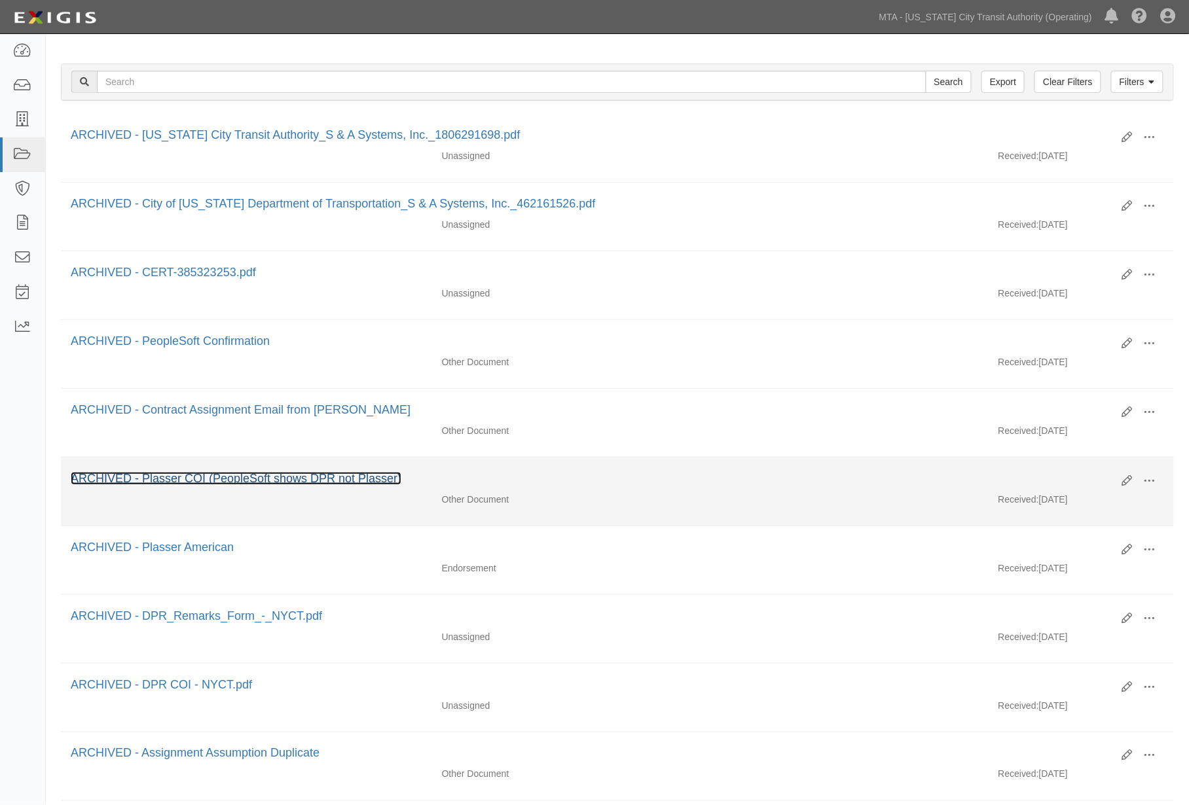
click at [113, 482] on link "ARCHIVED - Plasser COI (PeopleSoft shows DPR not Plasser)" at bounding box center [236, 478] width 331 height 13
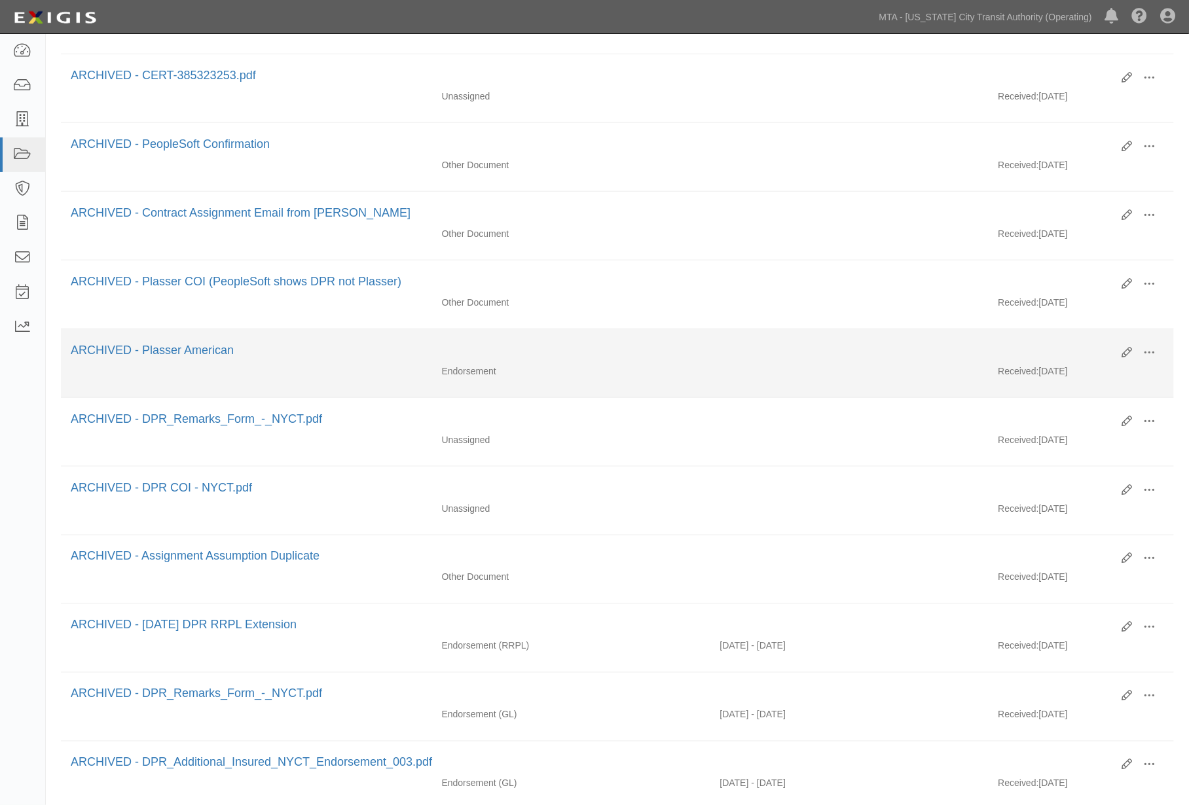
scroll to position [363, 0]
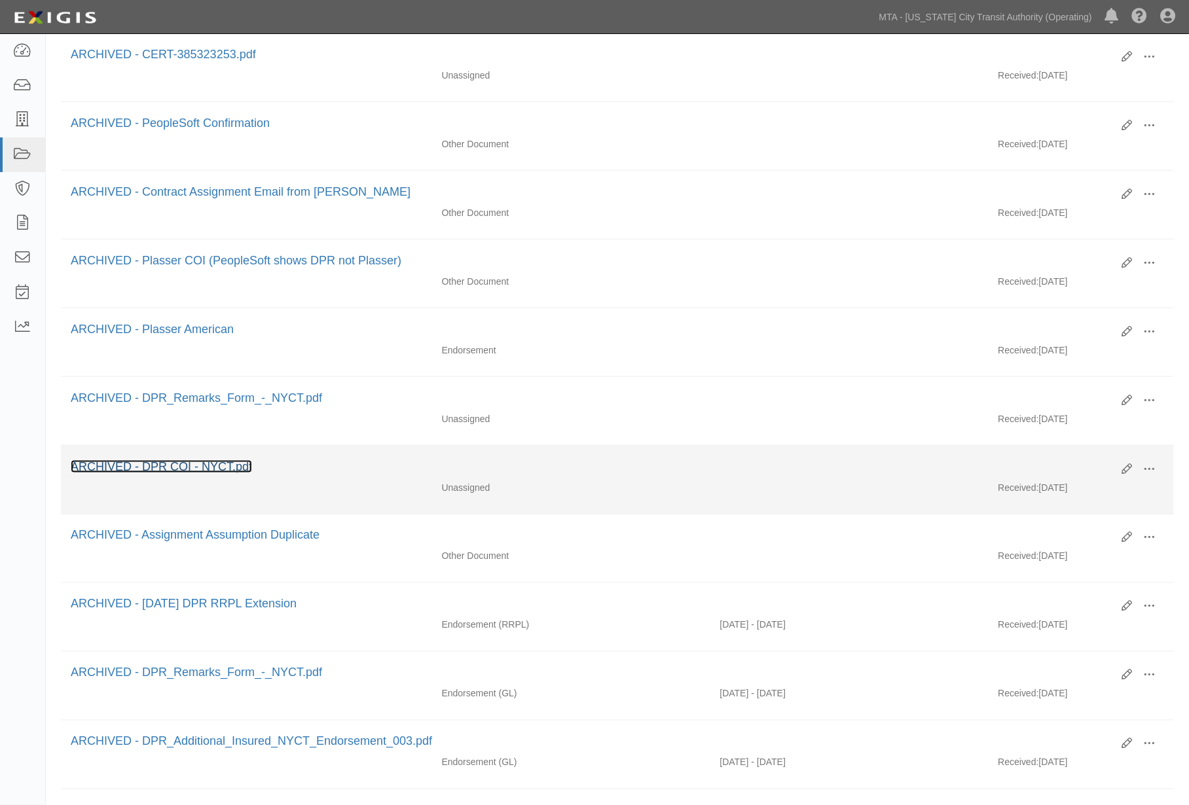
click at [211, 473] on link "ARCHIVED - DPR COI - NYCT.pdf" at bounding box center [161, 466] width 181 height 13
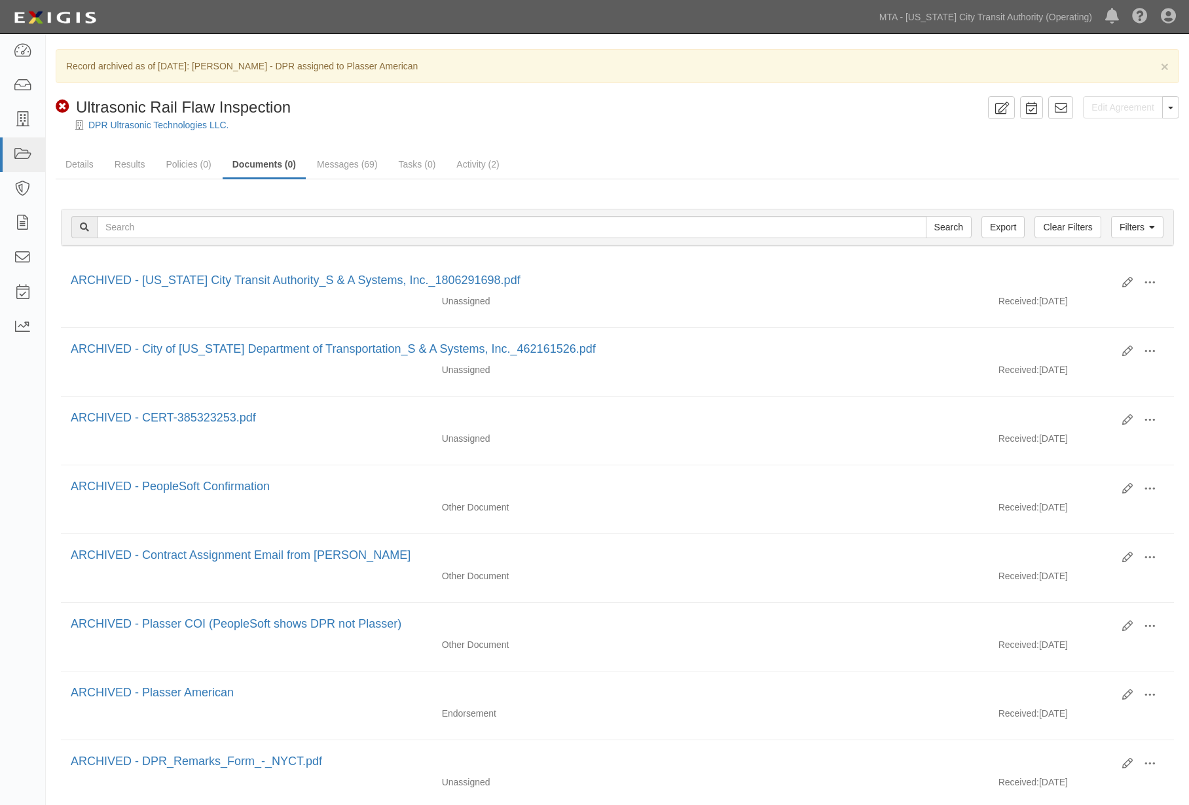
scroll to position [363, 0]
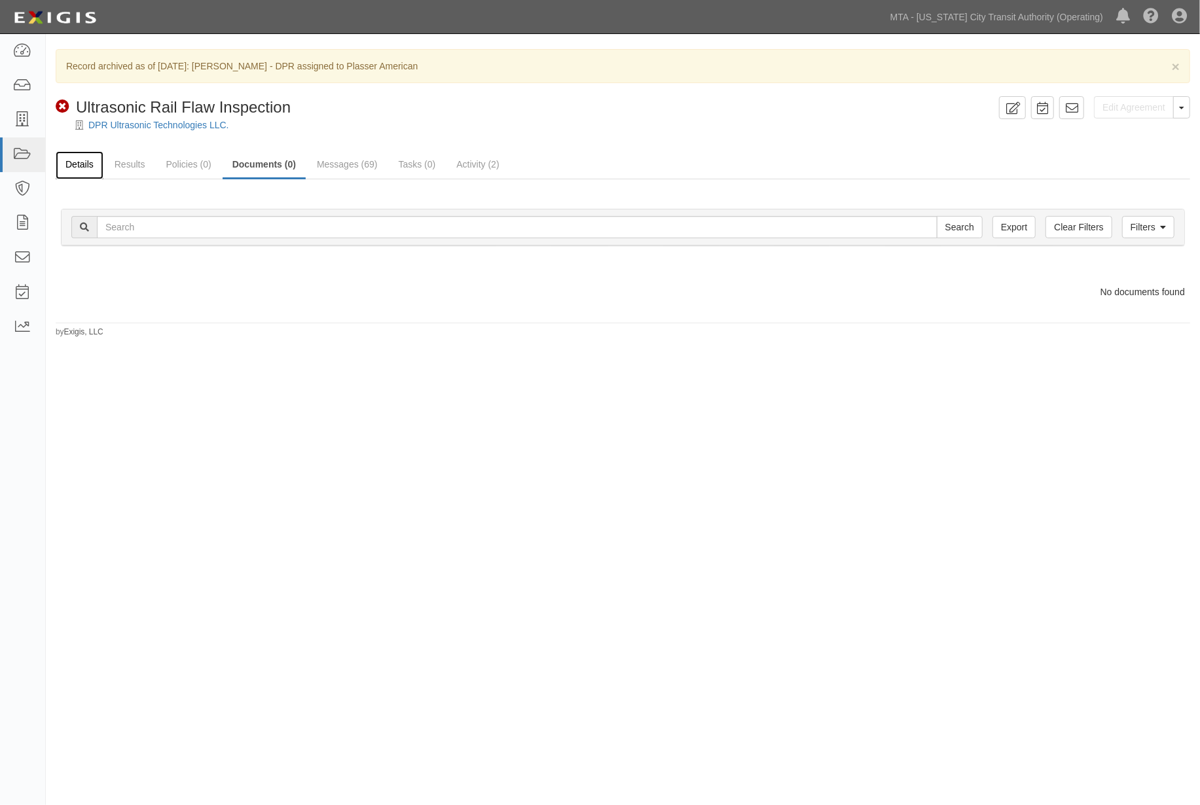
click at [83, 166] on link "Details" at bounding box center [80, 165] width 48 height 28
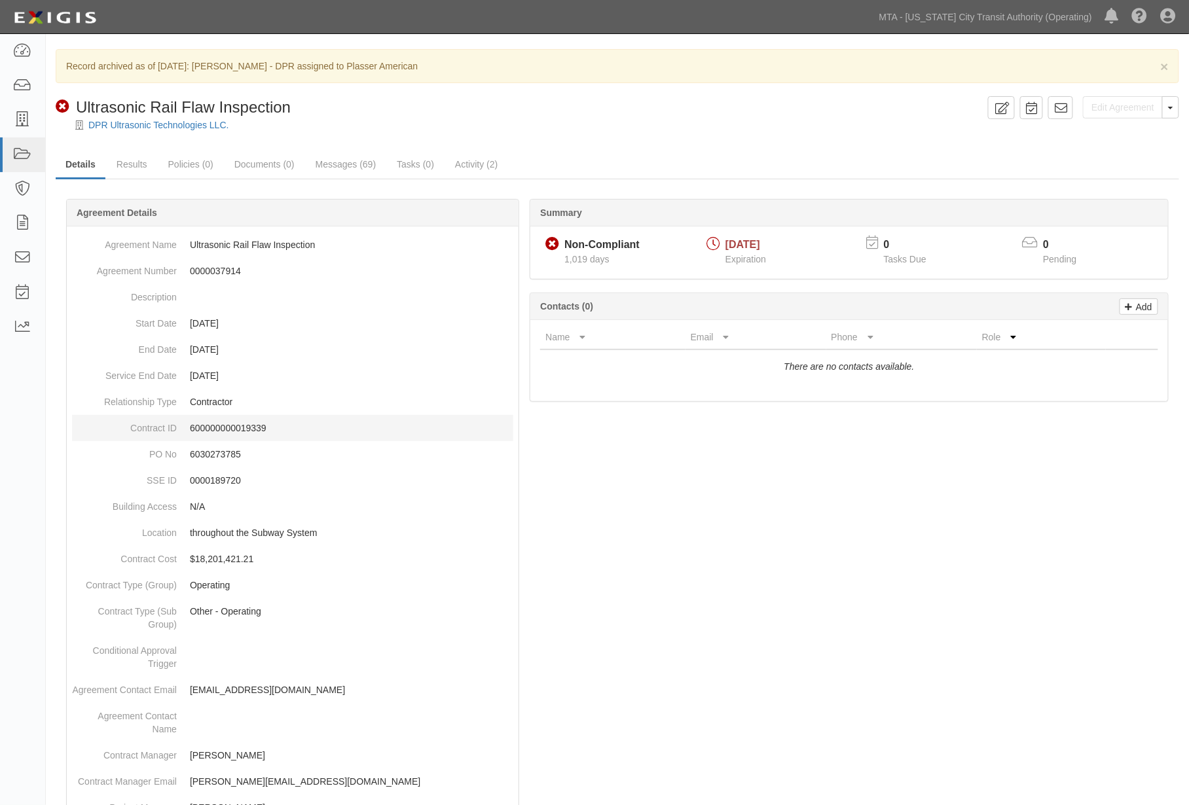
click at [241, 423] on p "600000000019339" at bounding box center [351, 428] width 323 height 13
copy p "600000000019339"
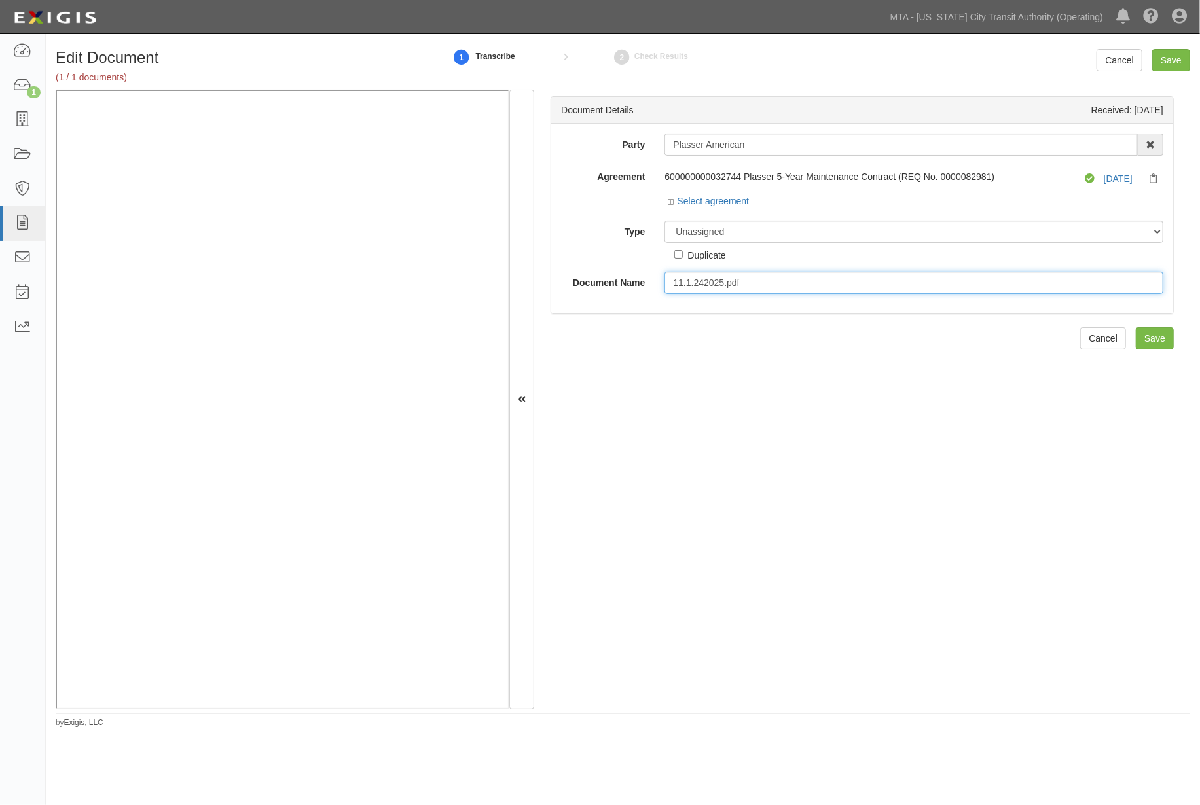
click at [744, 285] on input "11.1.242025.pdf" at bounding box center [913, 283] width 499 height 22
click at [672, 284] on input "11.1.242025." at bounding box center [913, 283] width 499 height 22
click at [740, 283] on input "Revised 11.1.242025." at bounding box center [913, 283] width 499 height 22
type input "Revised [TECHNICAL_ID]."
click at [769, 348] on div "Document Details Received: [DATE] Party Plasser [DEMOGRAPHIC_DATA] 10-21 TO 10-…" at bounding box center [862, 400] width 656 height 620
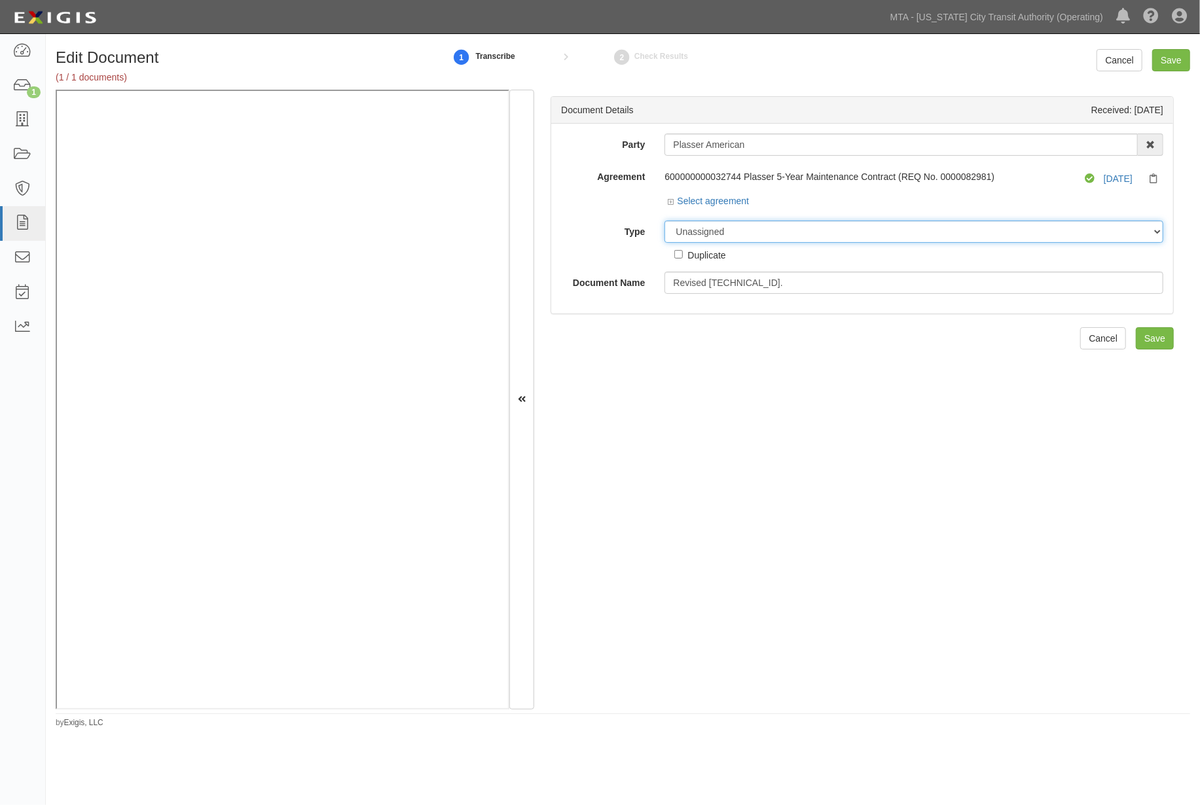
click at [744, 228] on select "Unassigned Binder Cancellation Notice Certificate Contract Endorsement Insuranc…" at bounding box center [913, 232] width 499 height 22
select select "CertificateDetail"
click at [664, 221] on select "Unassigned Binder Cancellation Notice Certificate Contract Endorsement Insuranc…" at bounding box center [913, 232] width 499 height 22
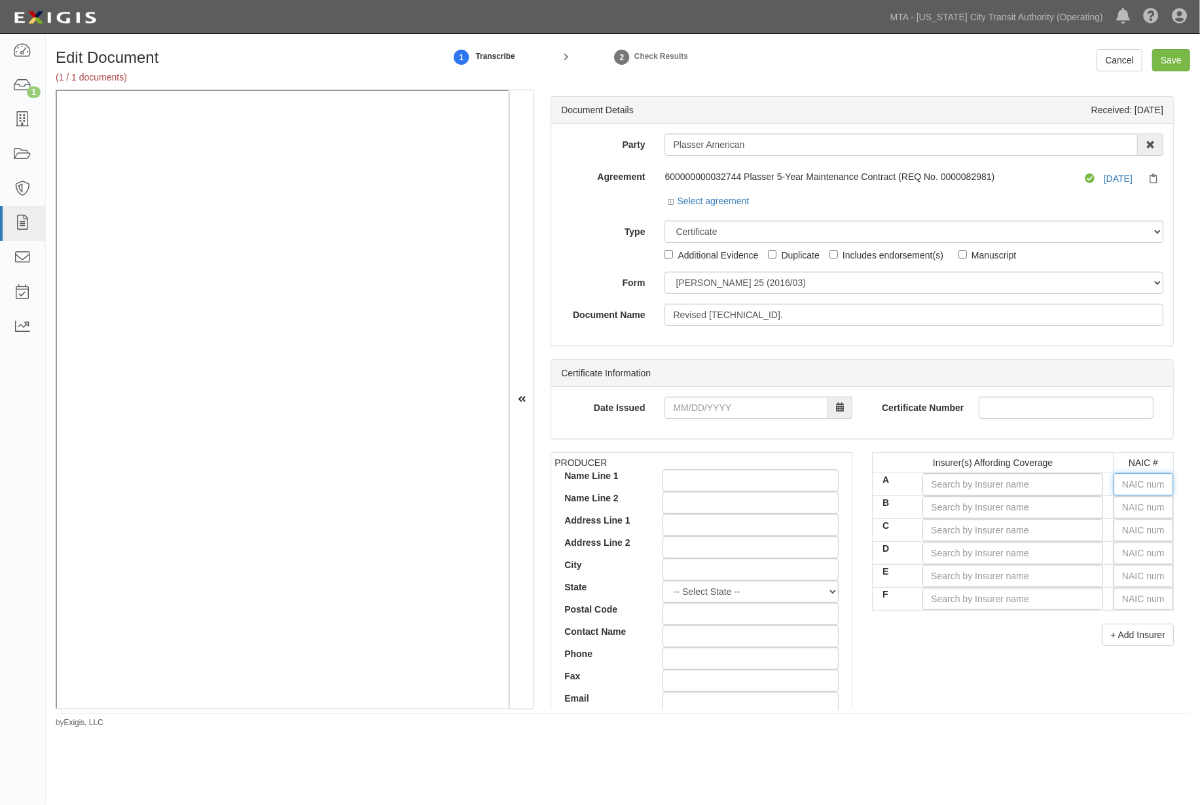
click at [1139, 487] on input "text" at bounding box center [1143, 484] width 60 height 22
type input "25232"
type input "2"
type input "20796"
type input "20"
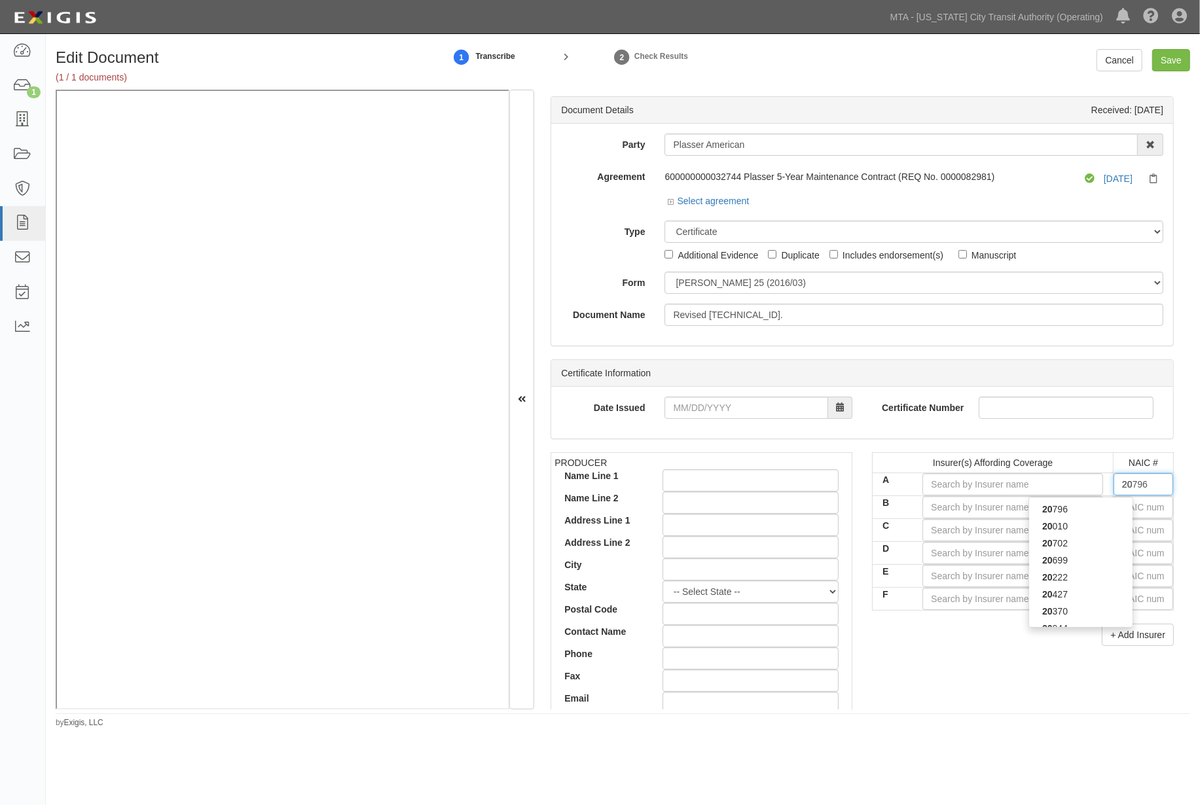
type input "20222"
type input "202"
type input "20281"
type input "2028"
type input "20281"
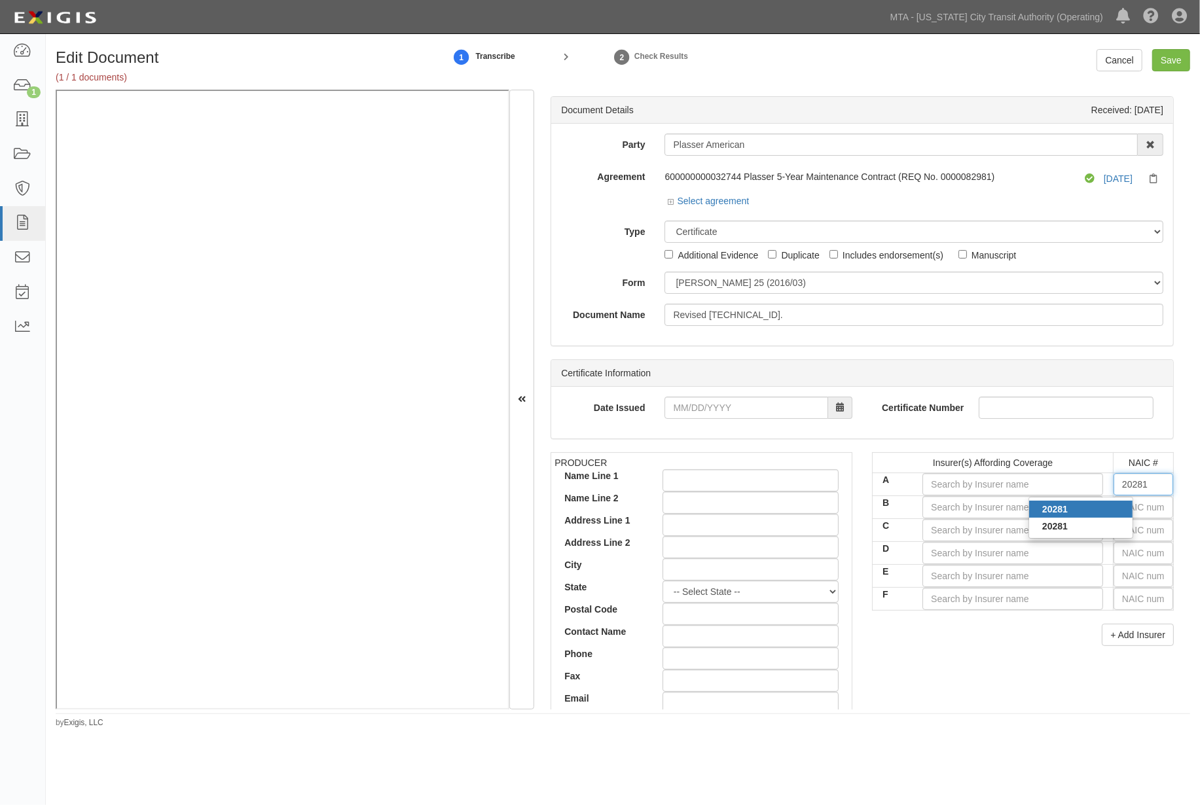
click at [1056, 515] on div "20281" at bounding box center [1080, 509] width 103 height 17
type input "Federal Insurance Company (A++ XV Rating)"
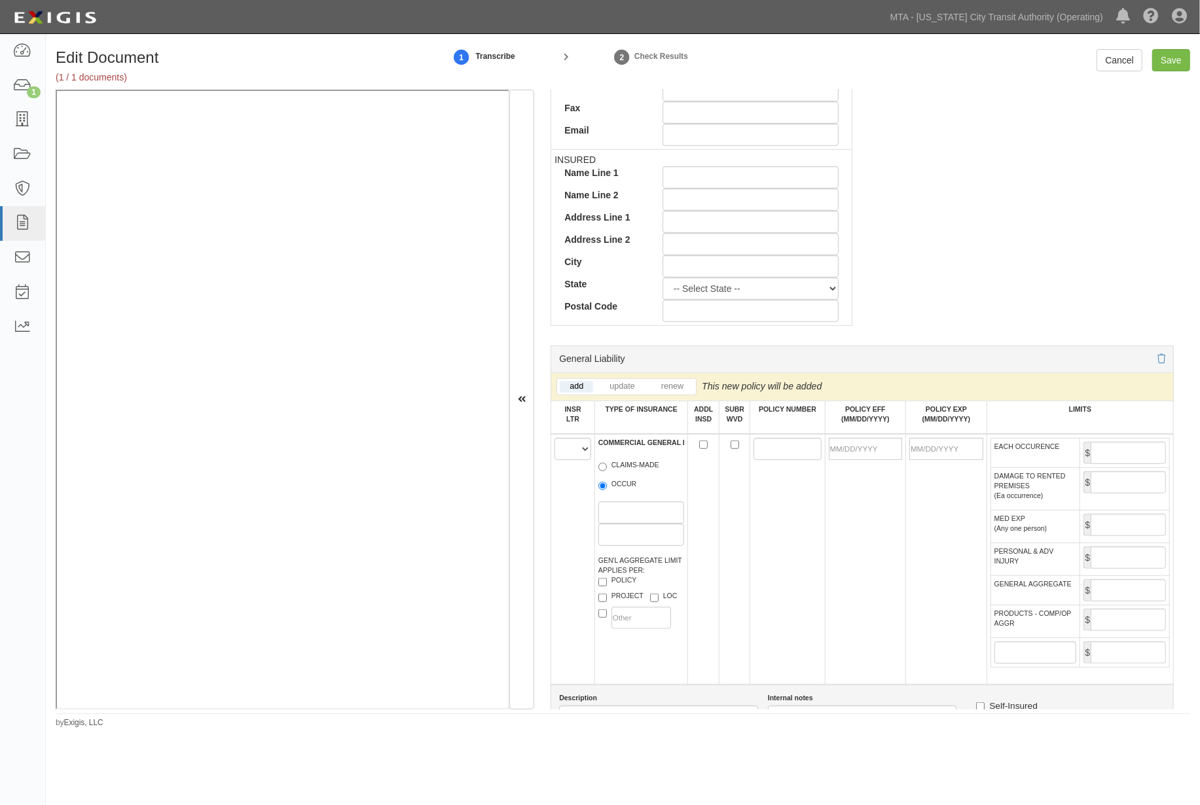
scroll to position [581, 0]
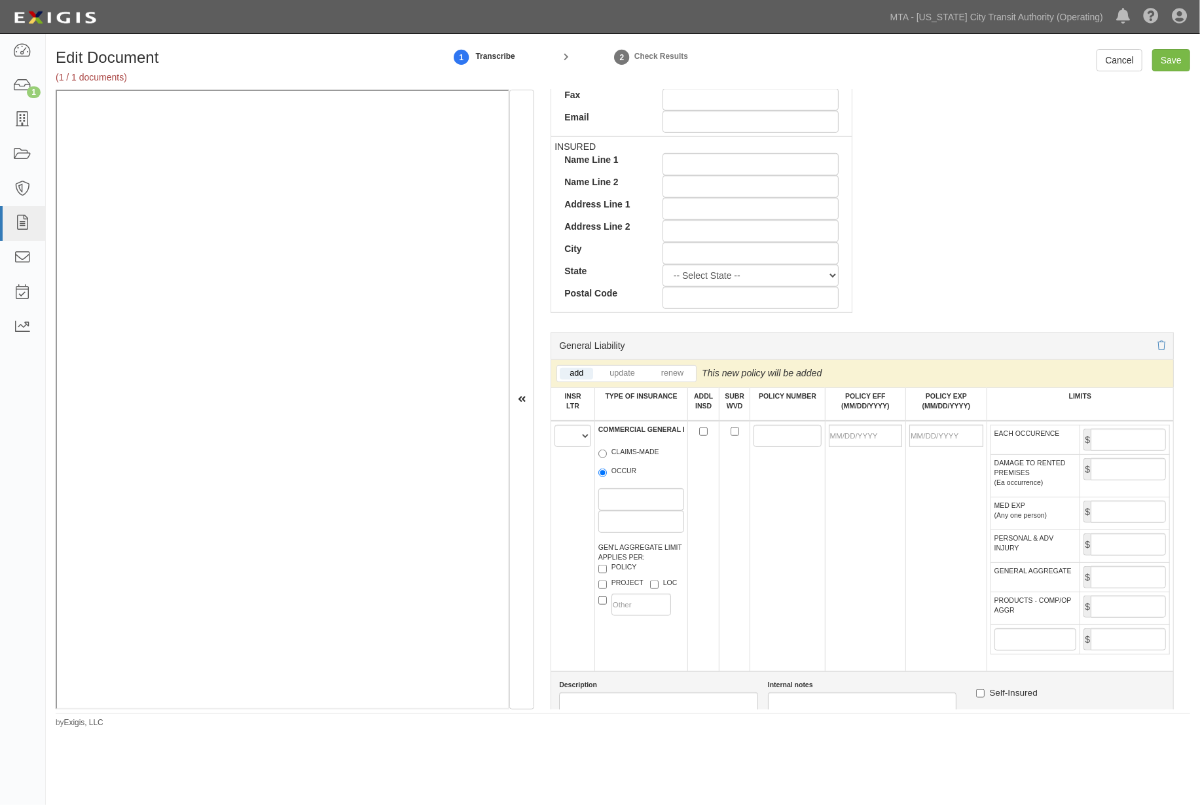
type input "20281"
click at [567, 439] on select "A B C D E F" at bounding box center [572, 436] width 37 height 22
select select "A"
click at [554, 428] on select "A B C D E F" at bounding box center [572, 436] width 37 height 22
click at [609, 479] on label "OCCUR" at bounding box center [617, 472] width 39 height 13
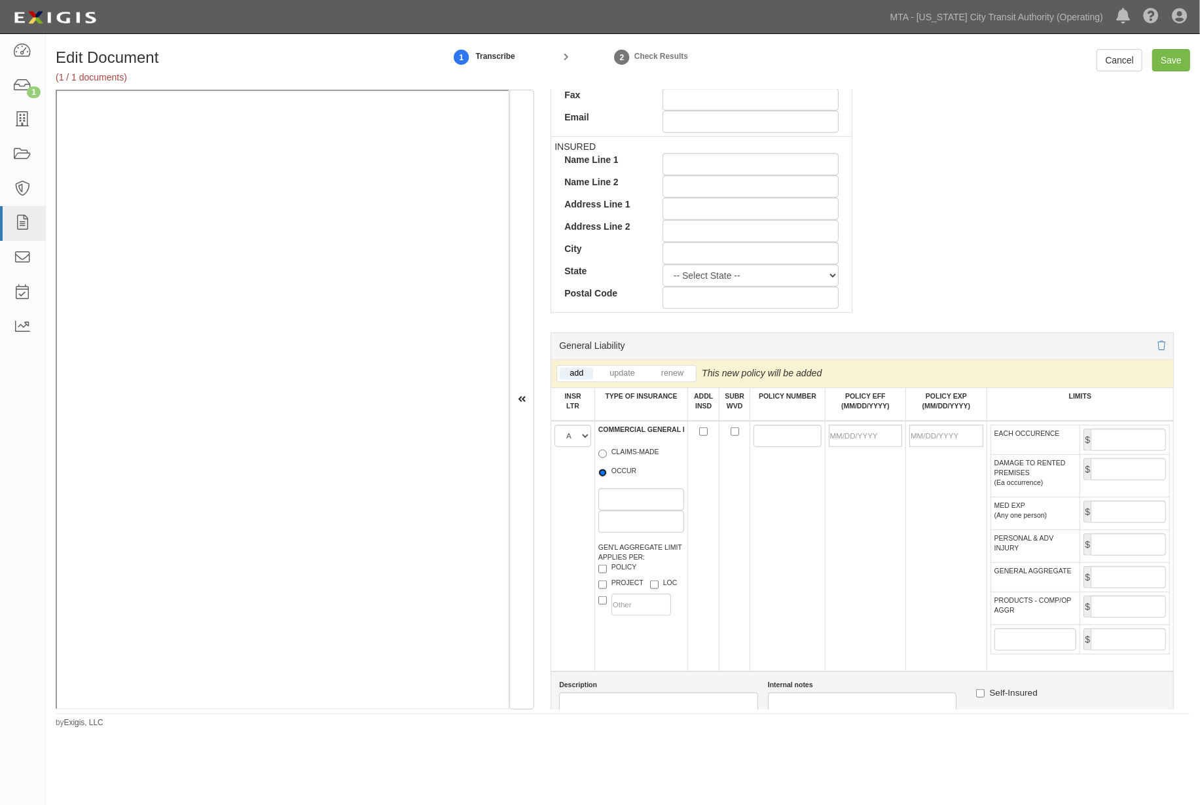
click at [607, 477] on input "OCCUR" at bounding box center [602, 473] width 9 height 9
radio input "true"
paste input "36060994"
type input "36060994"
click at [851, 433] on input "POLICY EFF (MM/DD/YYYY)" at bounding box center [866, 436] width 74 height 22
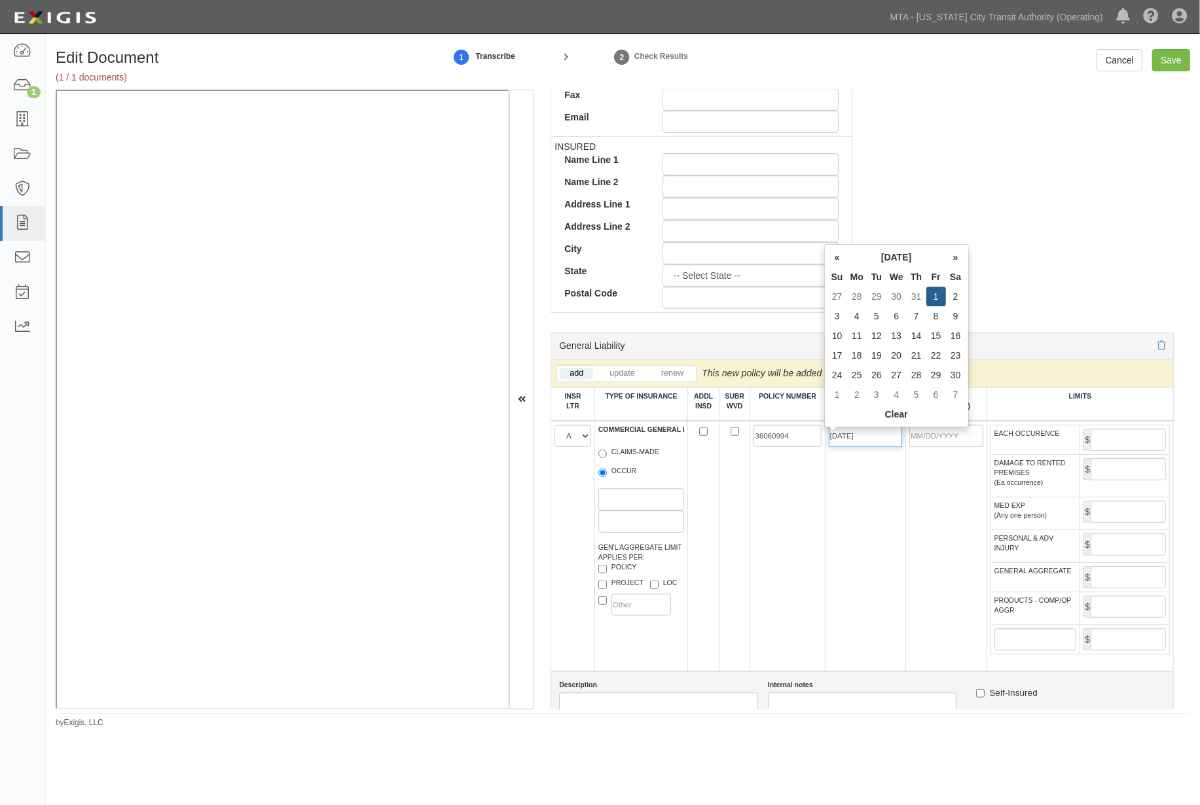
type input "11/01/2024"
type input "11/01/2025"
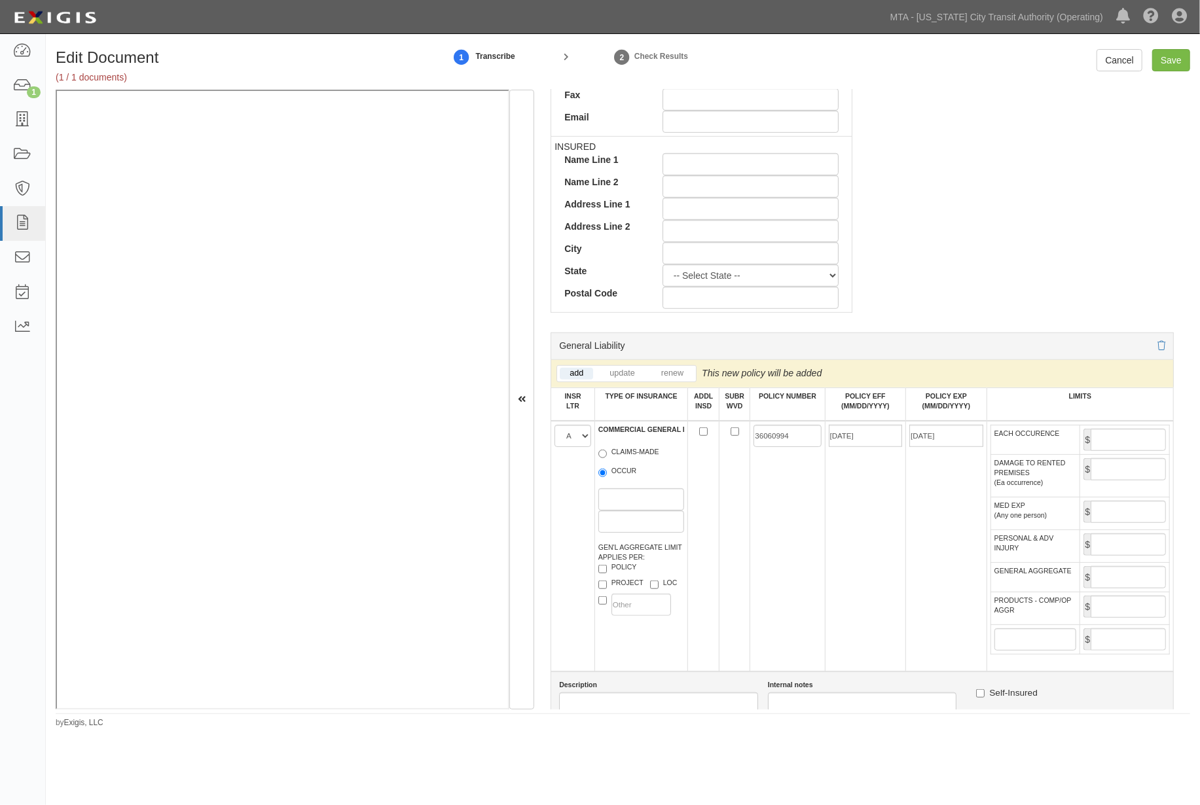
click at [930, 526] on td "11/01/2025" at bounding box center [946, 546] width 81 height 251
click at [1108, 445] on input "EACH OCCURENCE" at bounding box center [1128, 440] width 75 height 22
type input "2,000,000"
click at [1116, 588] on input "GENERAL AGGREGATE" at bounding box center [1128, 577] width 75 height 22
type input "4,000,000"
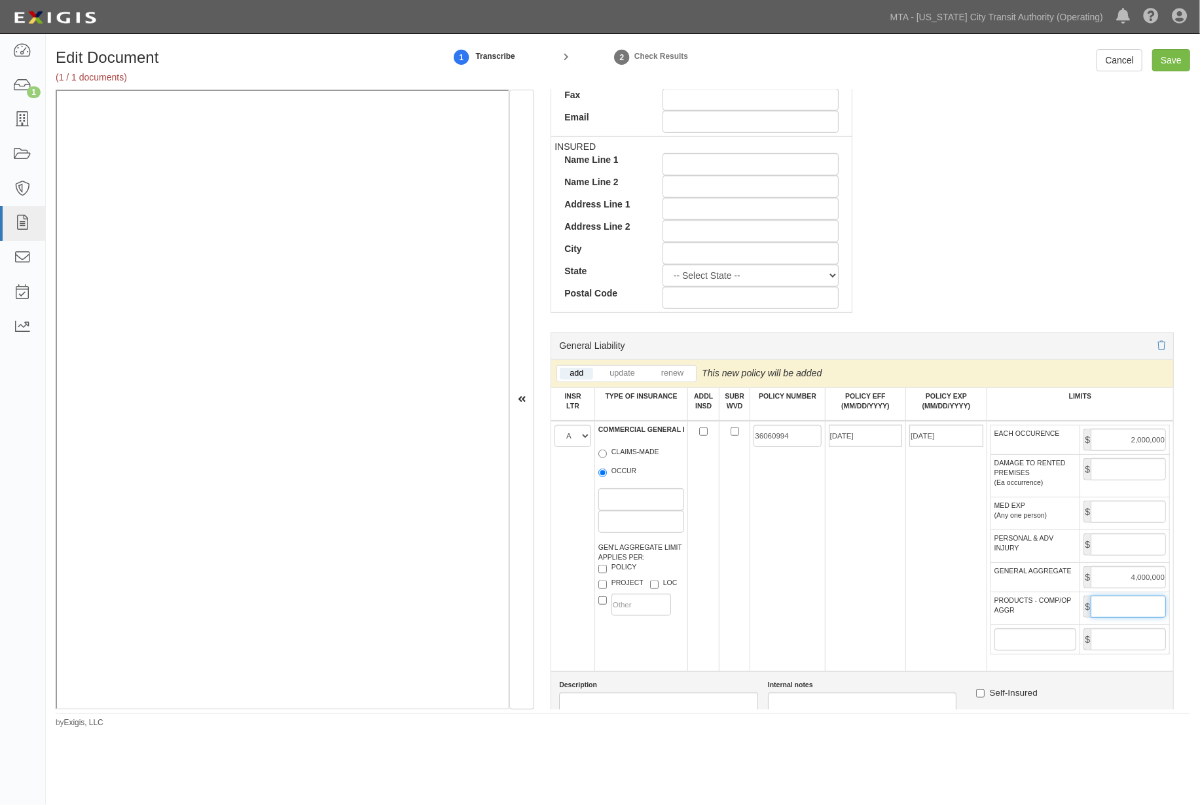
drag, startPoint x: 1140, startPoint y: 630, endPoint x: 1137, endPoint y: 612, distance: 18.0
click at [1140, 618] on input "PRODUCTS - COMP/OP AGGR" at bounding box center [1128, 607] width 75 height 22
type input "4,000,000"
click at [846, 623] on td "11/01/2024" at bounding box center [865, 546] width 81 height 251
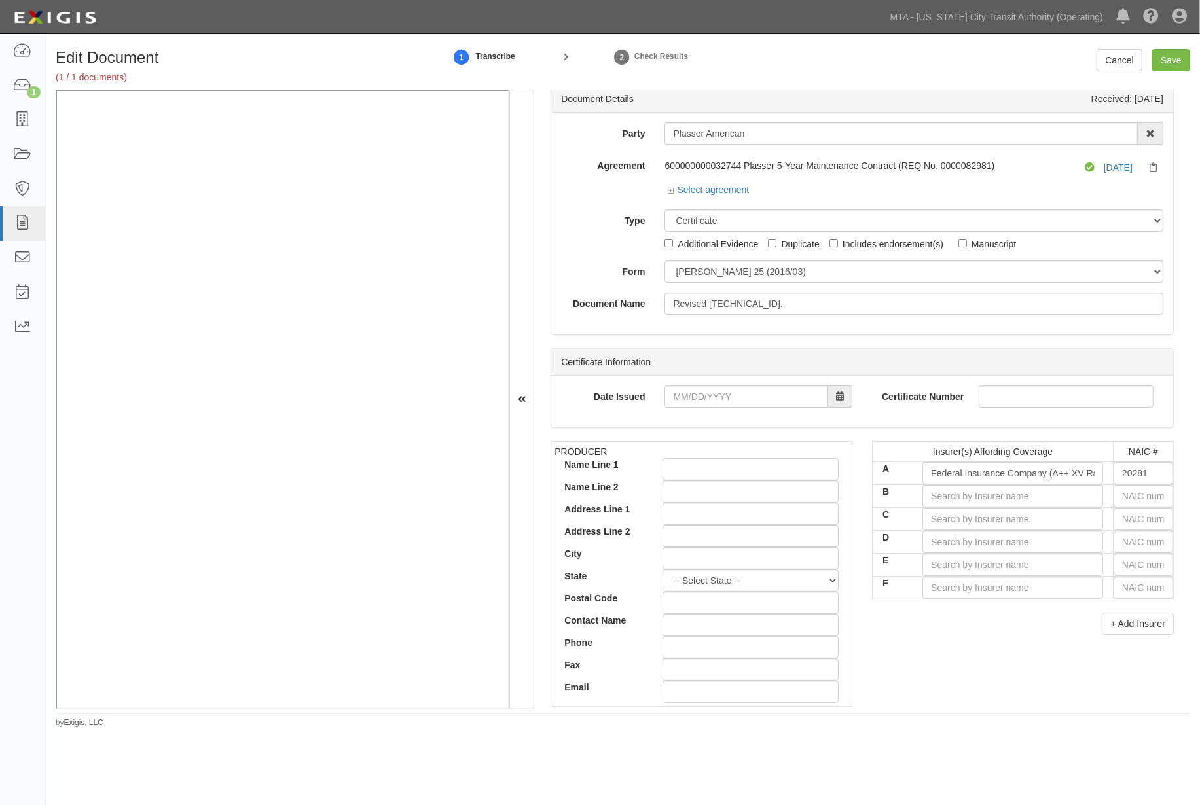
scroll to position [0, 0]
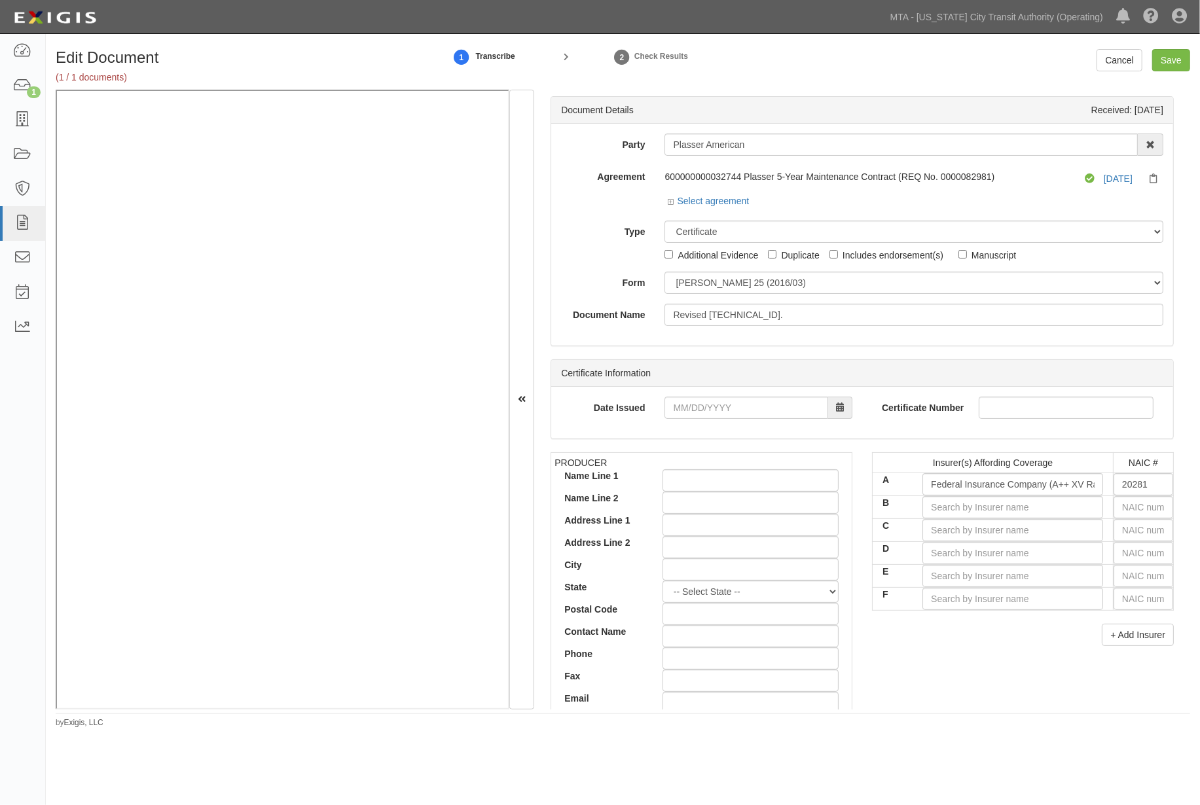
click at [844, 256] on div "Includes endorsement(s)" at bounding box center [892, 254] width 101 height 14
click at [838, 256] on input "Includes endorsement(s)" at bounding box center [833, 254] width 9 height 9
checkbox input "true"
click at [1168, 55] on input "Save" at bounding box center [1171, 60] width 38 height 22
type input "2000000"
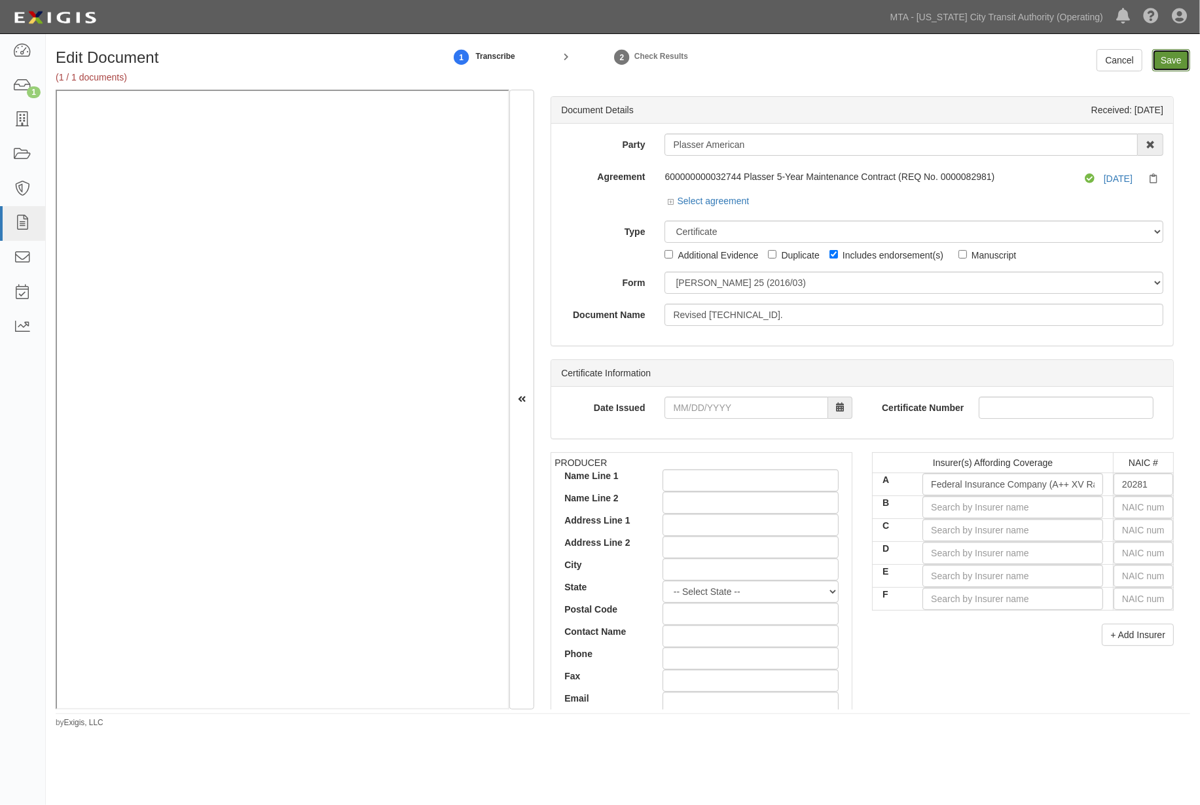
type input "4000000"
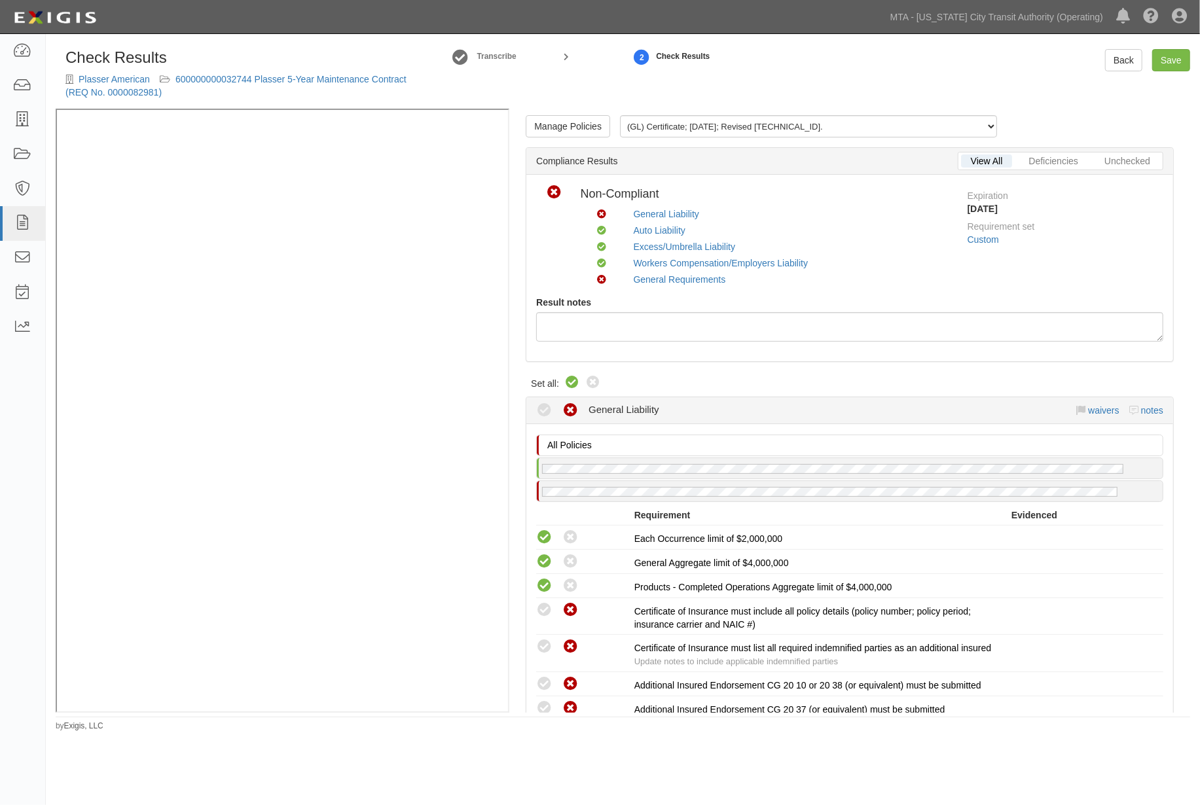
click at [570, 381] on icon at bounding box center [572, 383] width 16 height 16
radio input "true"
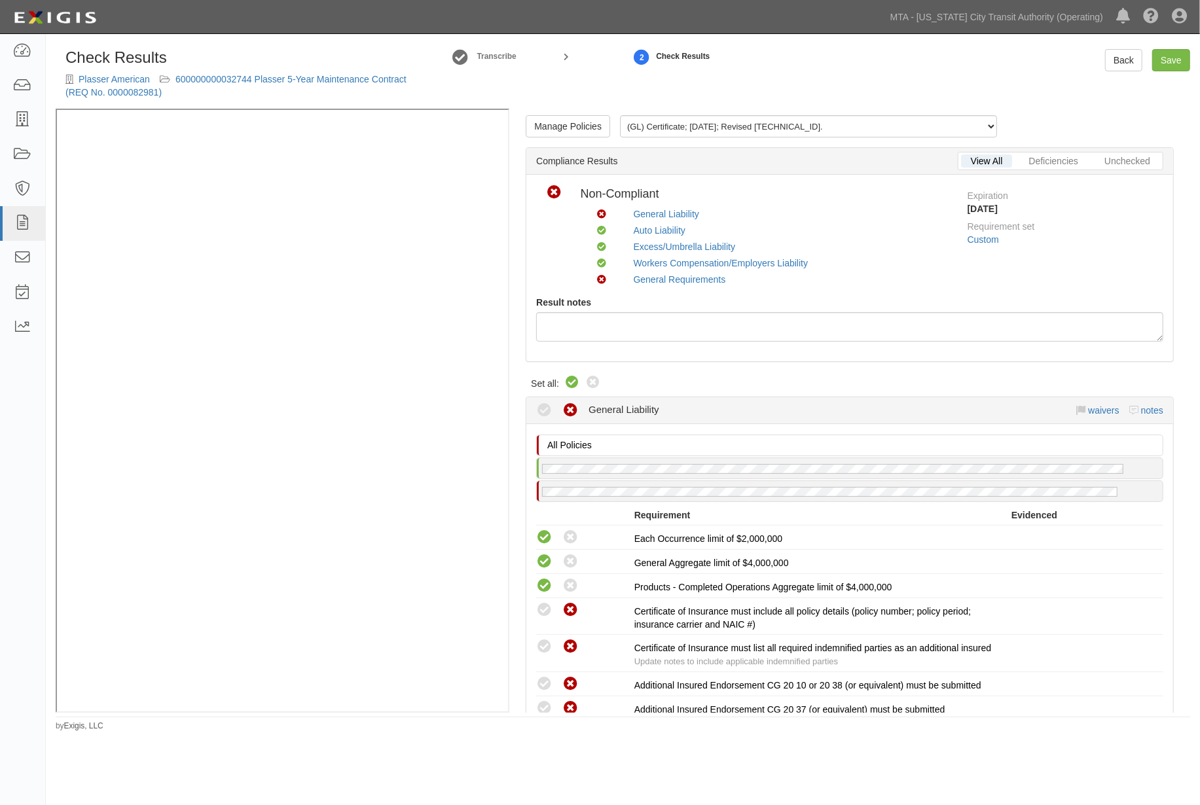
radio input "true"
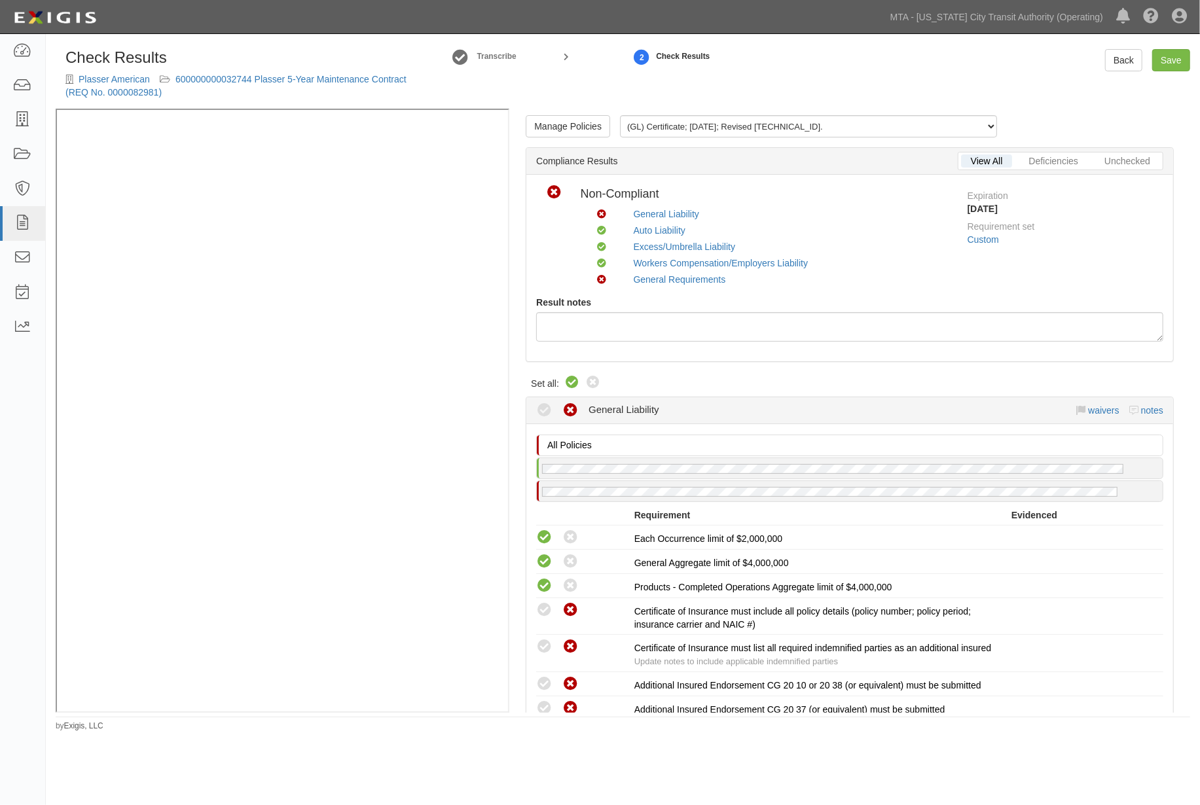
radio input "true"
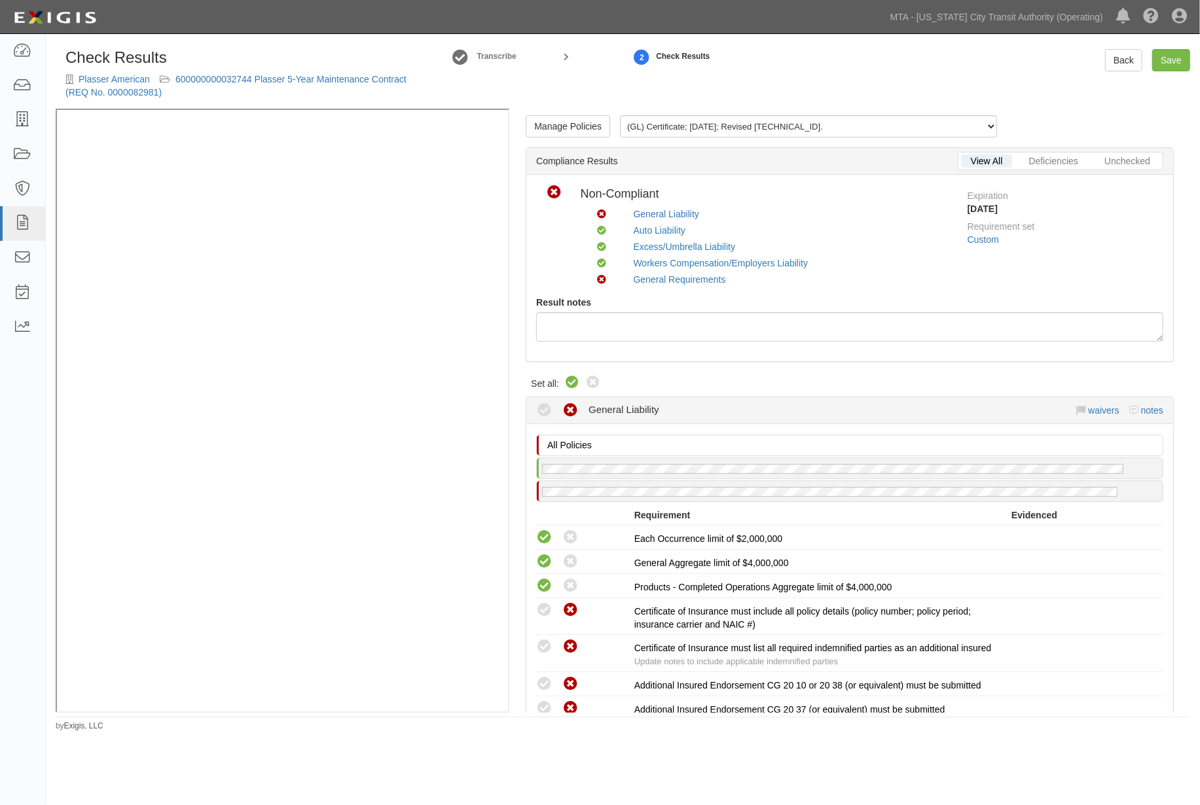
radio input "true"
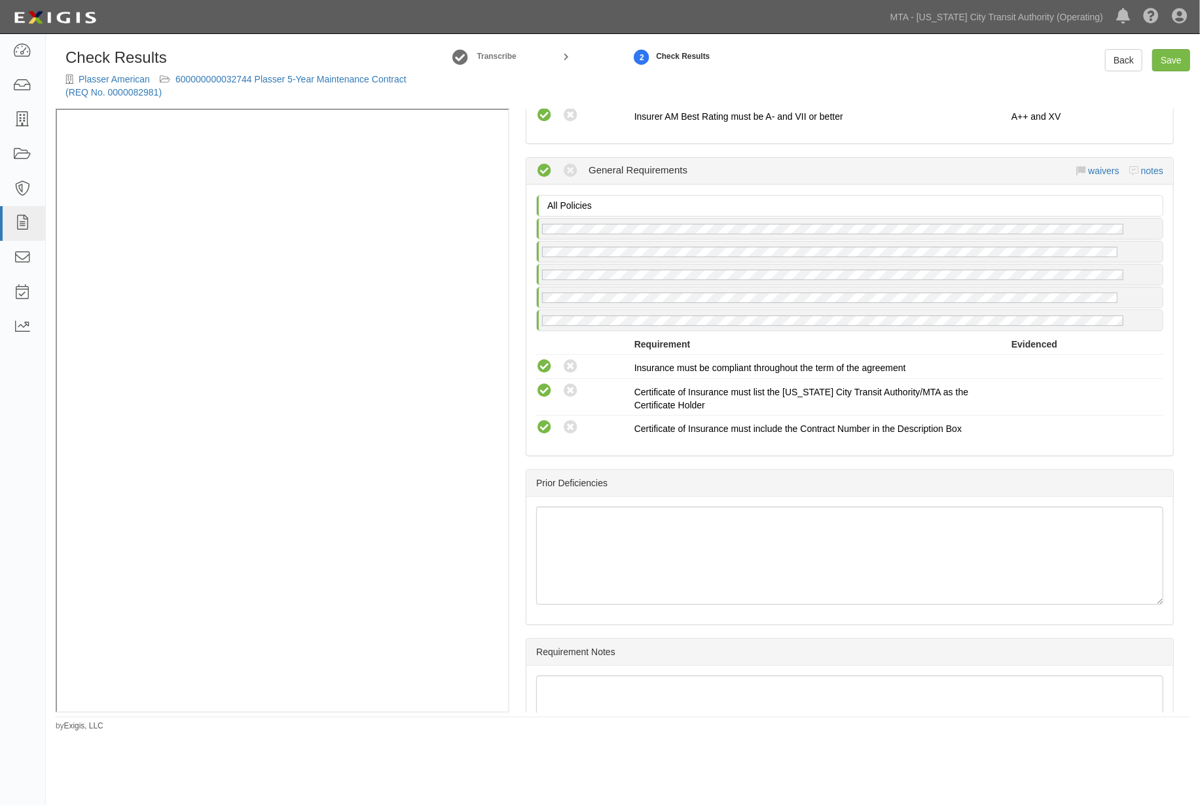
scroll to position [2000, 0]
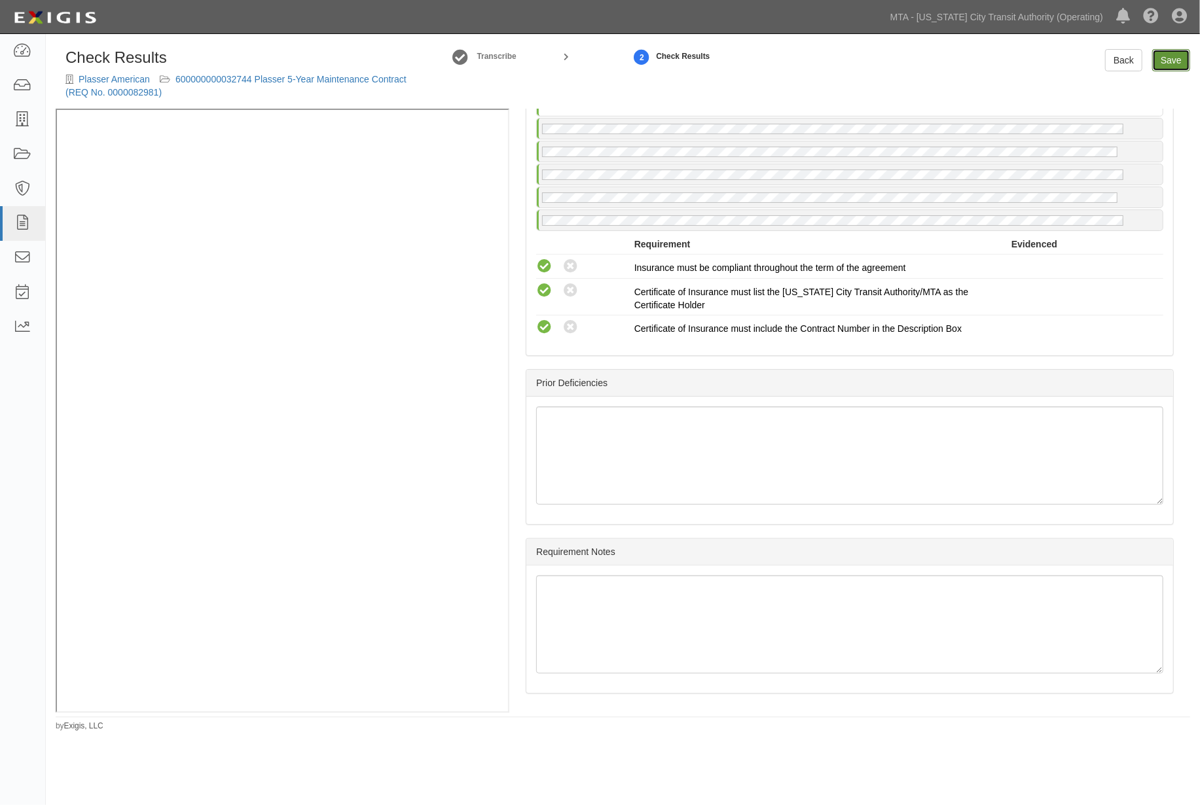
click at [1165, 57] on link "Save" at bounding box center [1171, 60] width 38 height 22
radio input "true"
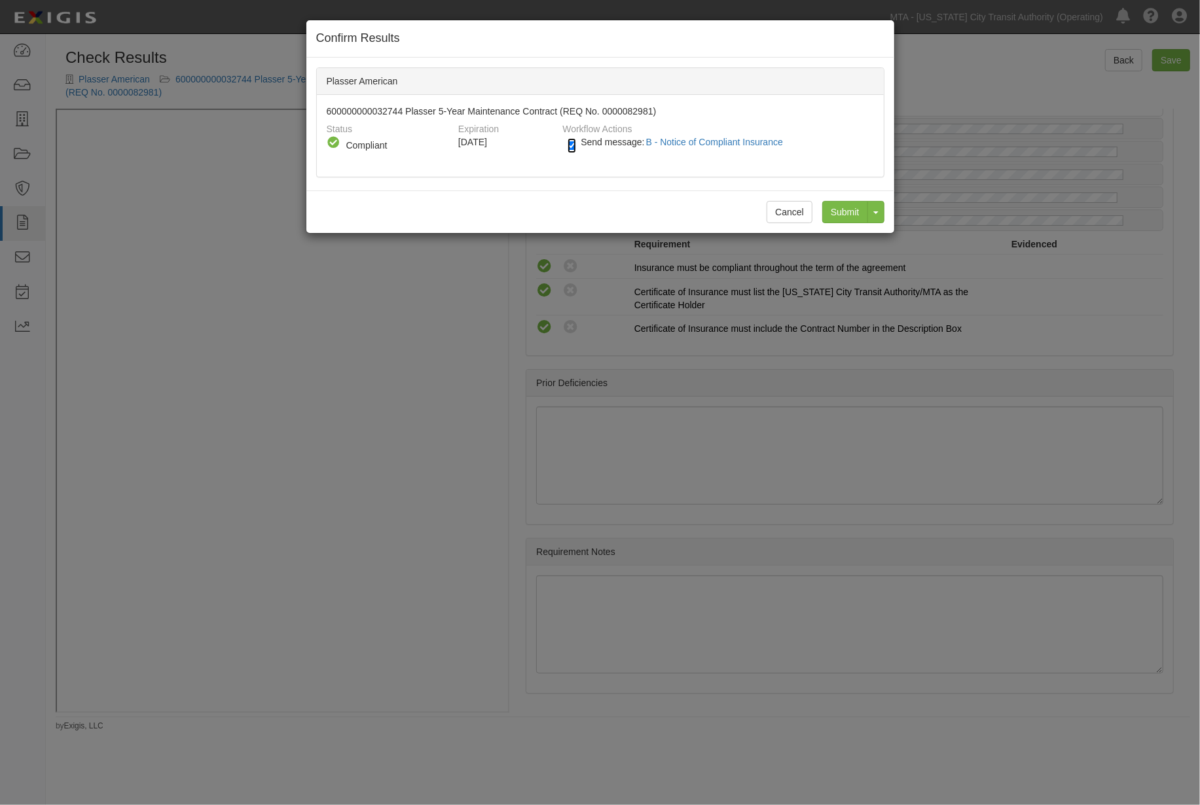
click at [571, 148] on input "Send message: B - Notice of Compliant Insurance" at bounding box center [572, 145] width 9 height 15
checkbox input "false"
click at [854, 211] on input "Submit" at bounding box center [845, 212] width 46 height 22
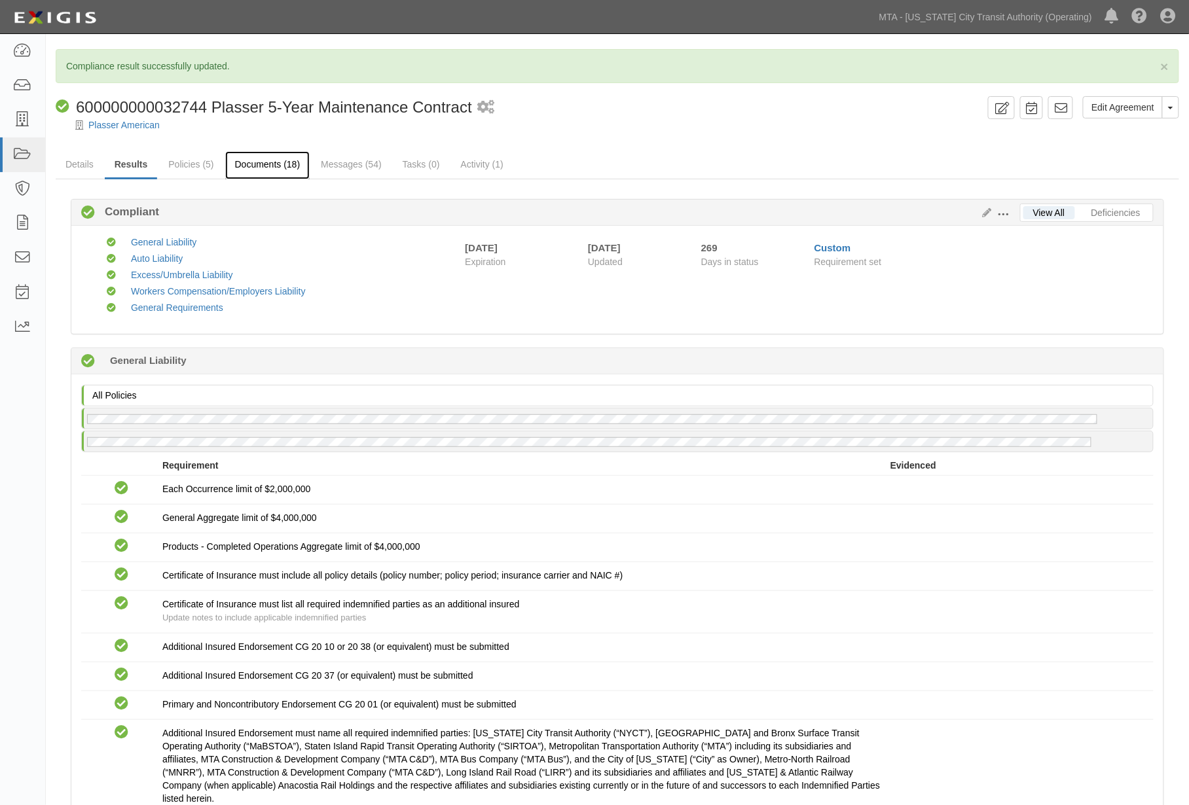
click at [261, 161] on link "Documents (18)" at bounding box center [267, 165] width 85 height 28
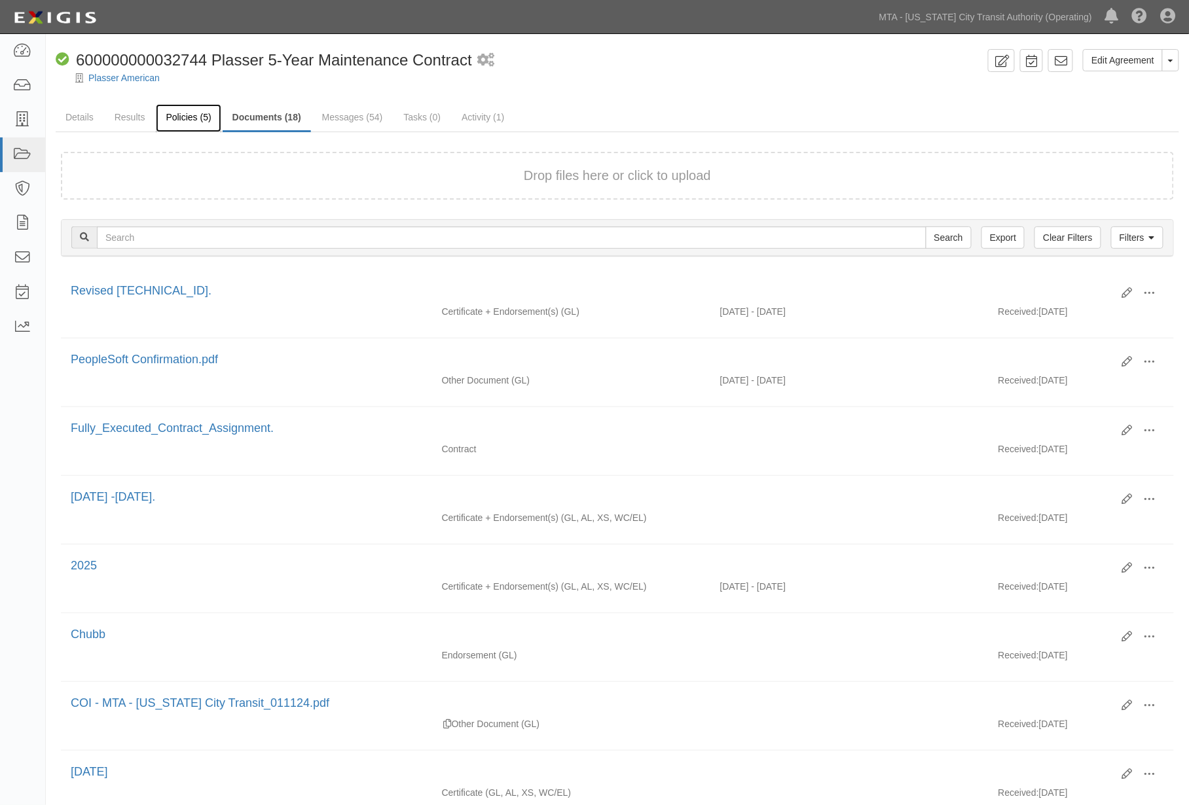
click at [185, 115] on link "Policies (5)" at bounding box center [188, 118] width 65 height 28
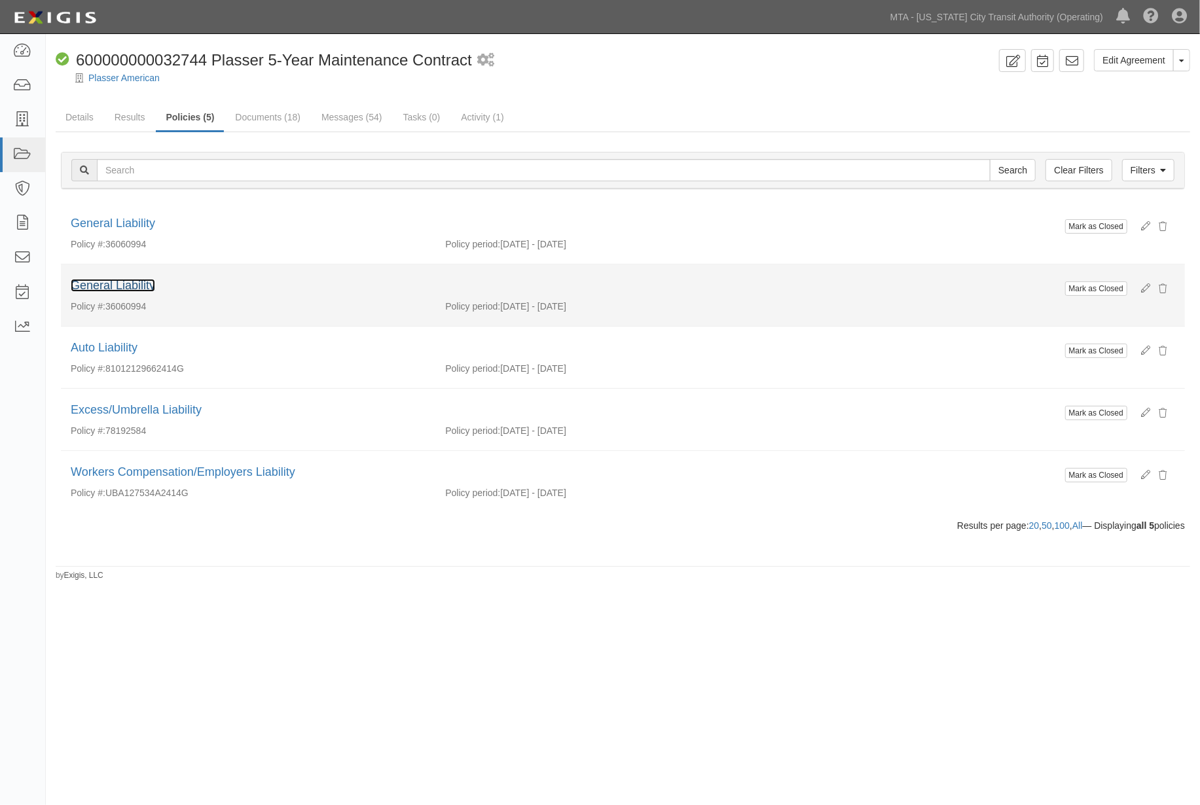
click at [120, 287] on link "General Liability" at bounding box center [113, 285] width 84 height 13
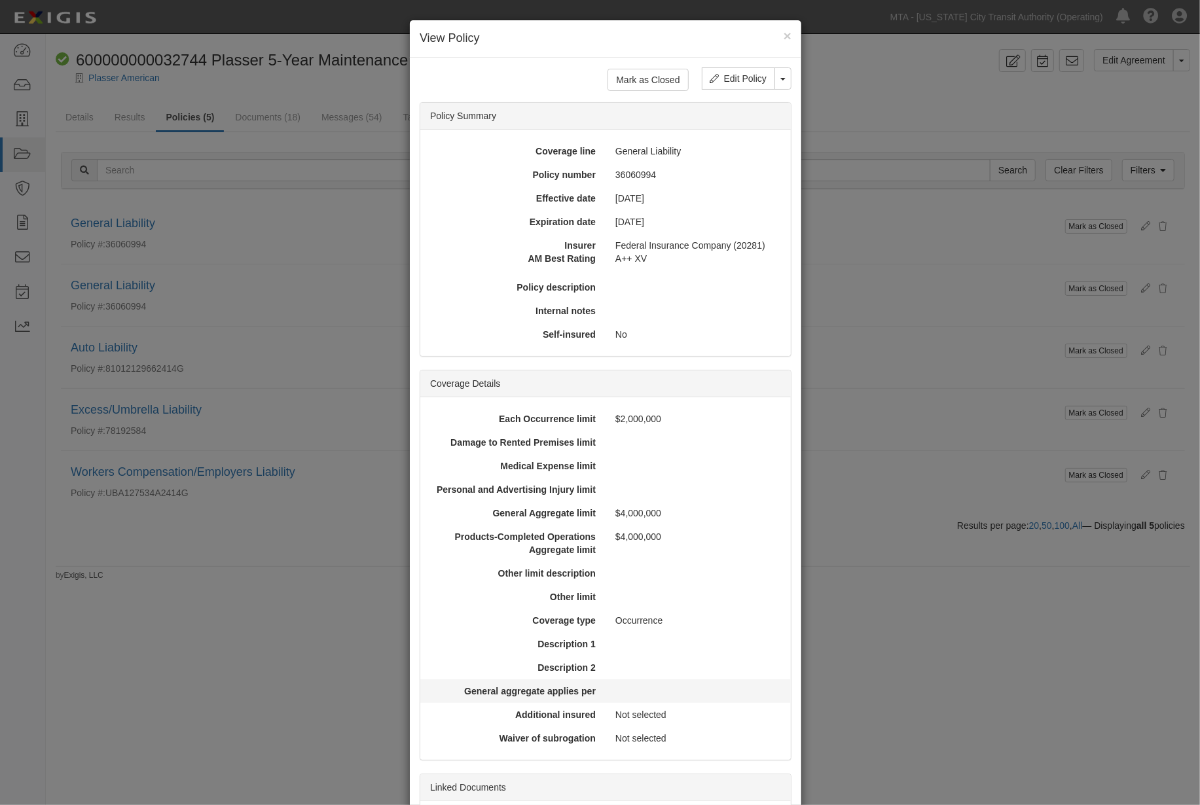
scroll to position [132, 0]
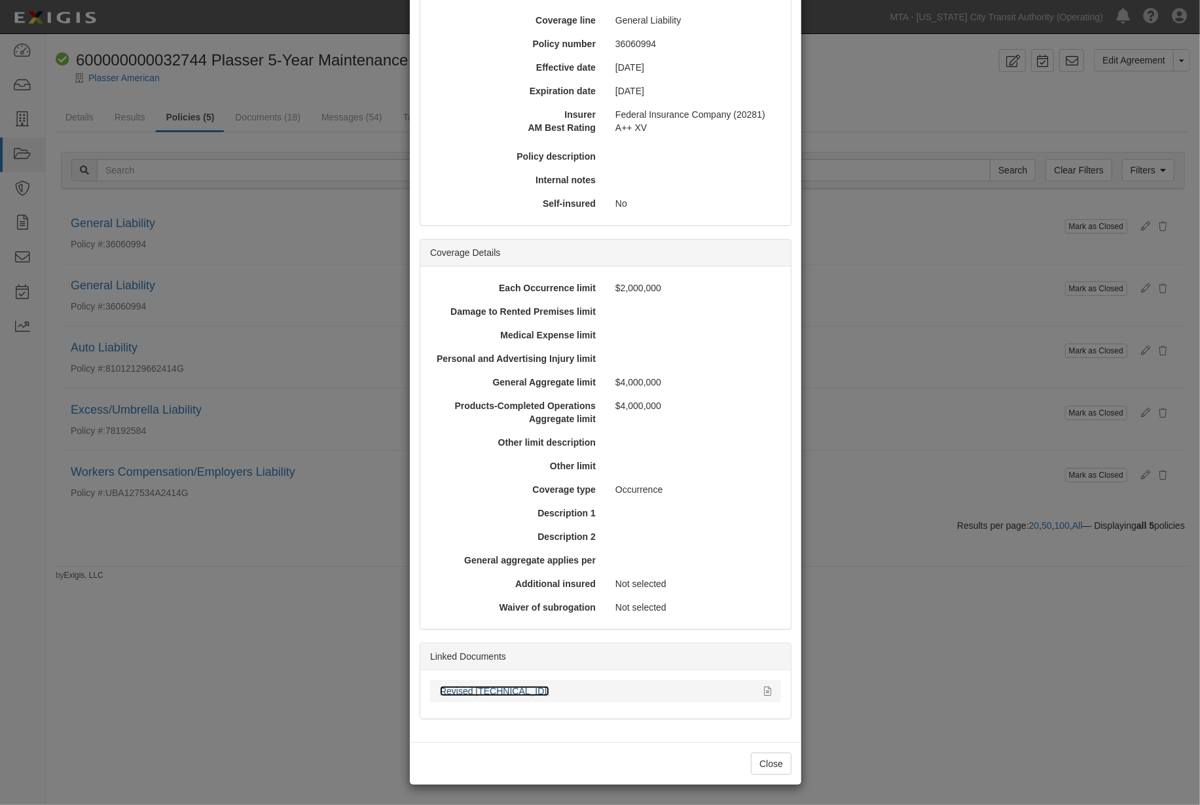
click at [497, 693] on link "Revised 11.1.24.25." at bounding box center [494, 691] width 109 height 10
click at [283, 614] on div "× View Policy Mark as Closed Edit Policy Toggle Dropdown Delete Policy Policy S…" at bounding box center [600, 402] width 1200 height 805
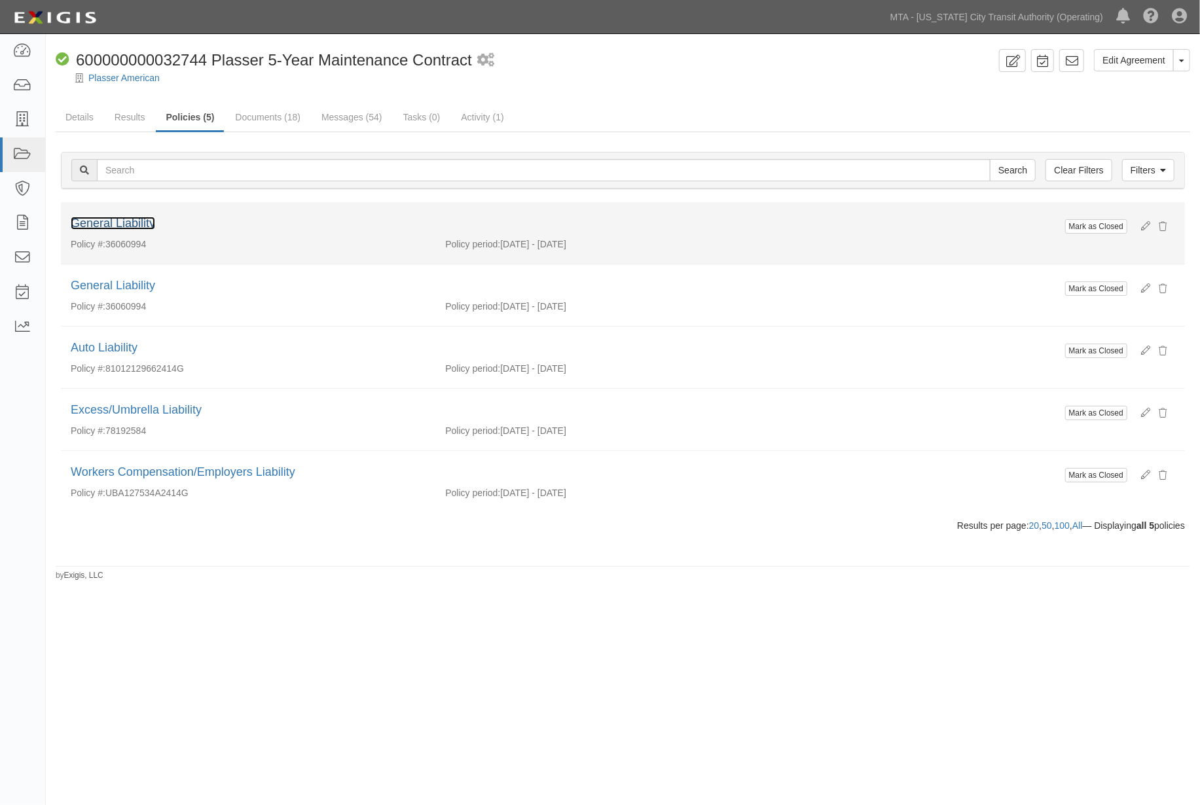
click at [141, 225] on link "General Liability" at bounding box center [113, 223] width 84 height 13
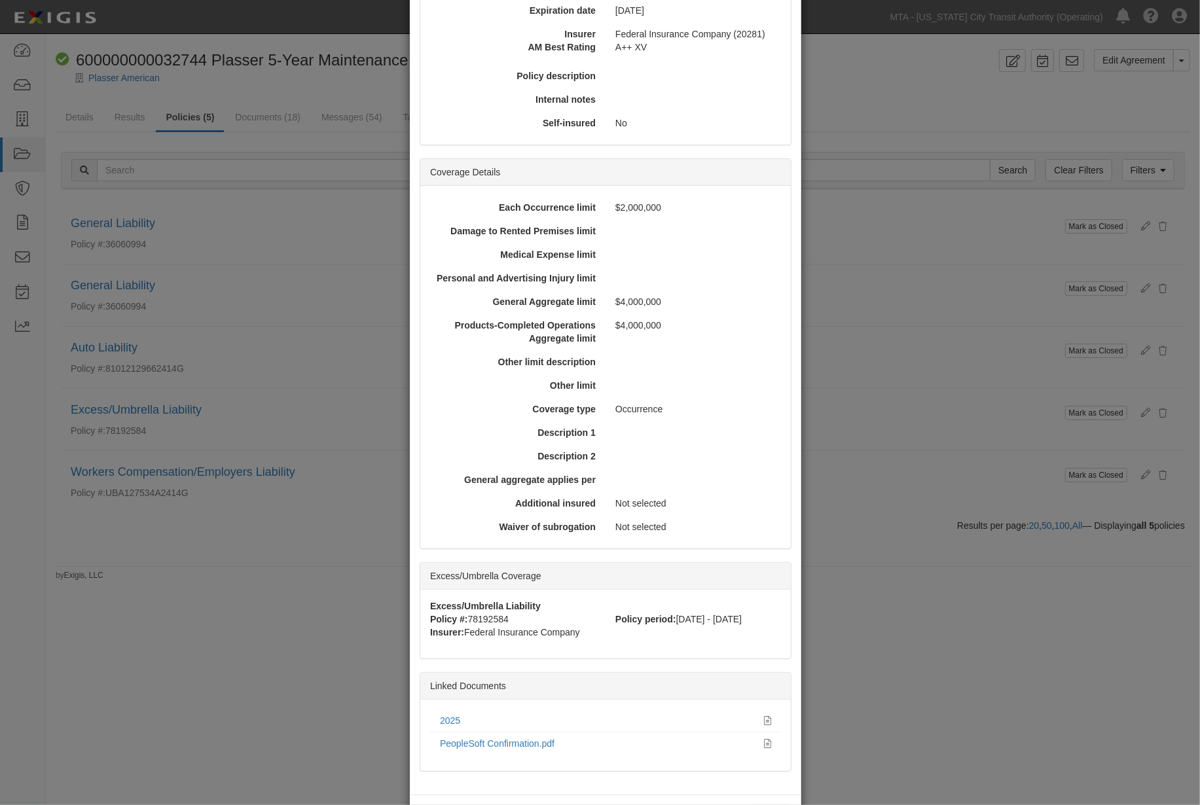
scroll to position [218, 0]
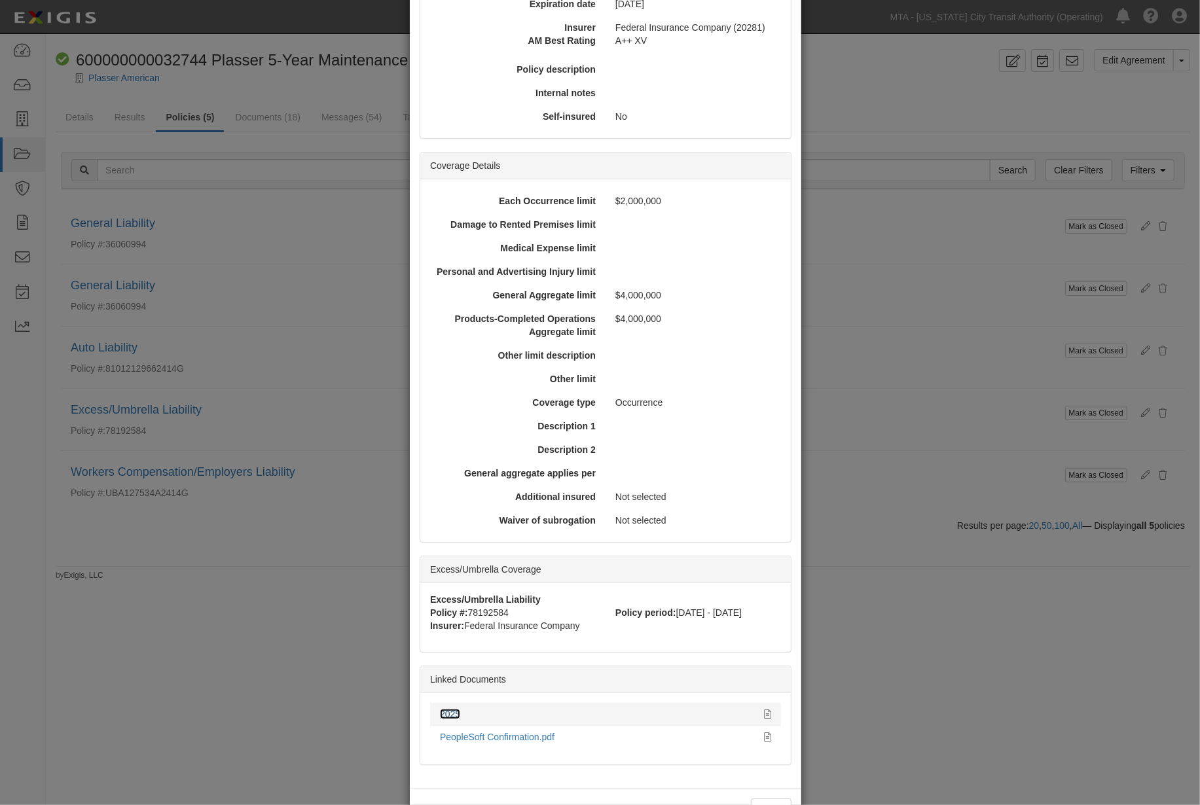
click at [447, 709] on link "2025" at bounding box center [450, 714] width 20 height 10
click at [273, 689] on div "× View Policy Mark as Closed Edit Policy Toggle Dropdown Delete Policy Policy S…" at bounding box center [600, 402] width 1200 height 805
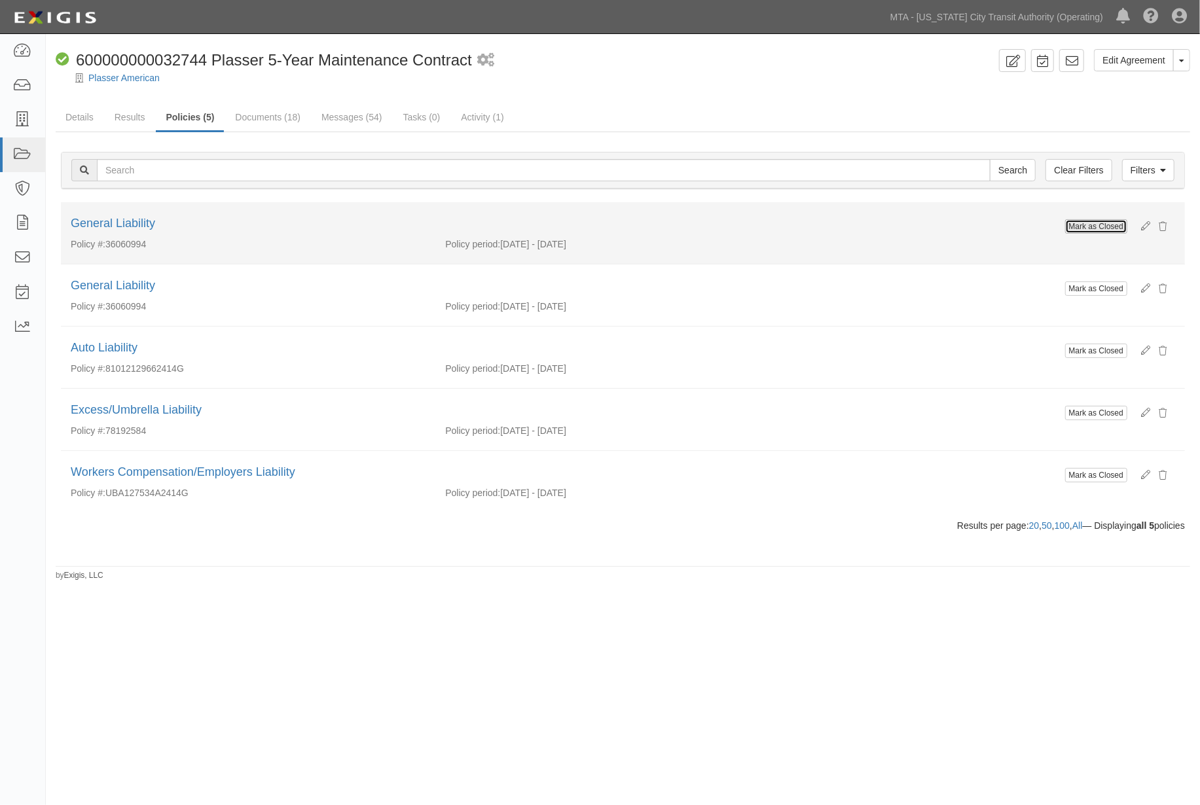
click at [1094, 226] on button "Mark as Closed" at bounding box center [1096, 226] width 62 height 14
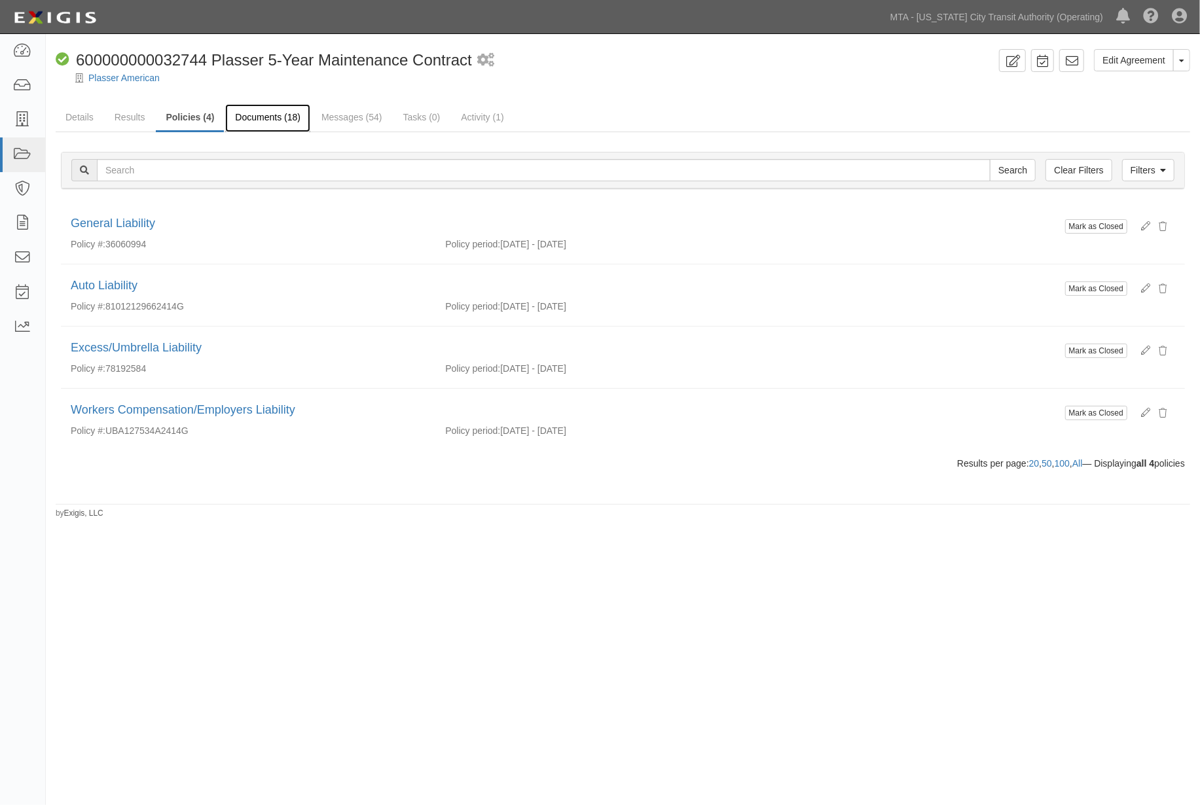
click at [251, 117] on link "Documents (18)" at bounding box center [267, 118] width 85 height 28
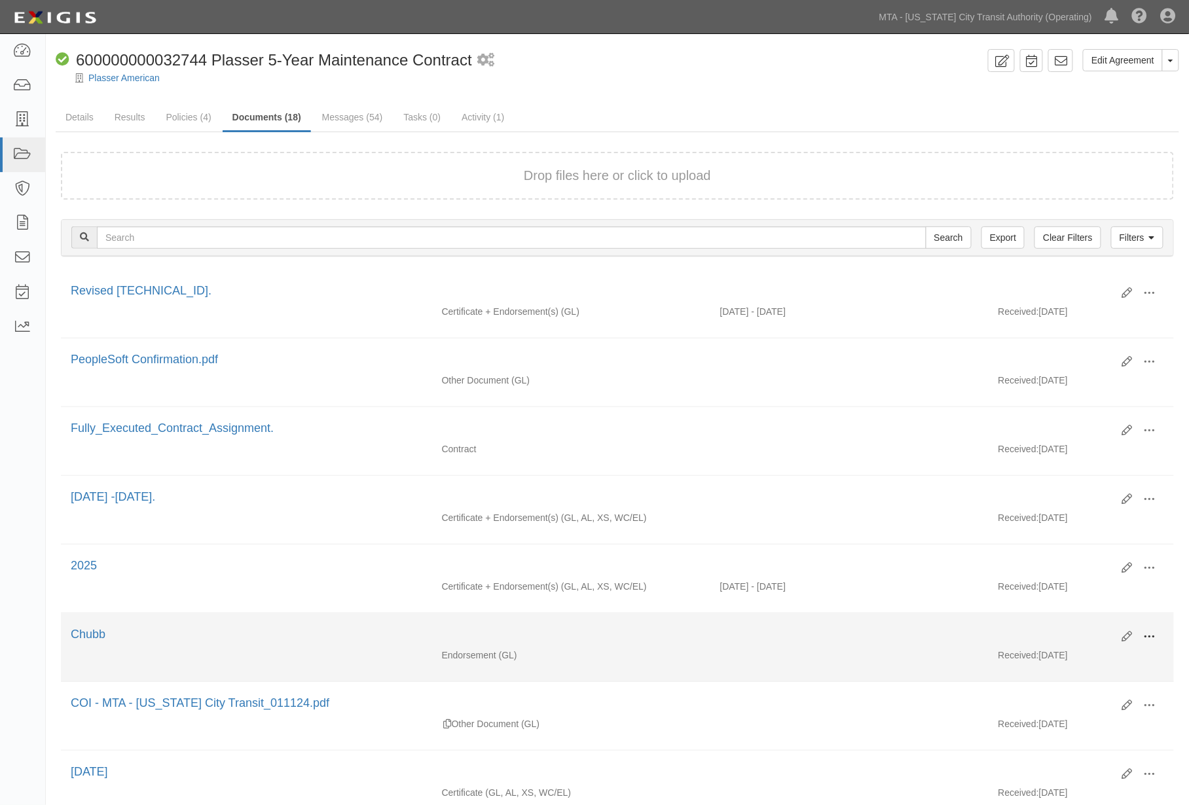
click at [1159, 639] on button at bounding box center [1149, 637] width 29 height 22
click at [1060, 635] on link "Edit" at bounding box center [1085, 632] width 103 height 24
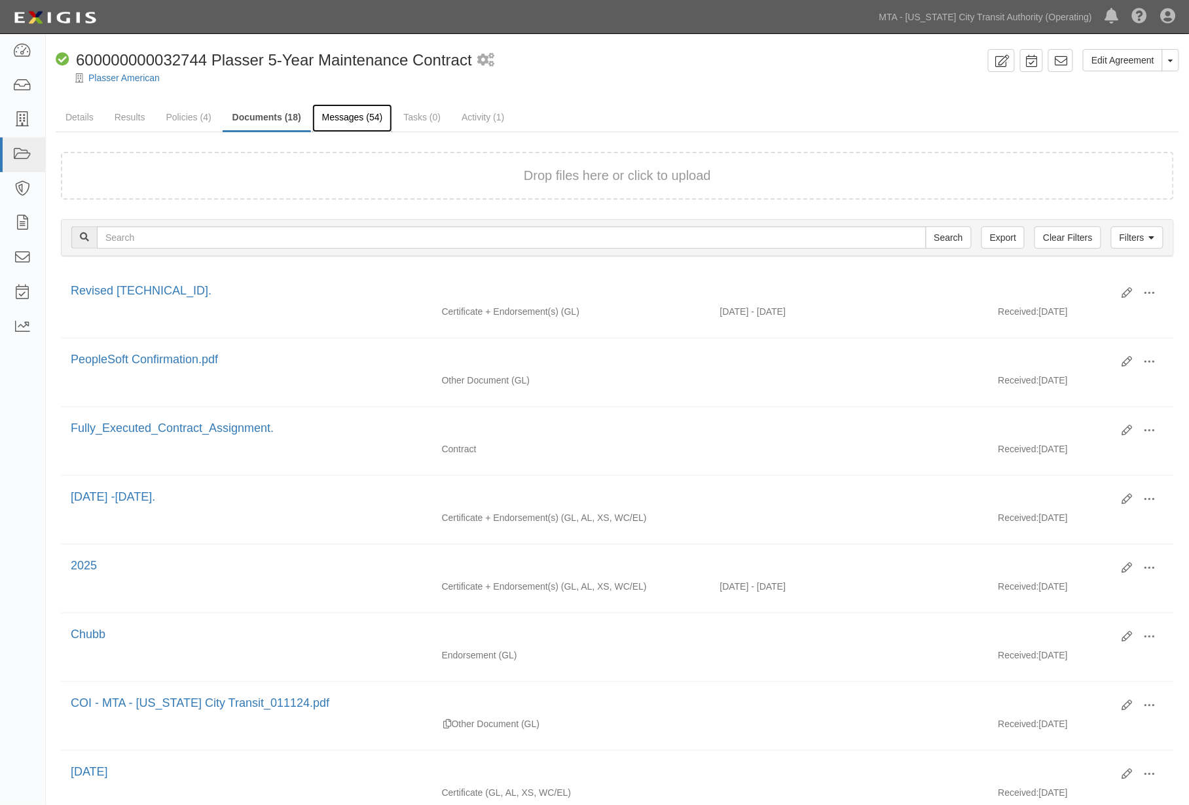
click at [353, 120] on link "Messages (54)" at bounding box center [352, 118] width 81 height 28
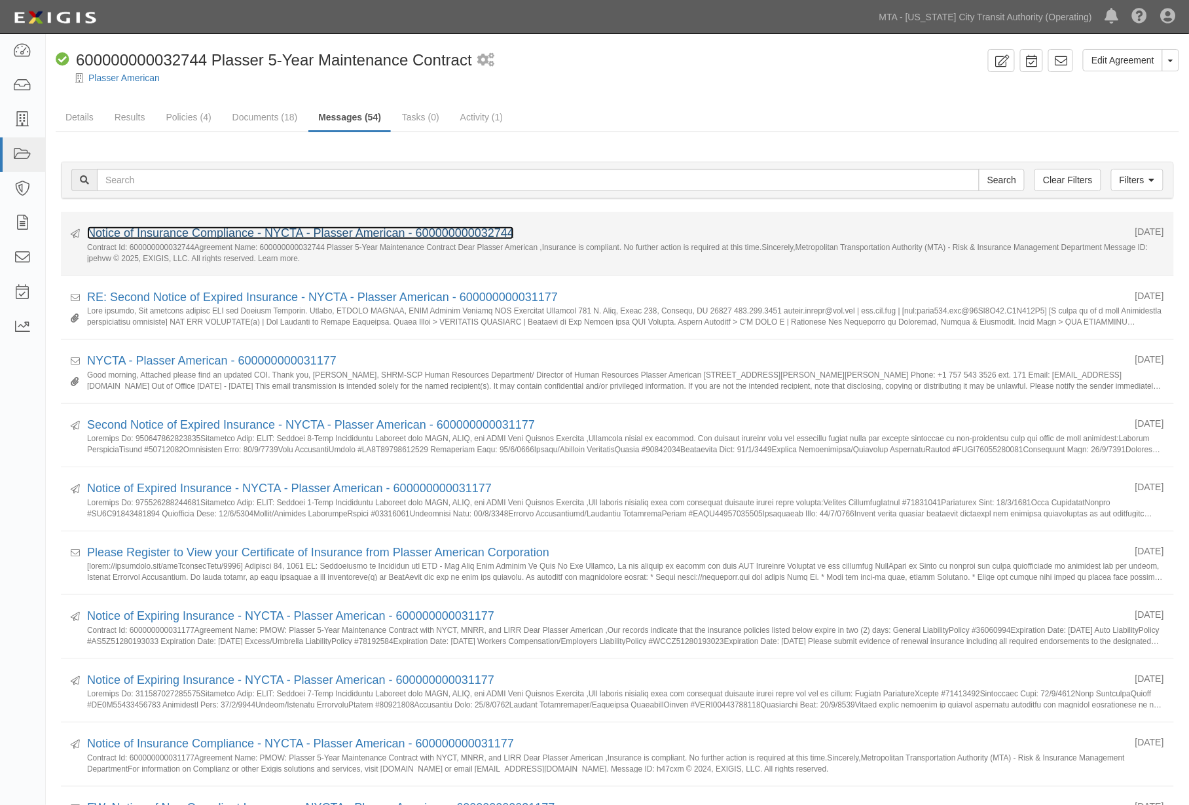
click at [312, 230] on link "Notice of Insurance Compliance - NYCTA - Plasser American - 600000000032744" at bounding box center [300, 232] width 427 height 13
